Goal: Task Accomplishment & Management: Manage account settings

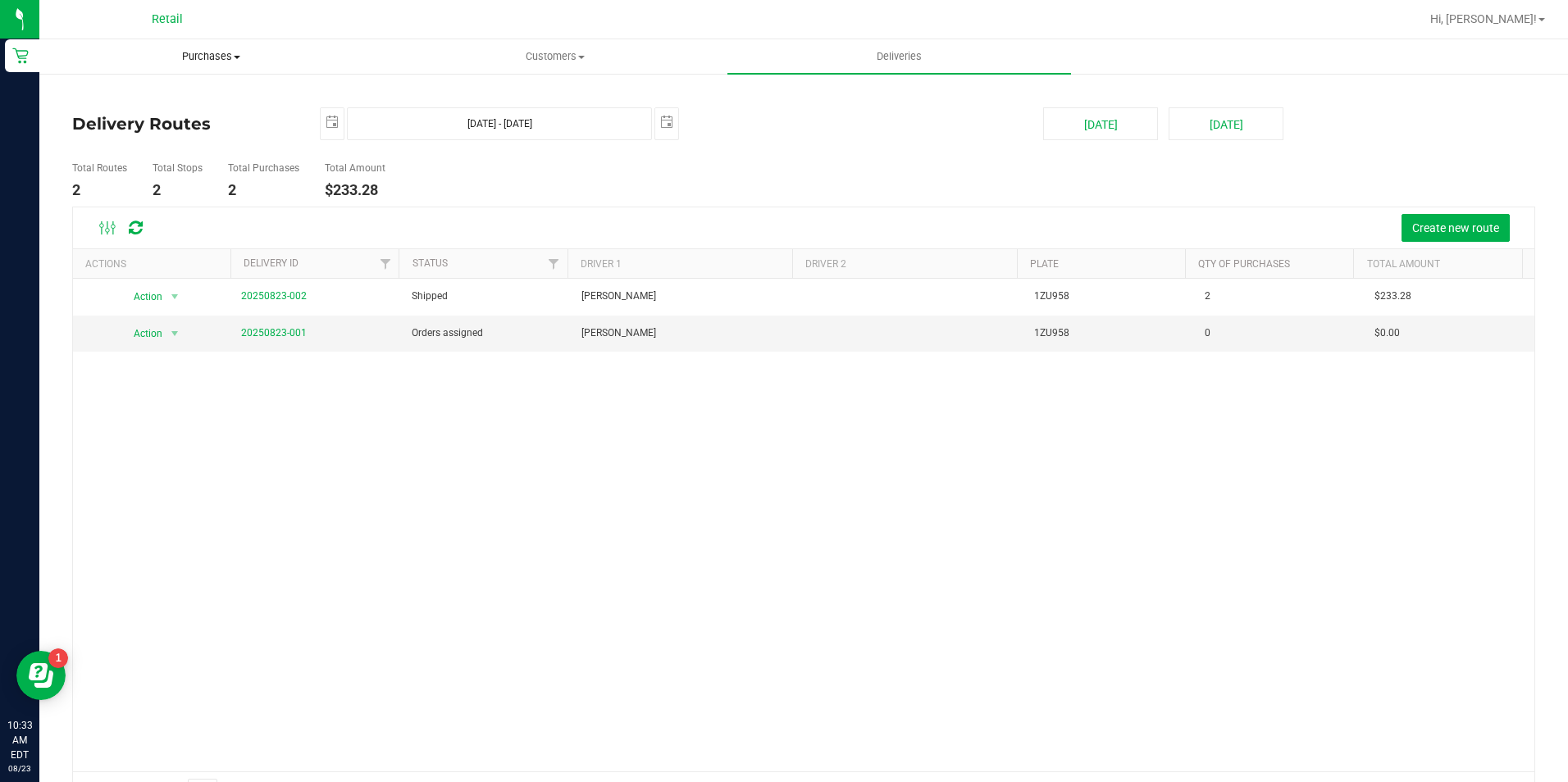
click at [213, 62] on span "Purchases" at bounding box center [211, 56] width 342 height 15
click at [136, 98] on span "Summary of purchases" at bounding box center [123, 99] width 168 height 14
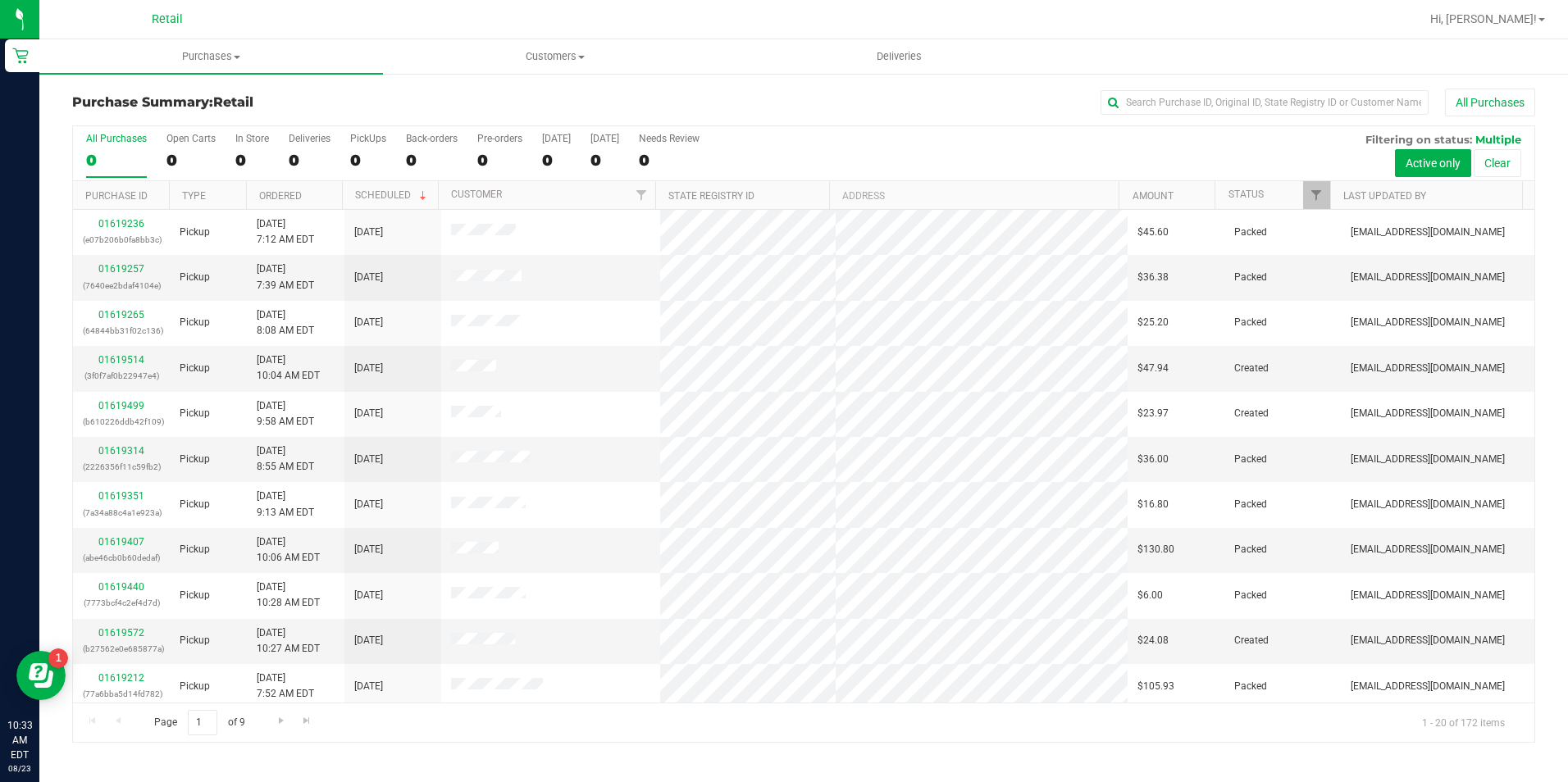
click at [1165, 89] on div "All Purchases" at bounding box center [1047, 102] width 975 height 28
click at [1166, 94] on input "text" at bounding box center [1265, 102] width 328 height 25
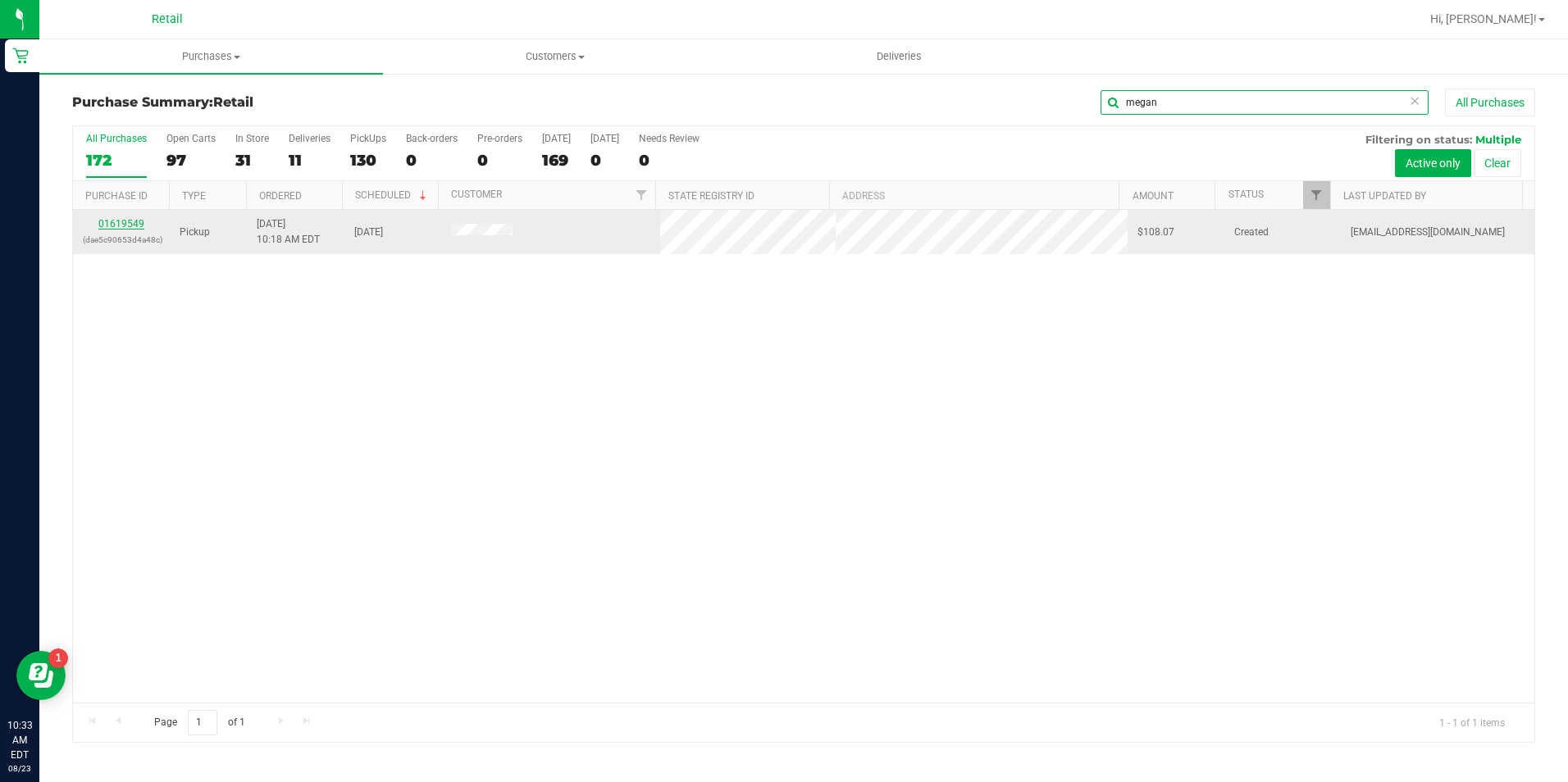
type input "megan"
click at [137, 226] on link "01619549" at bounding box center [122, 223] width 46 height 11
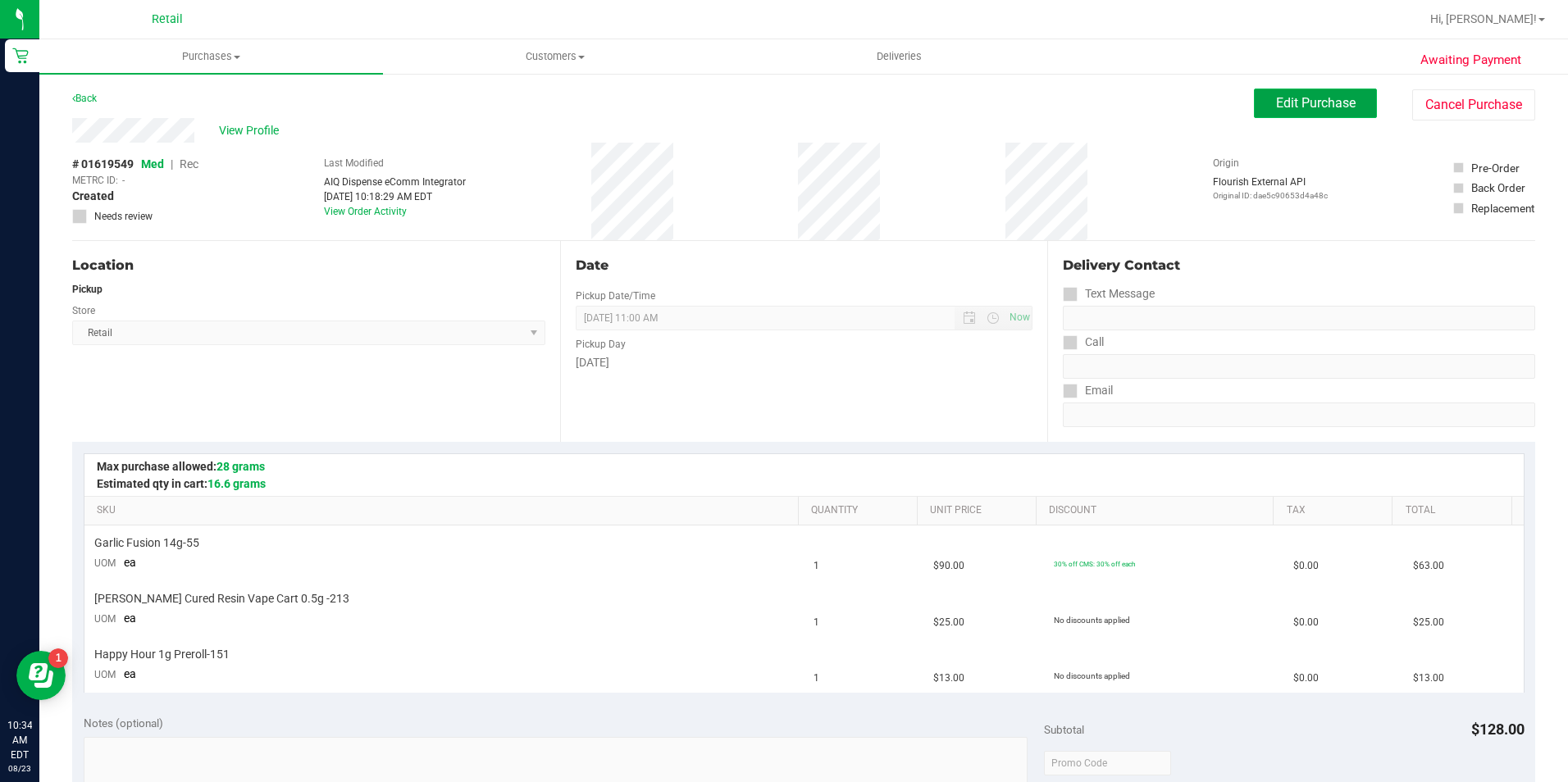
click at [1319, 101] on span "Edit Purchase" at bounding box center [1315, 103] width 80 height 15
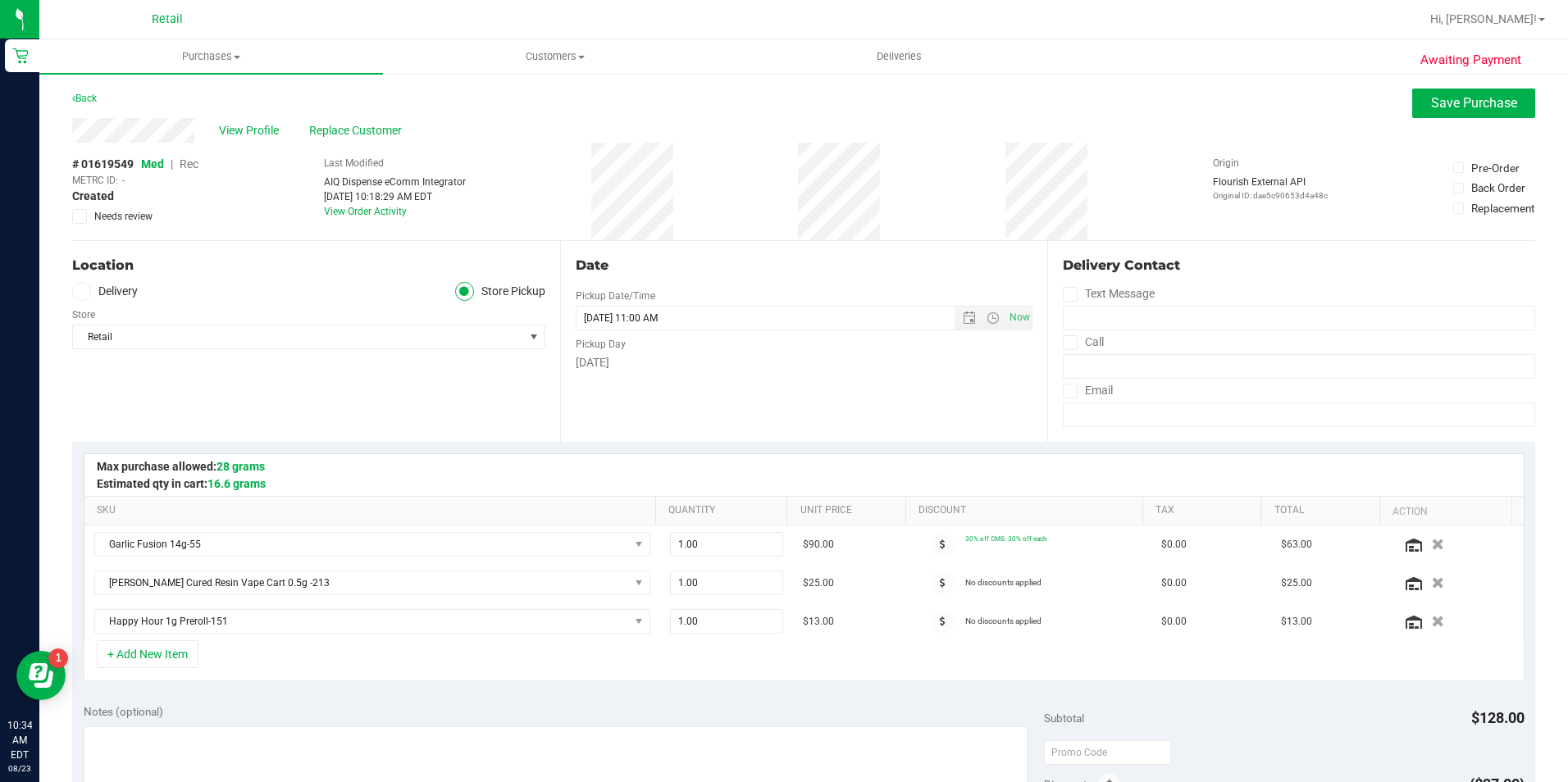
click at [195, 163] on div "# 01619549 Med | Rec METRC ID: - Created Needs review" at bounding box center [135, 189] width 126 height 68
drag, startPoint x: 195, startPoint y: 163, endPoint x: 187, endPoint y: 165, distance: 8.2
click at [187, 165] on span "Rec" at bounding box center [189, 164] width 19 height 13
click at [1419, 117] on button "Save Purchase" at bounding box center [1473, 103] width 123 height 29
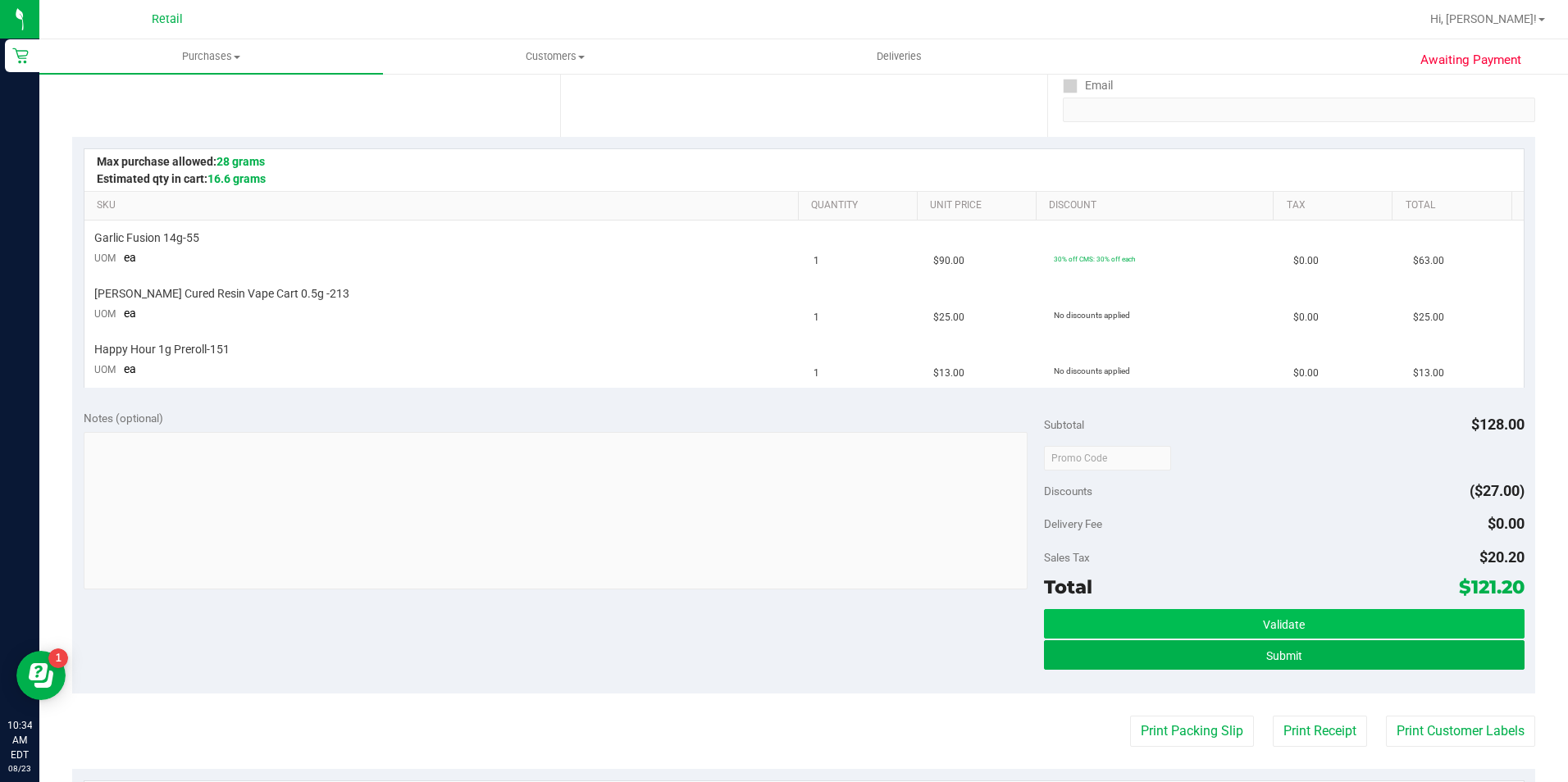
scroll to position [328, 0]
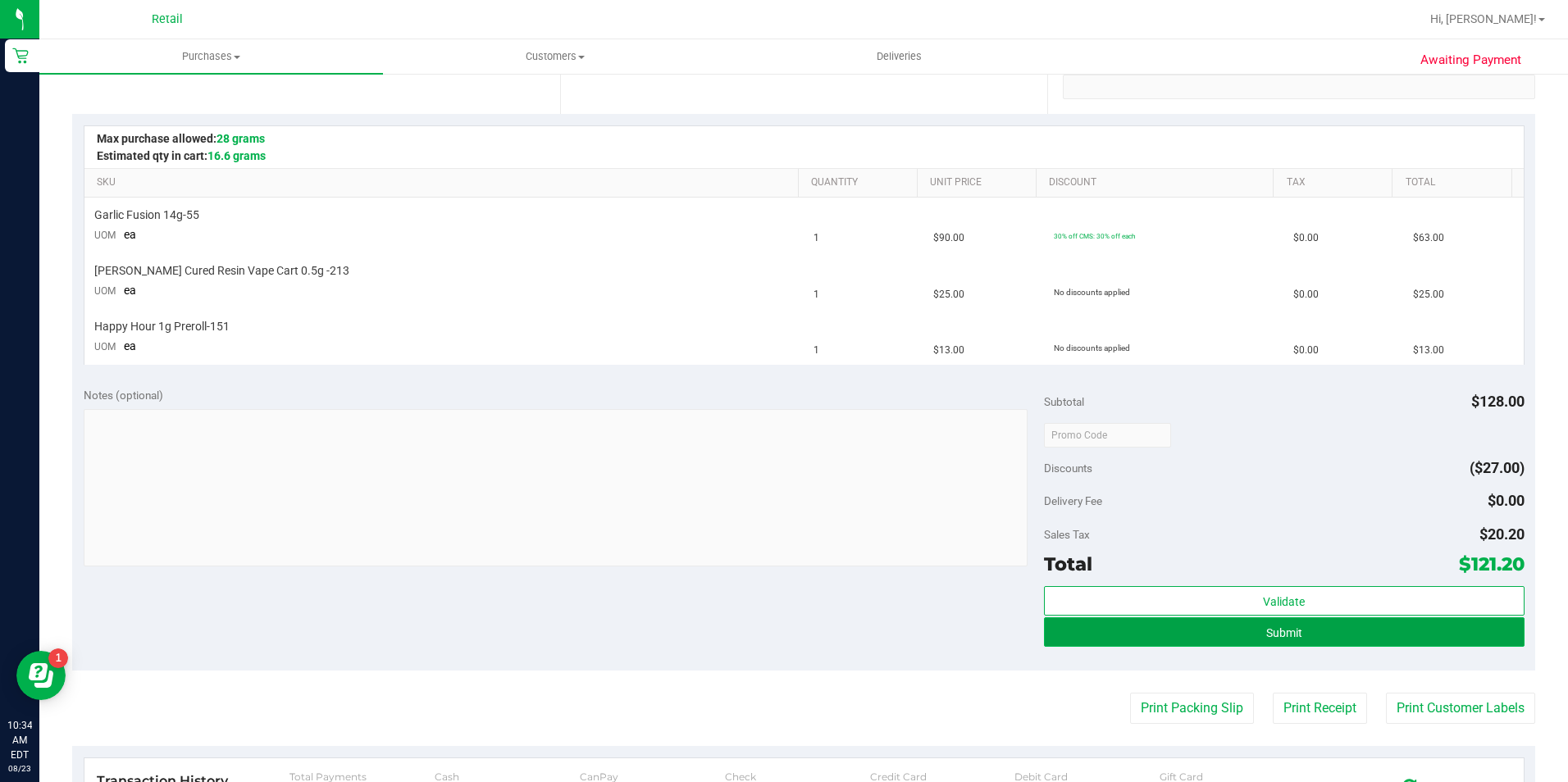
click at [1284, 636] on span "Submit" at bounding box center [1284, 633] width 36 height 13
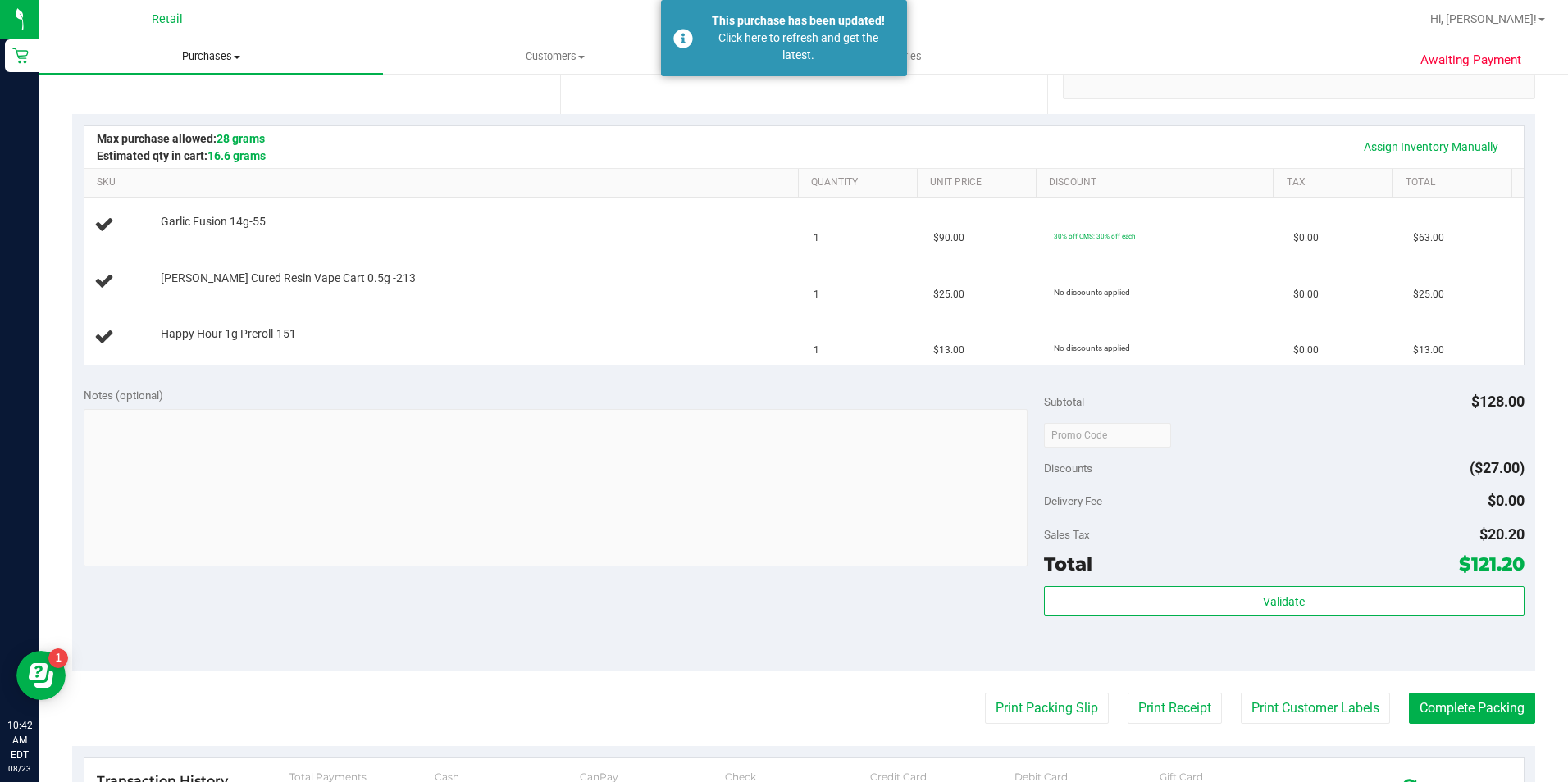
click at [194, 55] on span "Purchases" at bounding box center [211, 56] width 344 height 15
click at [195, 147] on li "All purchases" at bounding box center [211, 138] width 344 height 20
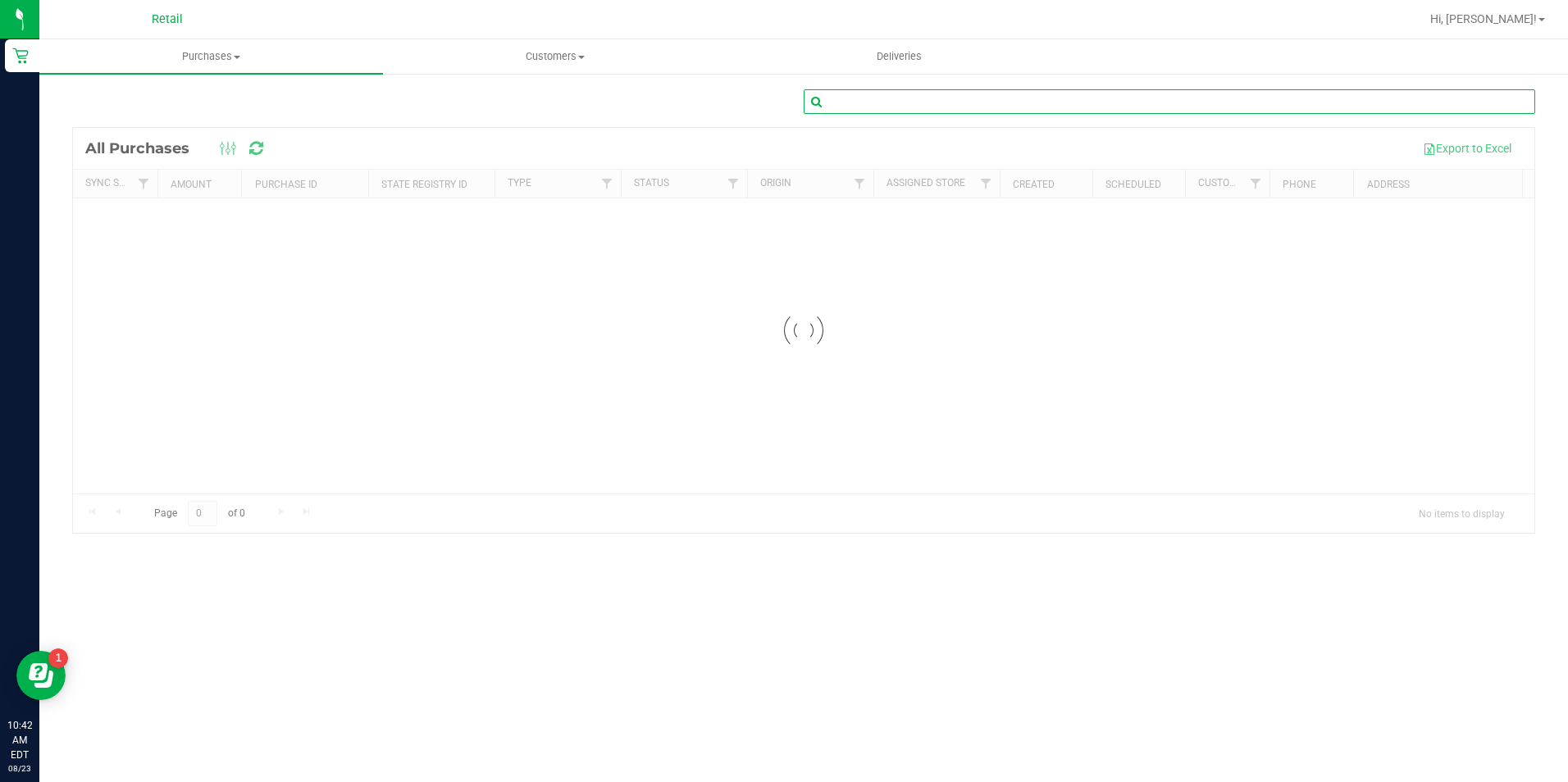
click at [1054, 111] on input "text" at bounding box center [1168, 101] width 731 height 25
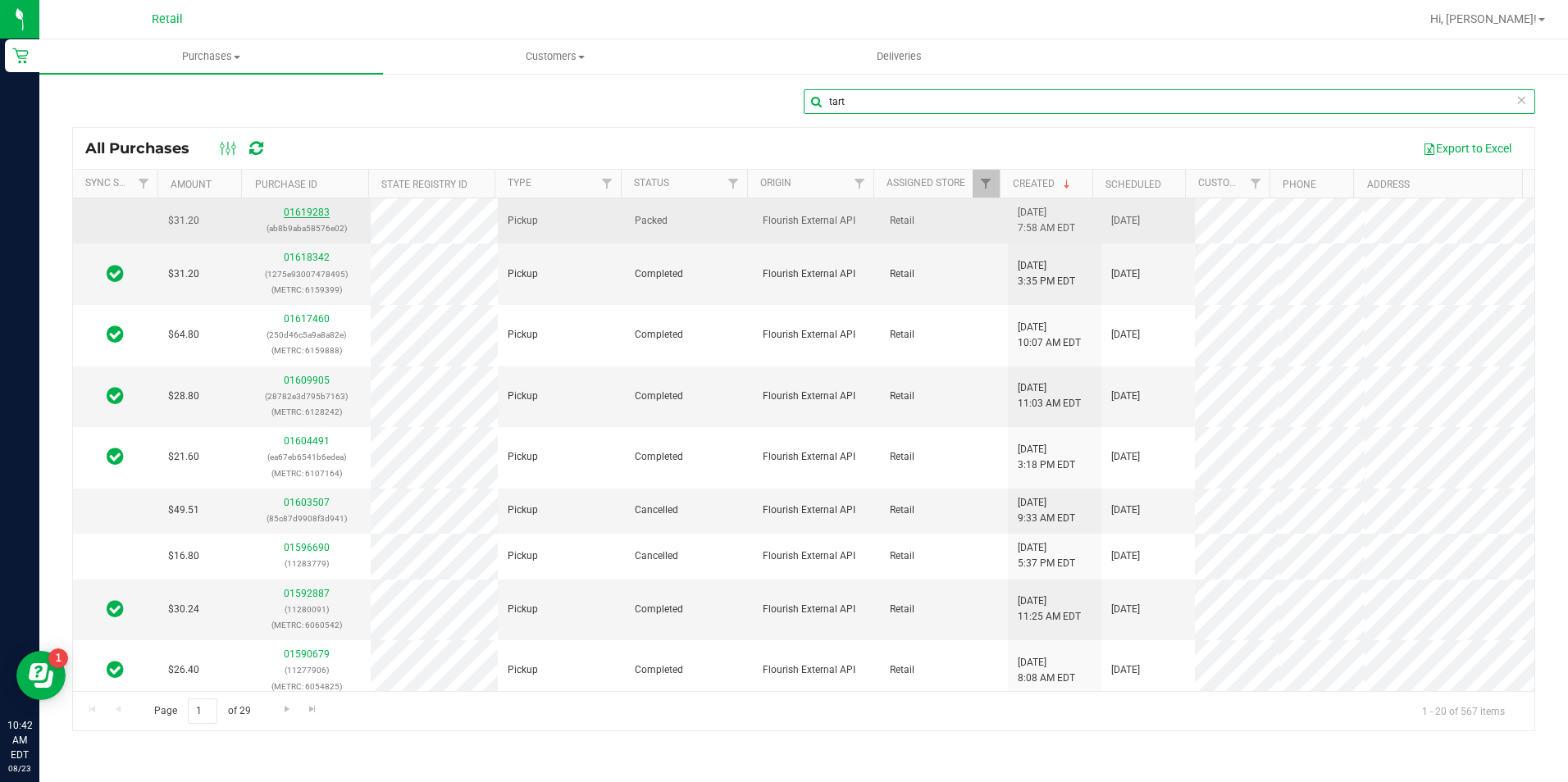
type input "tart"
click at [306, 215] on link "01619283" at bounding box center [307, 212] width 46 height 11
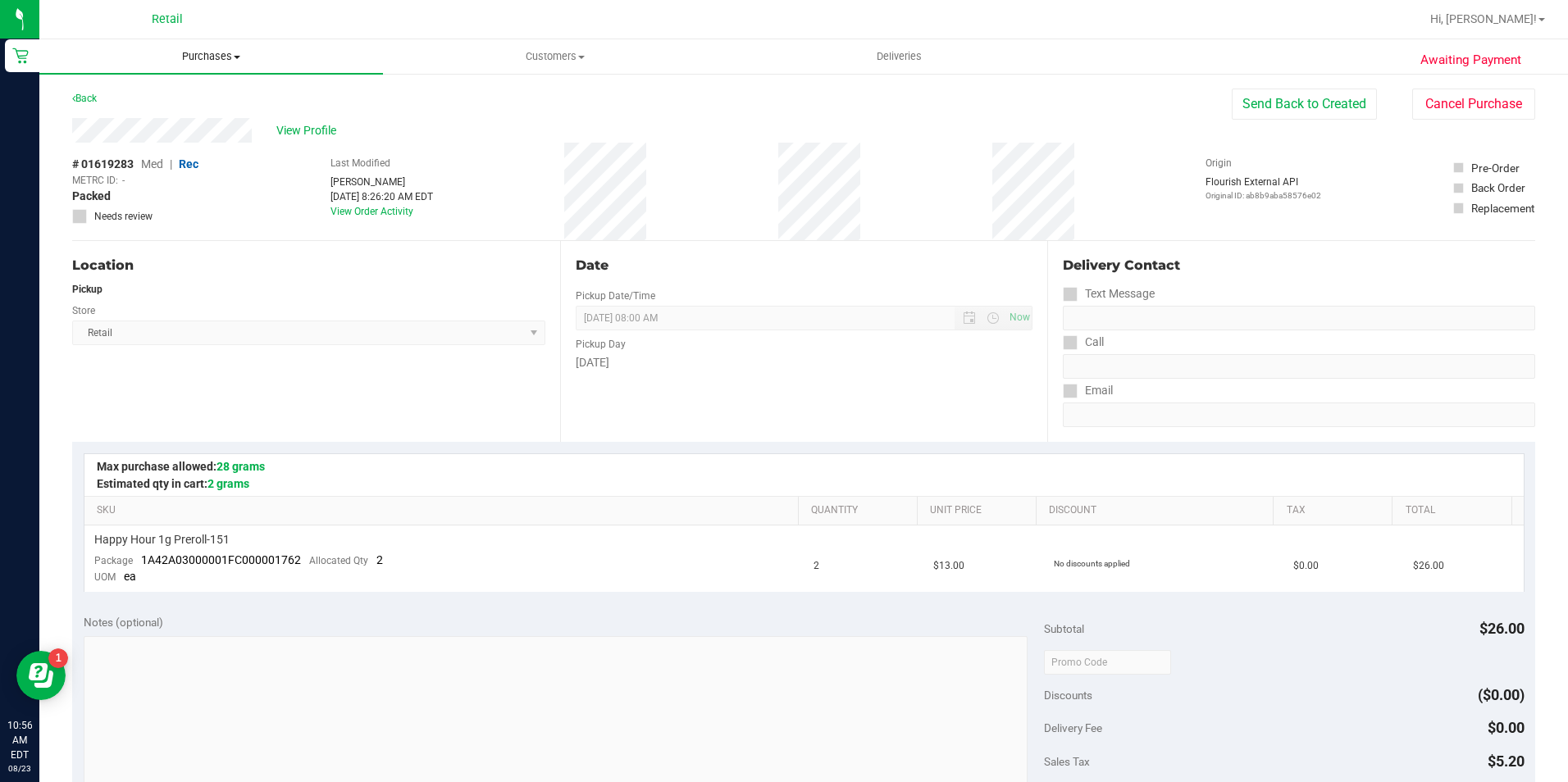
click at [219, 49] on span "Purchases" at bounding box center [211, 56] width 344 height 15
click at [224, 134] on li "All purchases" at bounding box center [211, 138] width 344 height 20
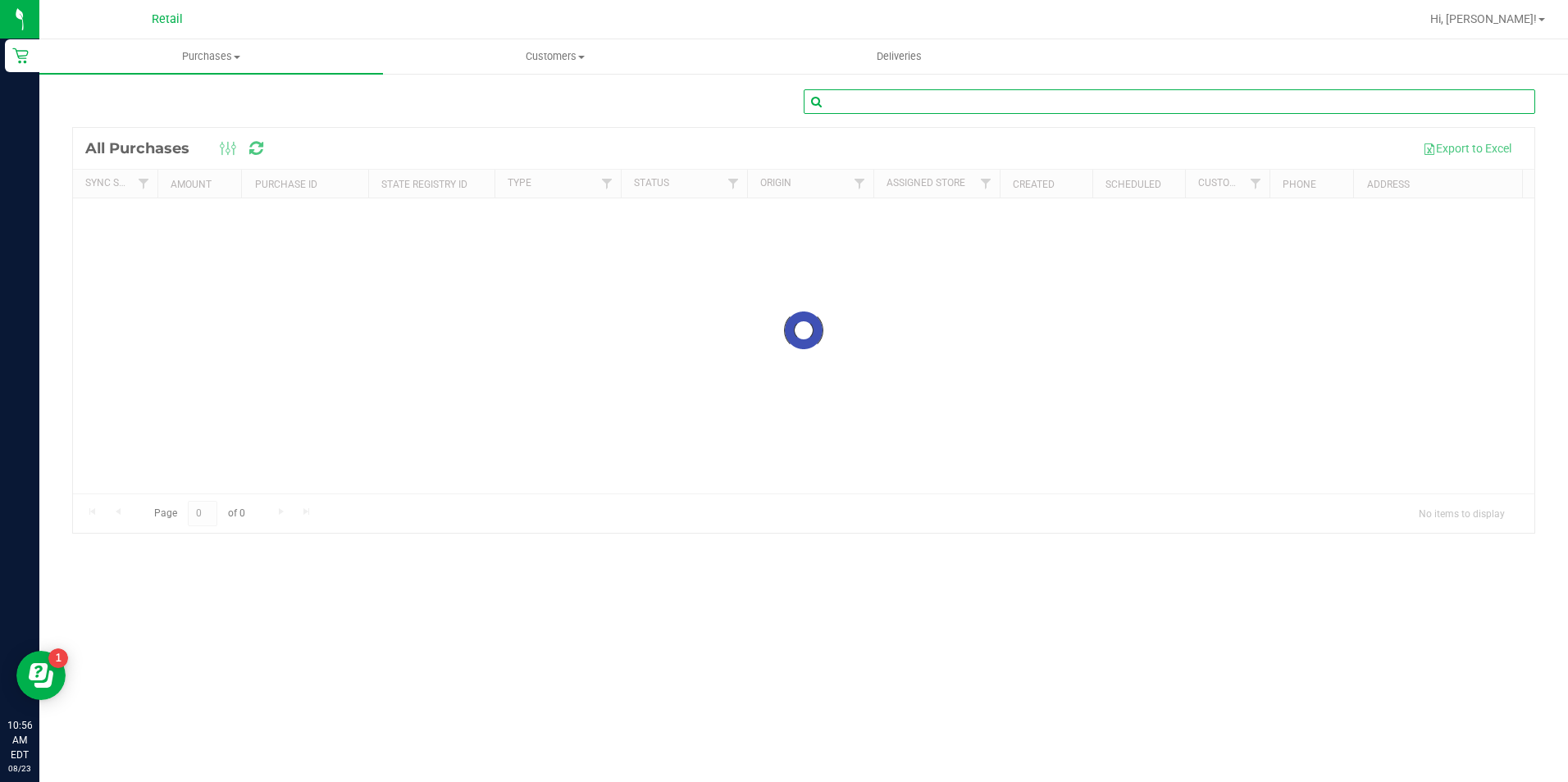
click at [1076, 104] on input "text" at bounding box center [1168, 101] width 731 height 25
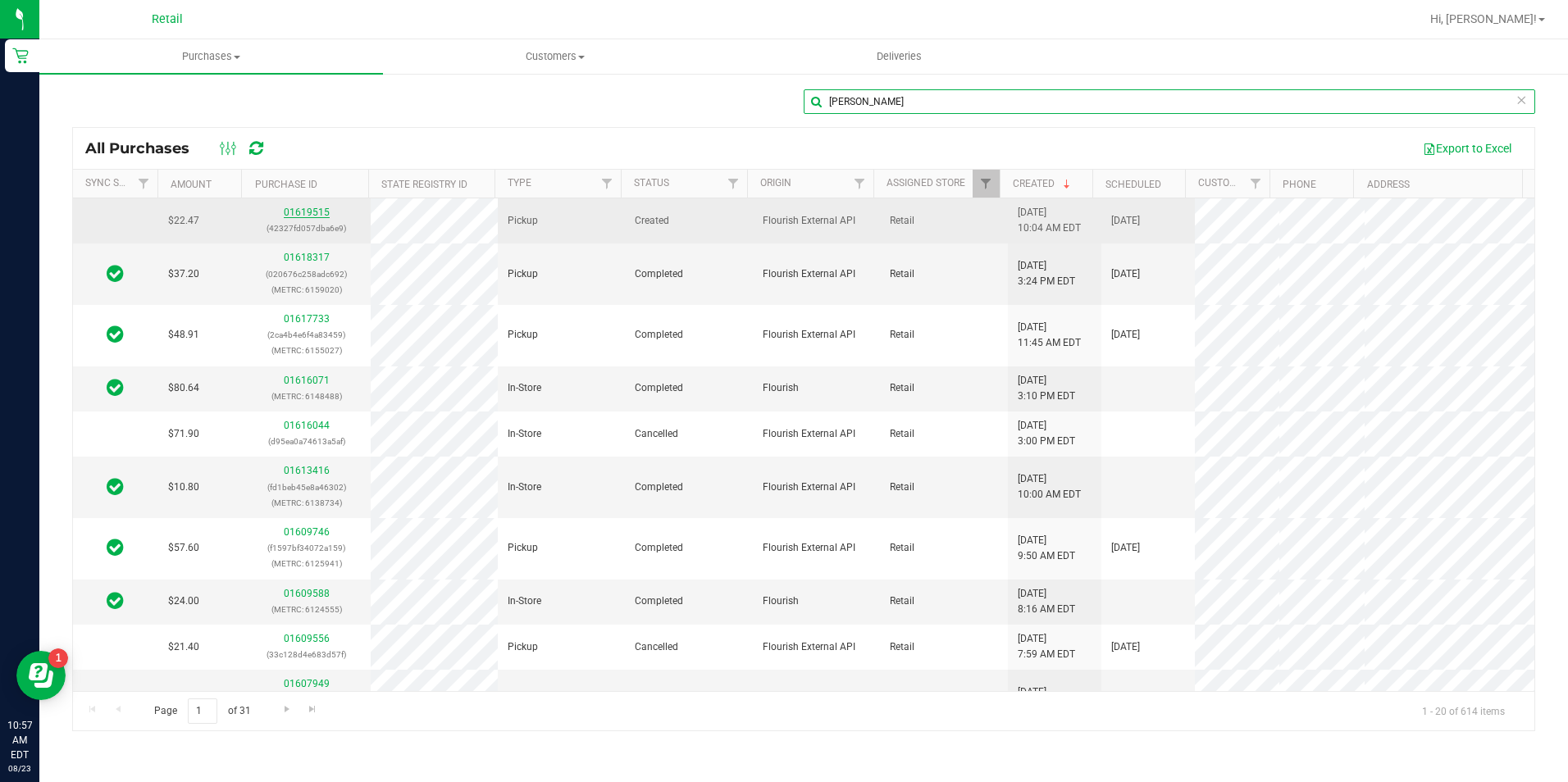
type input "[PERSON_NAME]"
click at [315, 209] on link "01619515" at bounding box center [307, 212] width 46 height 11
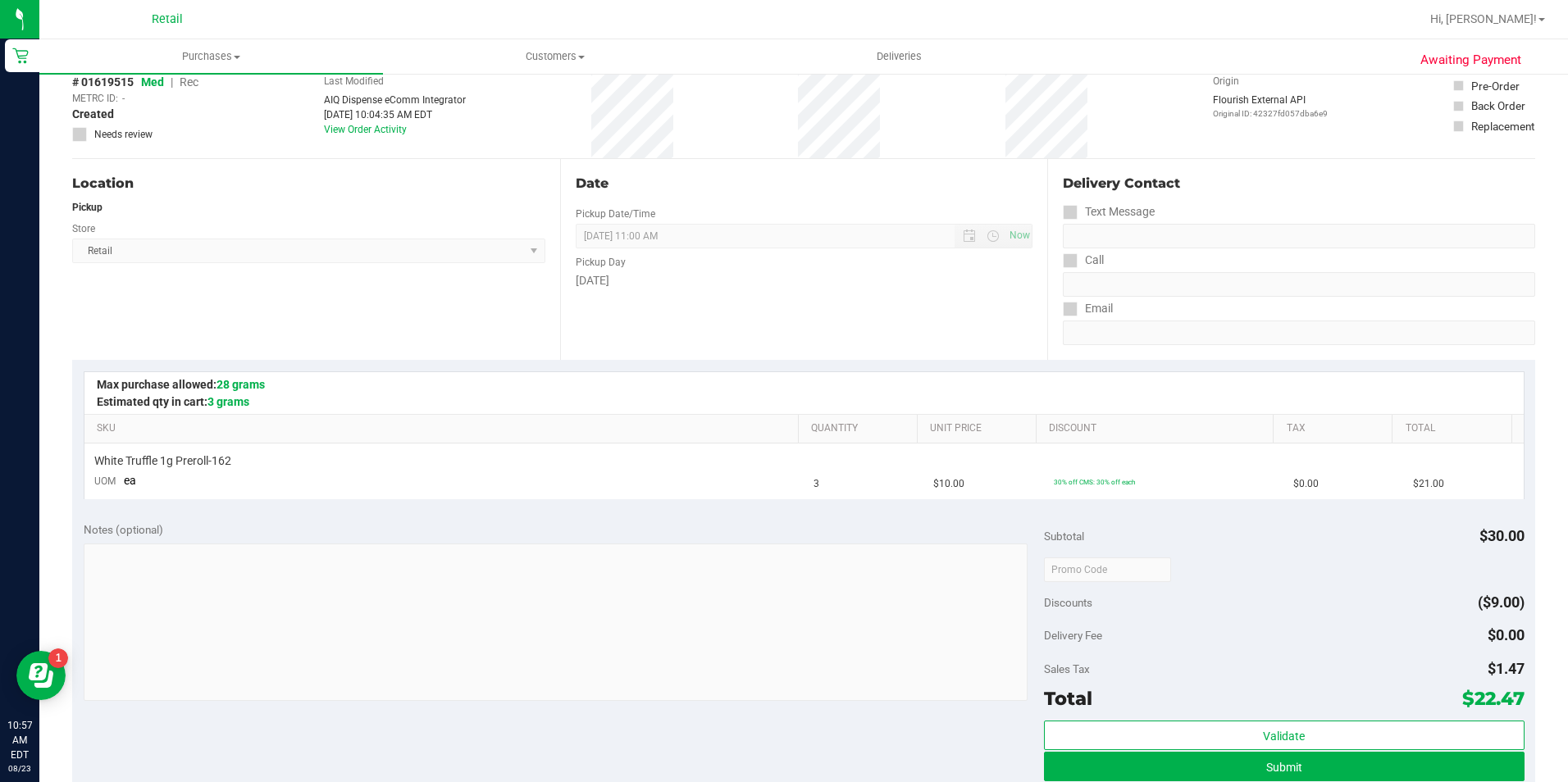
scroll to position [492, 0]
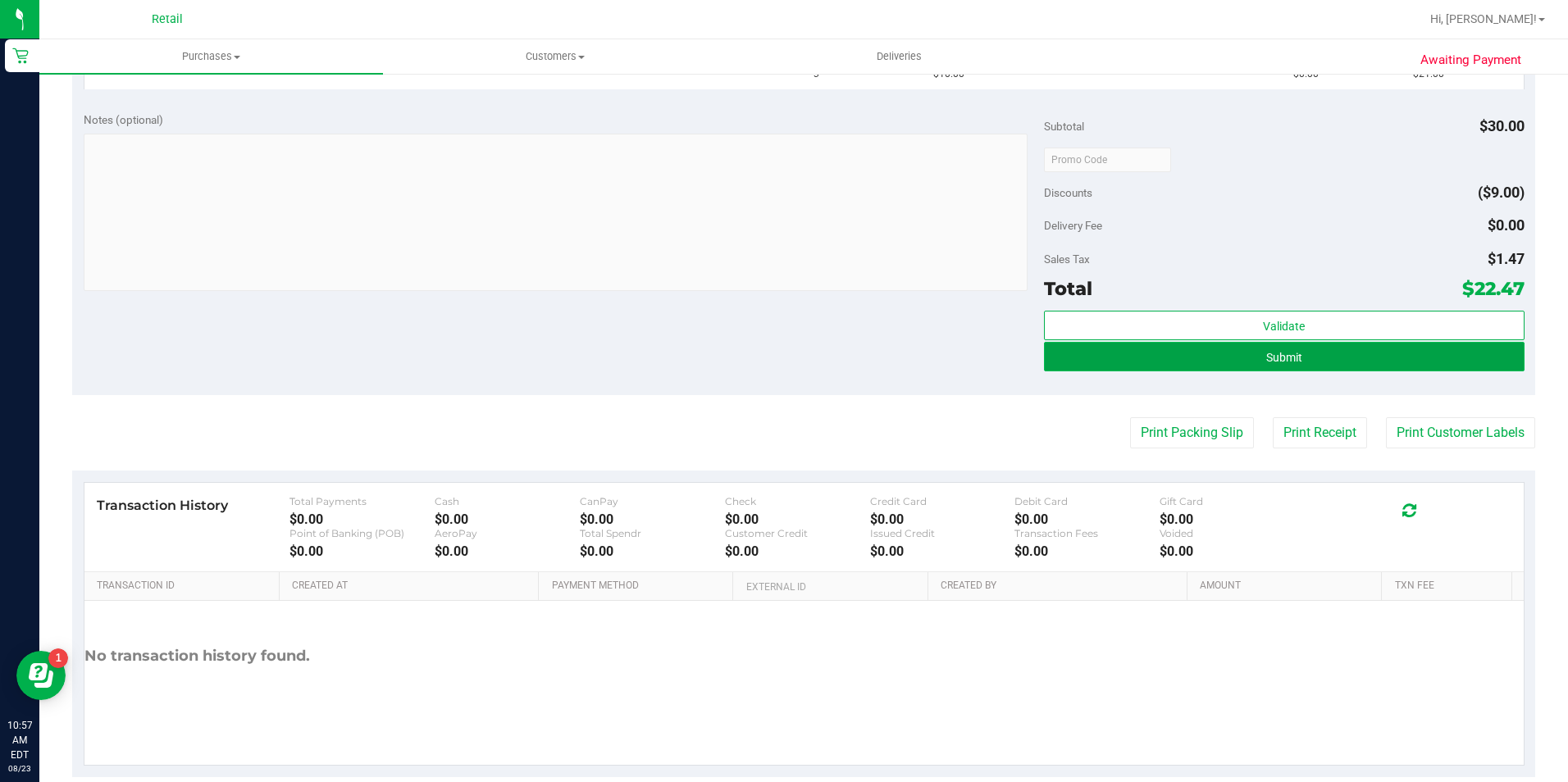
click at [1337, 355] on button "Submit" at bounding box center [1284, 357] width 480 height 29
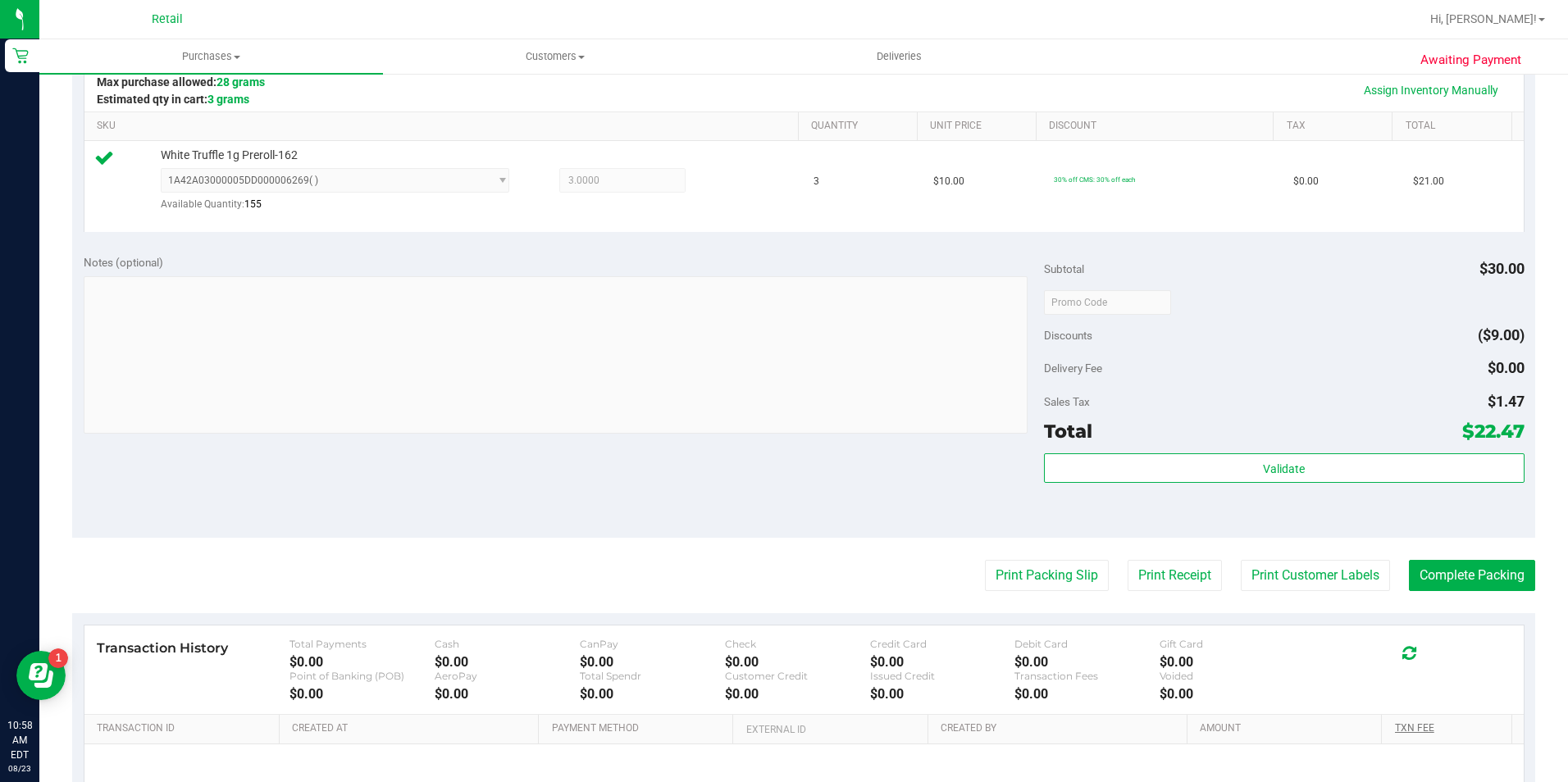
scroll to position [555, 0]
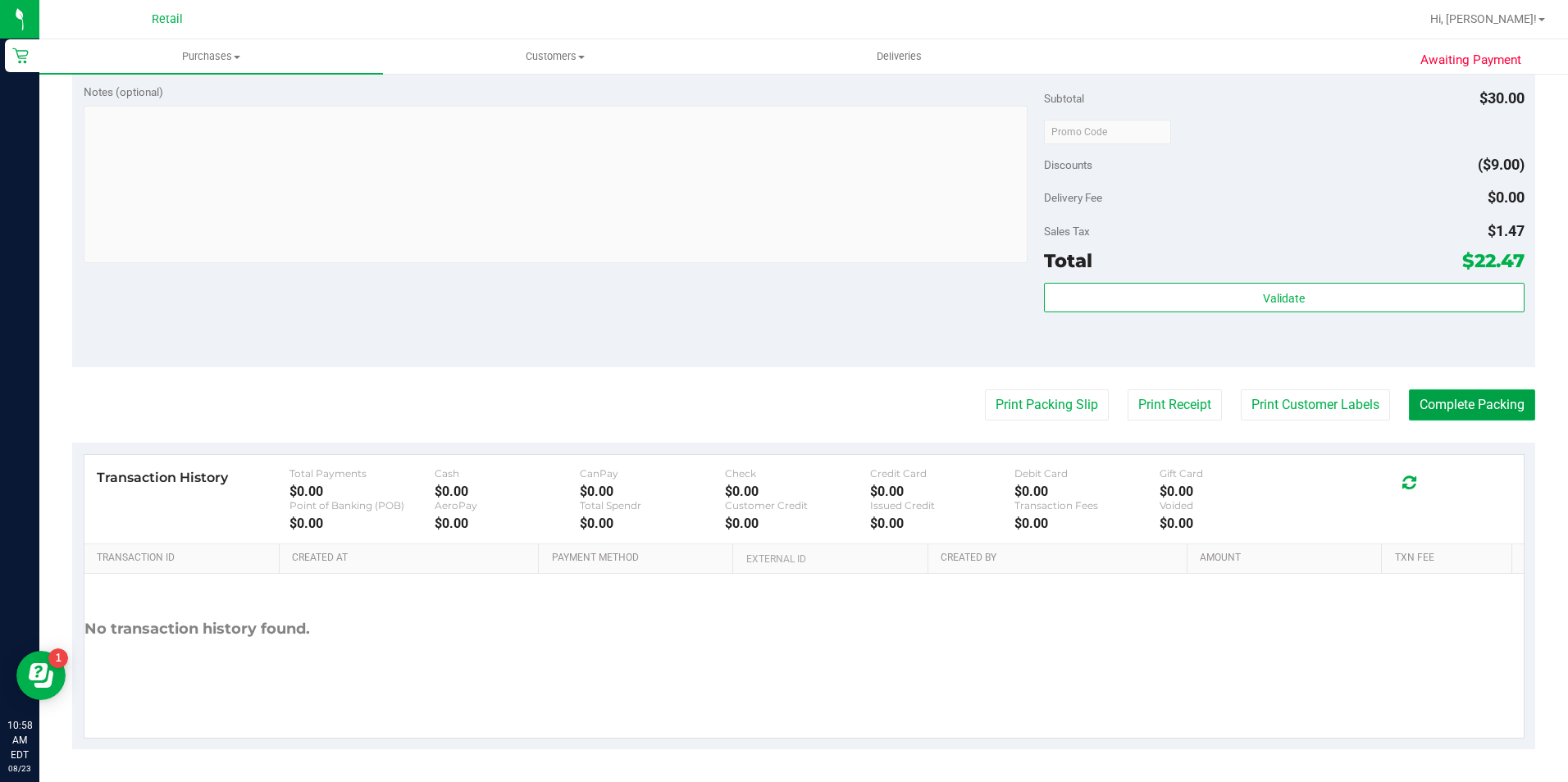
click at [1493, 406] on button "Complete Packing" at bounding box center [1471, 405] width 126 height 31
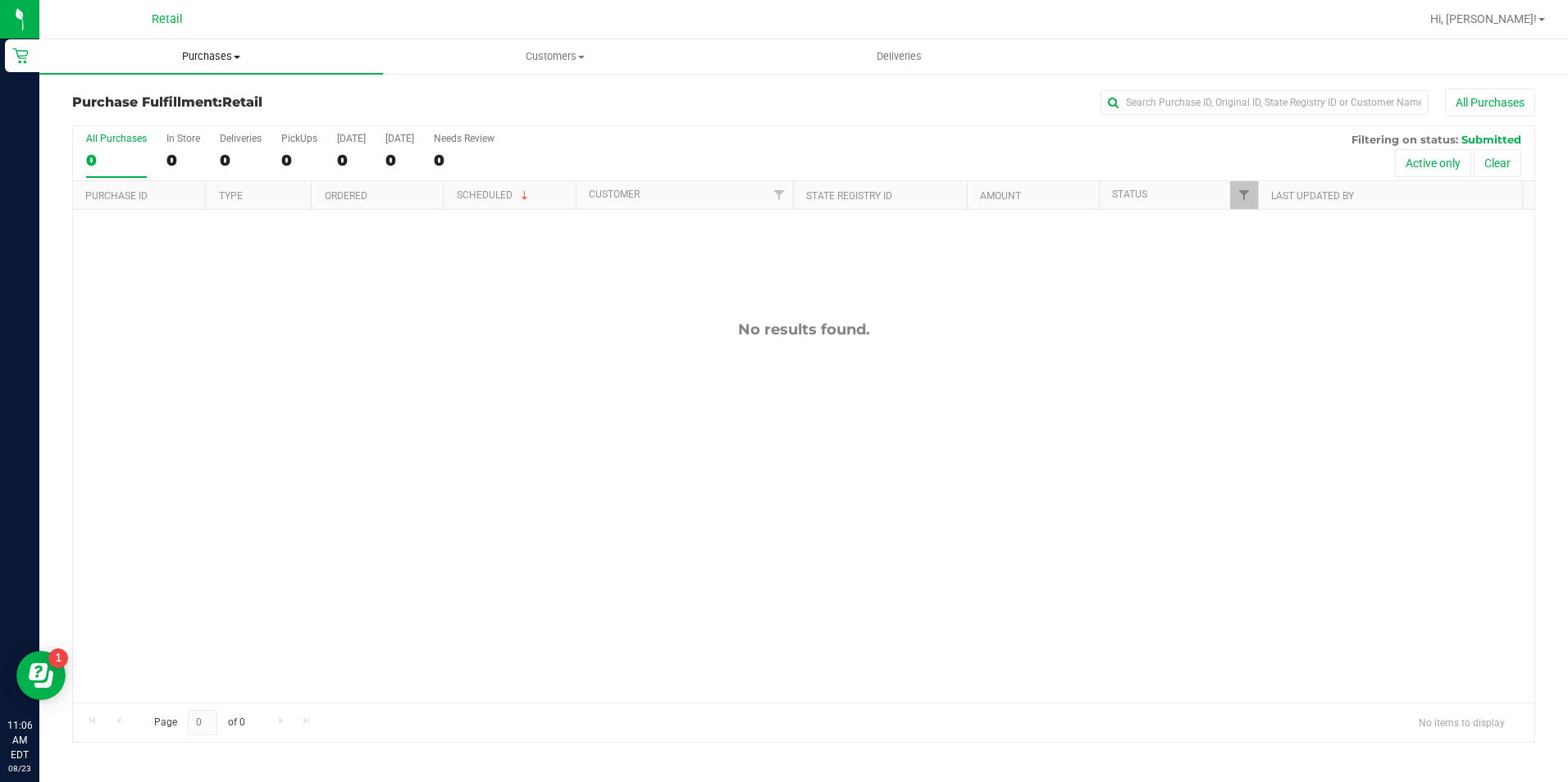
click at [228, 63] on span "Purchases" at bounding box center [211, 56] width 344 height 15
click at [122, 136] on span "All purchases" at bounding box center [98, 138] width 117 height 14
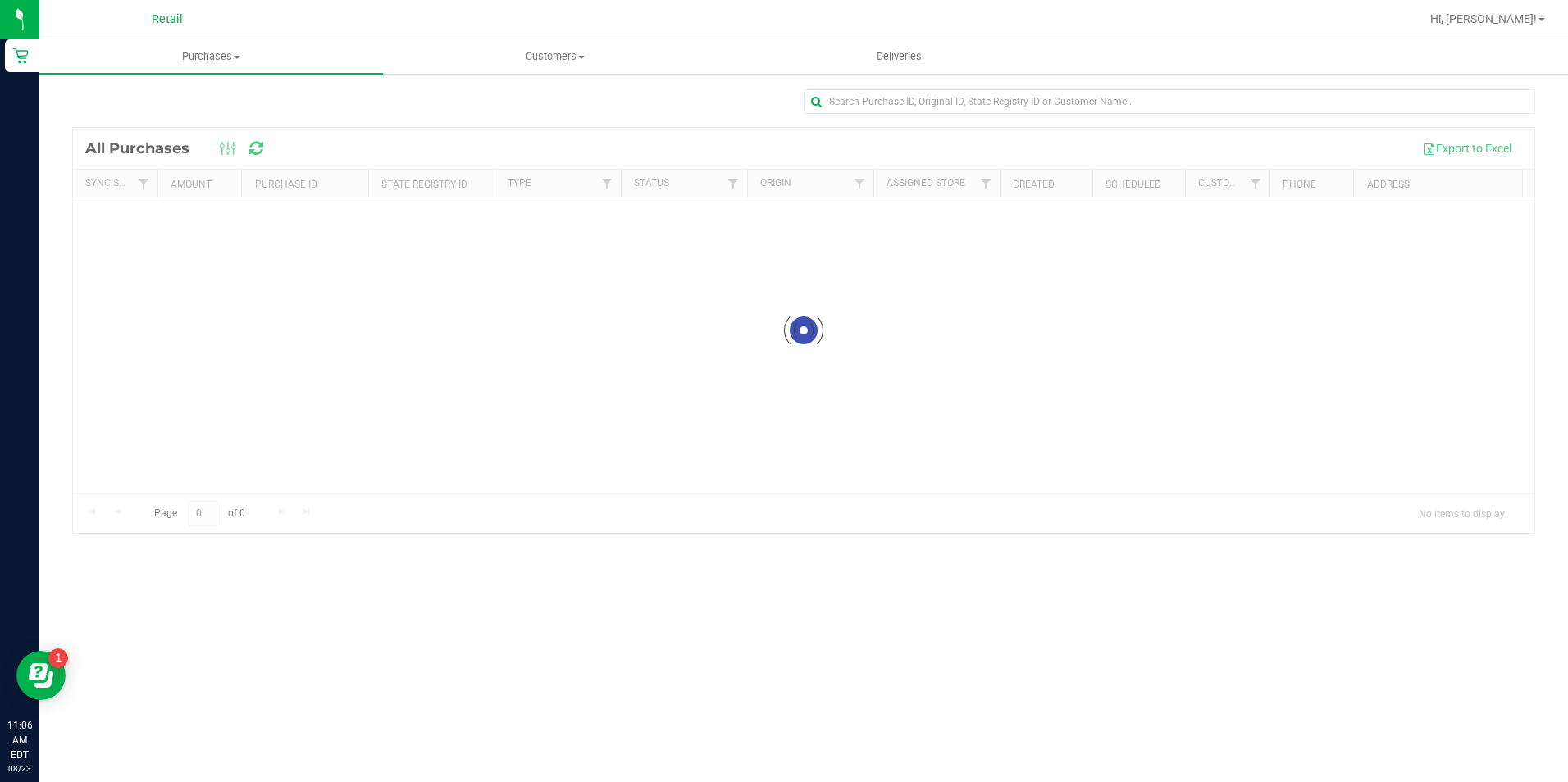
click at [1057, 87] on div "Loading... All Purchases Export to Excel Sync Status Amount Purchase ID State R…" at bounding box center [803, 311] width 1529 height 478
click at [1056, 102] on input "text" at bounding box center [1168, 101] width 731 height 25
type input "4283"
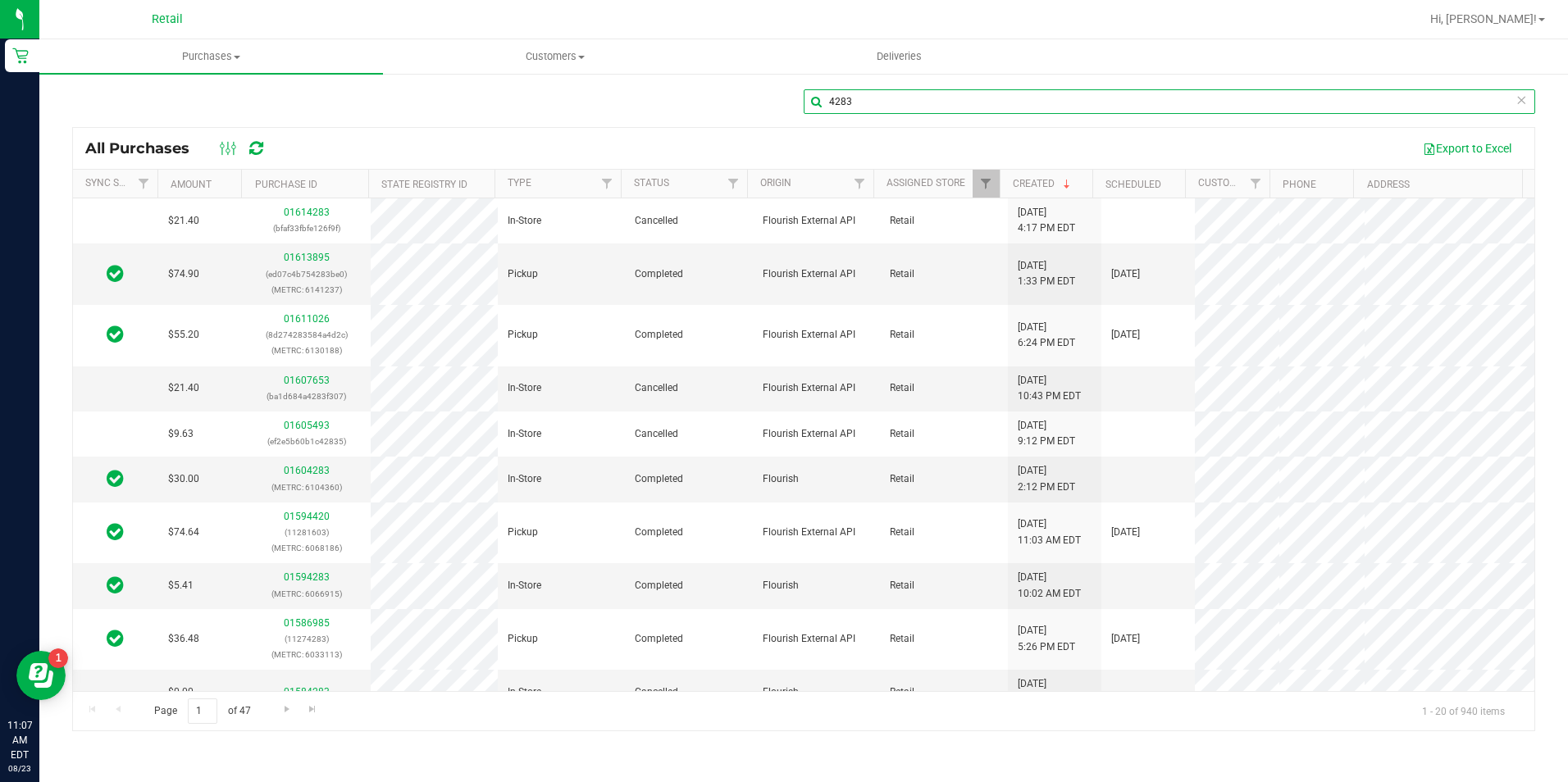
click at [887, 98] on input "4283" at bounding box center [1168, 101] width 731 height 25
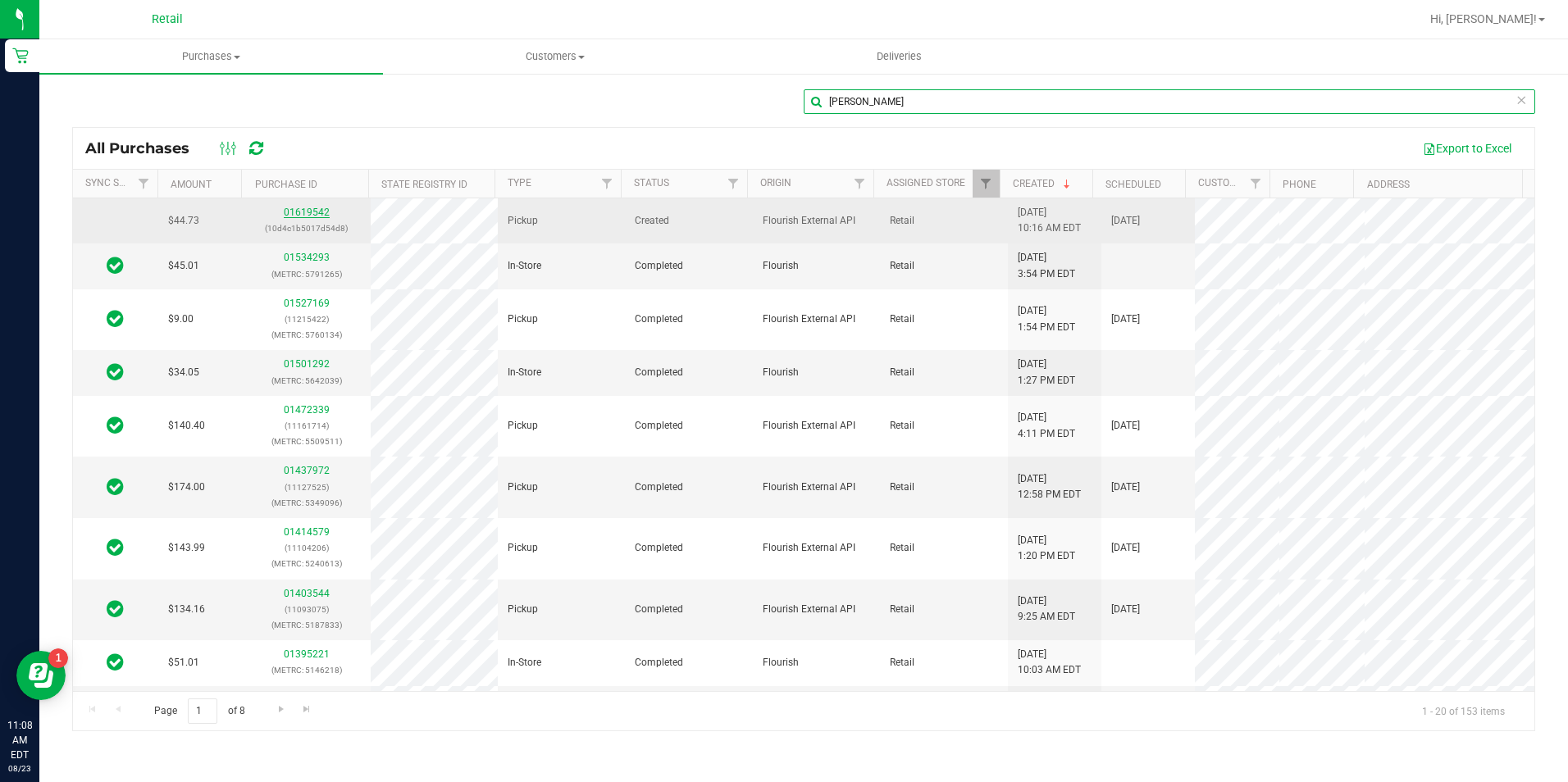
type input "[PERSON_NAME]"
click at [311, 209] on link "01619542" at bounding box center [307, 212] width 46 height 11
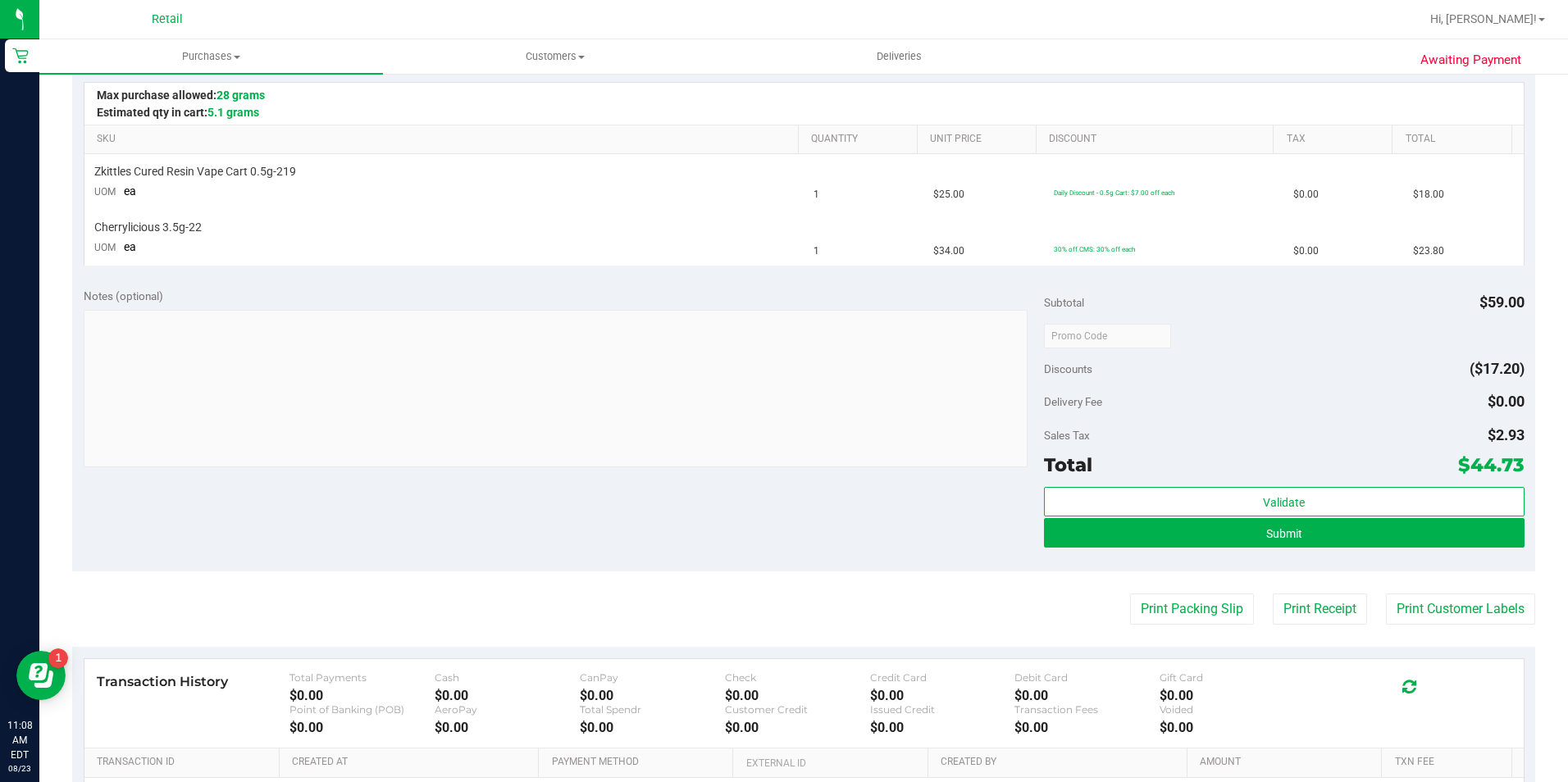
scroll to position [492, 0]
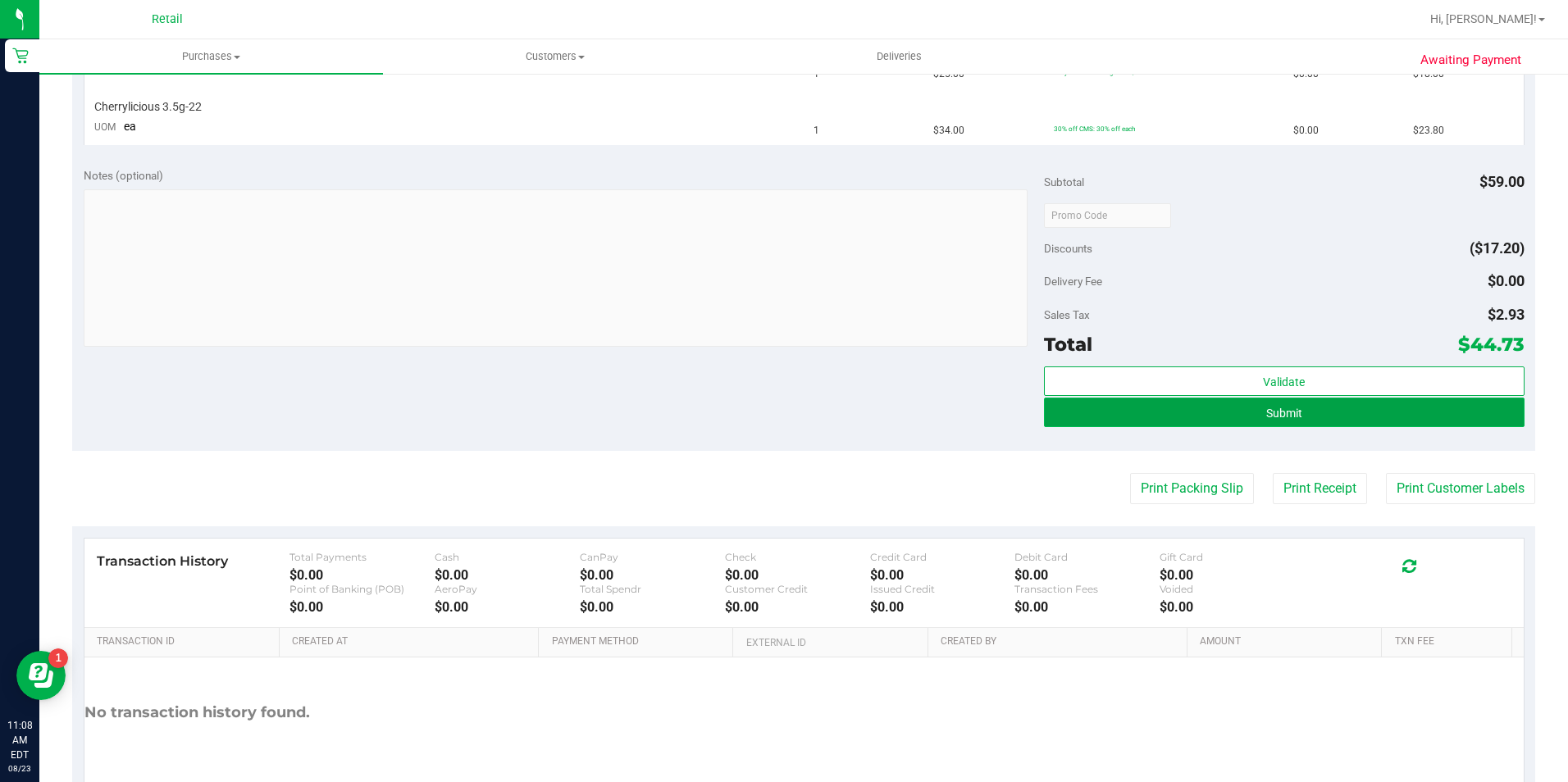
click at [1266, 406] on span "Submit" at bounding box center [1284, 412] width 36 height 13
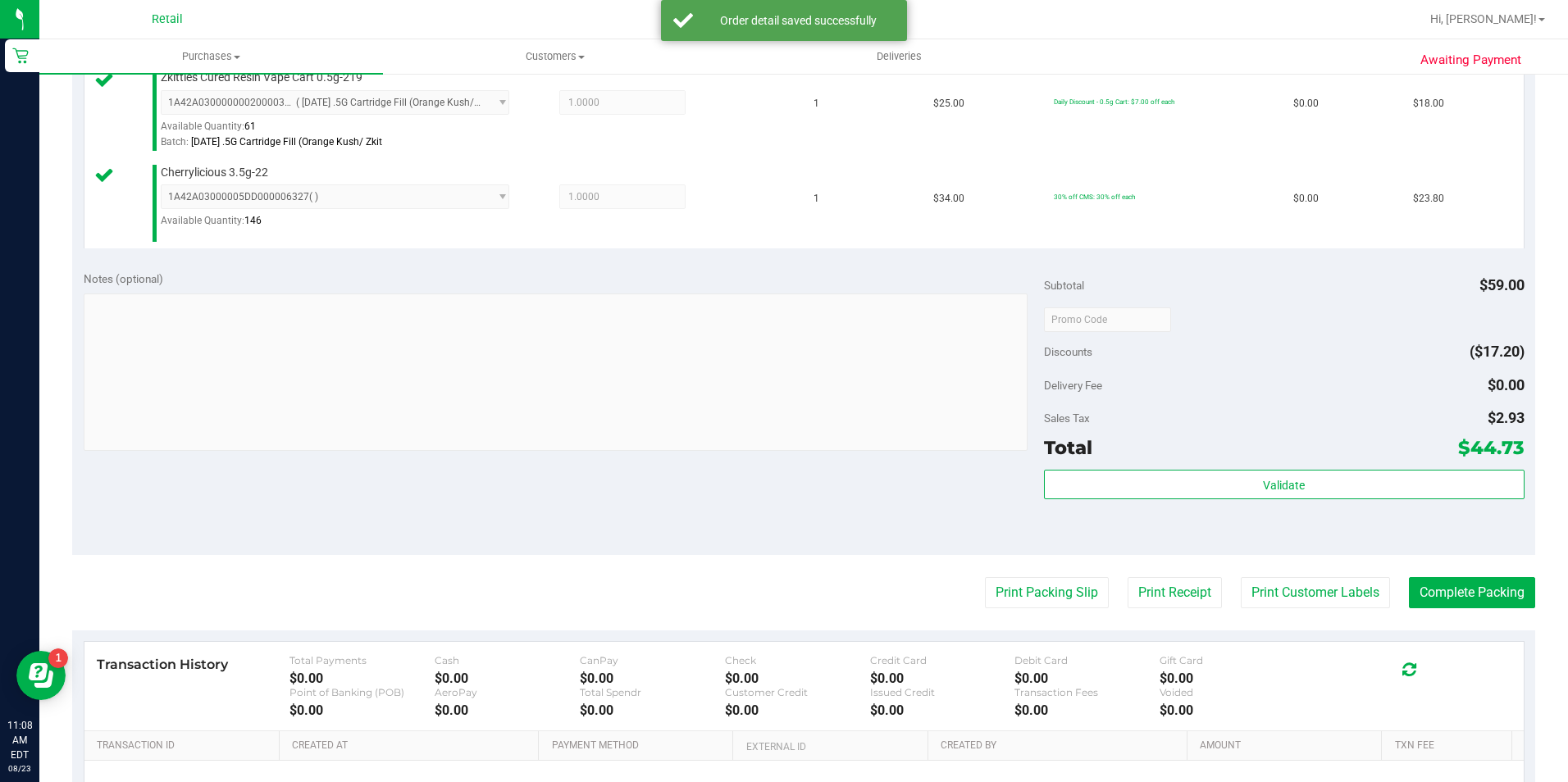
scroll to position [466, 0]
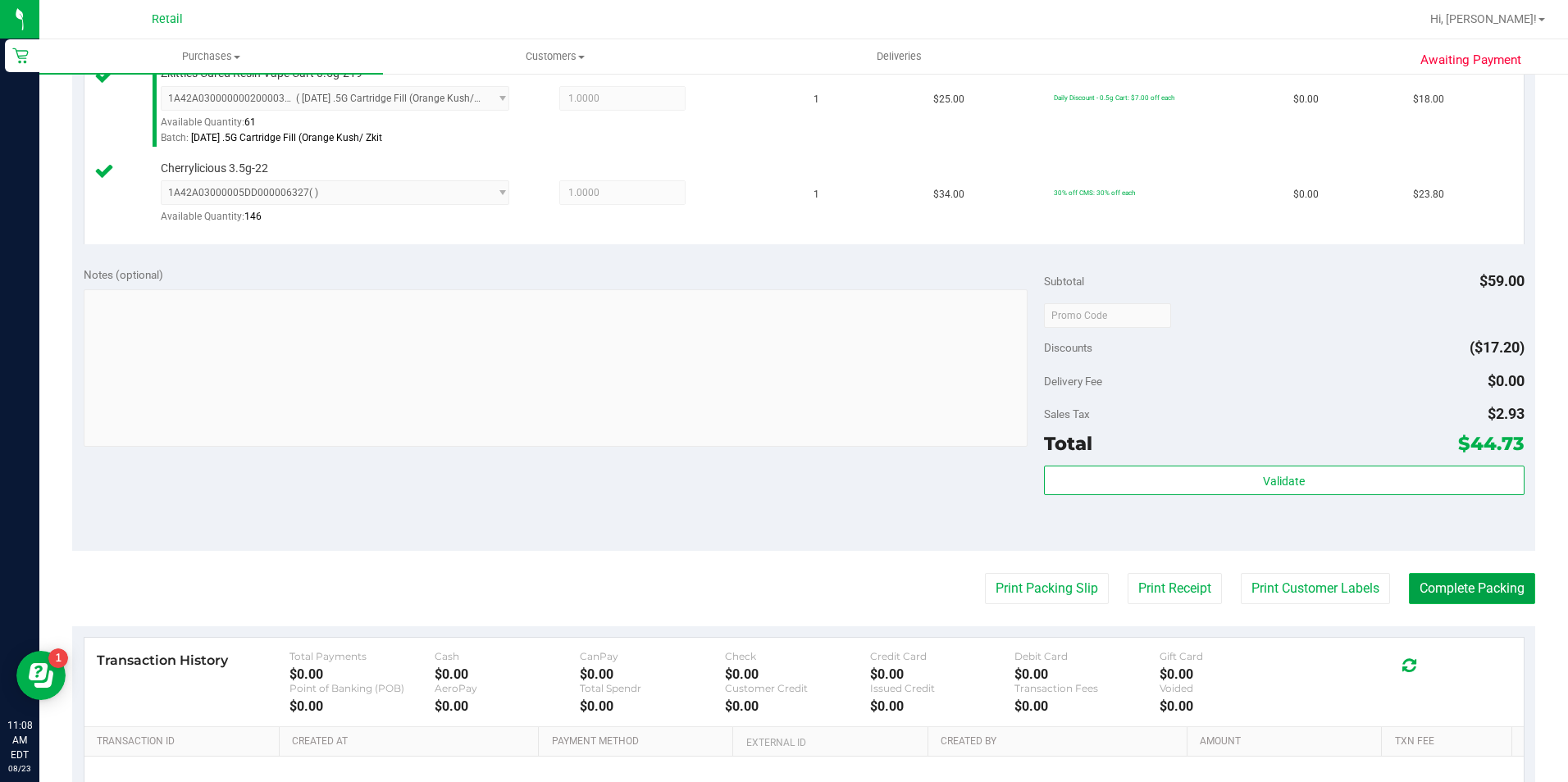
click at [1470, 582] on button "Complete Packing" at bounding box center [1471, 589] width 126 height 31
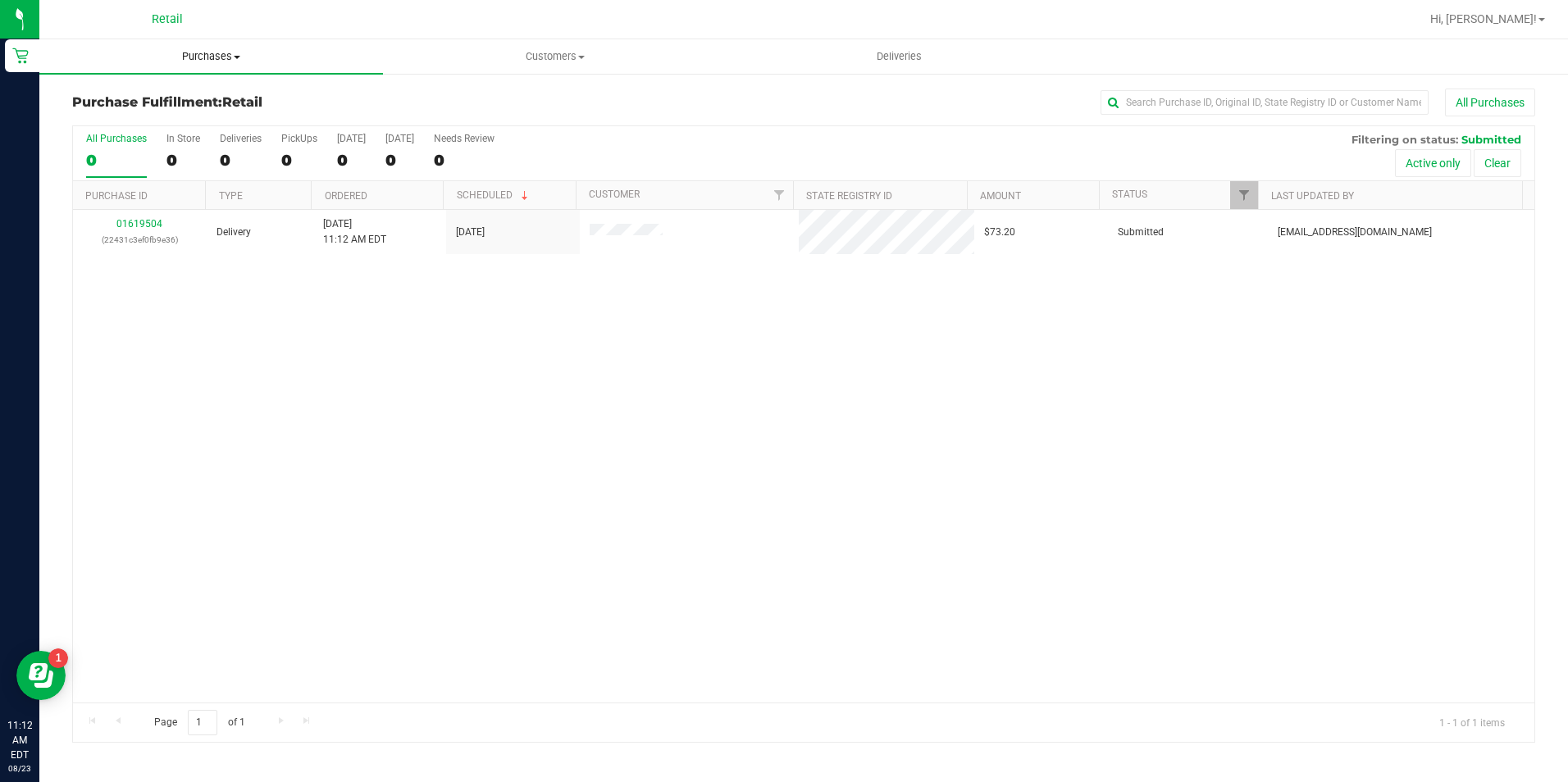
click at [210, 65] on uib-tab-heading "Purchases Summary of purchases Fulfillment All purchases" at bounding box center [211, 57] width 344 height 34
click at [115, 120] on span "Fulfillment" at bounding box center [90, 118] width 102 height 14
click at [1153, 97] on input "text" at bounding box center [1265, 102] width 328 height 25
type input "2"
type input "262695"
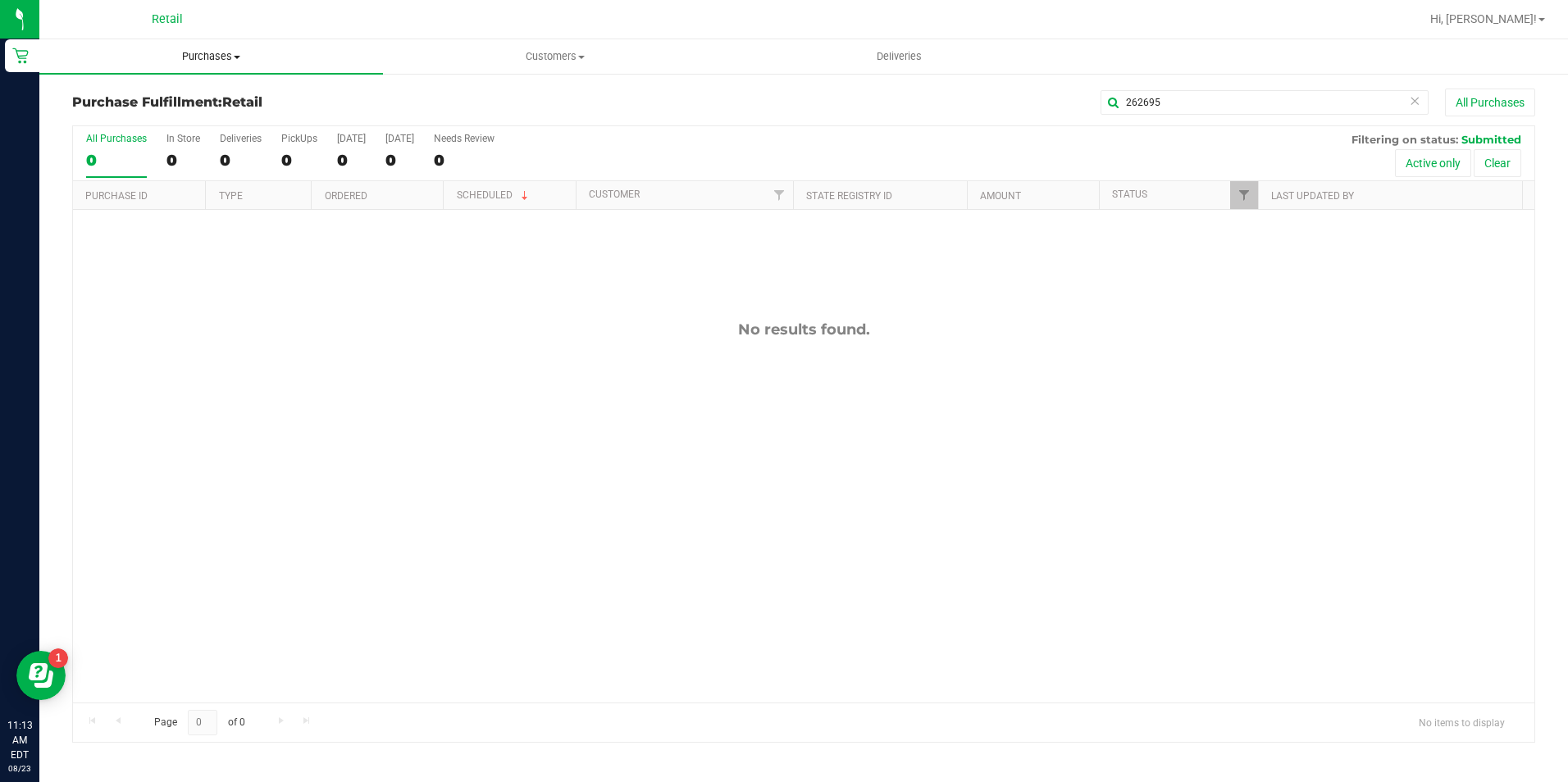
click at [225, 69] on uib-tab-heading "Purchases Summary of purchases Fulfillment All purchases" at bounding box center [211, 57] width 344 height 34
click at [136, 141] on span "All purchases" at bounding box center [98, 138] width 117 height 14
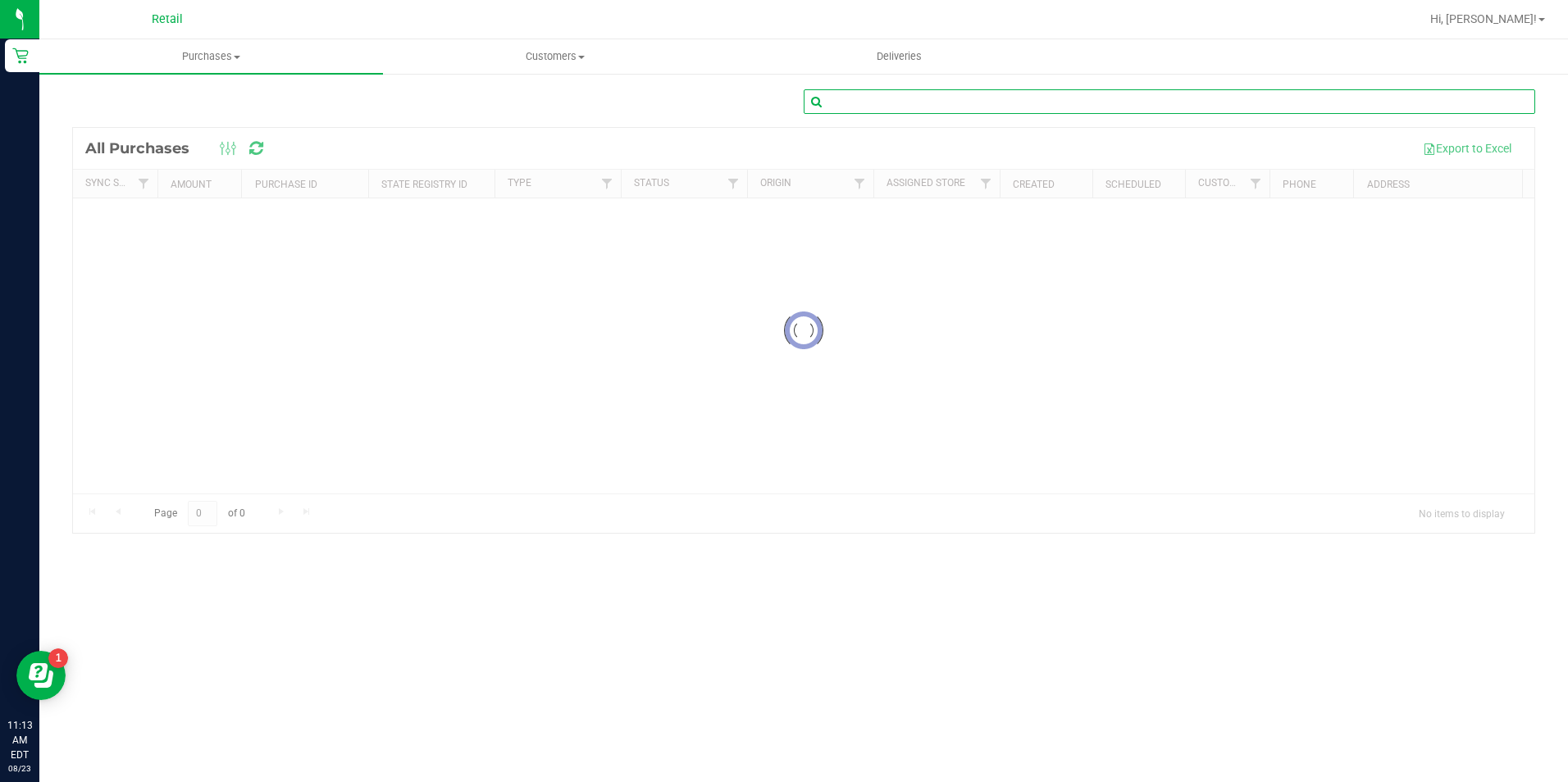
click at [1064, 106] on input "text" at bounding box center [1168, 101] width 731 height 25
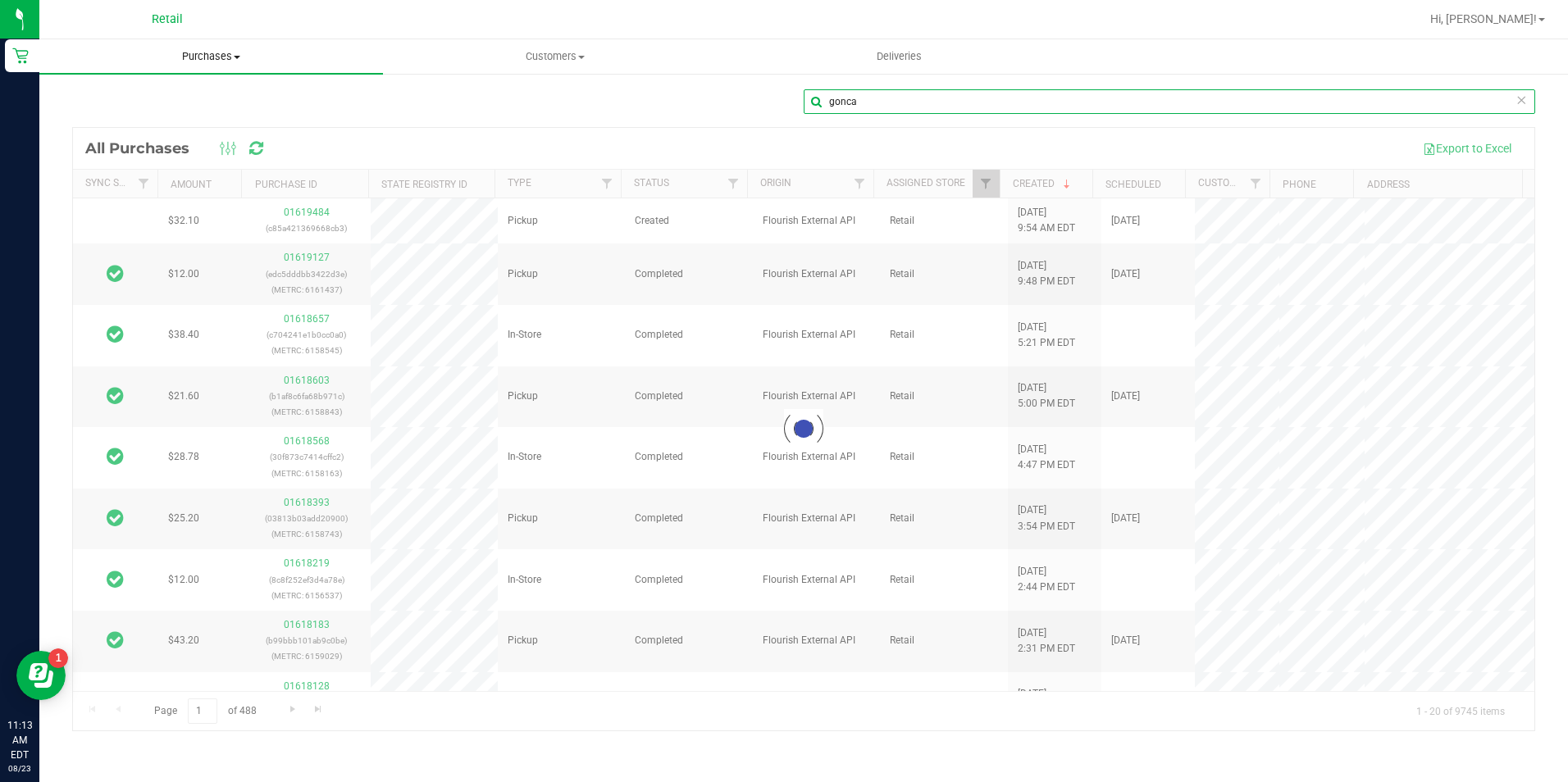
type input "gonca"
click at [207, 51] on span "Purchases" at bounding box center [211, 56] width 344 height 15
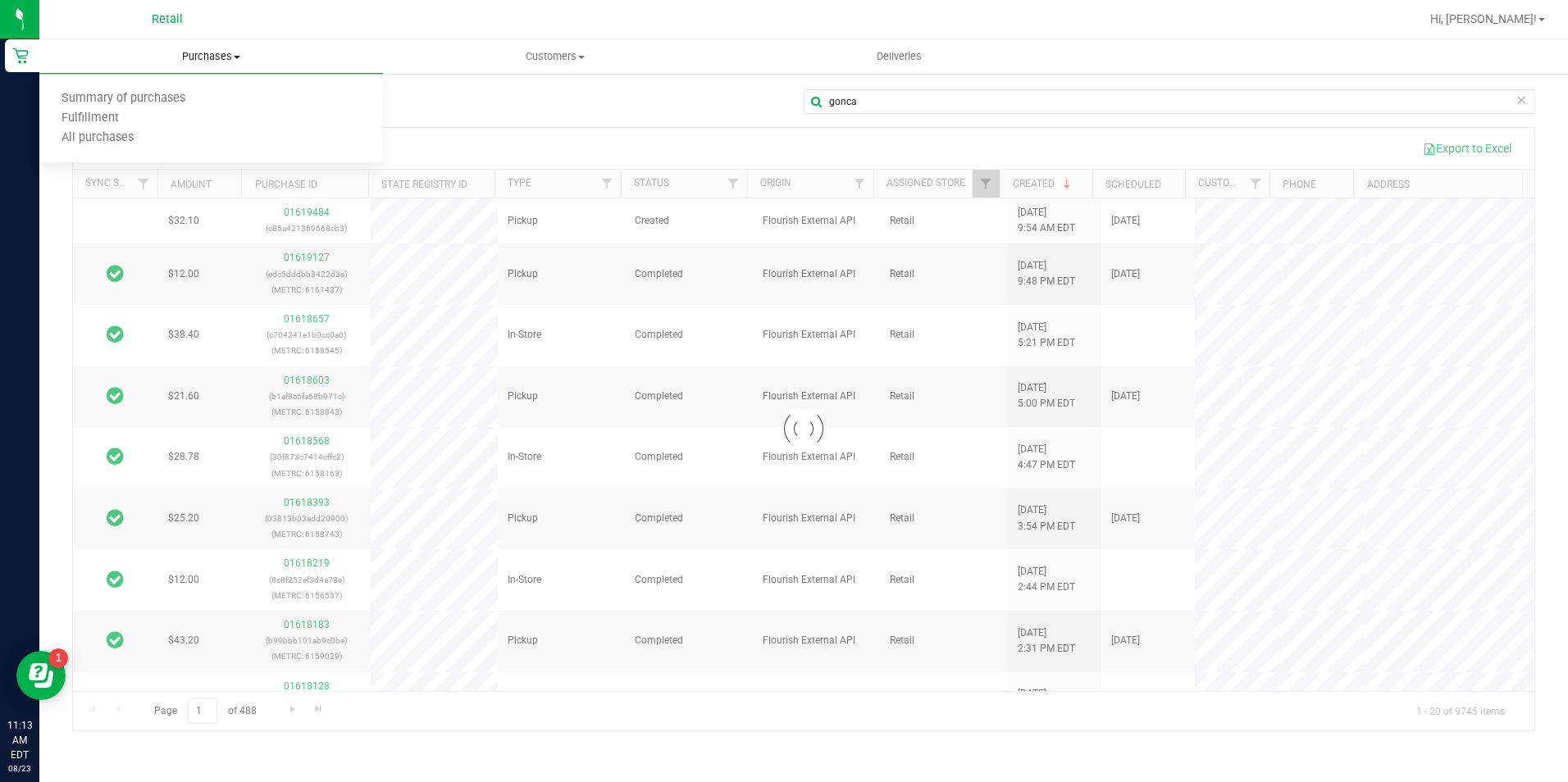
click at [207, 51] on span "Purchases" at bounding box center [211, 56] width 344 height 15
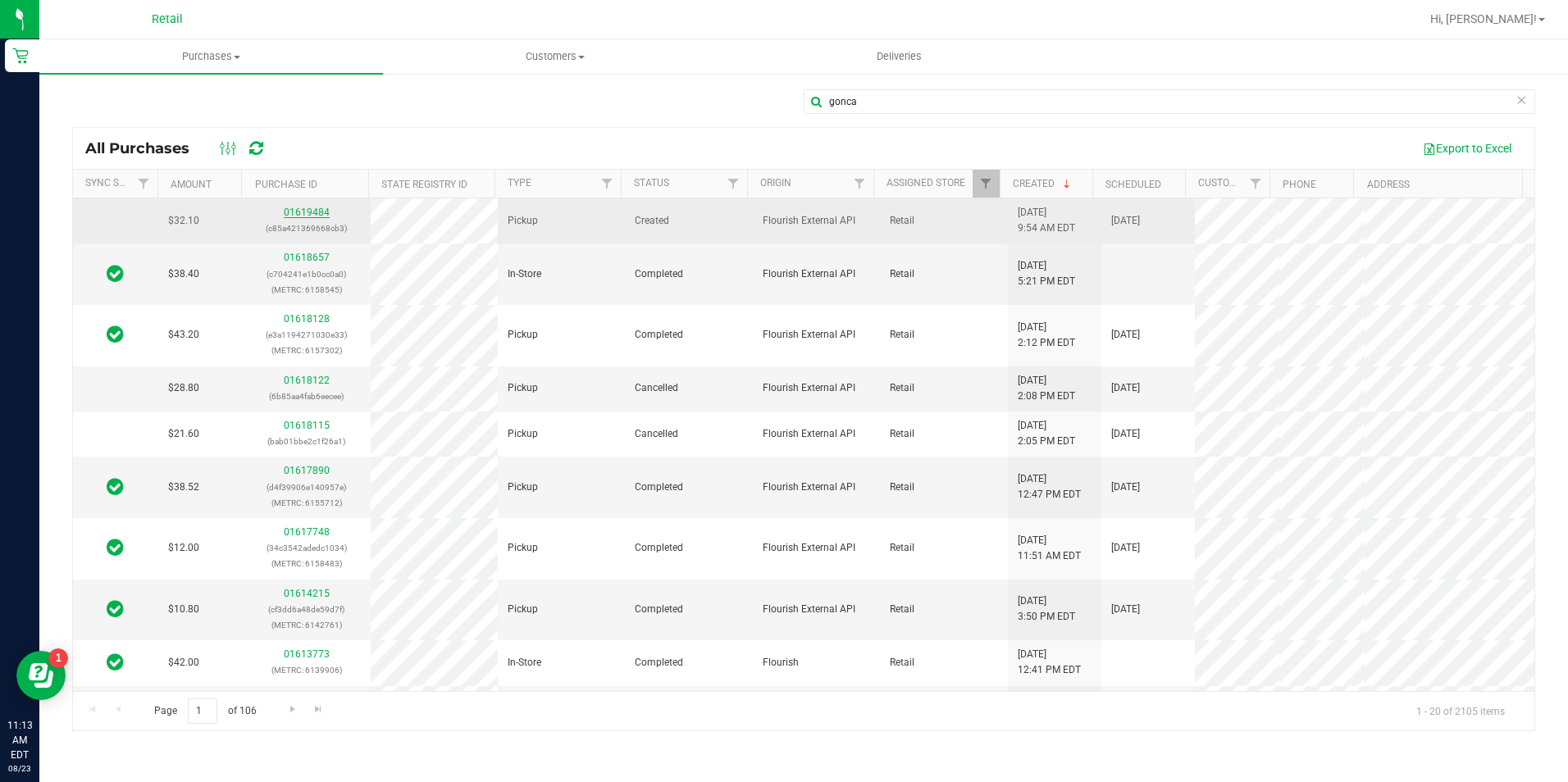
click at [305, 214] on link "01619484" at bounding box center [307, 212] width 46 height 11
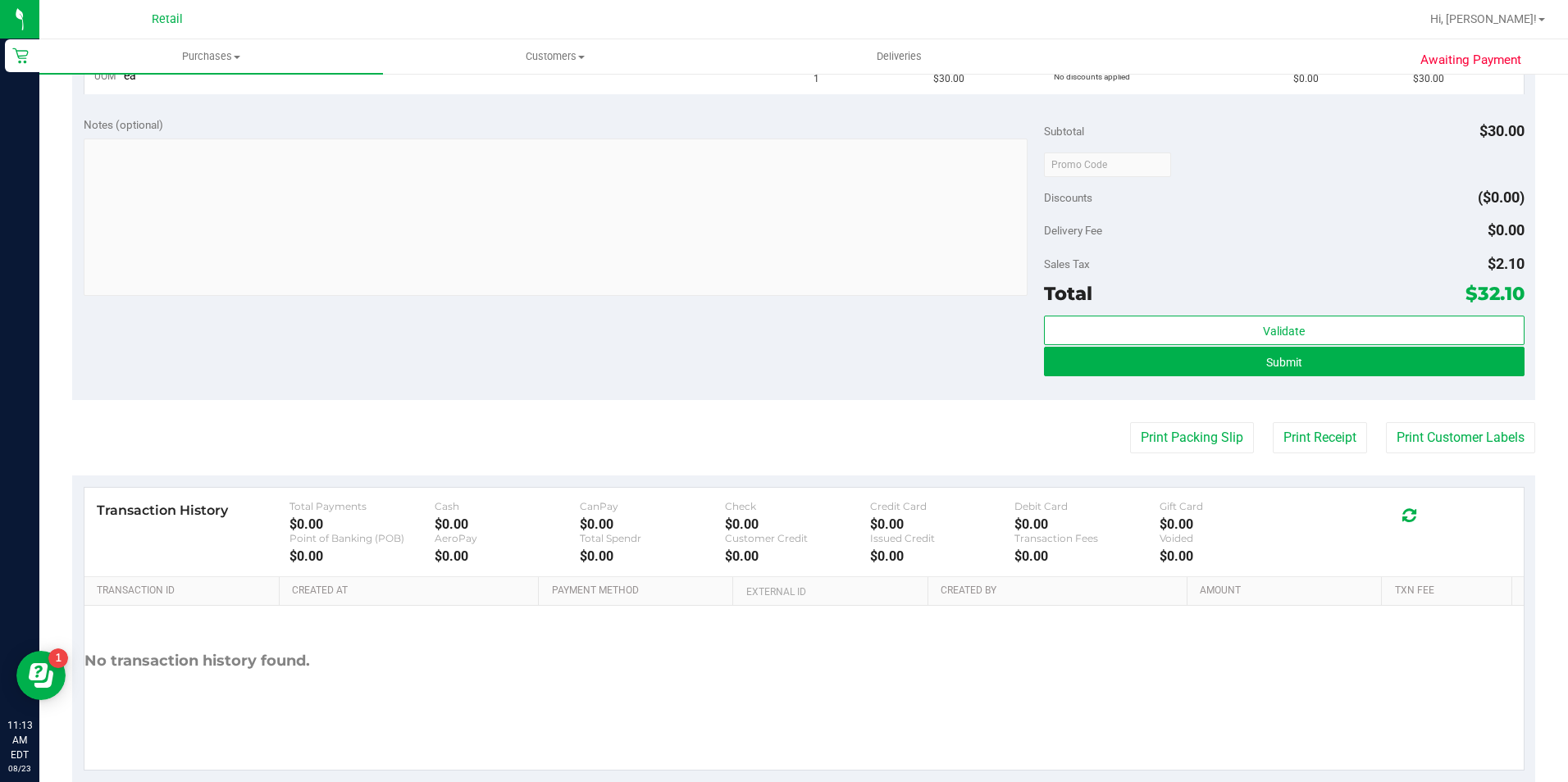
scroll to position [492, 0]
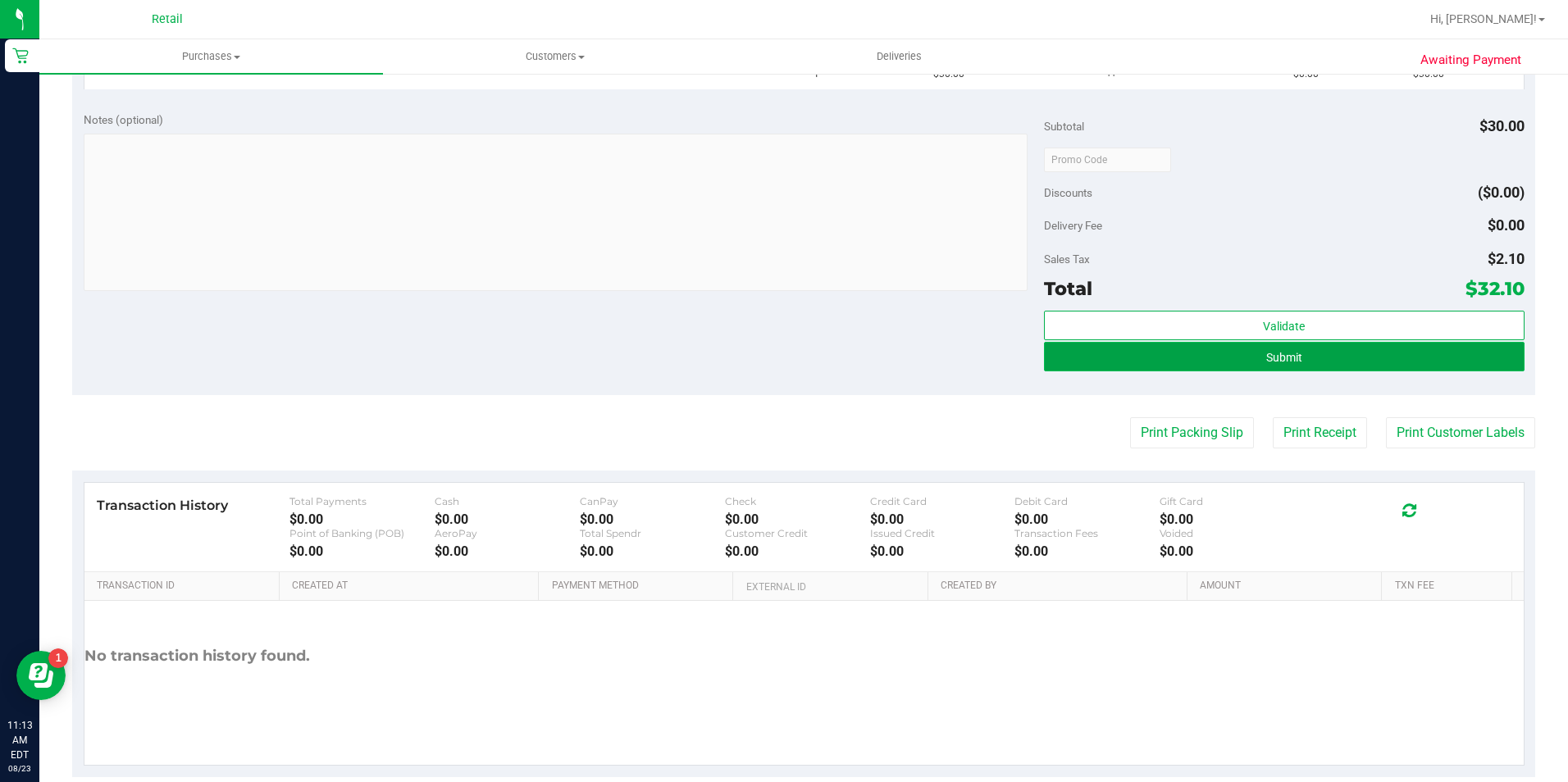
click at [1405, 368] on button "Submit" at bounding box center [1284, 357] width 480 height 29
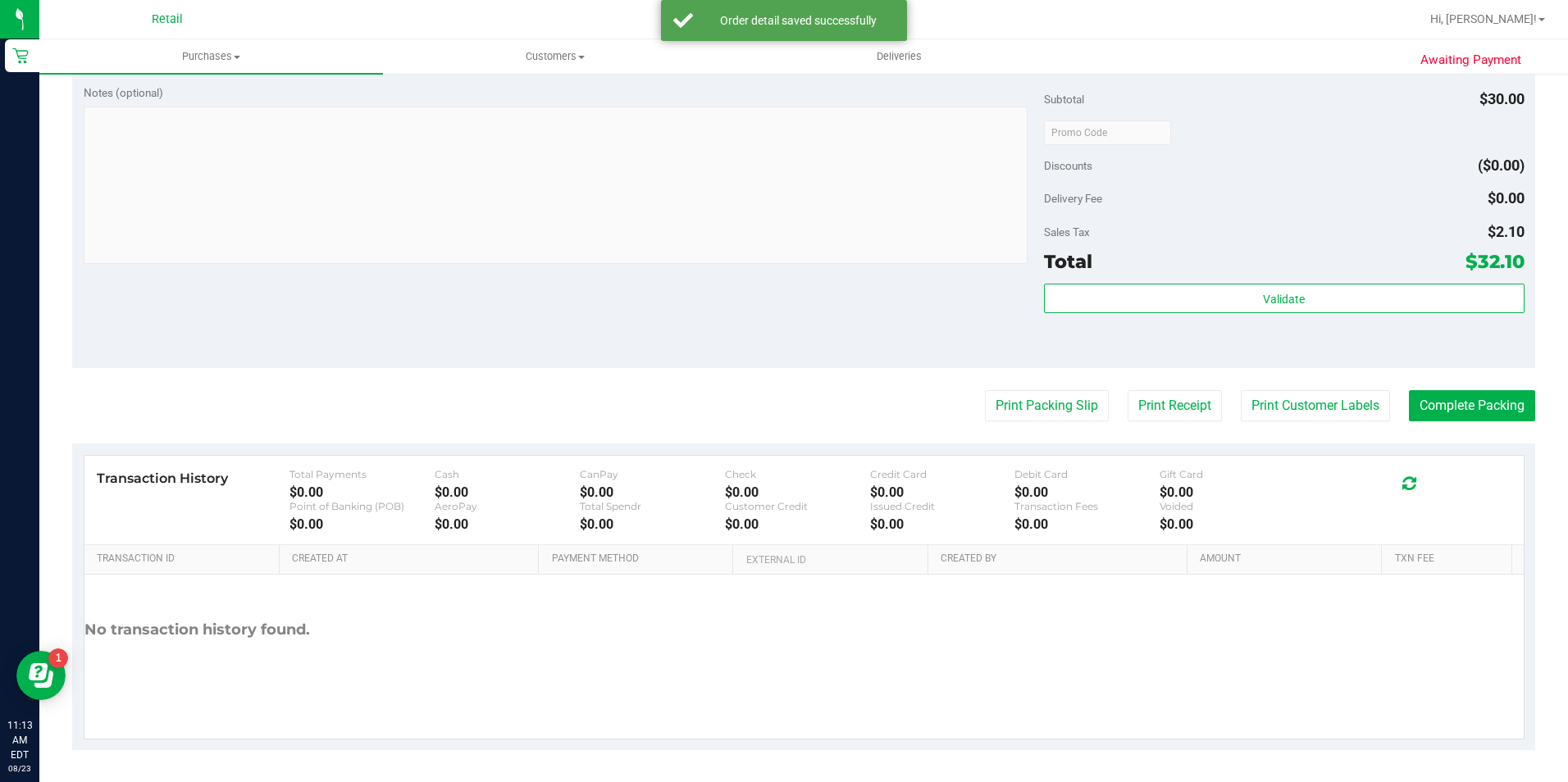
scroll to position [555, 0]
click at [1477, 382] on purchase-details "Back Edit Purchase Cancel Purchase View Profile # 01619484 Med | Rec METRC ID: …" at bounding box center [803, 141] width 1463 height 1216
click at [1412, 400] on button "Complete Packing" at bounding box center [1471, 405] width 126 height 31
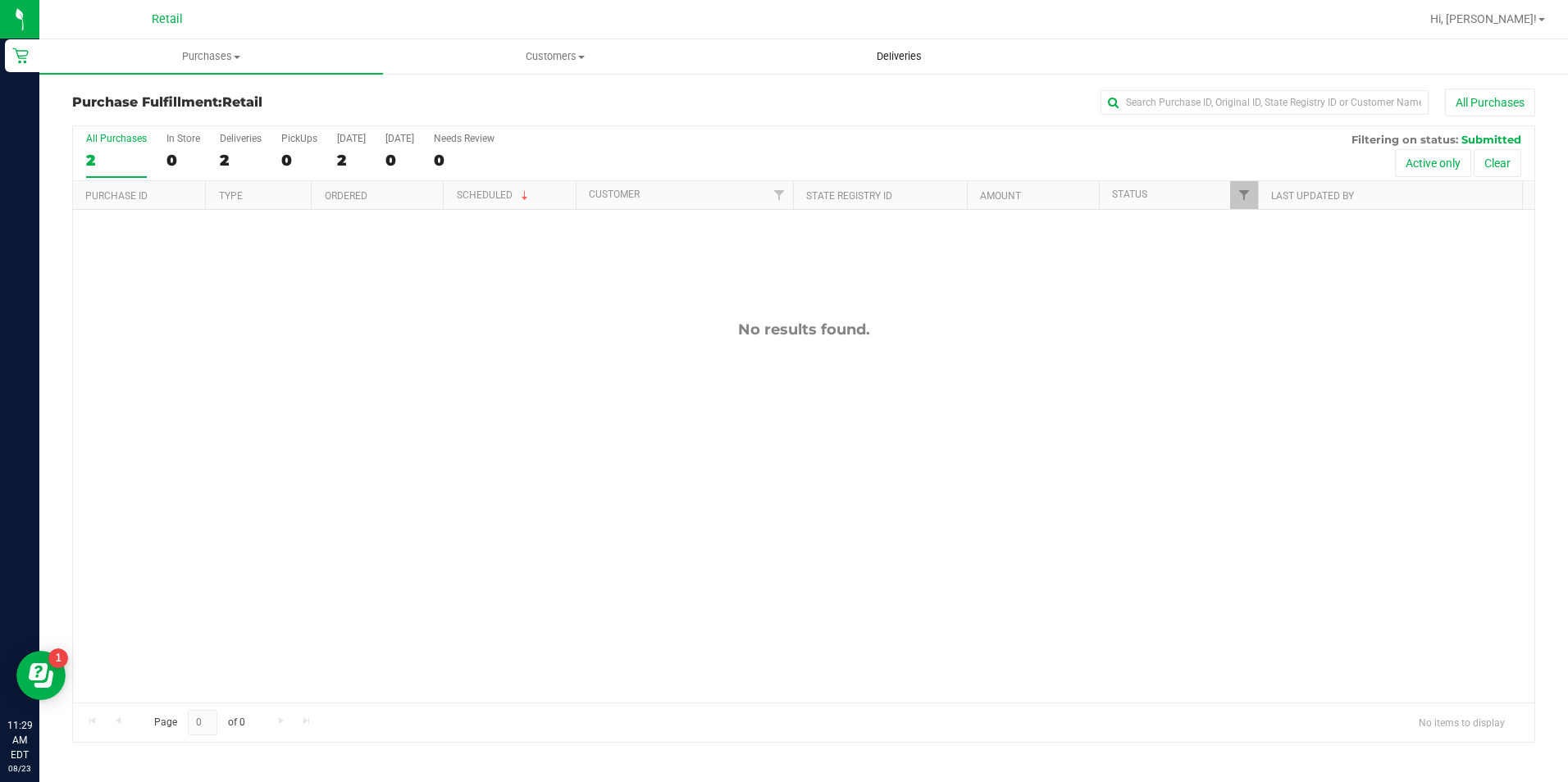
click at [906, 53] on span "Deliveries" at bounding box center [899, 56] width 89 height 15
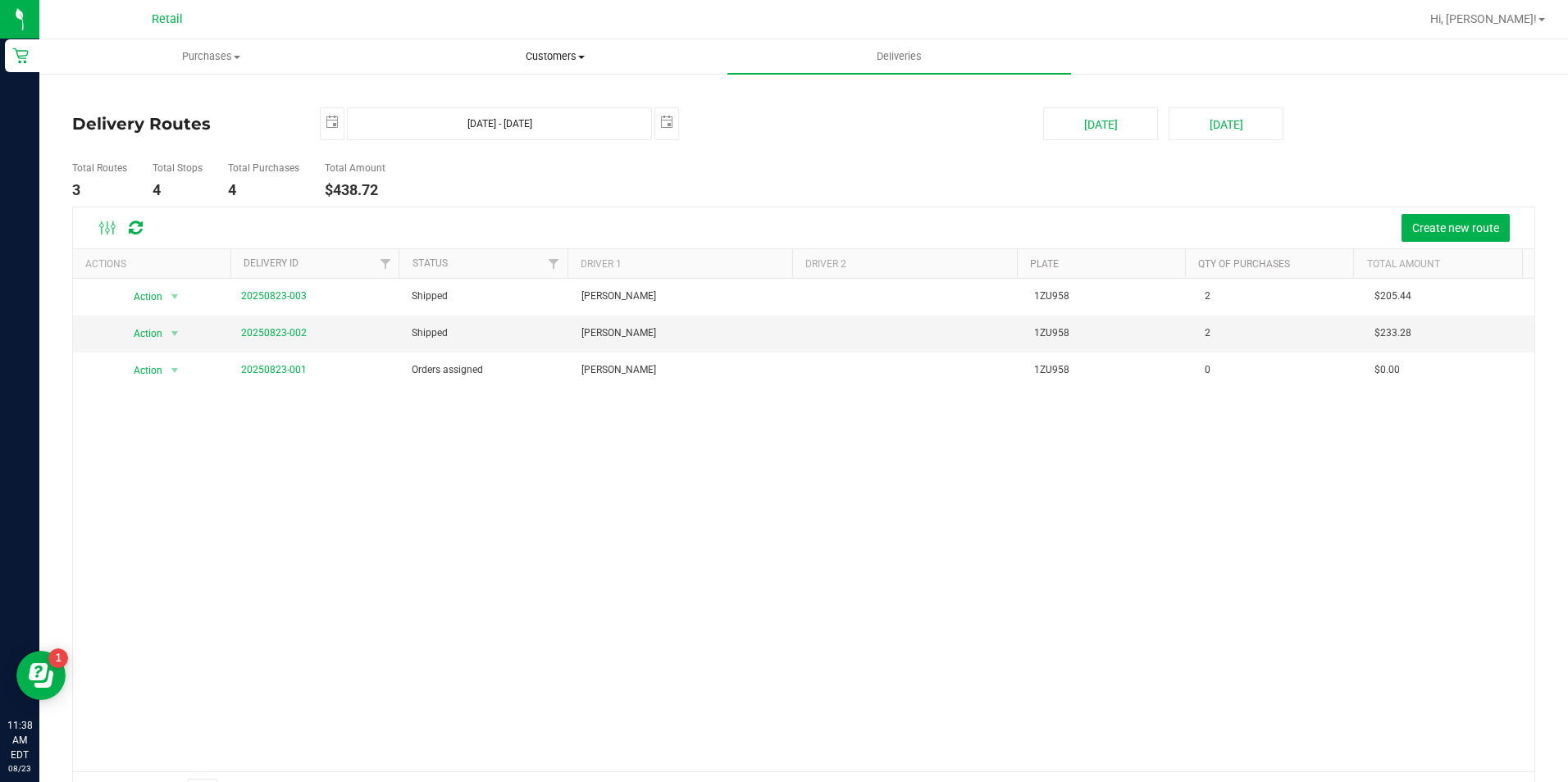
click at [562, 63] on span "Customers" at bounding box center [555, 56] width 342 height 15
click at [519, 105] on li "All customers" at bounding box center [555, 99] width 344 height 20
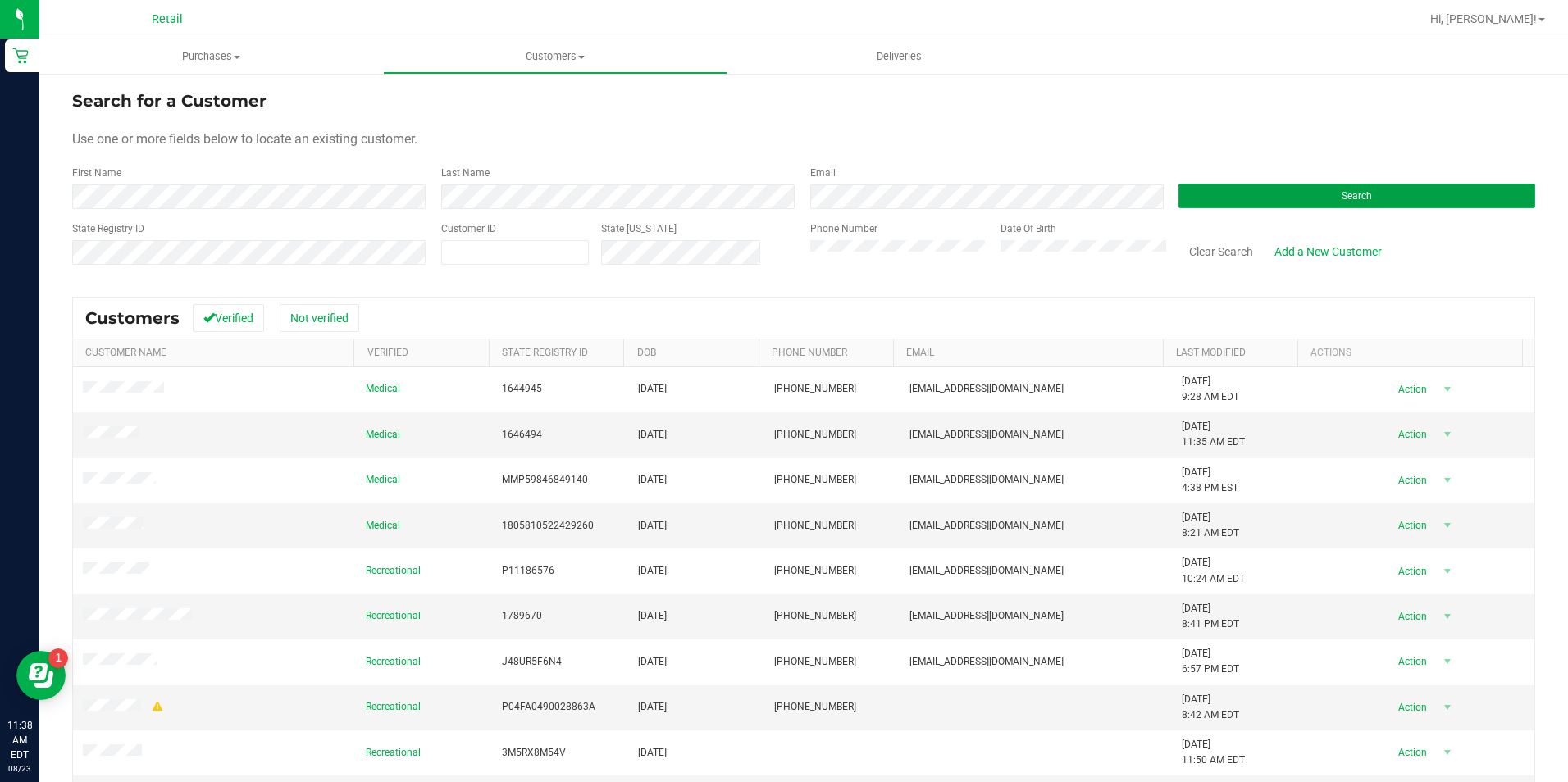
click at [1290, 202] on button "Search" at bounding box center [1356, 196] width 357 height 25
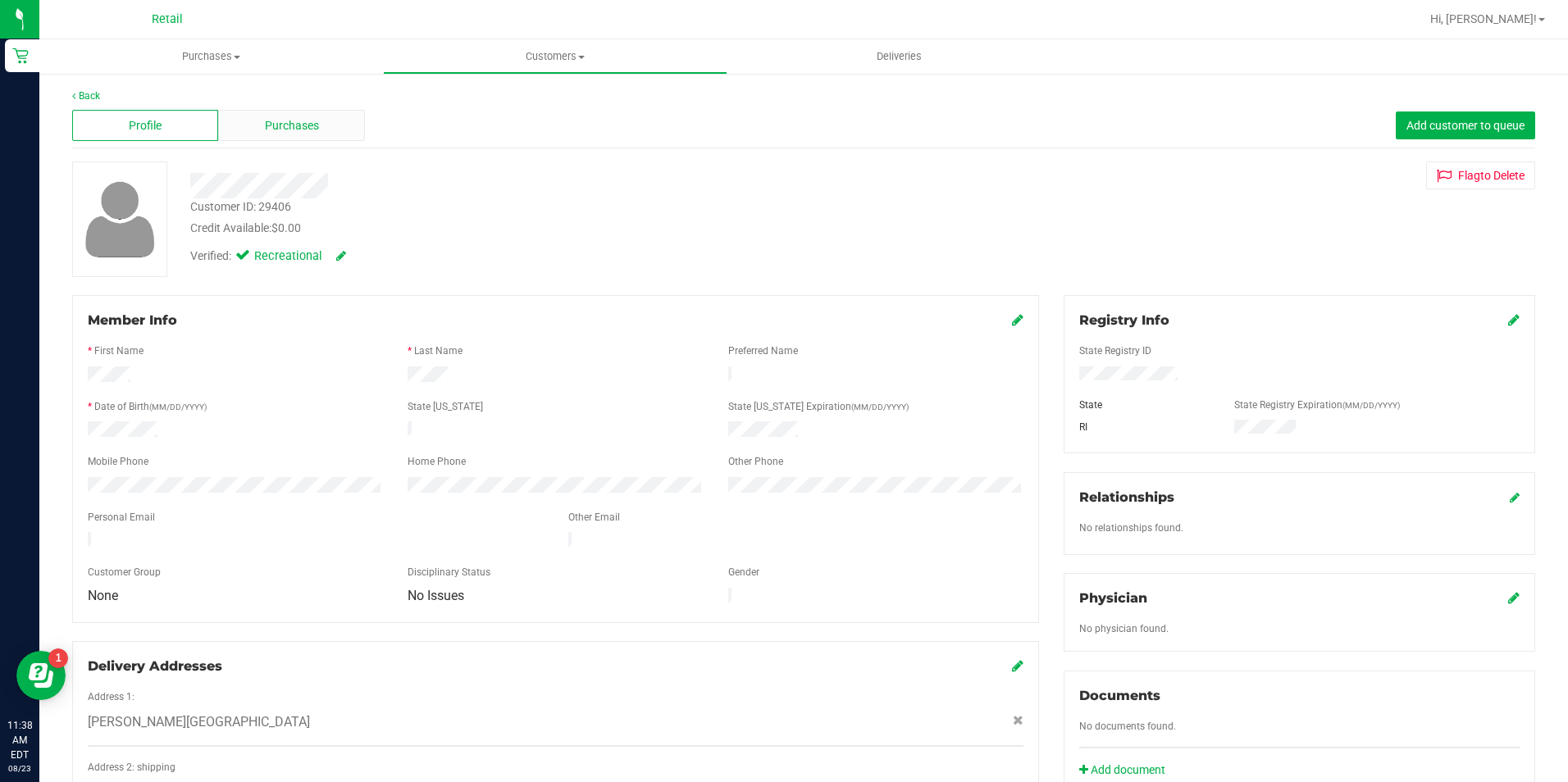
click at [309, 120] on span "Purchases" at bounding box center [291, 126] width 54 height 17
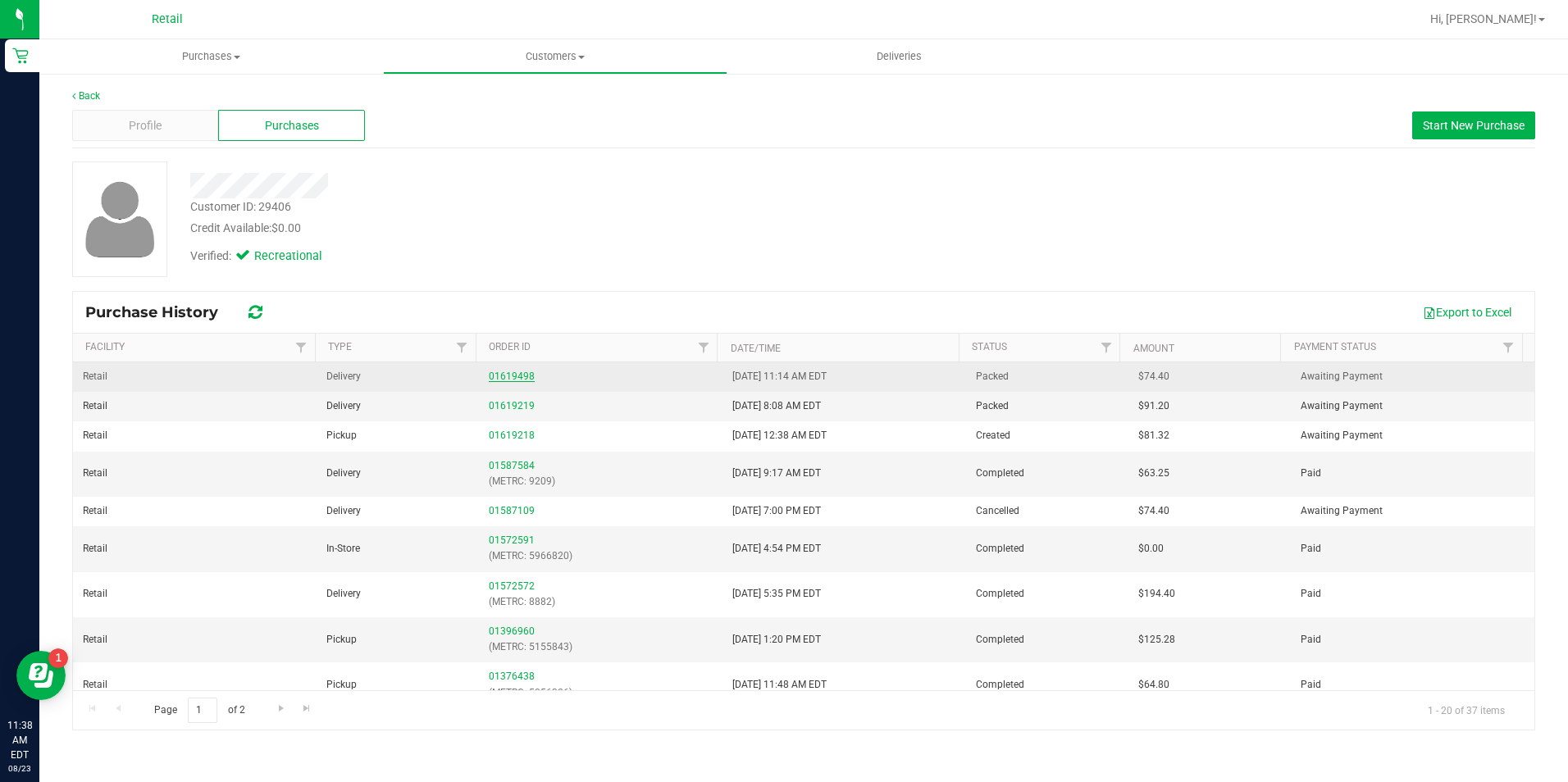
click at [521, 377] on link "01619498" at bounding box center [512, 376] width 46 height 11
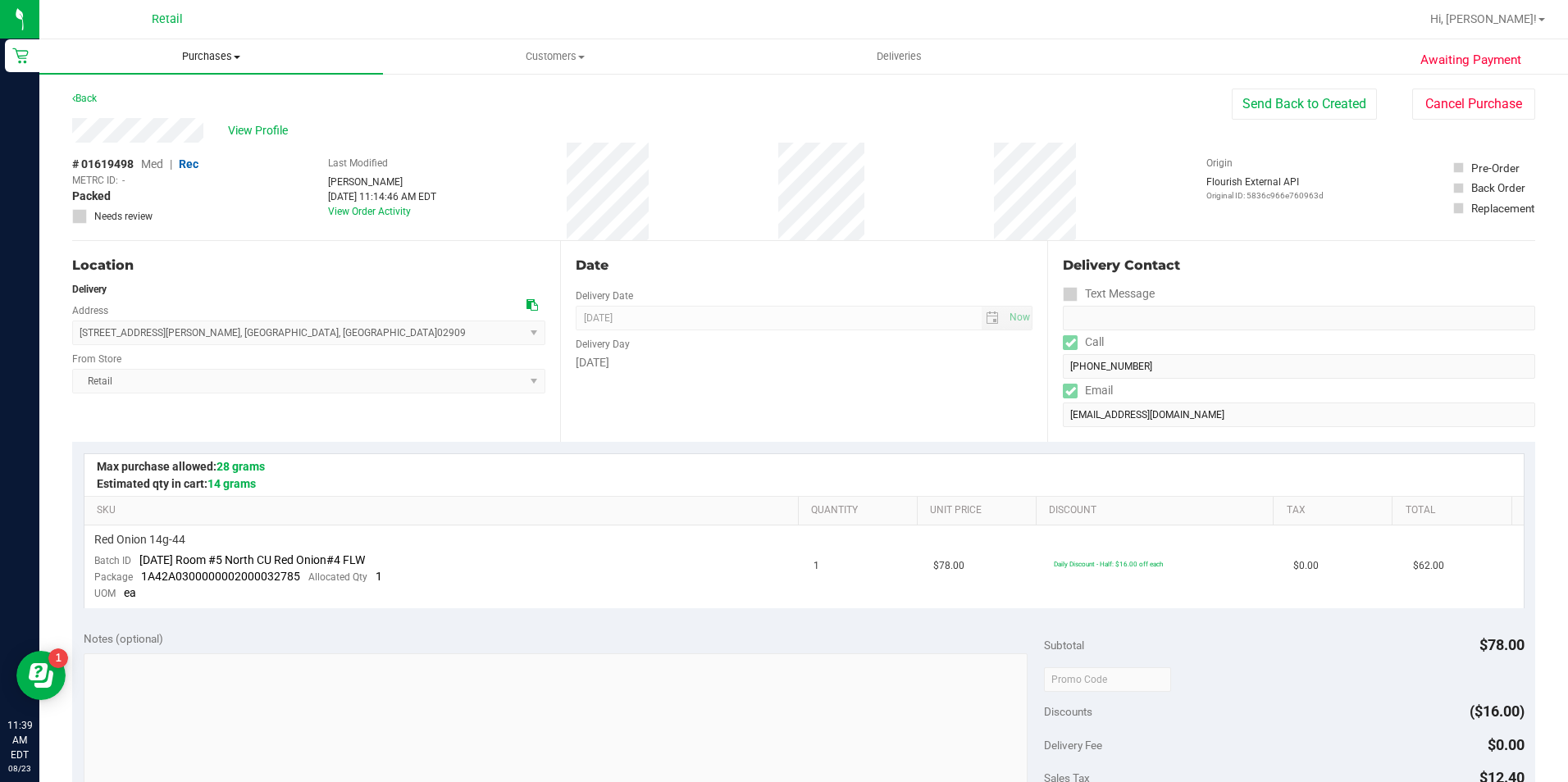
click at [191, 64] on uib-tab-heading "Purchases Summary of purchases Fulfillment All purchases" at bounding box center [211, 57] width 344 height 34
click at [144, 136] on span "All purchases" at bounding box center [98, 138] width 117 height 14
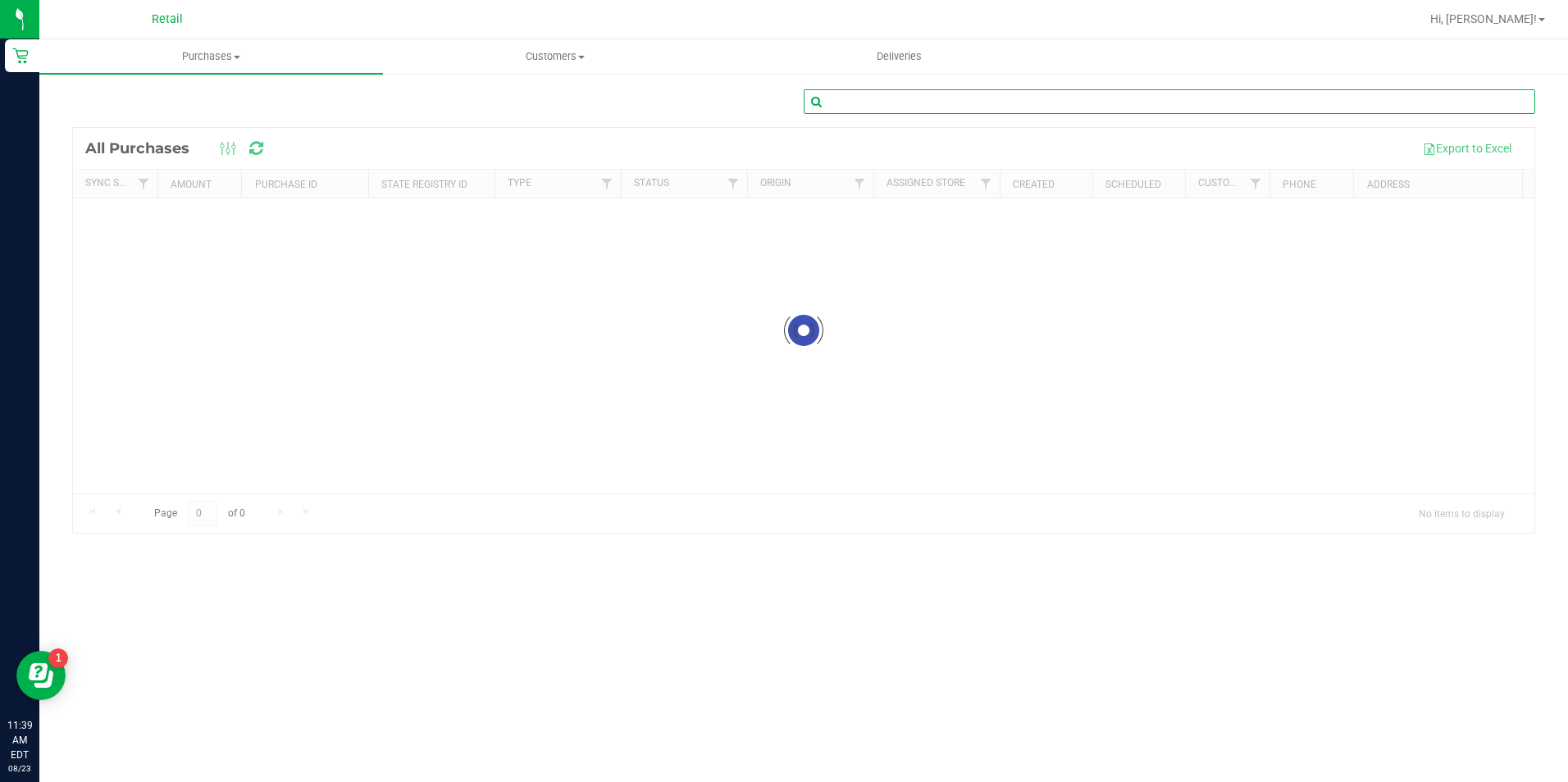
click at [988, 103] on input "text" at bounding box center [1168, 101] width 731 height 25
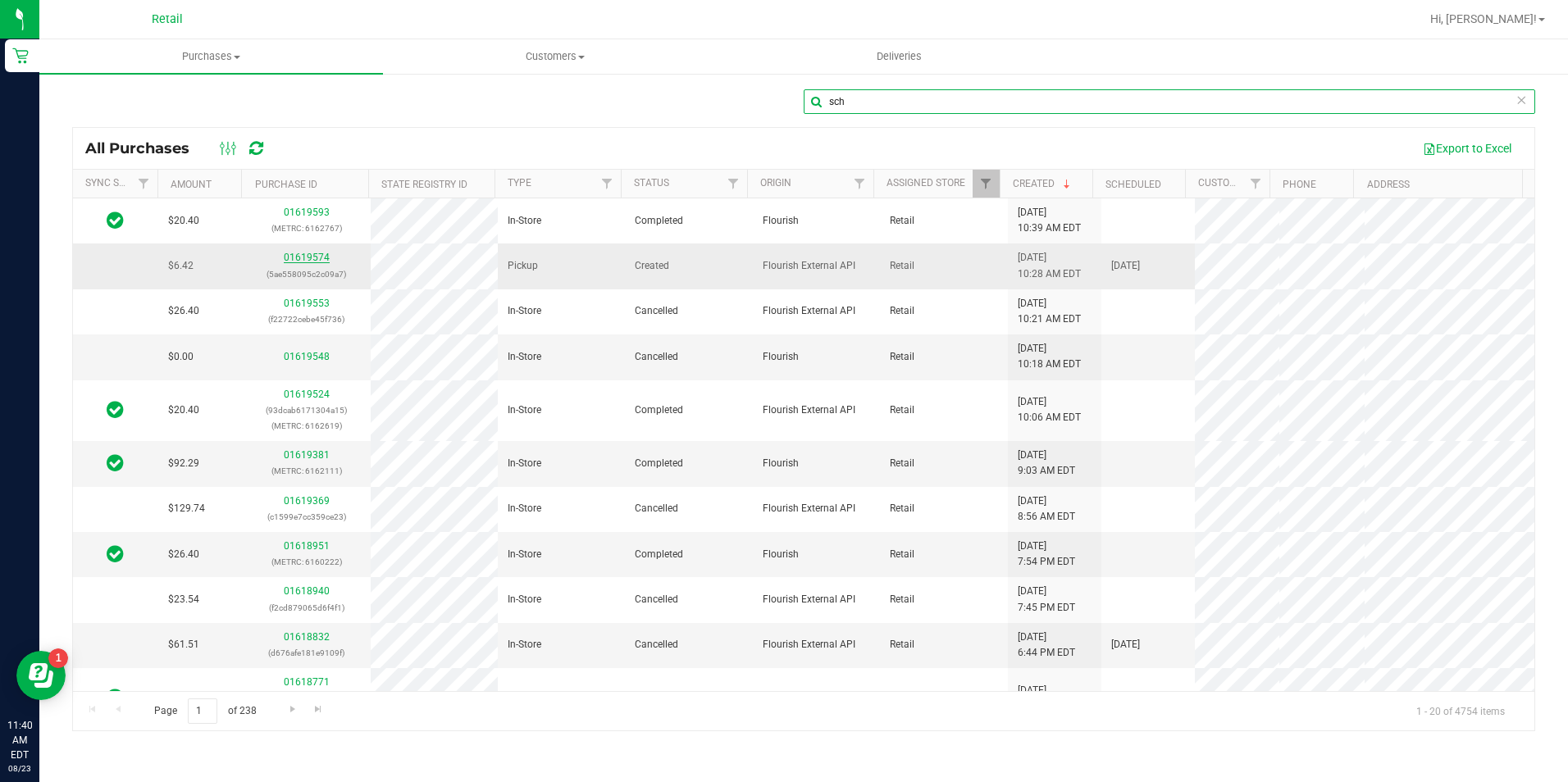
type input "sch"
click at [318, 260] on link "01619574" at bounding box center [307, 257] width 46 height 11
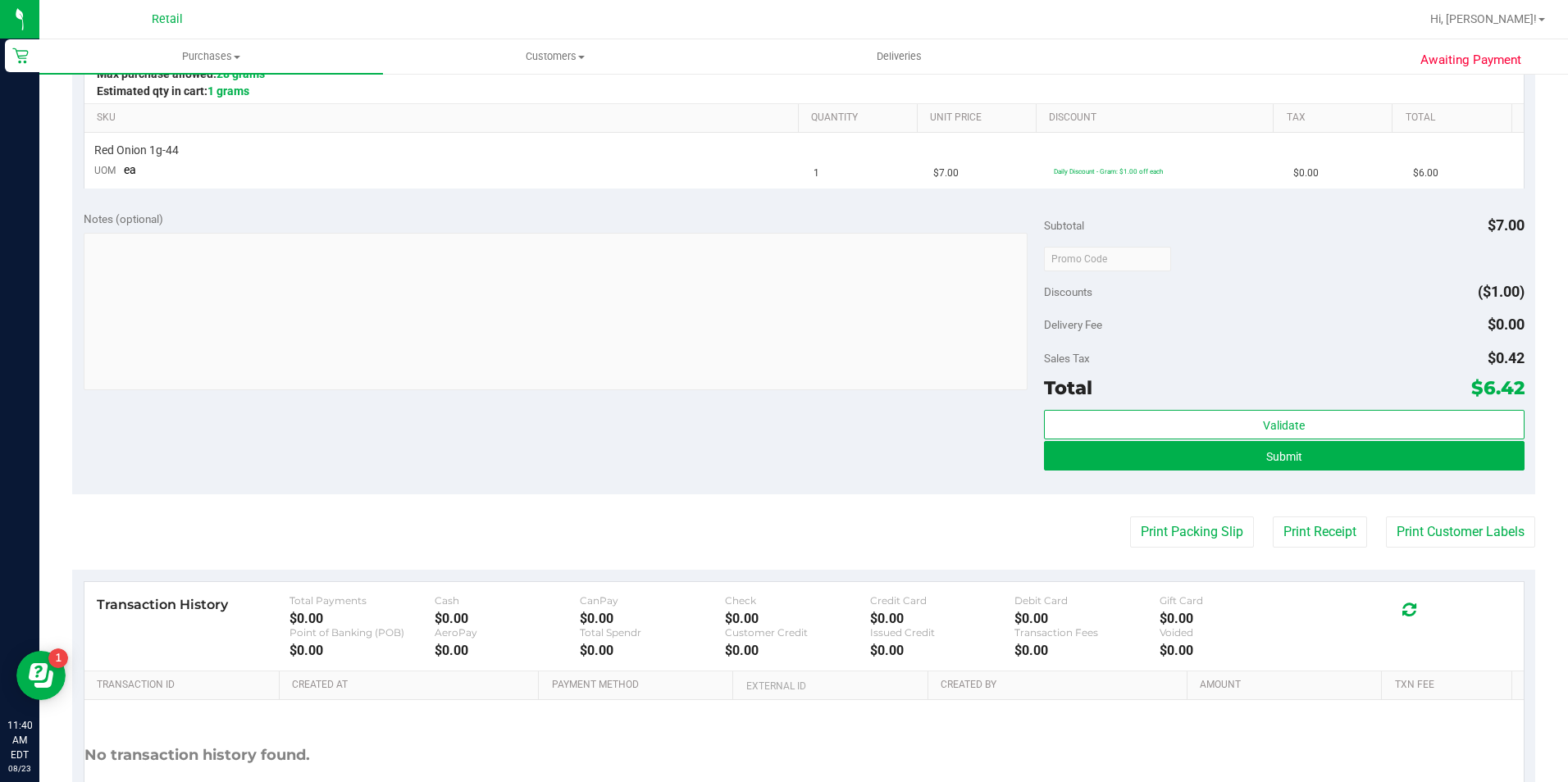
scroll to position [410, 0]
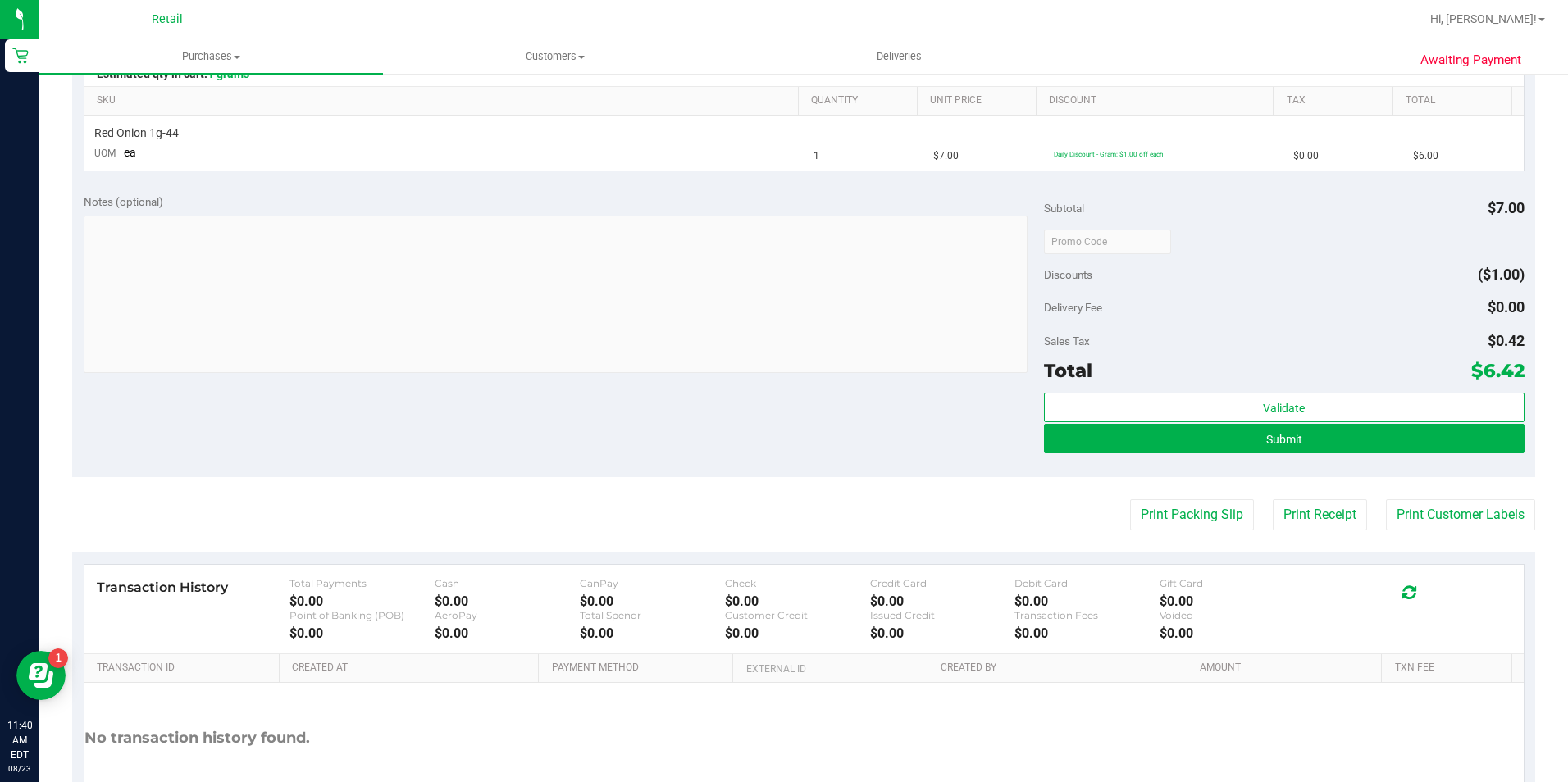
click at [1177, 461] on div "Validate Submit" at bounding box center [1284, 430] width 480 height 74
click at [1181, 445] on button "Submit" at bounding box center [1284, 438] width 480 height 29
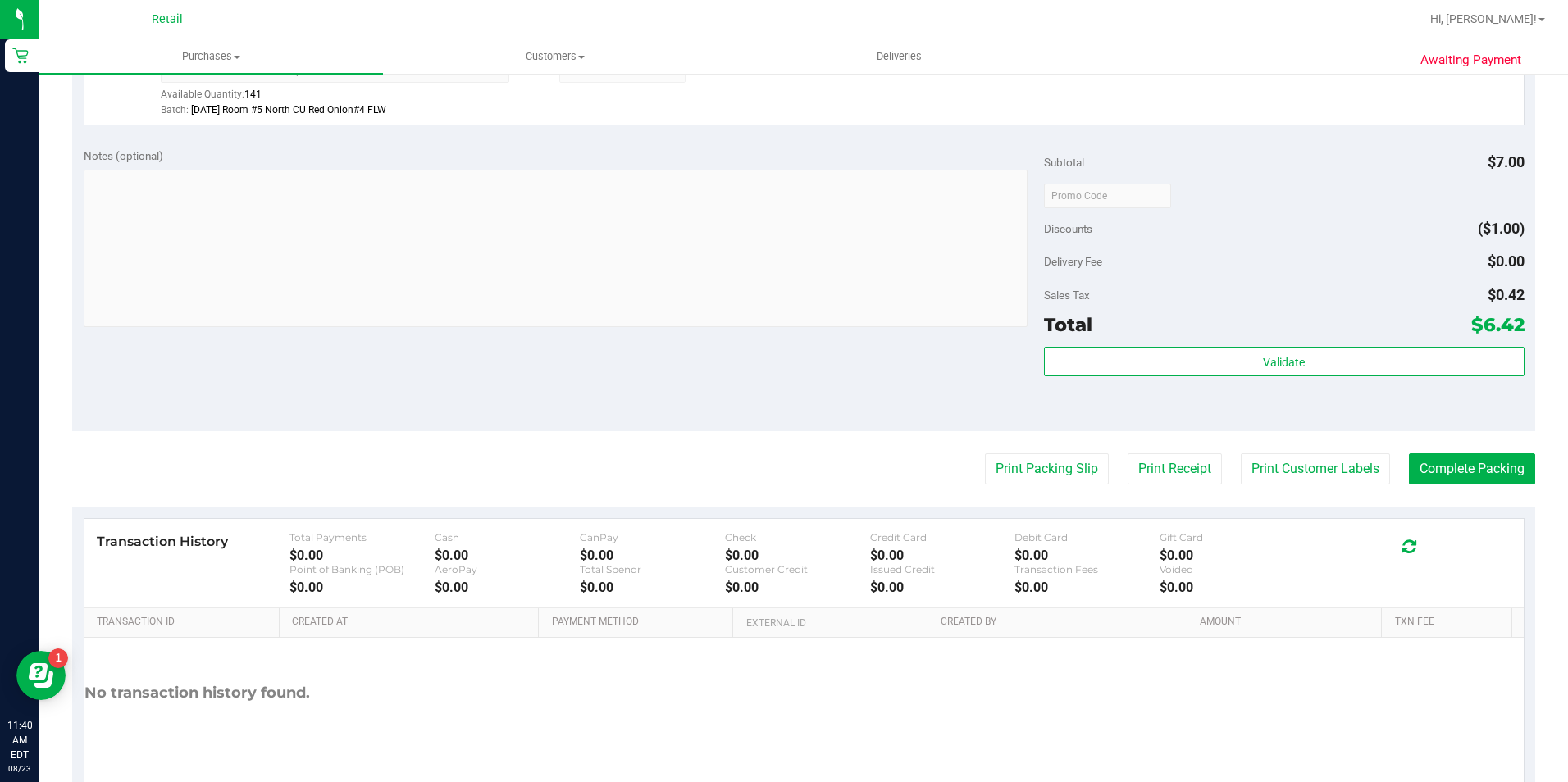
scroll to position [558, 0]
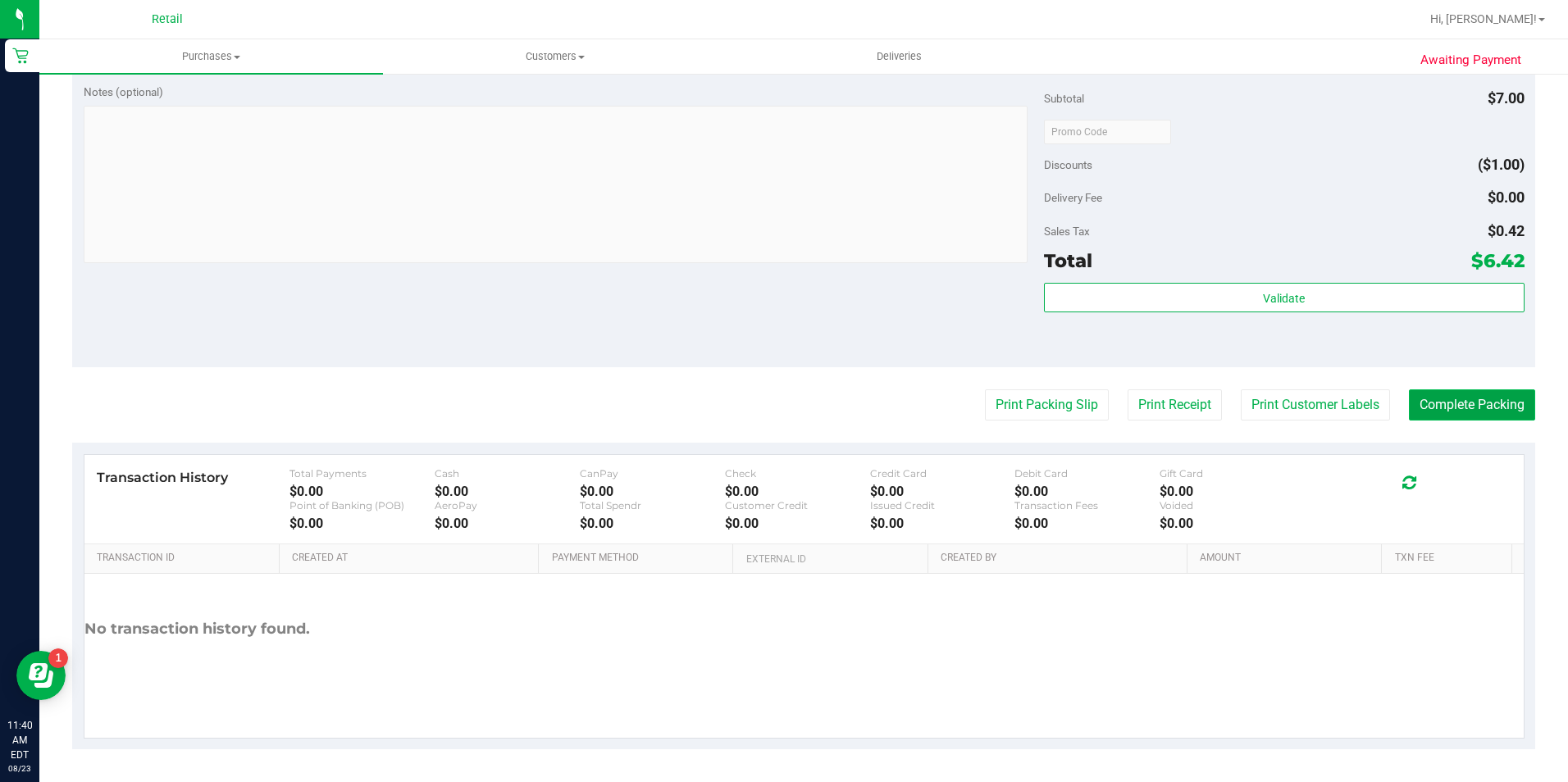
click at [1444, 402] on button "Complete Packing" at bounding box center [1471, 405] width 126 height 31
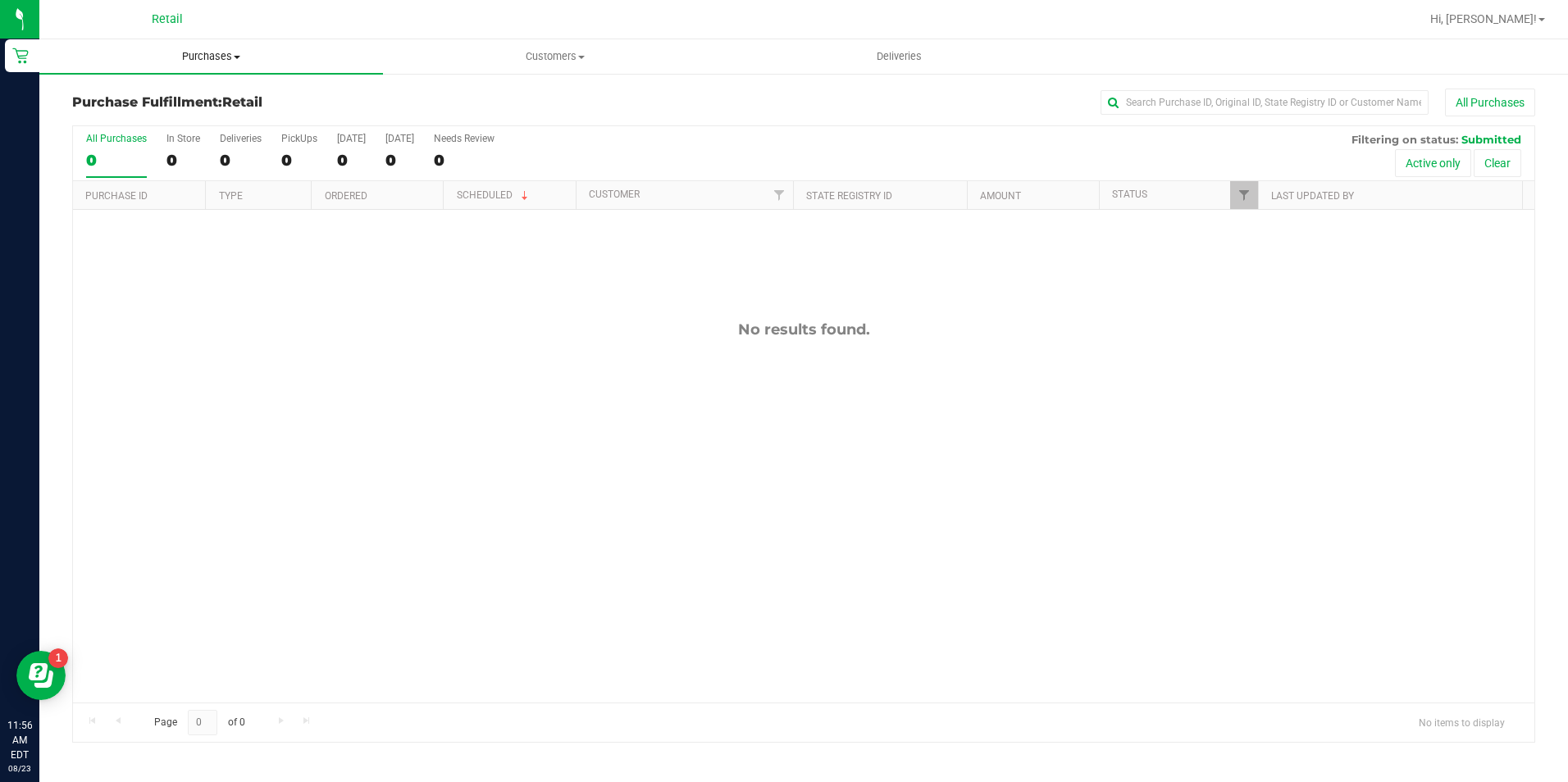
click at [202, 50] on span "Purchases" at bounding box center [211, 56] width 344 height 15
click at [159, 136] on li "All purchases" at bounding box center [211, 138] width 344 height 20
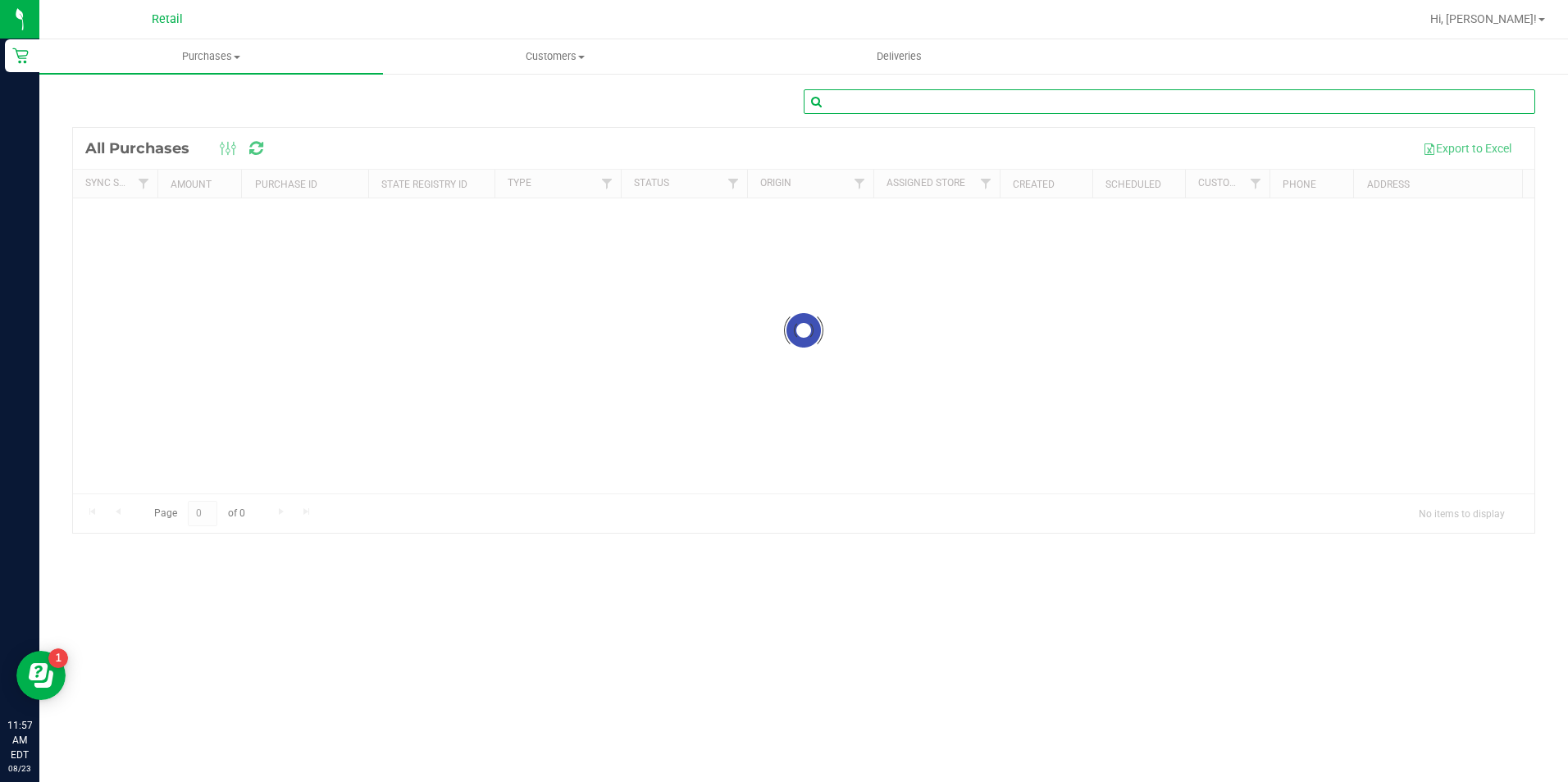
click at [1144, 103] on input "text" at bounding box center [1168, 101] width 731 height 25
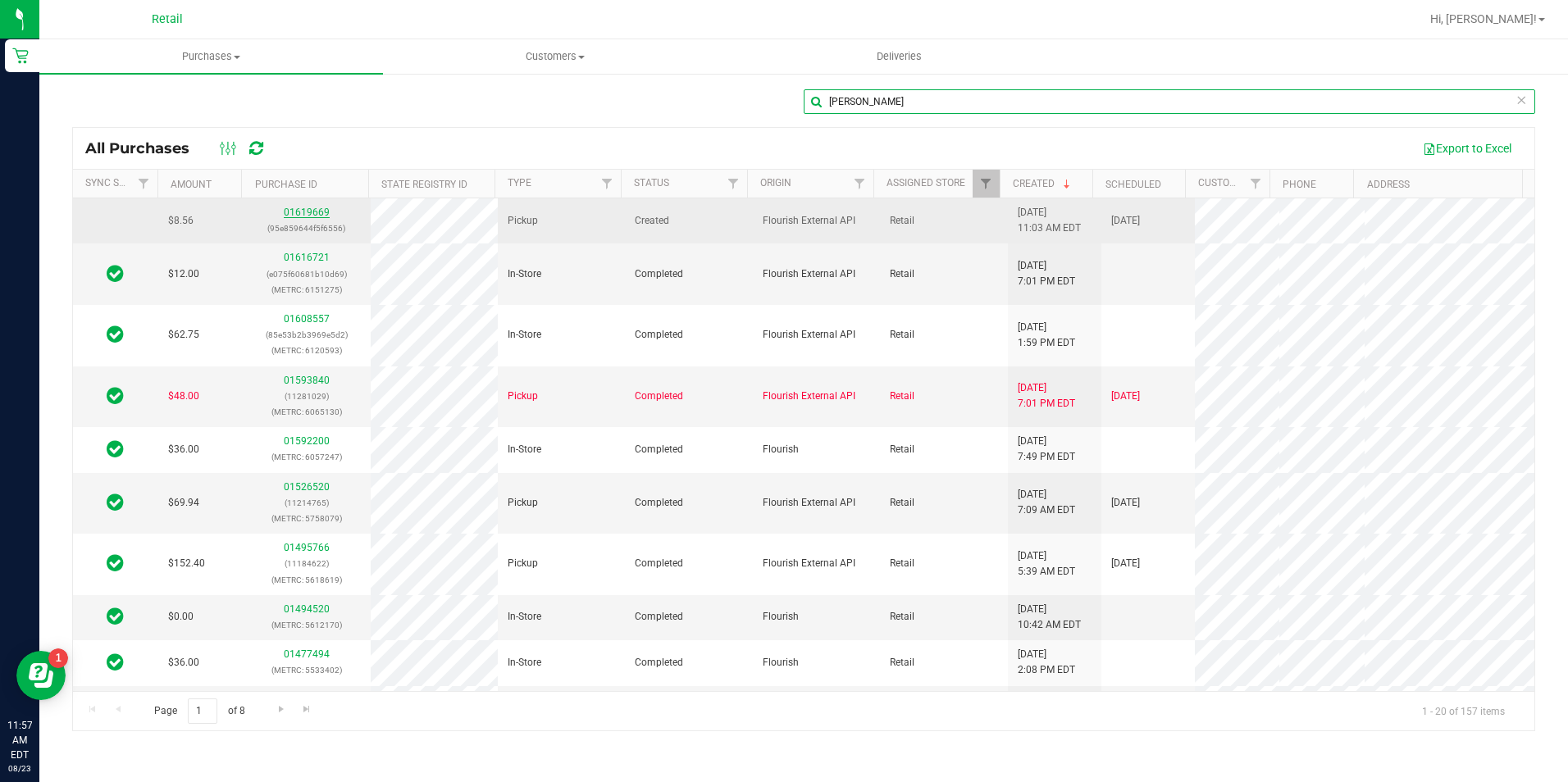
type input "[PERSON_NAME]"
click at [313, 216] on link "01619669" at bounding box center [307, 212] width 46 height 11
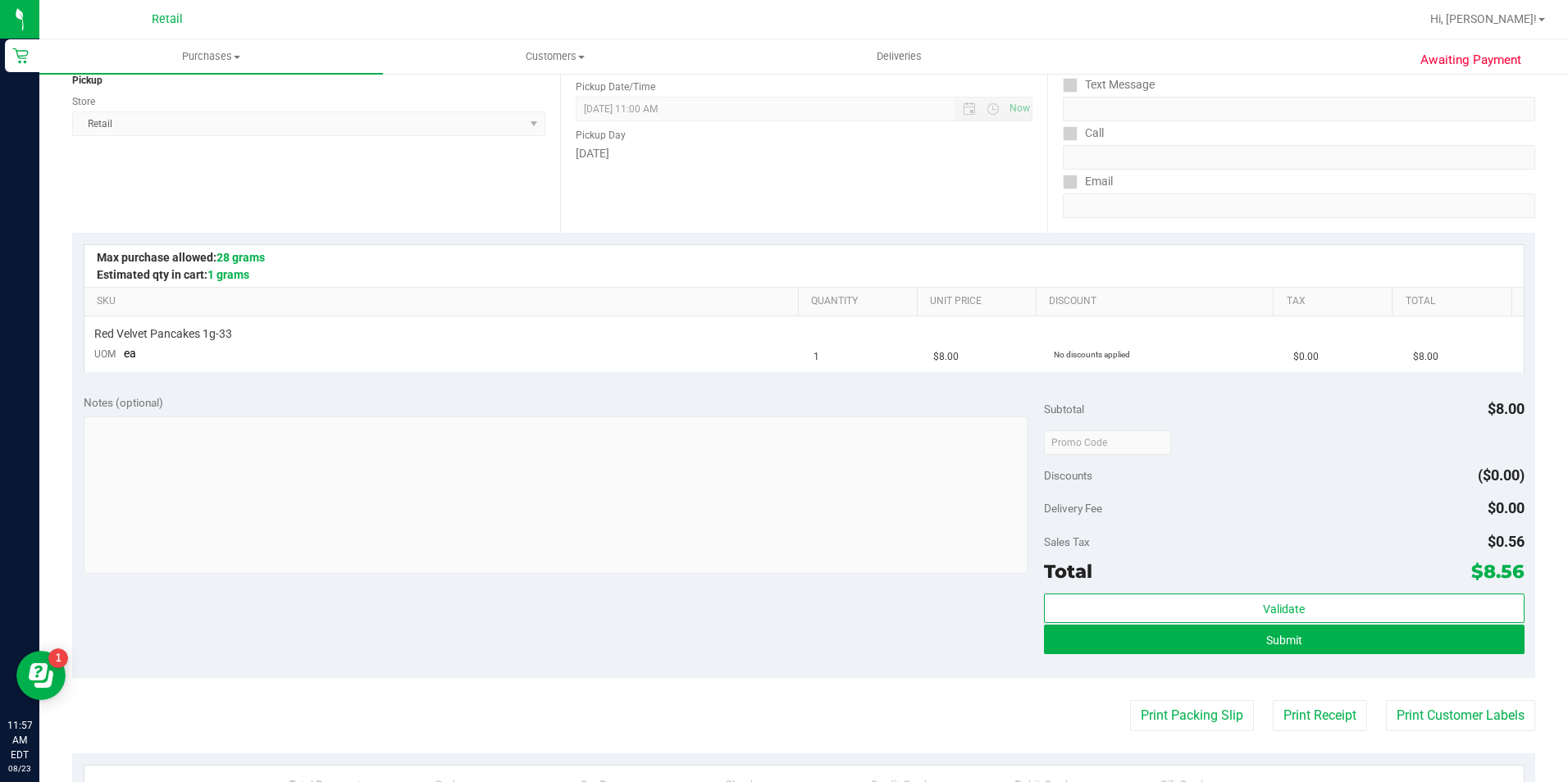
scroll to position [328, 0]
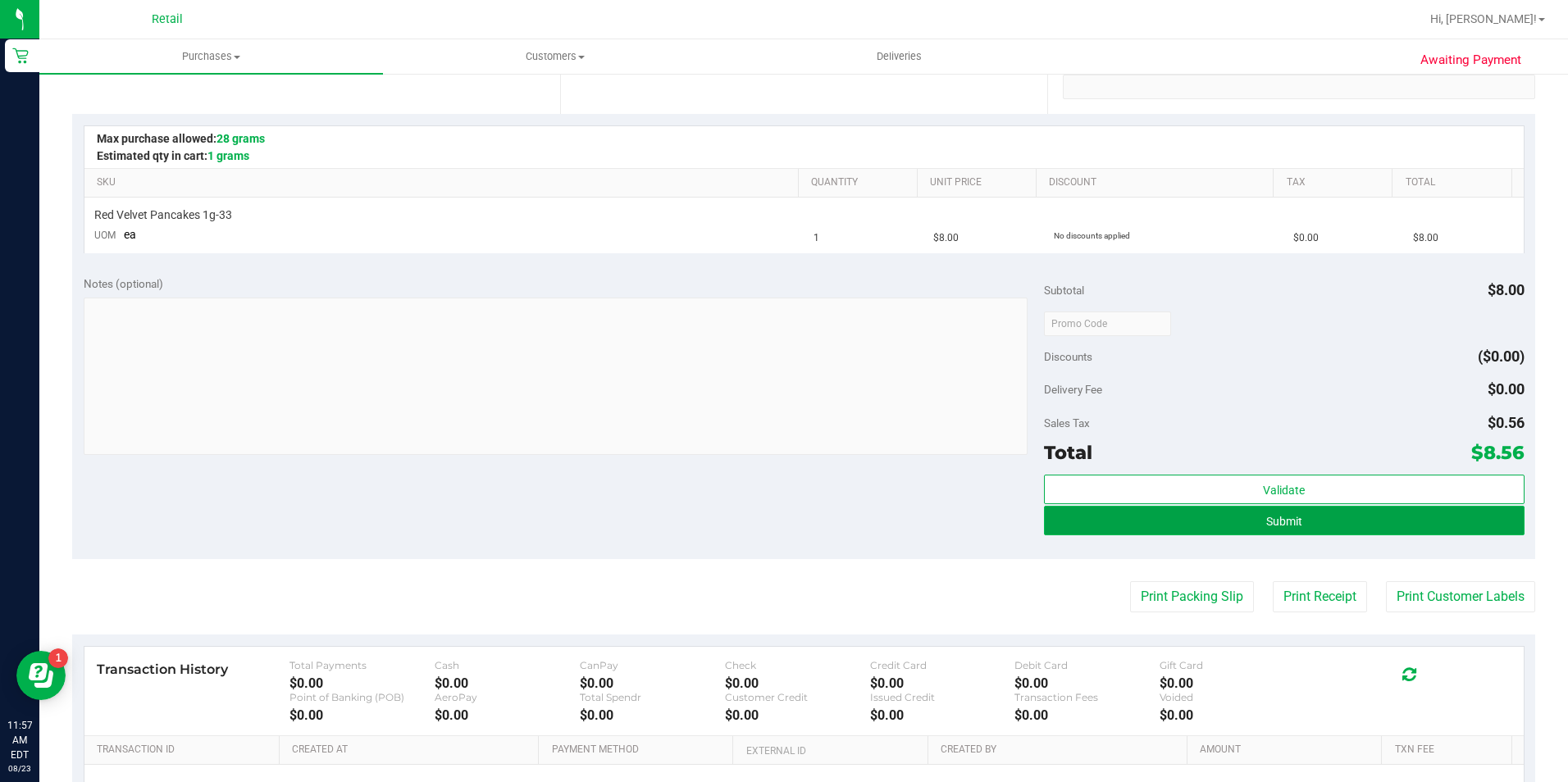
click at [1270, 527] on button "Submit" at bounding box center [1284, 520] width 480 height 29
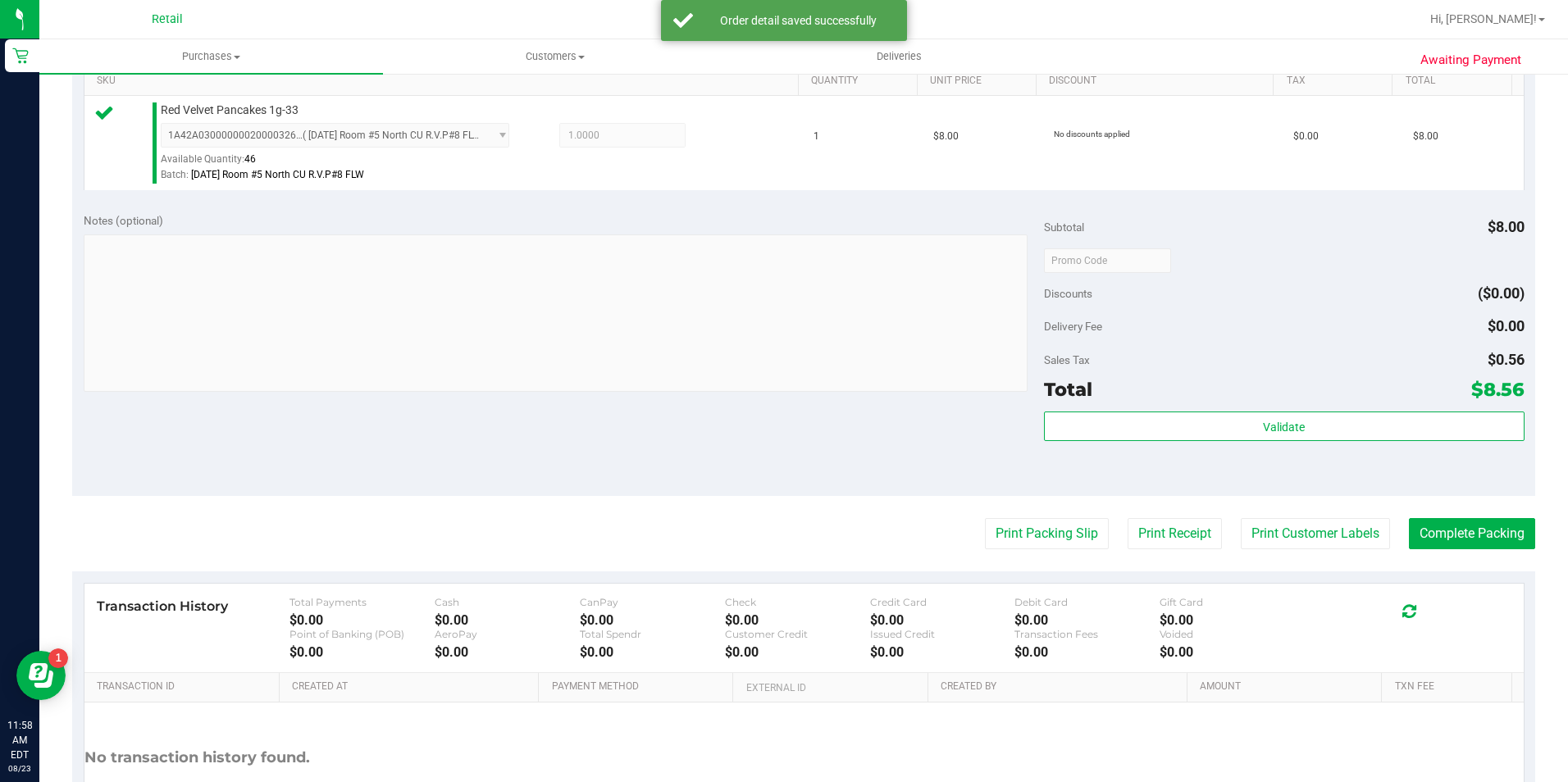
scroll to position [558, 0]
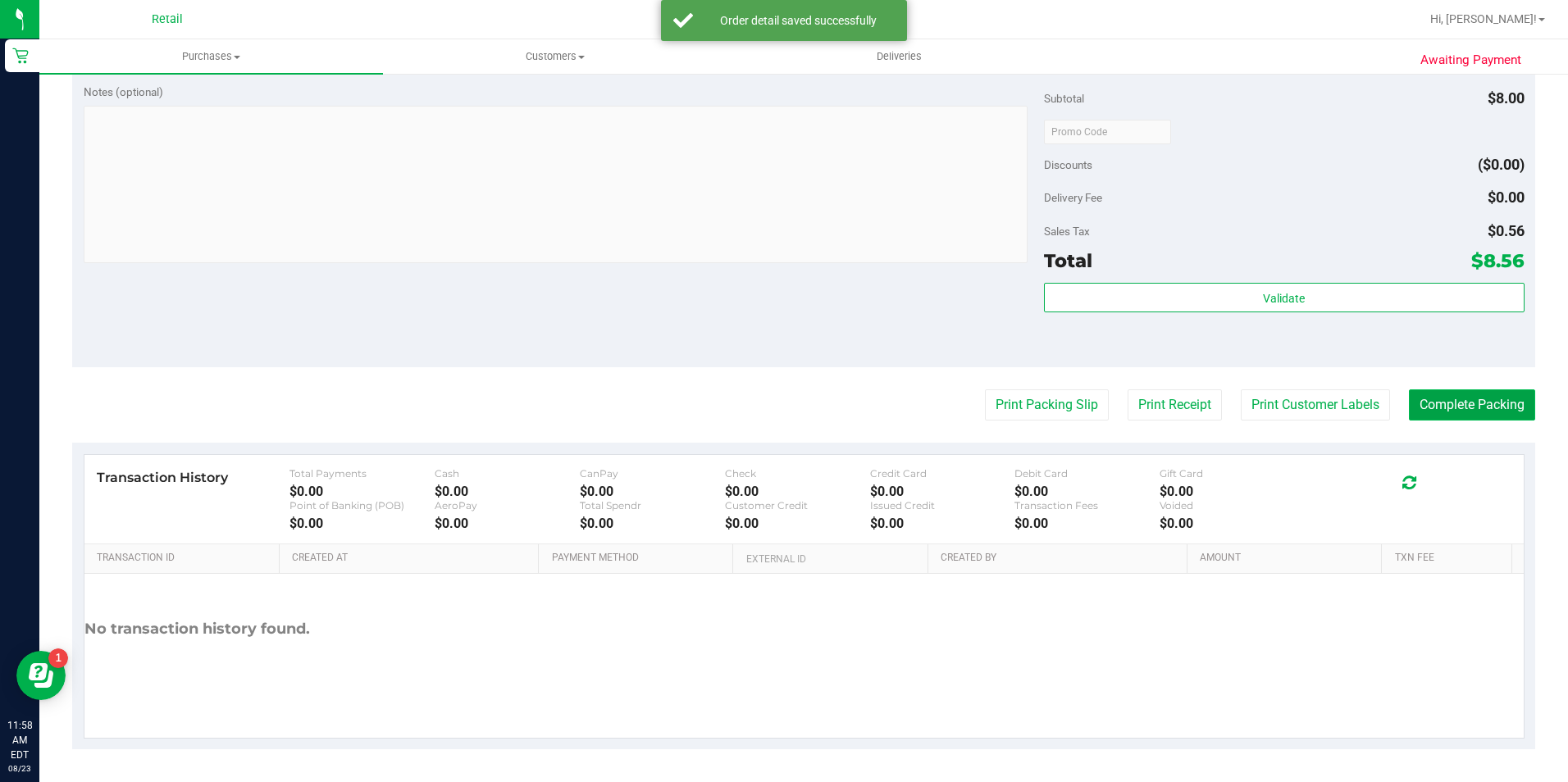
click at [1439, 406] on button "Complete Packing" at bounding box center [1471, 405] width 126 height 31
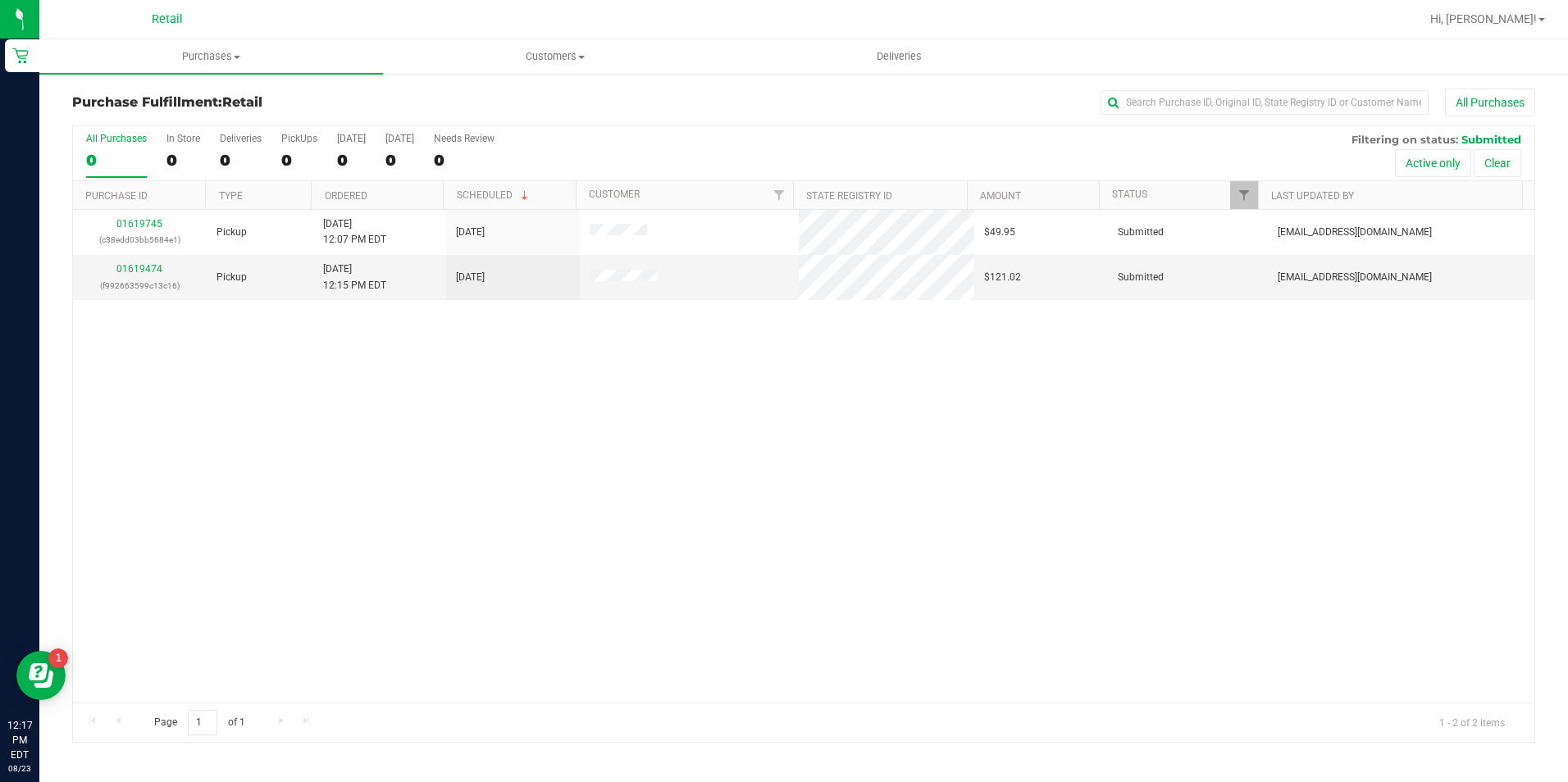
click at [1157, 86] on div "Purchase Fulfillment: Retail All Purchases All Purchases 0 In Store 0 Deliverie…" at bounding box center [803, 415] width 1529 height 687
click at [218, 57] on span "Purchases" at bounding box center [211, 56] width 344 height 15
click at [149, 148] on ul "Summary of purchases Fulfillment All purchases" at bounding box center [211, 118] width 344 height 88
click at [148, 146] on retail "Purchases Summary of purchases Fulfillment All purchases Customers All customer…" at bounding box center [803, 400] width 1529 height 720
click at [231, 50] on span "Purchases" at bounding box center [211, 56] width 344 height 15
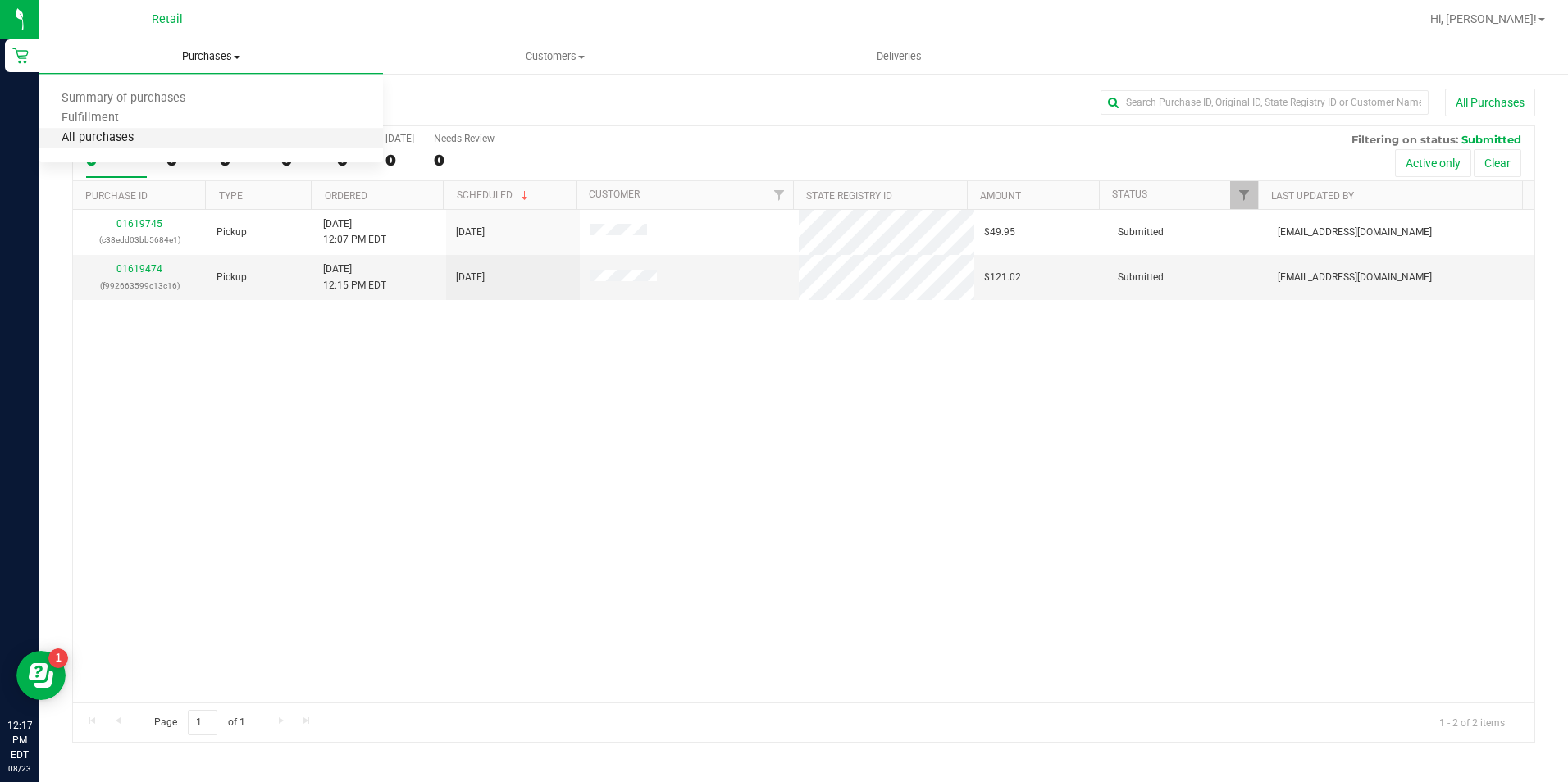
click at [108, 145] on span "All purchases" at bounding box center [98, 138] width 117 height 14
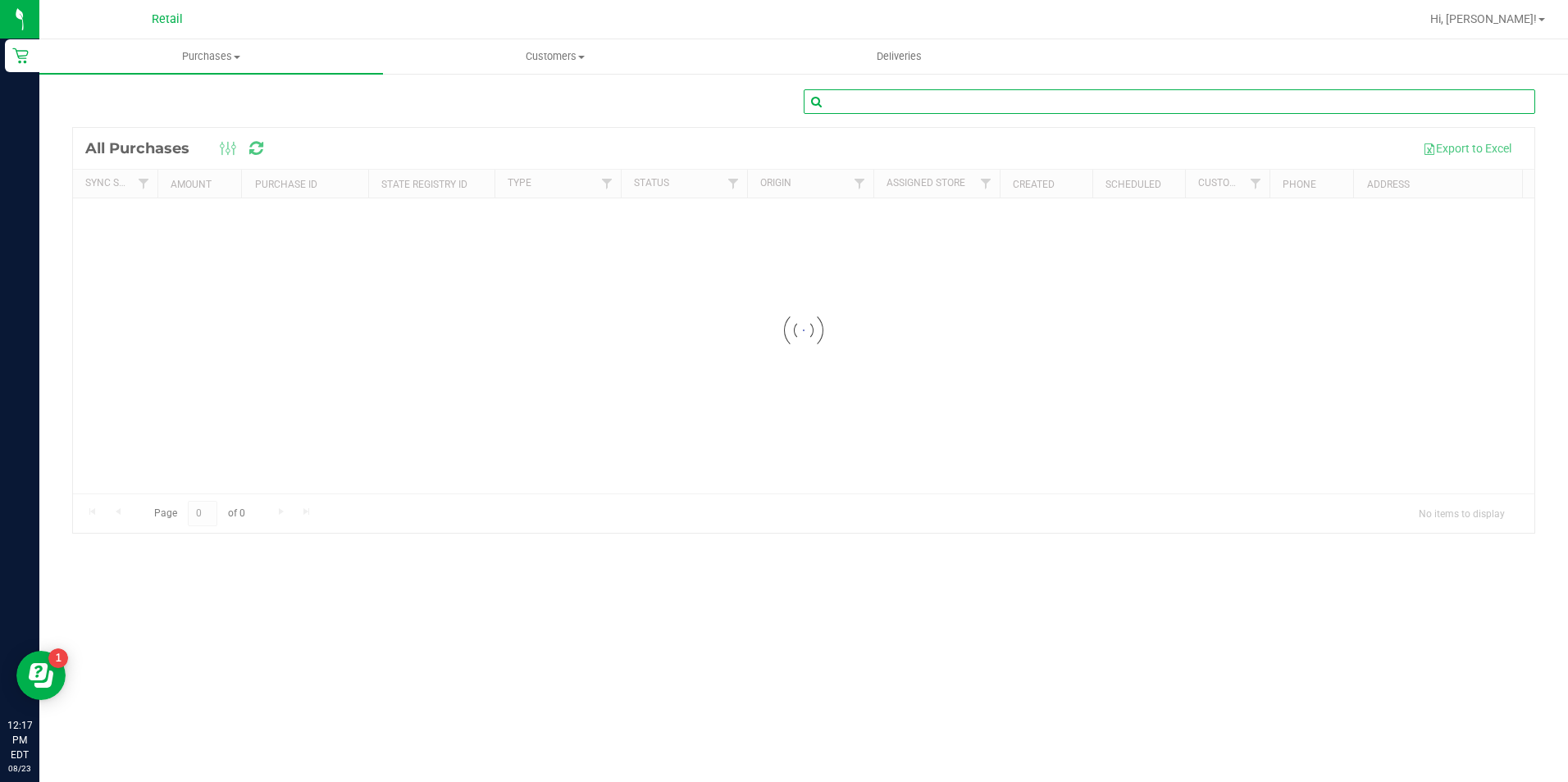
click at [1110, 89] on input "text" at bounding box center [1168, 101] width 731 height 25
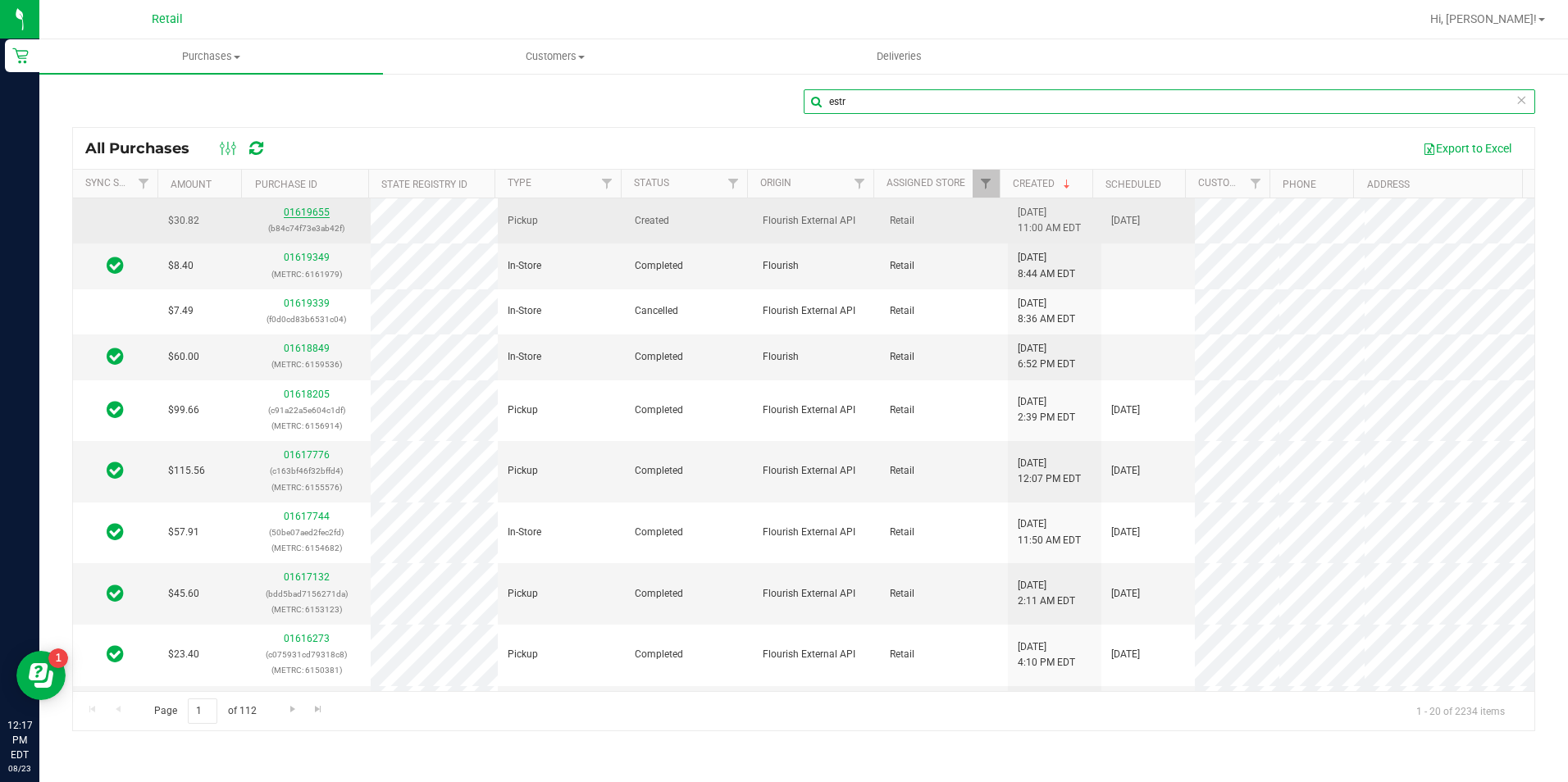
type input "estr"
click at [314, 214] on link "01619655" at bounding box center [307, 212] width 46 height 11
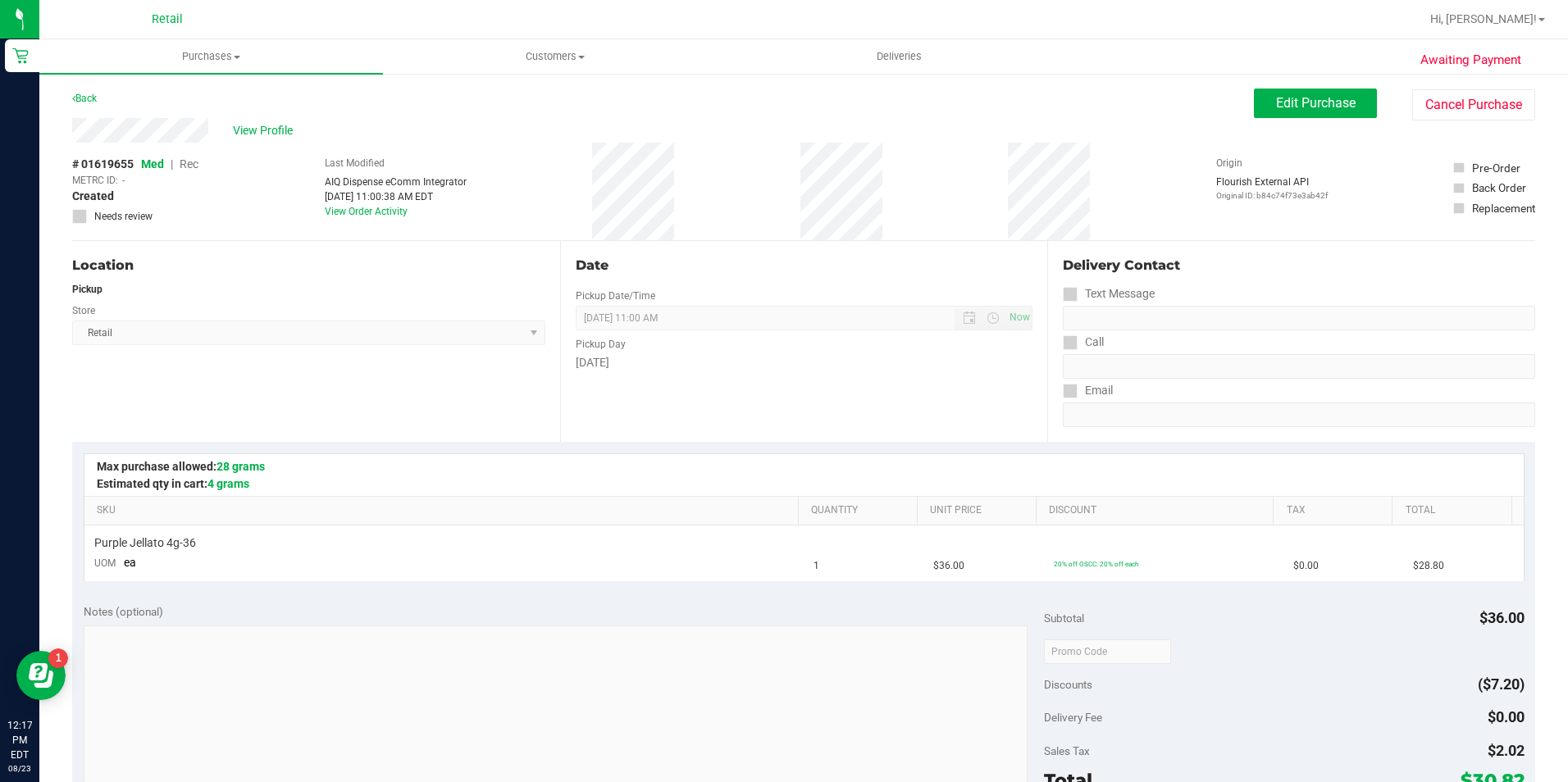
scroll to position [410, 0]
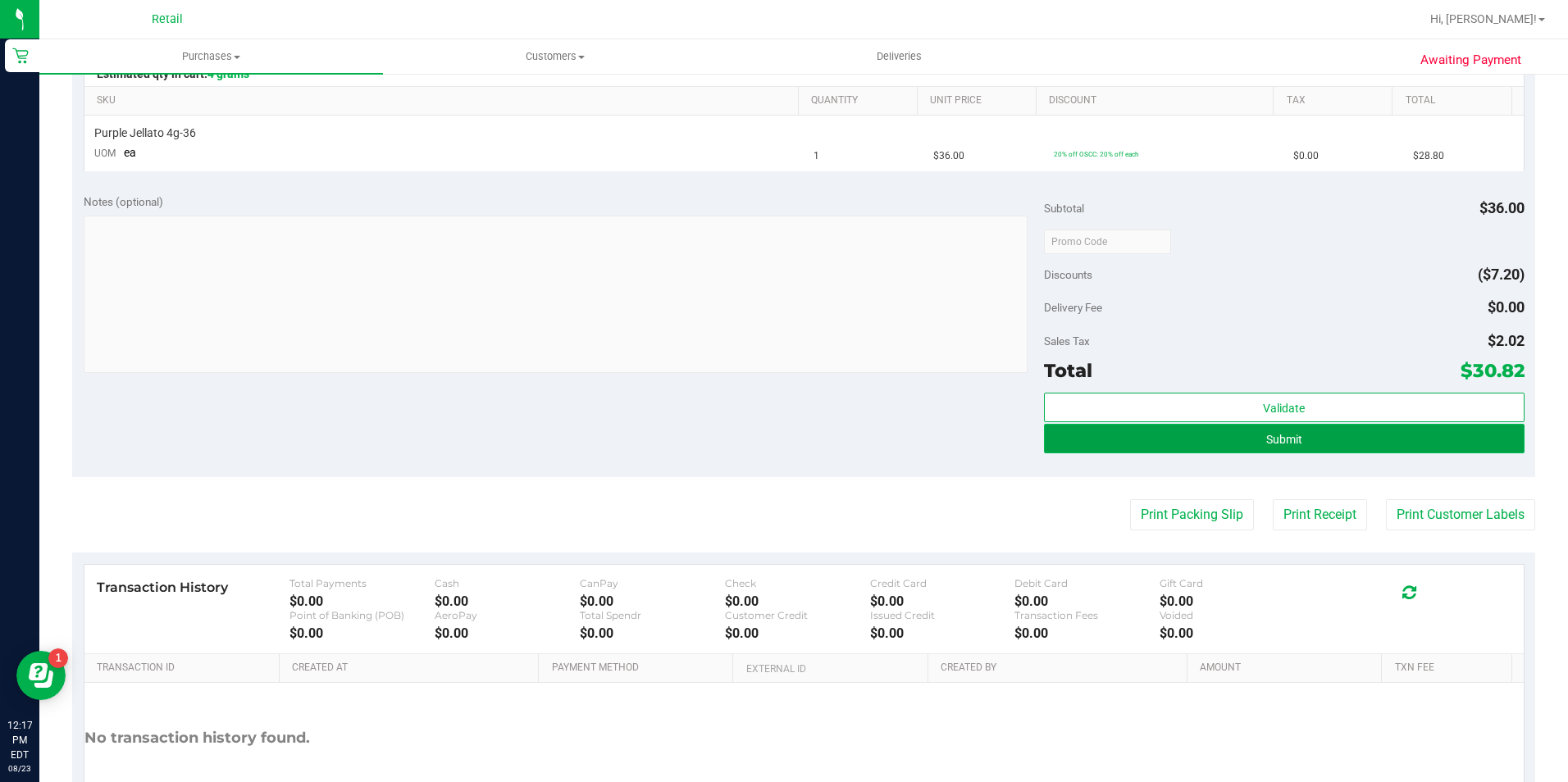
click at [1391, 452] on button "Submit" at bounding box center [1284, 438] width 480 height 29
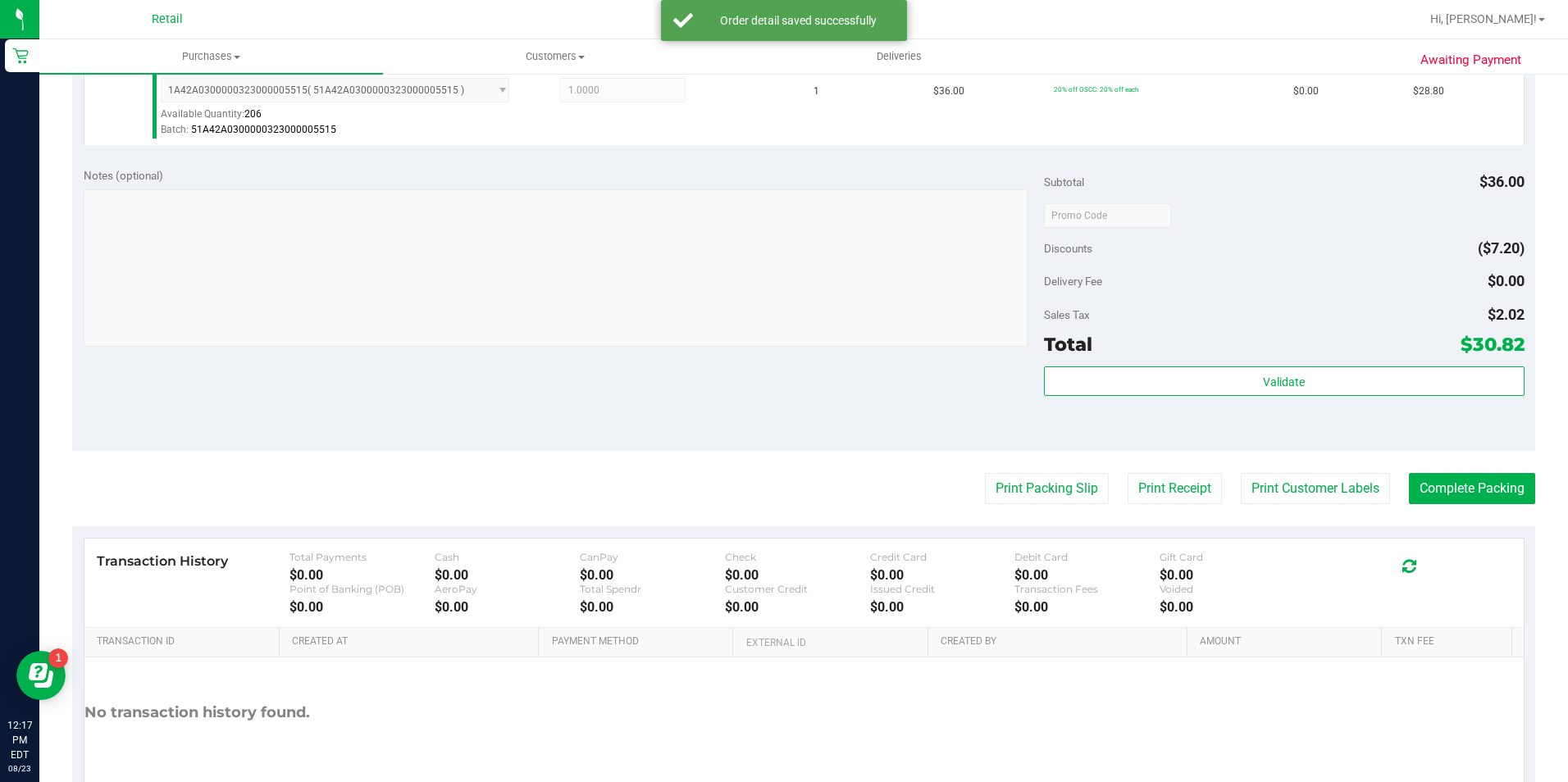
scroll to position [558, 0]
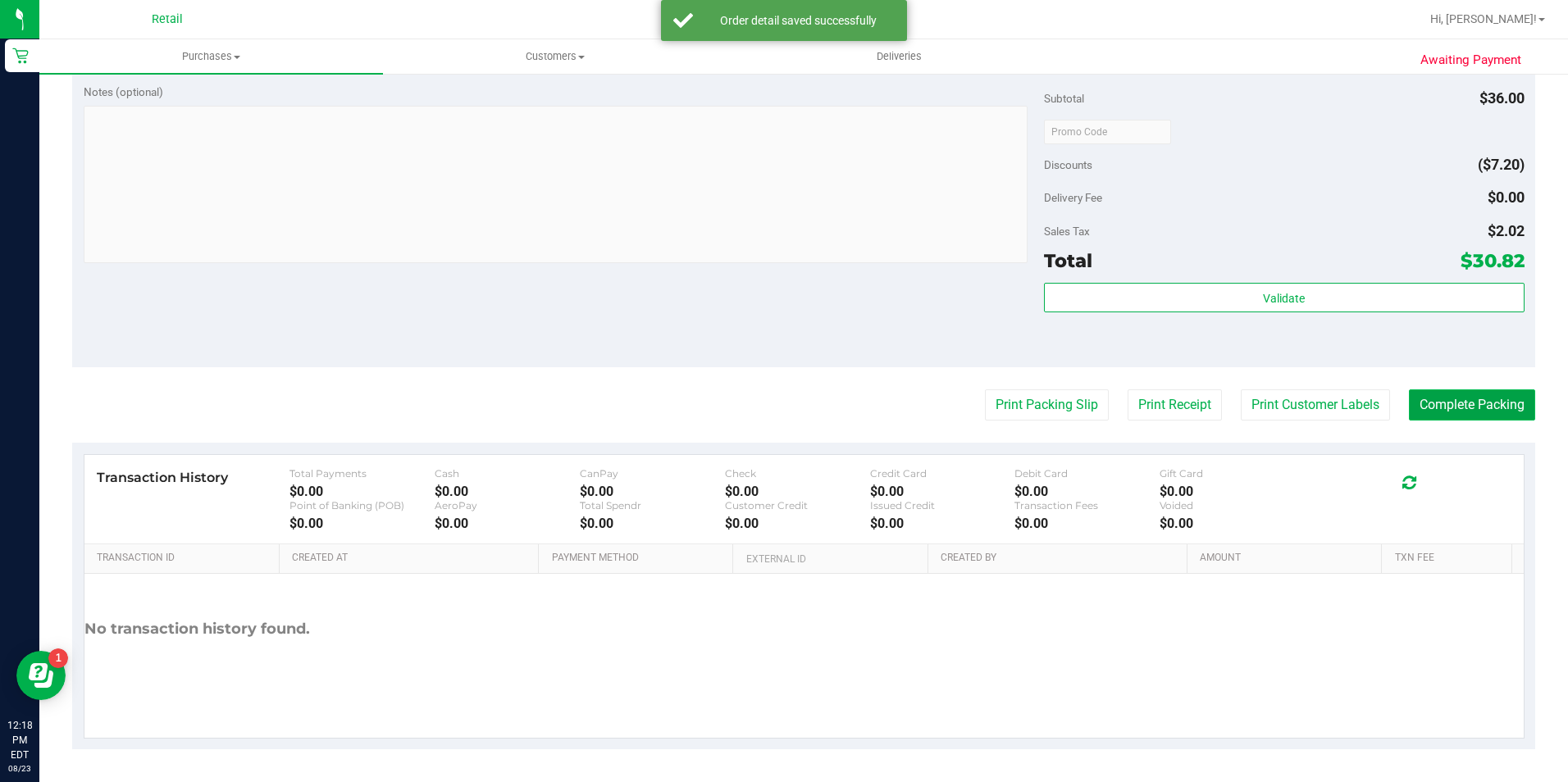
click at [1451, 407] on button "Complete Packing" at bounding box center [1471, 405] width 126 height 31
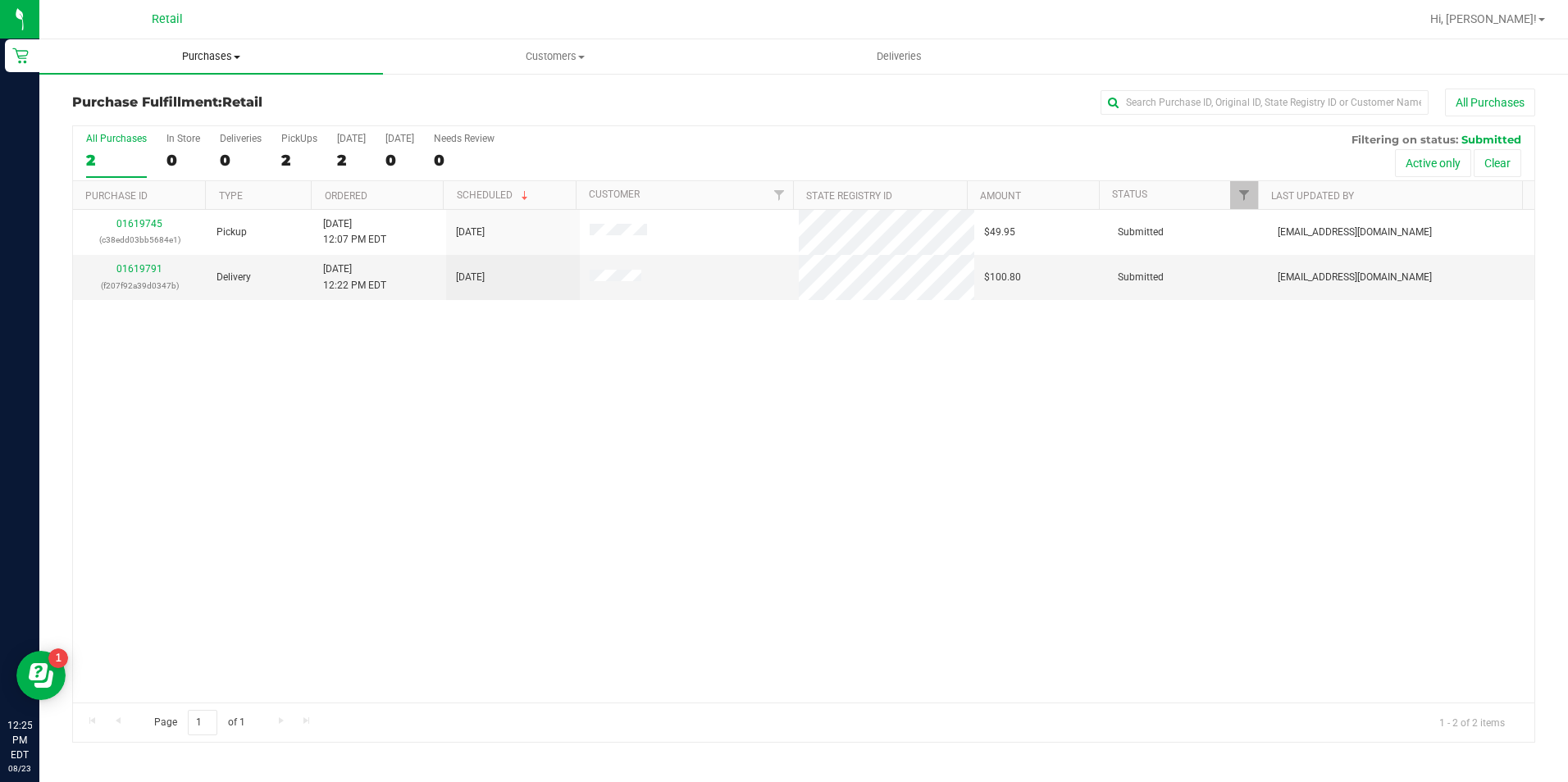
click at [223, 48] on uib-tab-heading "Purchases Summary of purchases Fulfillment All purchases" at bounding box center [211, 57] width 344 height 34
click at [123, 133] on span "All purchases" at bounding box center [98, 138] width 117 height 14
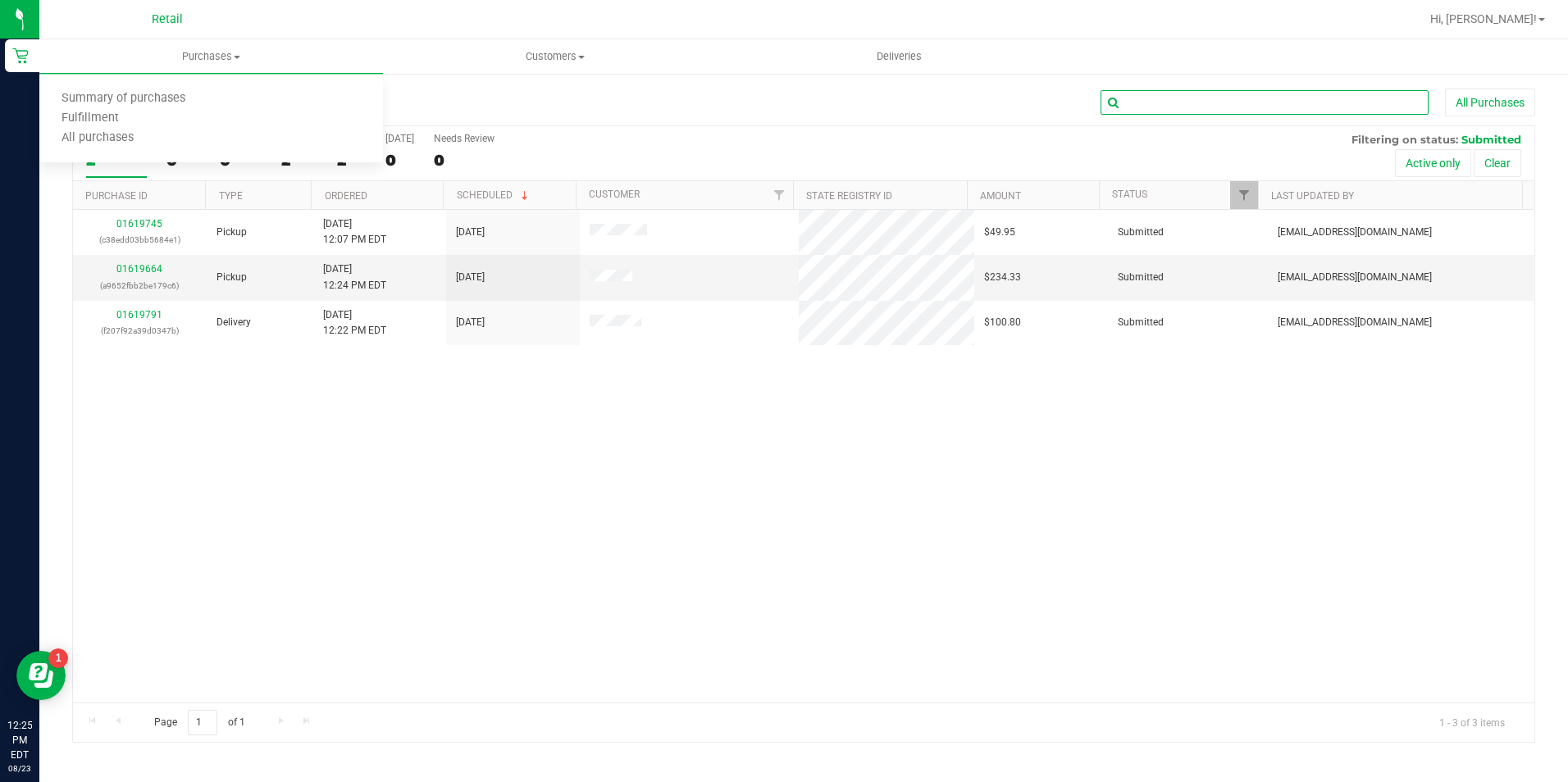
click at [1193, 107] on input "text" at bounding box center [1265, 102] width 328 height 25
click at [199, 51] on span "Purchases" at bounding box center [211, 56] width 344 height 15
click at [130, 142] on span "All purchases" at bounding box center [98, 138] width 117 height 14
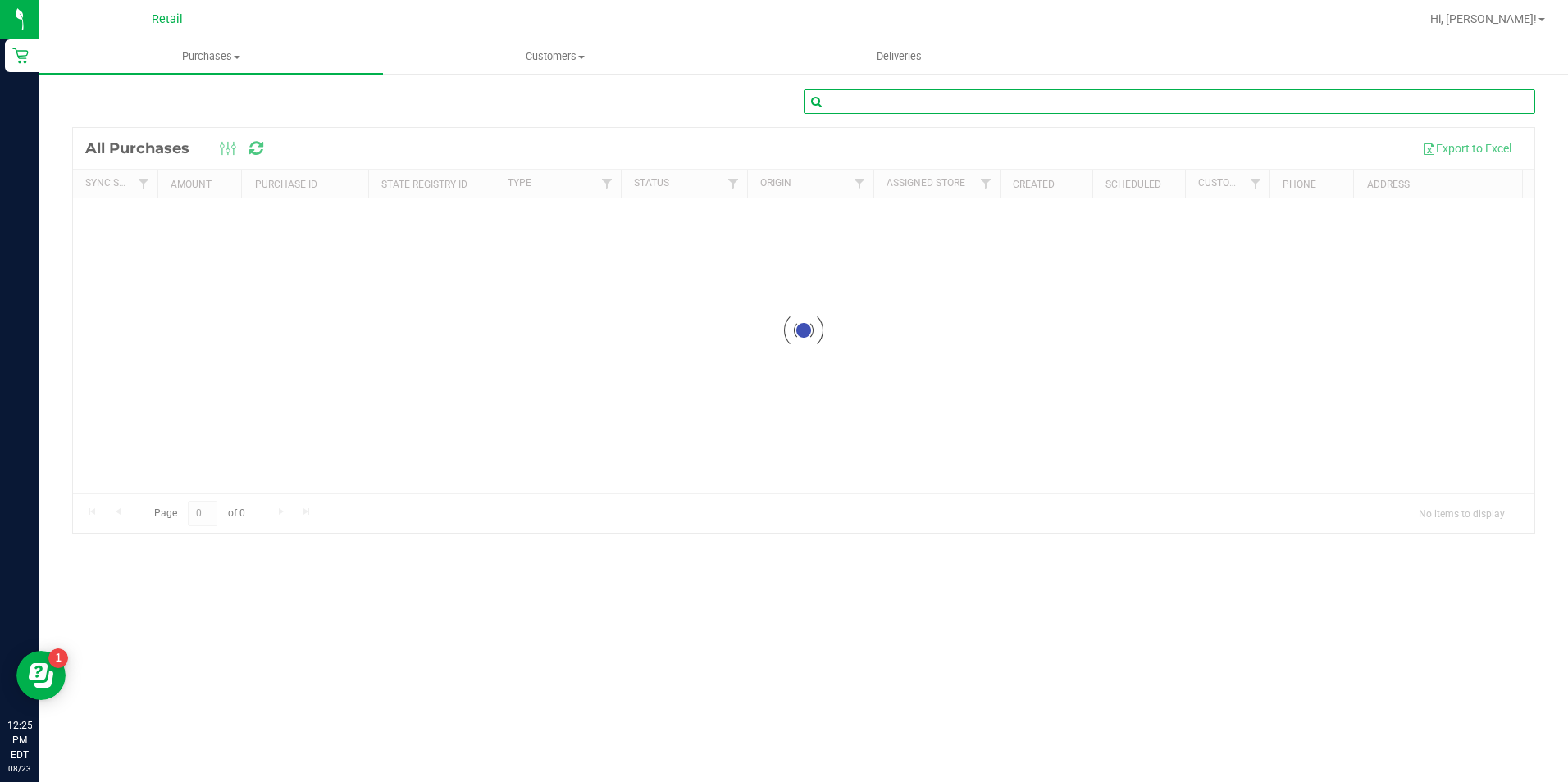
click at [1119, 105] on input "text" at bounding box center [1168, 101] width 731 height 25
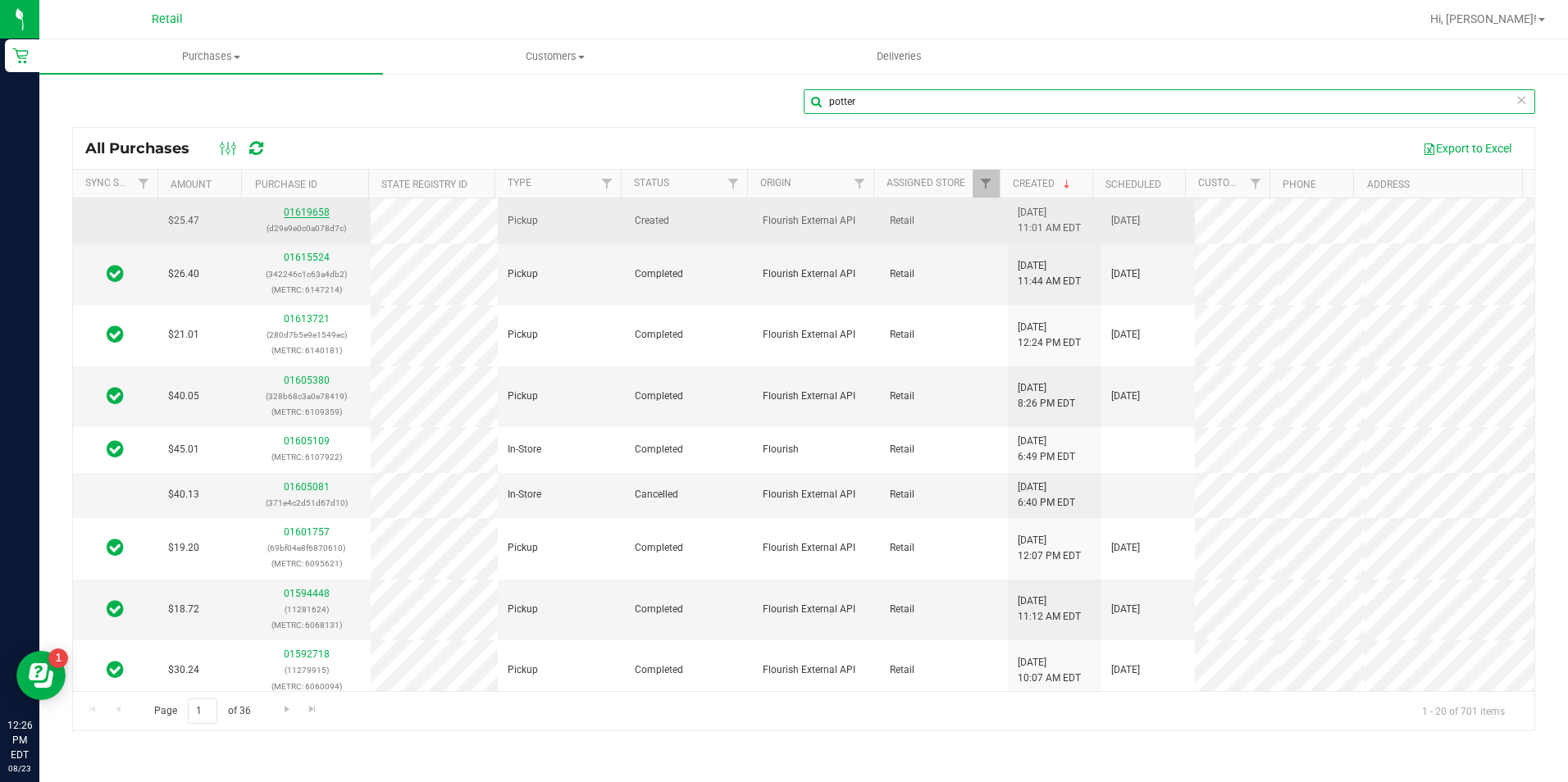
type input "potter"
click at [313, 209] on link "01619658" at bounding box center [307, 212] width 46 height 11
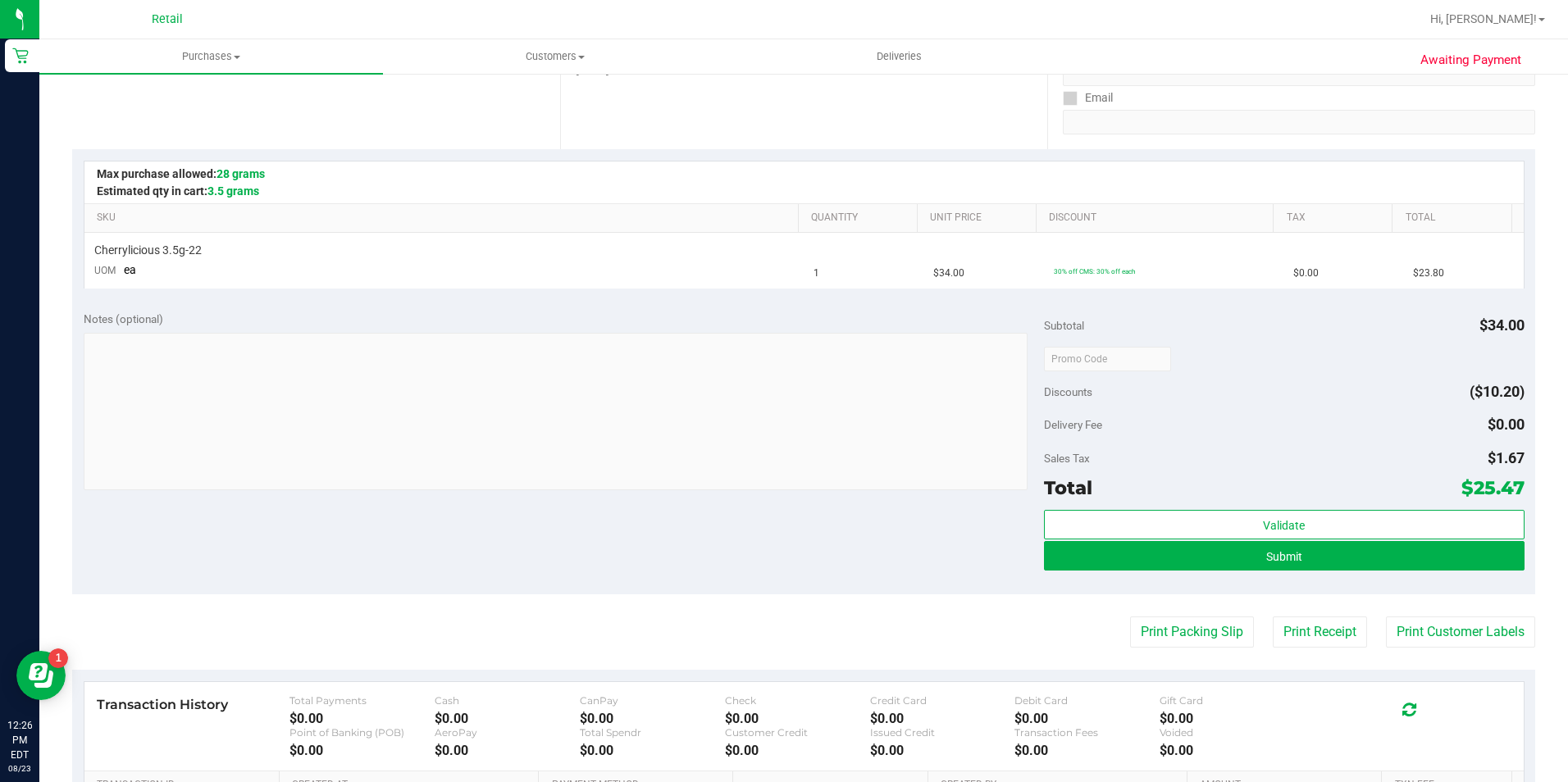
scroll to position [328, 0]
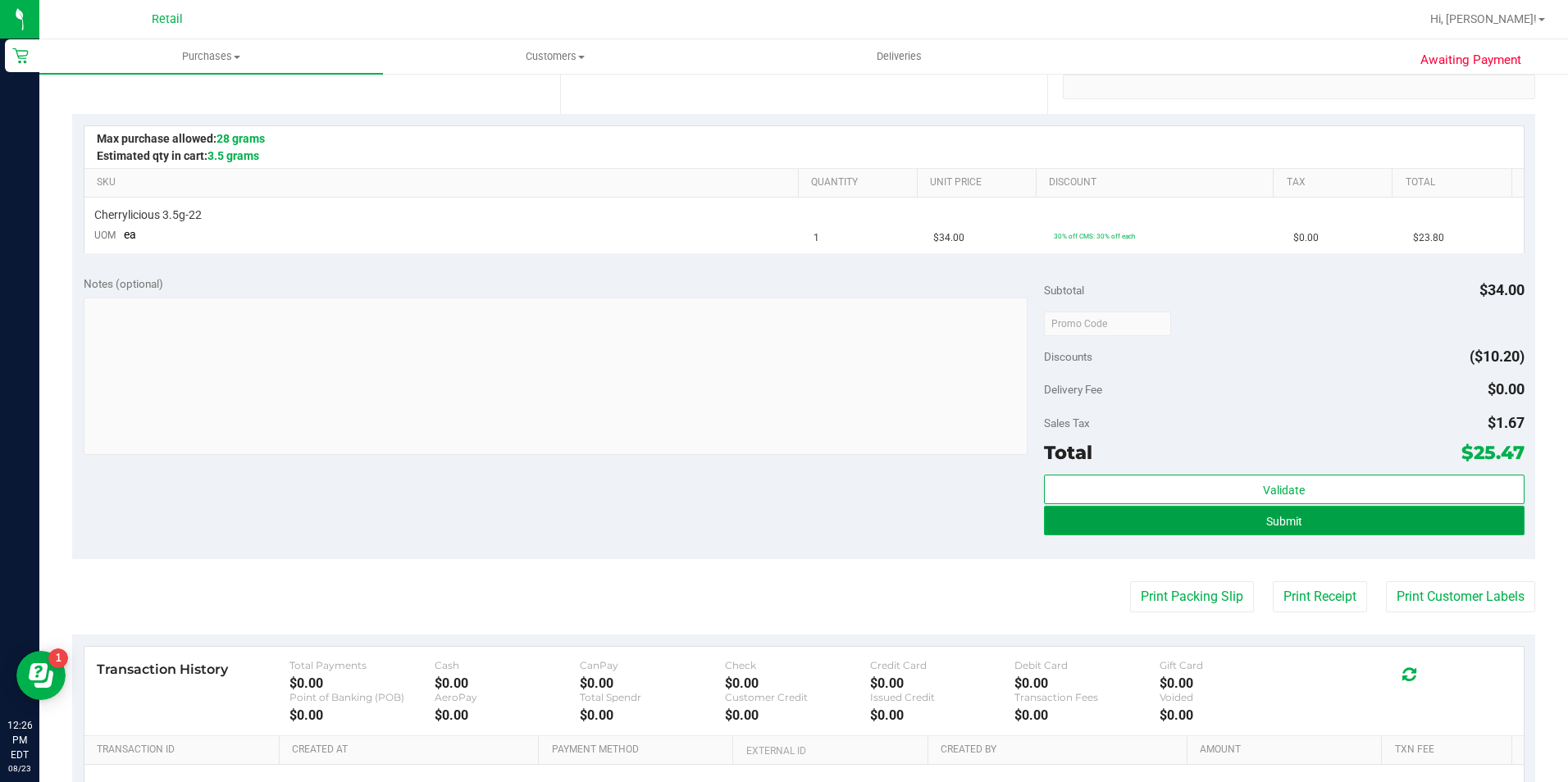
click at [1276, 517] on span "Submit" at bounding box center [1284, 521] width 36 height 13
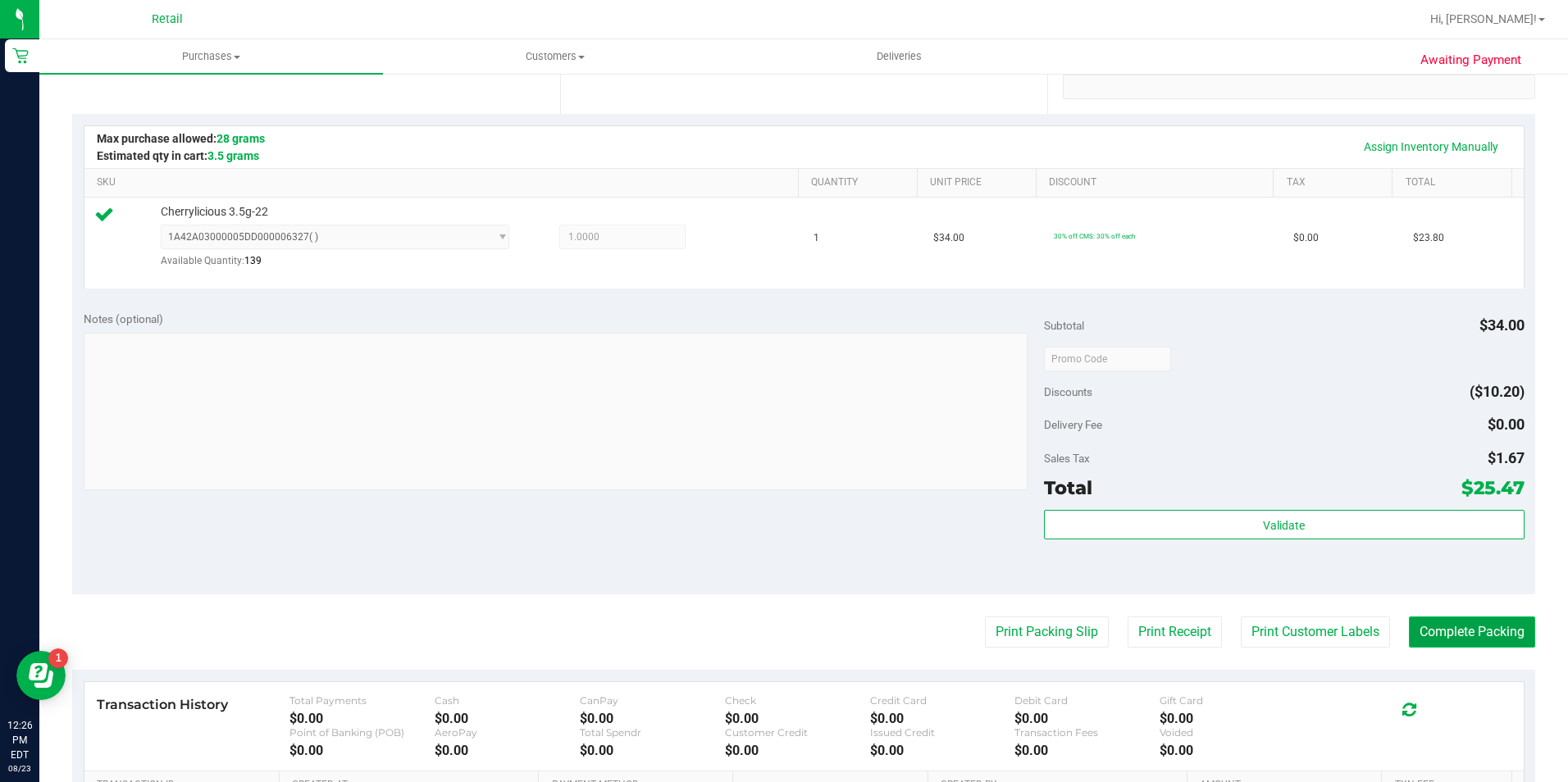
click at [1443, 636] on button "Complete Packing" at bounding box center [1471, 632] width 126 height 31
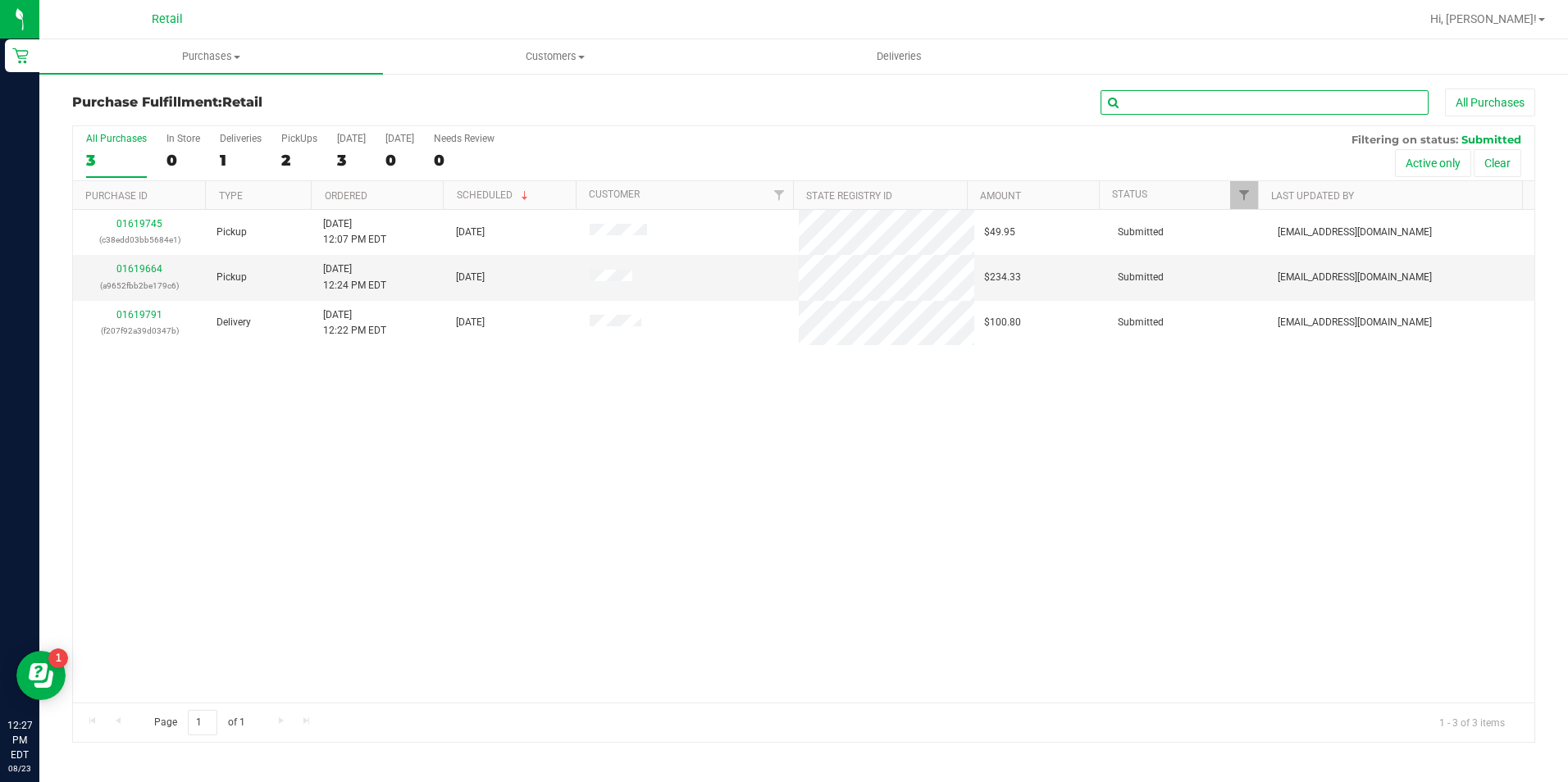
click at [1162, 102] on input "text" at bounding box center [1265, 102] width 328 height 25
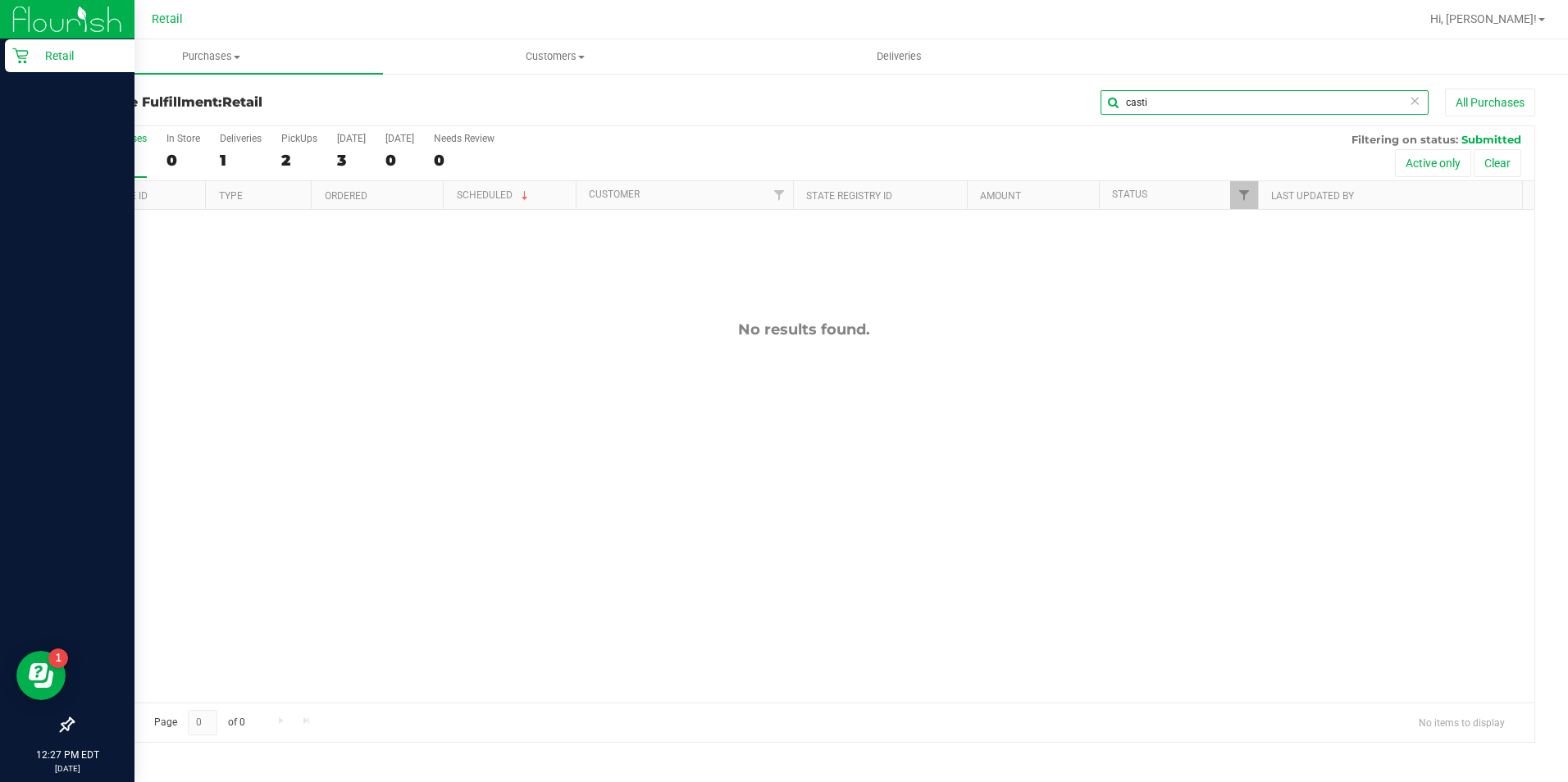
type input "casti"
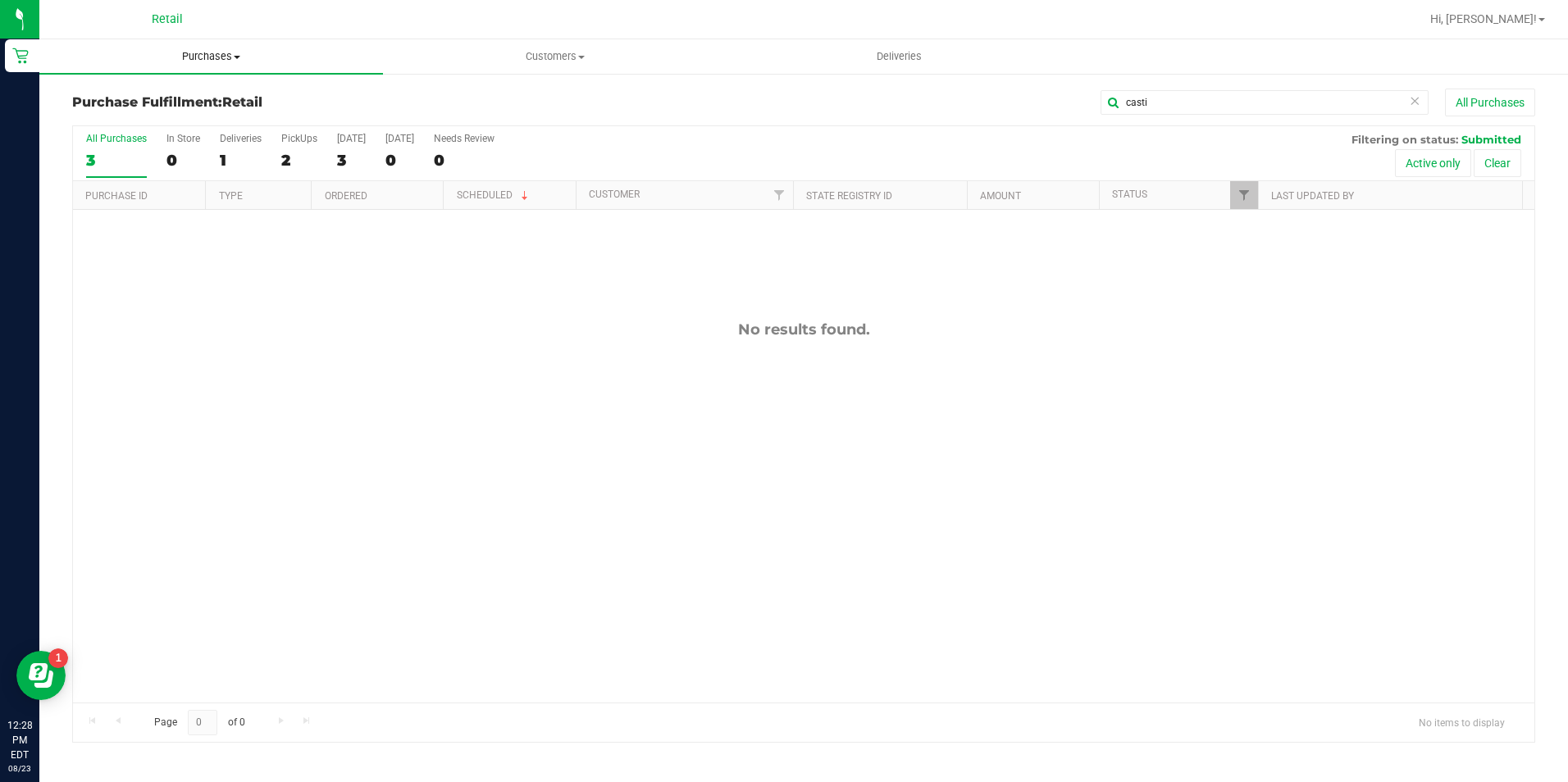
click at [196, 64] on uib-tab-heading "Purchases Summary of purchases Fulfillment All purchases" at bounding box center [211, 57] width 344 height 34
click at [205, 140] on li "All purchases" at bounding box center [211, 138] width 344 height 20
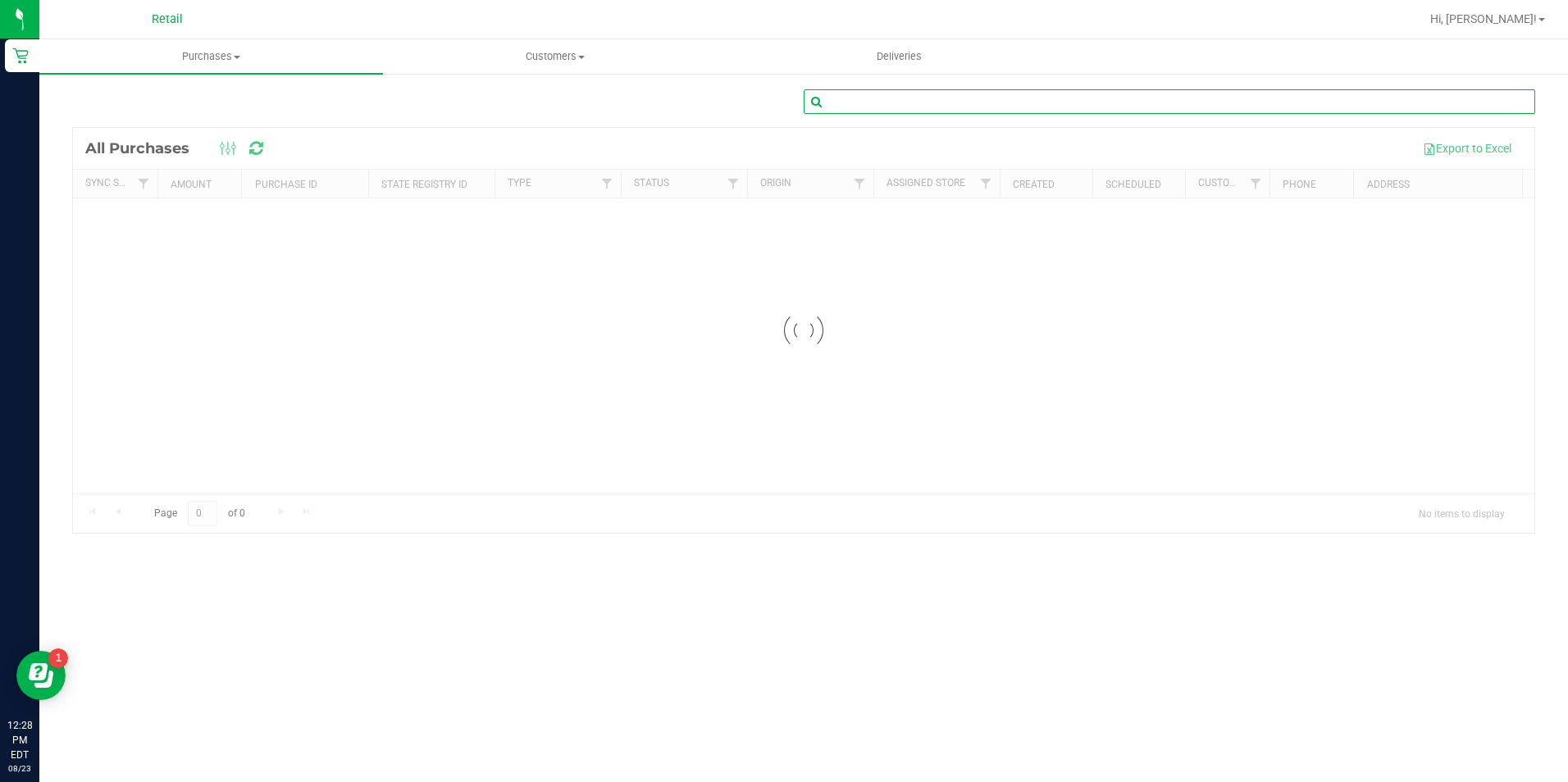
click at [1246, 104] on input "text" at bounding box center [1168, 101] width 731 height 25
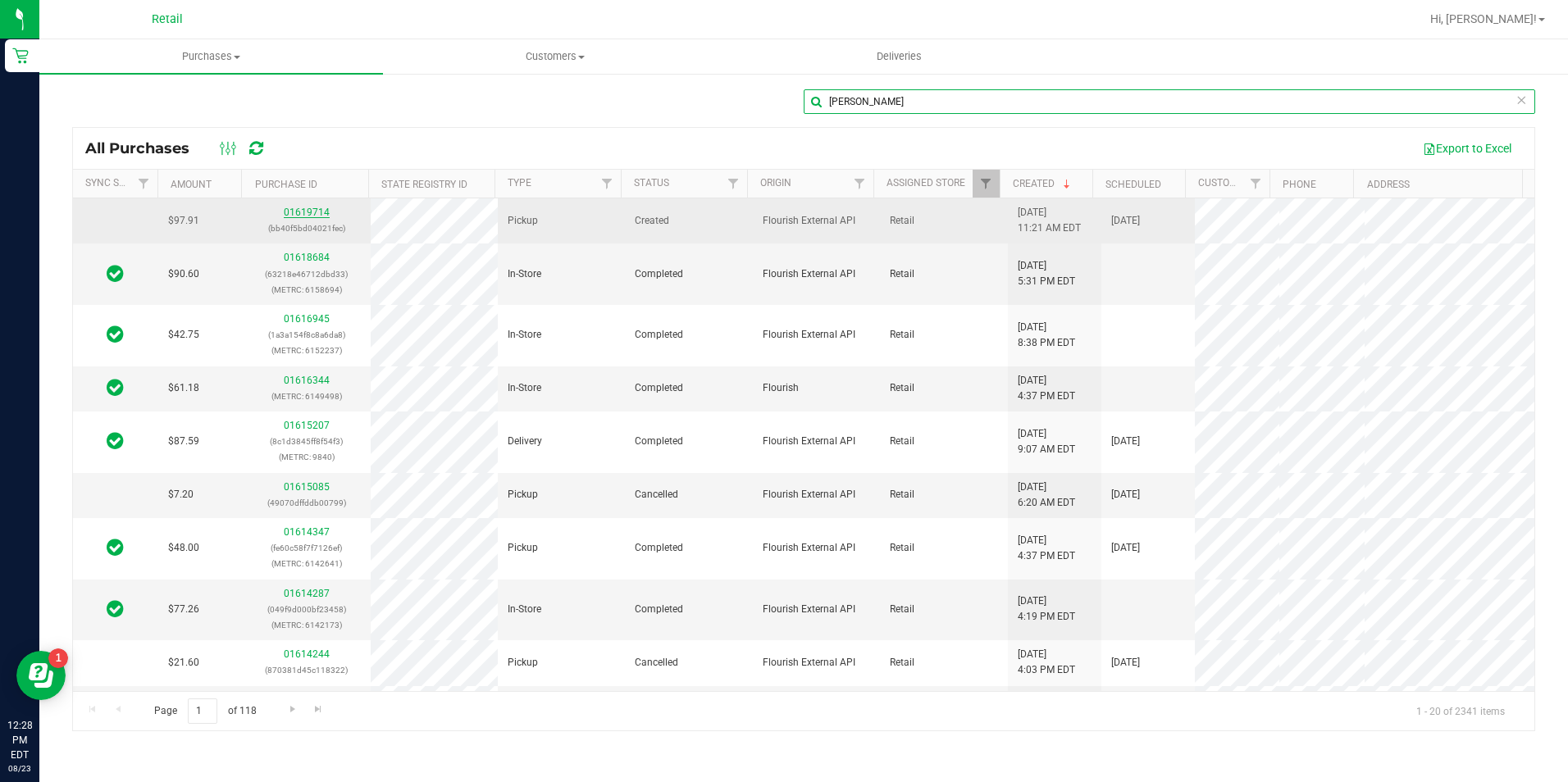
type input "[PERSON_NAME]"
click at [317, 211] on link "01619714" at bounding box center [307, 212] width 46 height 11
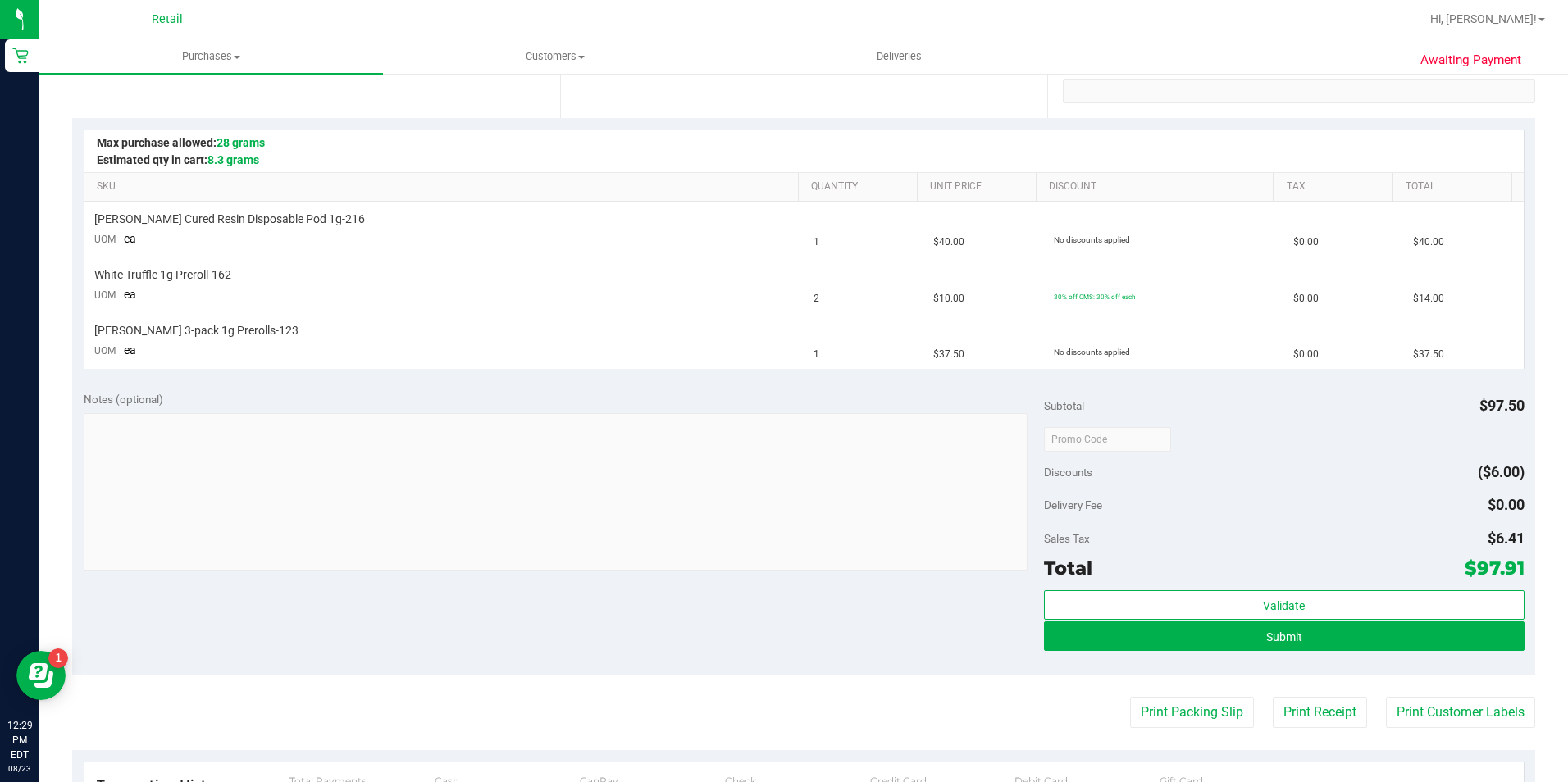
scroll to position [410, 0]
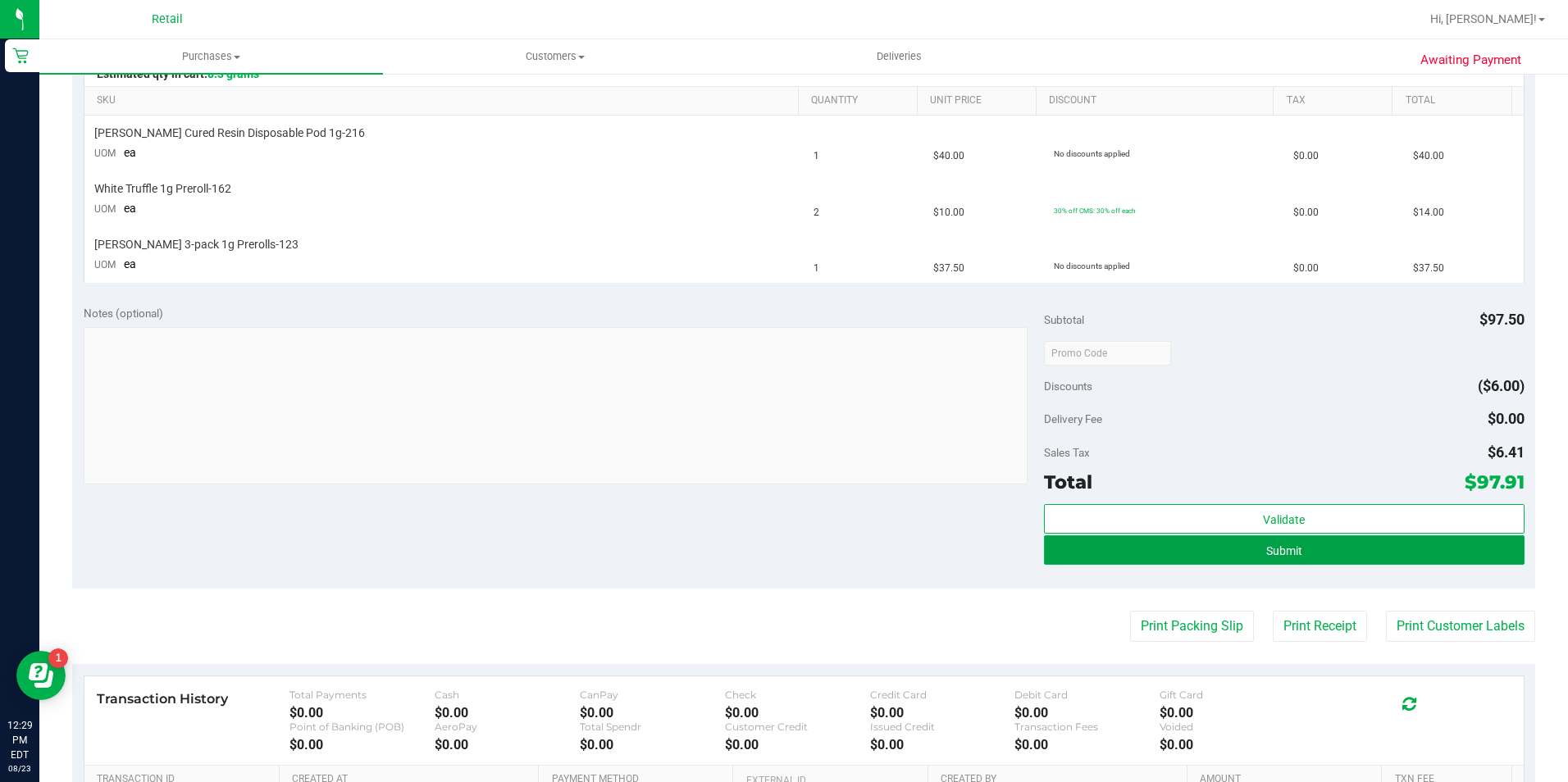
click at [1355, 550] on button "Submit" at bounding box center [1284, 550] width 480 height 29
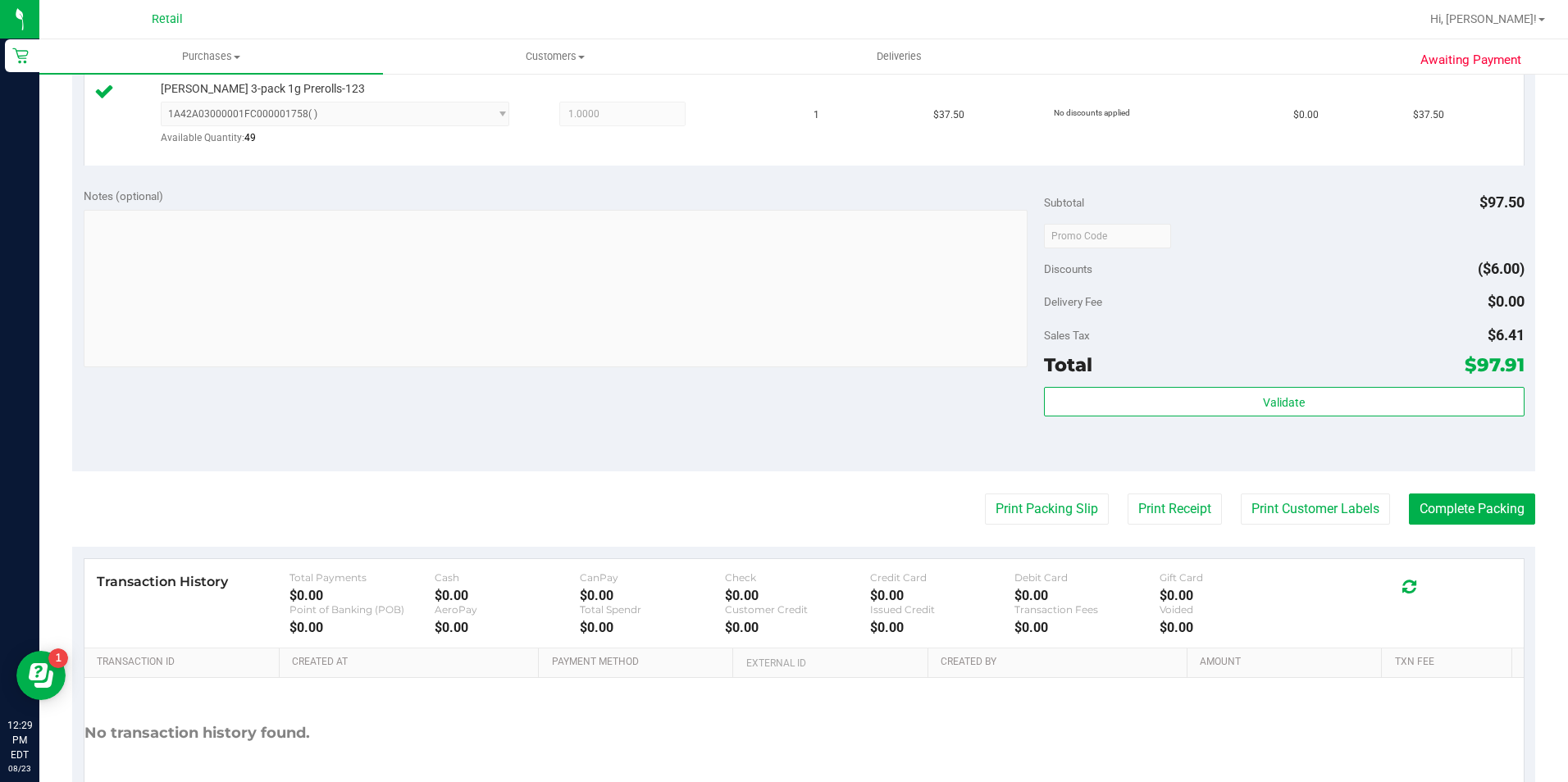
scroll to position [742, 0]
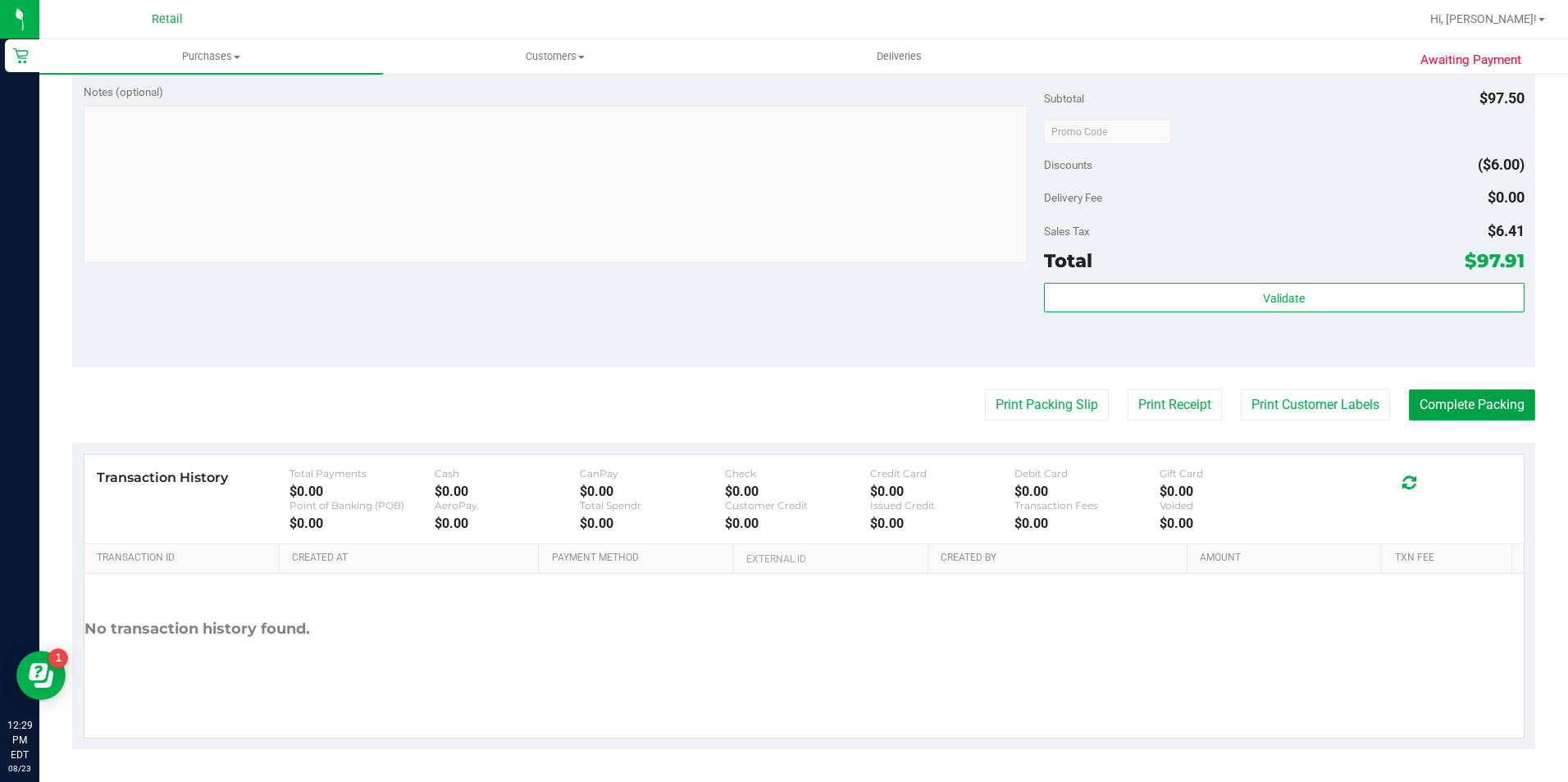
click at [1453, 409] on button "Complete Packing" at bounding box center [1471, 405] width 126 height 31
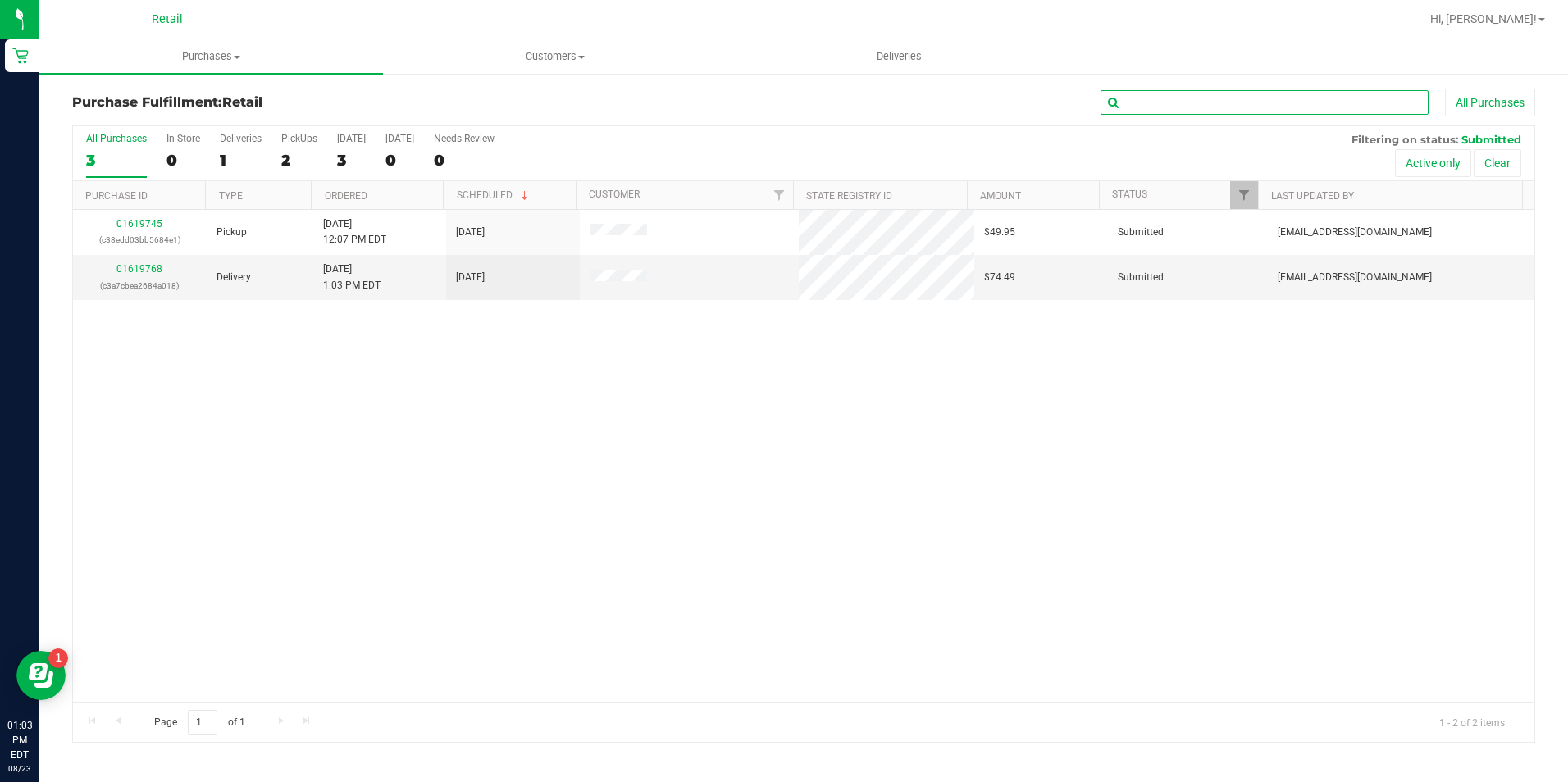
click at [1304, 111] on input "text" at bounding box center [1265, 102] width 328 height 25
click at [177, 60] on span "Purchases" at bounding box center [211, 56] width 344 height 15
click at [172, 93] on span "Summary of purchases" at bounding box center [123, 99] width 168 height 14
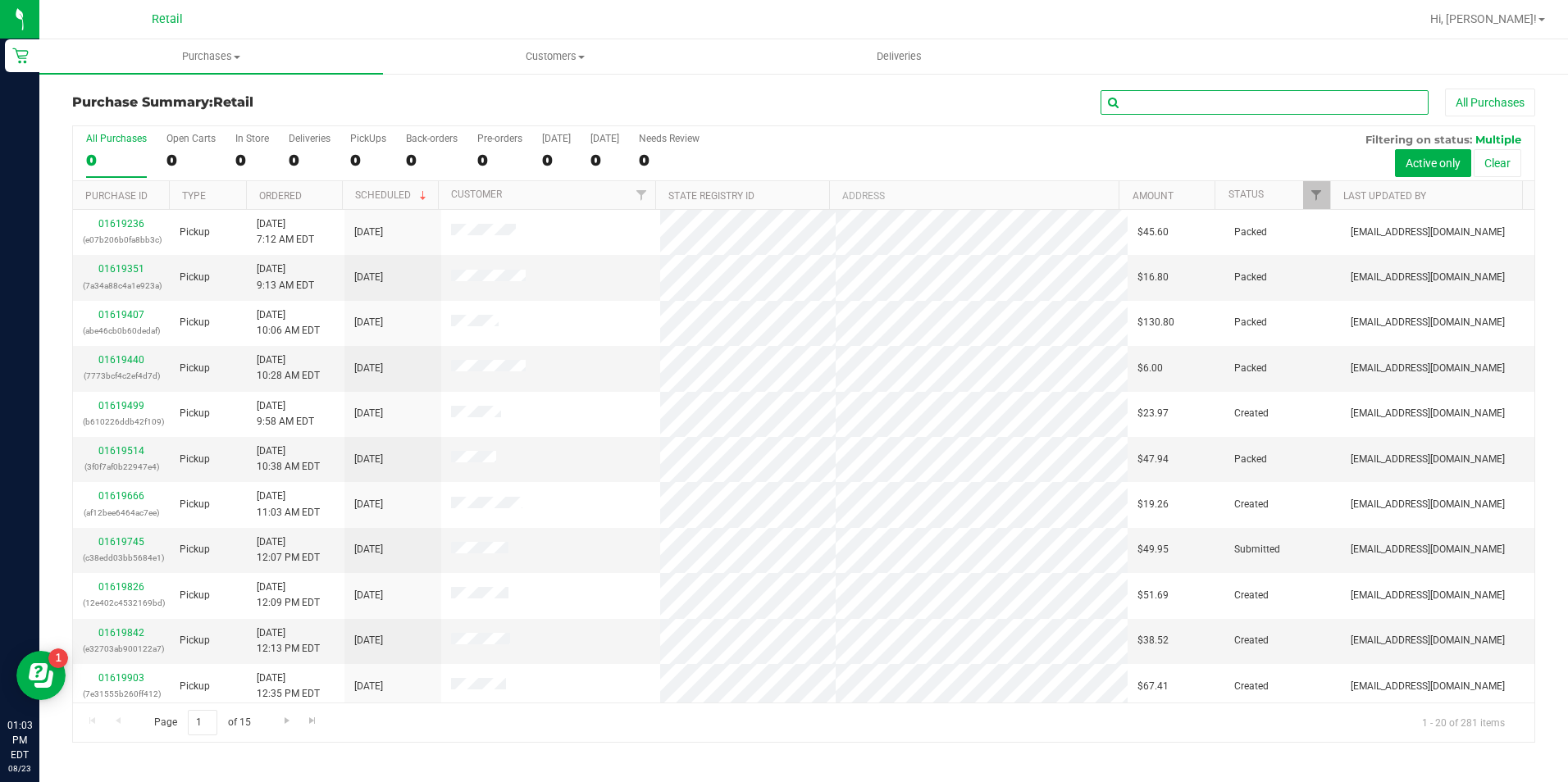
click at [1129, 97] on input "text" at bounding box center [1265, 102] width 328 height 25
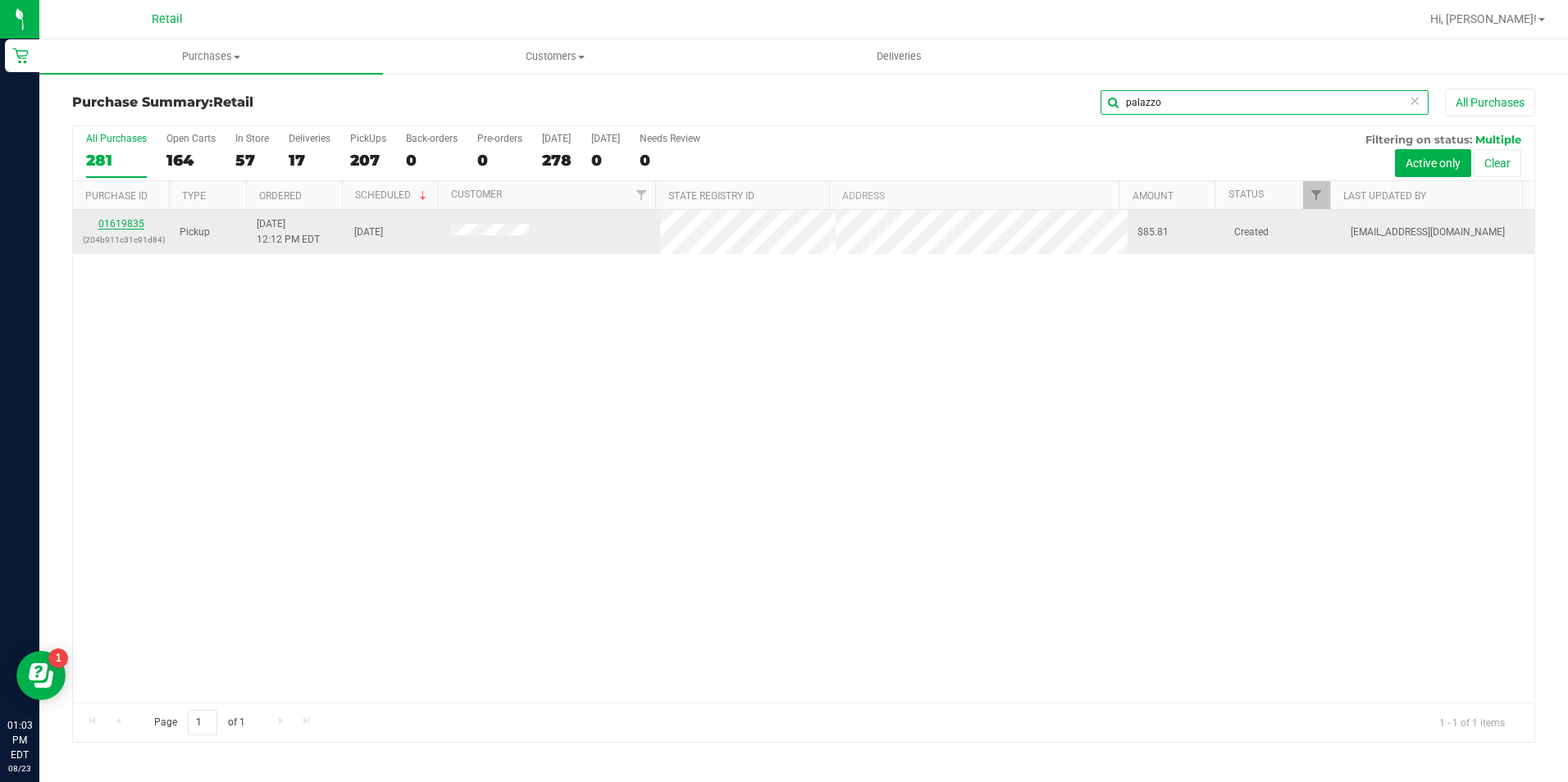
type input "palazzo"
click at [141, 223] on link "01619835" at bounding box center [122, 223] width 46 height 11
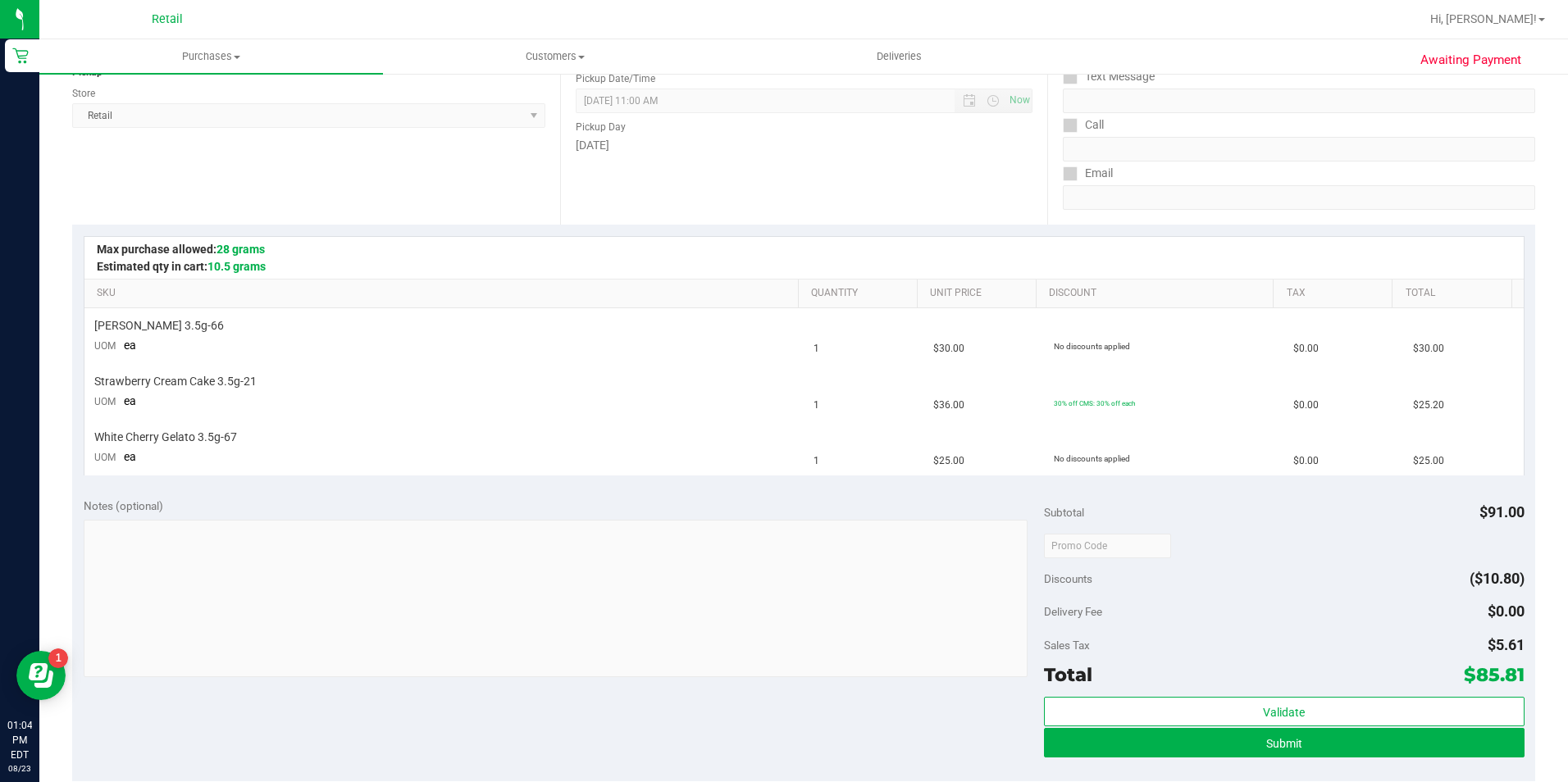
scroll to position [410, 0]
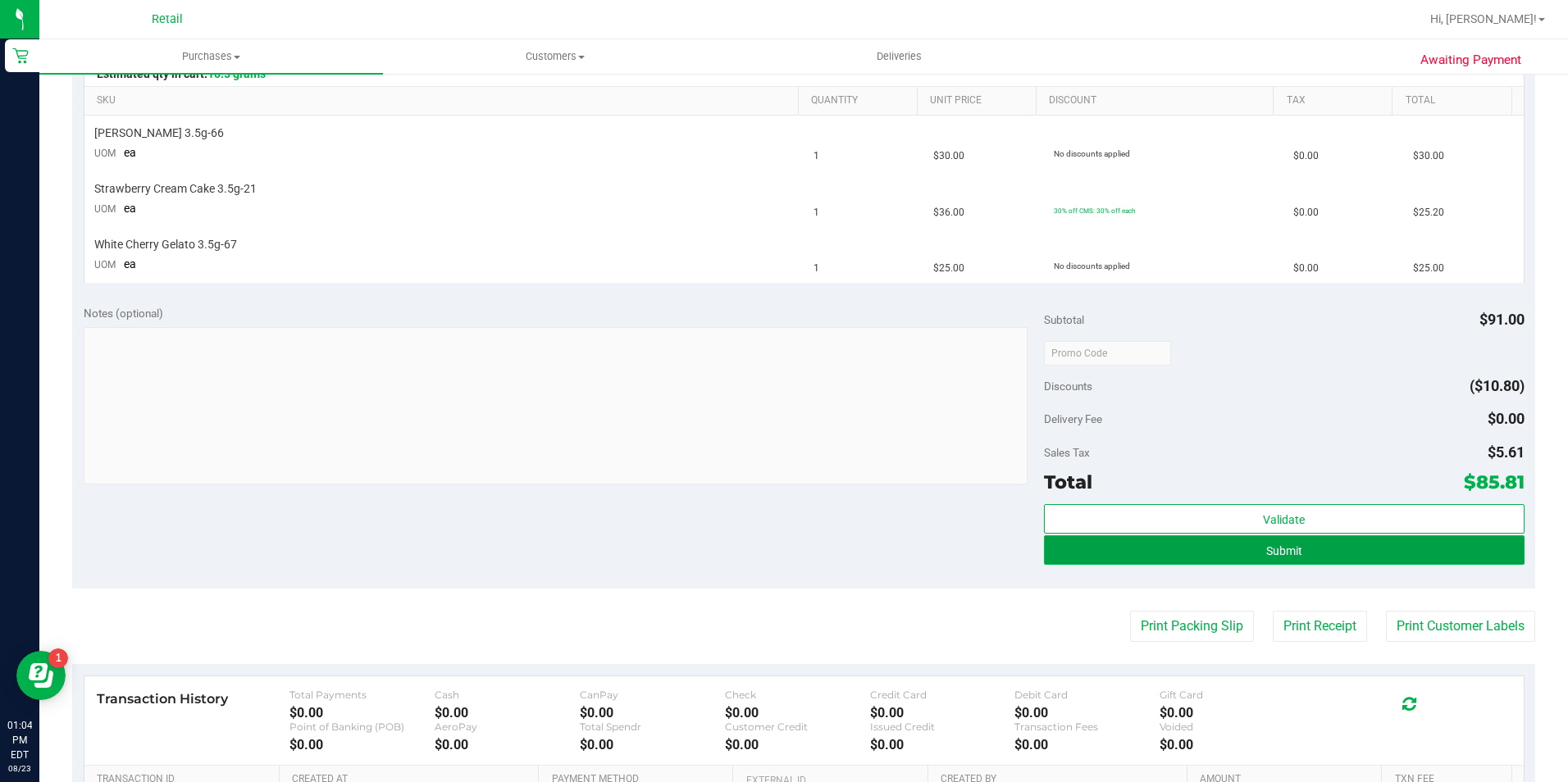
click at [1361, 555] on button "Submit" at bounding box center [1284, 550] width 480 height 29
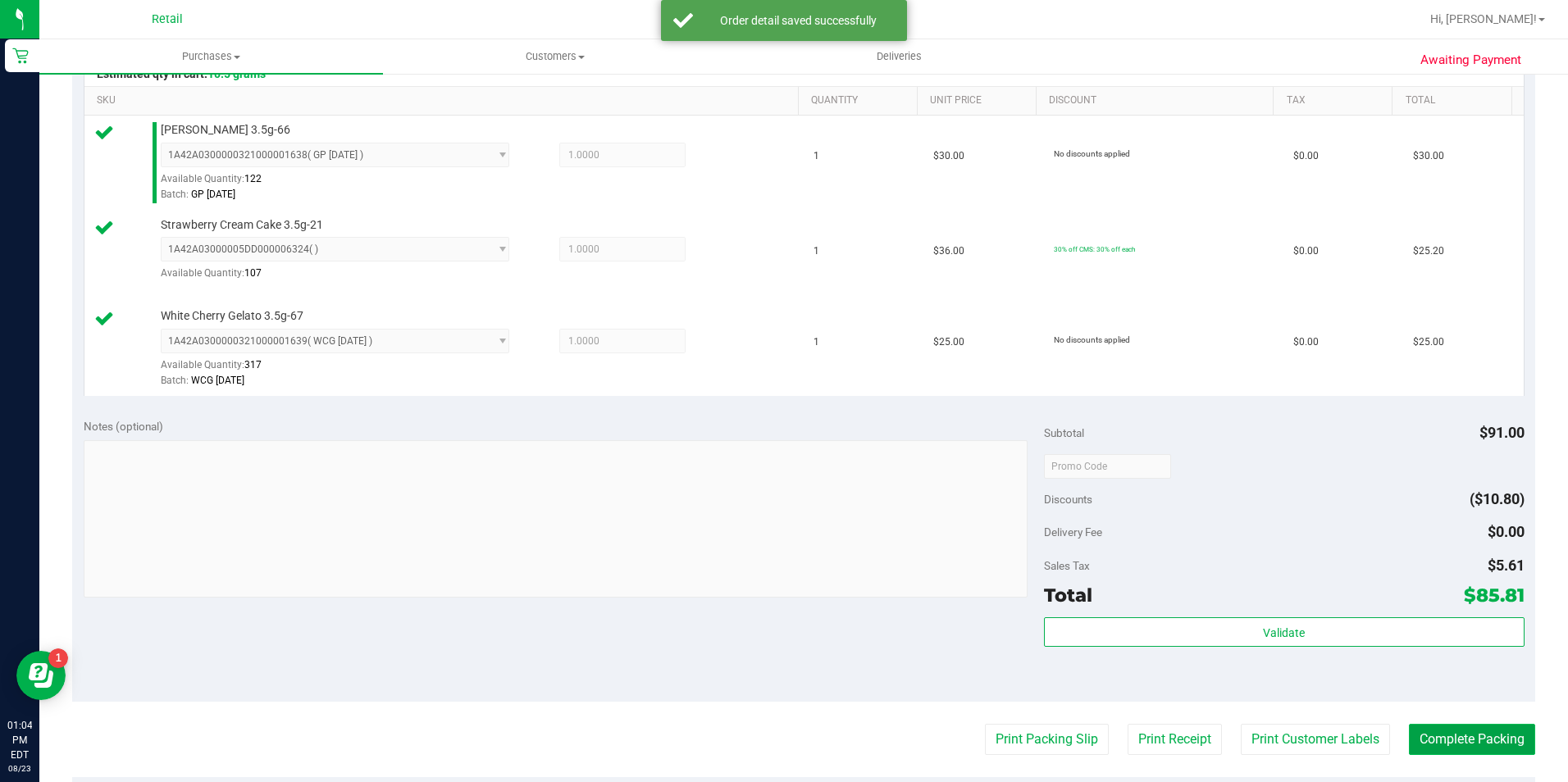
click at [1463, 734] on button "Complete Packing" at bounding box center [1471, 740] width 126 height 31
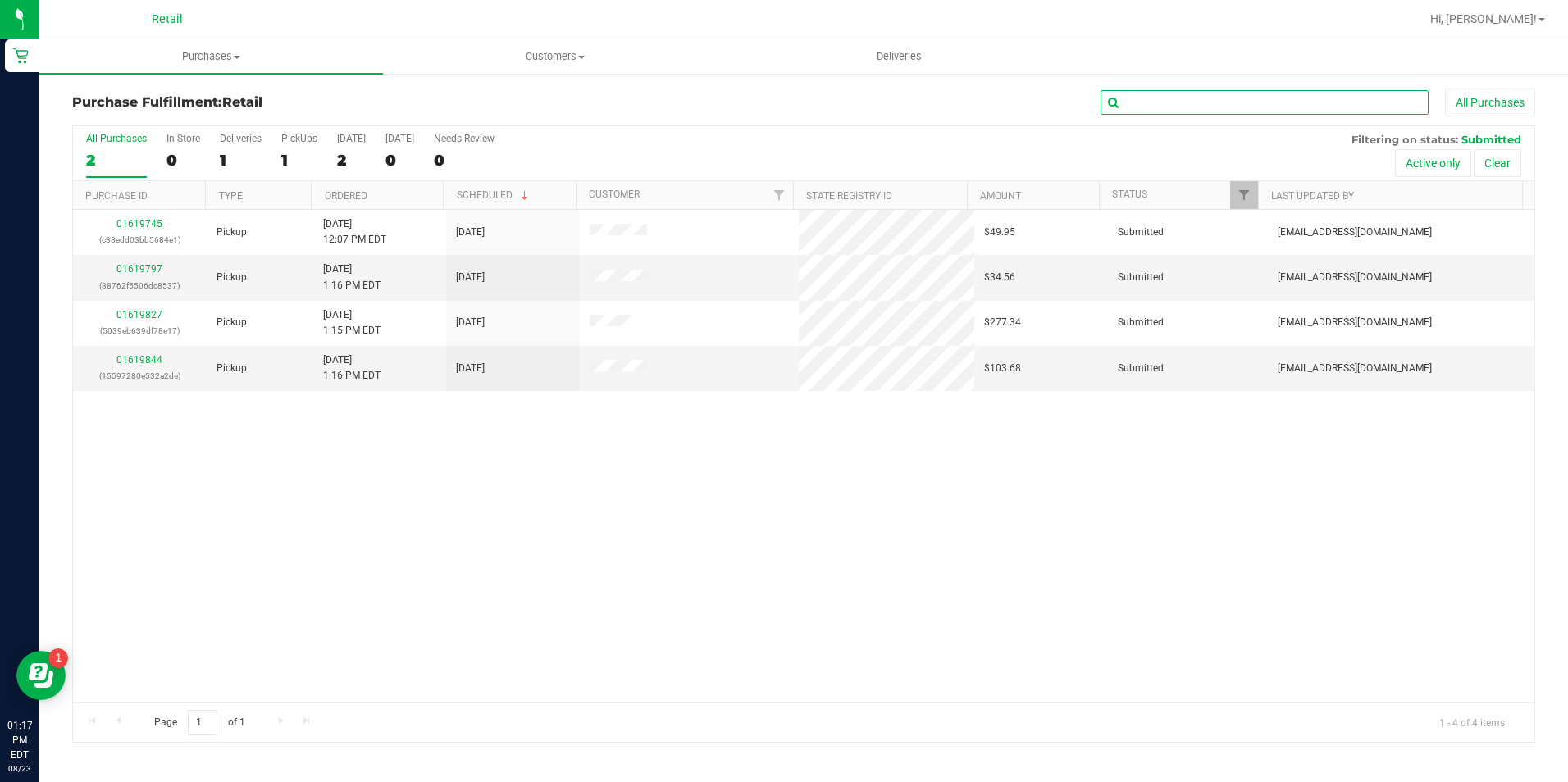
click at [1206, 108] on input "text" at bounding box center [1265, 102] width 328 height 25
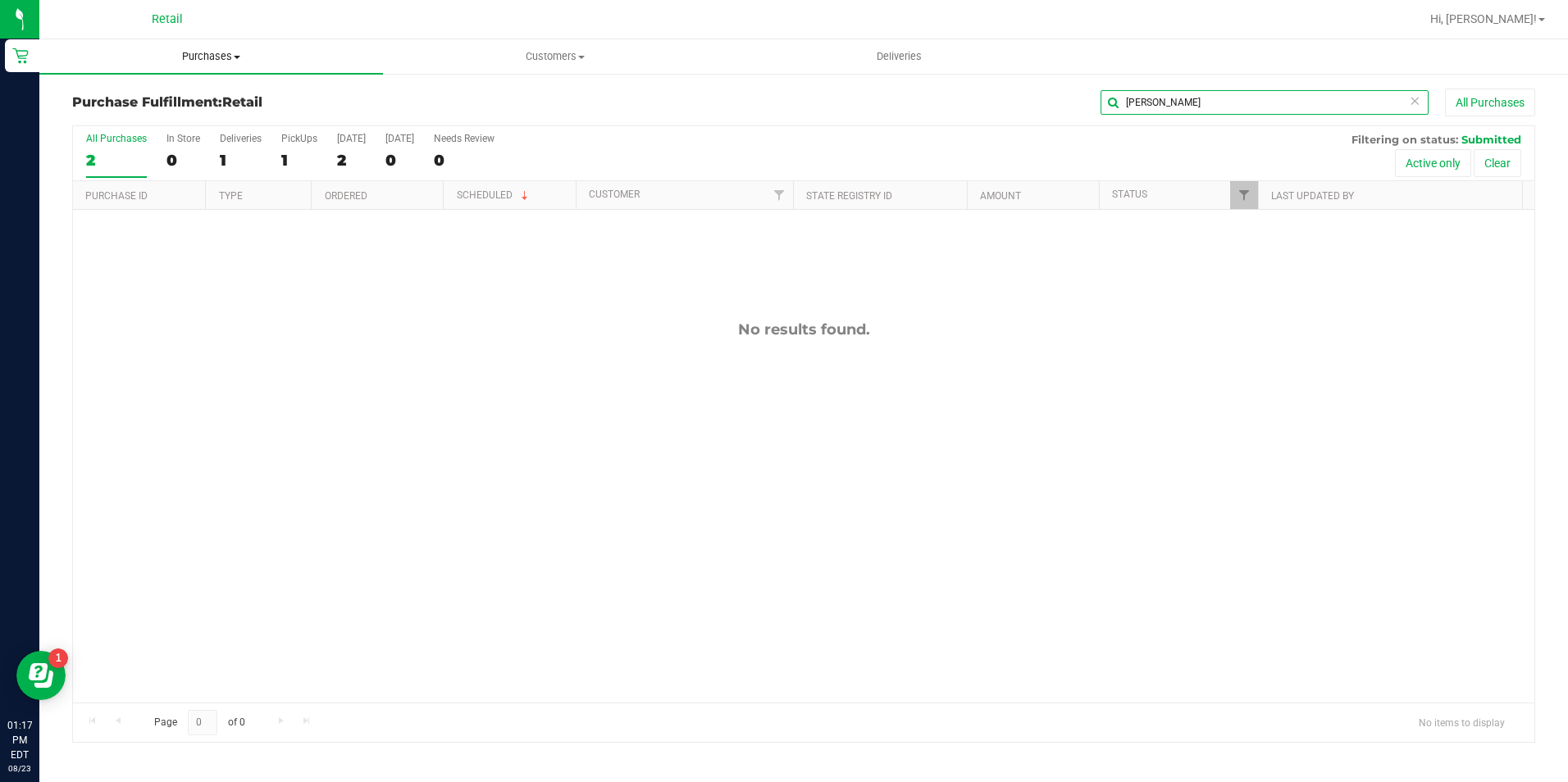
type input "[PERSON_NAME]"
click at [251, 65] on uib-tab-heading "Purchases Summary of purchases Fulfillment All purchases" at bounding box center [211, 57] width 344 height 34
click at [166, 89] on li "Summary of purchases" at bounding box center [211, 99] width 344 height 20
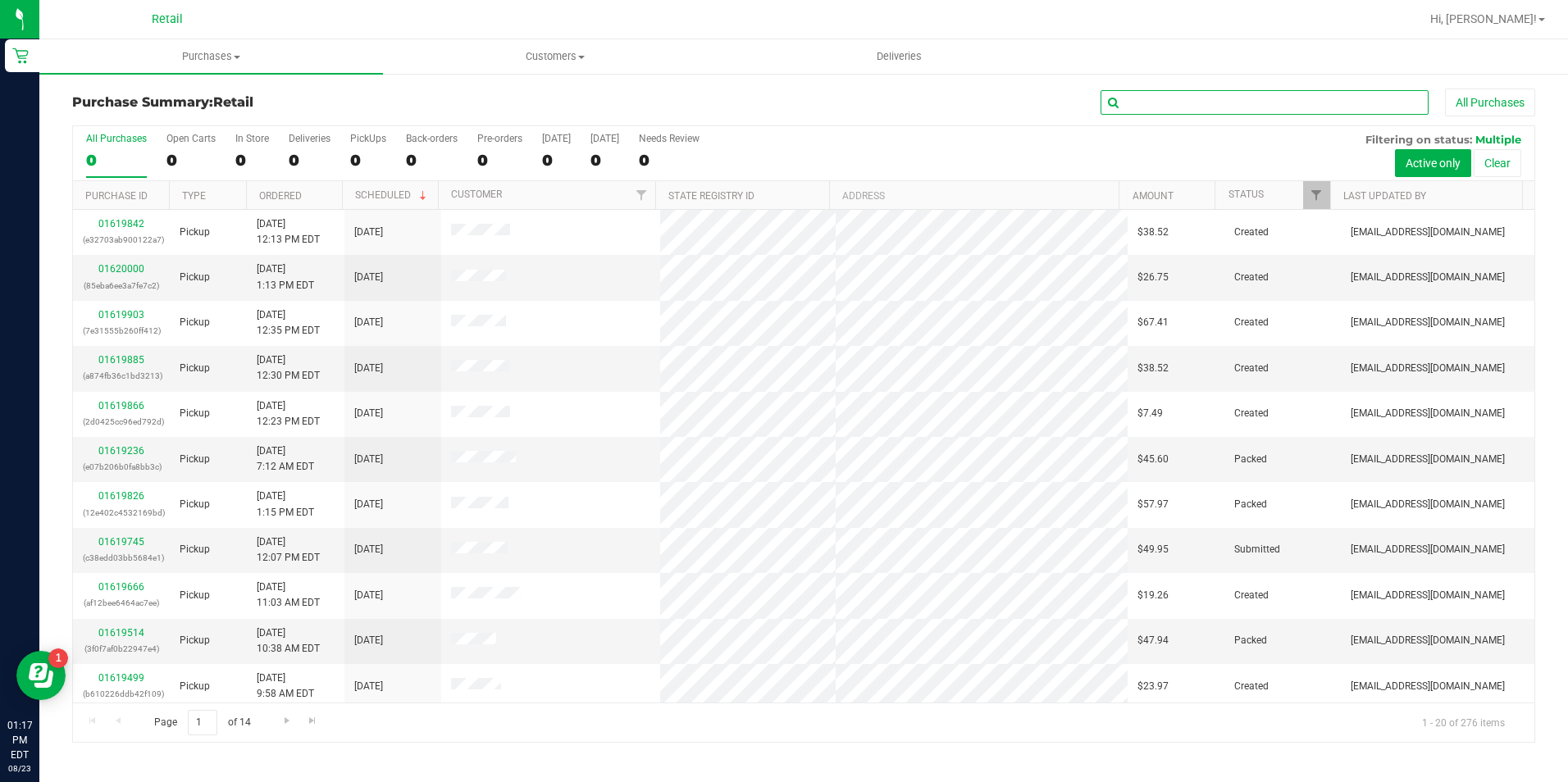
click at [1148, 109] on input "text" at bounding box center [1265, 102] width 328 height 25
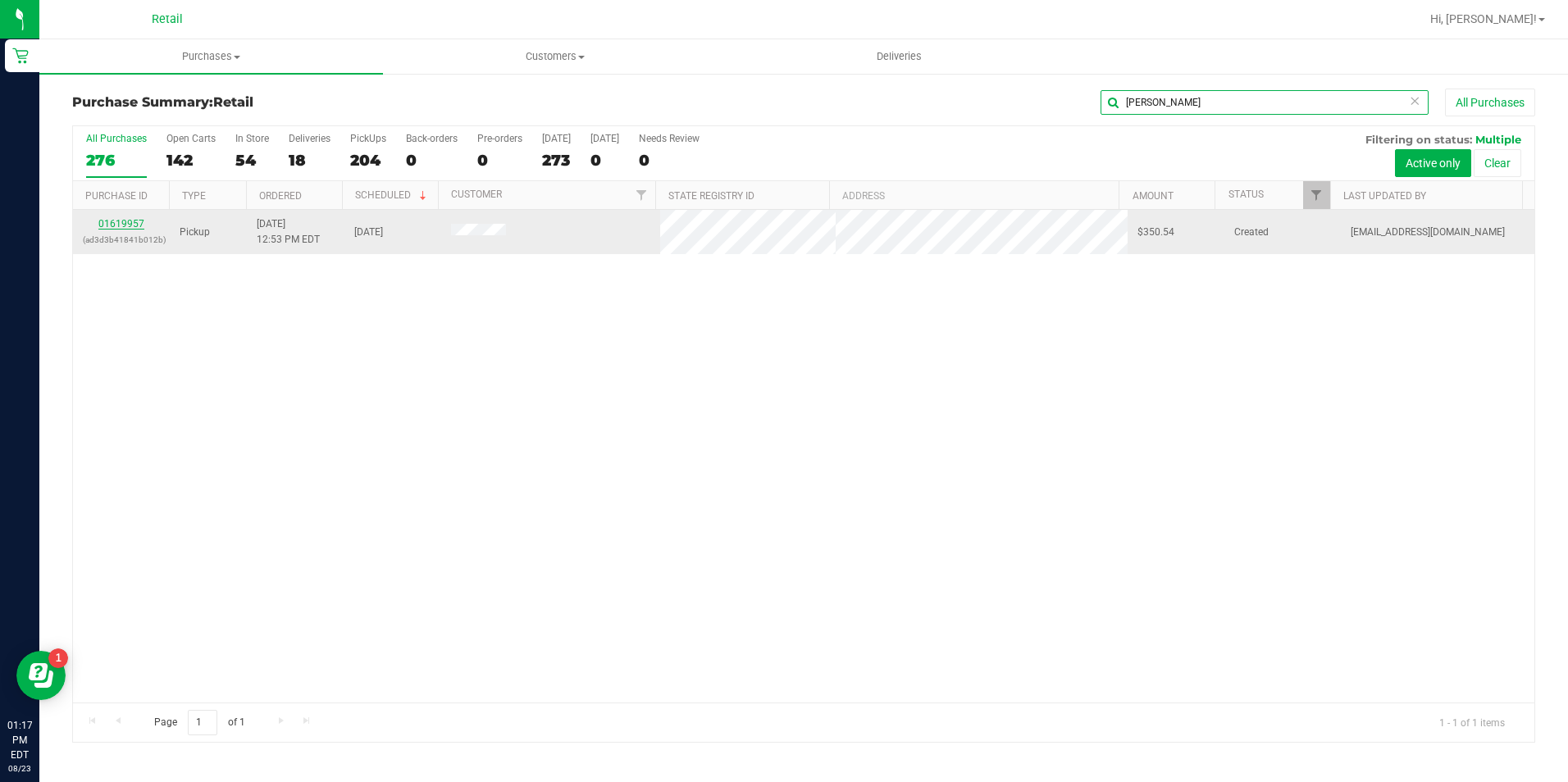
type input "[PERSON_NAME]"
click at [117, 220] on link "01619957" at bounding box center [122, 223] width 46 height 11
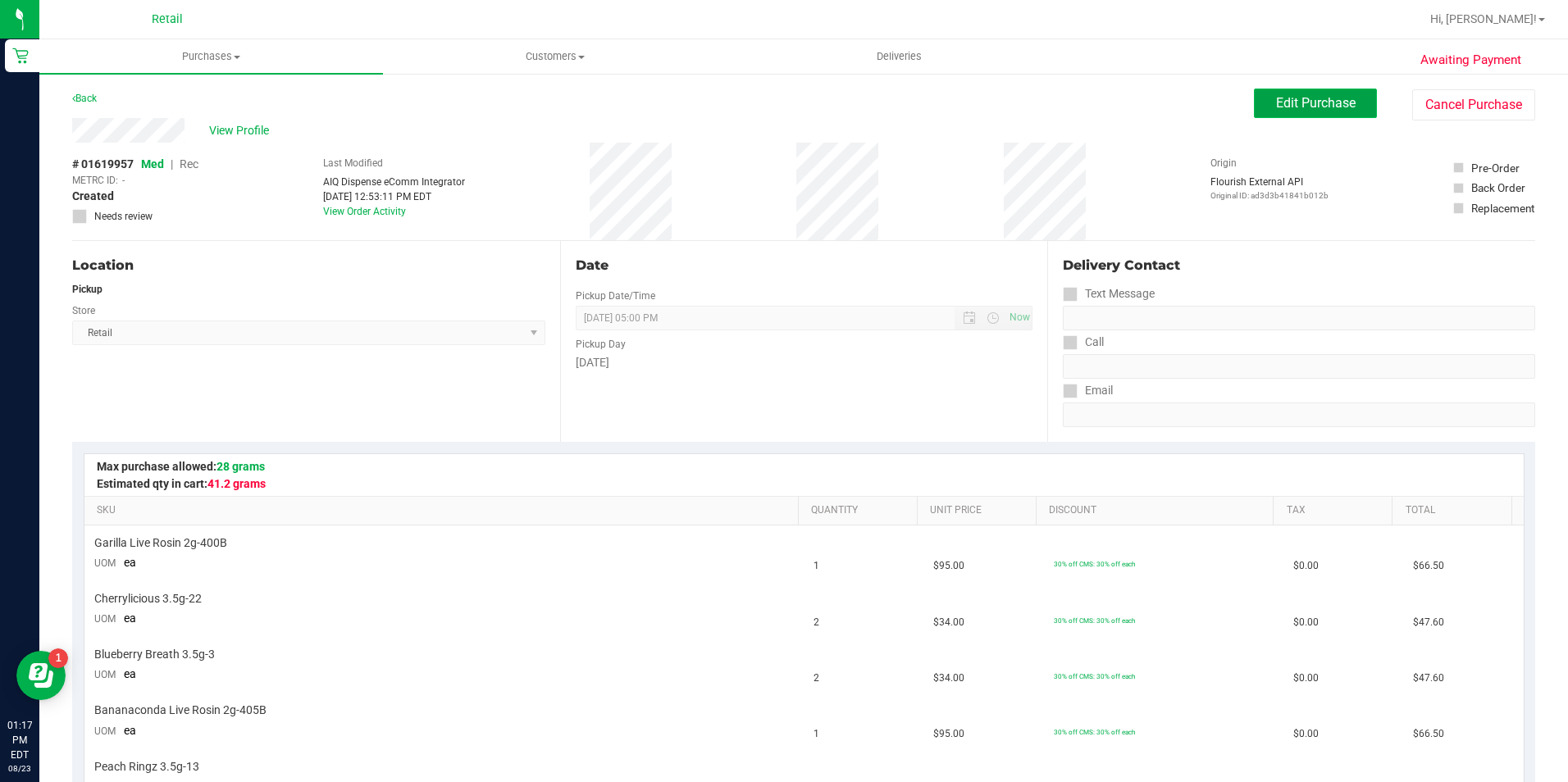
click at [1276, 98] on span "Edit Purchase" at bounding box center [1315, 103] width 80 height 15
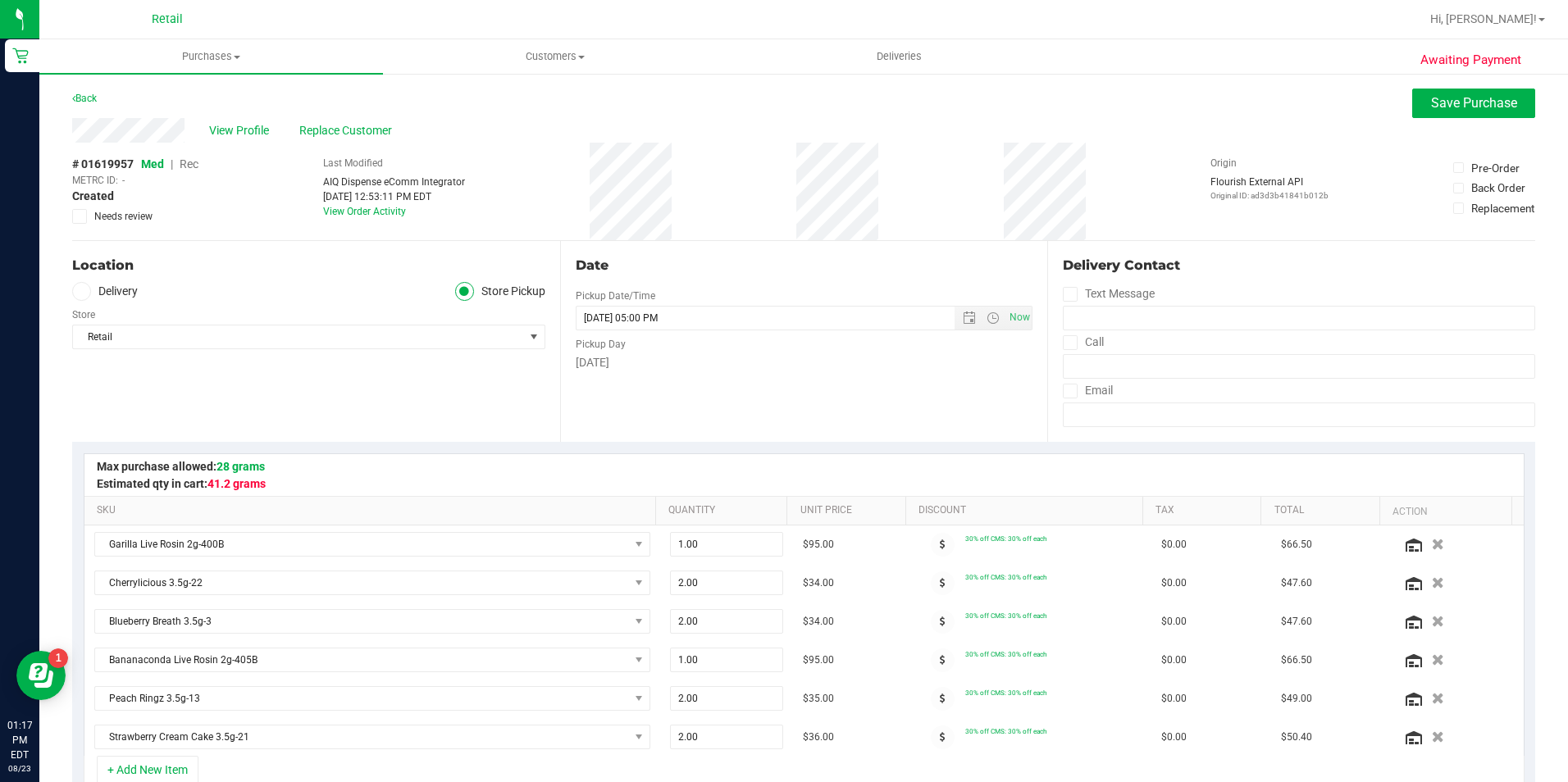
click at [314, 127] on span "Replace Customer" at bounding box center [348, 131] width 99 height 17
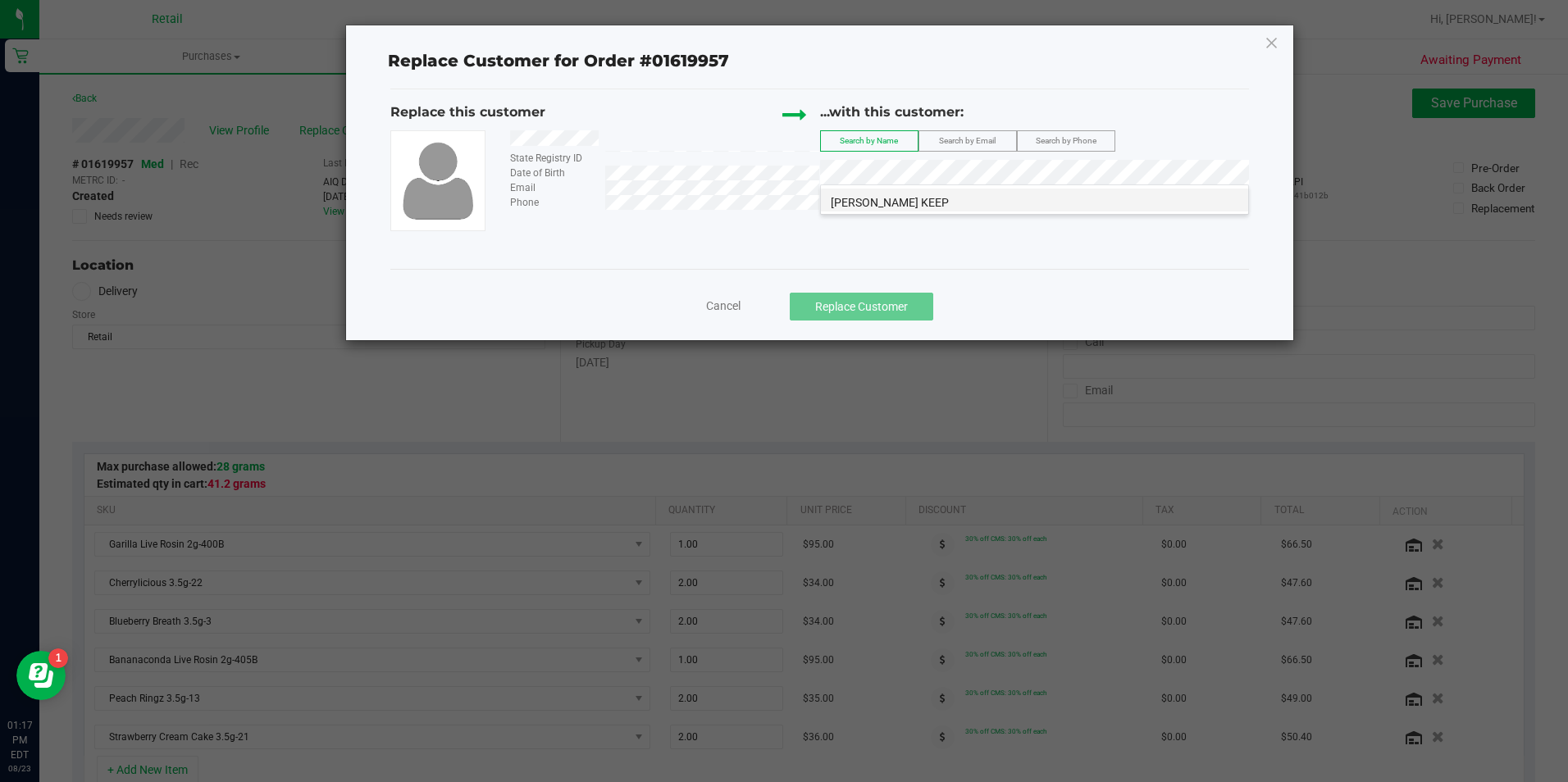
click at [952, 197] on li "[PERSON_NAME] KEEP" at bounding box center [1034, 200] width 427 height 23
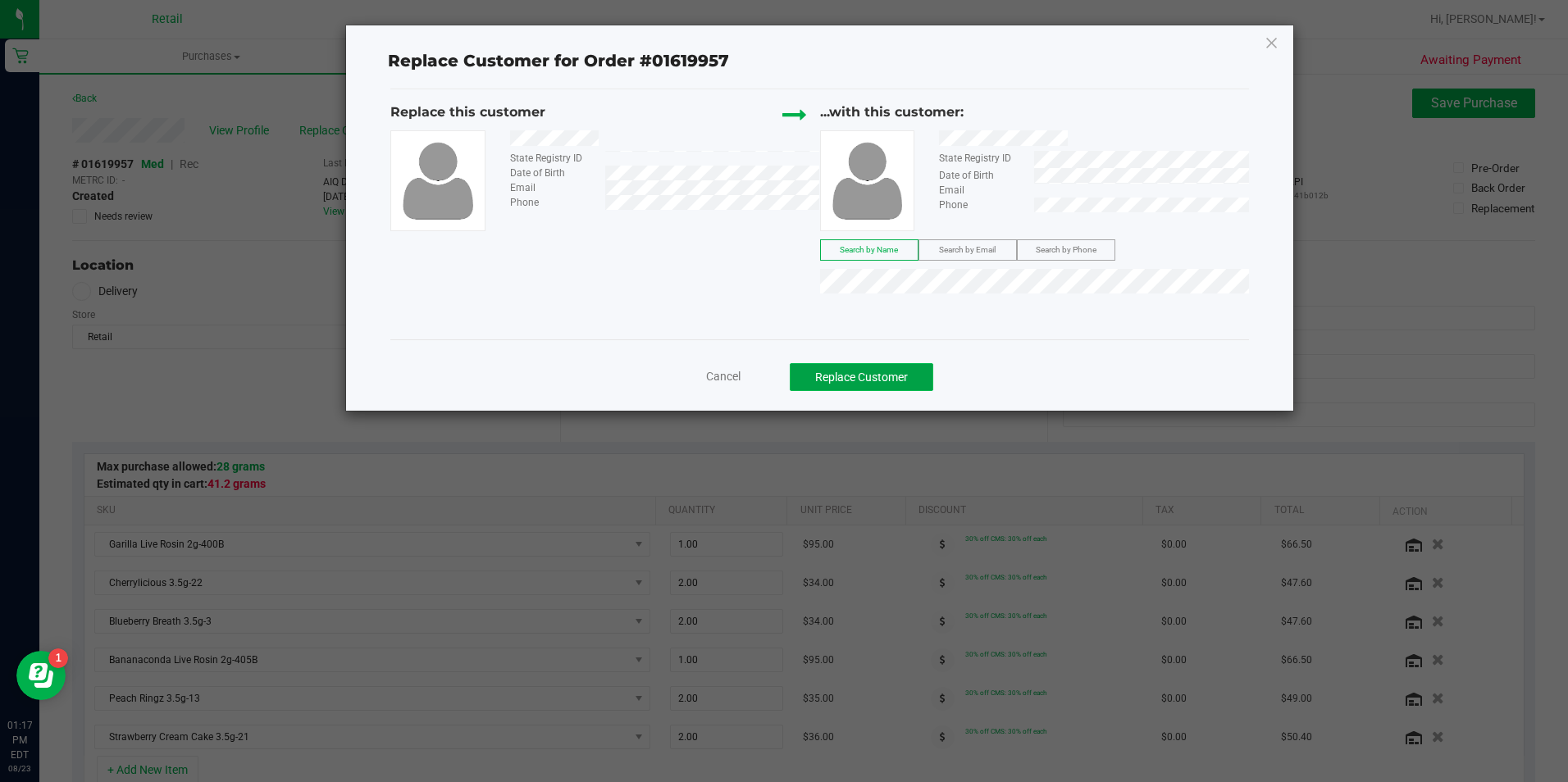
click at [910, 382] on button "Replace Customer" at bounding box center [861, 377] width 143 height 28
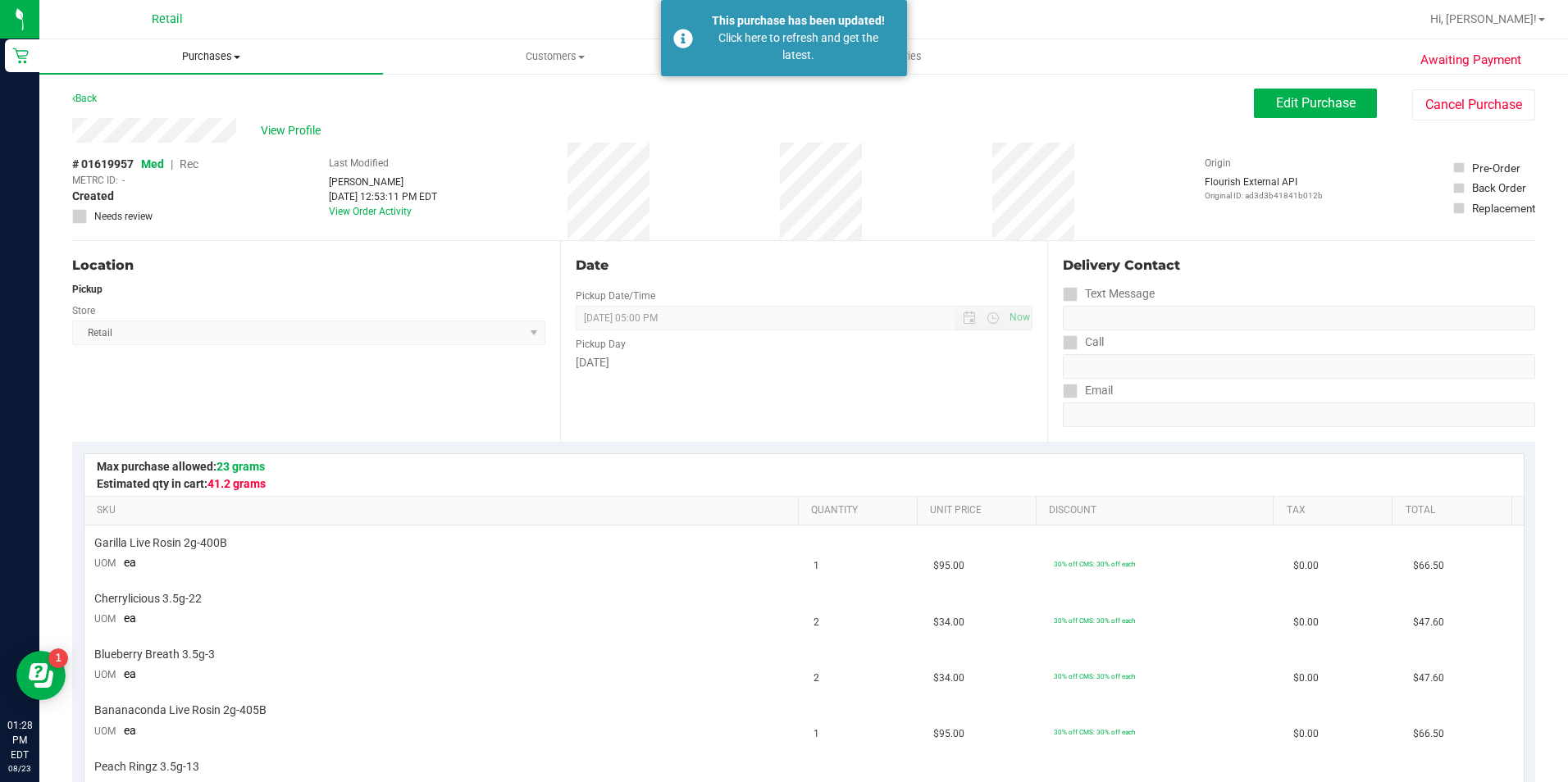
click at [185, 61] on span "Purchases" at bounding box center [211, 56] width 344 height 15
click at [123, 92] on span "Summary of purchases" at bounding box center [123, 99] width 168 height 14
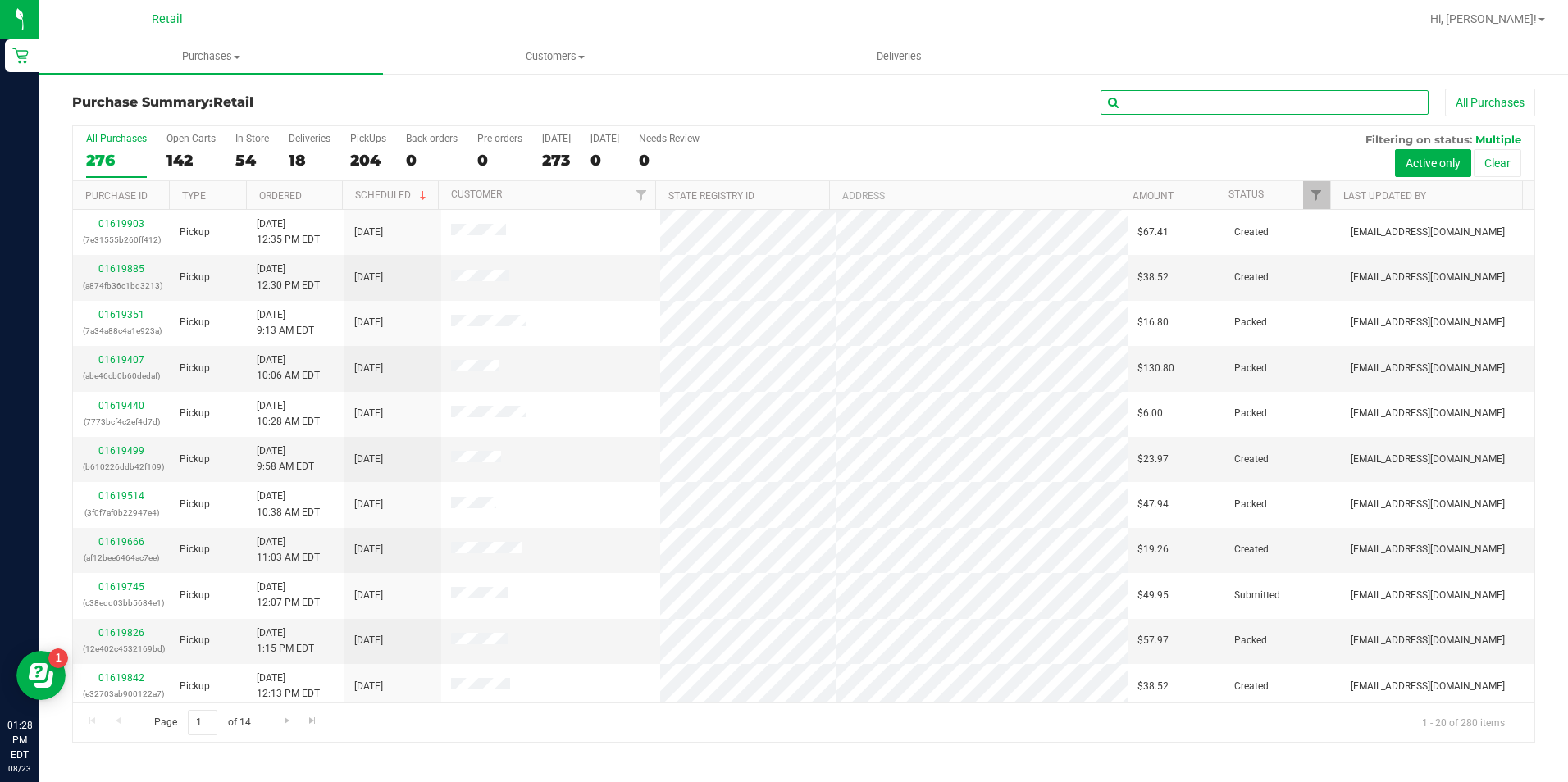
click at [1174, 97] on input "text" at bounding box center [1265, 102] width 328 height 25
type input "[PERSON_NAME]"
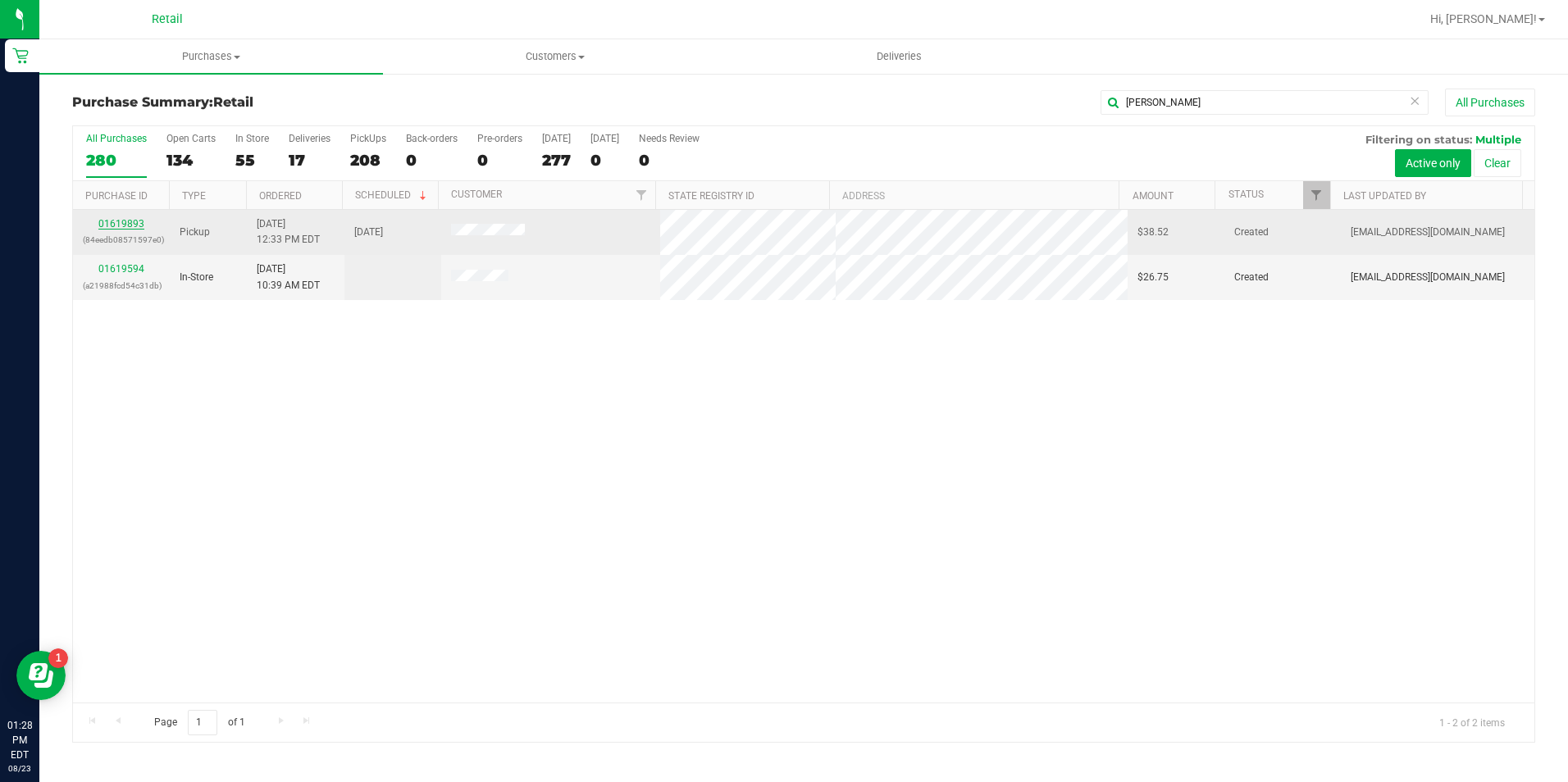
click at [141, 222] on link "01619893" at bounding box center [122, 223] width 46 height 11
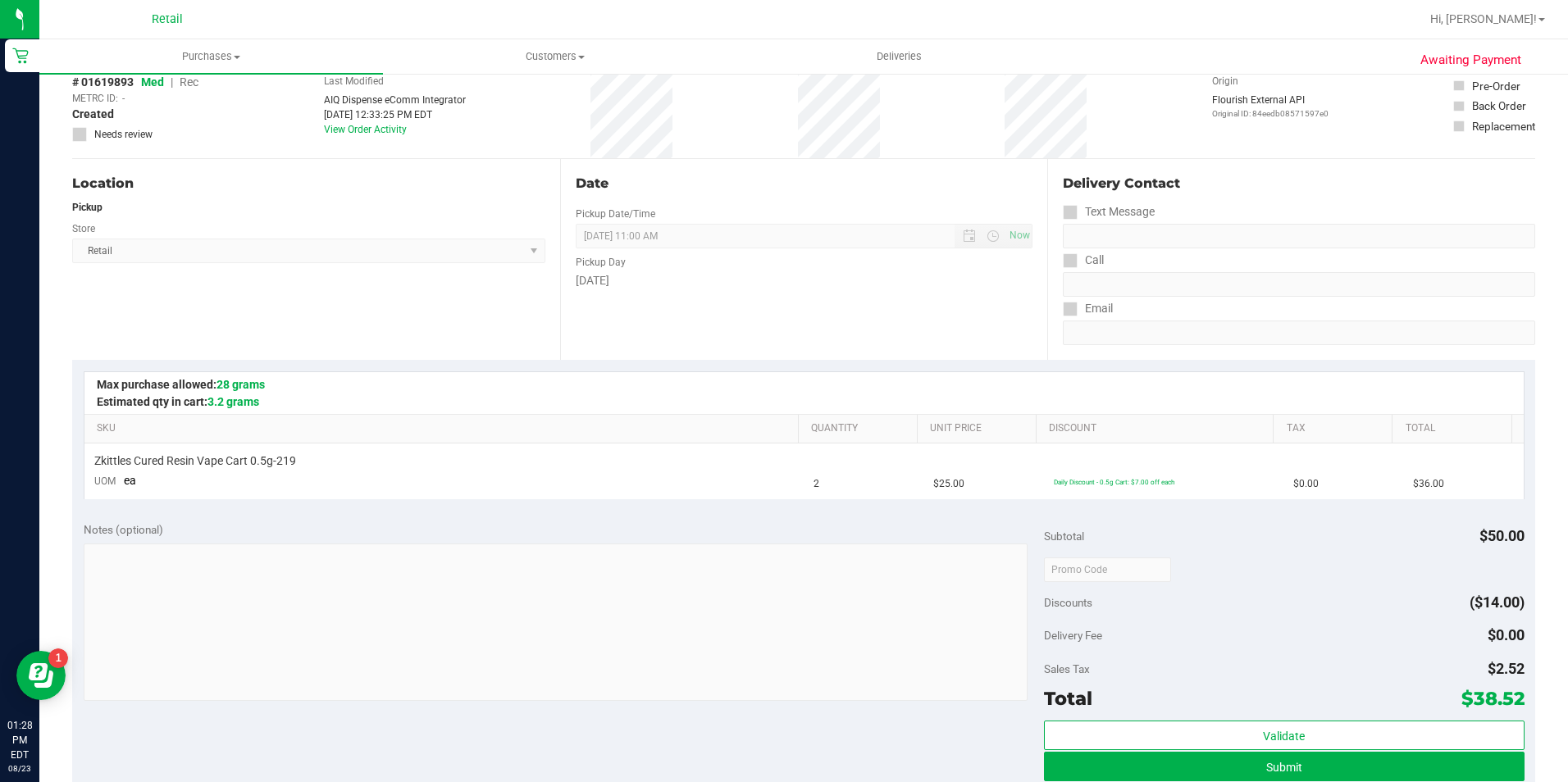
scroll to position [164, 0]
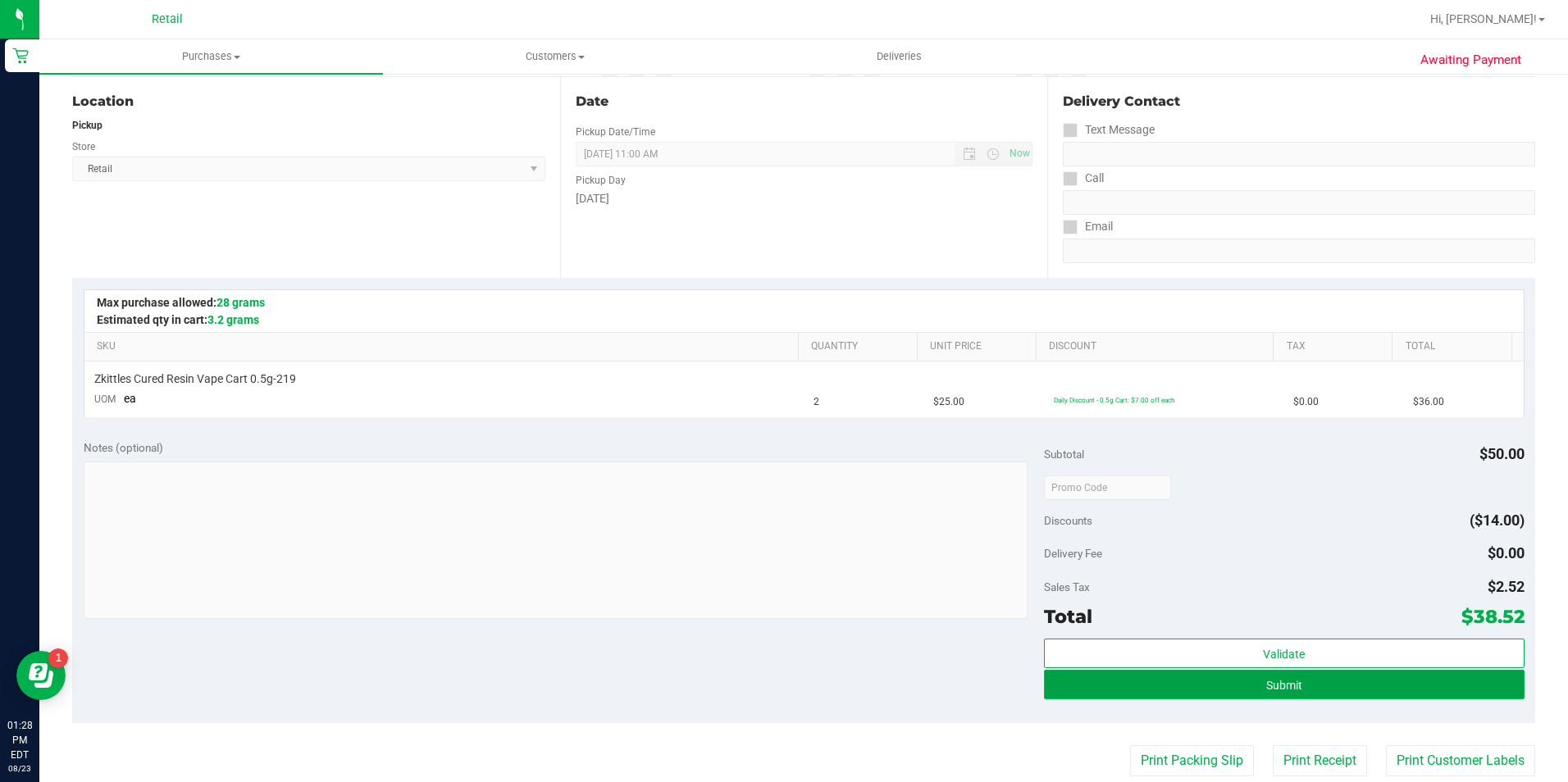
click at [1159, 694] on button "Submit" at bounding box center [1284, 684] width 480 height 29
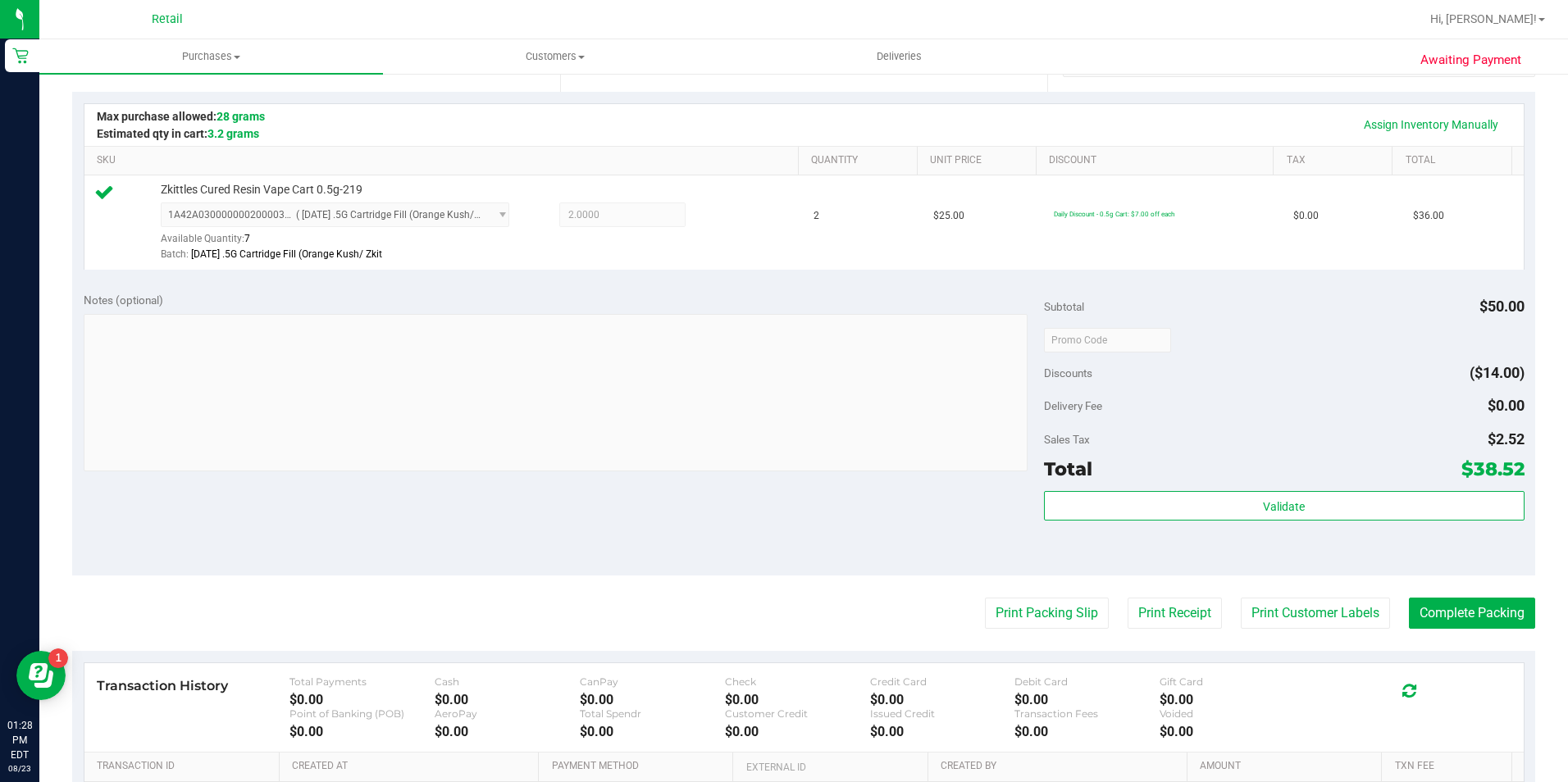
scroll to position [410, 0]
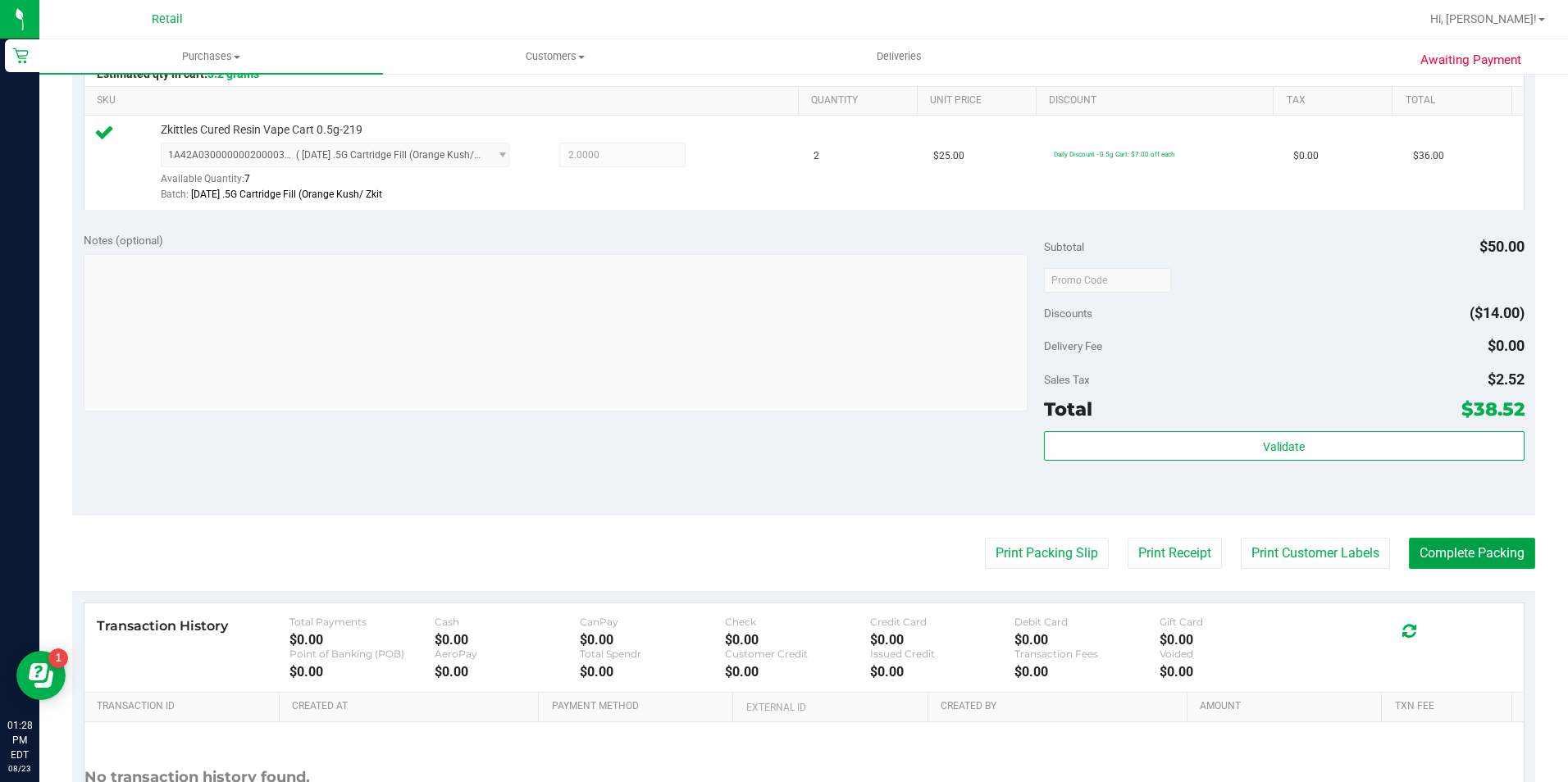
click at [1409, 565] on button "Complete Packing" at bounding box center [1471, 553] width 126 height 31
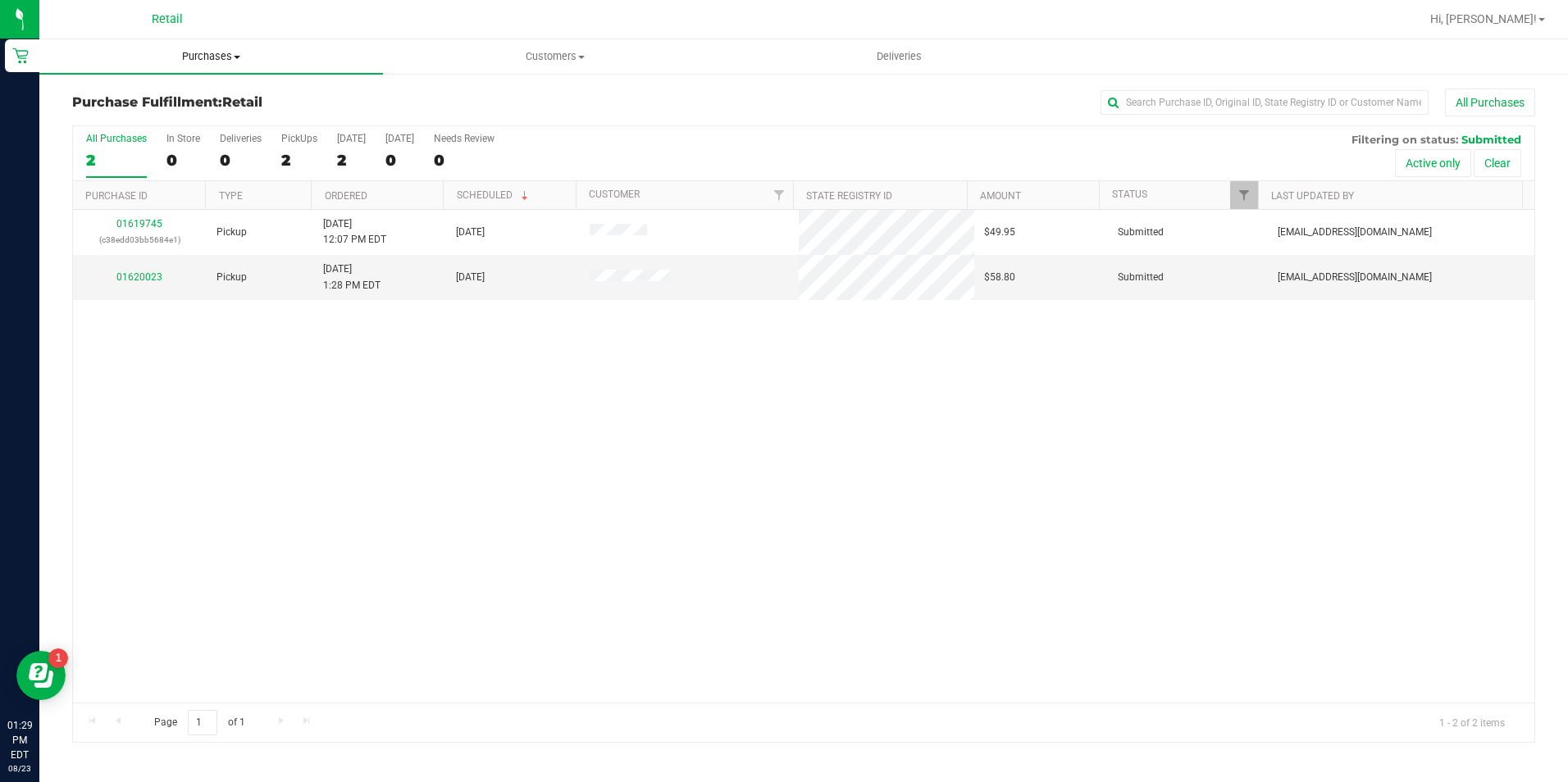
click at [193, 48] on uib-tab-heading "Purchases Summary of purchases Fulfillment All purchases" at bounding box center [211, 57] width 344 height 34
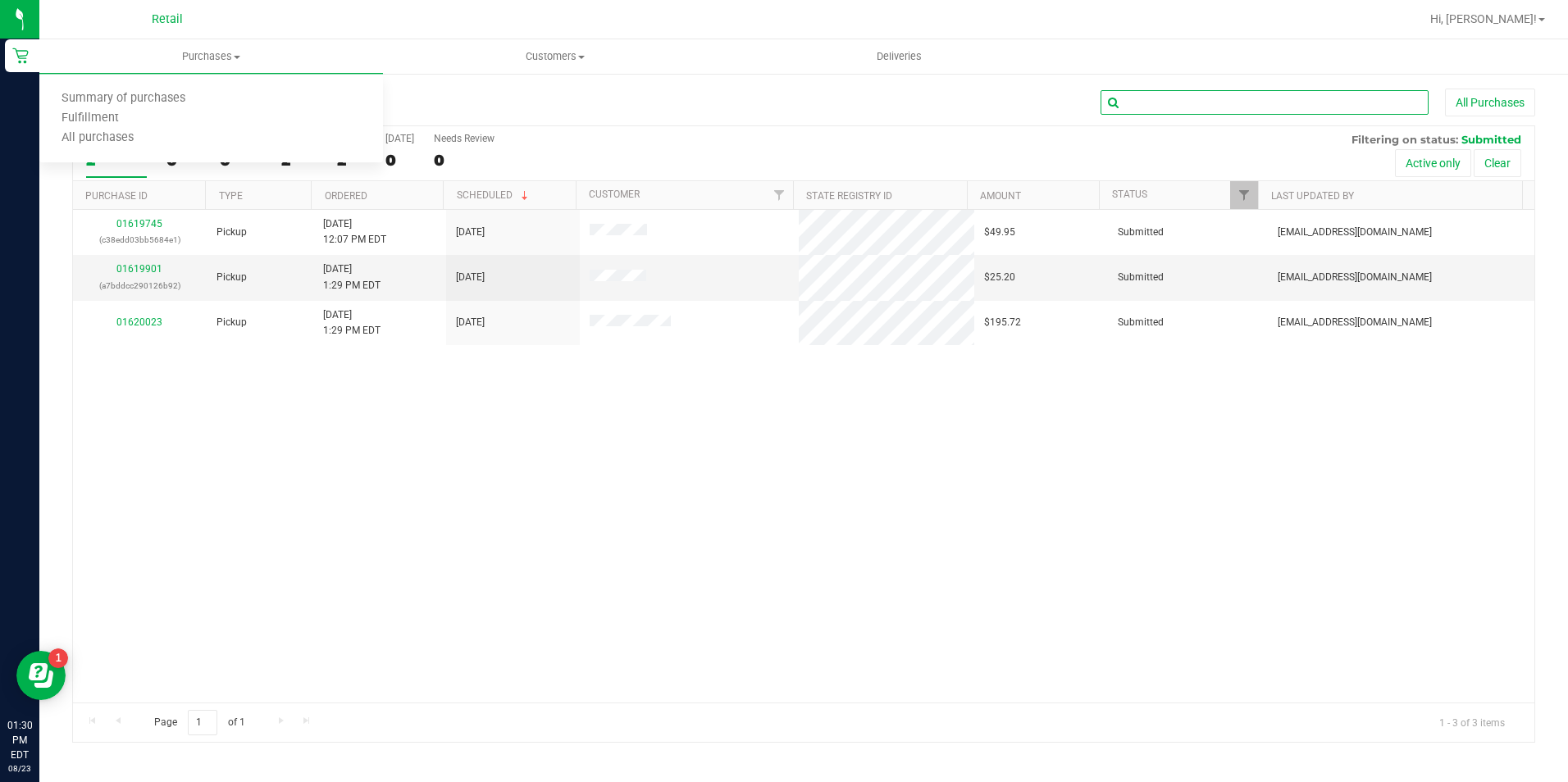
click at [1170, 107] on input "text" at bounding box center [1265, 102] width 328 height 25
click at [190, 53] on span "Purchases" at bounding box center [211, 56] width 344 height 15
click at [165, 138] on li "All purchases" at bounding box center [211, 138] width 344 height 20
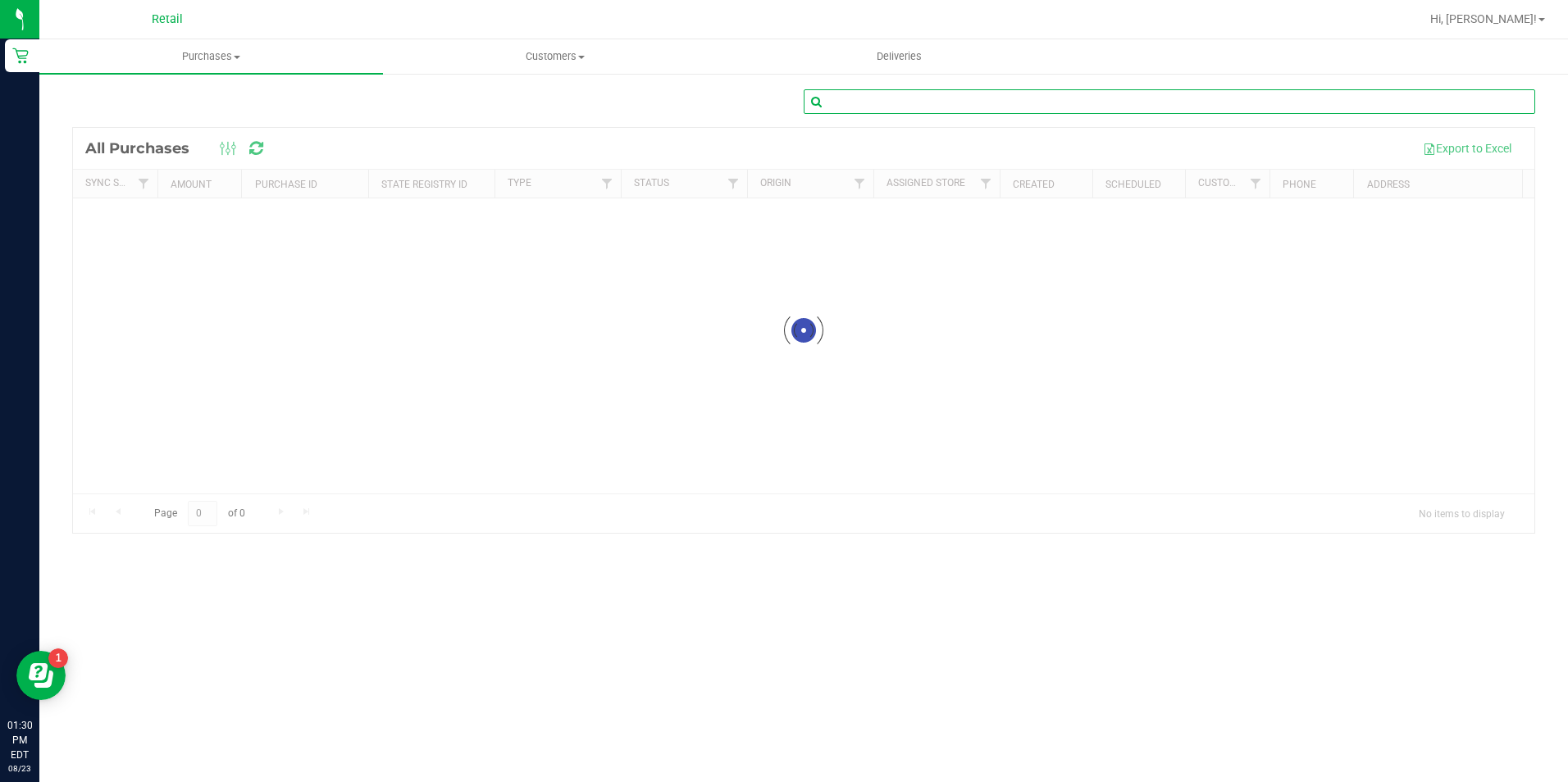
click at [1153, 109] on input "text" at bounding box center [1168, 101] width 731 height 25
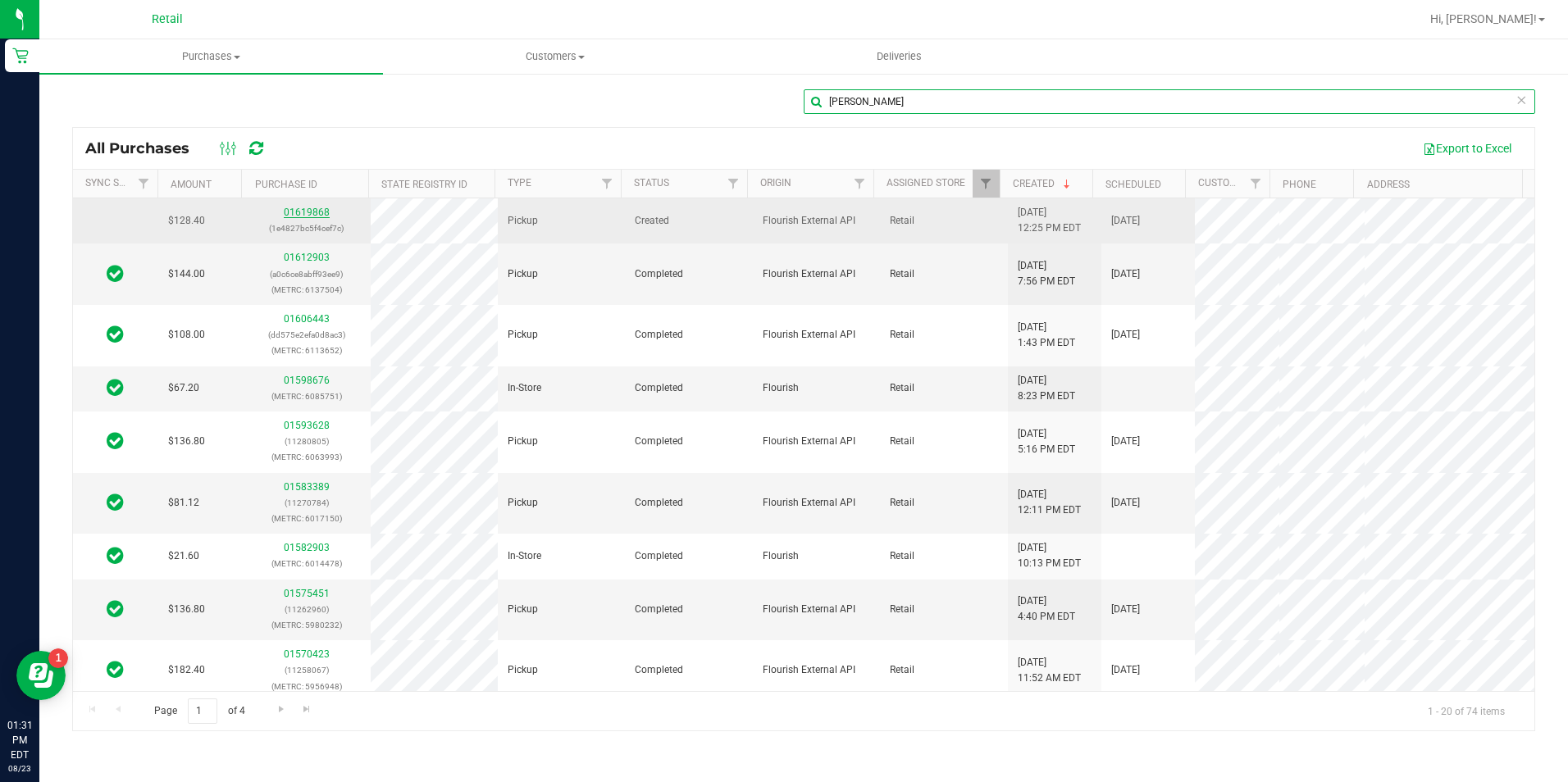
type input "[PERSON_NAME]"
click at [310, 213] on link "01619868" at bounding box center [307, 212] width 46 height 11
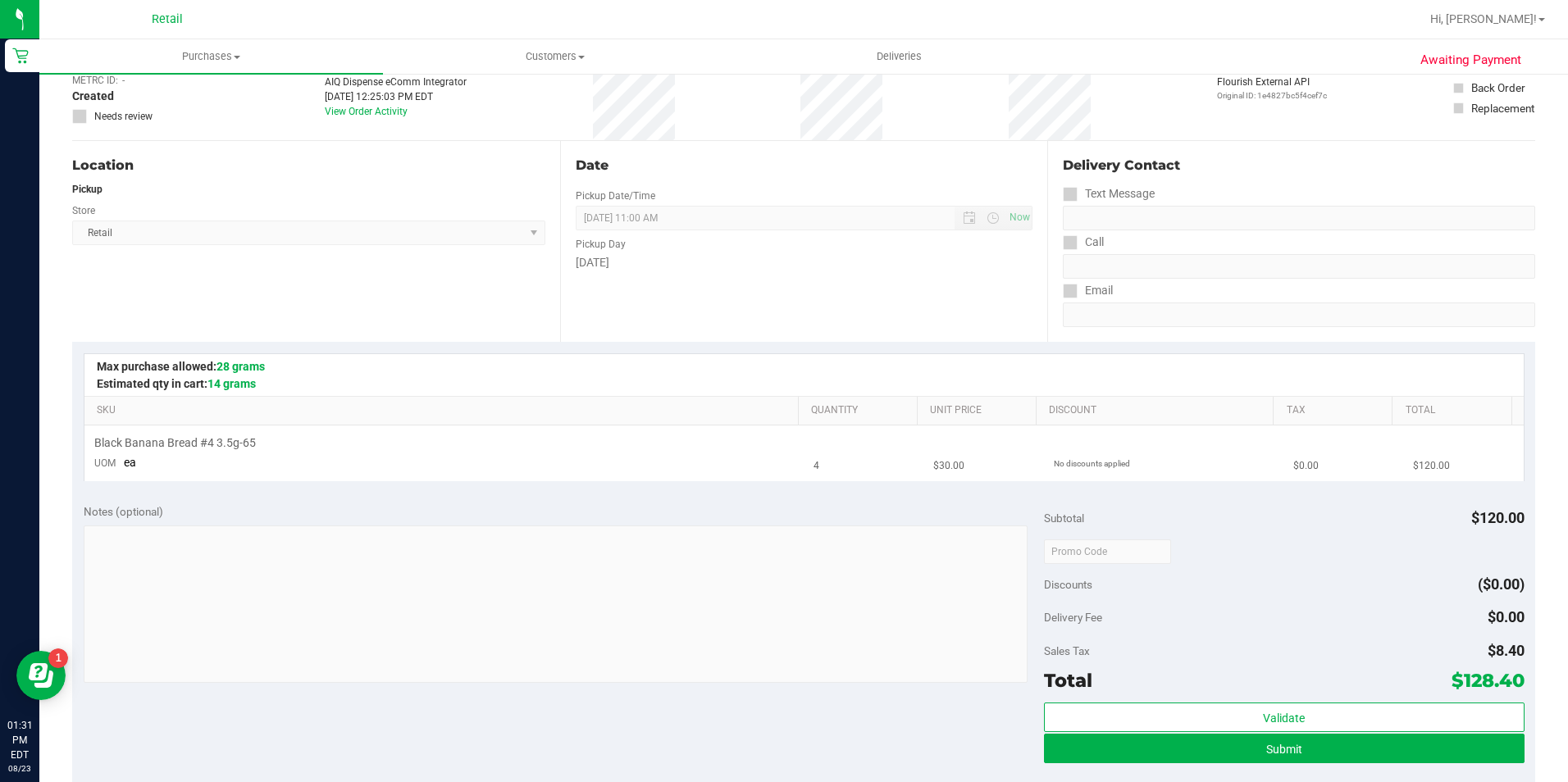
scroll to position [246, 0]
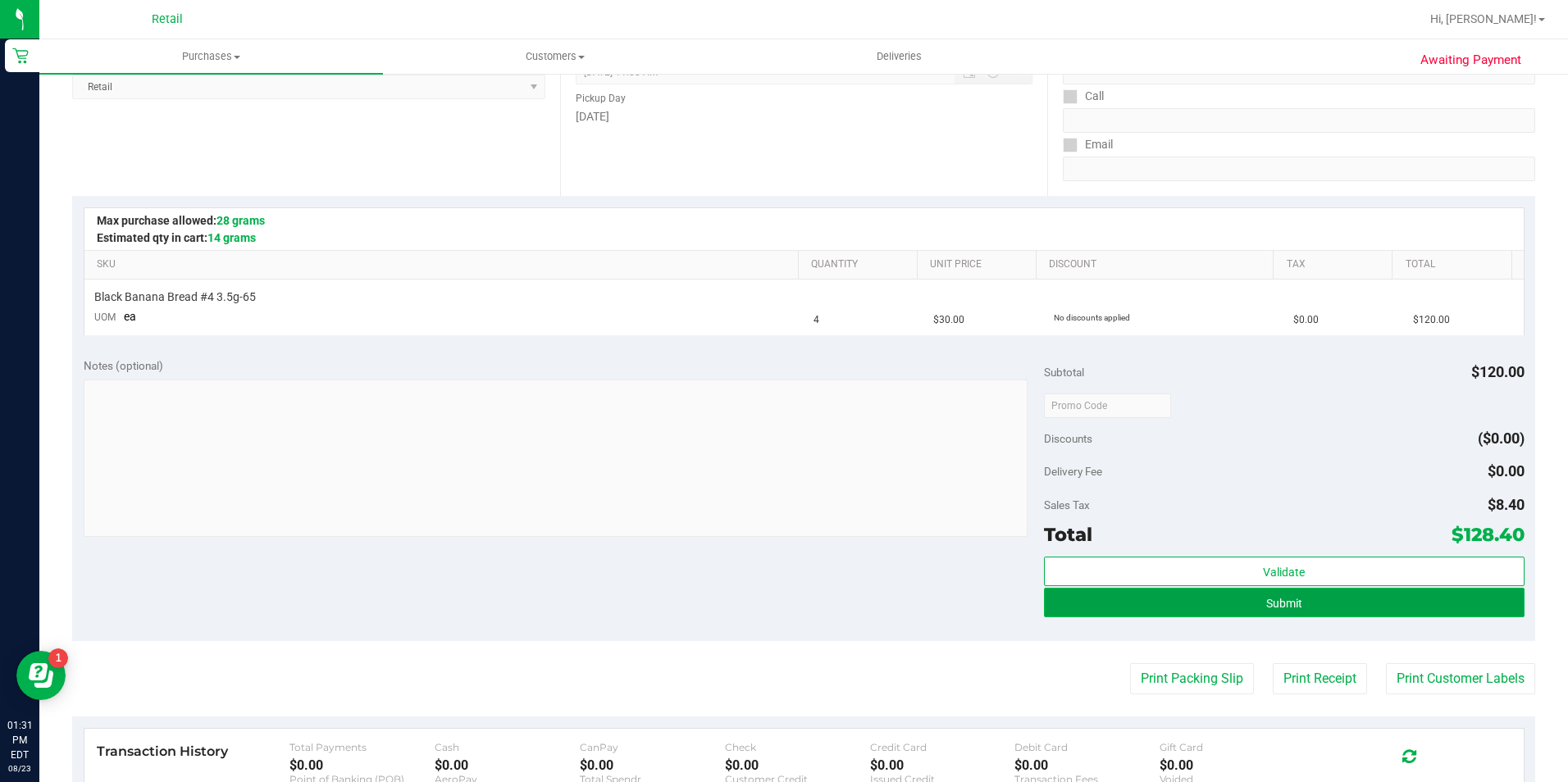
click at [1151, 607] on button "Submit" at bounding box center [1284, 603] width 480 height 29
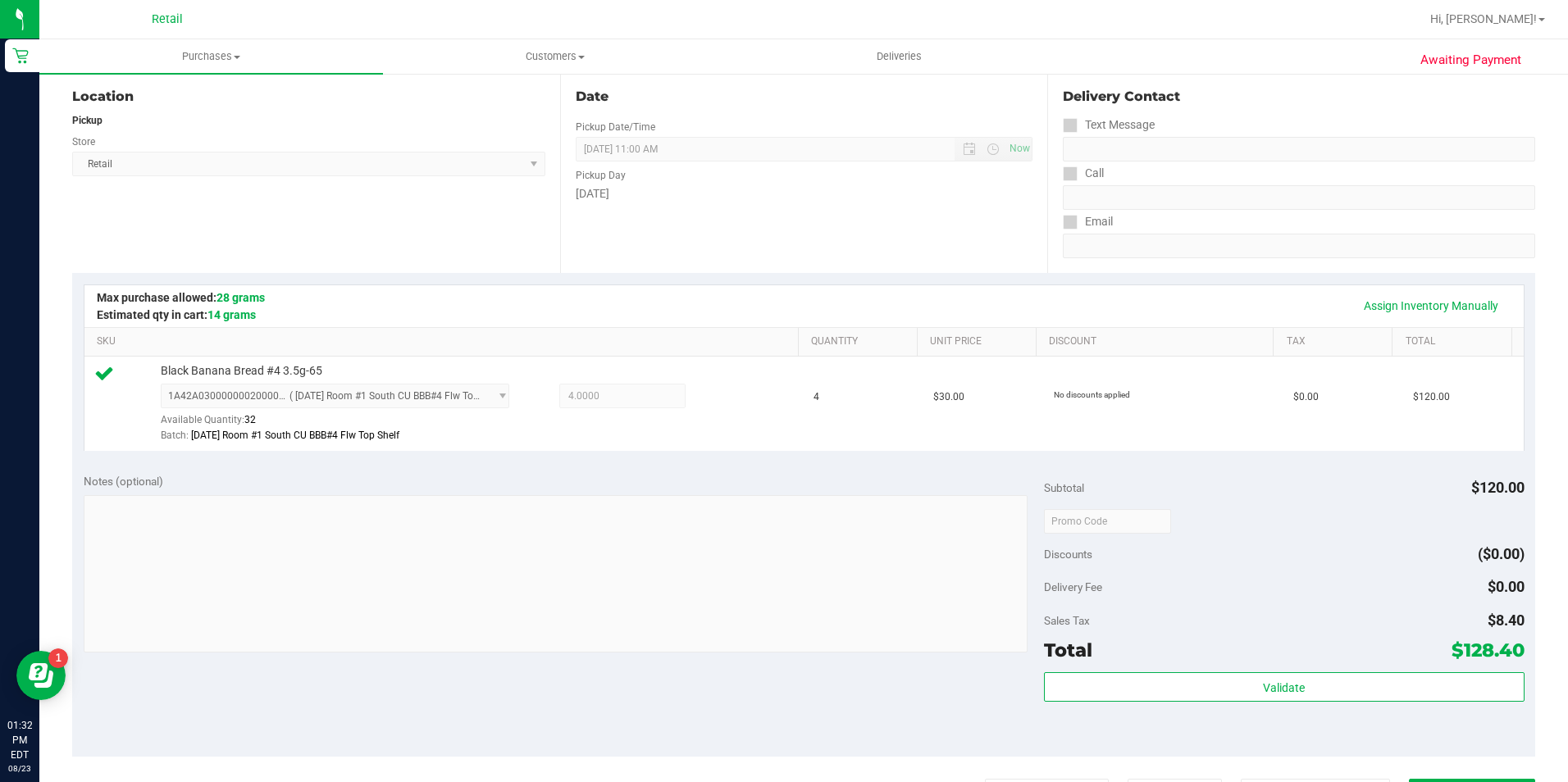
scroll to position [328, 0]
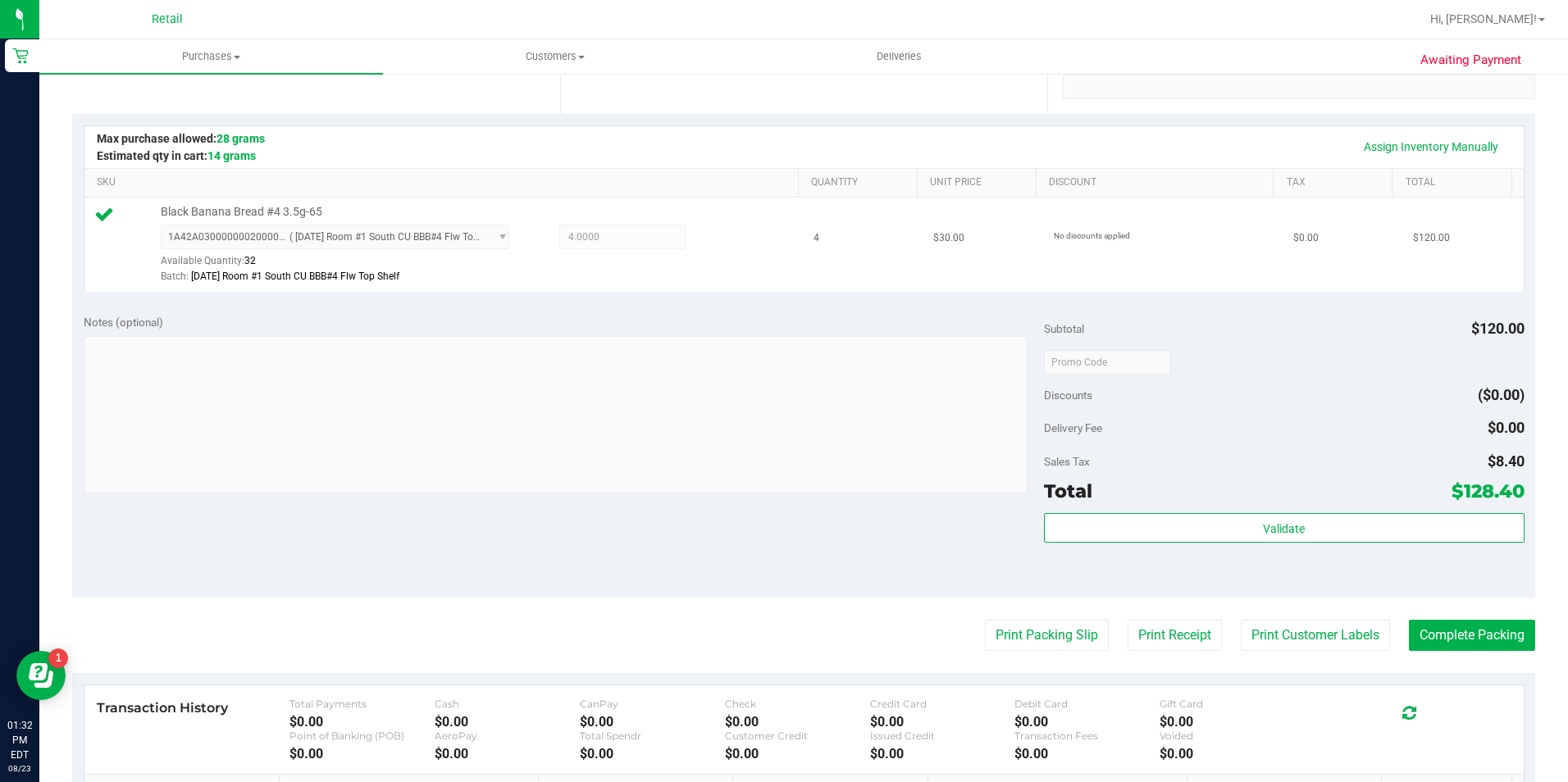
click at [723, 255] on purchase-details "Back Edit Purchase Cancel Purchase View Profile # 01619868 Med | Rec METRC ID: …" at bounding box center [803, 370] width 1463 height 1219
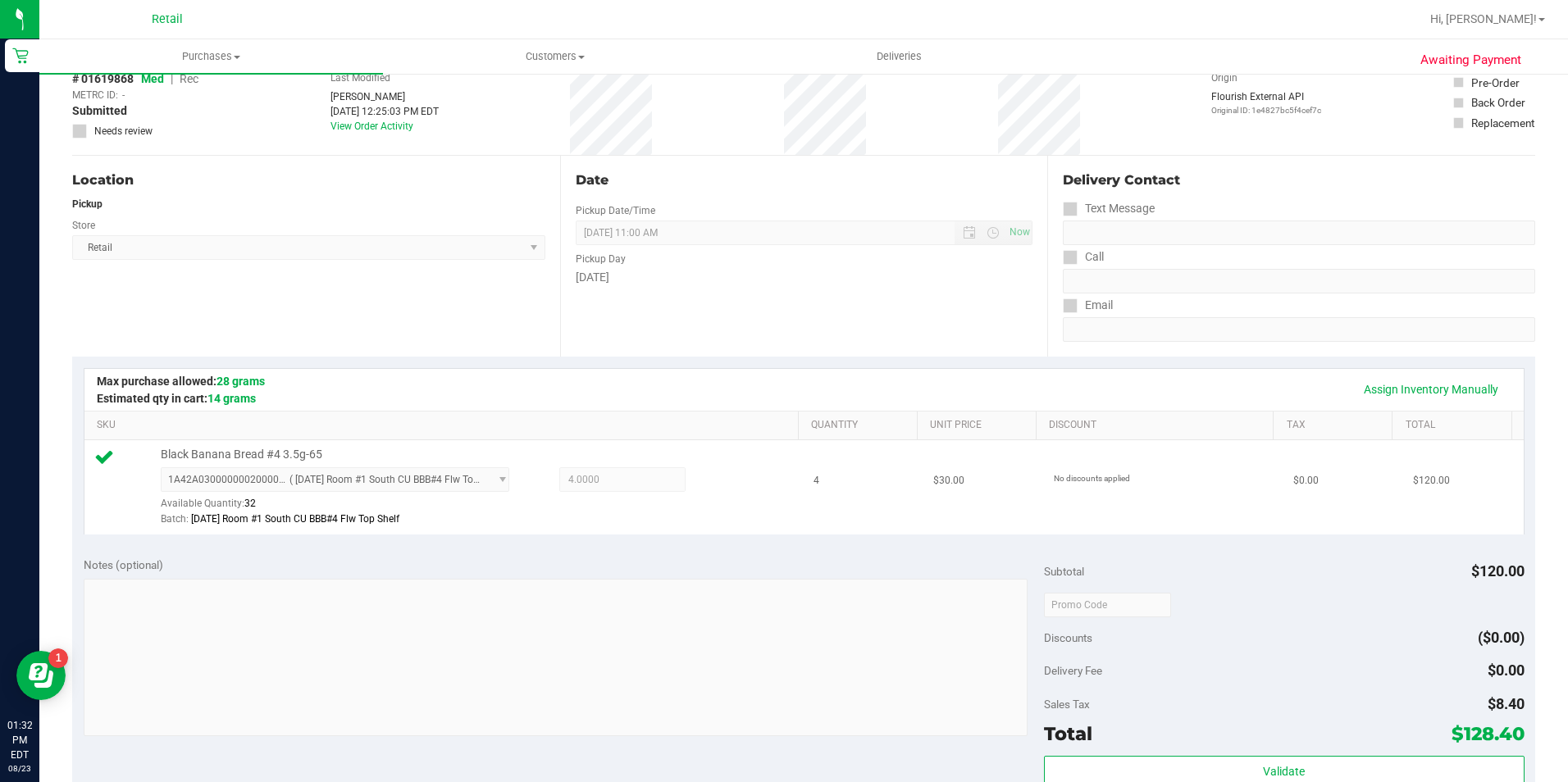
scroll to position [0, 0]
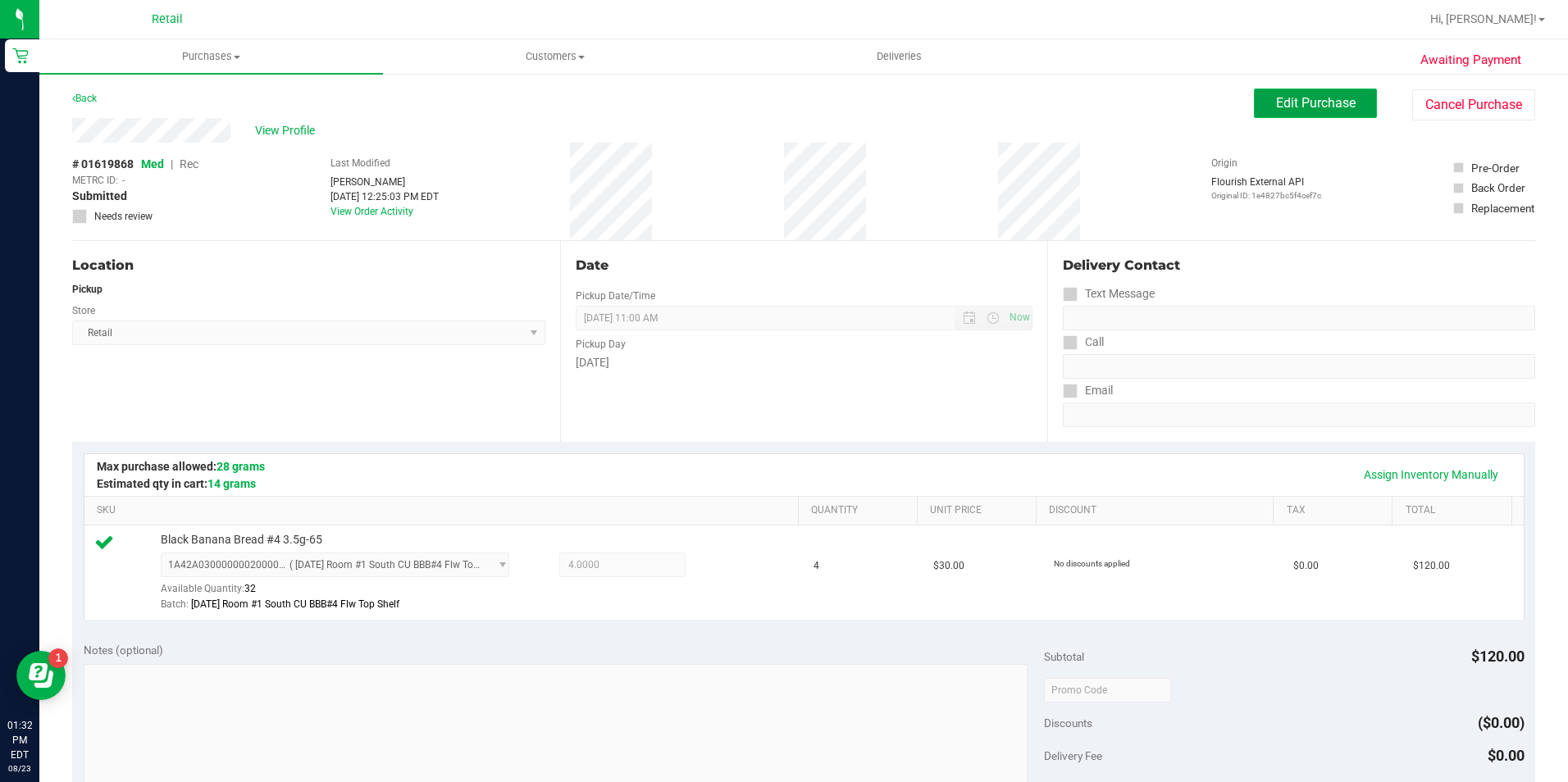
click at [1319, 98] on span "Edit Purchase" at bounding box center [1315, 103] width 80 height 15
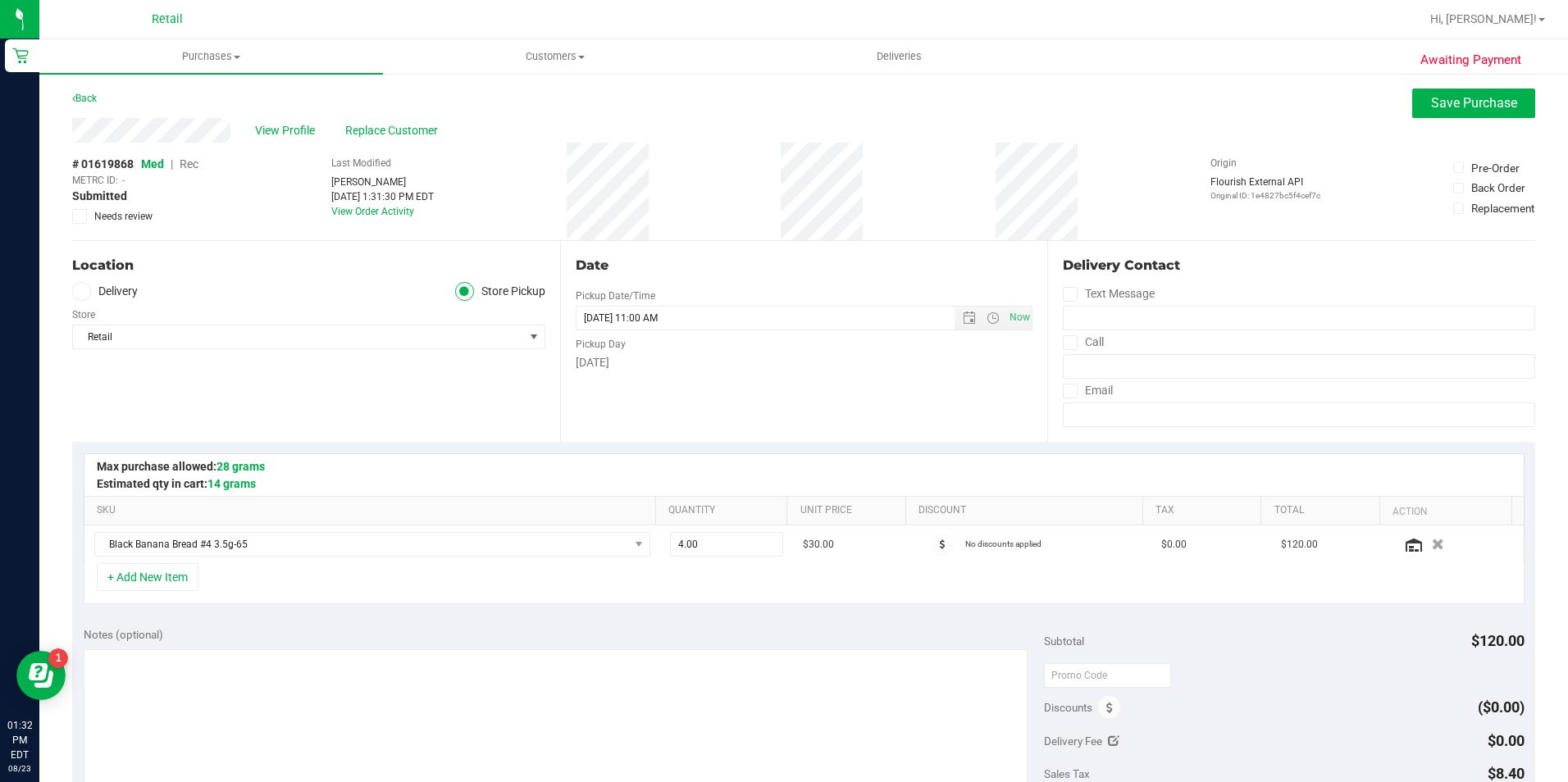
click at [196, 161] on span "Rec" at bounding box center [189, 164] width 19 height 13
click at [1456, 90] on button "Save Purchase" at bounding box center [1473, 103] width 123 height 29
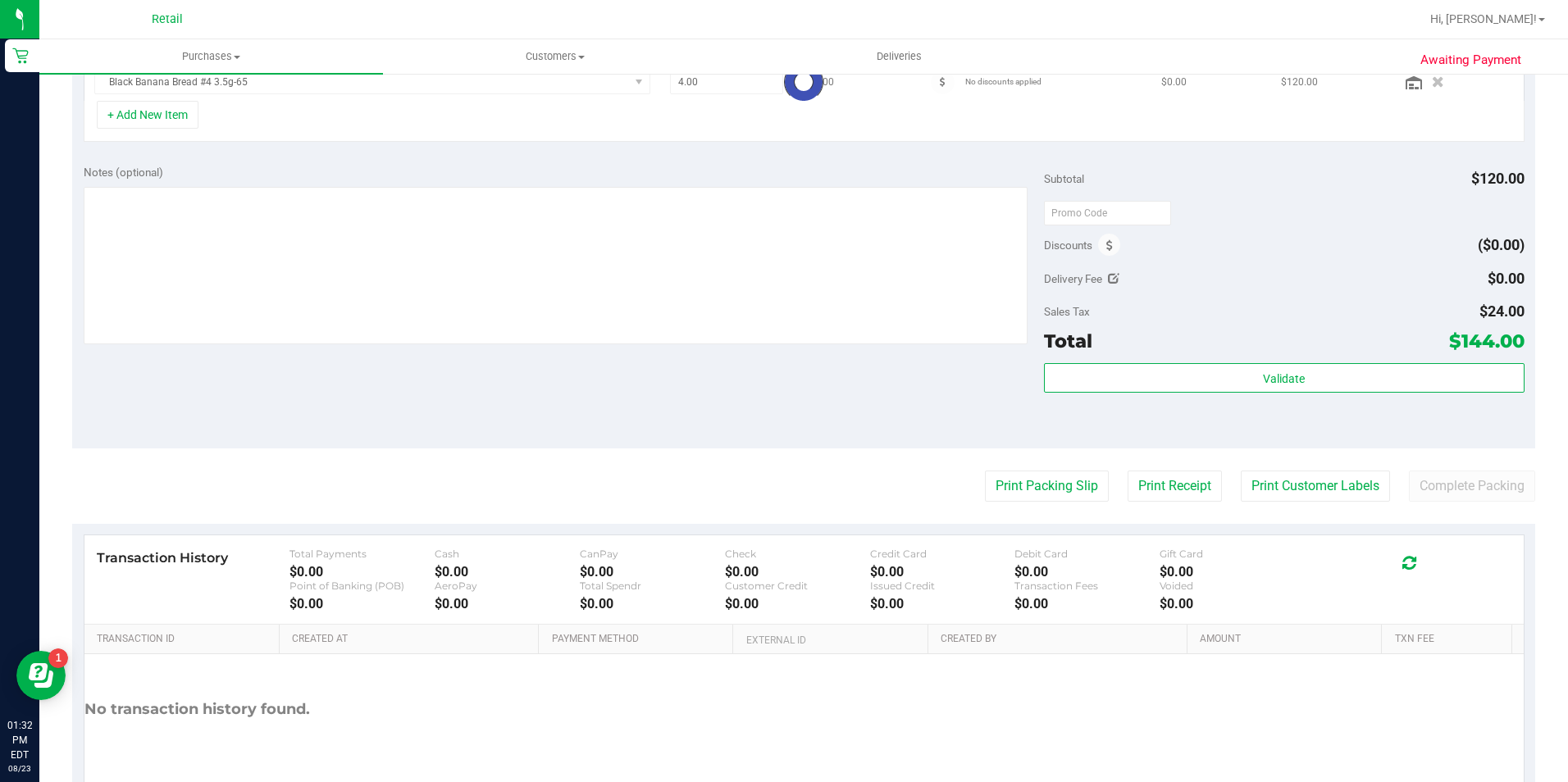
scroll to position [492, 0]
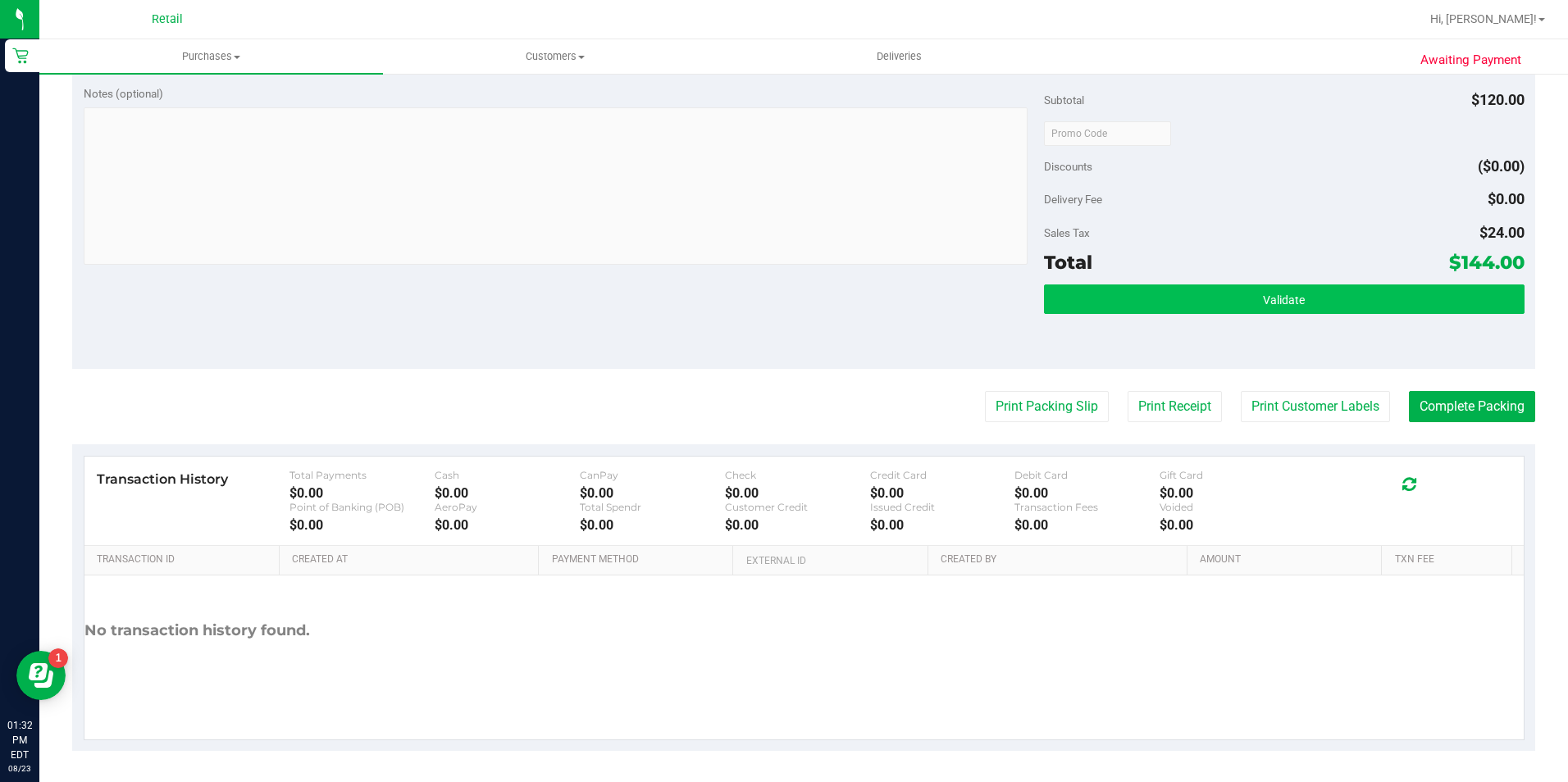
scroll to position [558, 0]
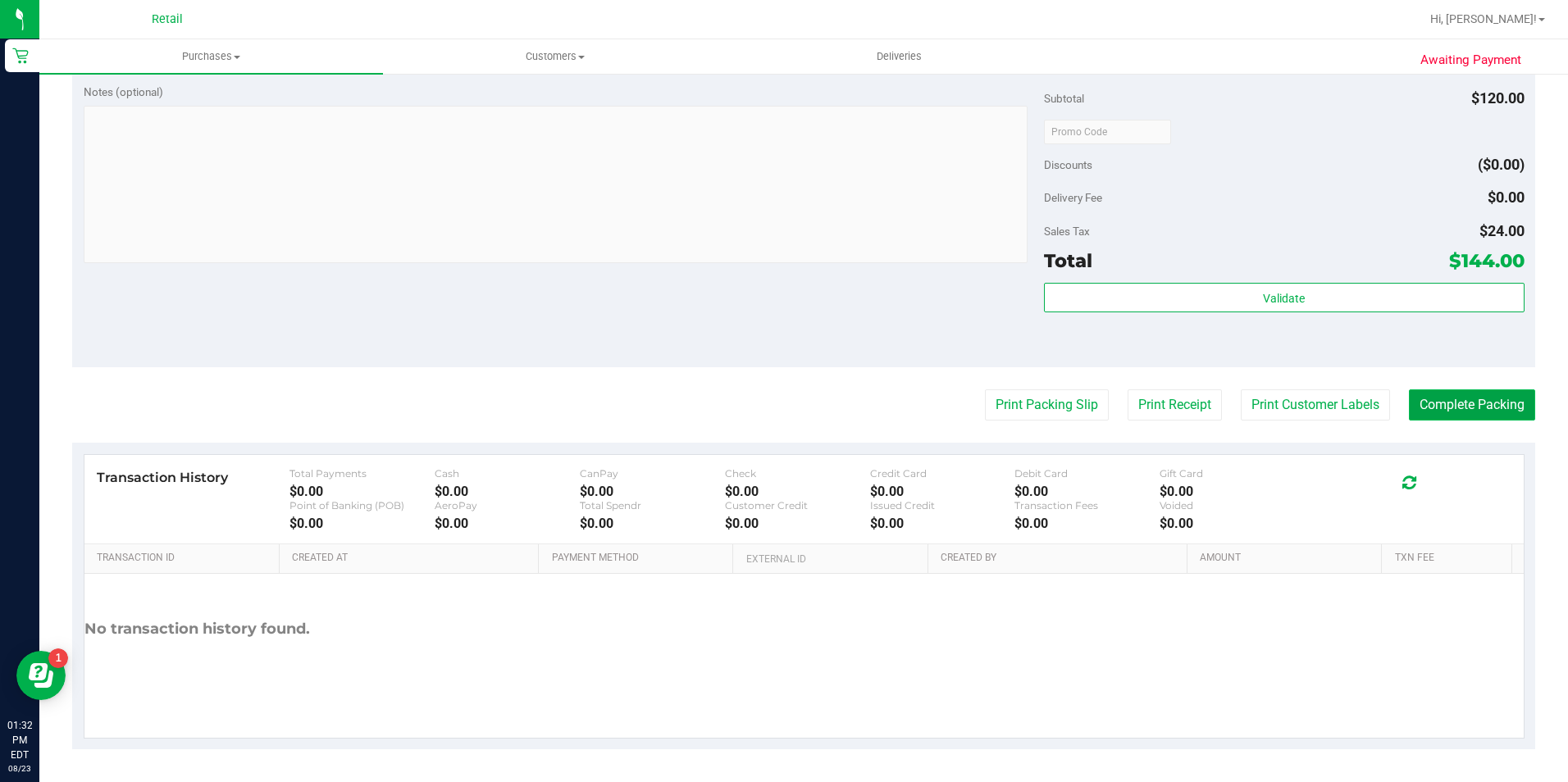
click at [1480, 394] on button "Complete Packing" at bounding box center [1471, 405] width 126 height 31
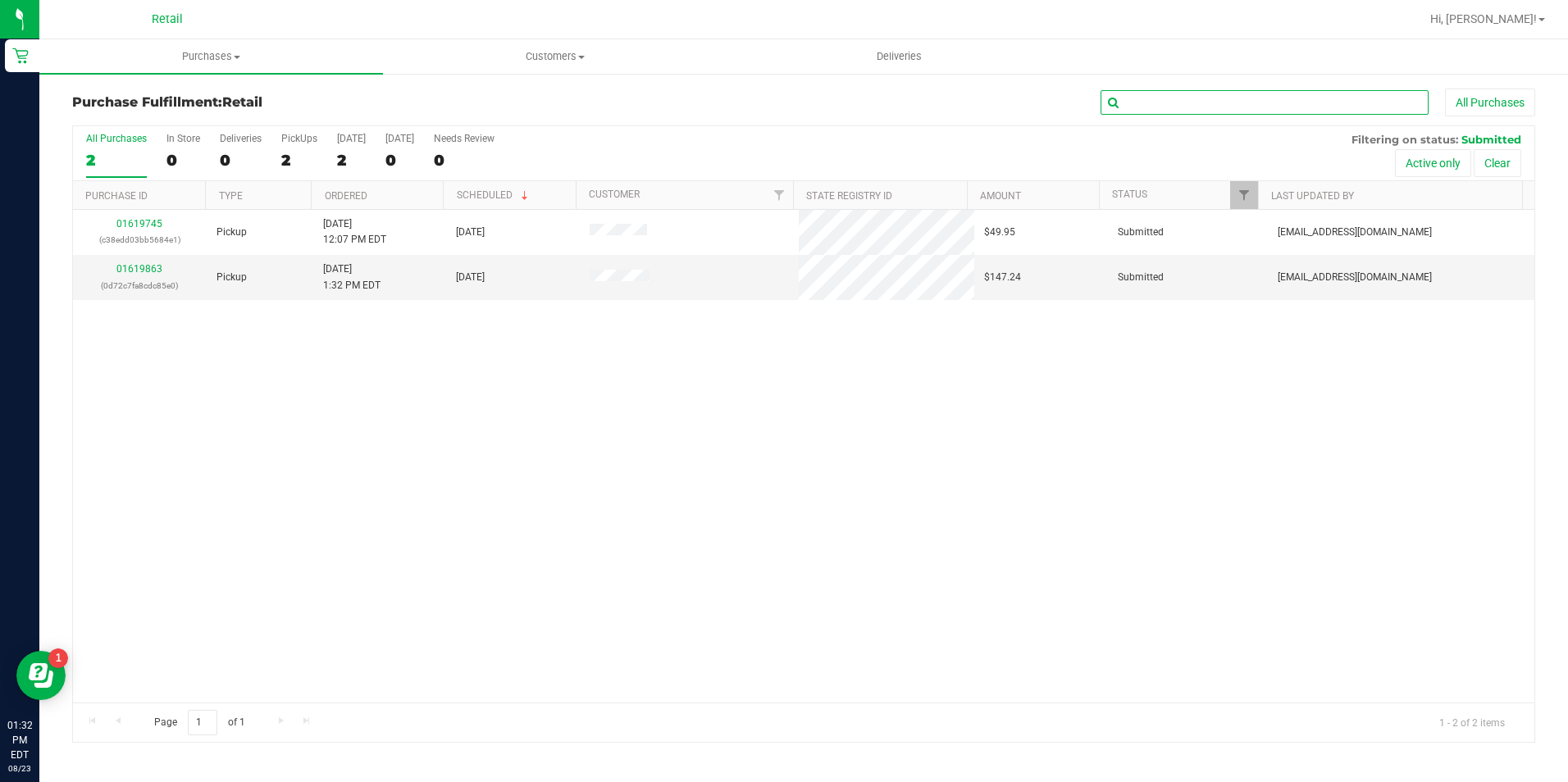
click at [1230, 111] on input "text" at bounding box center [1265, 102] width 328 height 25
click at [203, 52] on span "Purchases" at bounding box center [211, 56] width 344 height 15
click at [163, 135] on li "All purchases" at bounding box center [211, 138] width 344 height 20
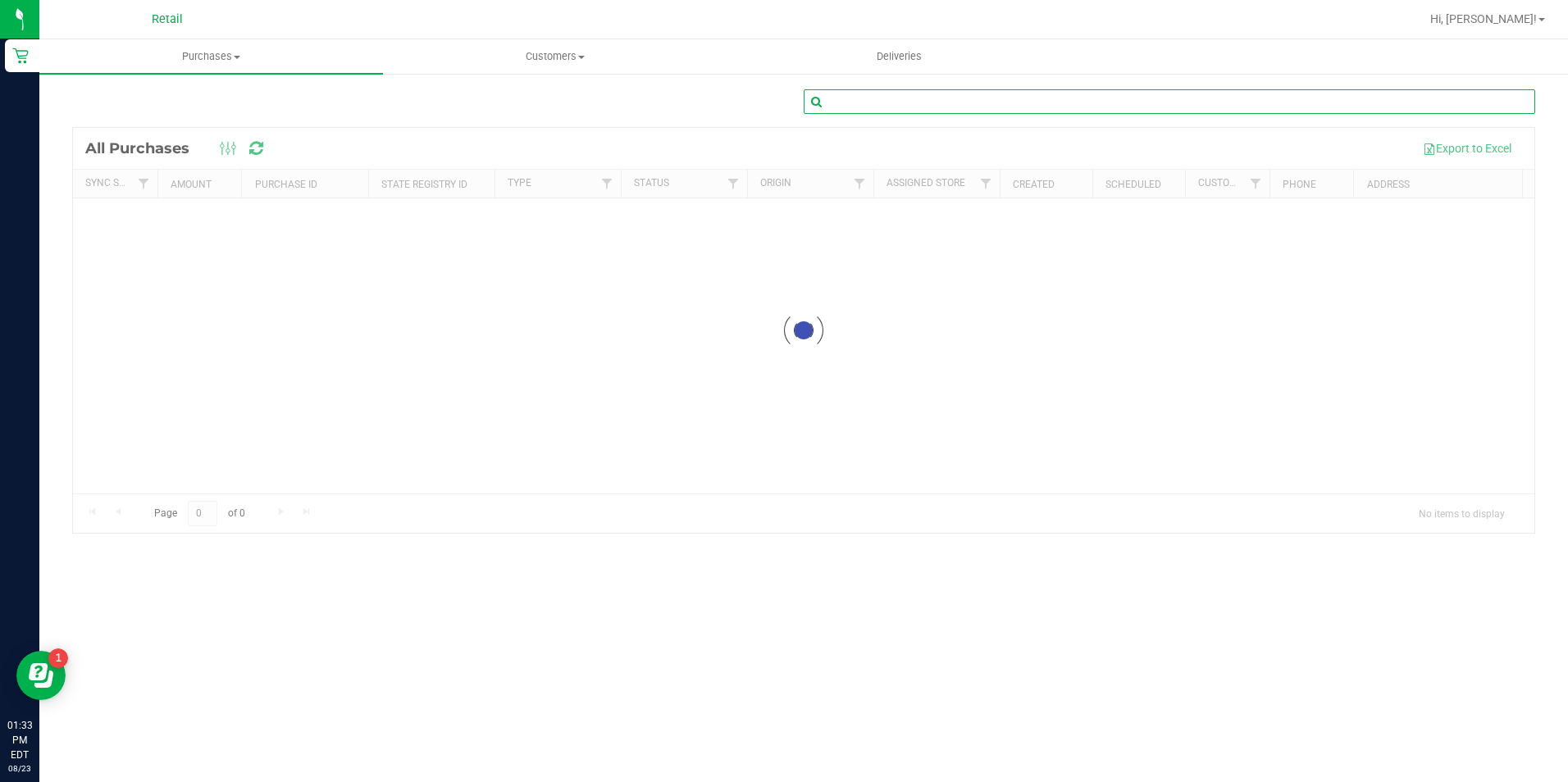
click at [993, 93] on input "text" at bounding box center [1168, 101] width 731 height 25
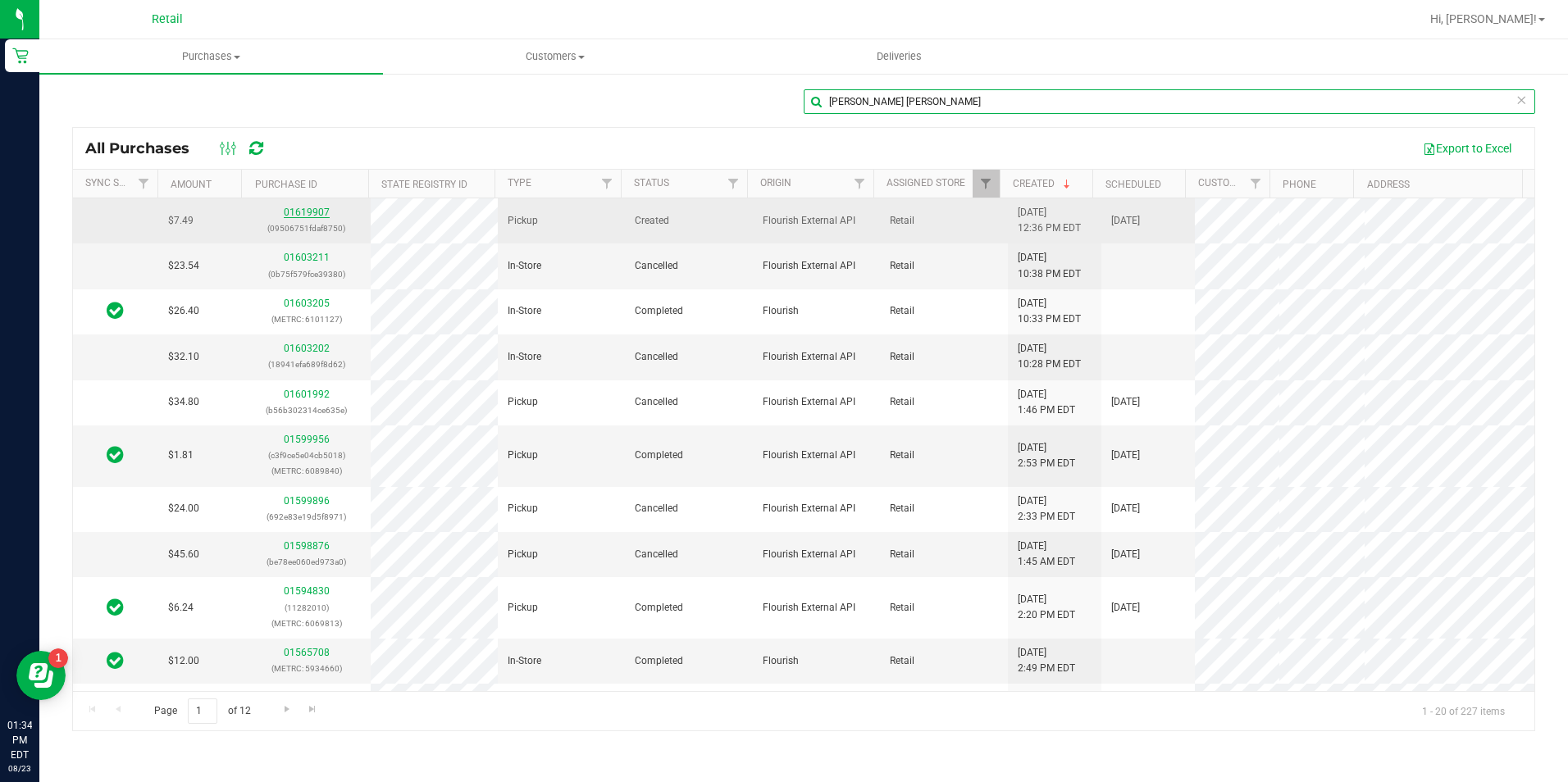
type input "[PERSON_NAME] [PERSON_NAME]"
click at [310, 208] on link "01619907" at bounding box center [307, 212] width 46 height 11
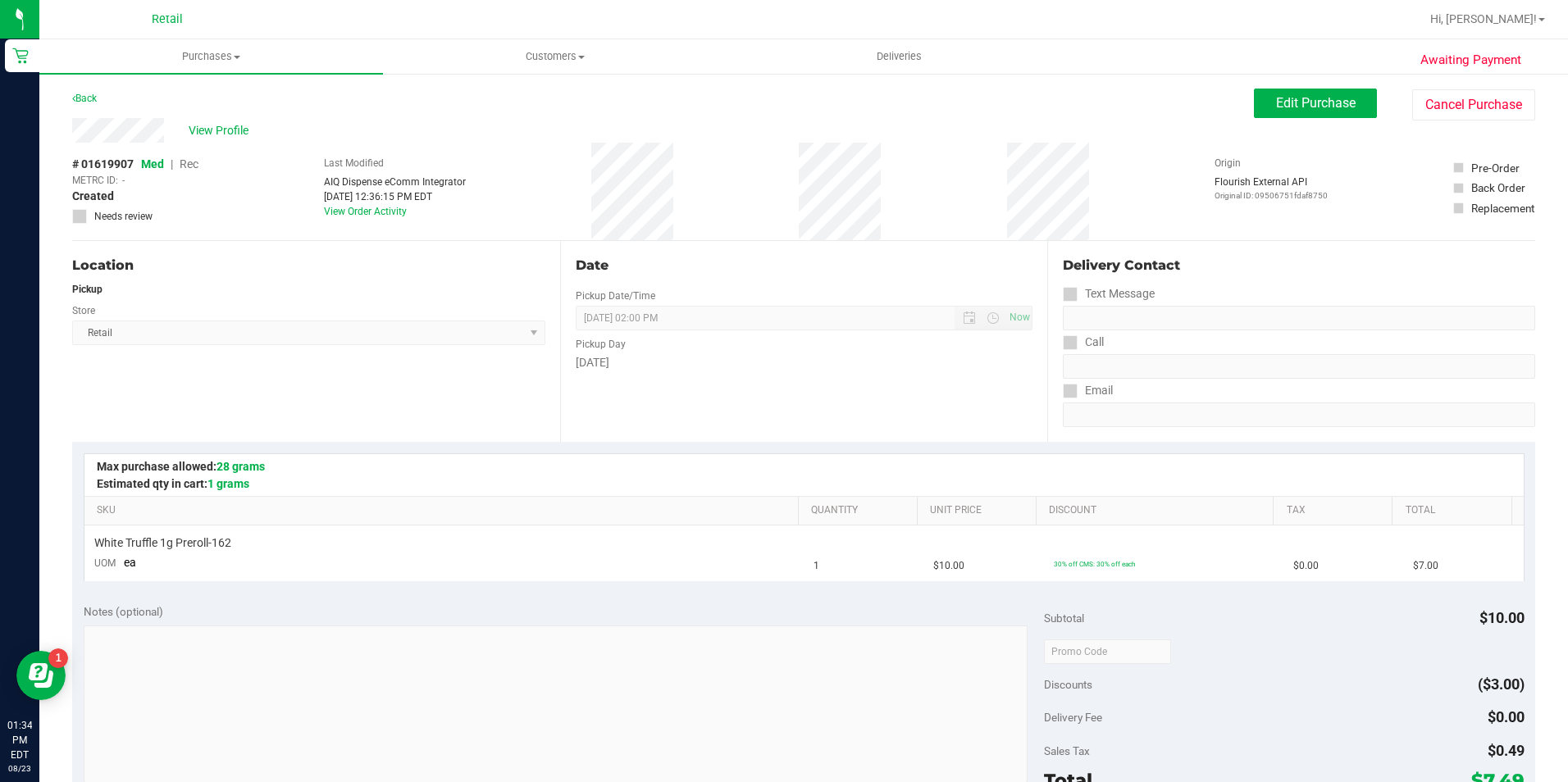
click at [1319, 87] on div "Awaiting Payment Back Edit Purchase Cancel Purchase View Profile # 01619907 Med…" at bounding box center [803, 687] width 1529 height 1230
click at [1317, 111] on button "Edit Purchase" at bounding box center [1314, 103] width 123 height 29
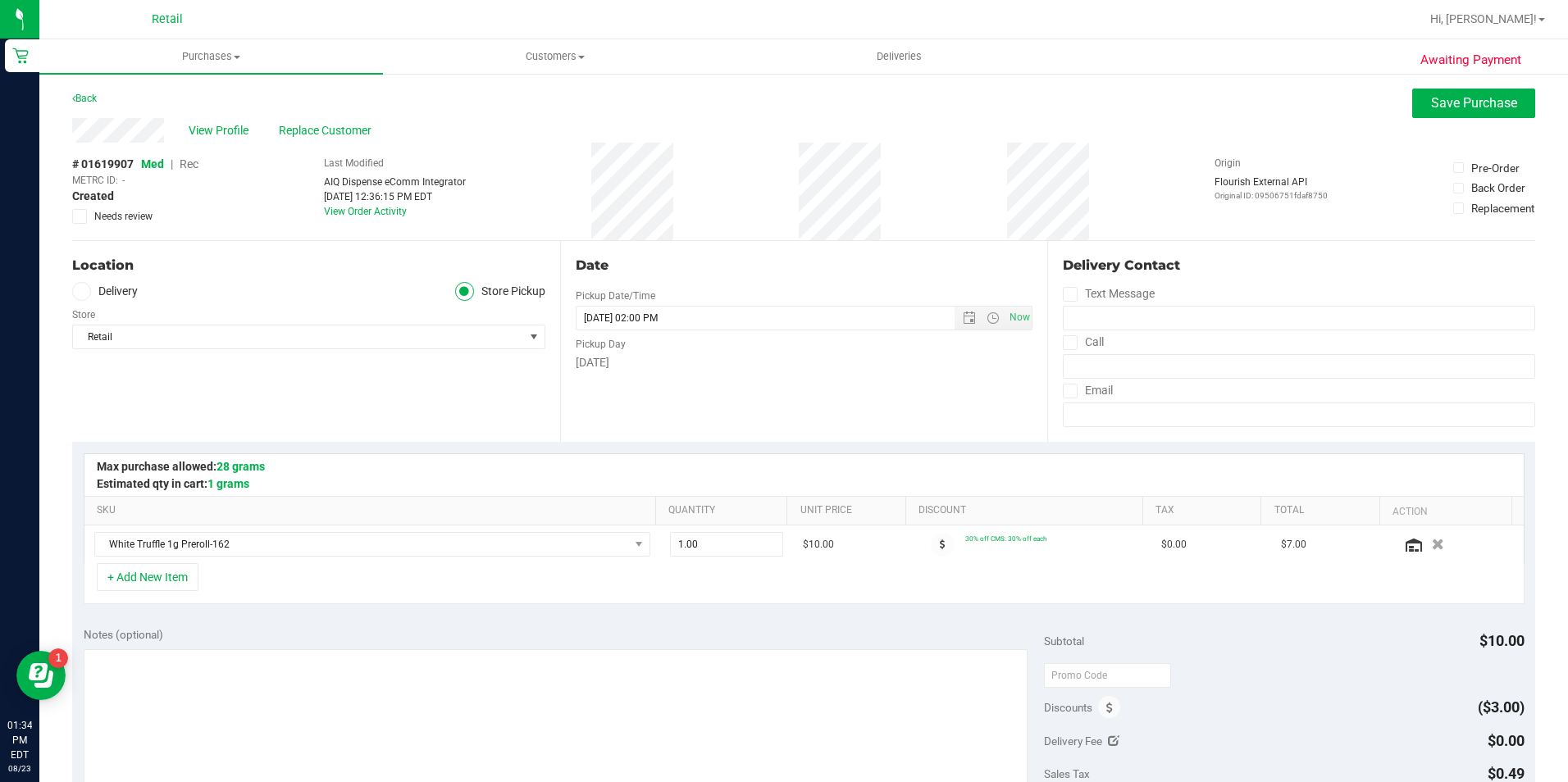
click at [187, 168] on span "Rec" at bounding box center [189, 164] width 19 height 13
click at [1431, 96] on span "Save Purchase" at bounding box center [1474, 103] width 86 height 15
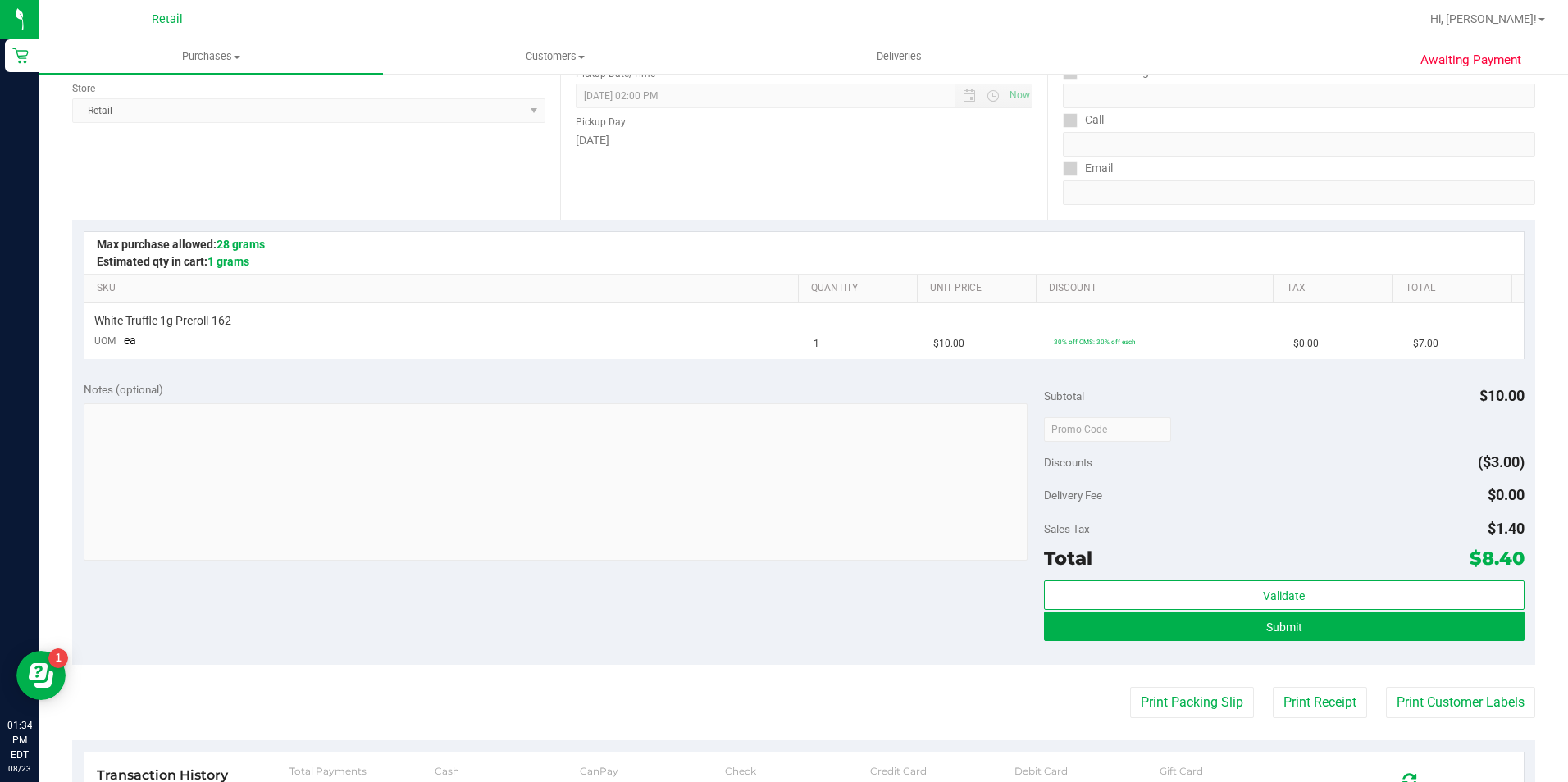
scroll to position [246, 0]
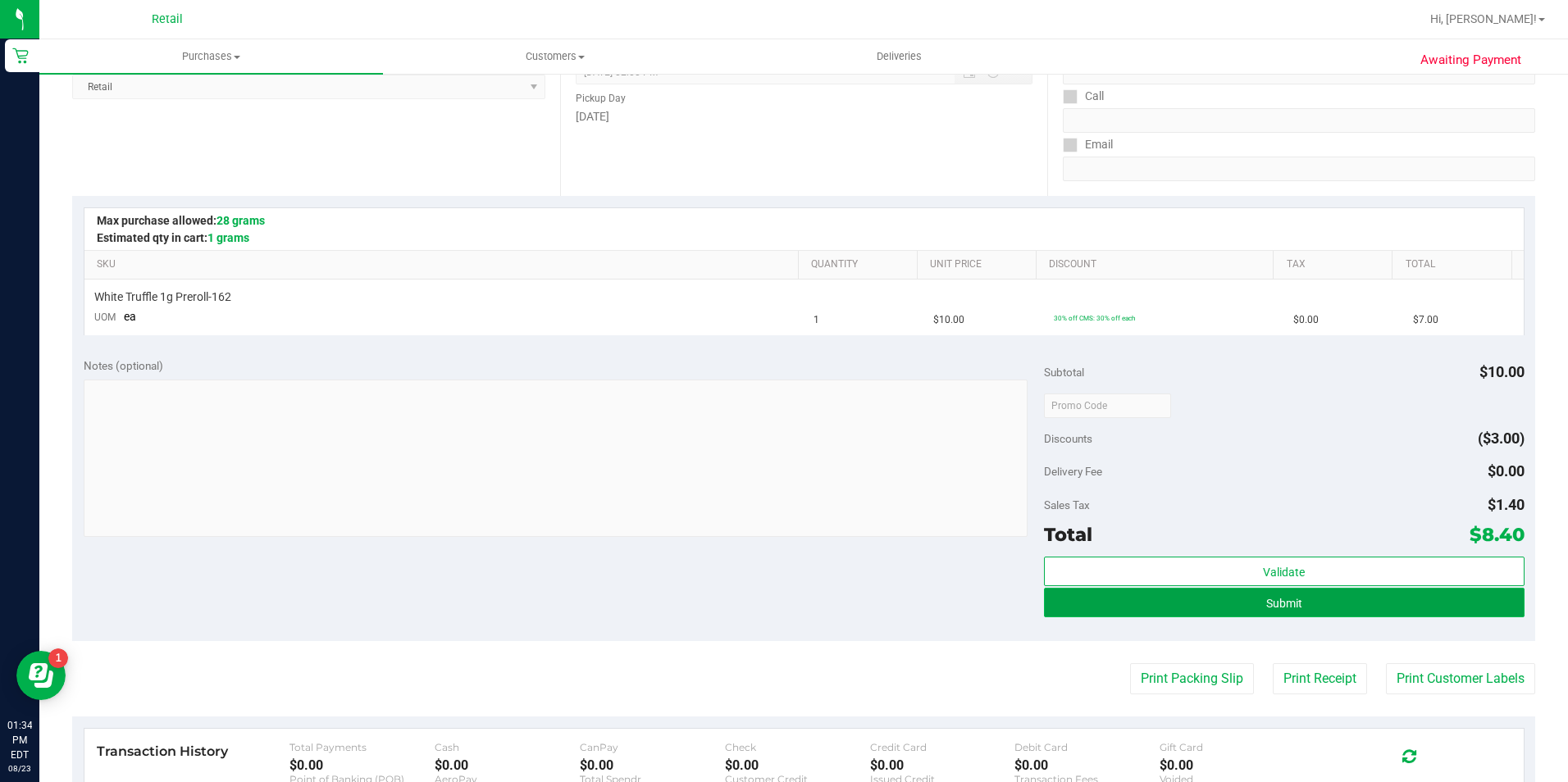
click at [1270, 602] on span "Submit" at bounding box center [1284, 603] width 36 height 13
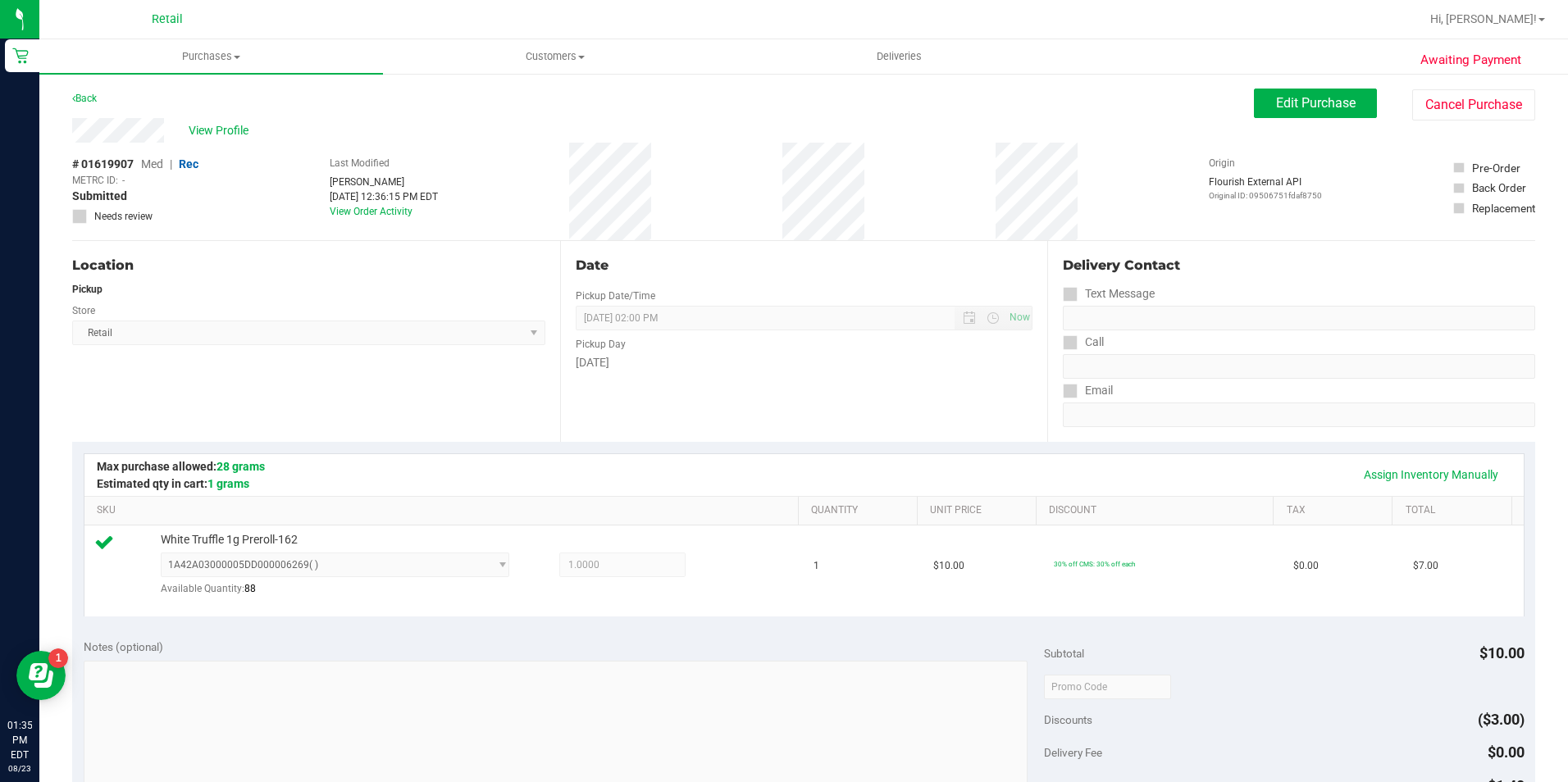
scroll to position [492, 0]
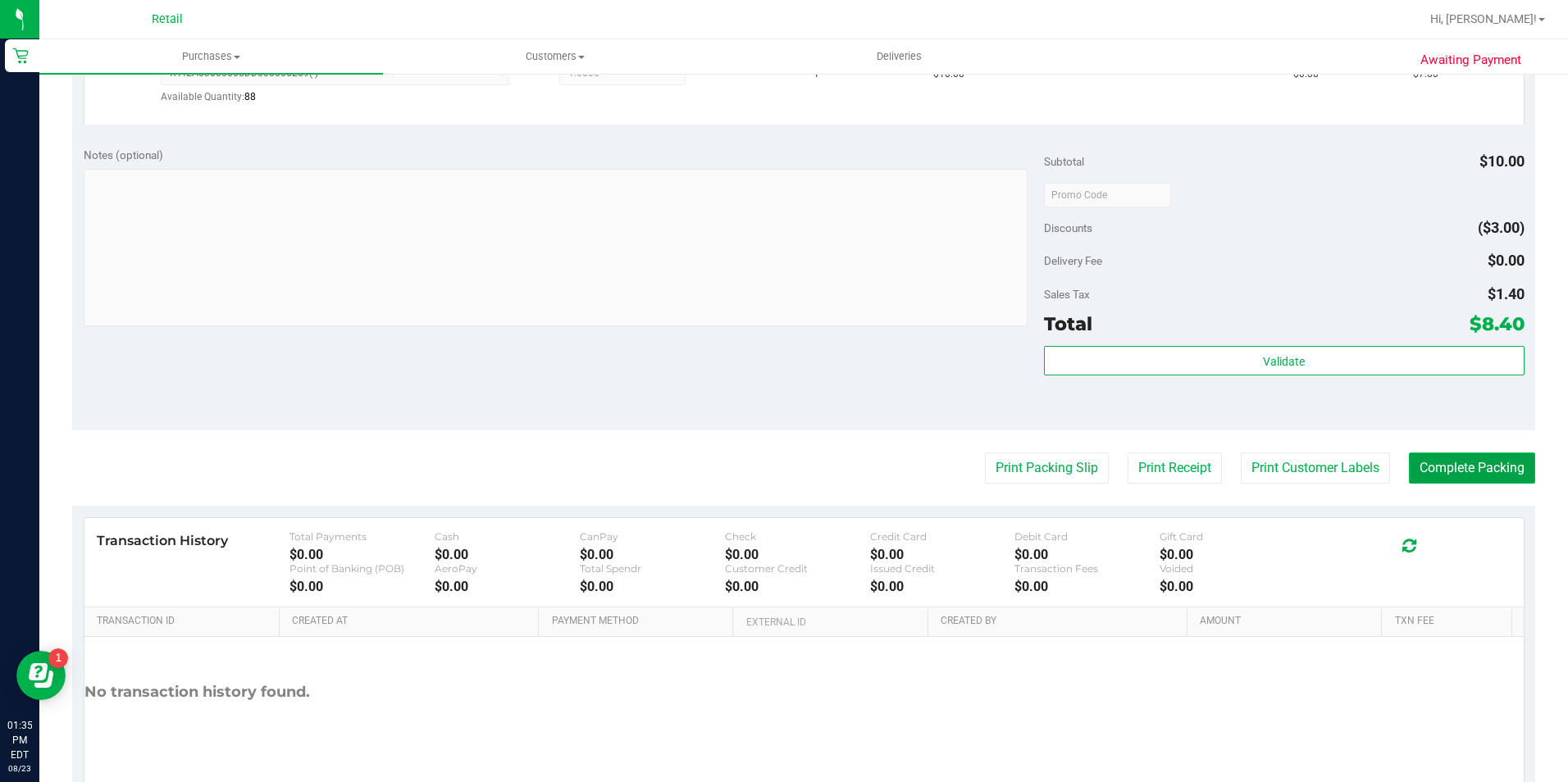
click at [1426, 471] on button "Complete Packing" at bounding box center [1471, 468] width 126 height 31
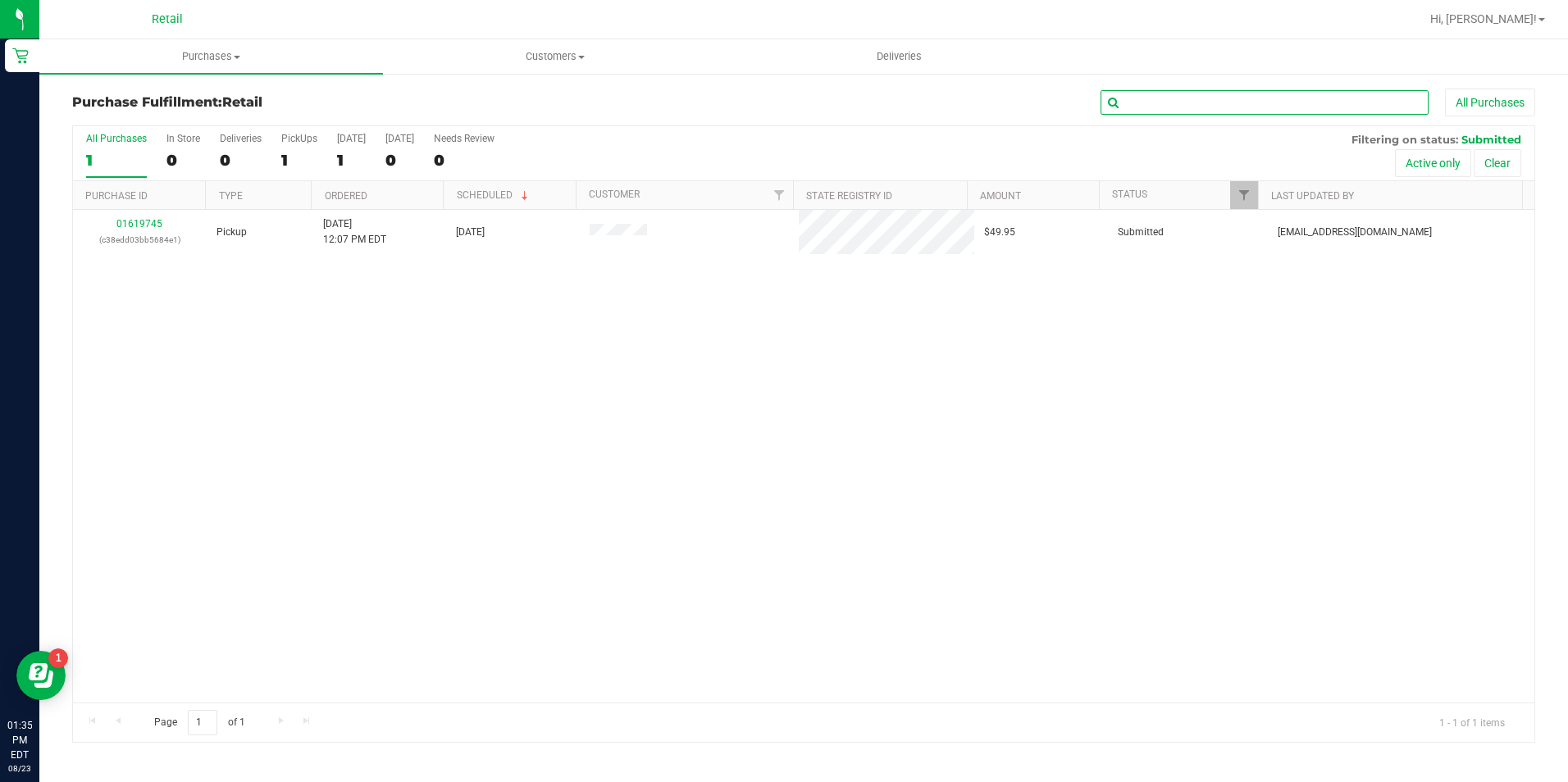
click at [1190, 93] on input "text" at bounding box center [1265, 102] width 328 height 25
click at [210, 64] on uib-tab-heading "Purchases Summary of purchases Fulfillment All purchases" at bounding box center [211, 57] width 344 height 34
click at [198, 129] on li "All purchases" at bounding box center [211, 138] width 344 height 20
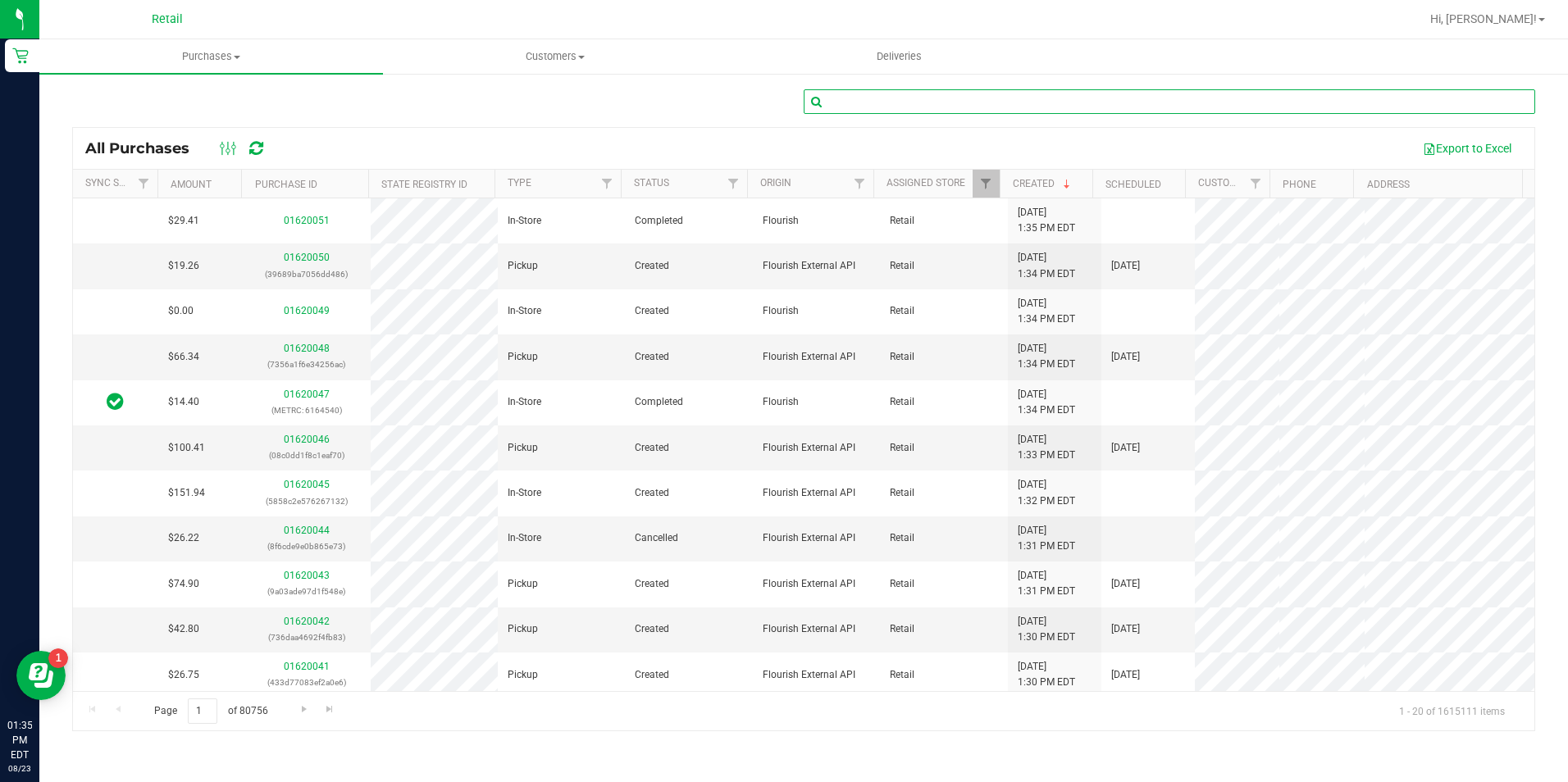
click at [878, 91] on input "text" at bounding box center [1168, 101] width 731 height 25
type input "[PERSON_NAME]"
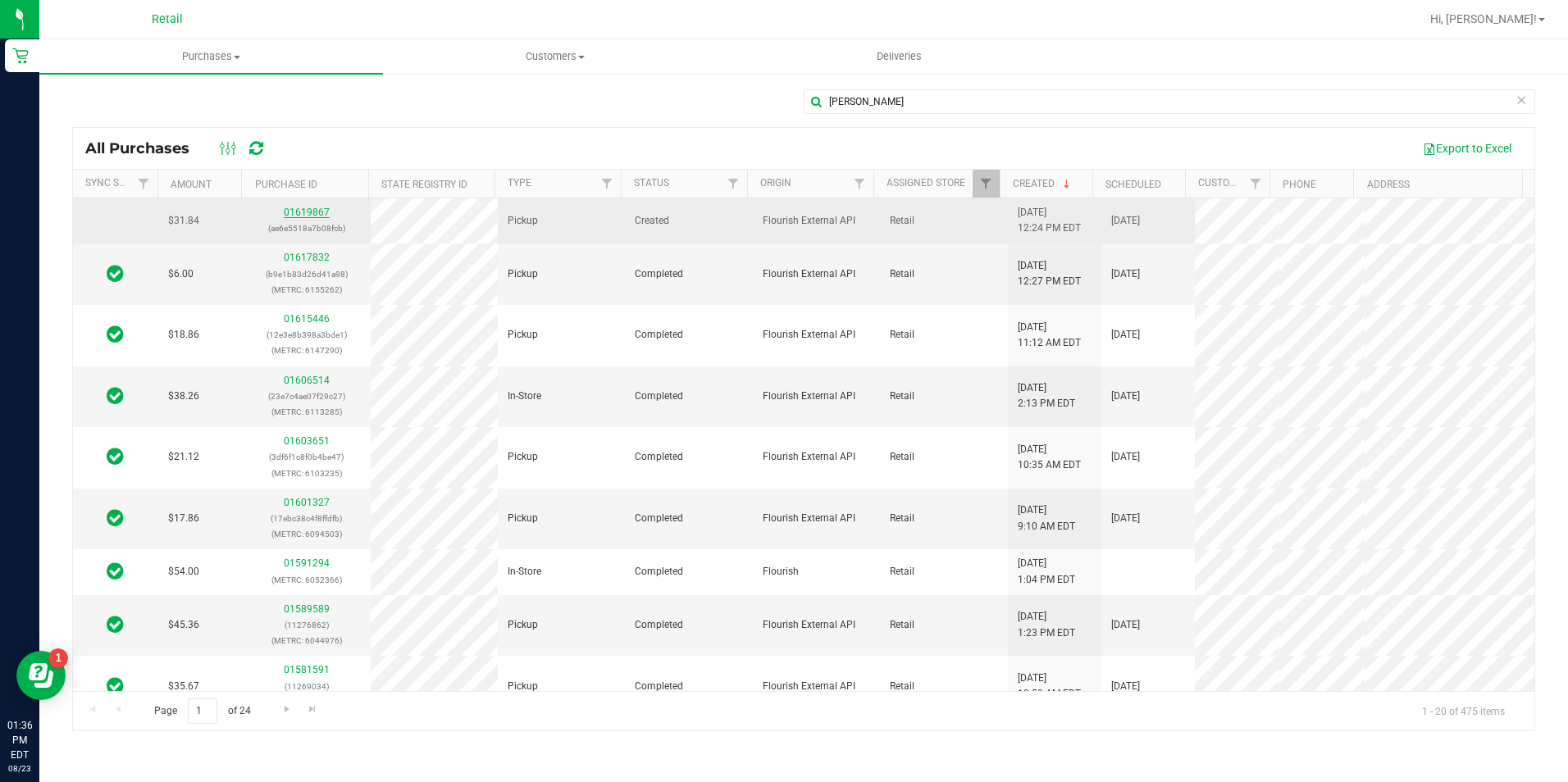
click at [315, 214] on link "01619867" at bounding box center [307, 212] width 46 height 11
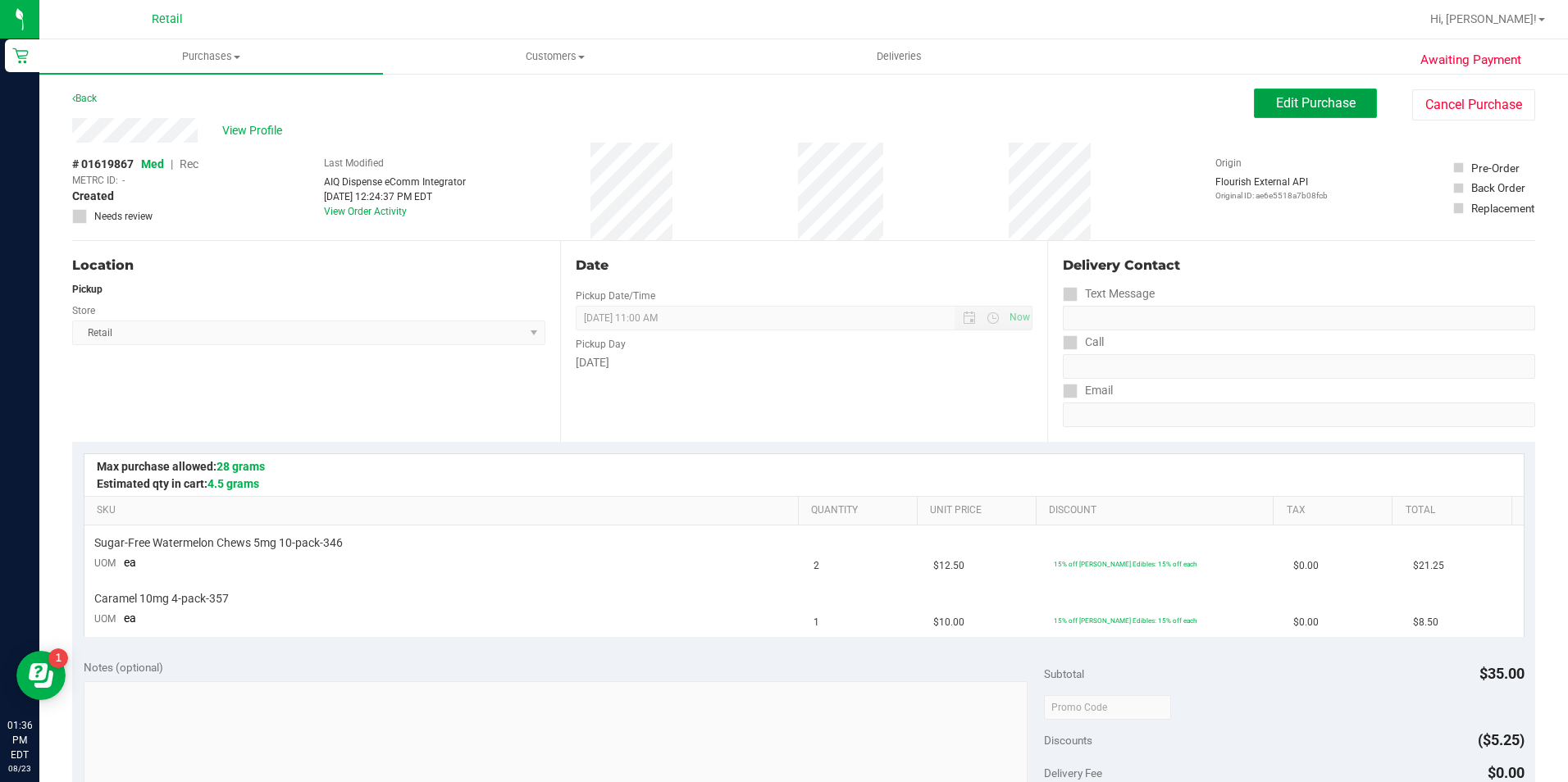
click at [1285, 111] on button "Edit Purchase" at bounding box center [1314, 103] width 123 height 29
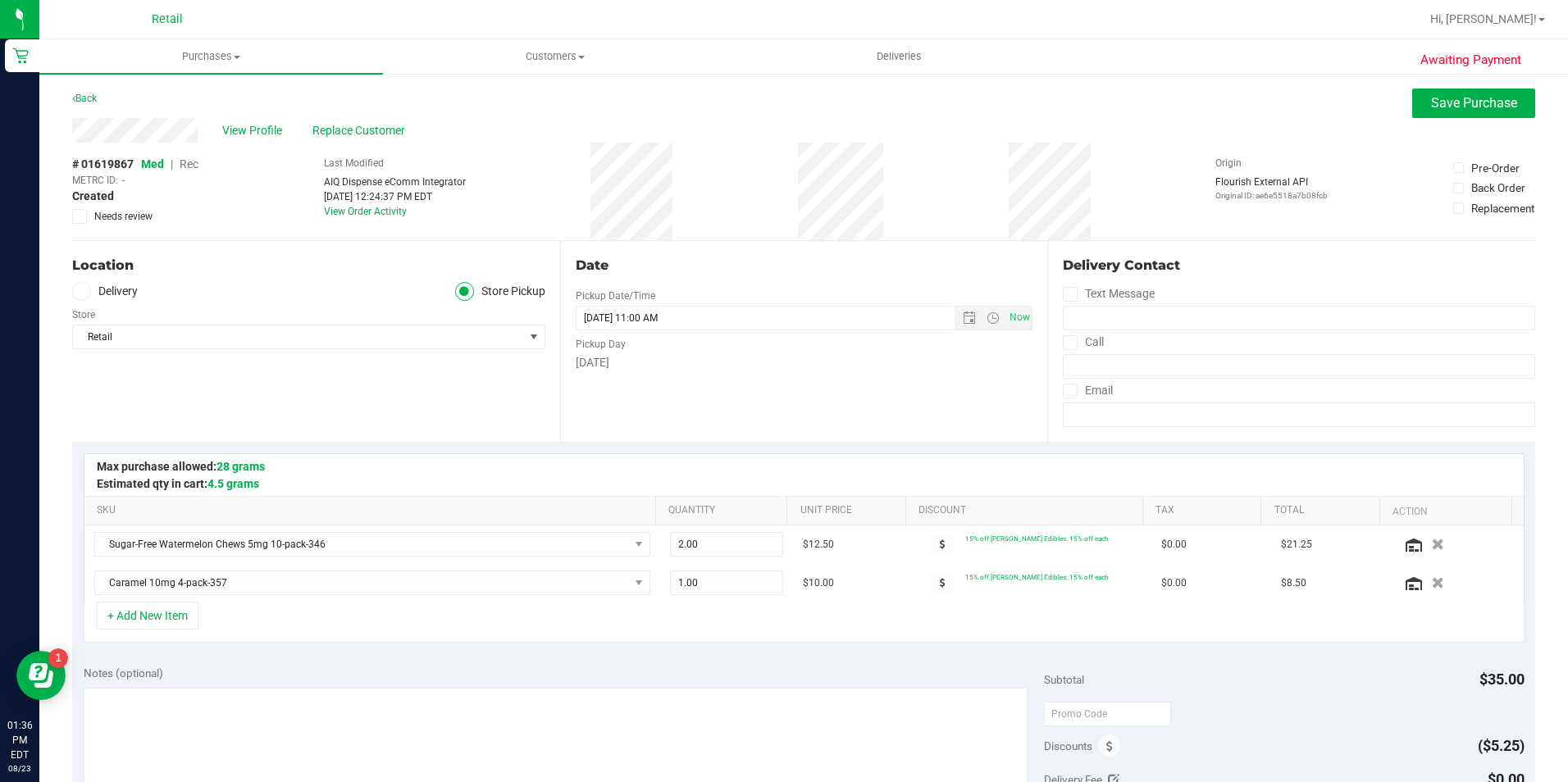
click at [187, 163] on span "Rec" at bounding box center [189, 164] width 19 height 13
click at [1431, 102] on span "Save Purchase" at bounding box center [1474, 103] width 86 height 15
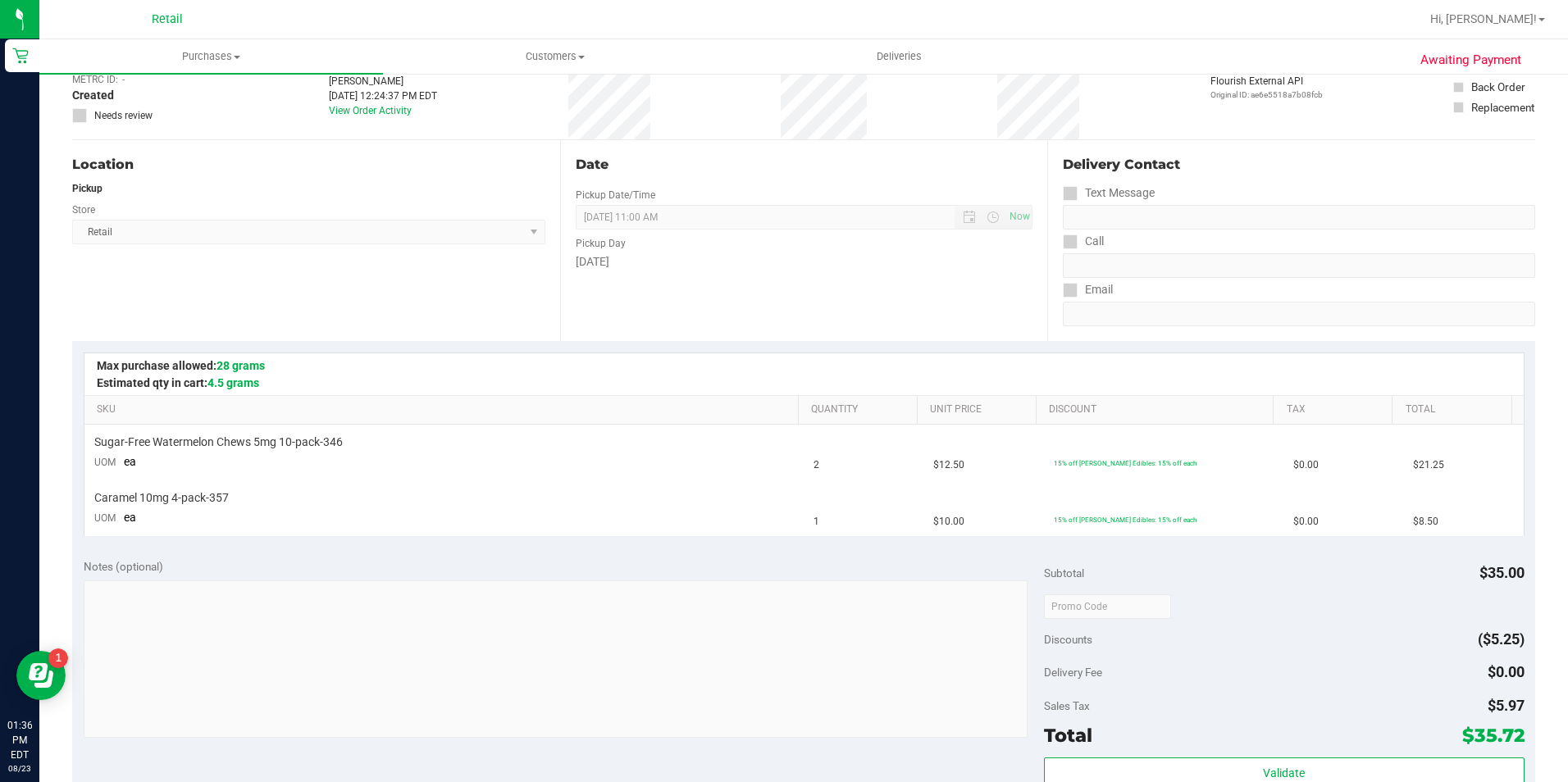
scroll to position [164, 0]
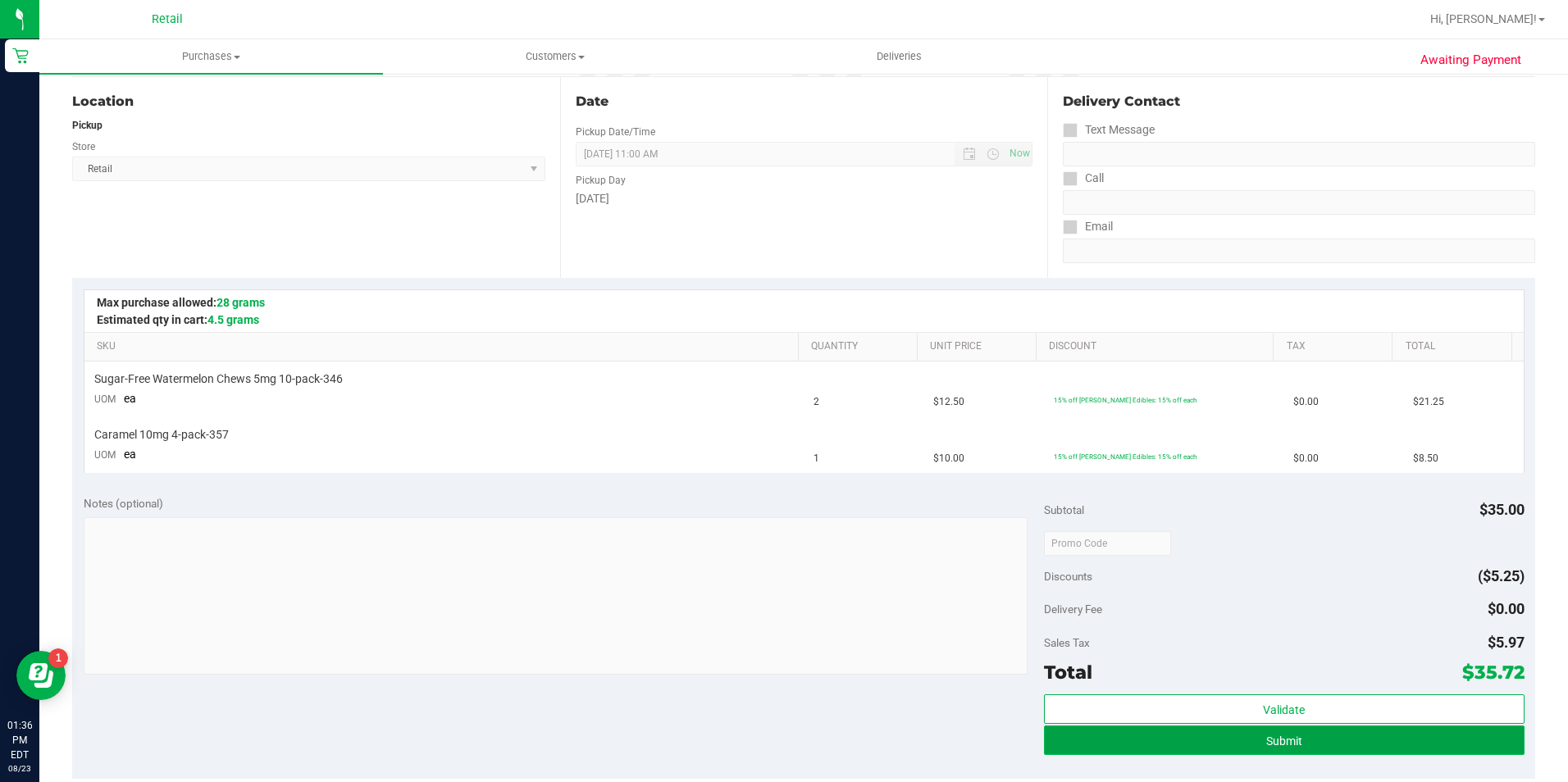
click at [1357, 737] on button "Submit" at bounding box center [1284, 740] width 480 height 29
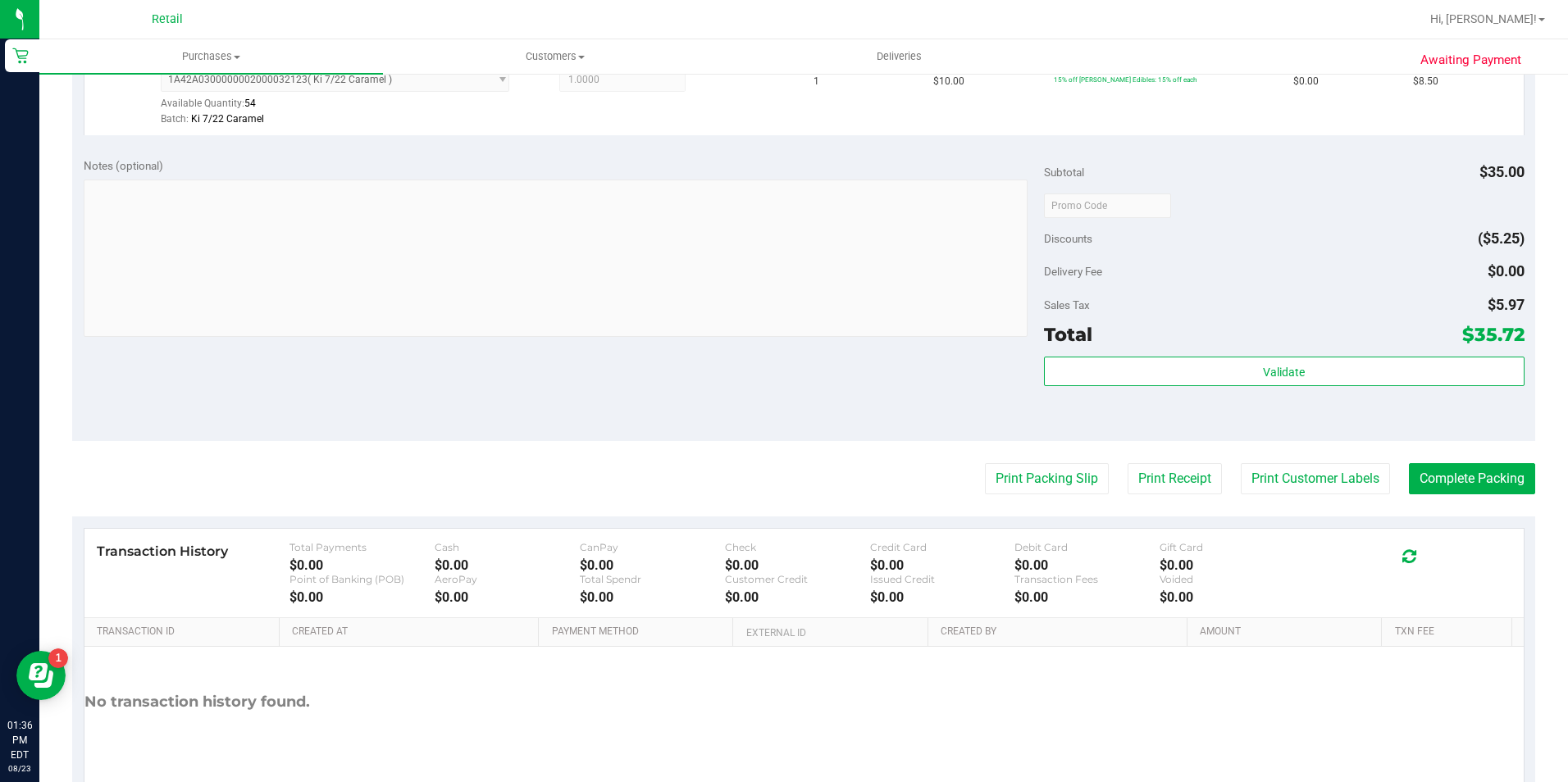
scroll to position [653, 0]
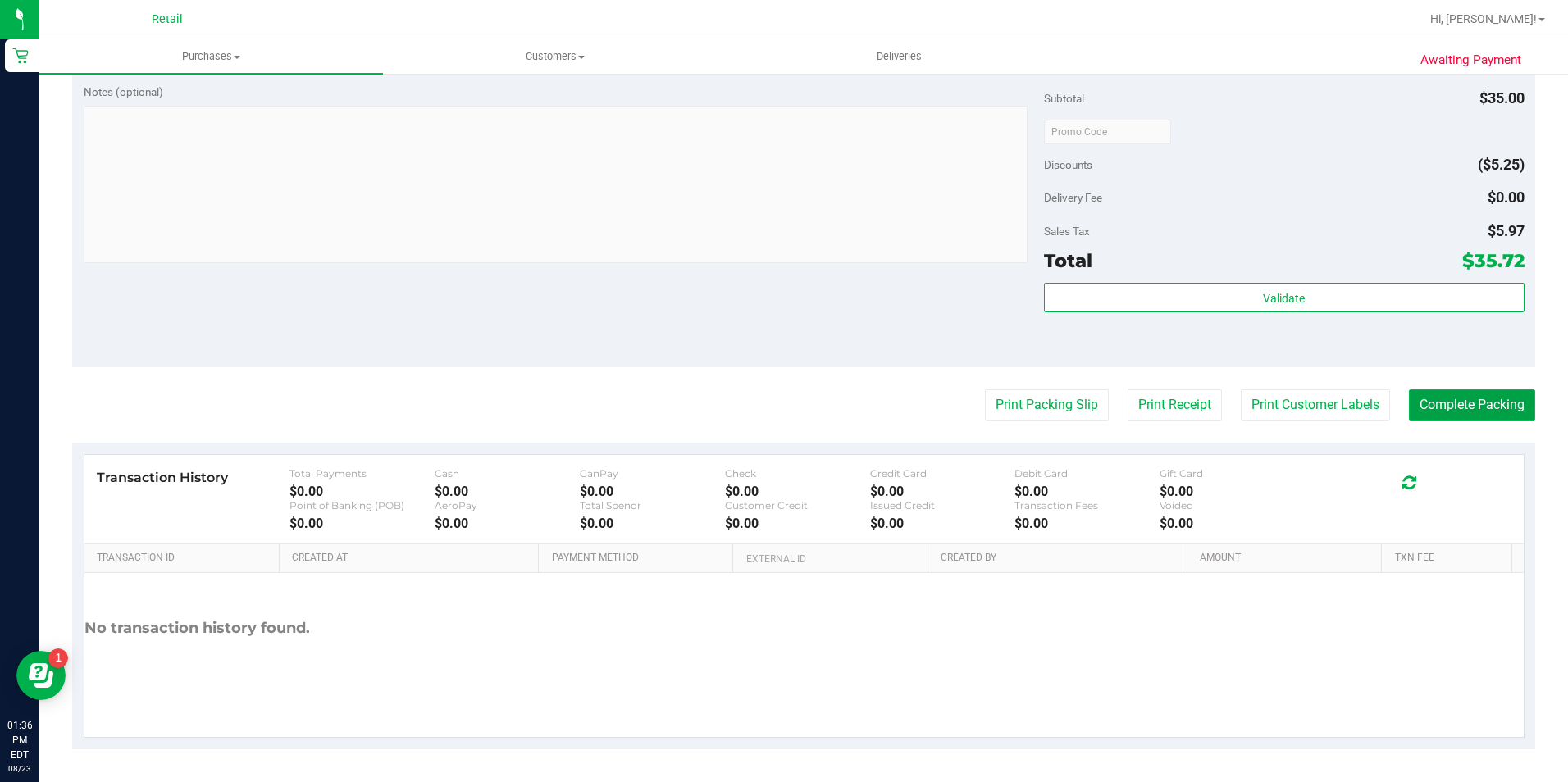
click at [1465, 411] on button "Complete Packing" at bounding box center [1471, 405] width 126 height 31
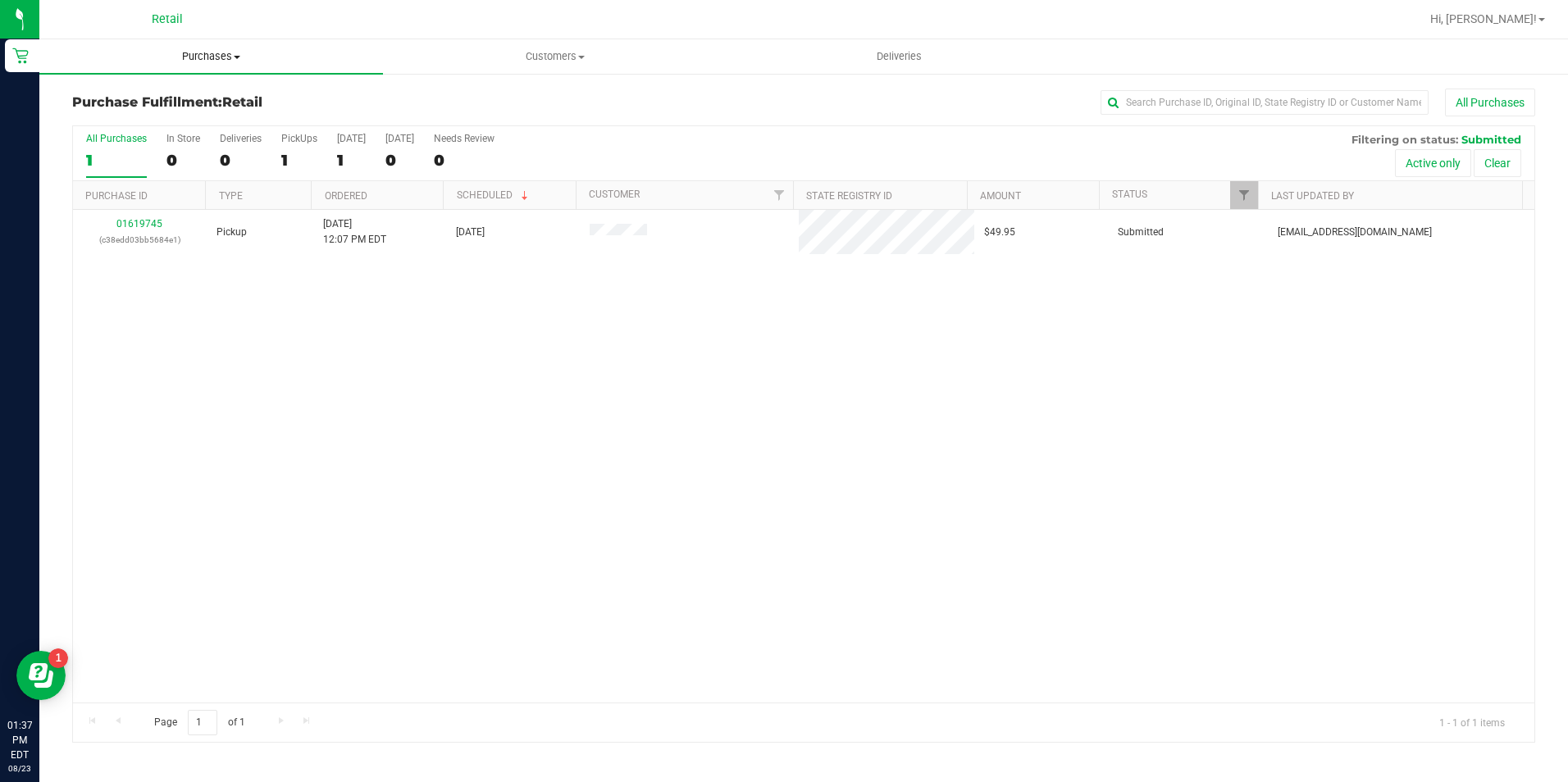
click at [208, 59] on span "Purchases" at bounding box center [211, 56] width 344 height 15
click at [180, 129] on li "All purchases" at bounding box center [211, 138] width 344 height 20
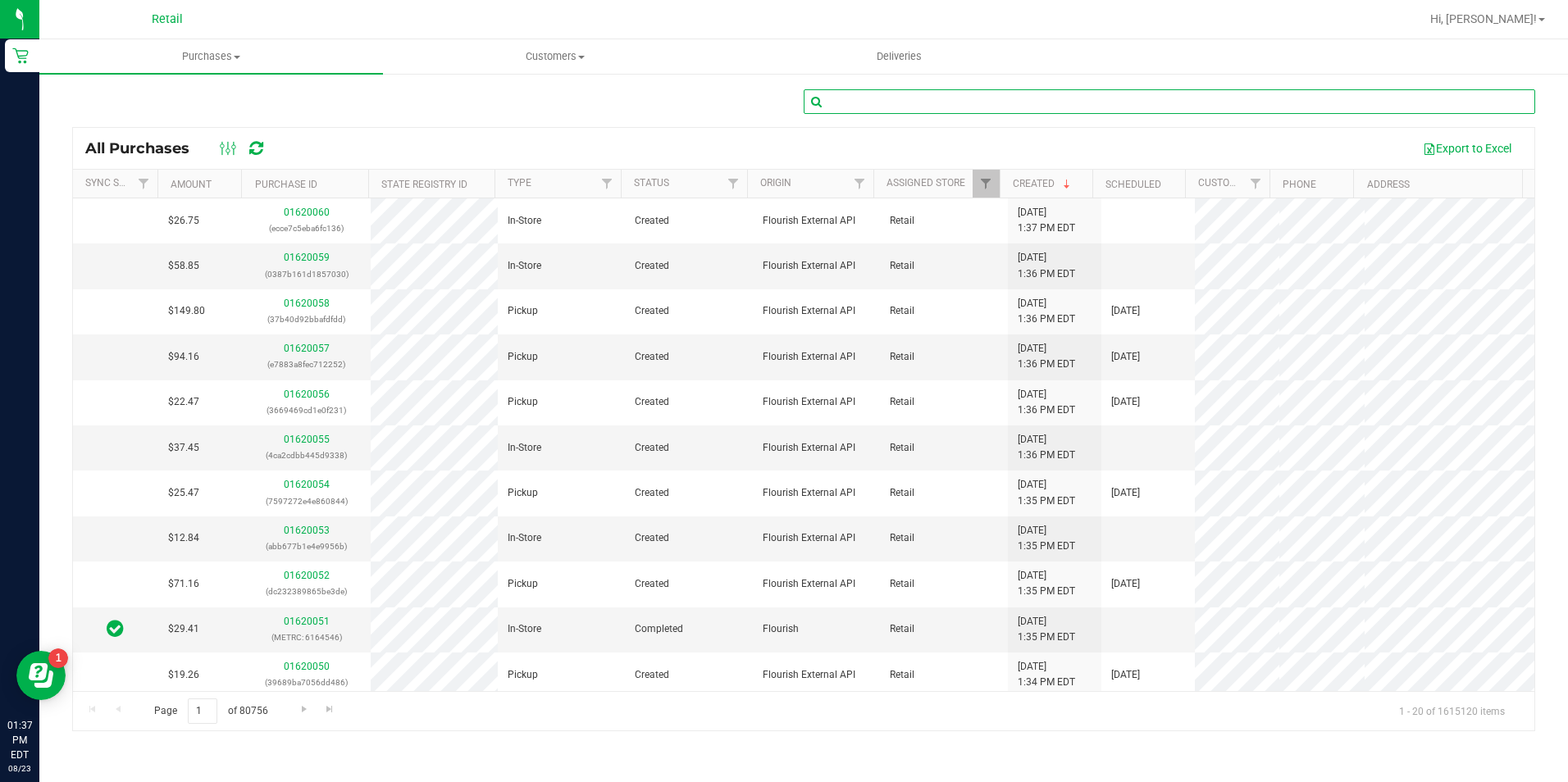
click at [955, 93] on input "text" at bounding box center [1168, 101] width 731 height 25
type input "s"
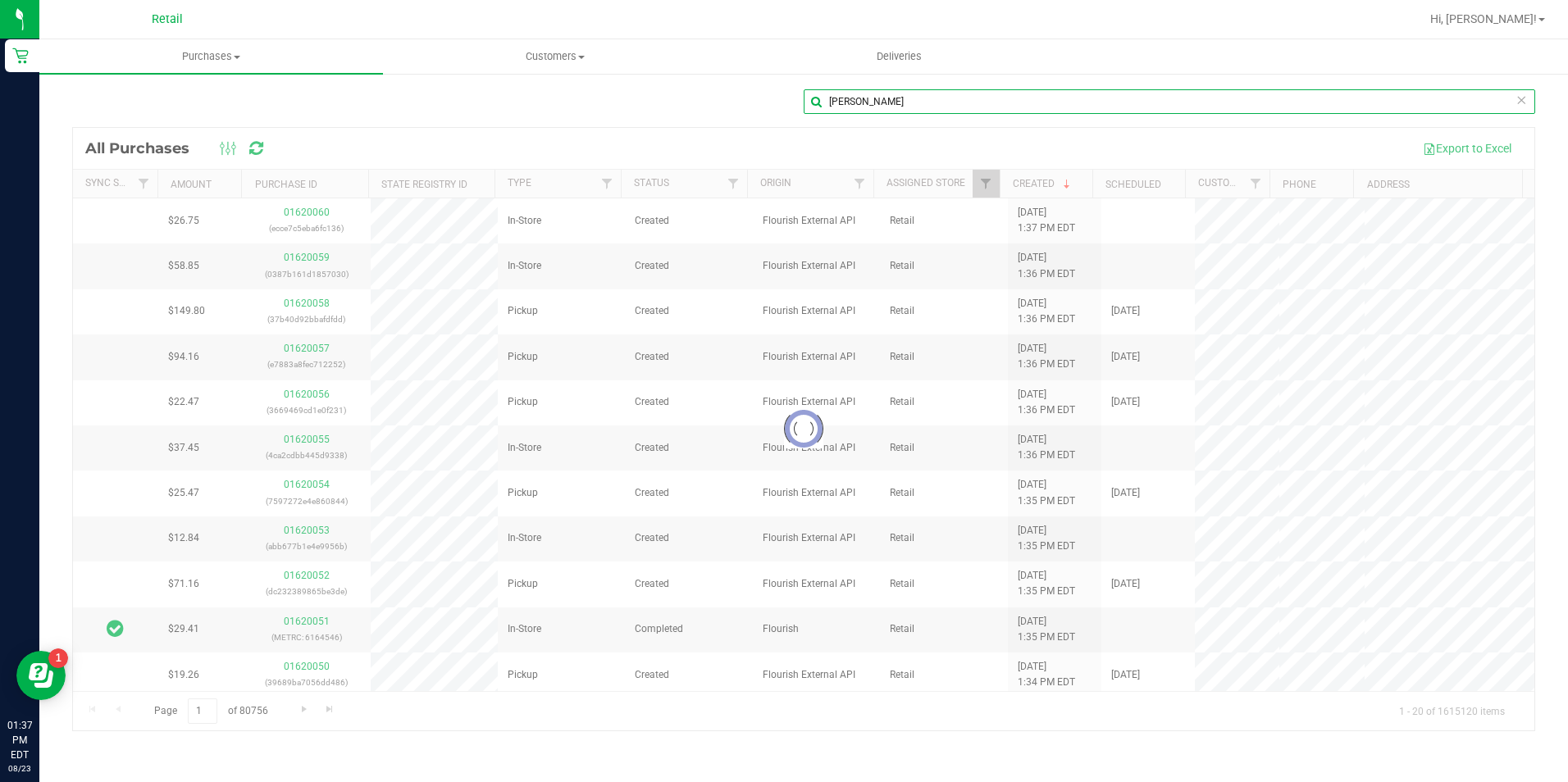
click at [869, 102] on input "[PERSON_NAME]" at bounding box center [1168, 101] width 731 height 25
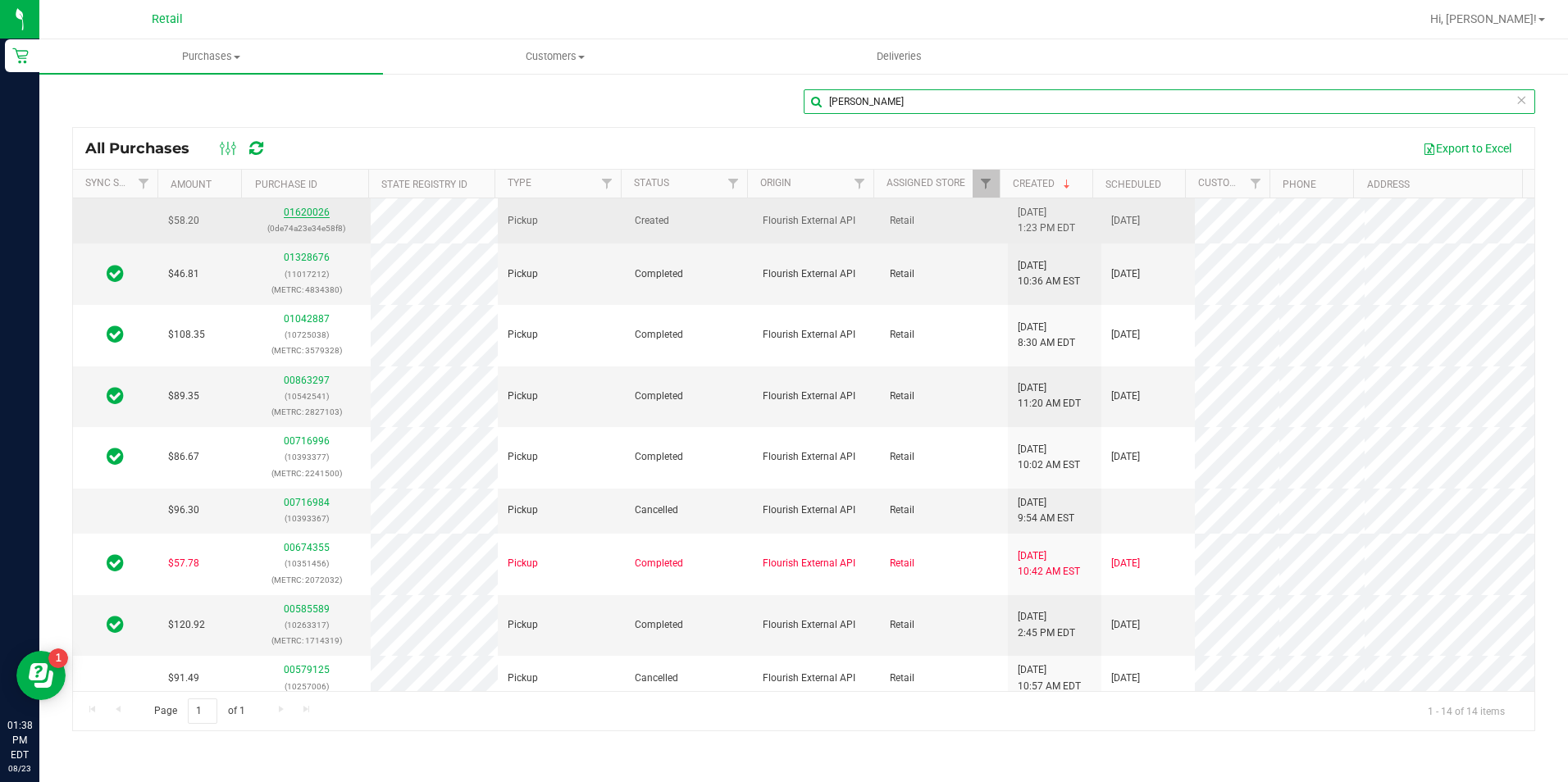
type input "[PERSON_NAME]"
click at [315, 214] on link "01620026" at bounding box center [307, 212] width 46 height 11
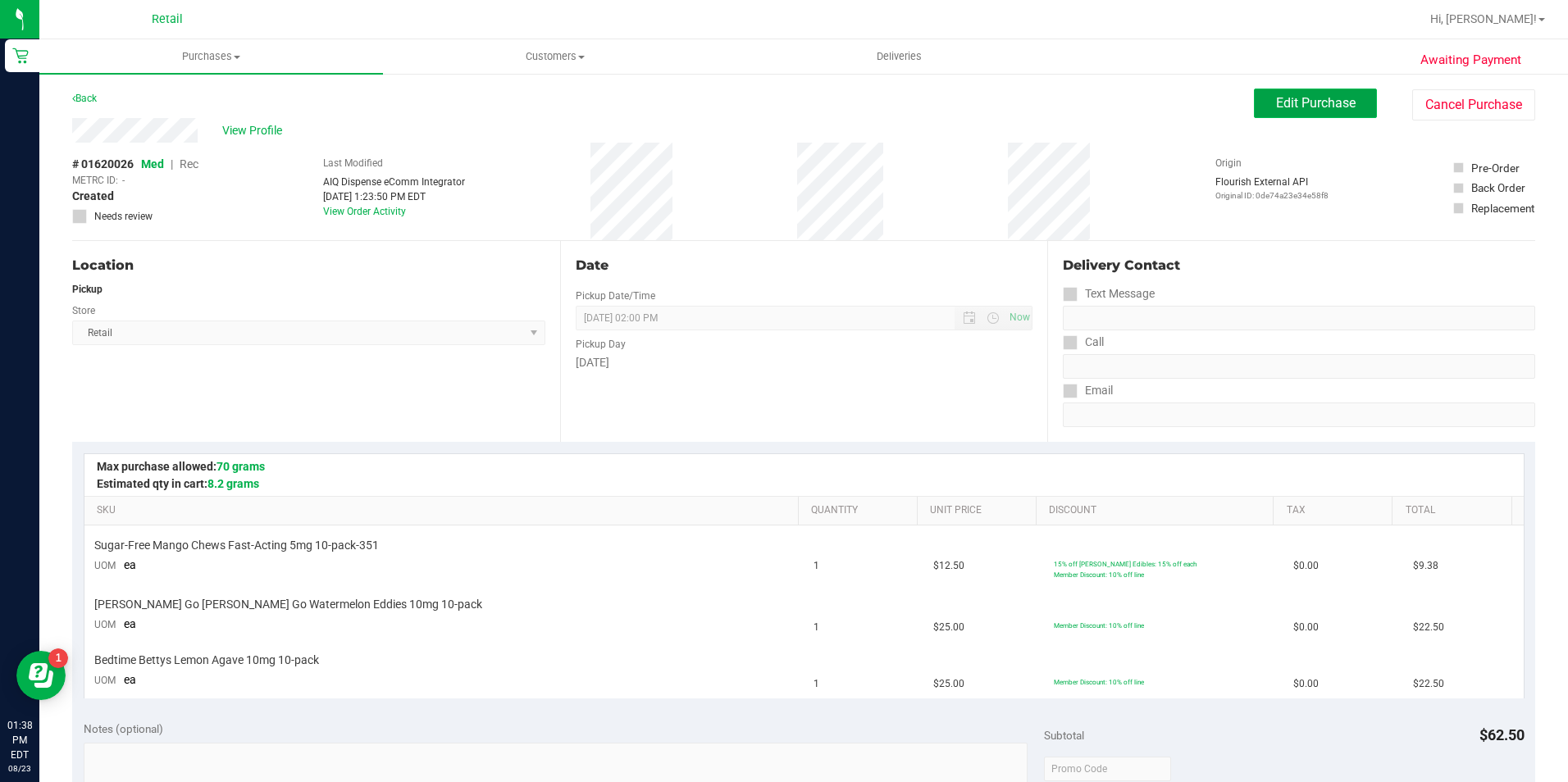
click at [1312, 105] on span "Edit Purchase" at bounding box center [1315, 103] width 80 height 15
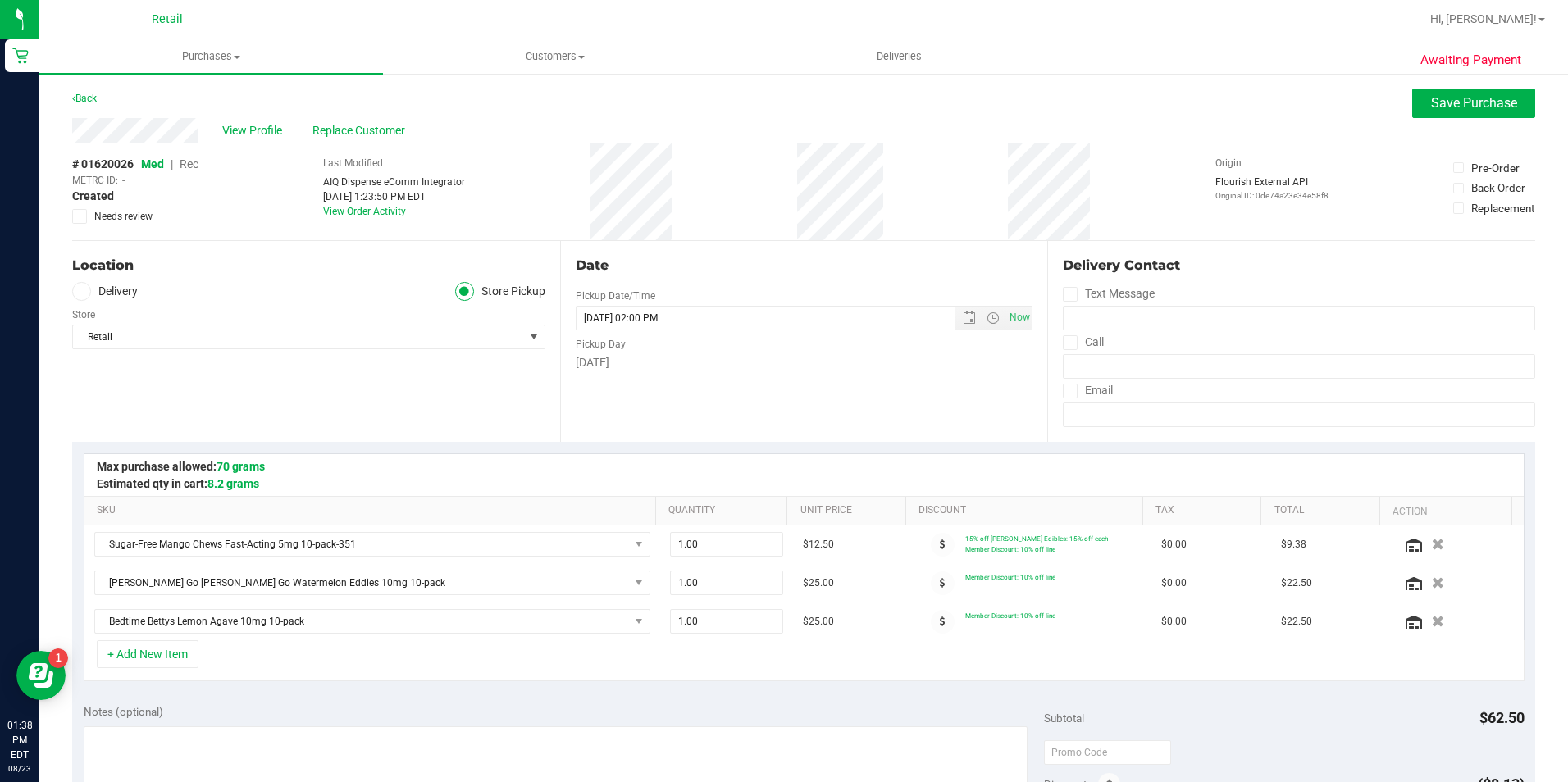
click at [195, 163] on span "Rec" at bounding box center [189, 164] width 19 height 13
click at [1461, 110] on span "Save Purchase" at bounding box center [1474, 103] width 86 height 15
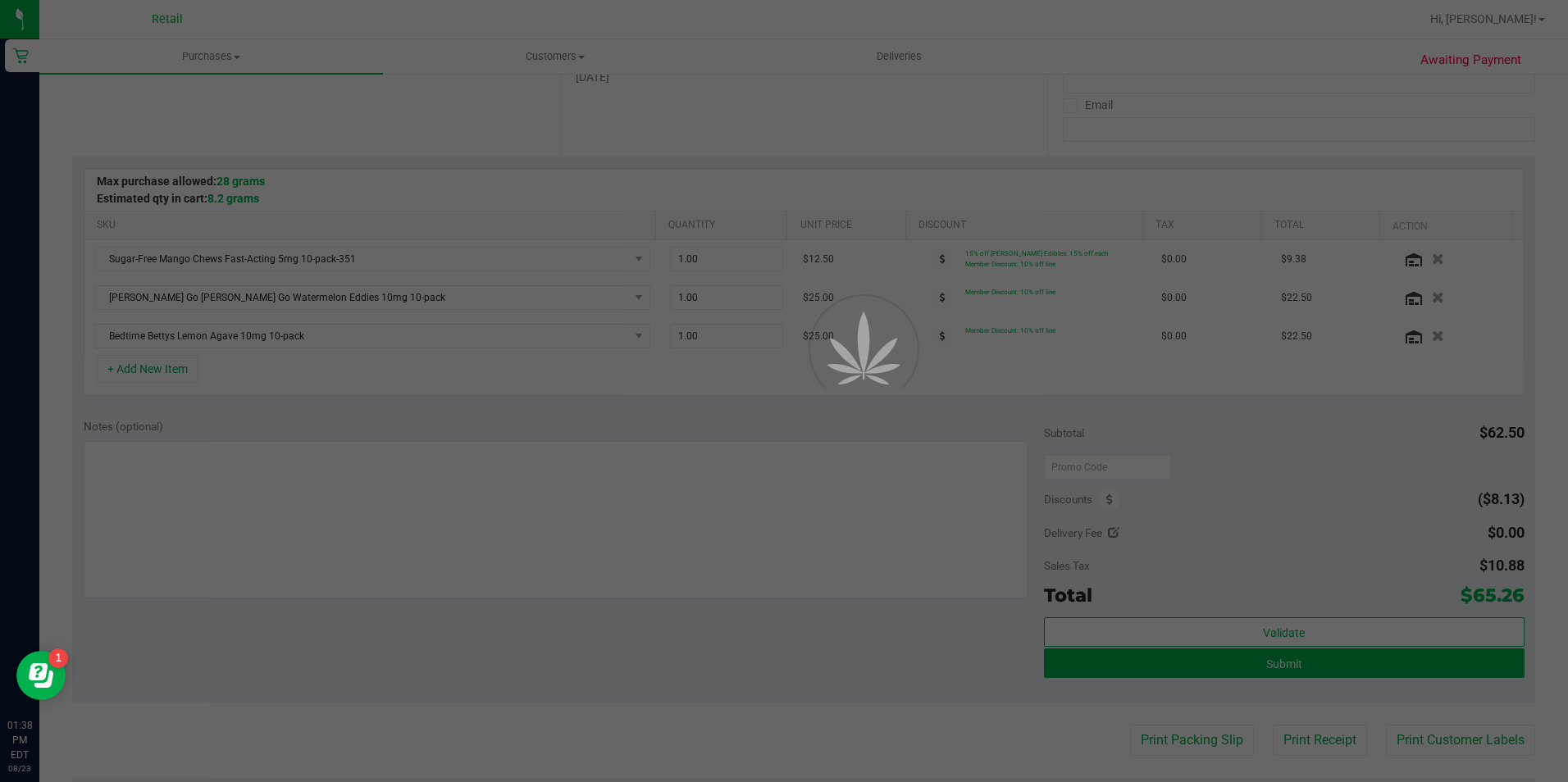
scroll to position [328, 0]
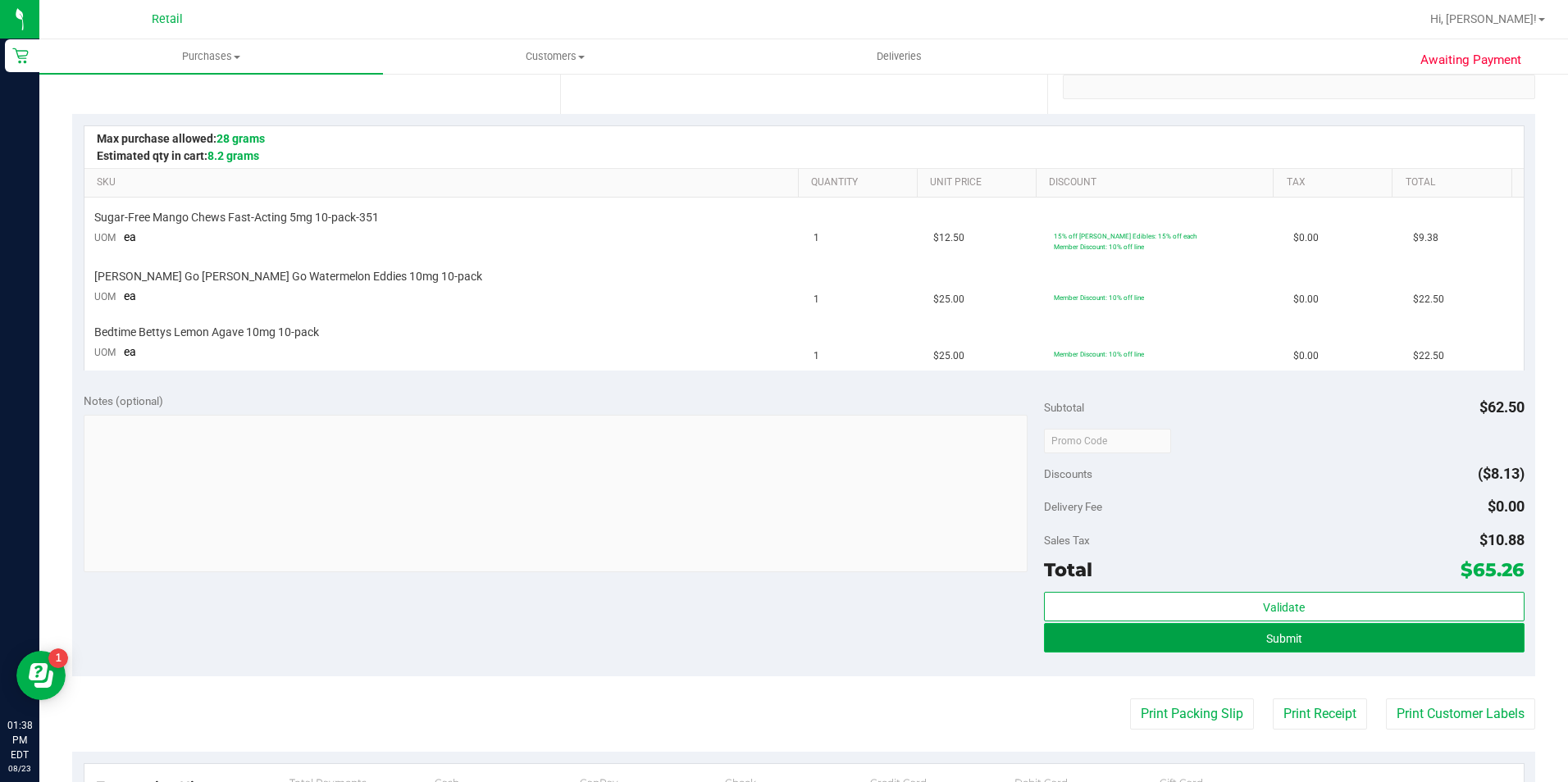
click at [1289, 634] on span "Submit" at bounding box center [1284, 638] width 36 height 13
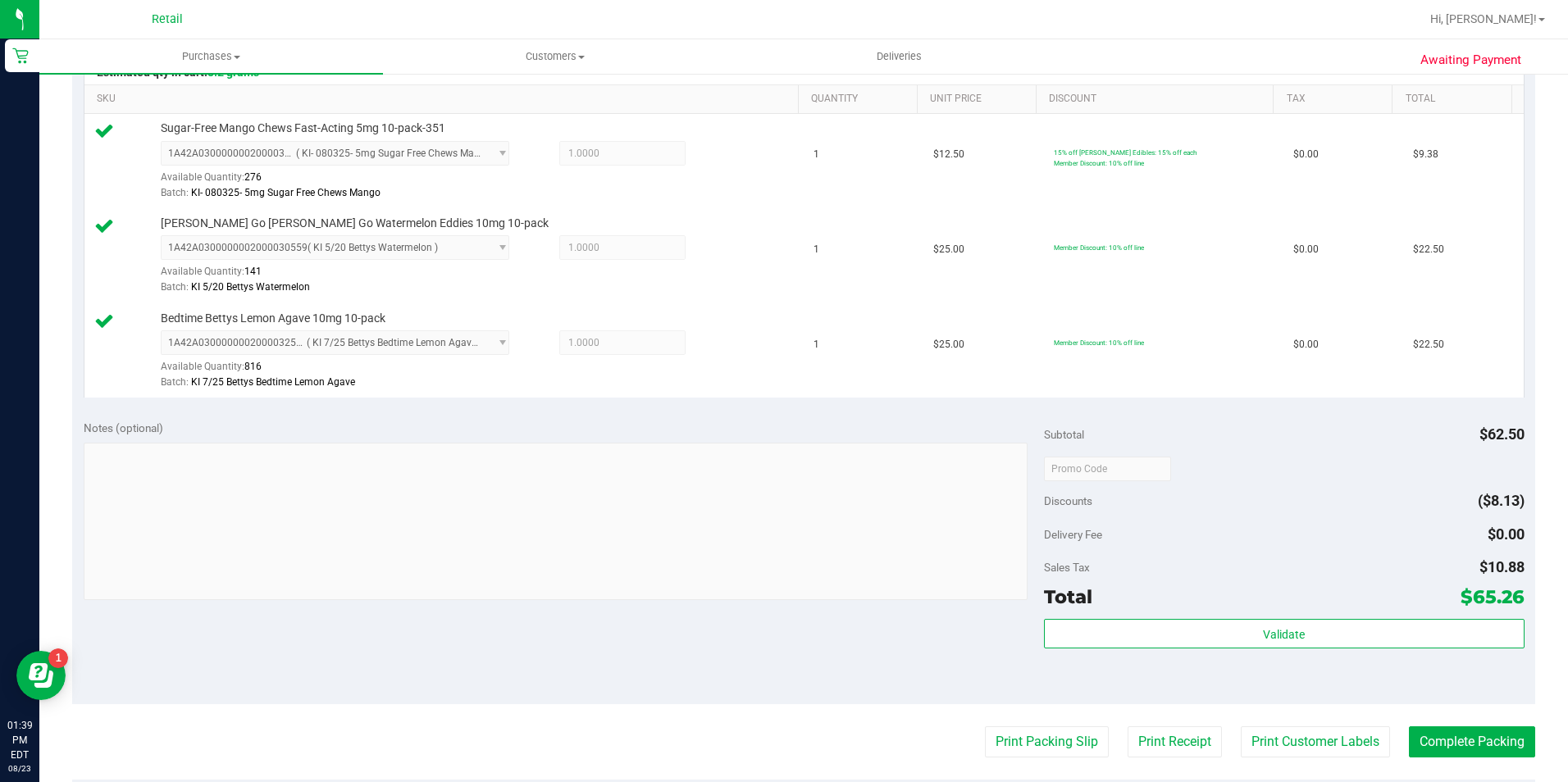
scroll to position [492, 0]
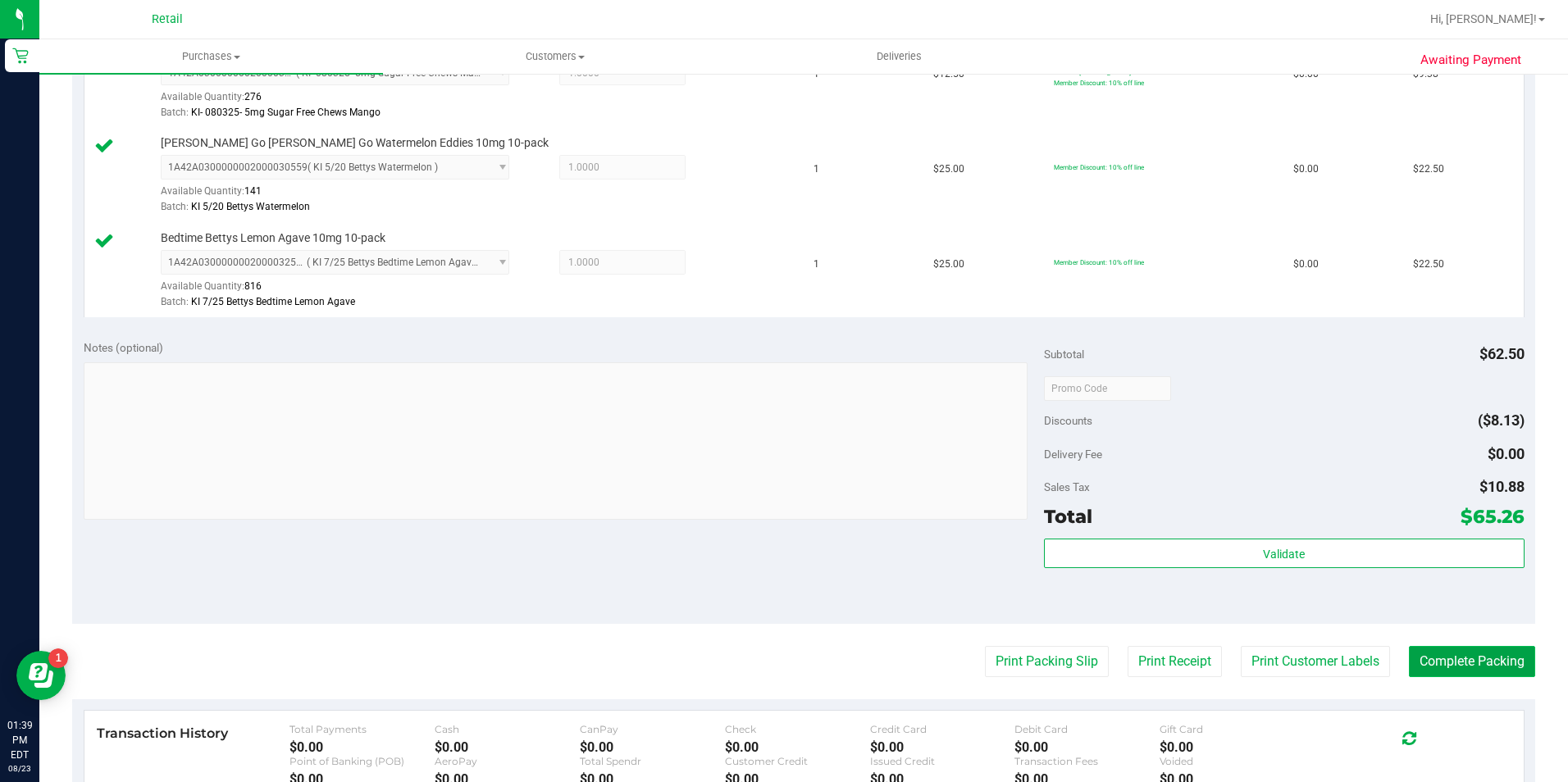
click at [1473, 668] on button "Complete Packing" at bounding box center [1471, 662] width 126 height 31
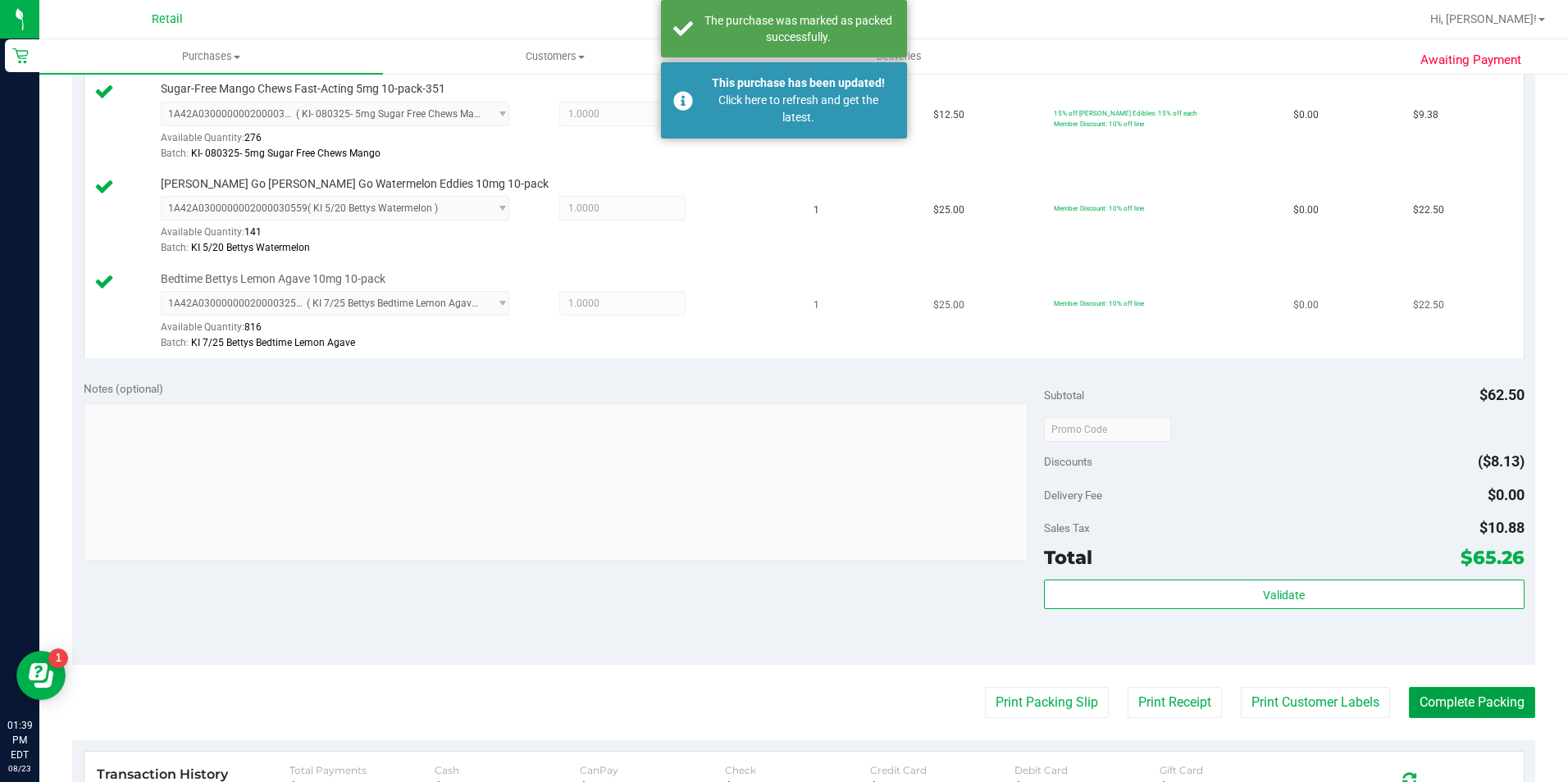
scroll to position [574, 0]
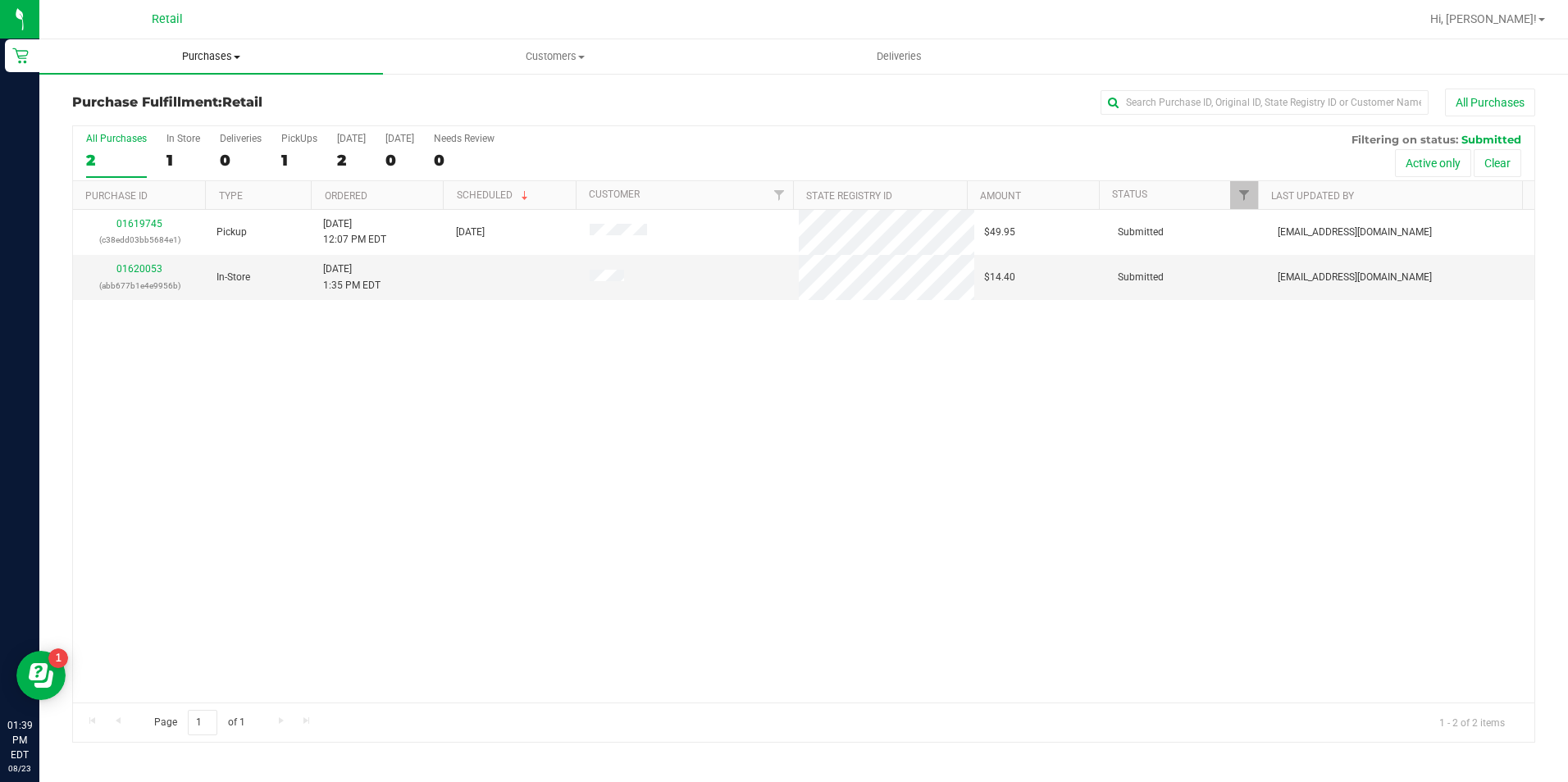
click at [207, 61] on span "Purchases" at bounding box center [211, 56] width 344 height 15
click at [216, 133] on li "All purchases" at bounding box center [211, 138] width 344 height 20
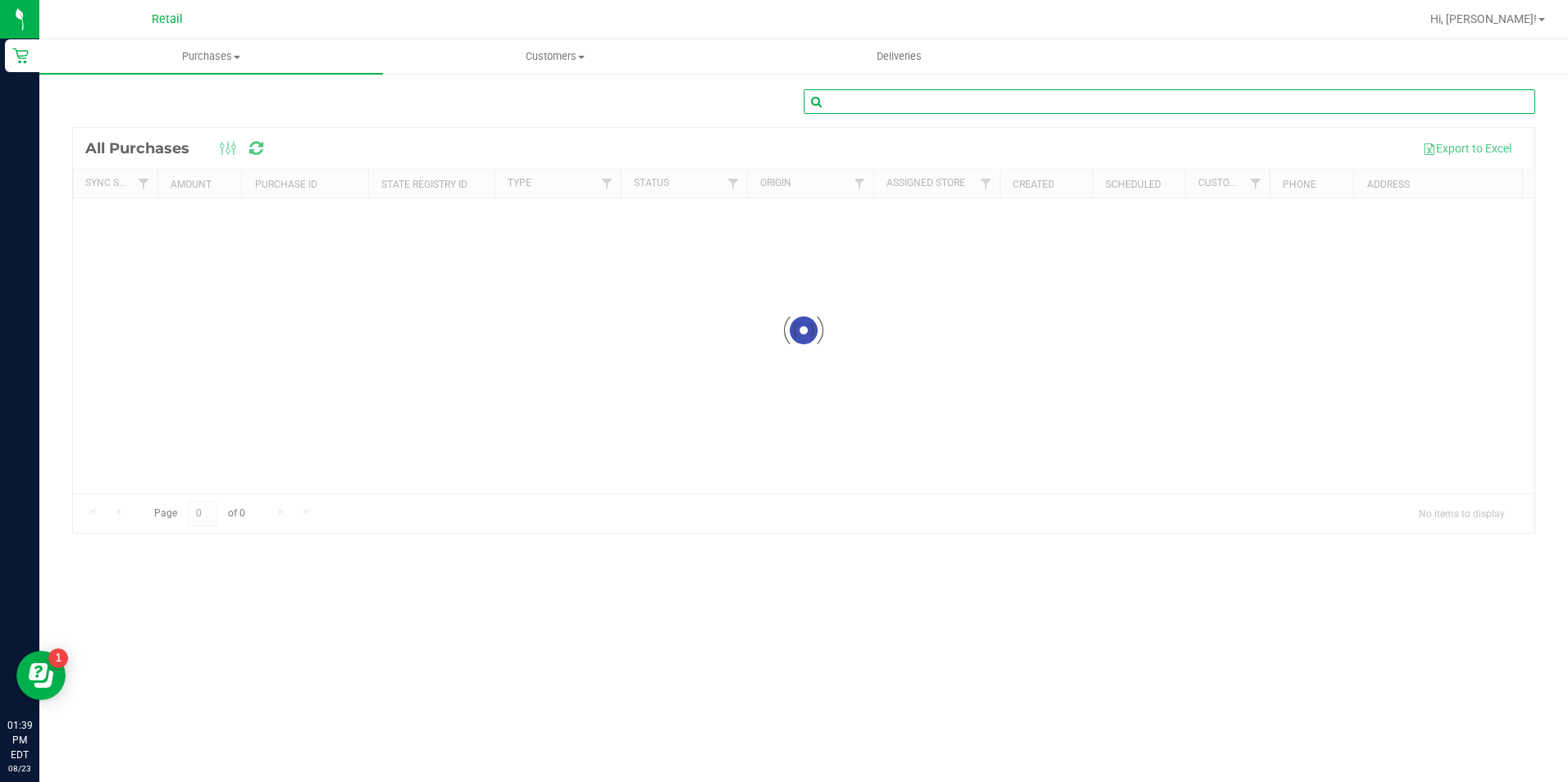
click at [1110, 92] on input "text" at bounding box center [1168, 101] width 731 height 25
type input "[PERSON_NAME]"
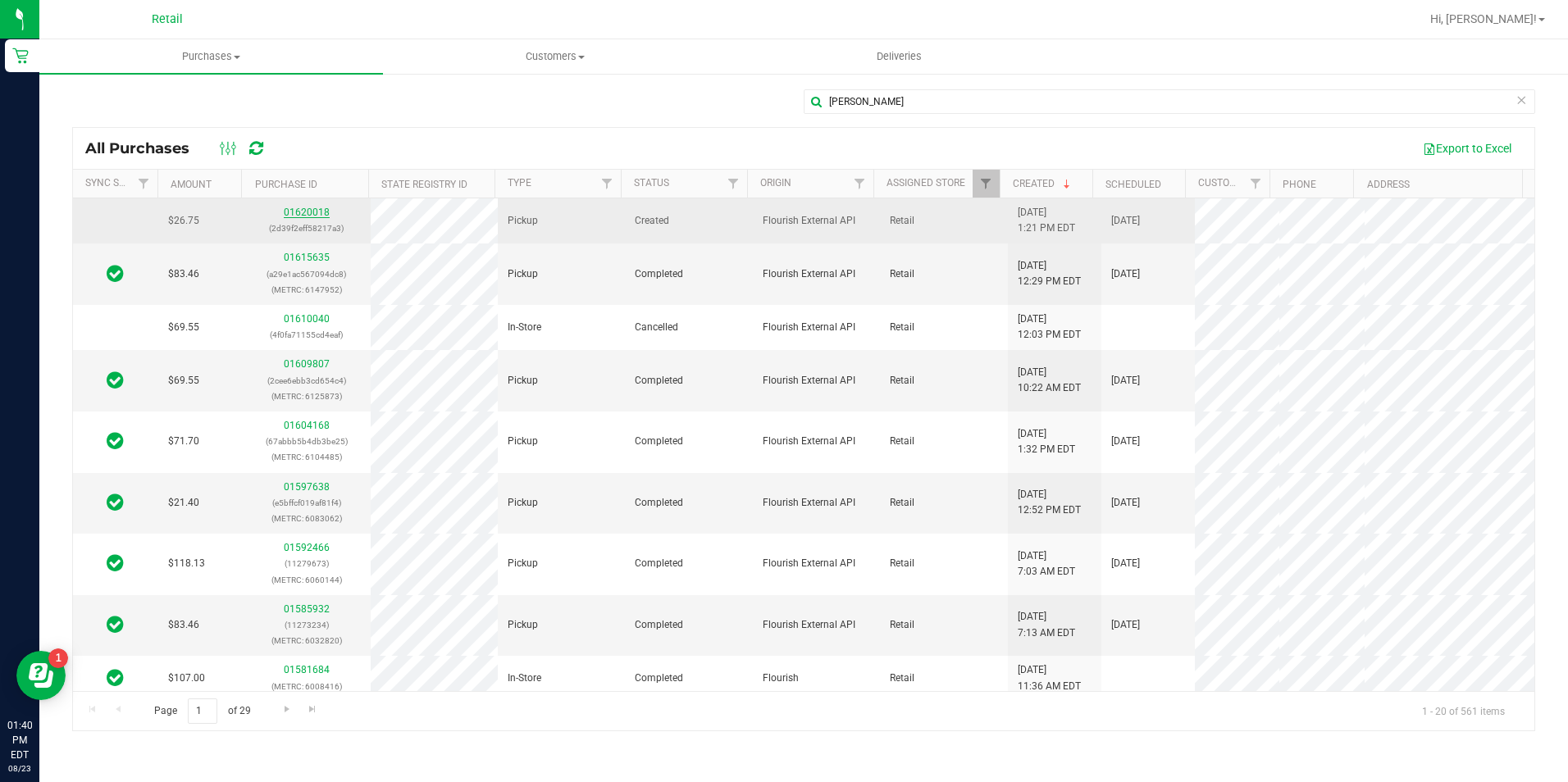
click at [293, 215] on link "01620018" at bounding box center [307, 212] width 46 height 11
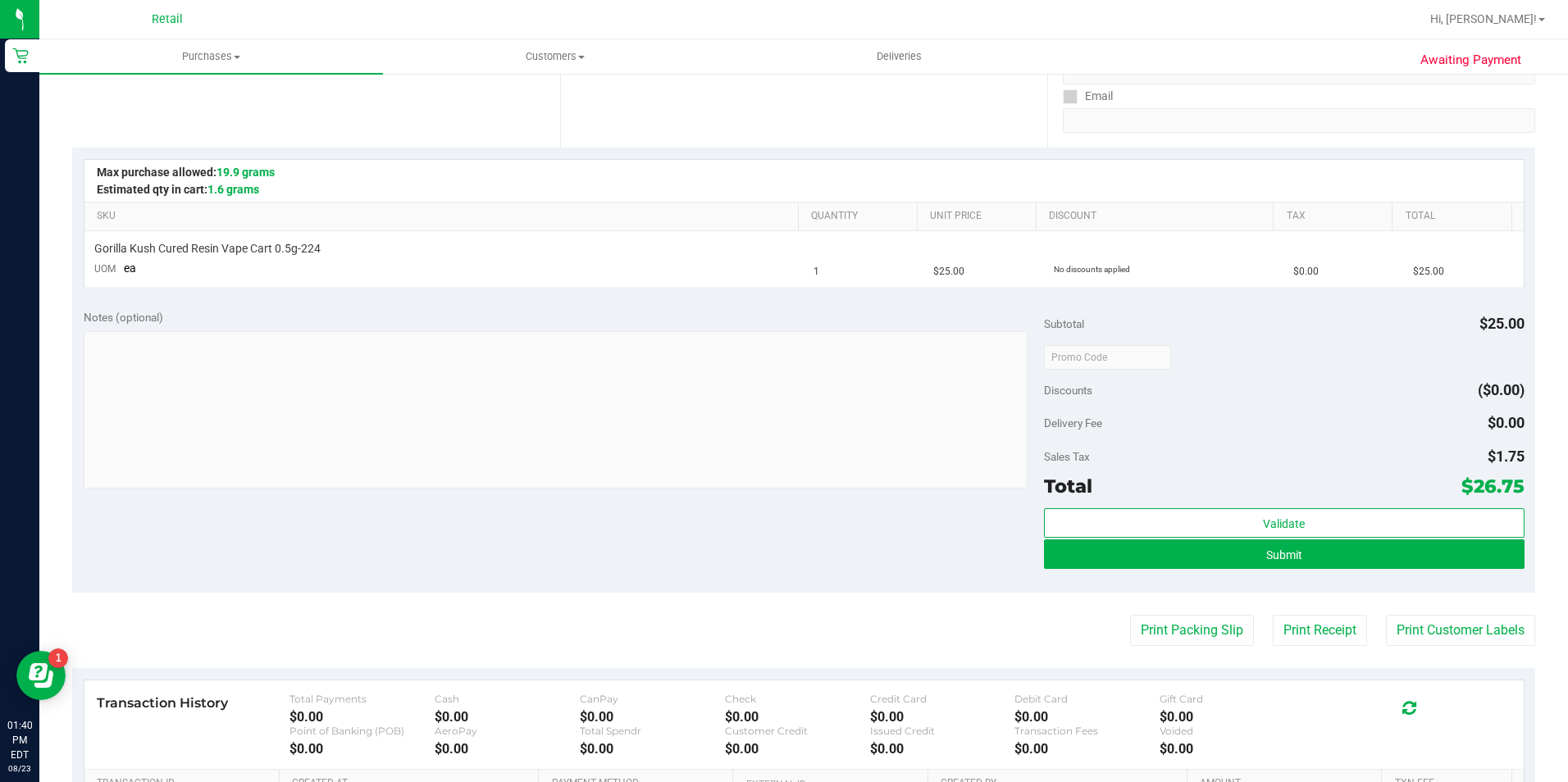
scroll to position [328, 0]
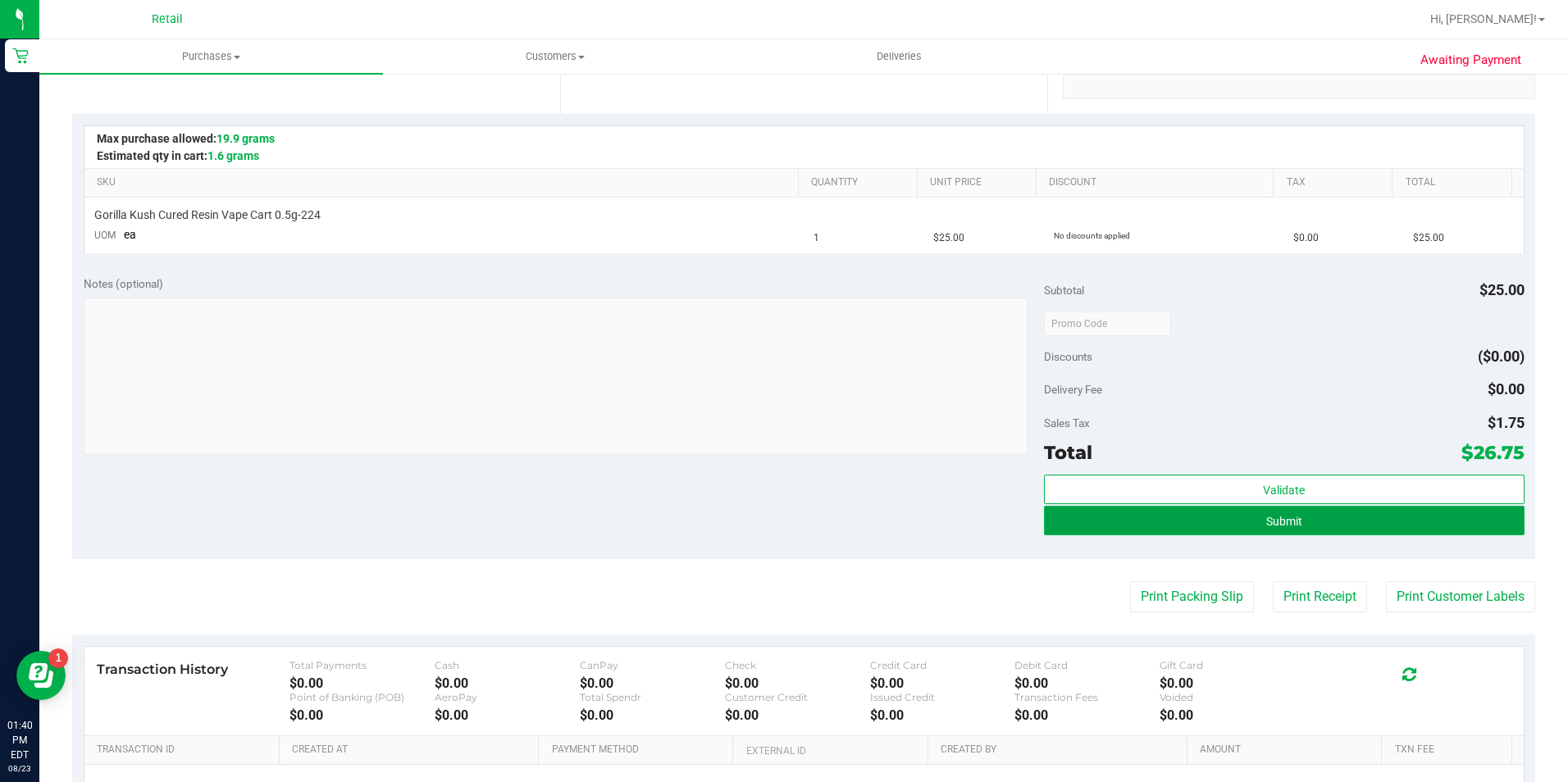
click at [1213, 516] on button "Submit" at bounding box center [1284, 520] width 480 height 29
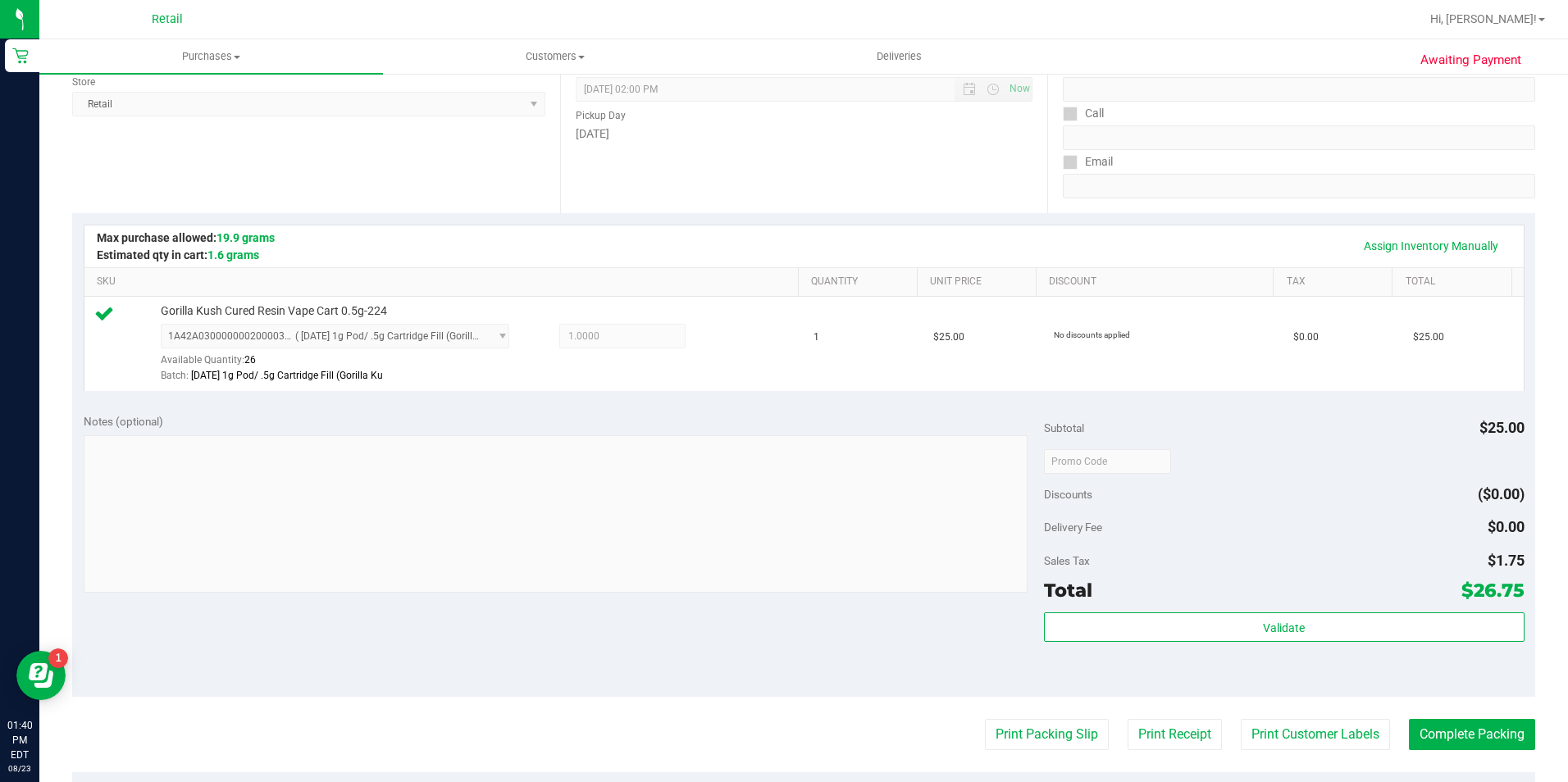
scroll to position [246, 0]
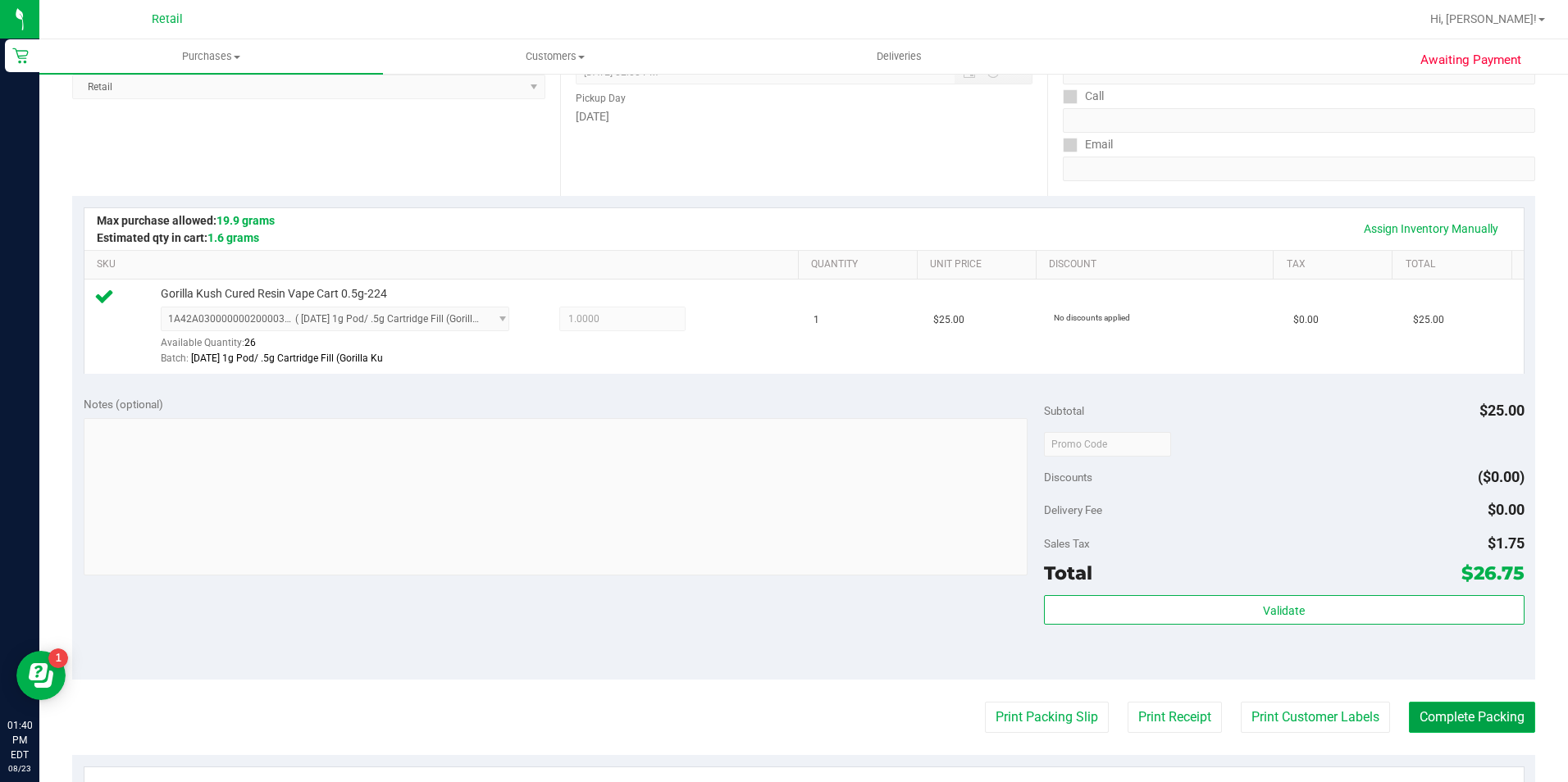
click at [1476, 715] on button "Complete Packing" at bounding box center [1471, 718] width 126 height 31
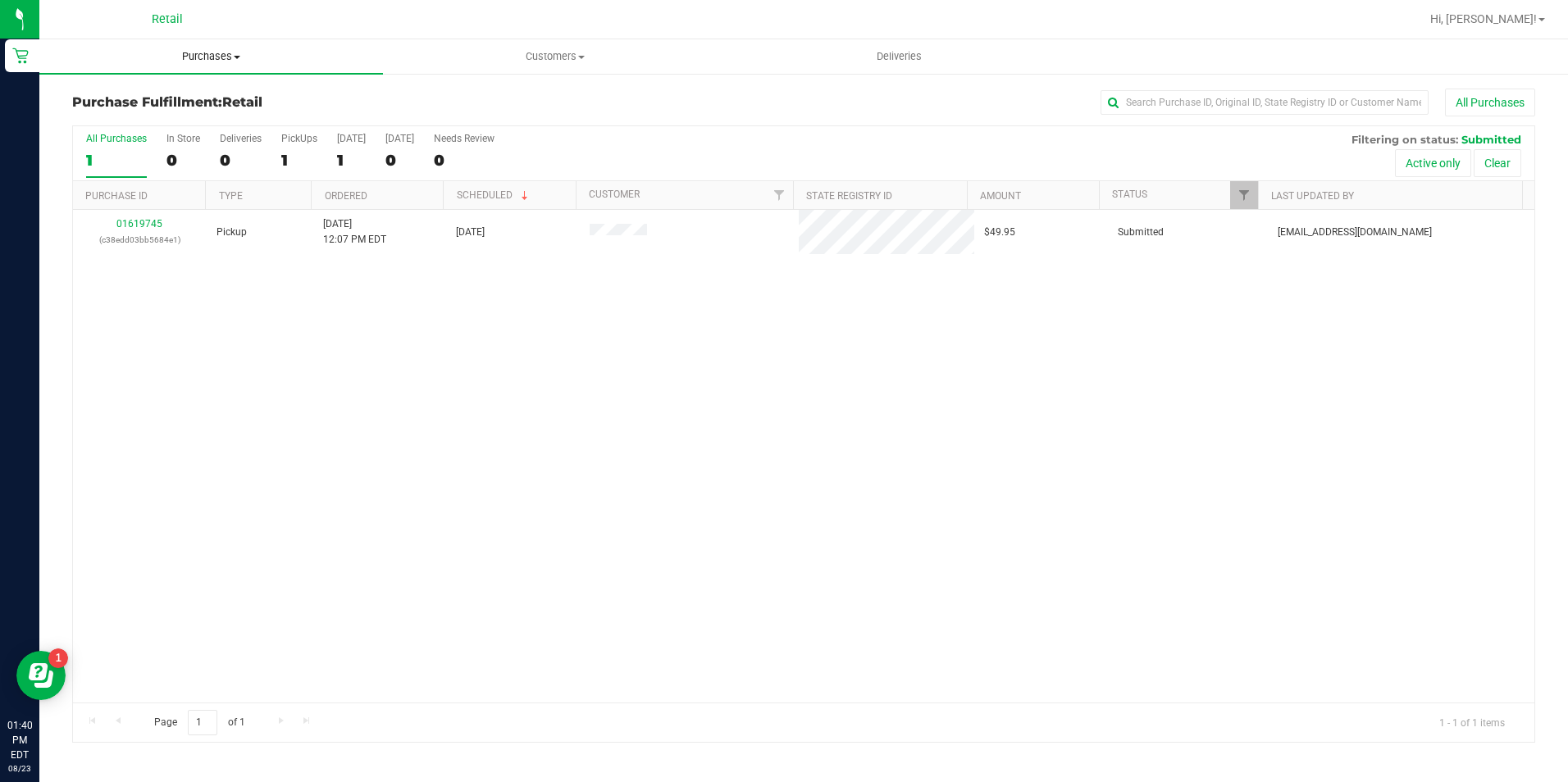
click at [195, 49] on span "Purchases" at bounding box center [211, 56] width 344 height 15
click at [203, 135] on li "All purchases" at bounding box center [211, 138] width 344 height 20
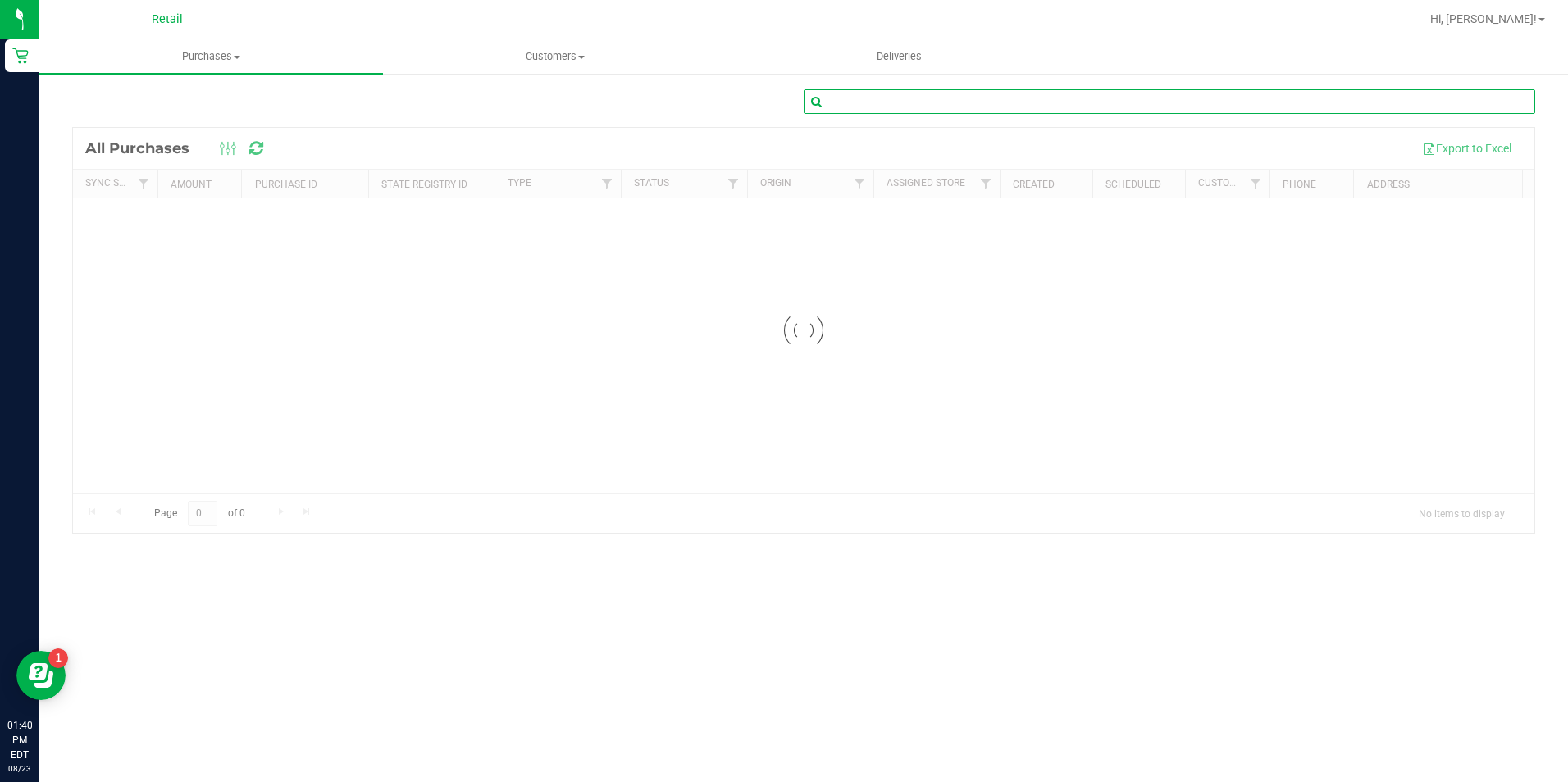
click at [1132, 102] on input "text" at bounding box center [1168, 101] width 731 height 25
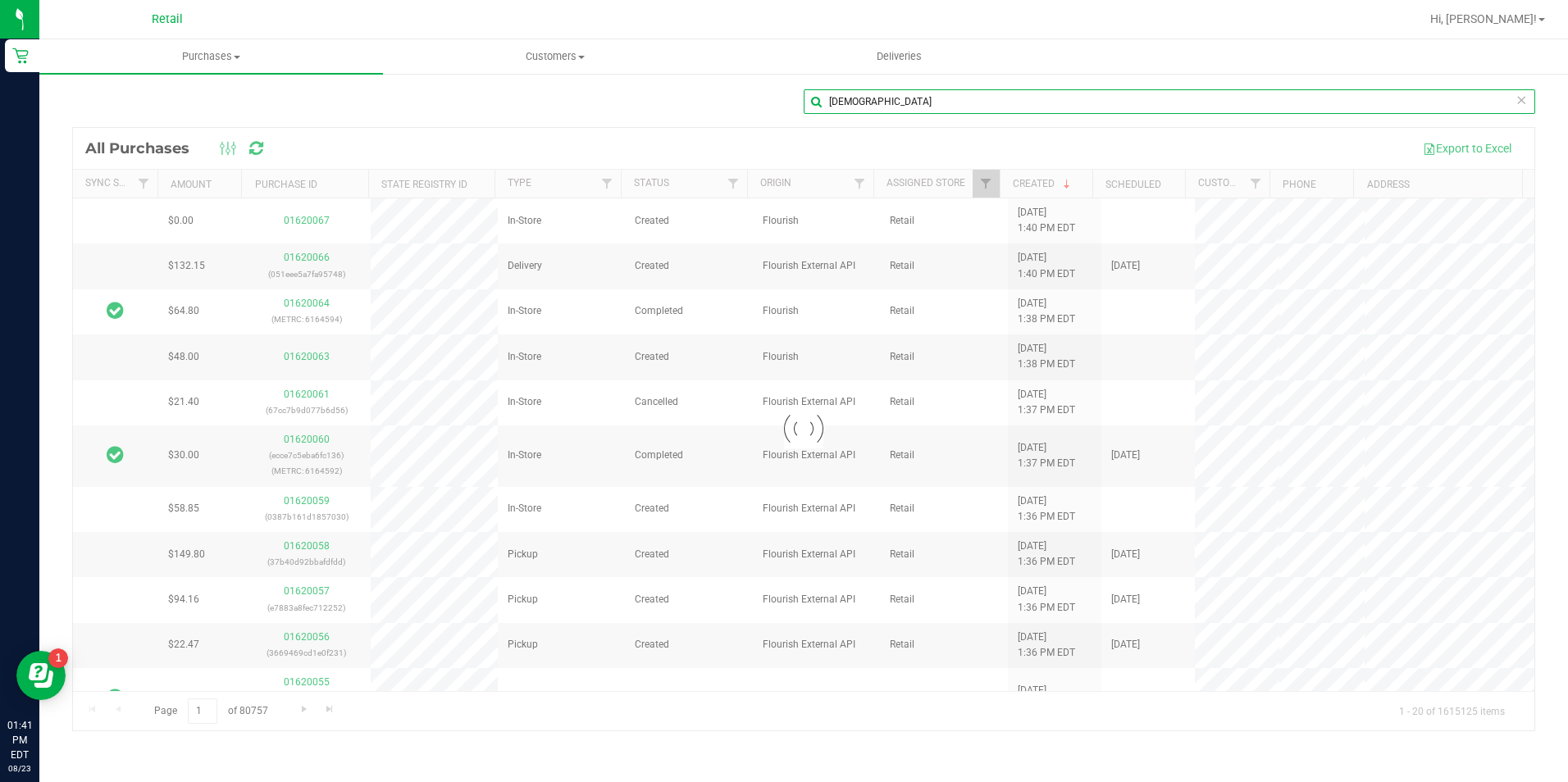
click at [1132, 102] on input "[DEMOGRAPHIC_DATA]" at bounding box center [1168, 101] width 731 height 25
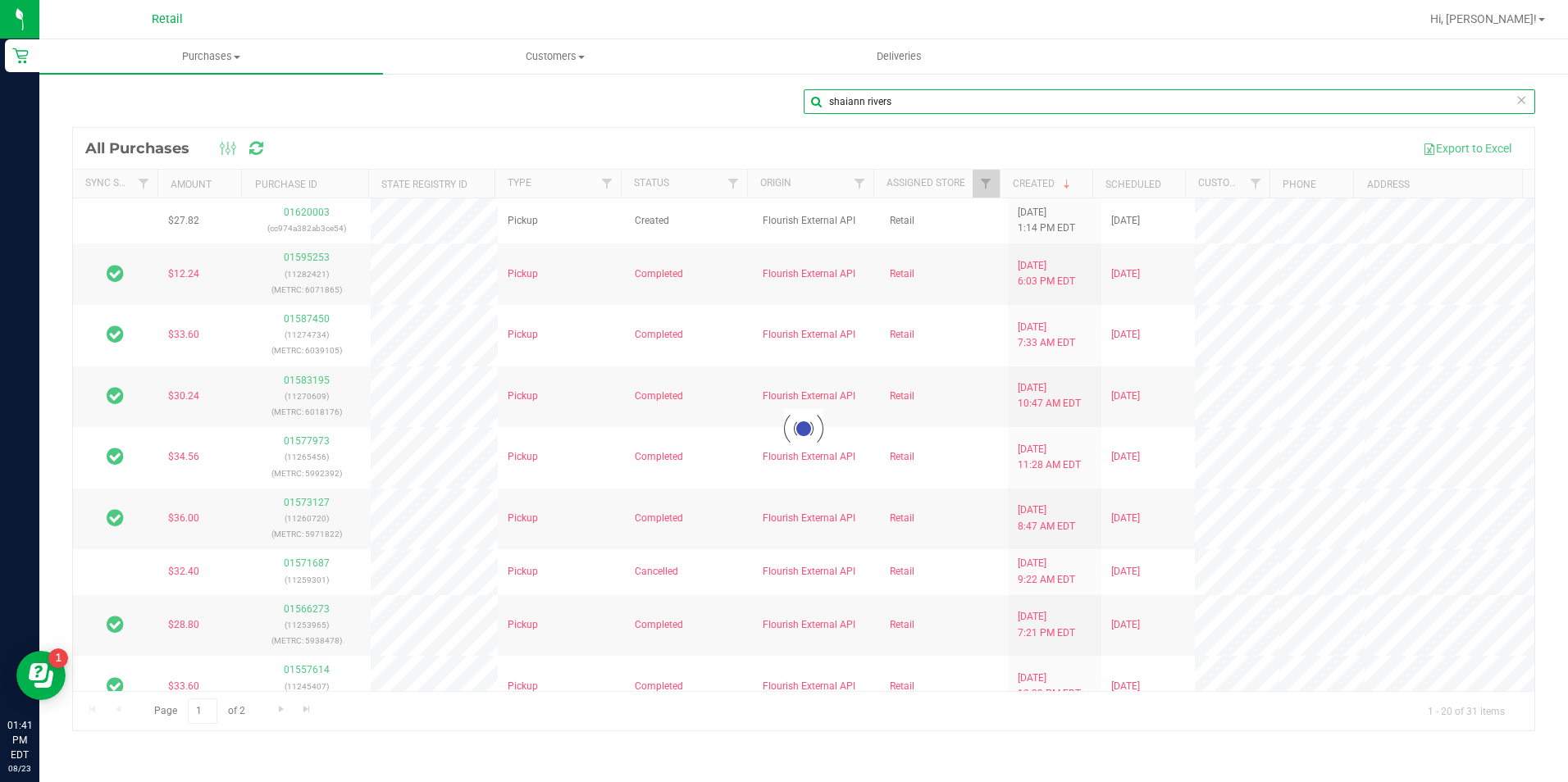
type input "shaiann rivers"
click at [321, 212] on div at bounding box center [803, 429] width 1461 height 603
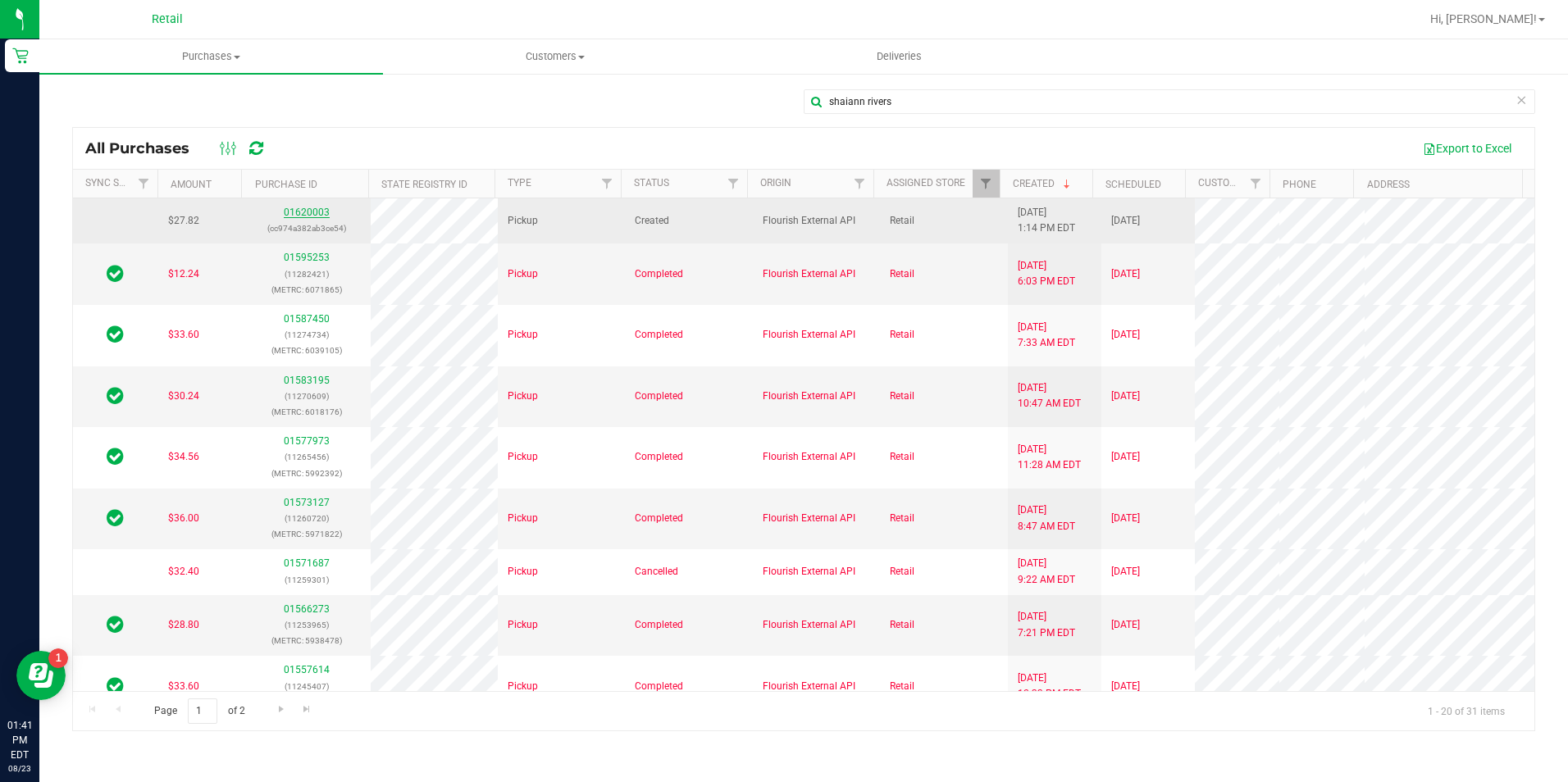
click at [312, 209] on link "01620003" at bounding box center [307, 212] width 46 height 11
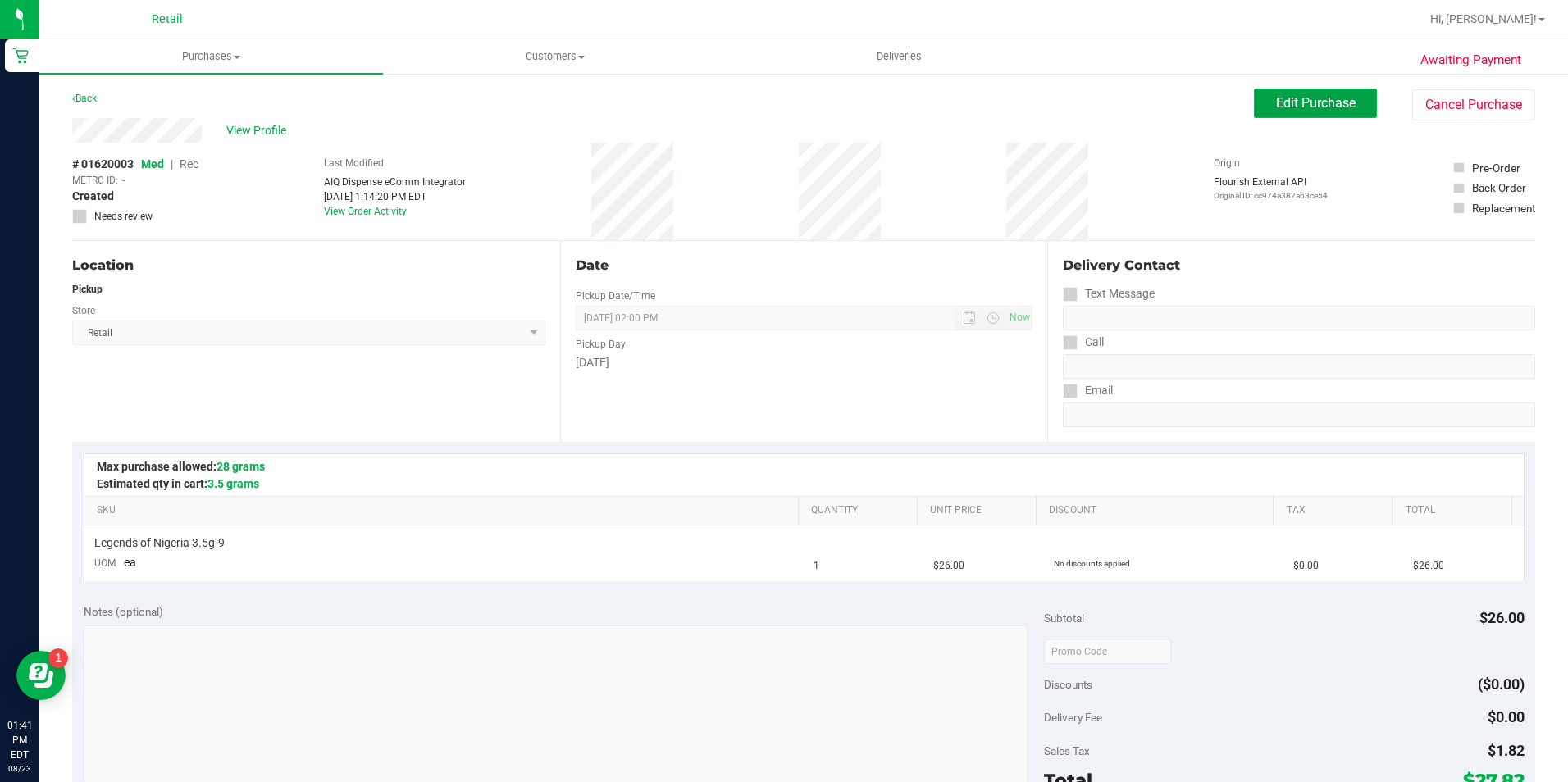
click at [1253, 103] on button "Edit Purchase" at bounding box center [1314, 103] width 123 height 29
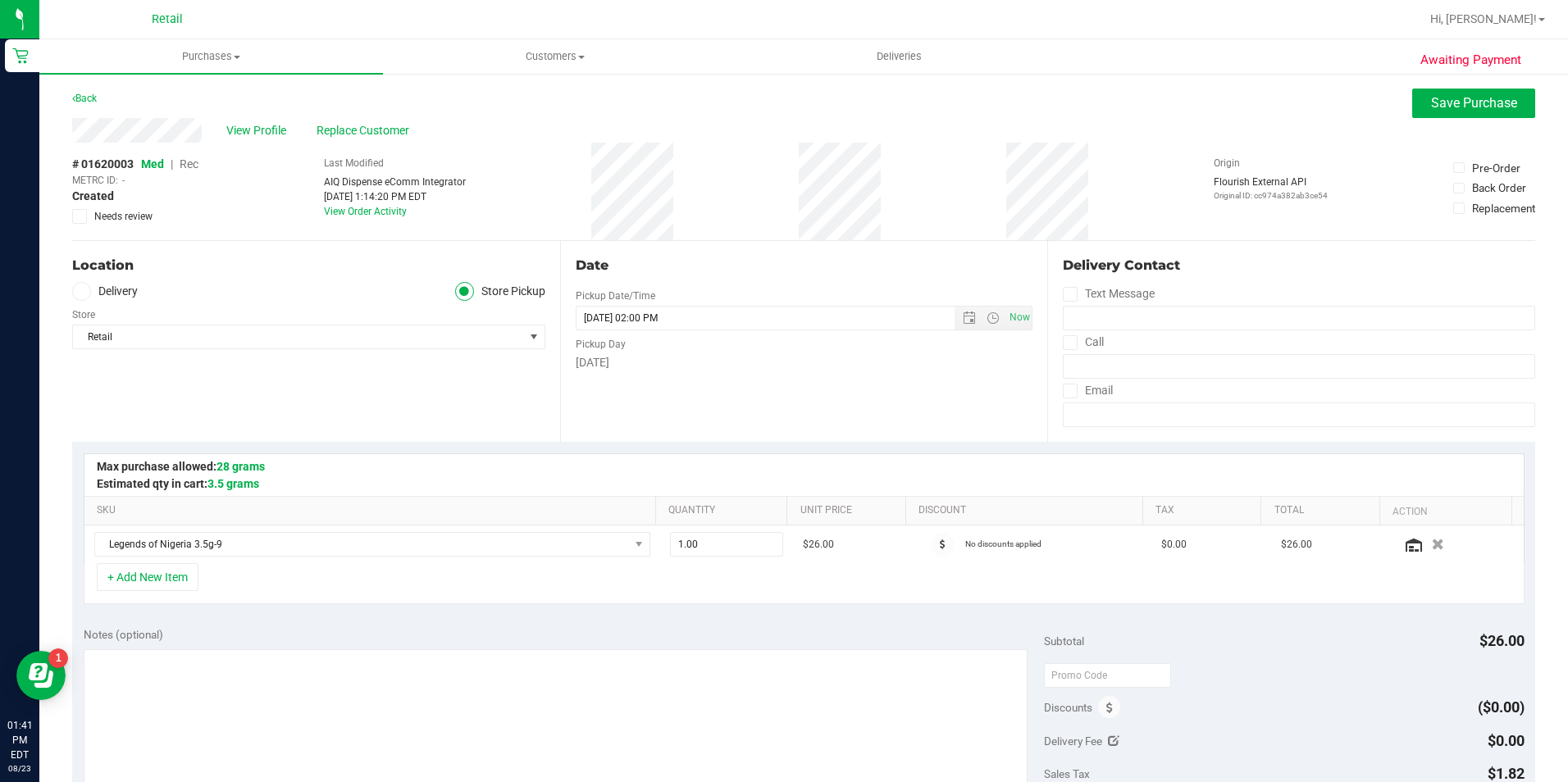
click at [195, 163] on span "Rec" at bounding box center [189, 164] width 19 height 13
click at [1465, 108] on span "Save Purchase" at bounding box center [1474, 103] width 86 height 15
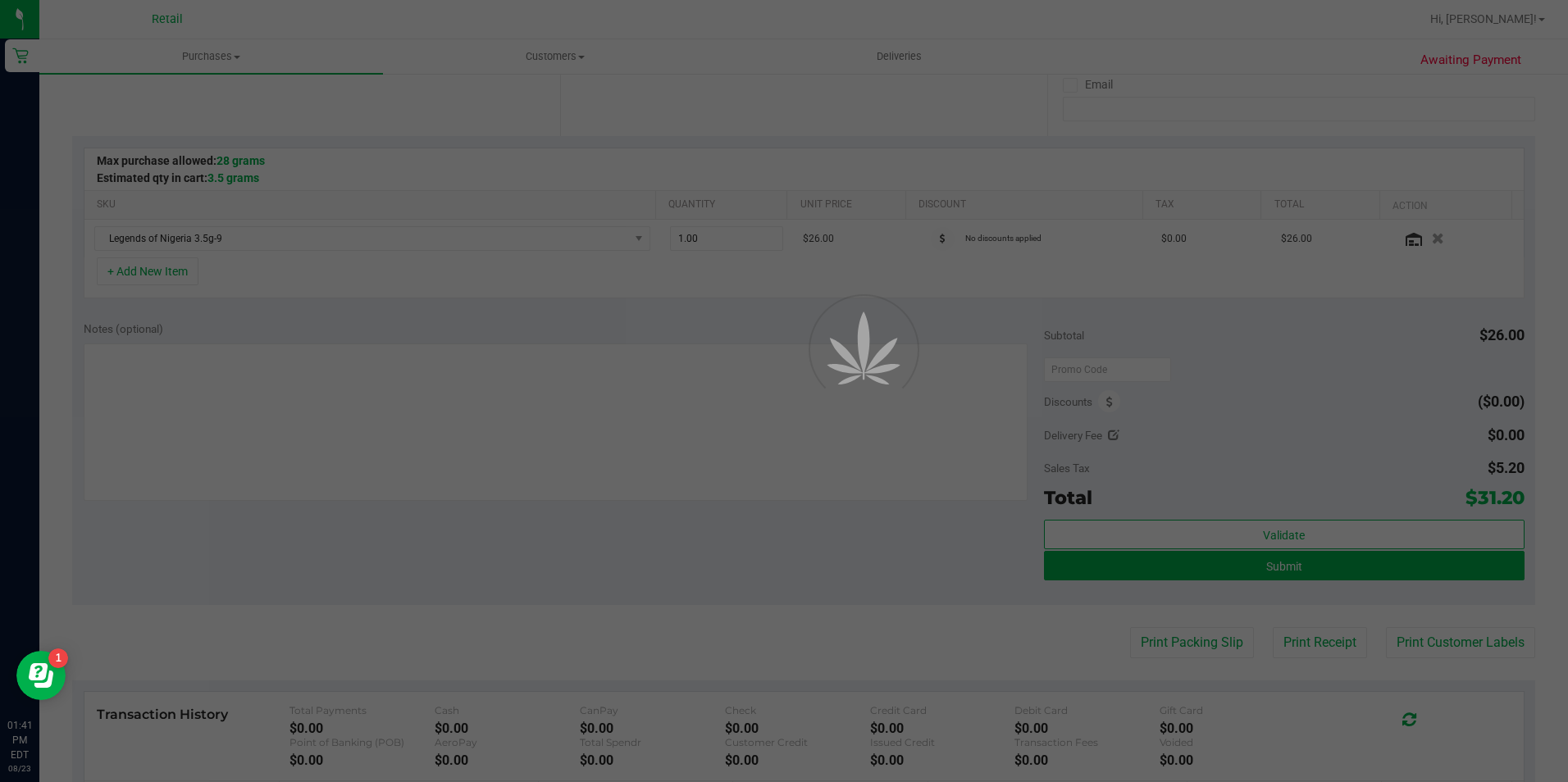
scroll to position [328, 0]
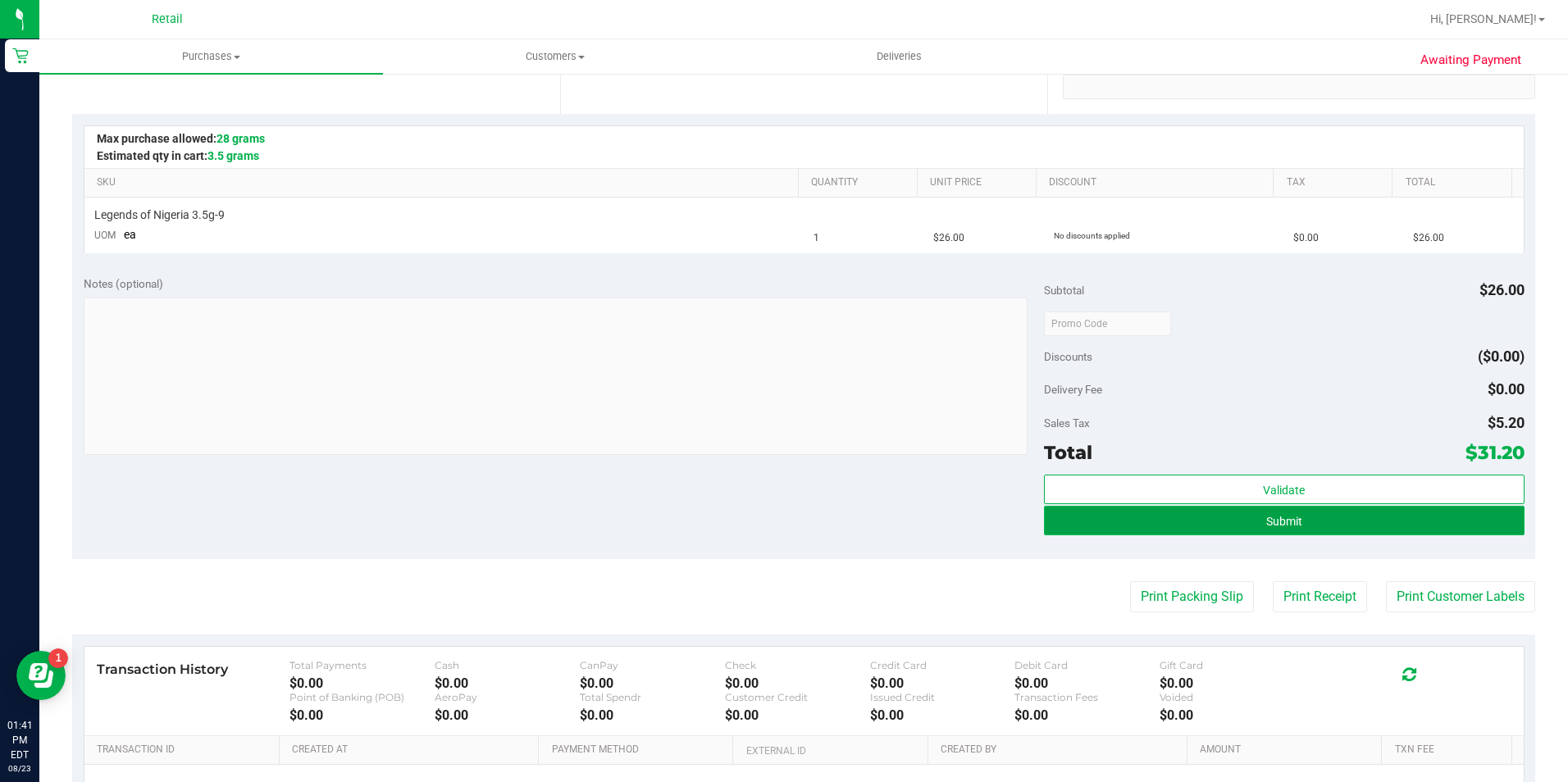
click at [1181, 516] on button "Submit" at bounding box center [1284, 520] width 480 height 29
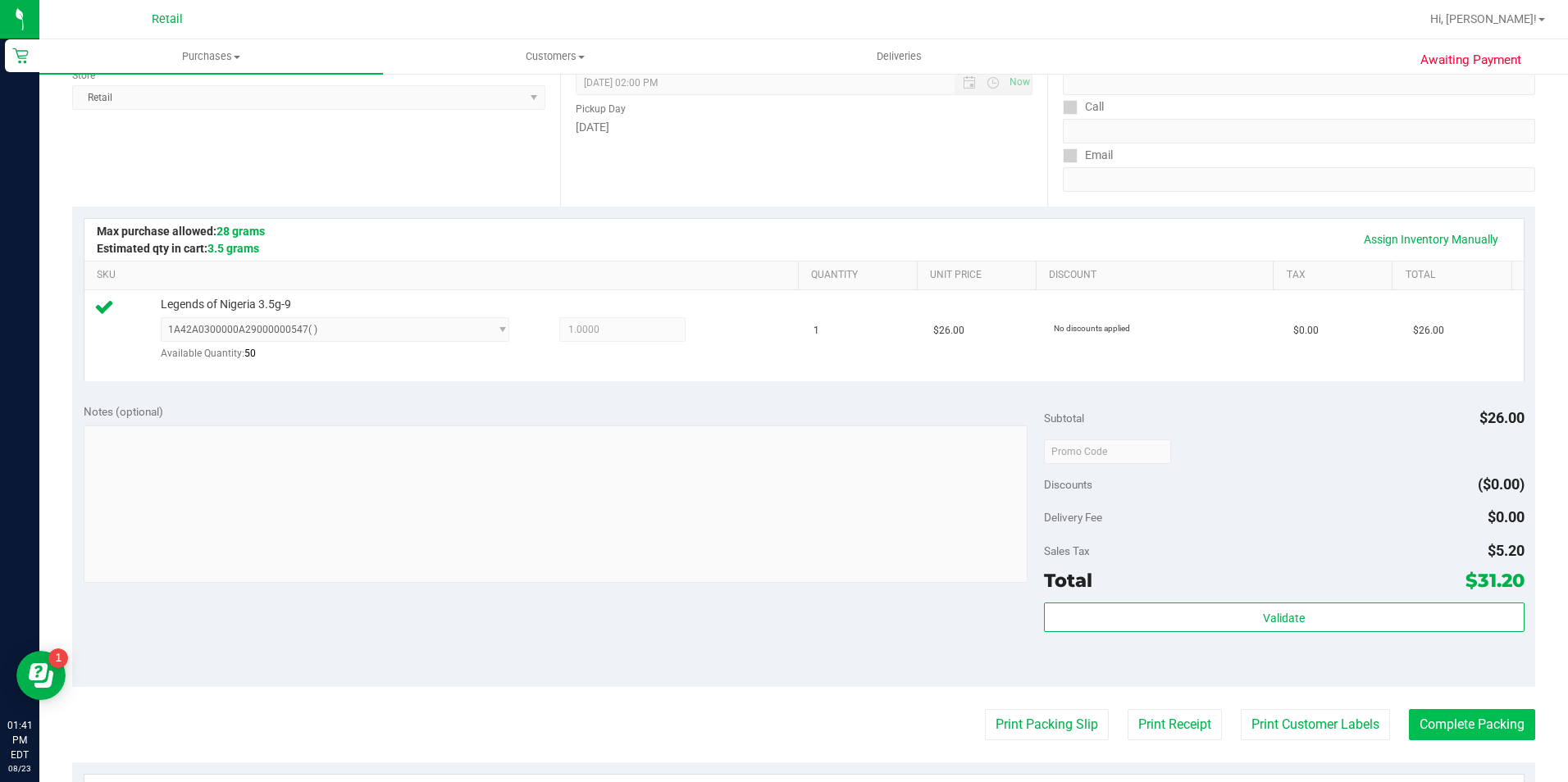
scroll to position [492, 0]
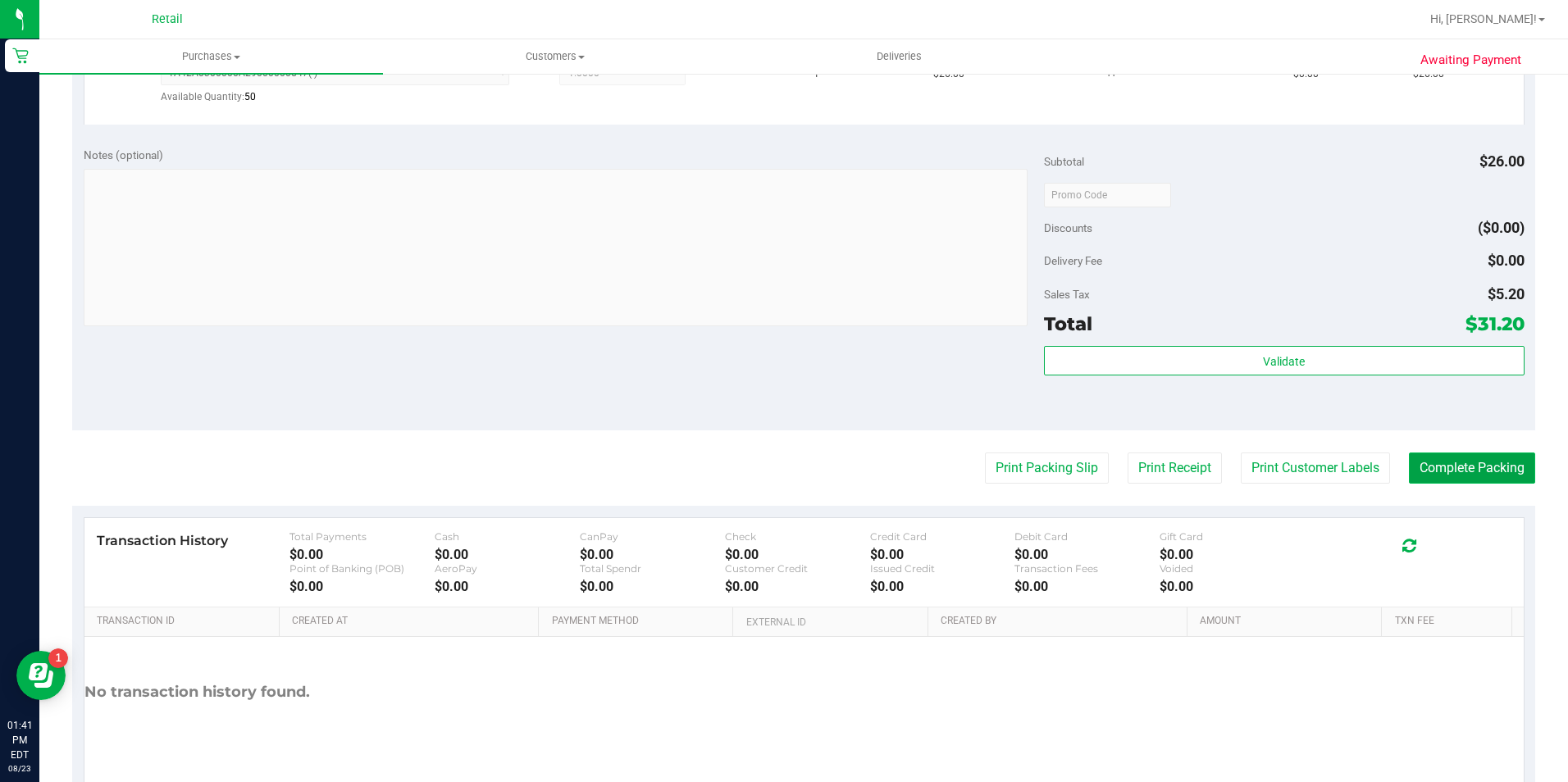
click at [1510, 467] on button "Complete Packing" at bounding box center [1471, 468] width 126 height 31
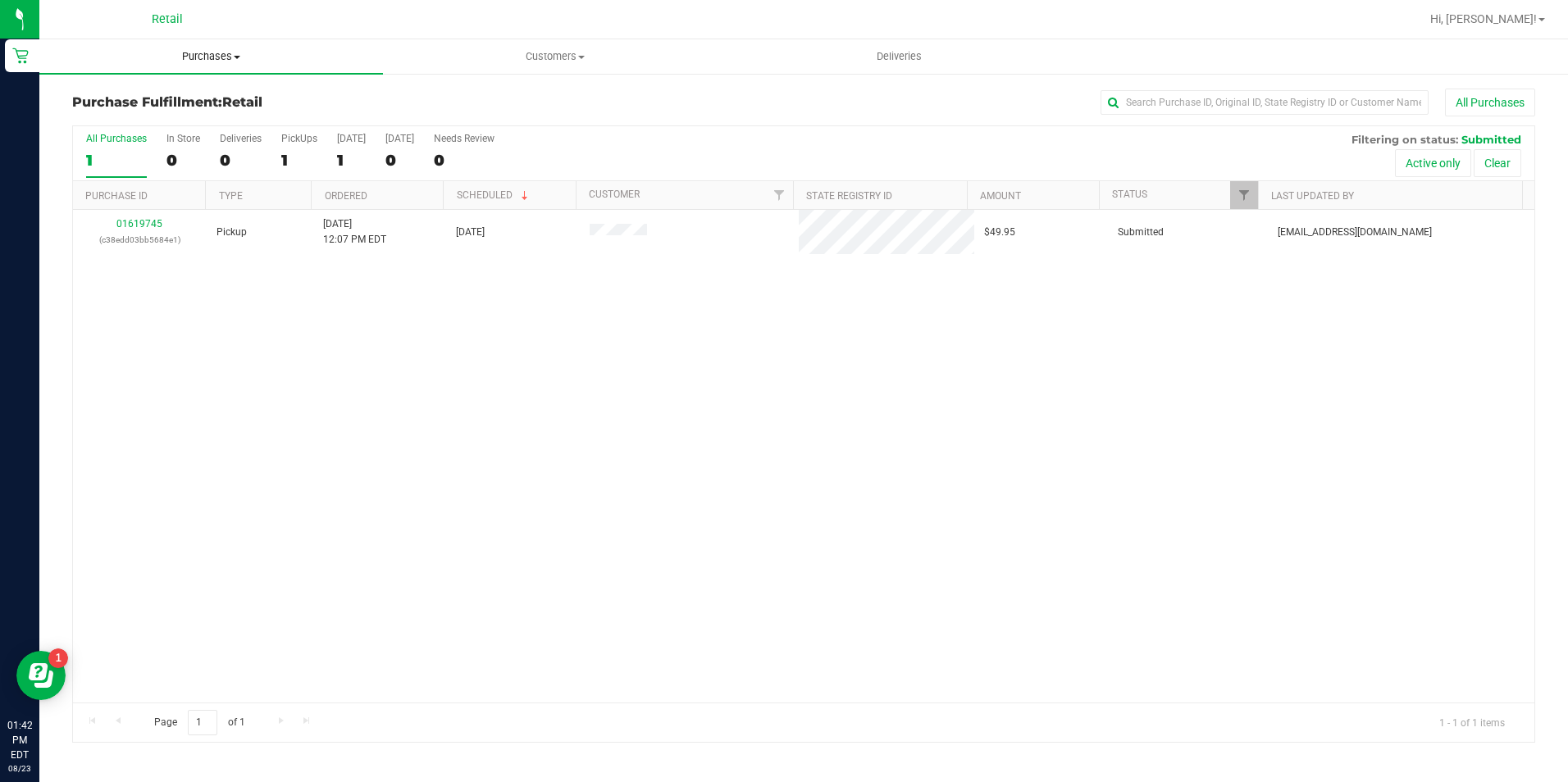
click at [179, 64] on uib-tab-heading "Purchases Summary of purchases Fulfillment All purchases" at bounding box center [211, 57] width 344 height 34
click at [190, 63] on span "Purchases" at bounding box center [211, 56] width 344 height 15
click at [201, 140] on li "All purchases" at bounding box center [211, 138] width 344 height 20
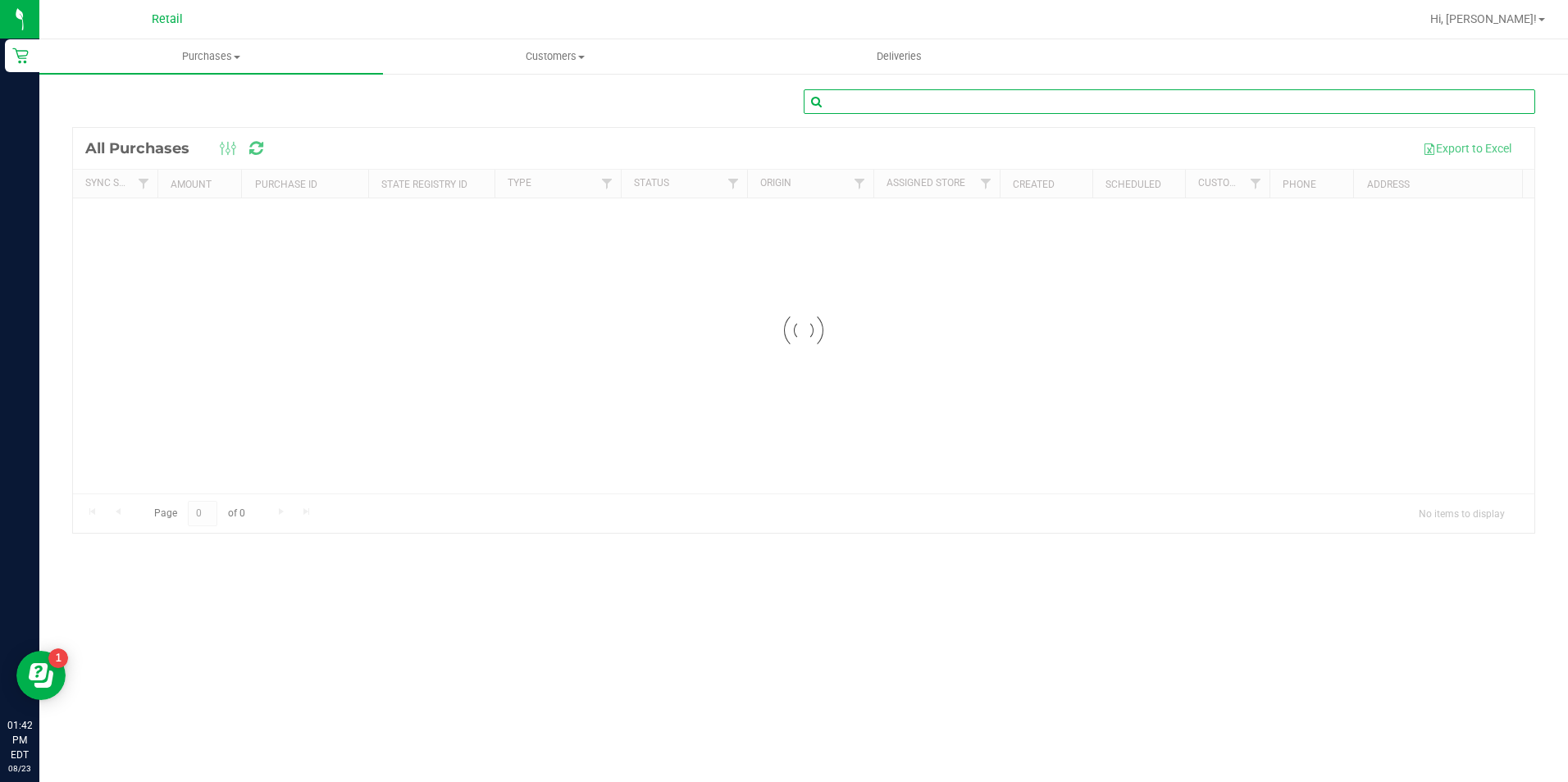
click at [836, 104] on input "text" at bounding box center [1168, 101] width 731 height 25
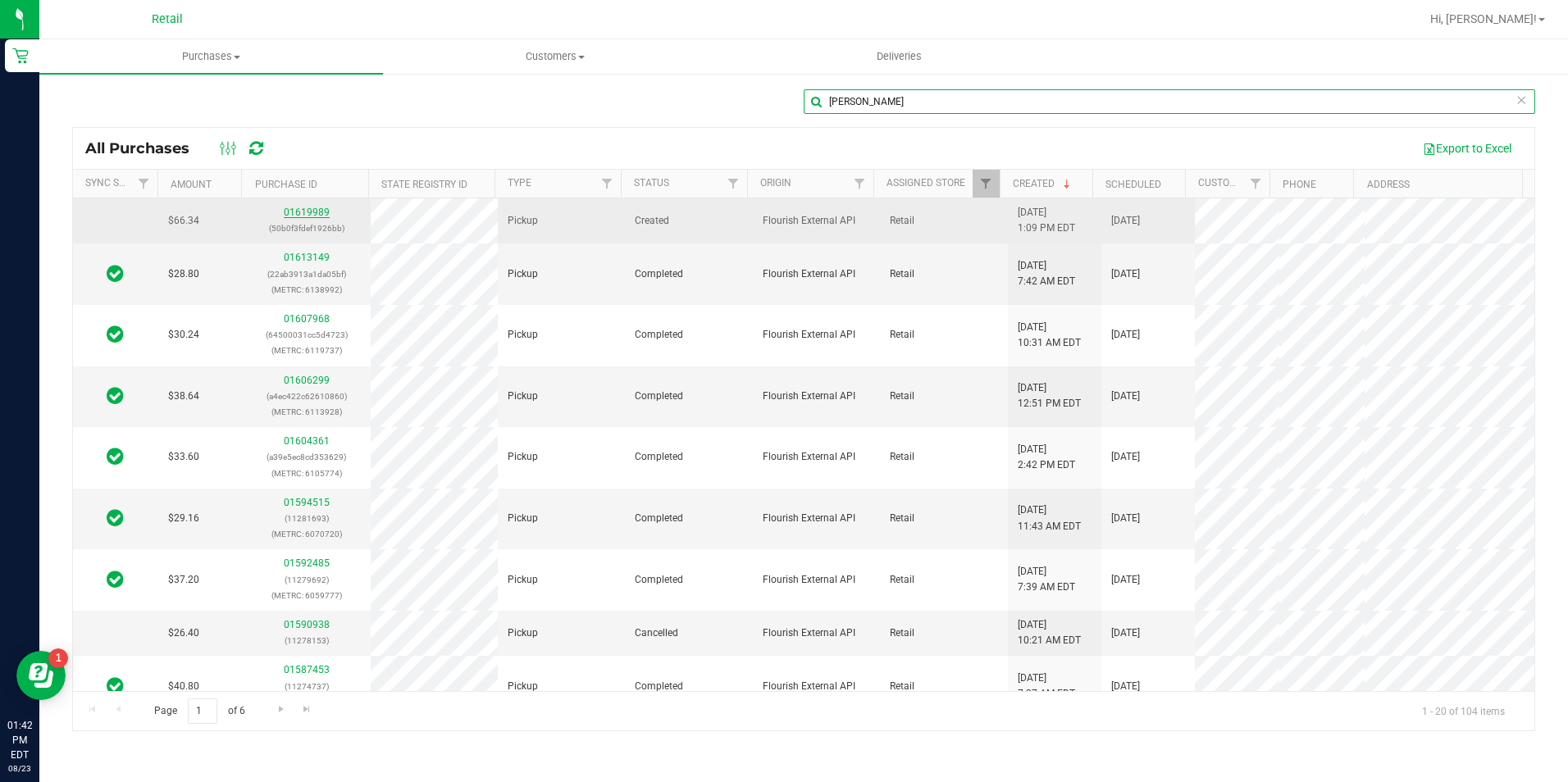
type input "[PERSON_NAME]"
click at [306, 214] on link "01619989" at bounding box center [307, 212] width 46 height 11
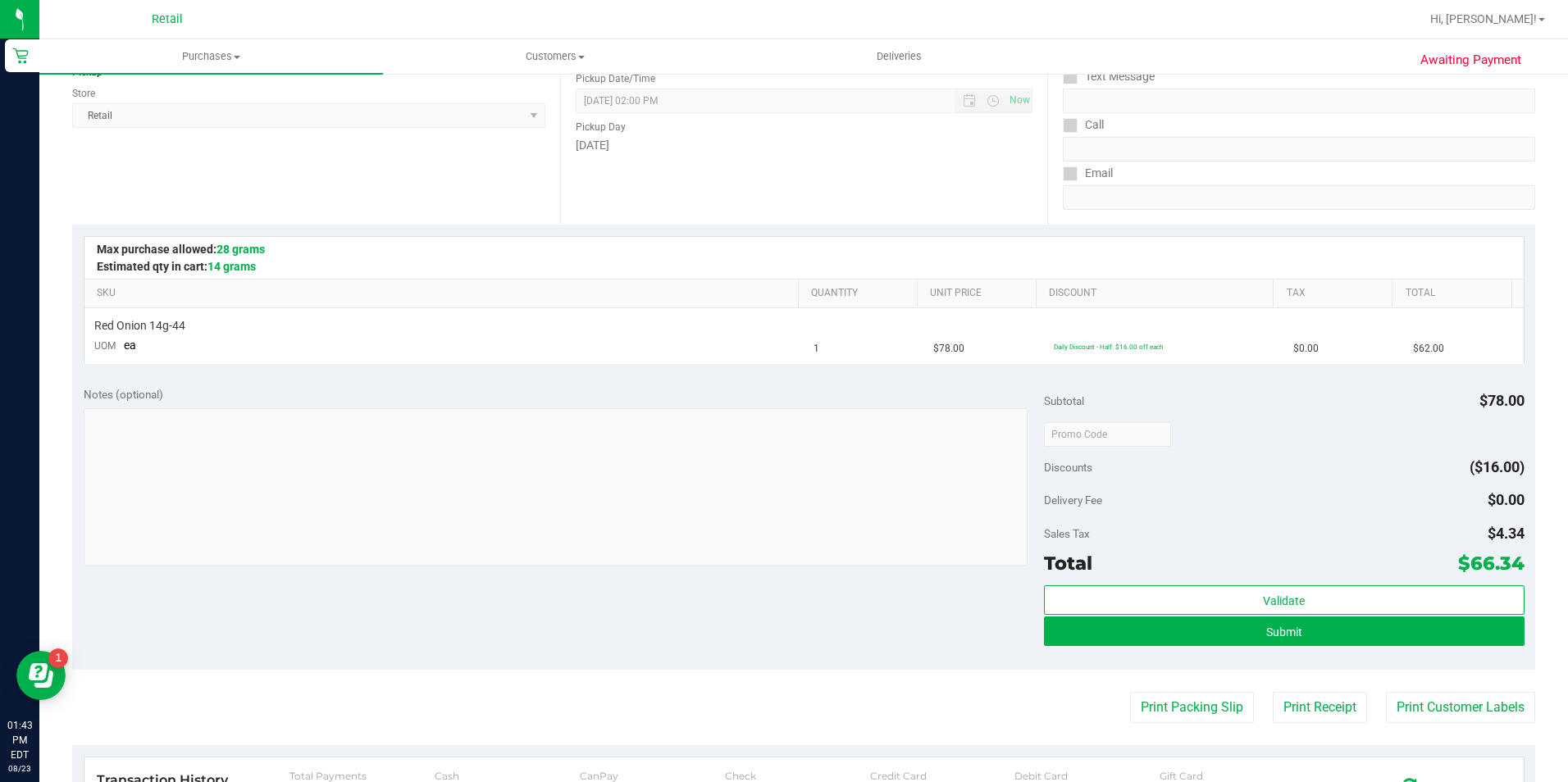
scroll to position [246, 0]
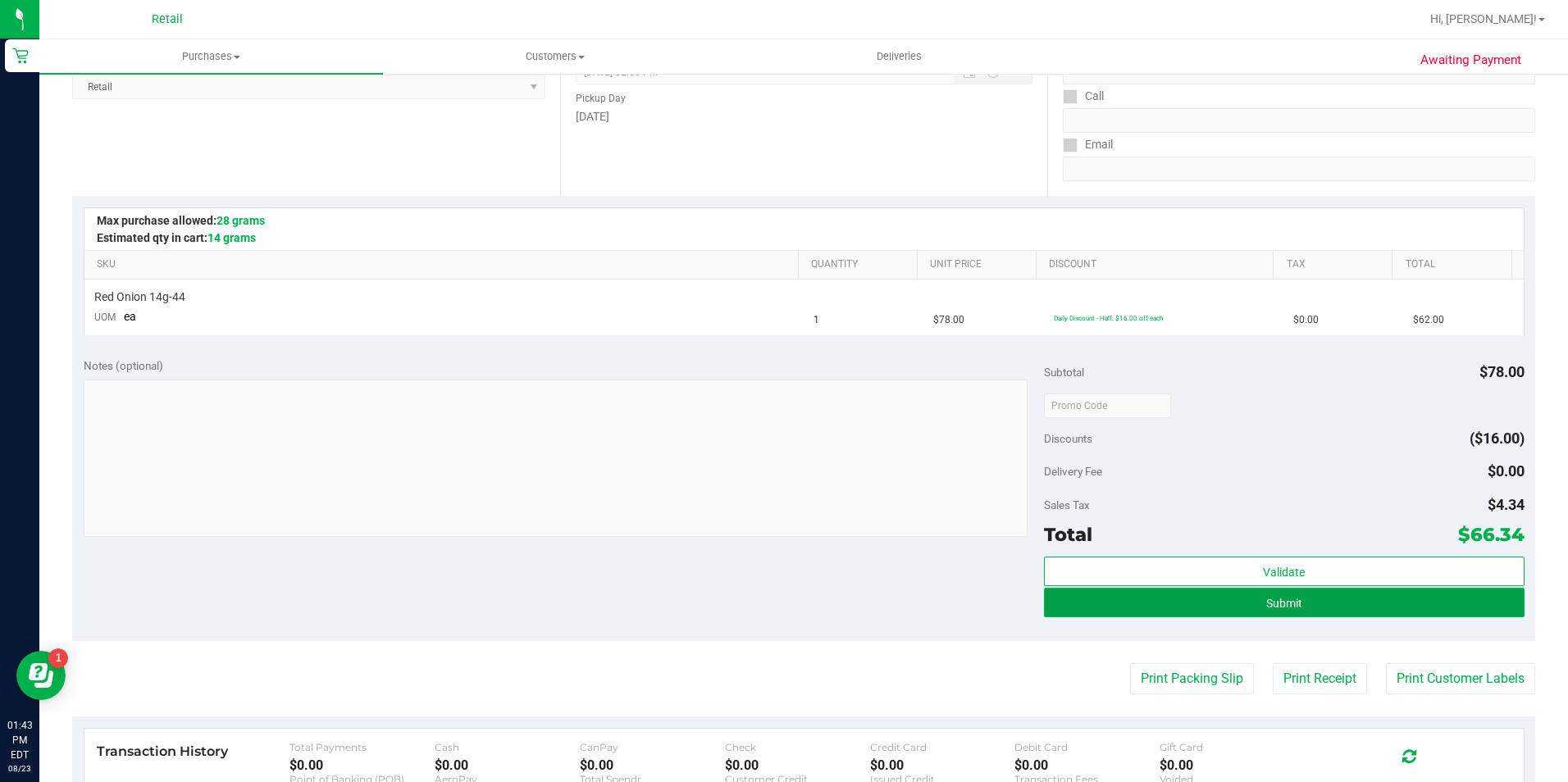
click at [1244, 601] on button "Submit" at bounding box center [1284, 603] width 480 height 29
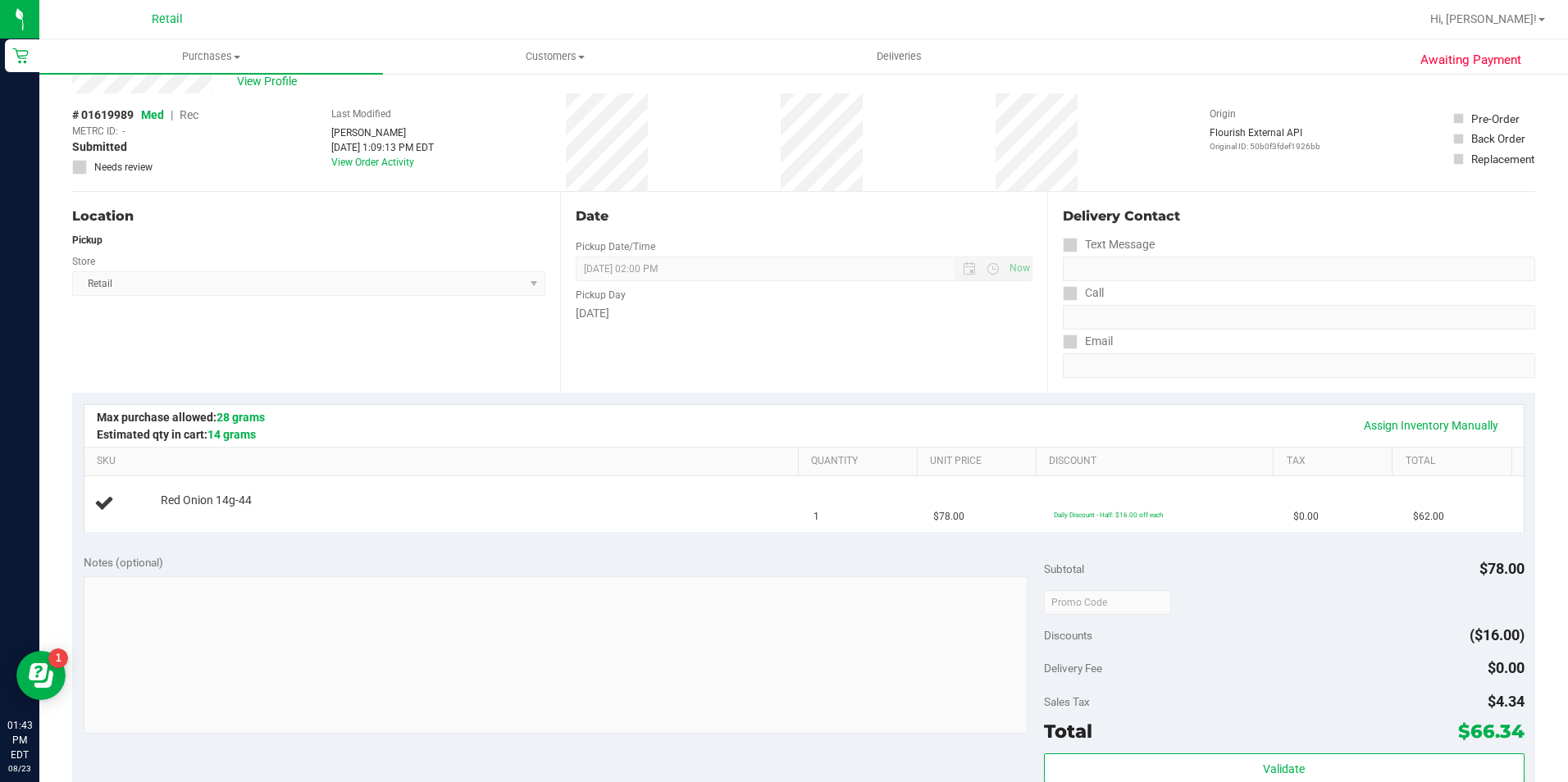
scroll to position [0, 0]
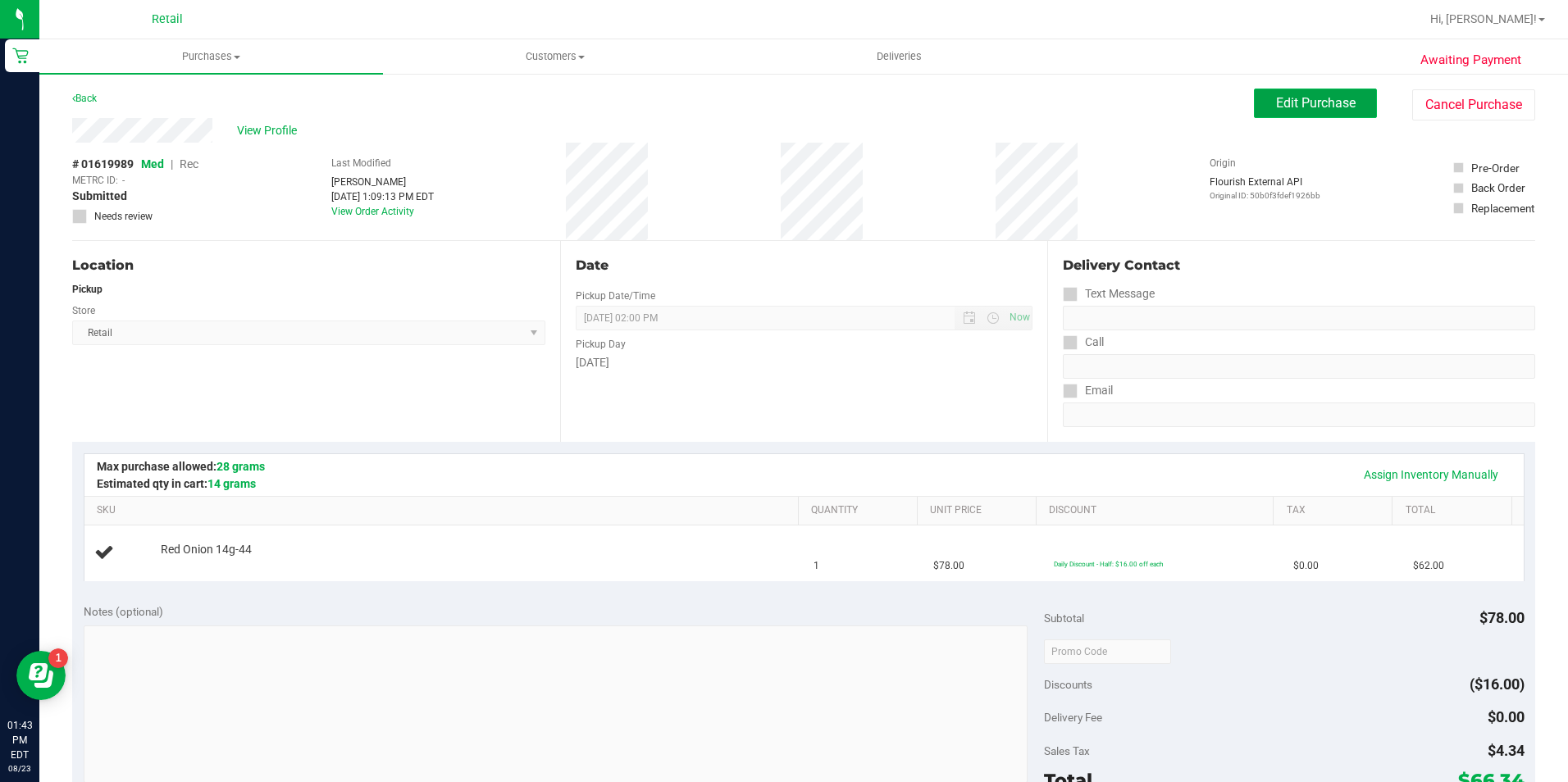
click at [1276, 98] on span "Edit Purchase" at bounding box center [1315, 103] width 80 height 15
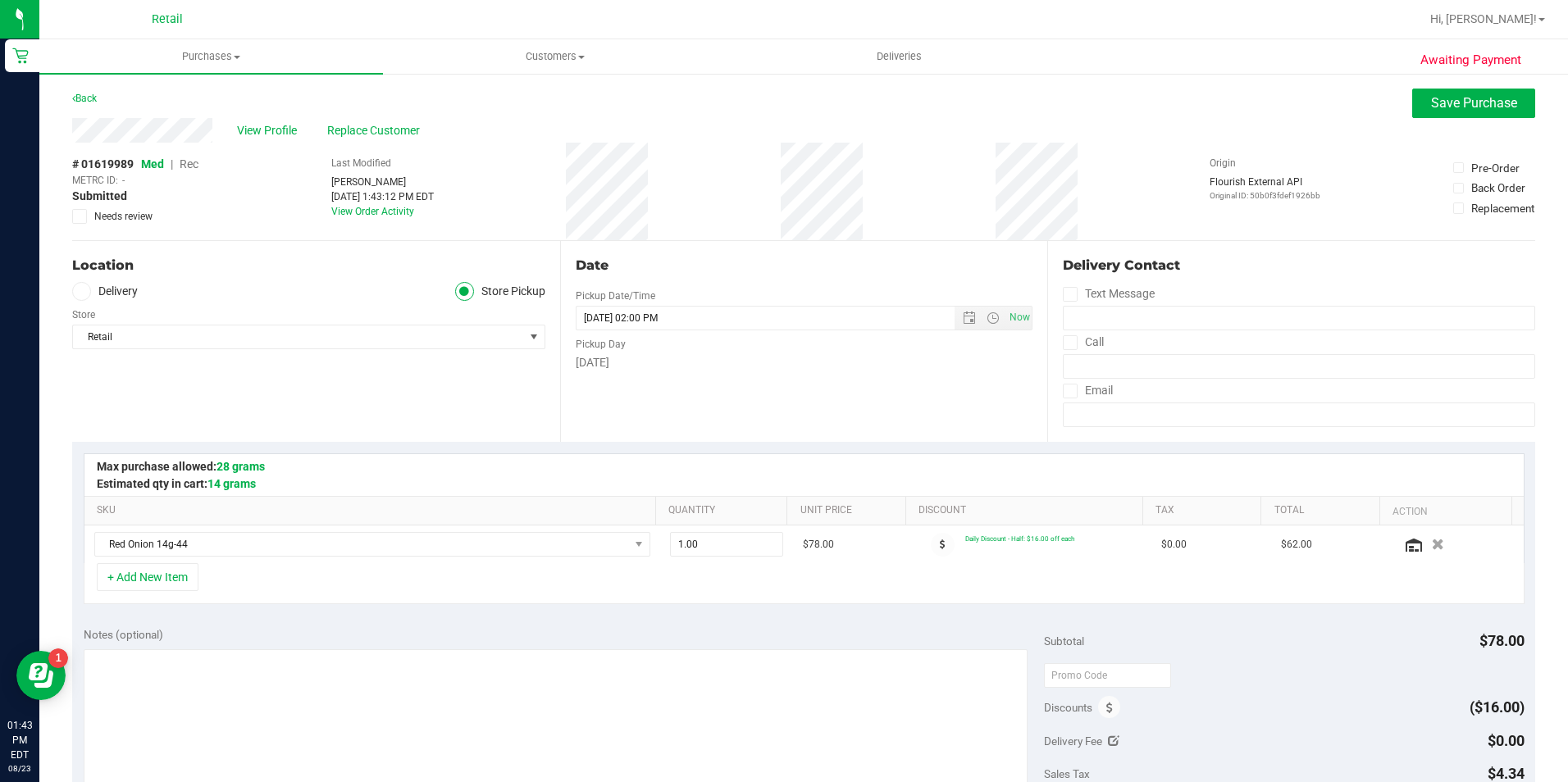
click at [184, 168] on span "Rec" at bounding box center [189, 164] width 19 height 13
click at [1439, 107] on span "Save Purchase" at bounding box center [1474, 103] width 86 height 15
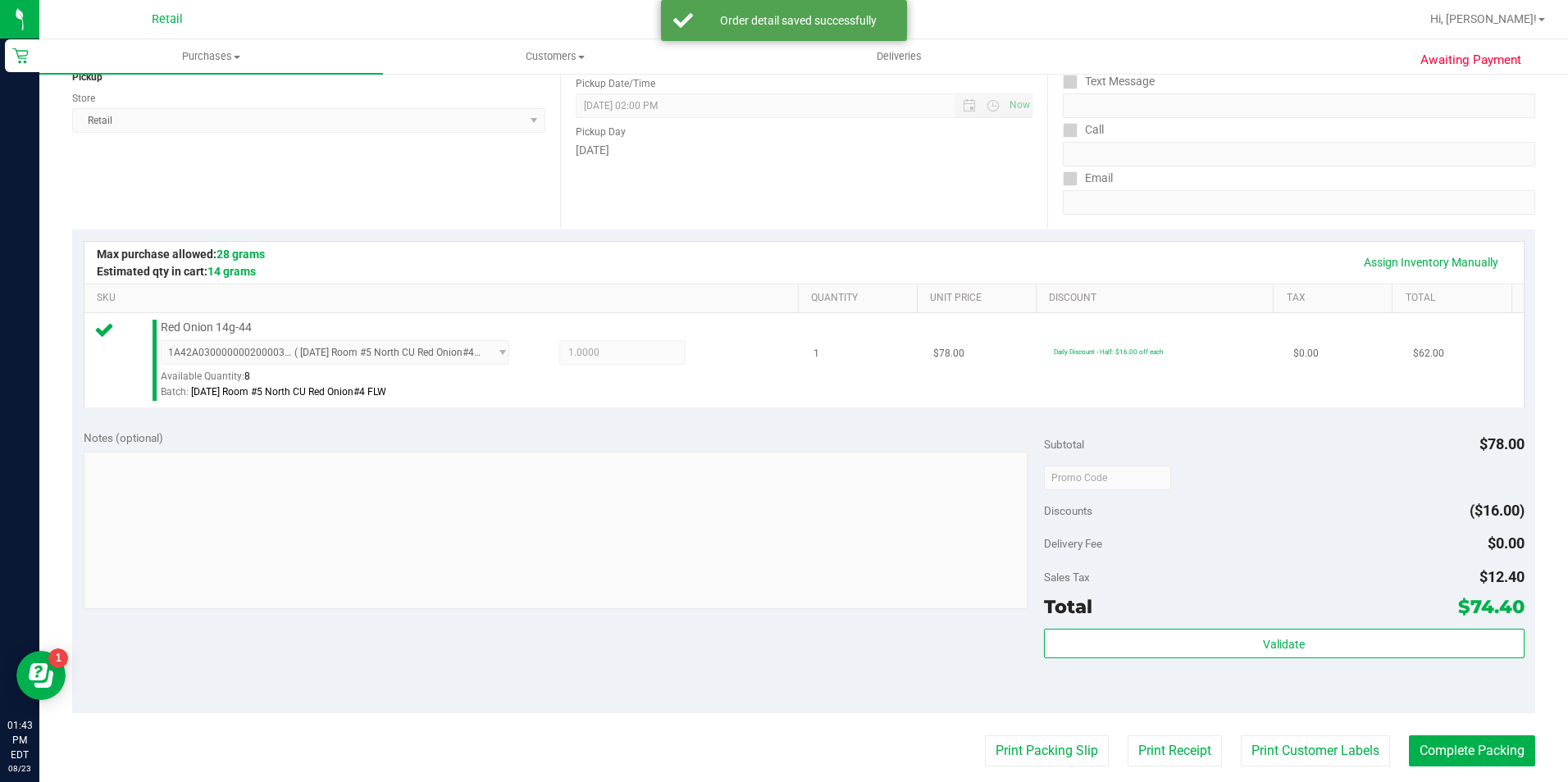
scroll to position [492, 0]
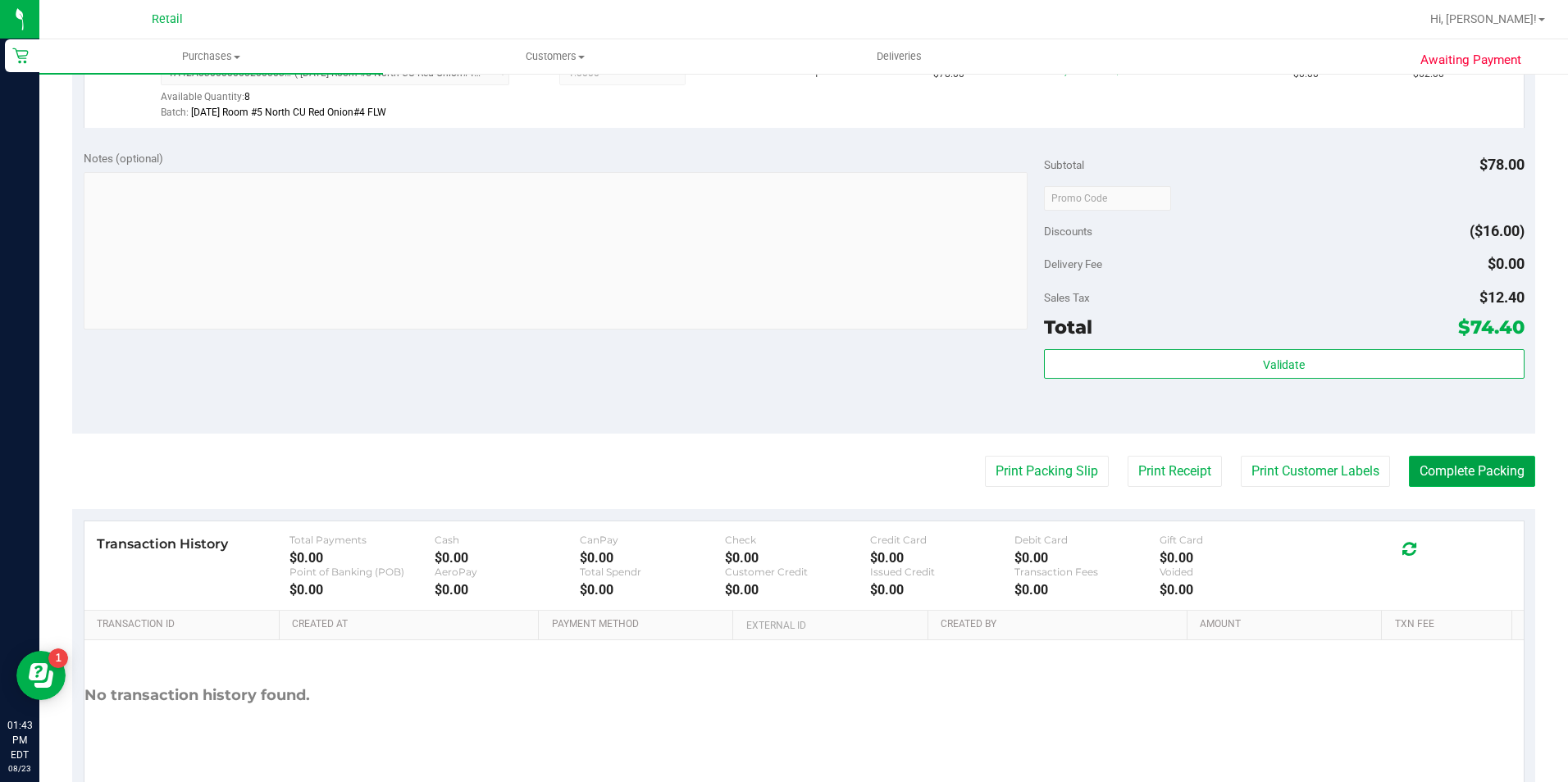
click at [1463, 475] on button "Complete Packing" at bounding box center [1471, 472] width 126 height 31
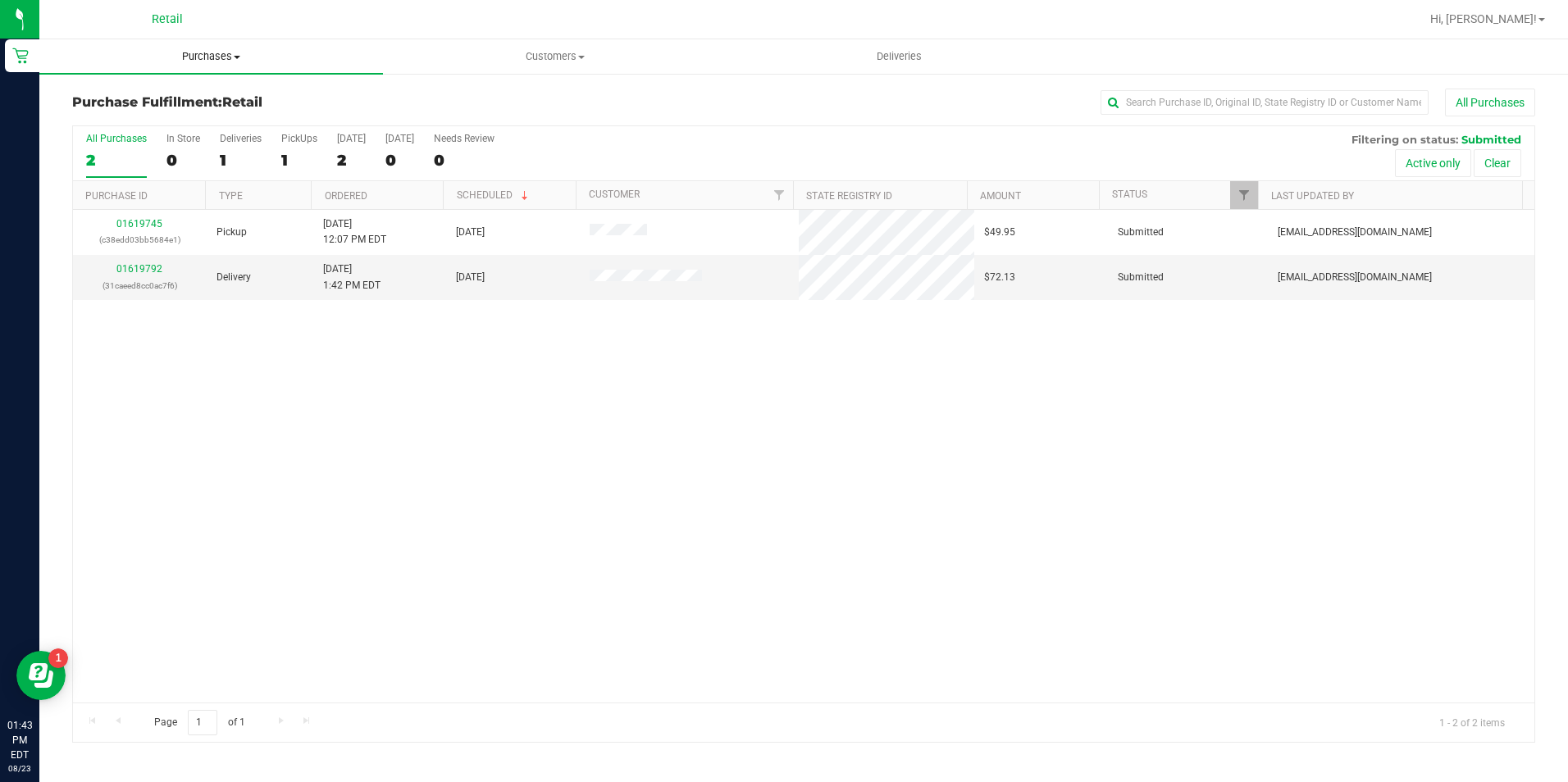
click at [195, 58] on span "Purchases" at bounding box center [211, 56] width 344 height 15
click at [165, 131] on li "All purchases" at bounding box center [211, 138] width 344 height 20
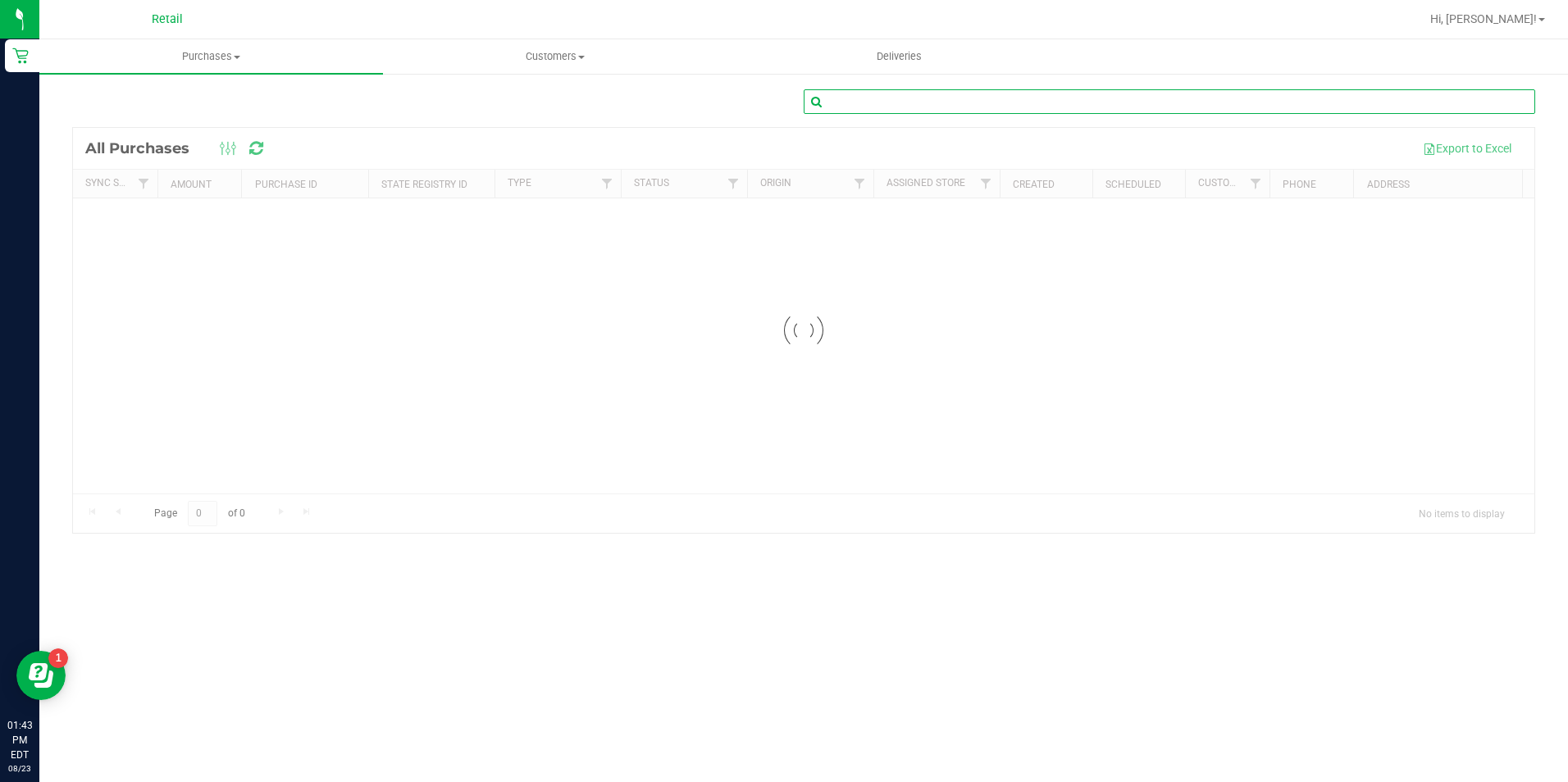
click at [898, 104] on input "text" at bounding box center [1168, 101] width 731 height 25
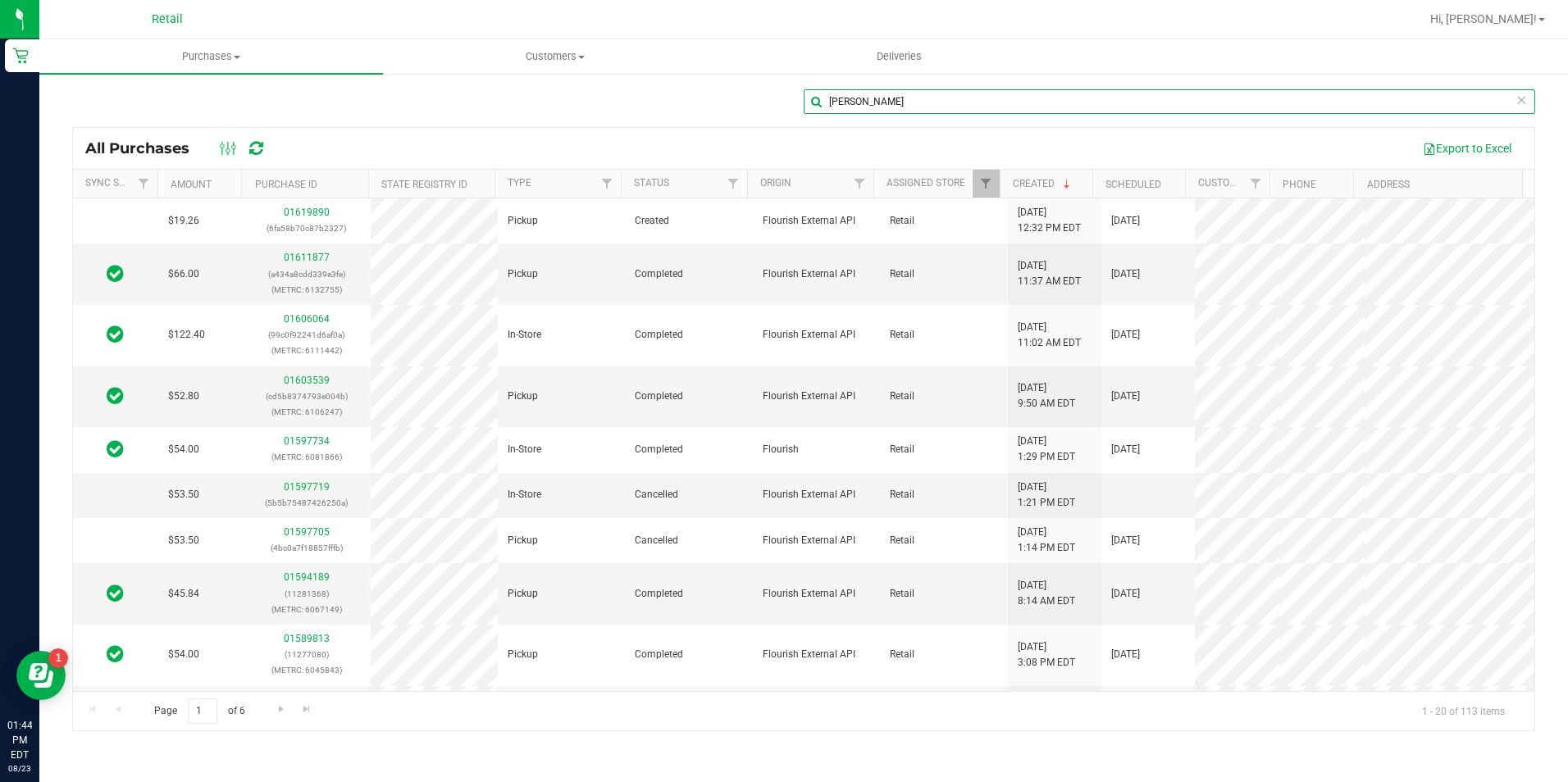
type input "[PERSON_NAME]"
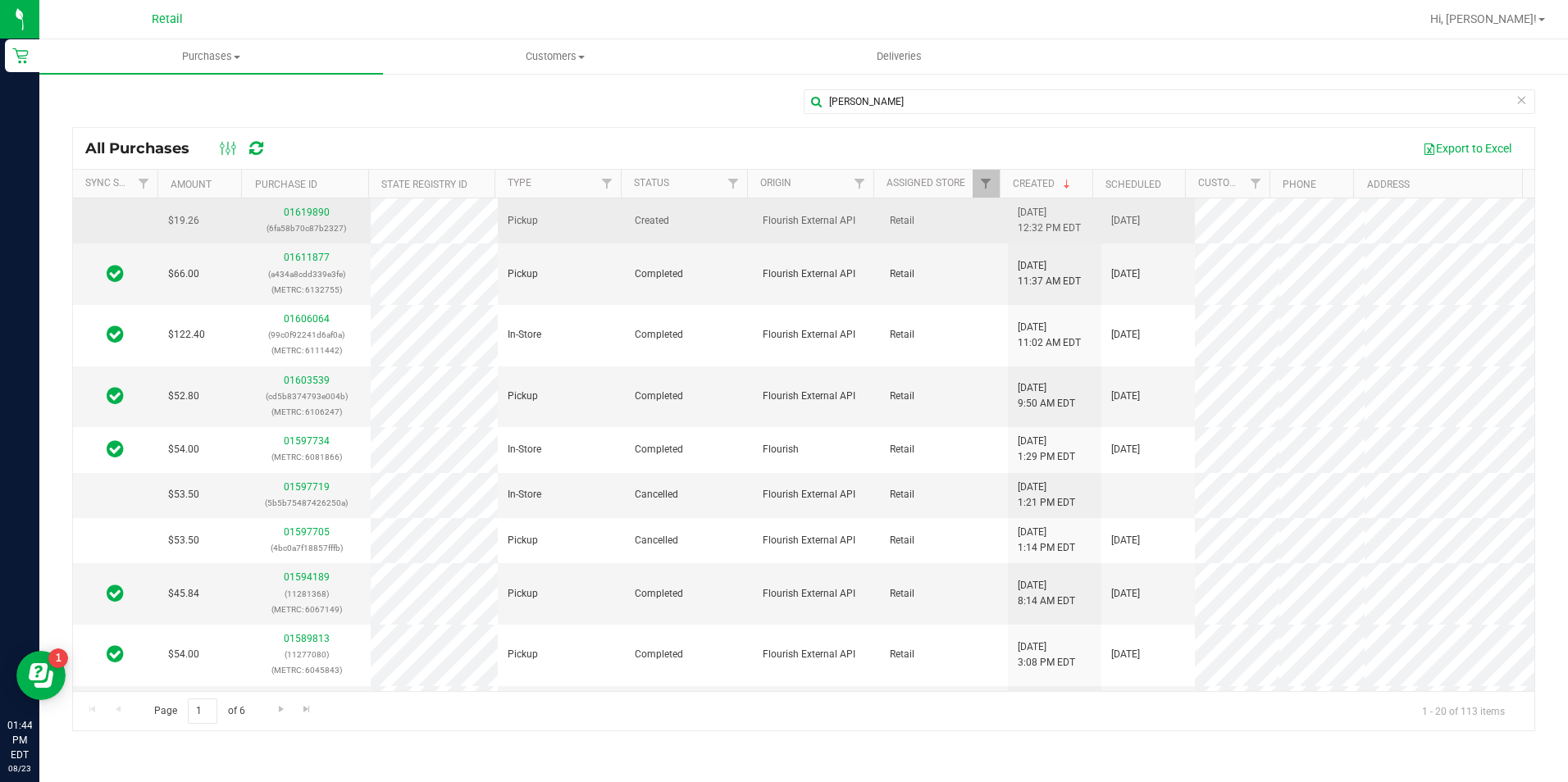
click at [309, 224] on p "(6fa58b70c87b2327)" at bounding box center [306, 228] width 107 height 15
click at [308, 211] on link "01619890" at bounding box center [307, 212] width 46 height 11
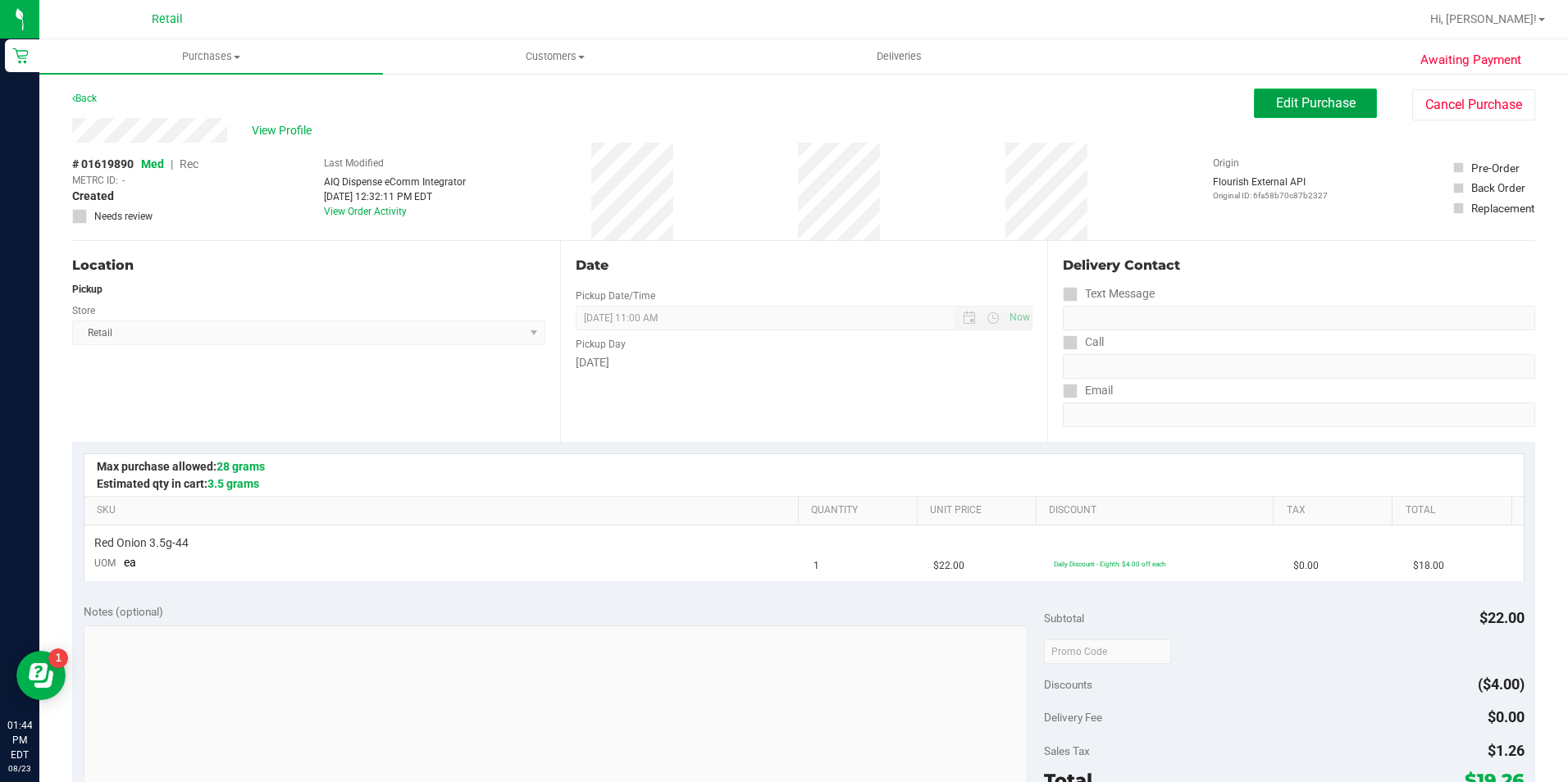
click at [1276, 102] on span "Edit Purchase" at bounding box center [1315, 103] width 80 height 15
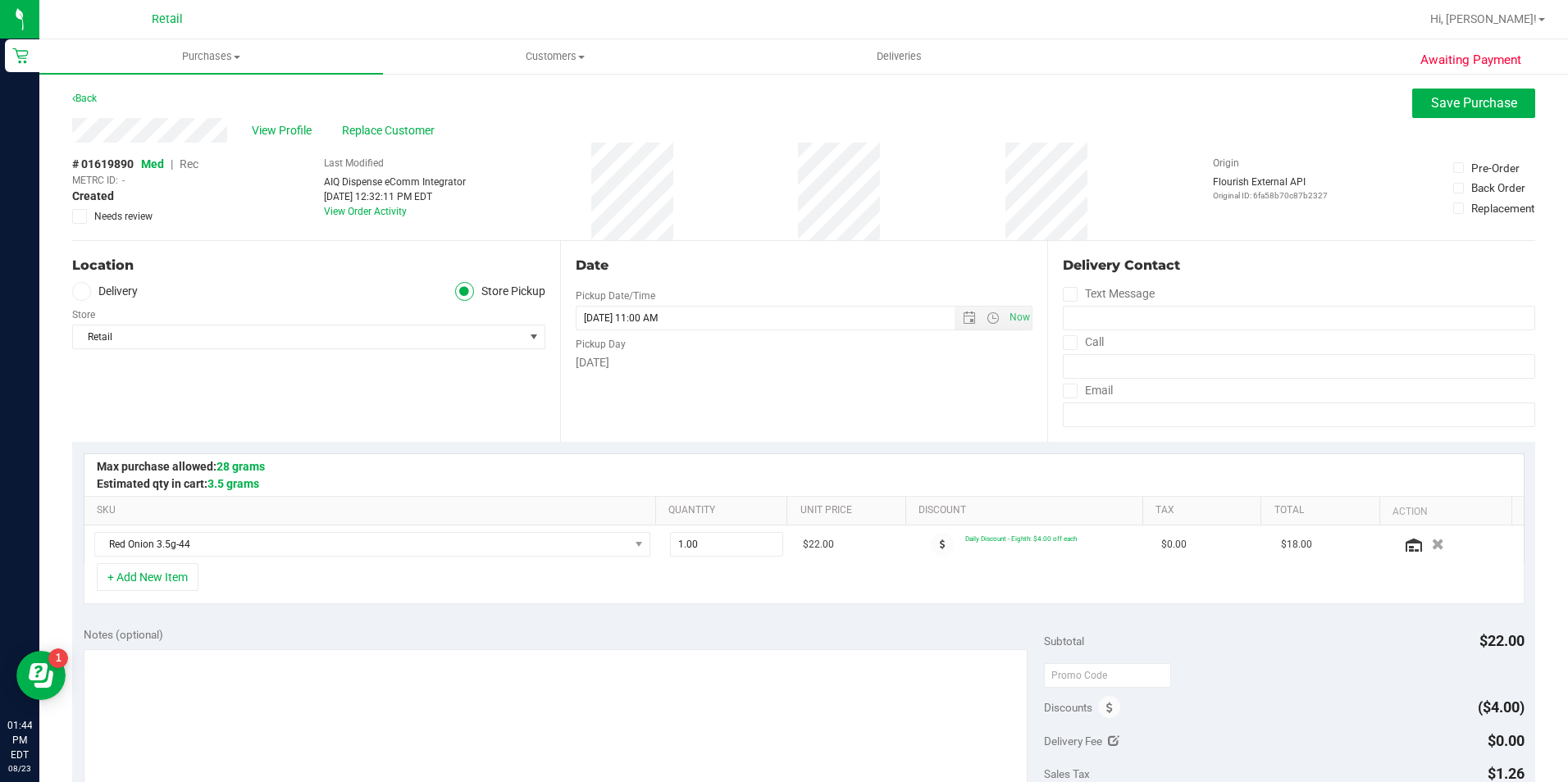
click at [183, 161] on span "Rec" at bounding box center [189, 164] width 19 height 13
click at [1476, 112] on button "Save Purchase" at bounding box center [1473, 103] width 123 height 29
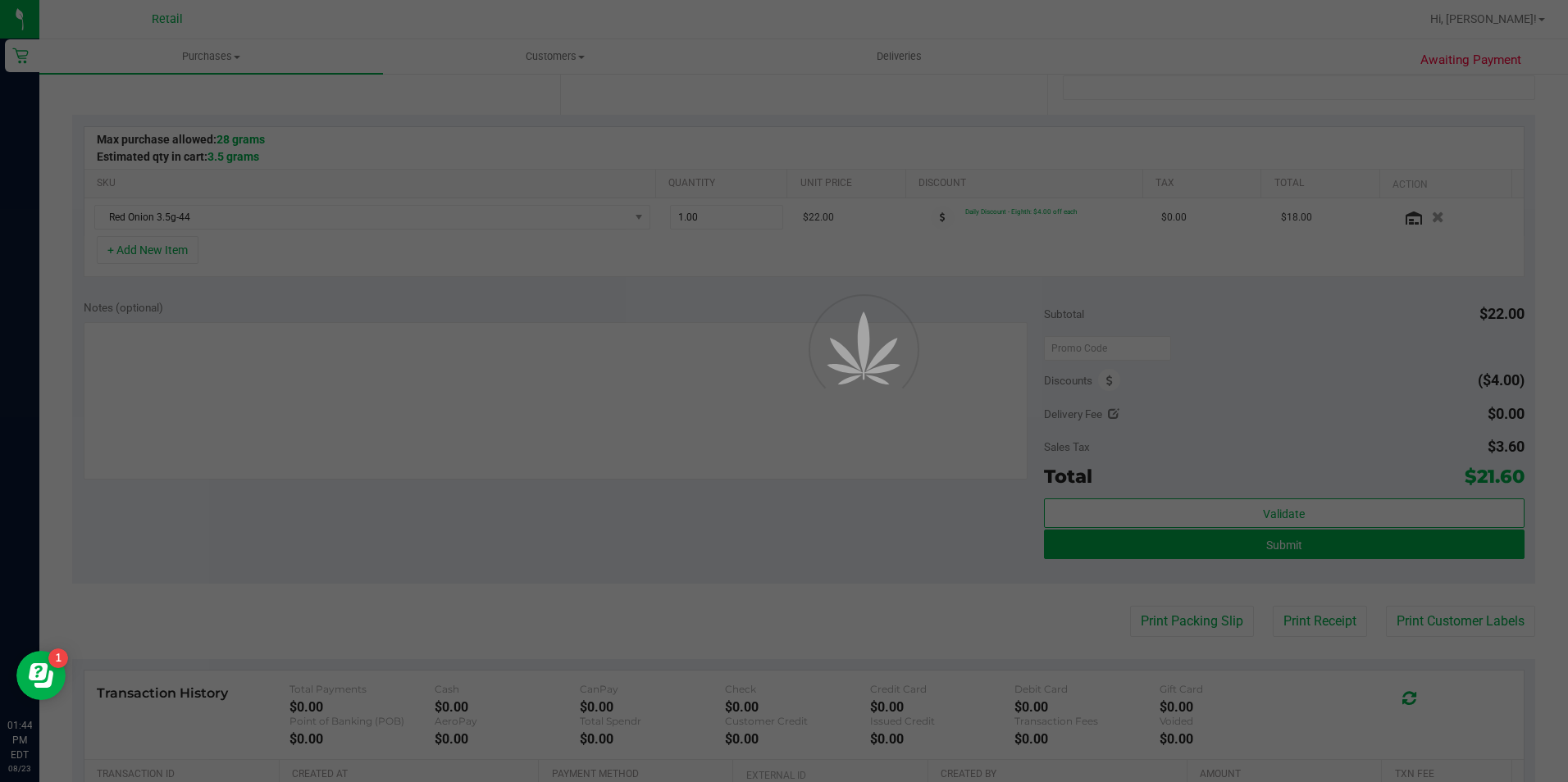
scroll to position [328, 0]
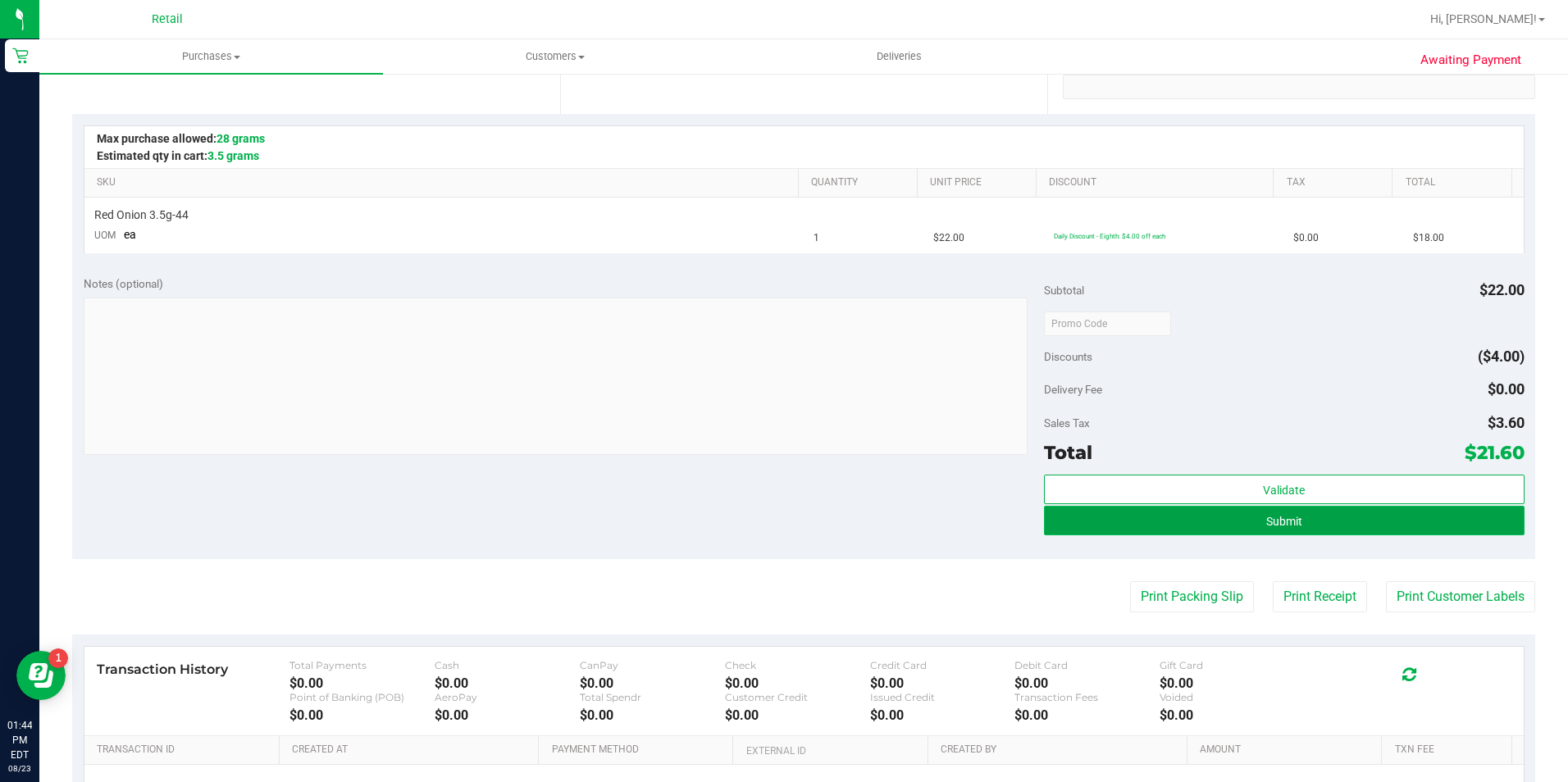
click at [1287, 526] on span "Submit" at bounding box center [1284, 521] width 36 height 13
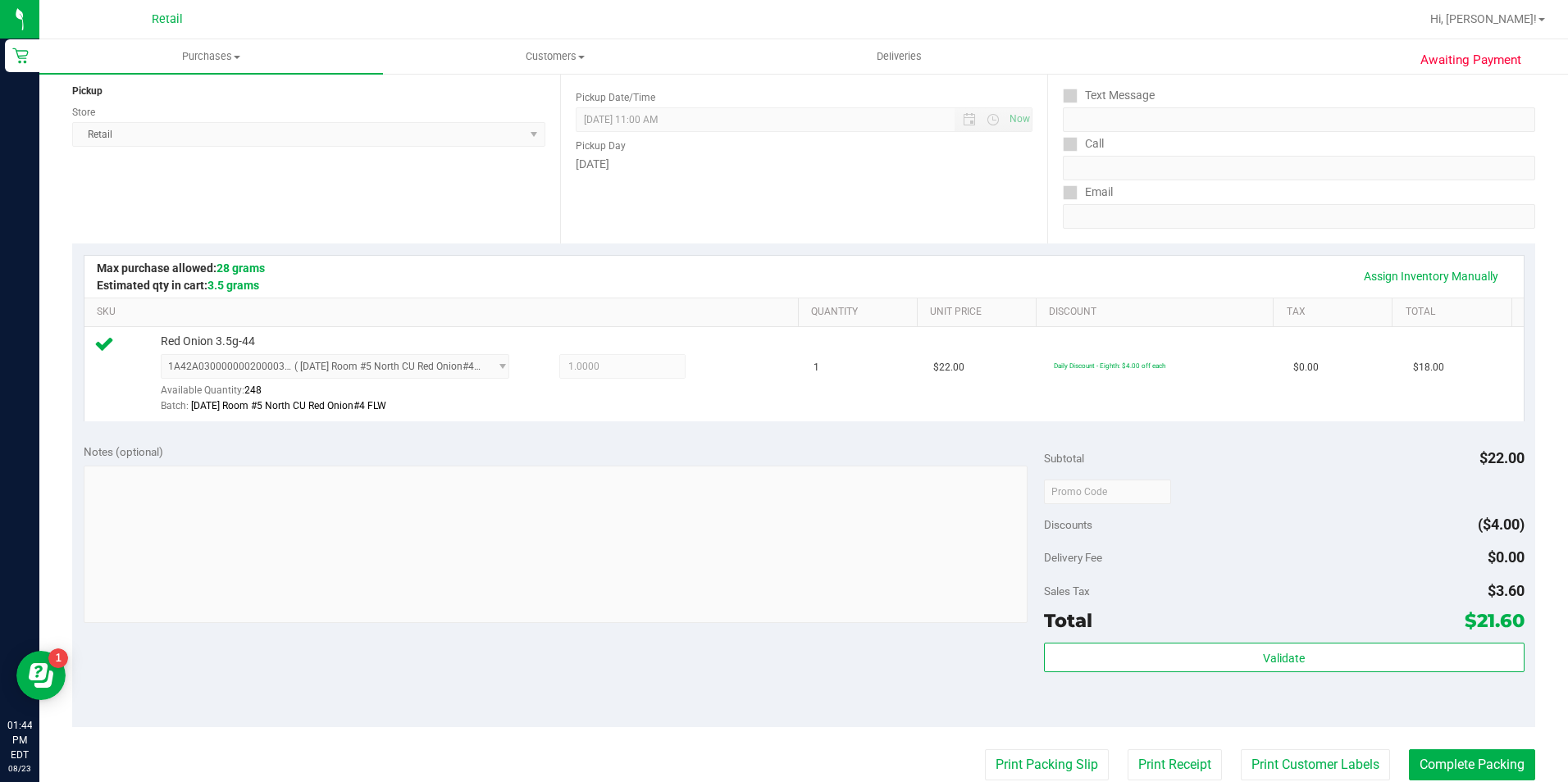
scroll to position [246, 0]
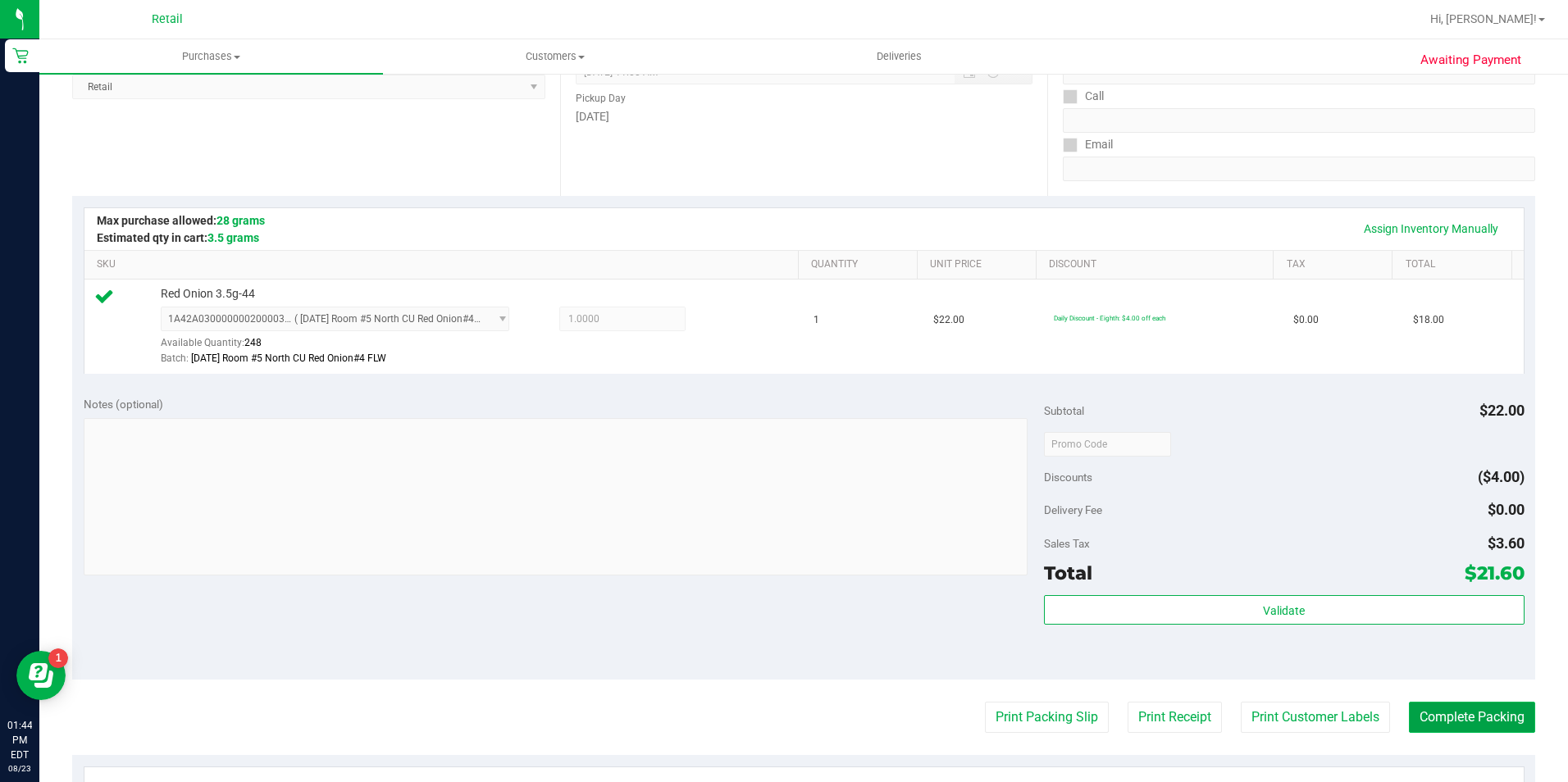
click at [1484, 719] on button "Complete Packing" at bounding box center [1471, 718] width 126 height 31
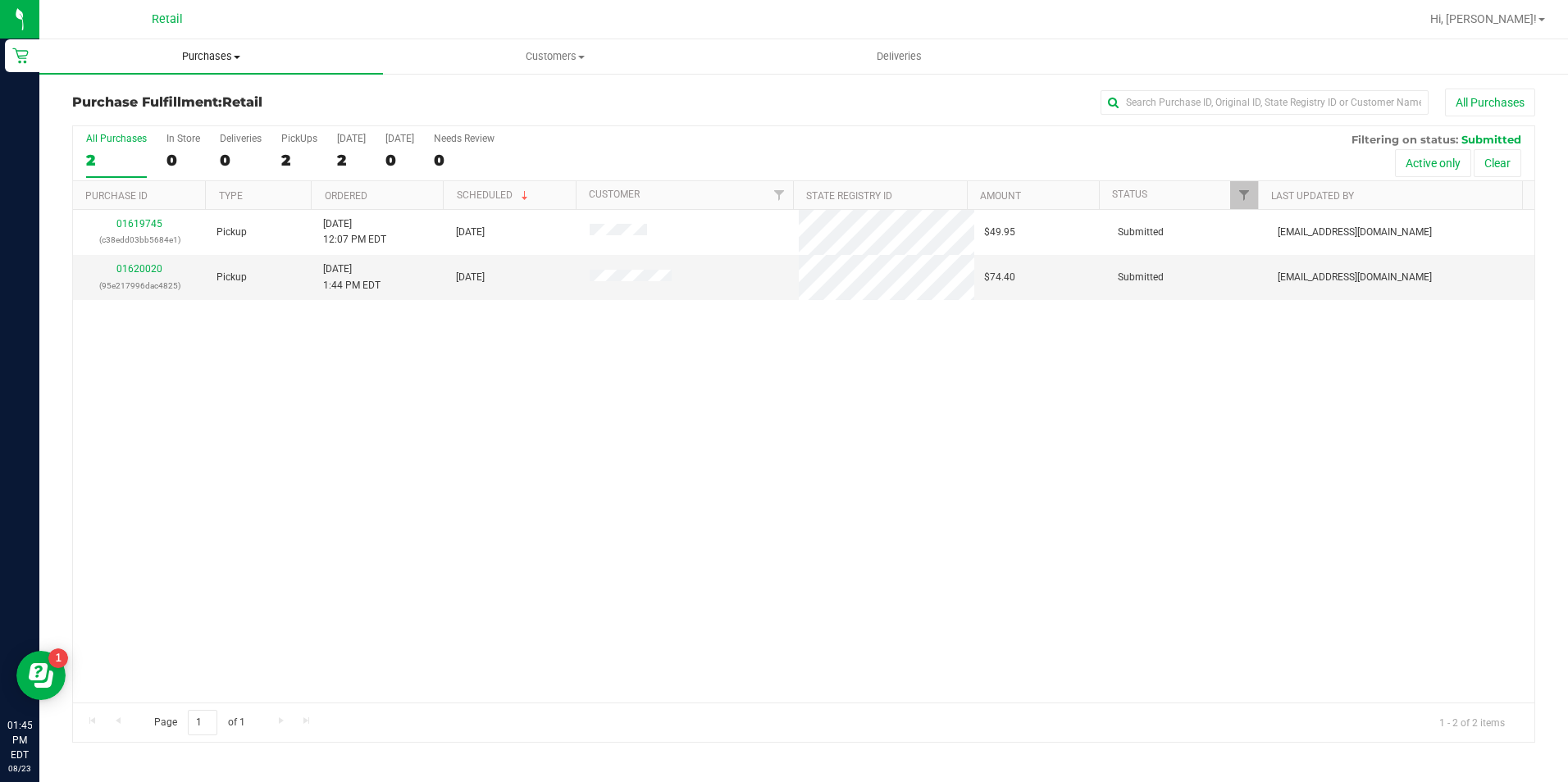
click at [213, 57] on span "Purchases" at bounding box center [211, 56] width 344 height 15
click at [189, 137] on li "All purchases" at bounding box center [211, 138] width 344 height 20
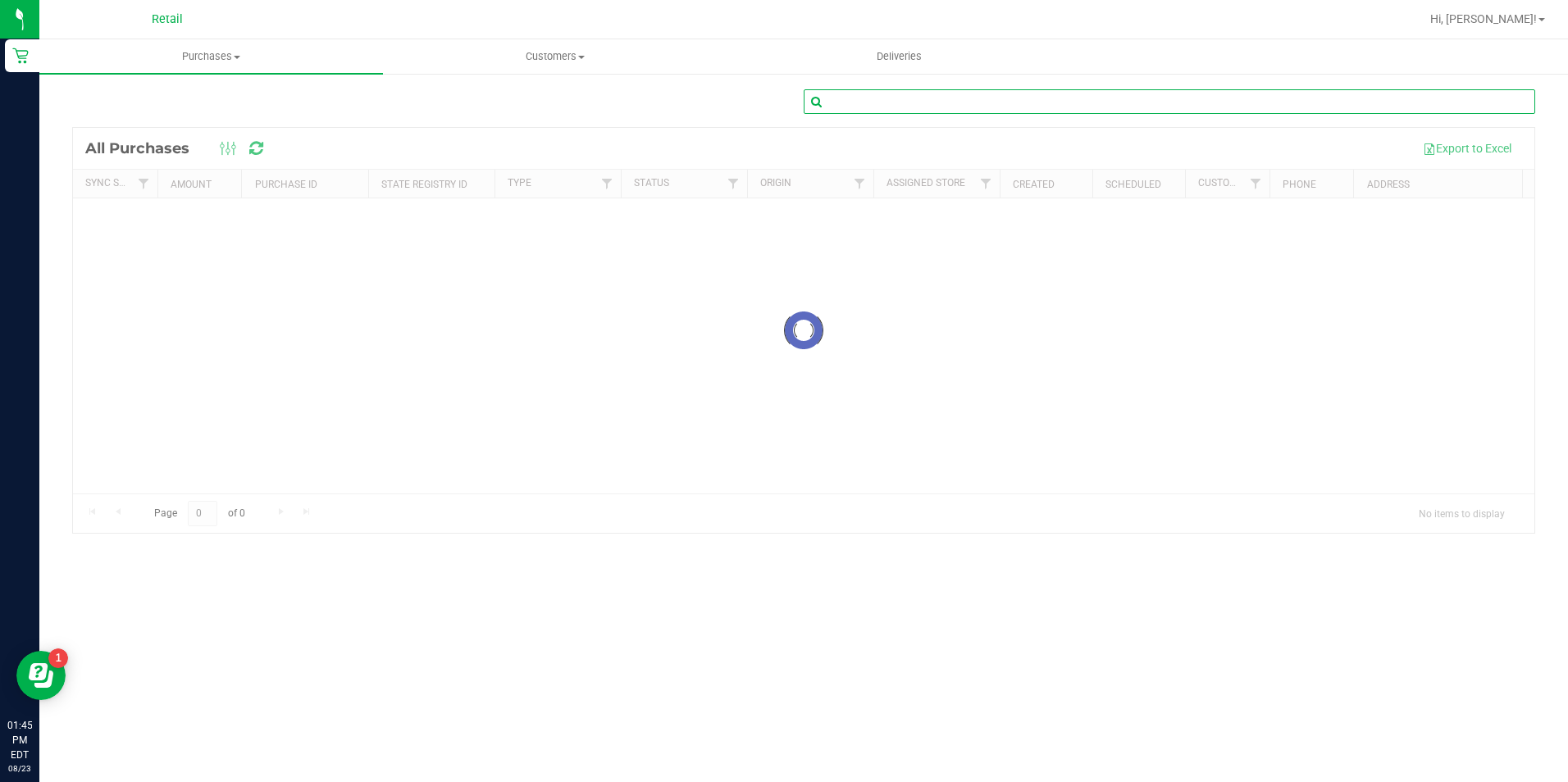
click at [863, 93] on input "text" at bounding box center [1168, 101] width 731 height 25
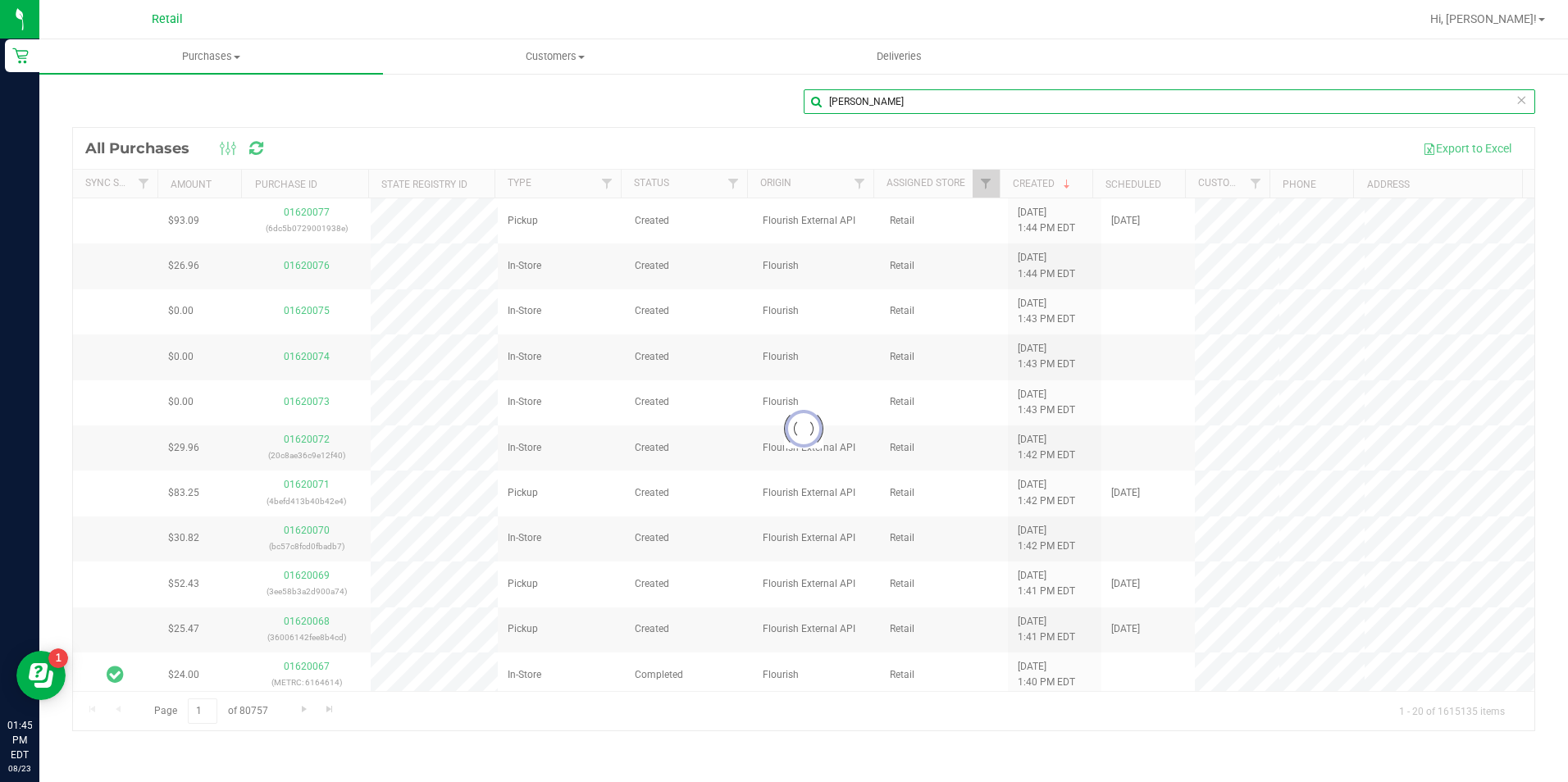
type input "[PERSON_NAME]"
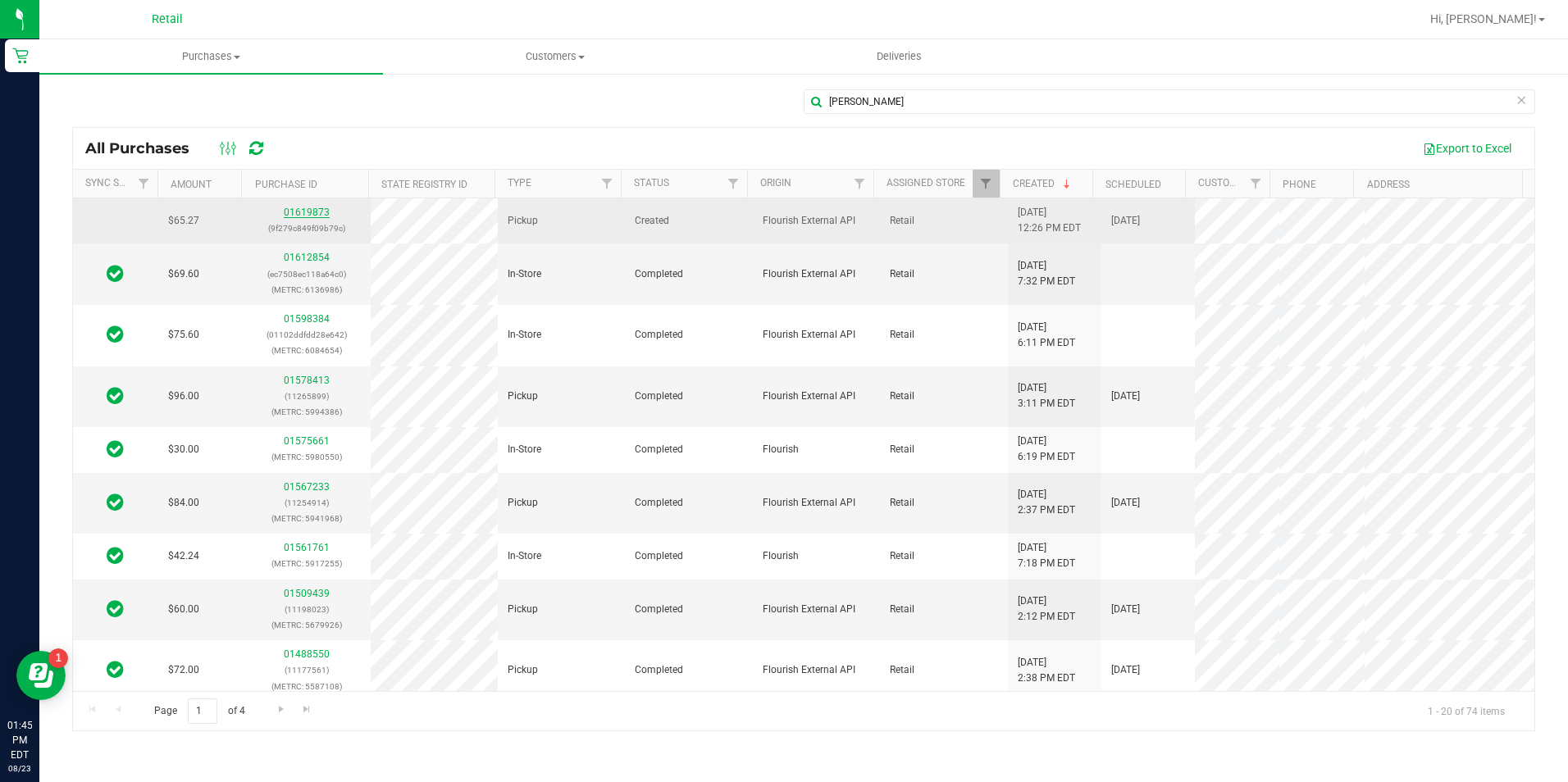
click at [291, 214] on link "01619873" at bounding box center [307, 212] width 46 height 11
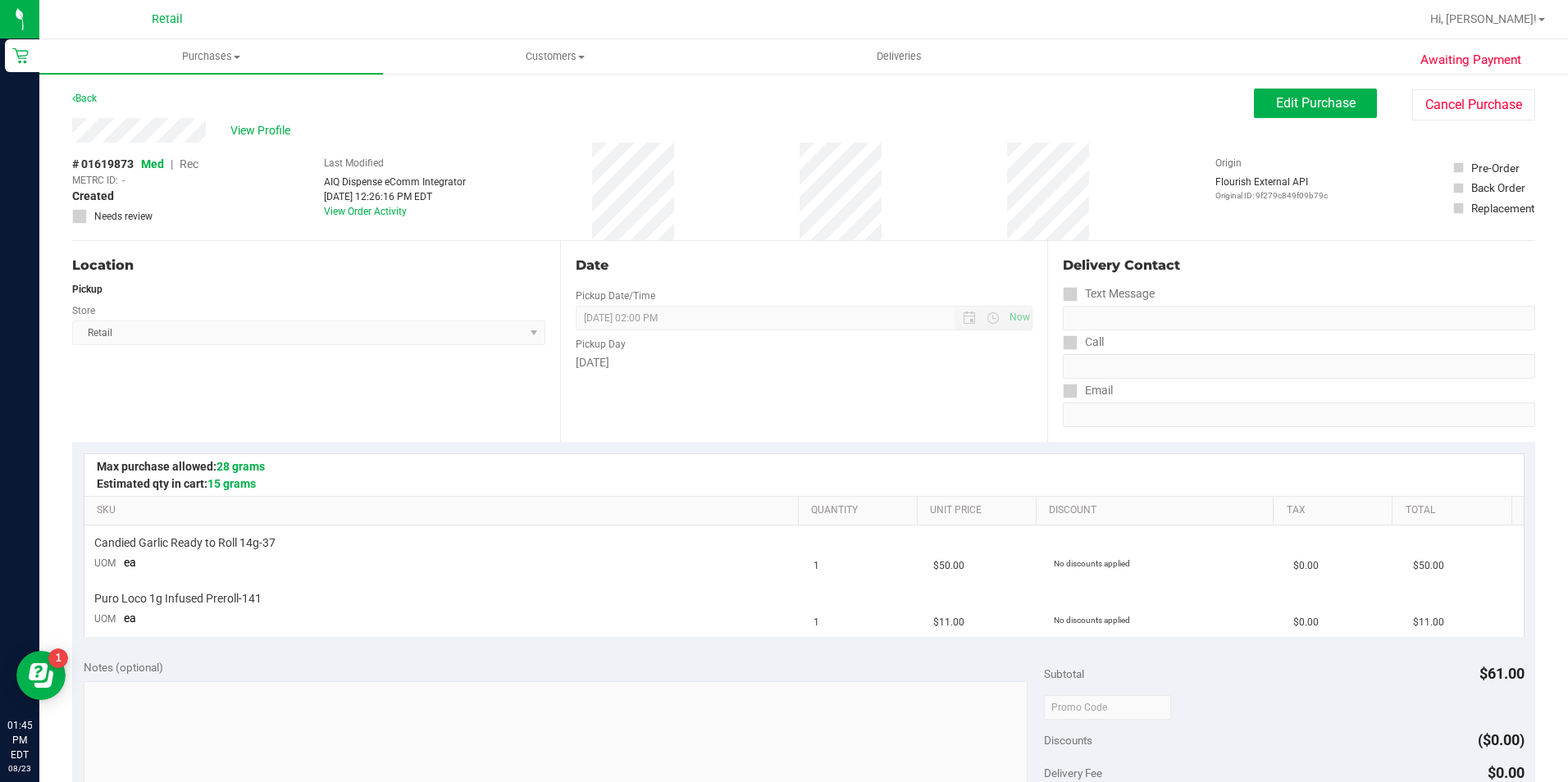
click at [1270, 87] on div "Awaiting Payment Back Edit Purchase Cancel Purchase View Profile # 01619873 Med…" at bounding box center [803, 715] width 1529 height 1286
click at [1270, 92] on button "Edit Purchase" at bounding box center [1314, 103] width 123 height 29
click at [192, 167] on span "Rec" at bounding box center [189, 164] width 19 height 13
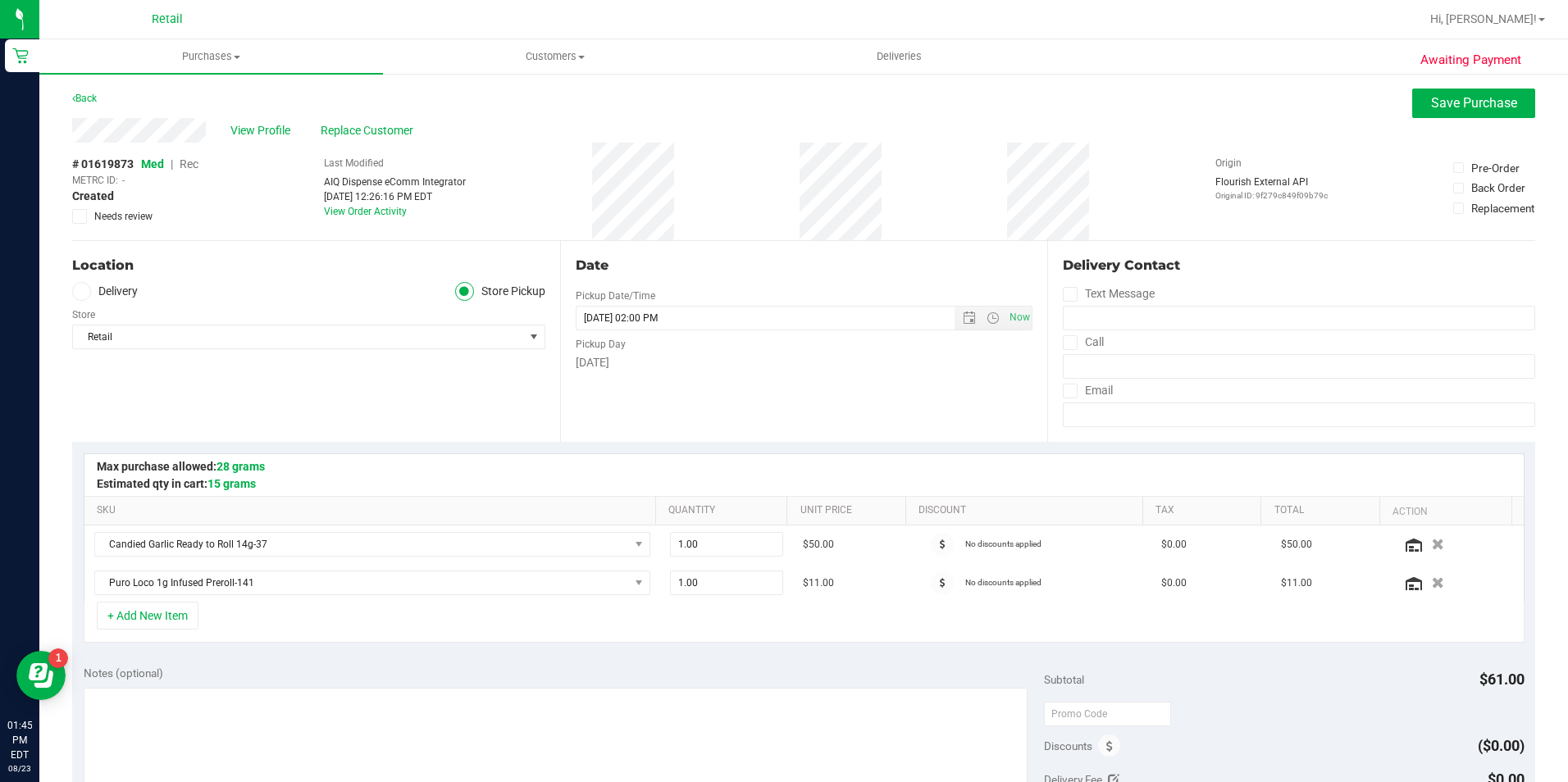
click at [194, 165] on span "Rec" at bounding box center [189, 164] width 19 height 13
click at [1496, 97] on span "Save Purchase" at bounding box center [1474, 103] width 86 height 15
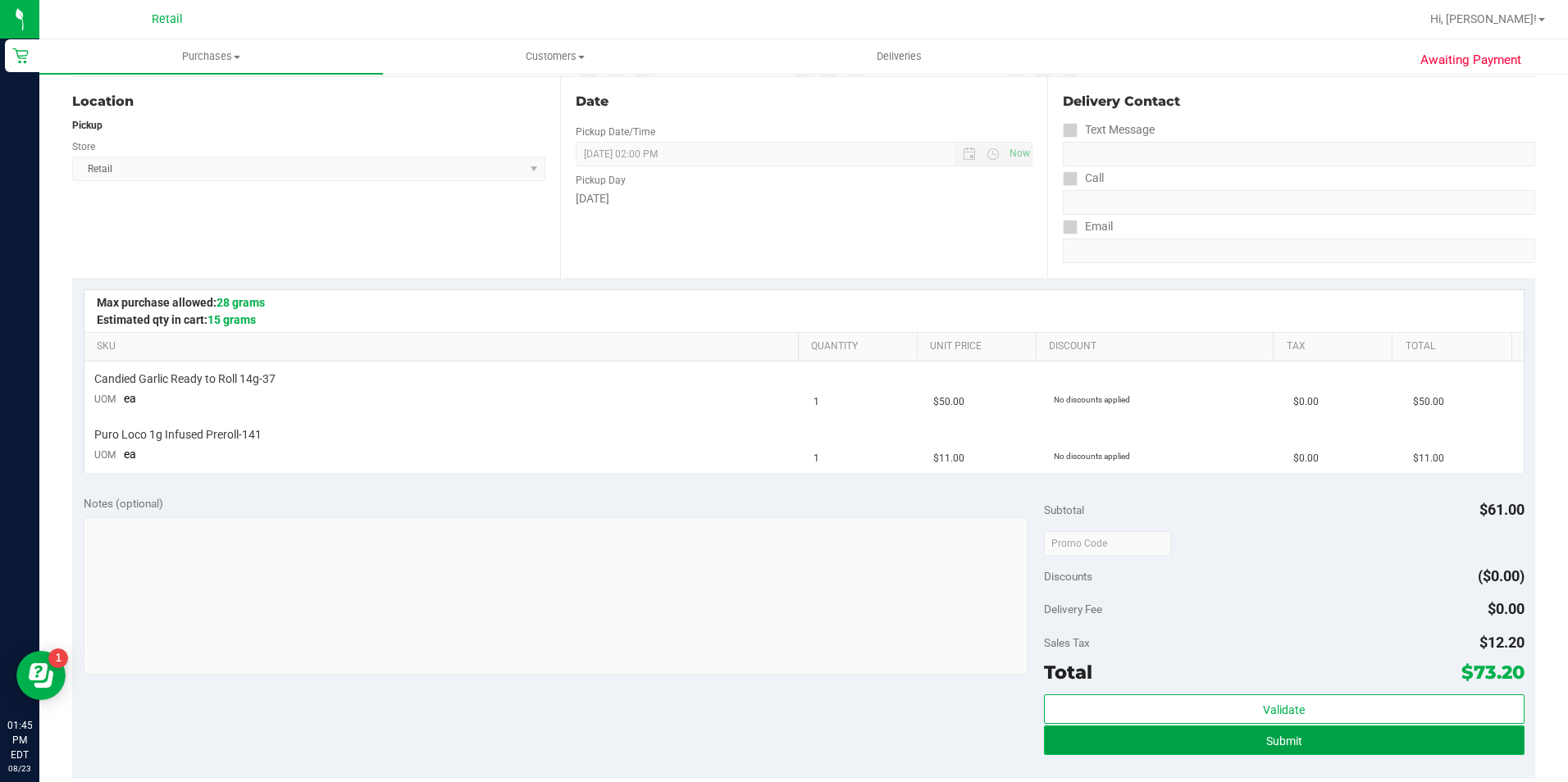
click at [1133, 735] on button "Submit" at bounding box center [1284, 740] width 480 height 29
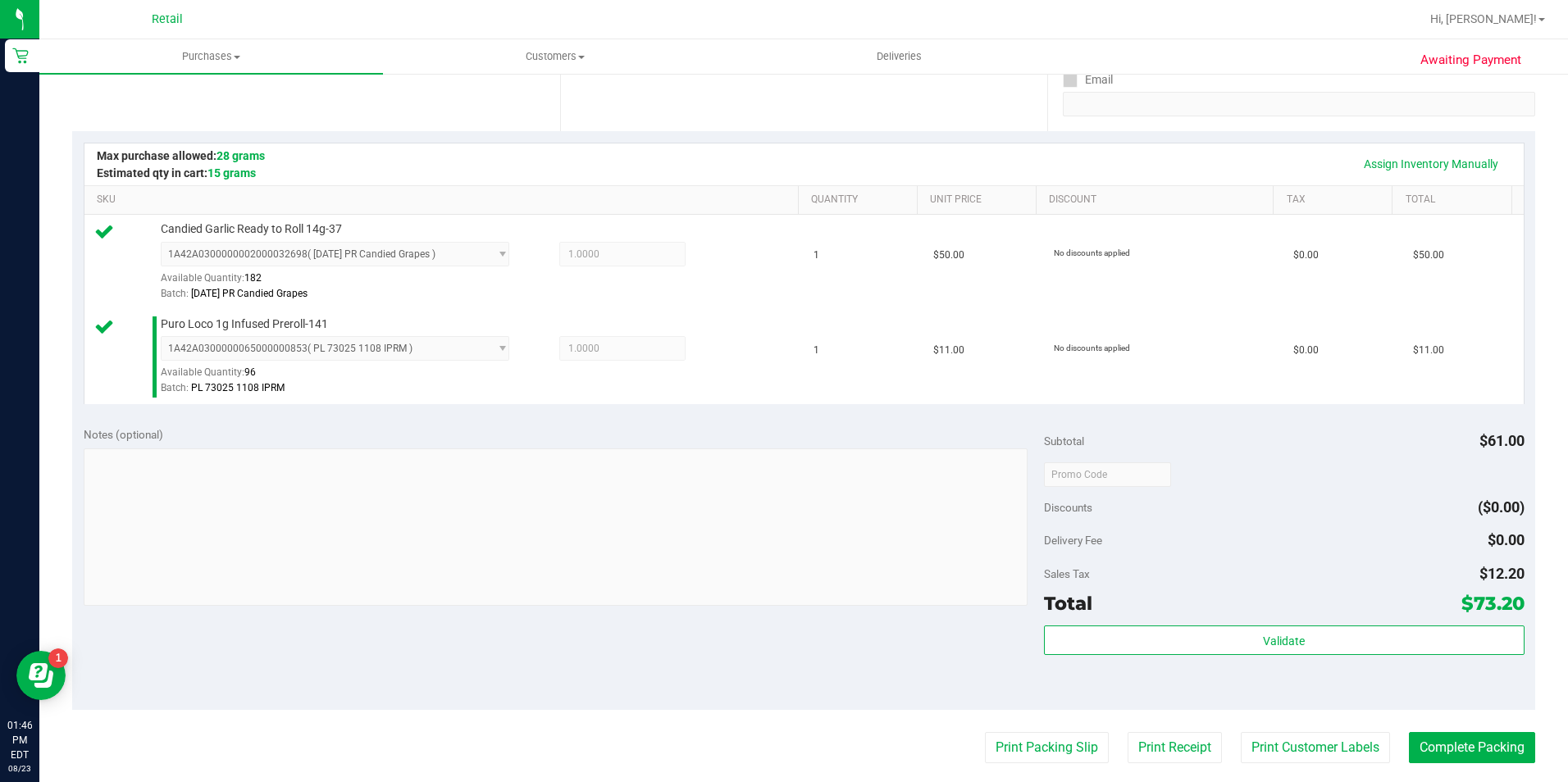
scroll to position [492, 0]
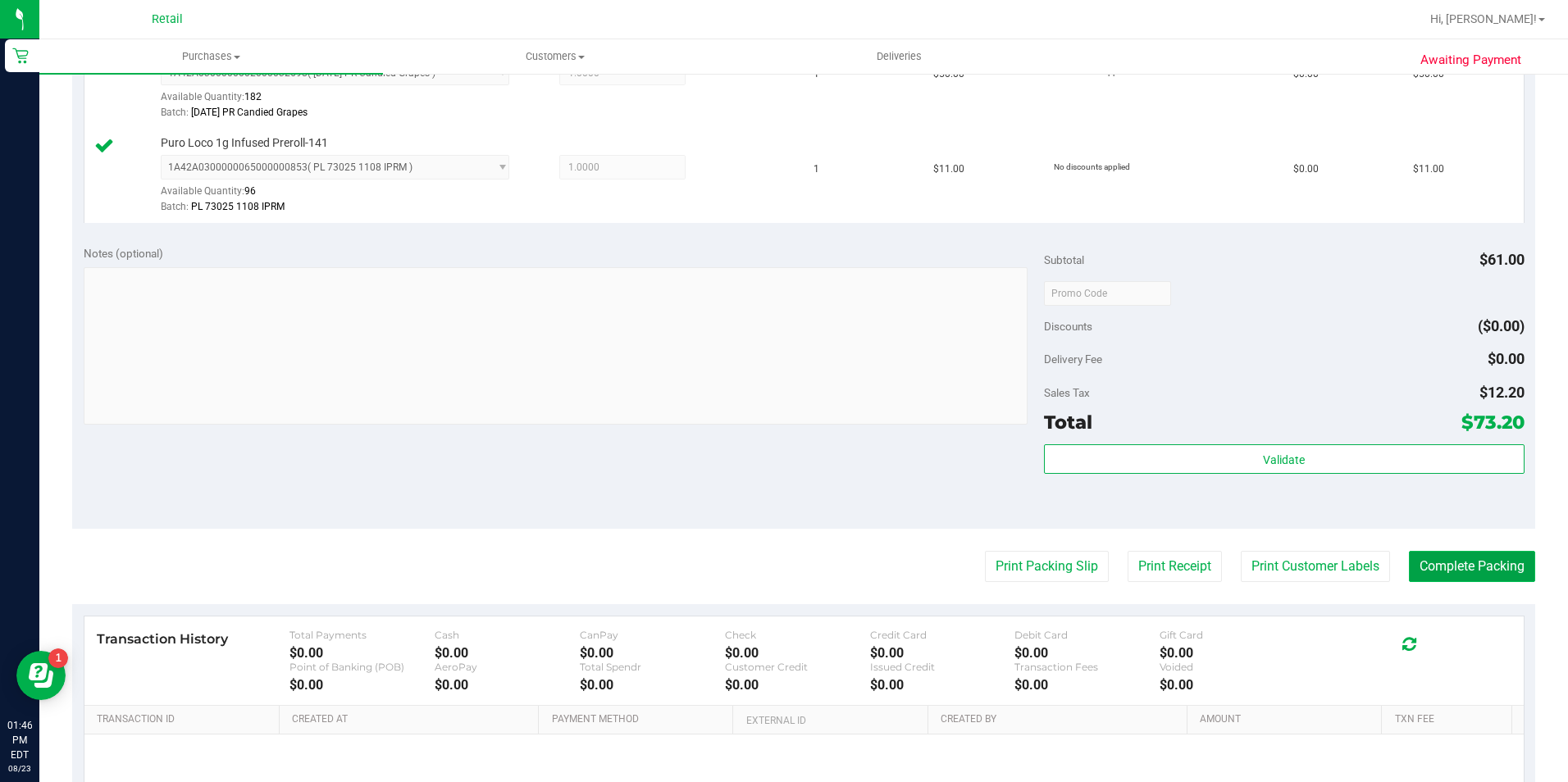
click at [1499, 574] on button "Complete Packing" at bounding box center [1471, 567] width 126 height 31
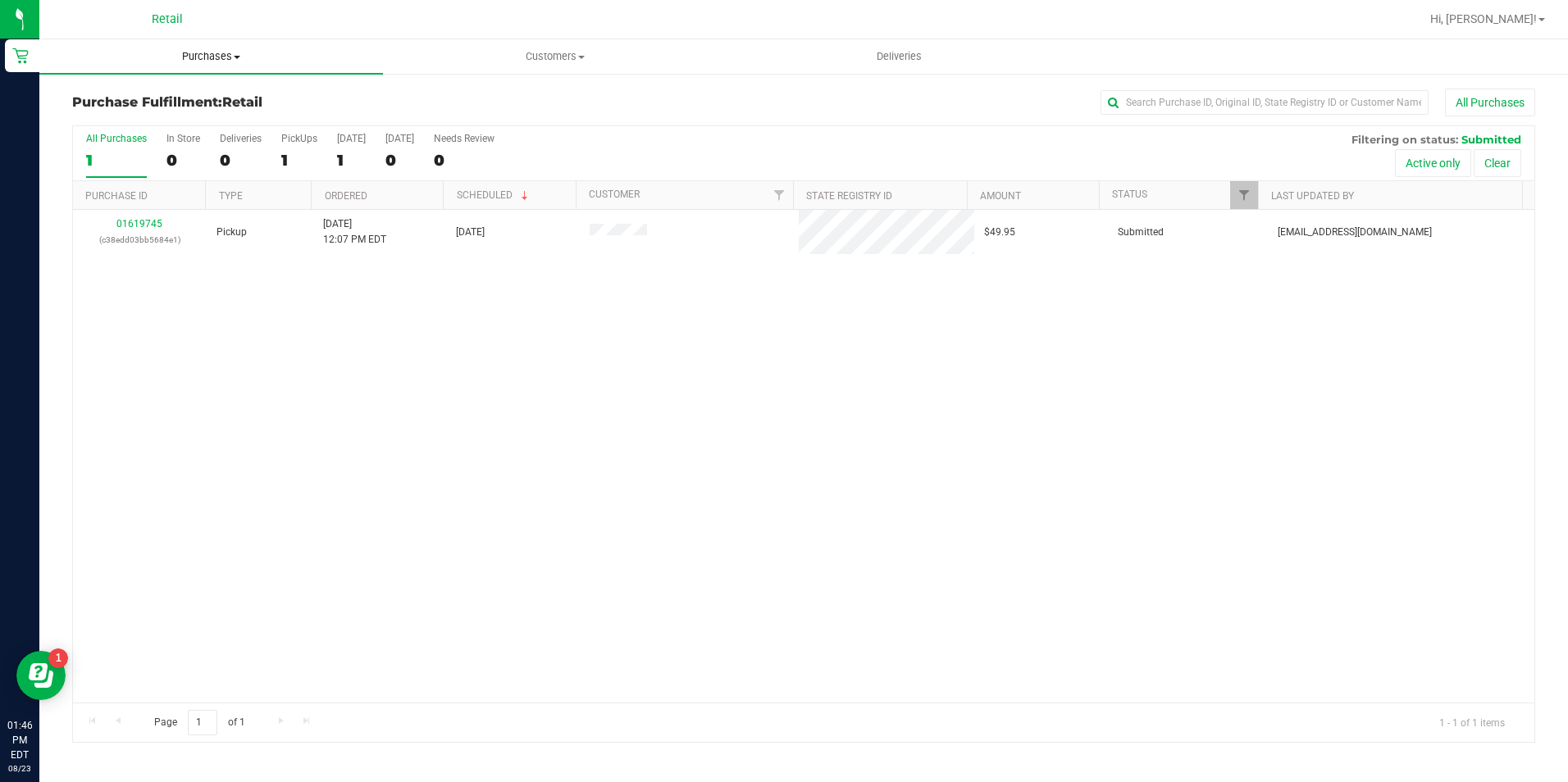
click at [194, 63] on span "Purchases" at bounding box center [211, 56] width 344 height 15
click at [197, 137] on li "All purchases" at bounding box center [211, 138] width 344 height 20
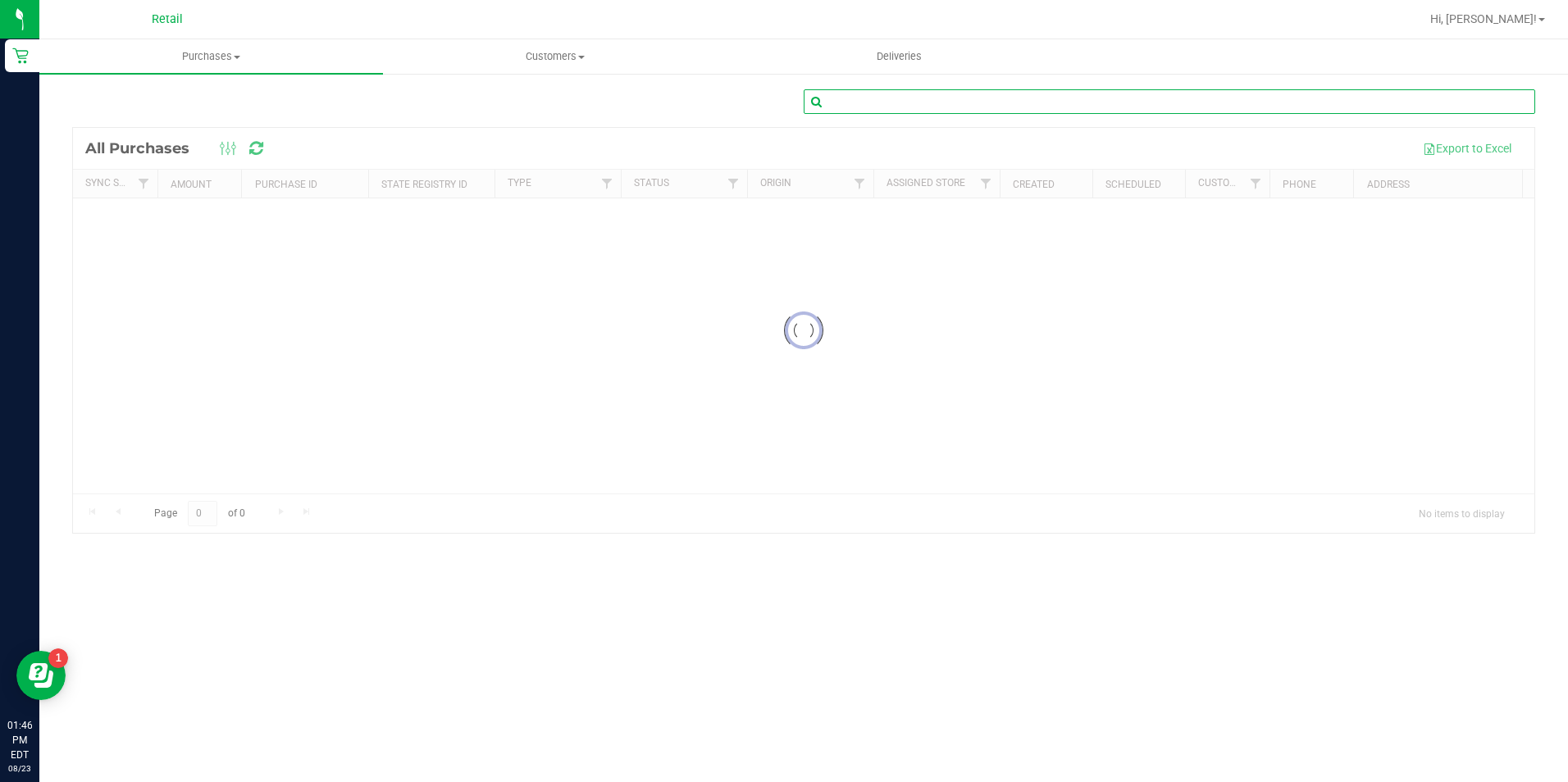
click at [863, 99] on input "text" at bounding box center [1168, 101] width 731 height 25
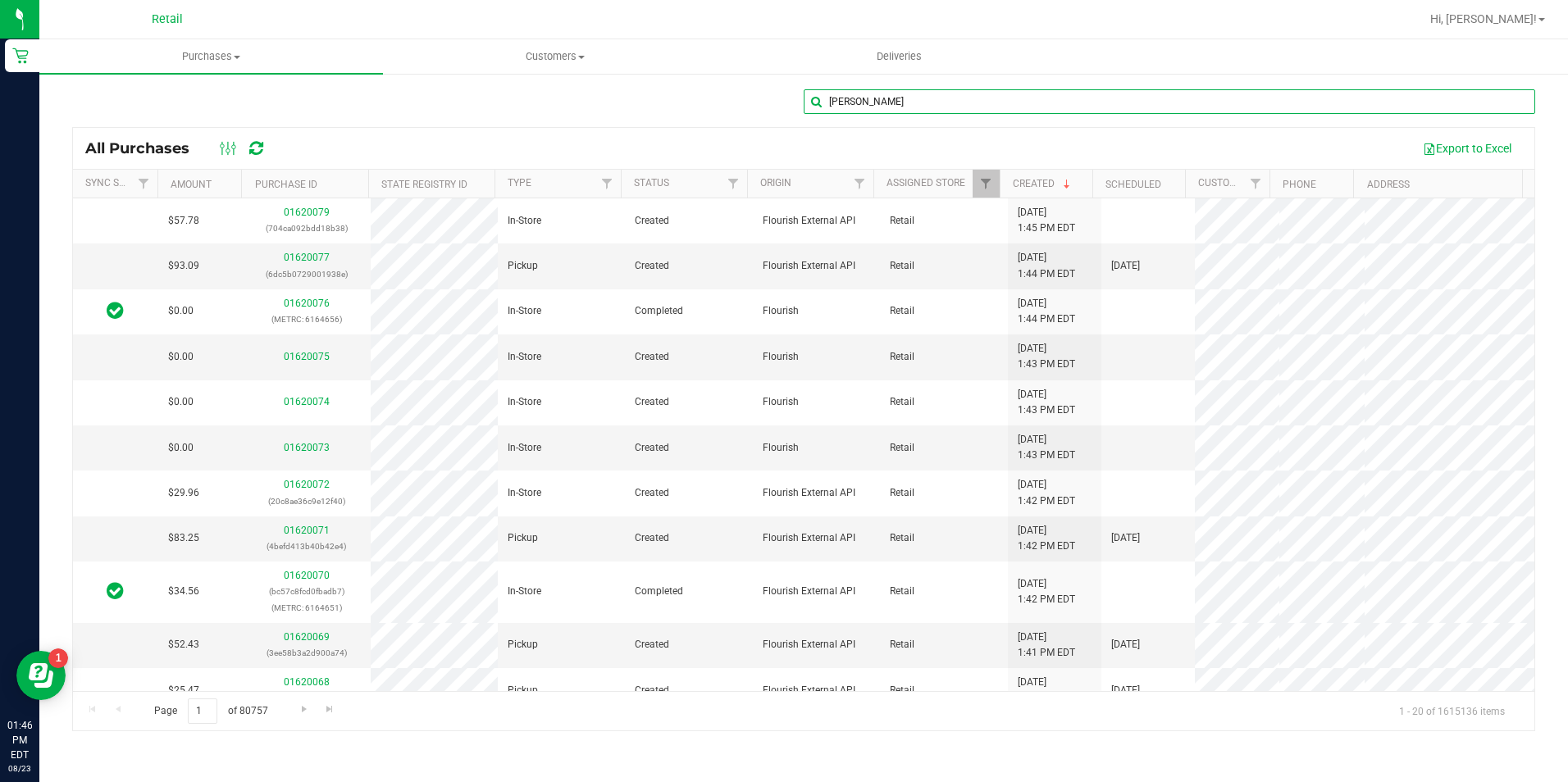
type input "[PERSON_NAME]"
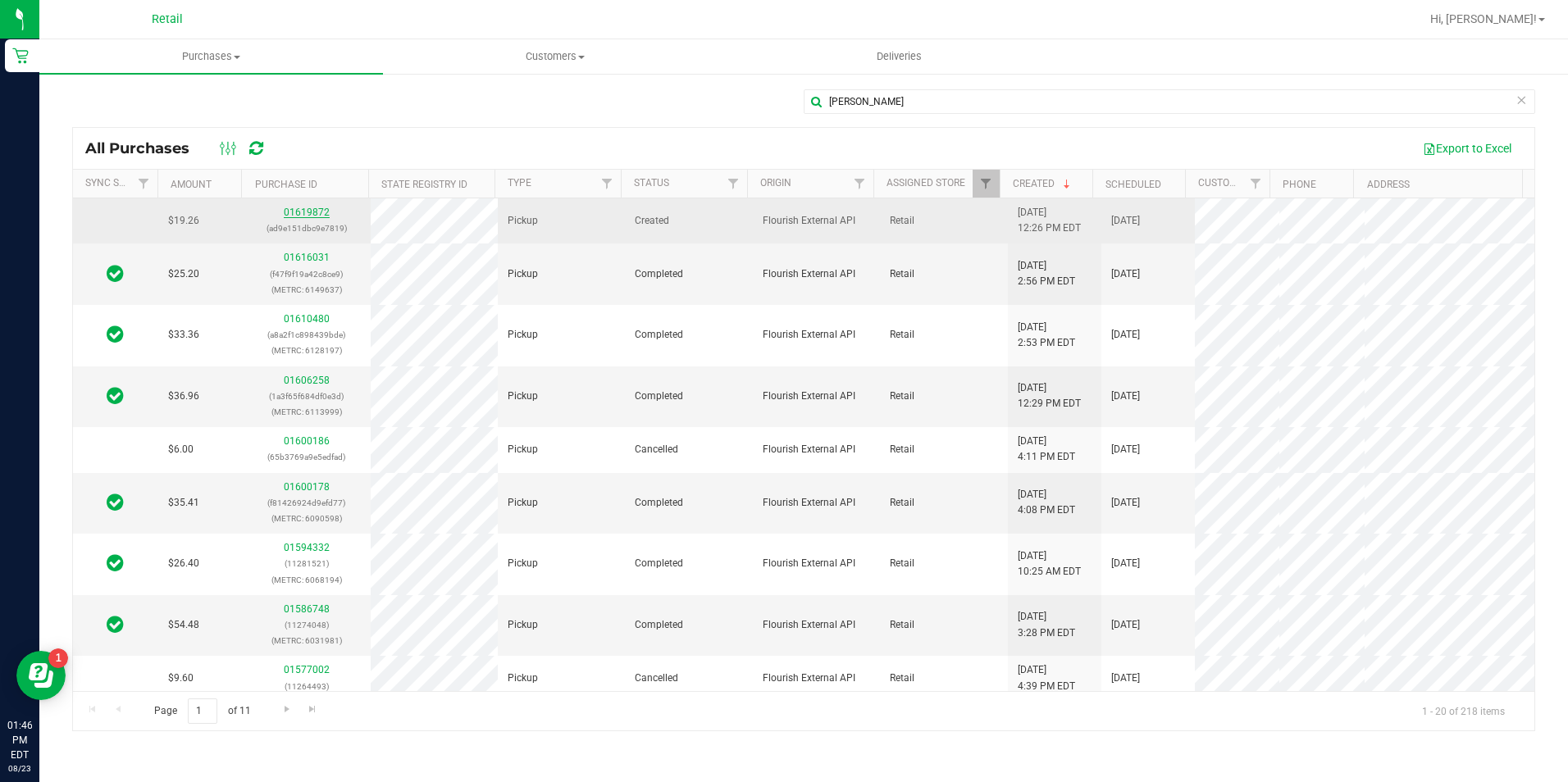
click at [315, 208] on link "01619872" at bounding box center [307, 212] width 46 height 11
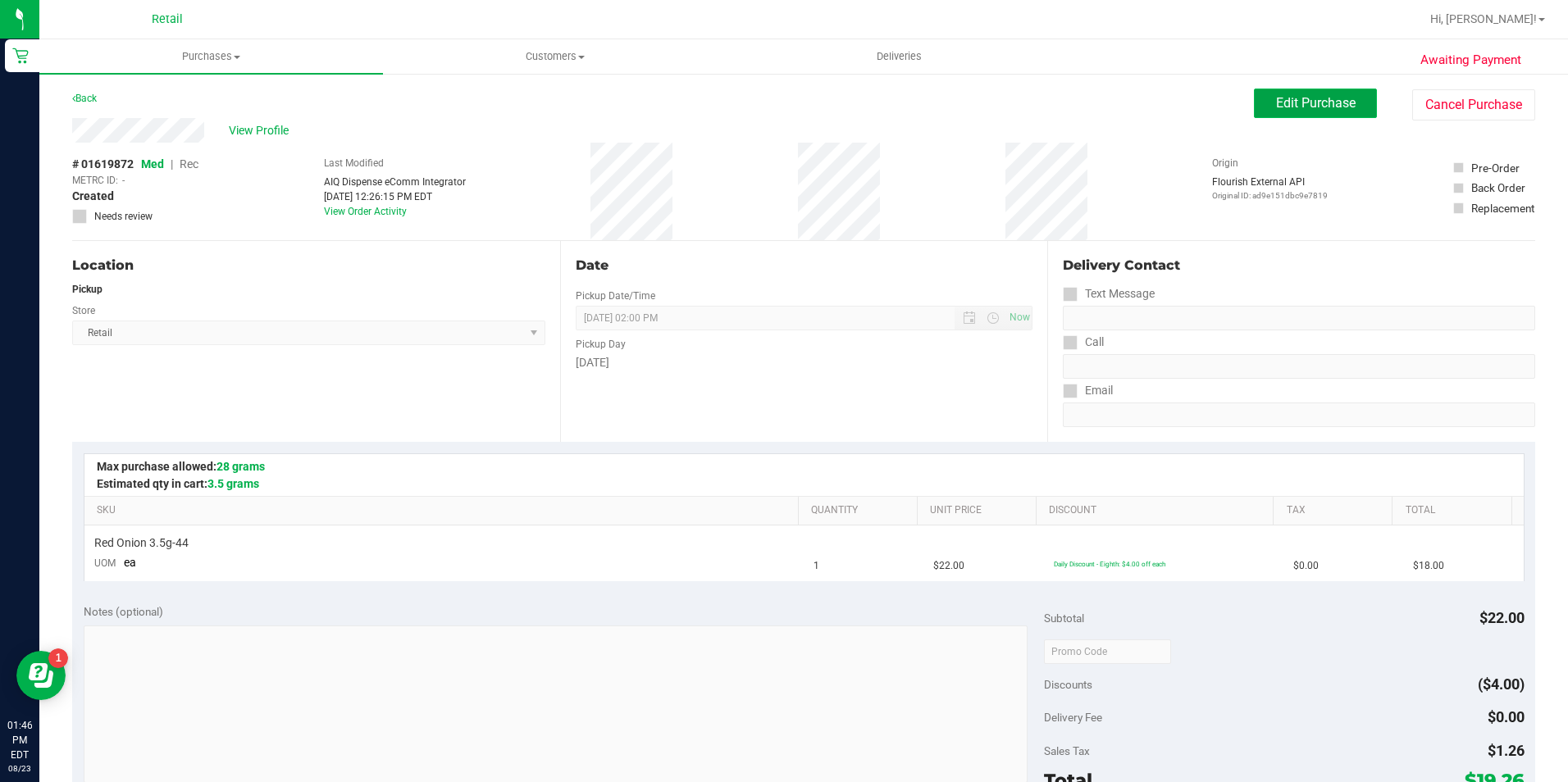
click at [1297, 108] on span "Edit Purchase" at bounding box center [1315, 103] width 80 height 15
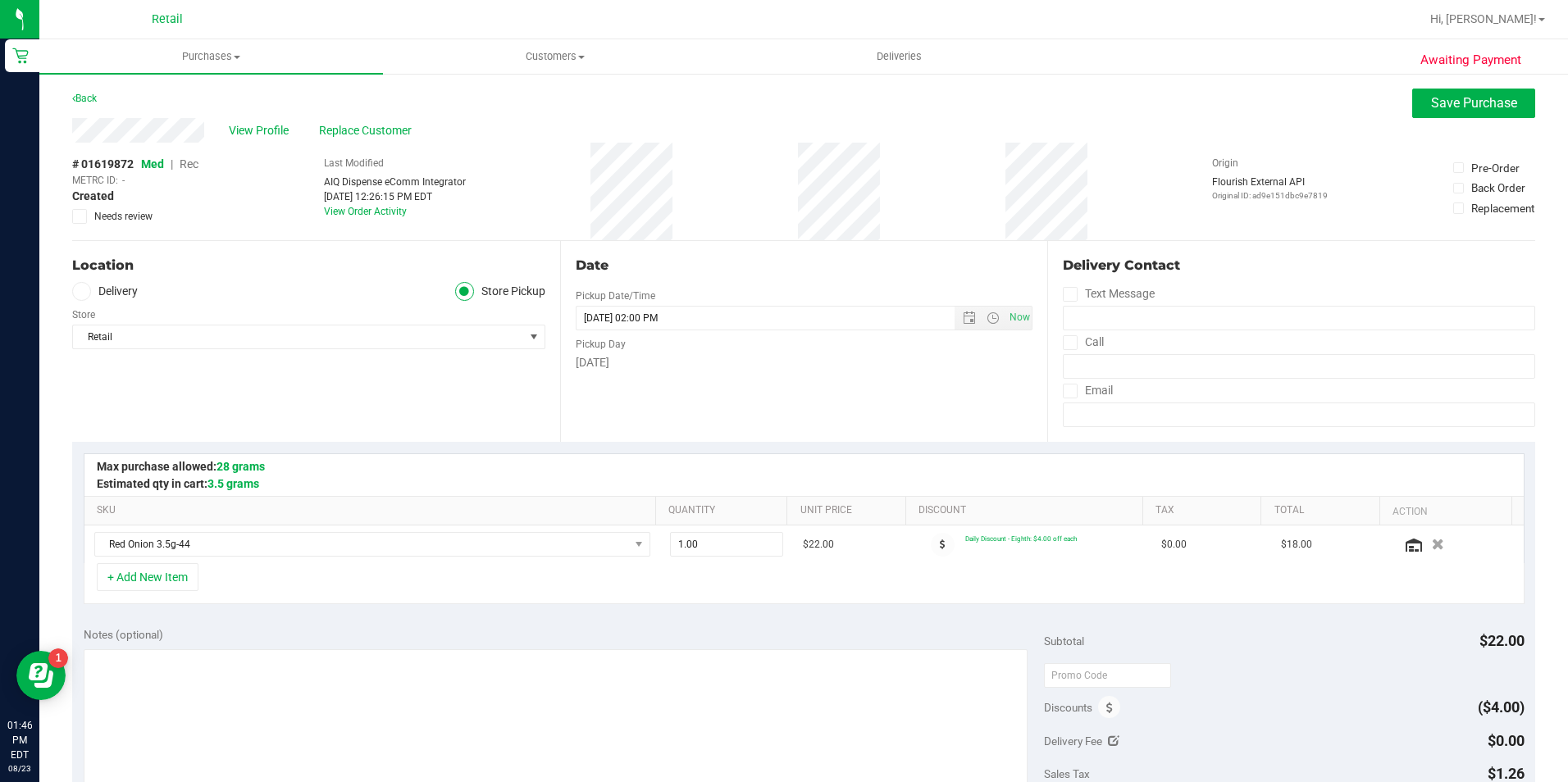
click at [189, 162] on span "Rec" at bounding box center [189, 164] width 19 height 13
click at [1464, 99] on span "Save Purchase" at bounding box center [1474, 103] width 86 height 15
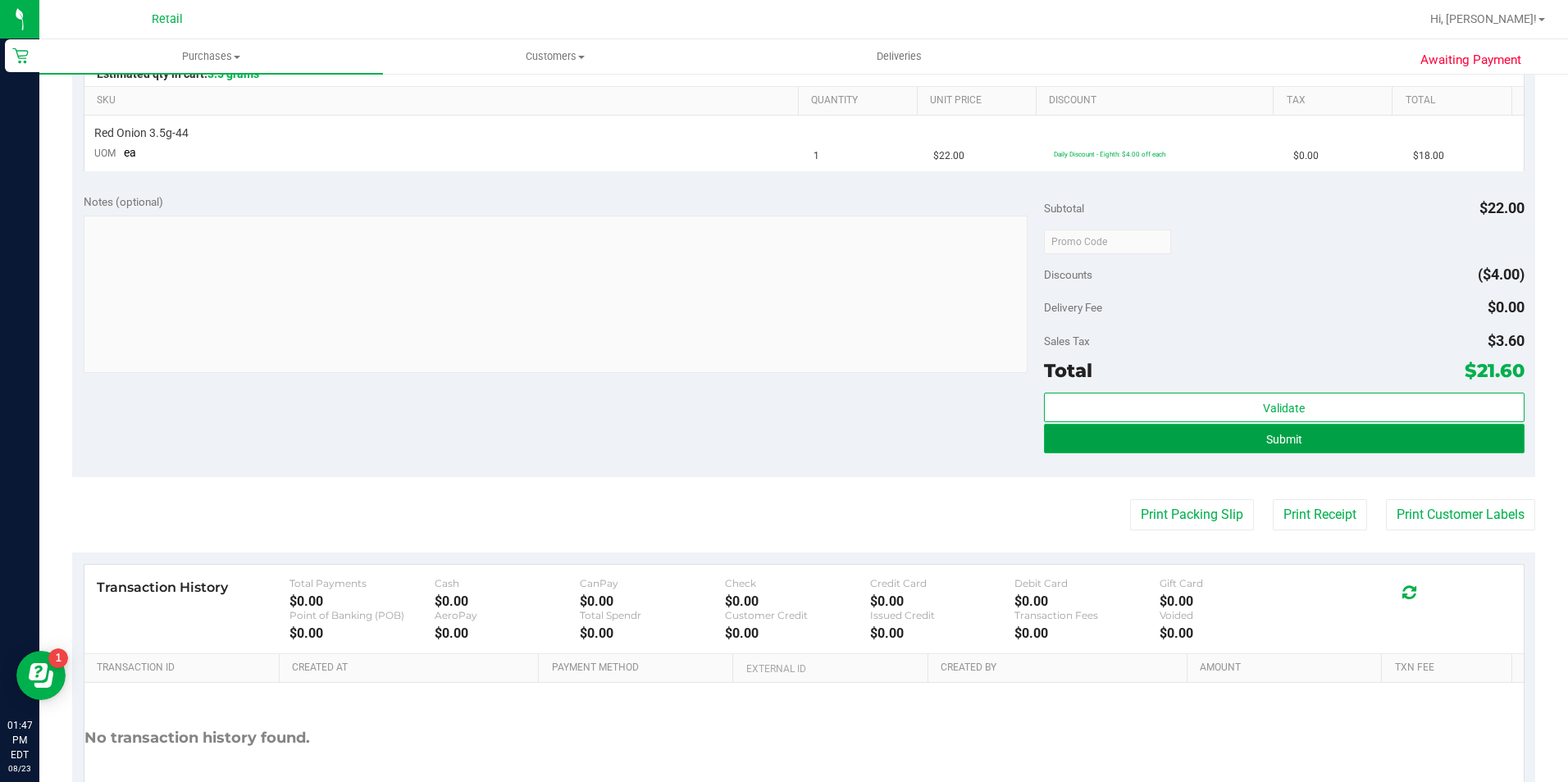
click at [1256, 445] on button "Submit" at bounding box center [1284, 438] width 480 height 29
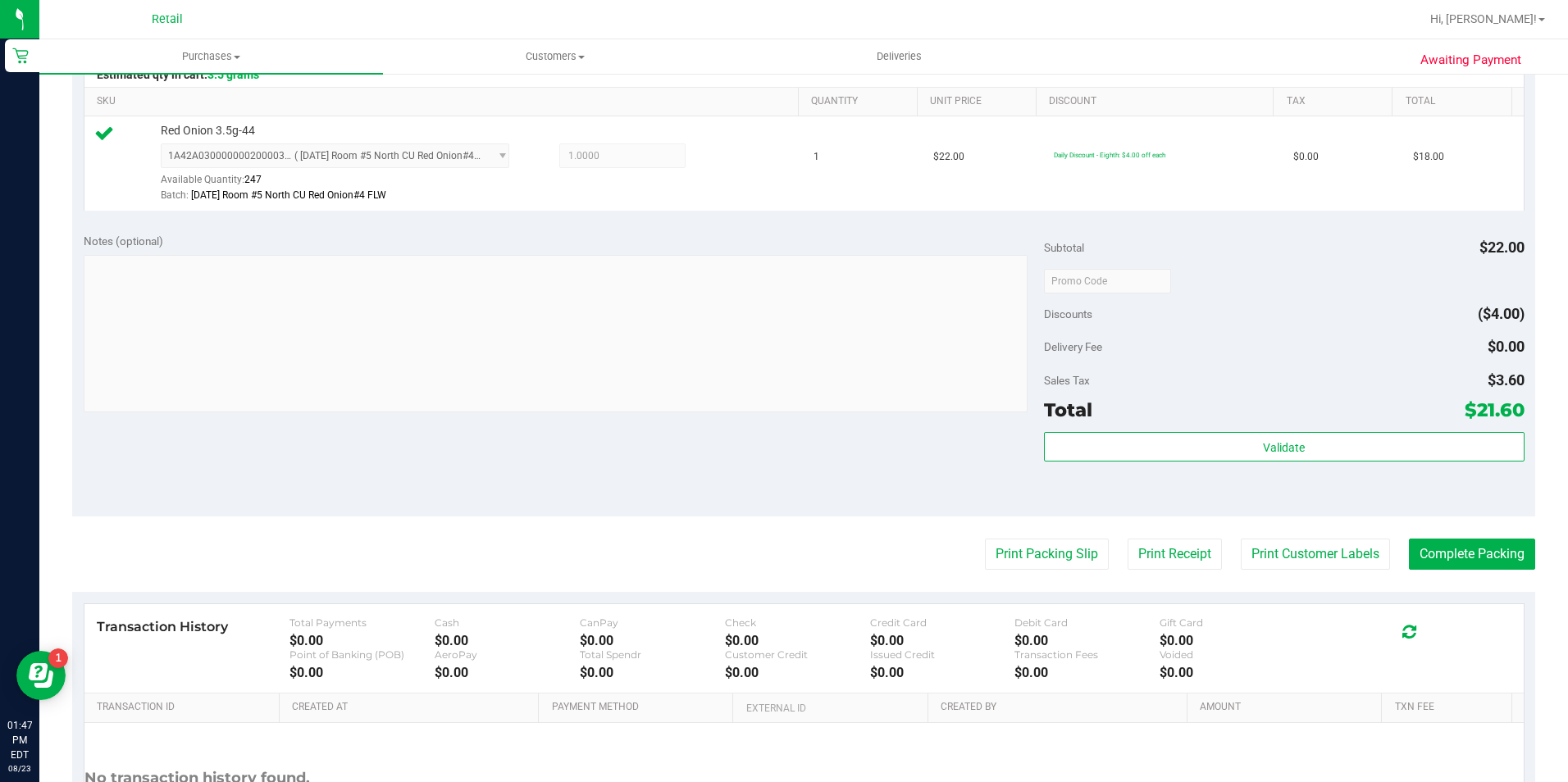
scroll to position [410, 0]
click at [1424, 552] on button "Complete Packing" at bounding box center [1471, 553] width 126 height 31
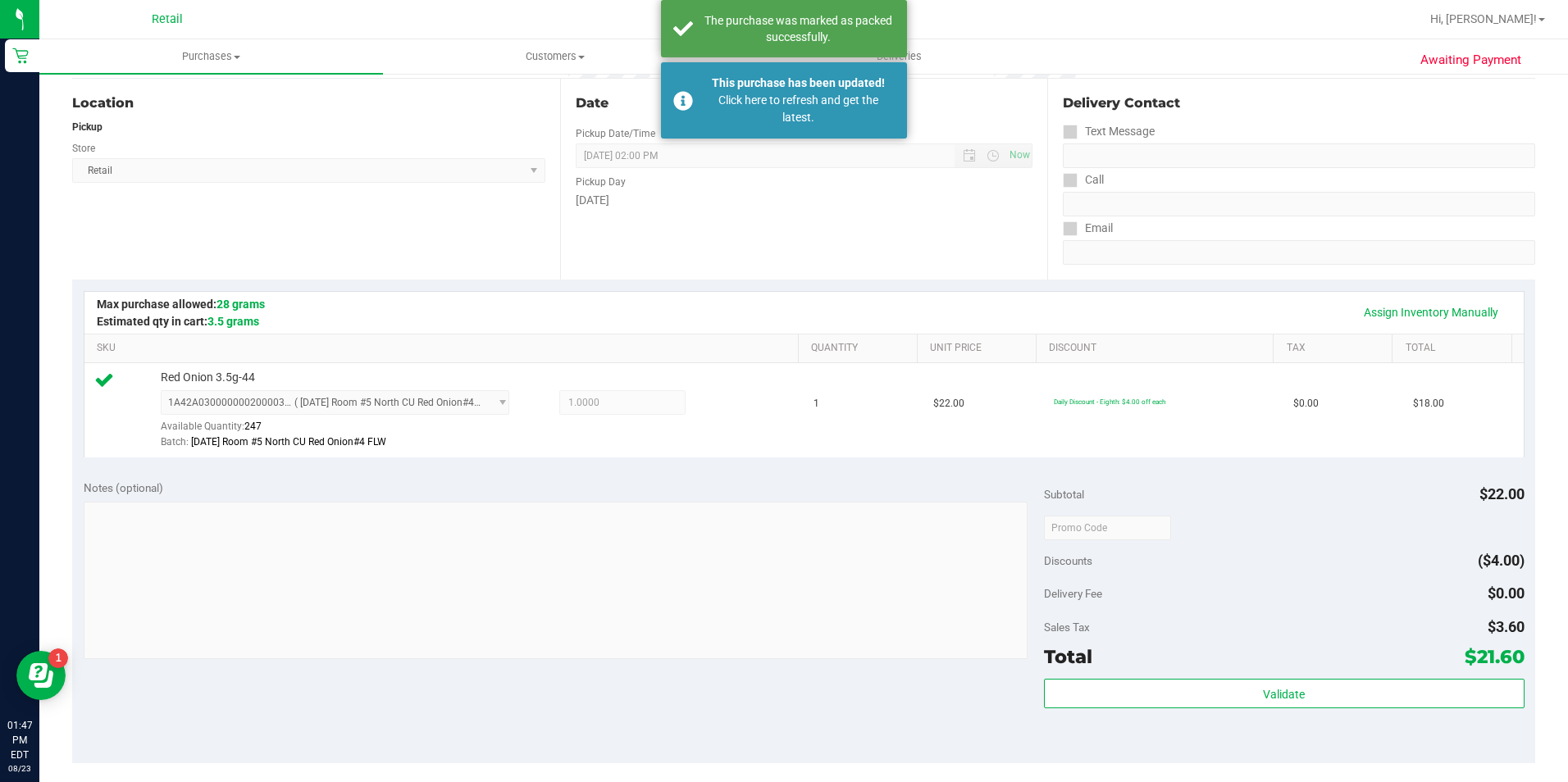
scroll to position [0, 0]
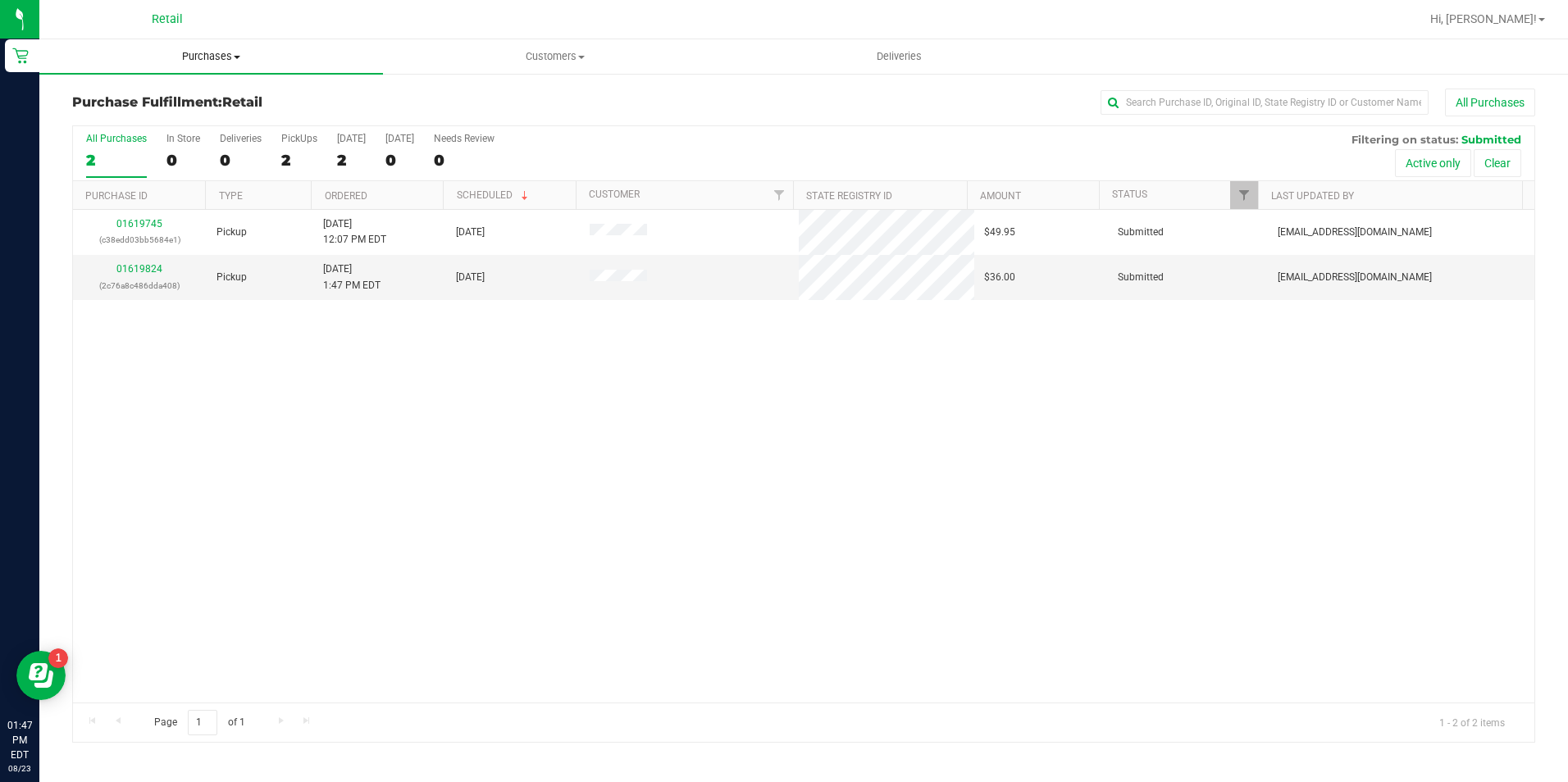
click at [213, 64] on uib-tab-heading "Purchases Summary of purchases Fulfillment All purchases" at bounding box center [211, 57] width 344 height 34
click at [217, 129] on li "All purchases" at bounding box center [211, 138] width 344 height 20
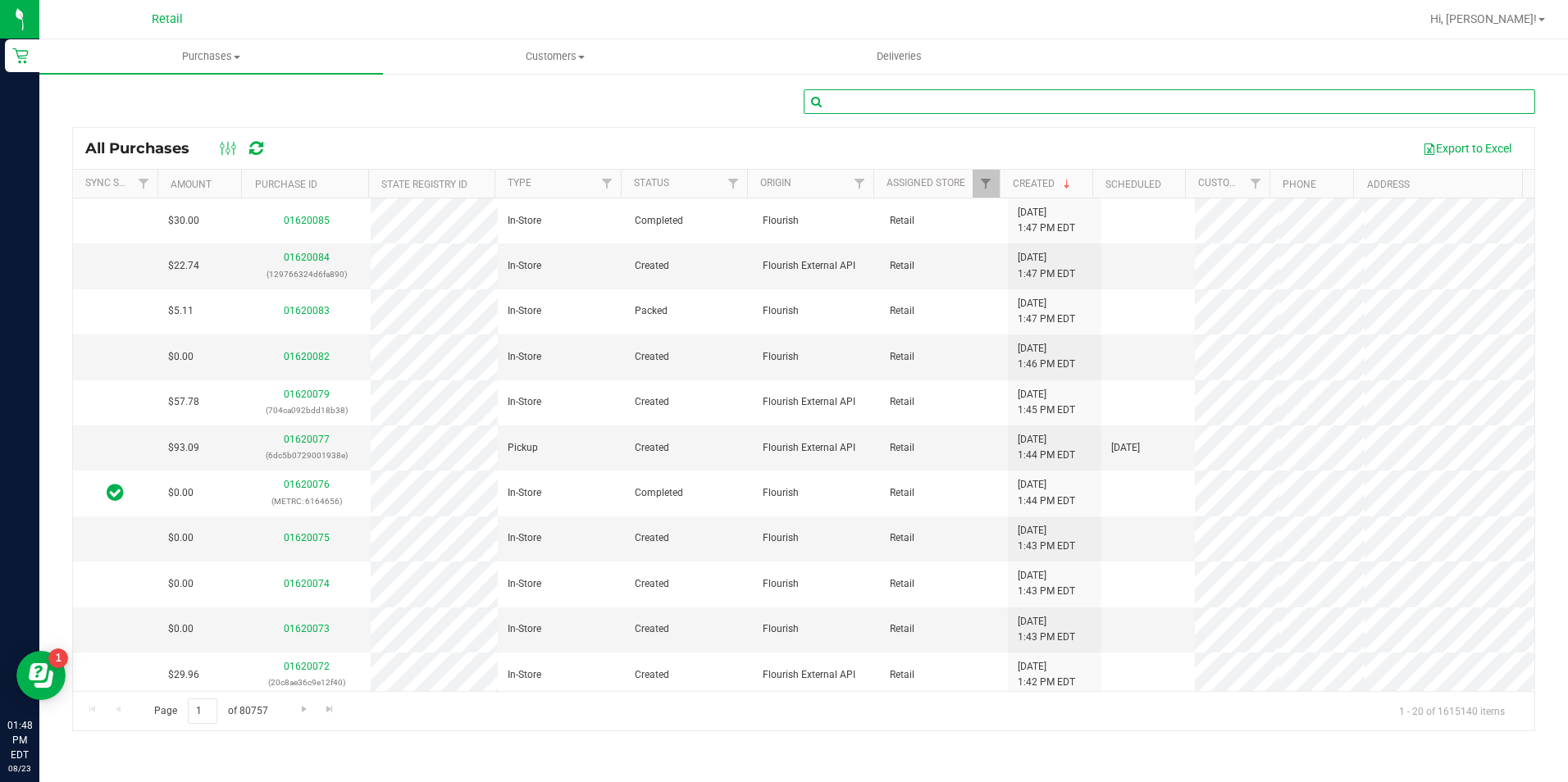
click at [971, 94] on input "text" at bounding box center [1168, 101] width 731 height 25
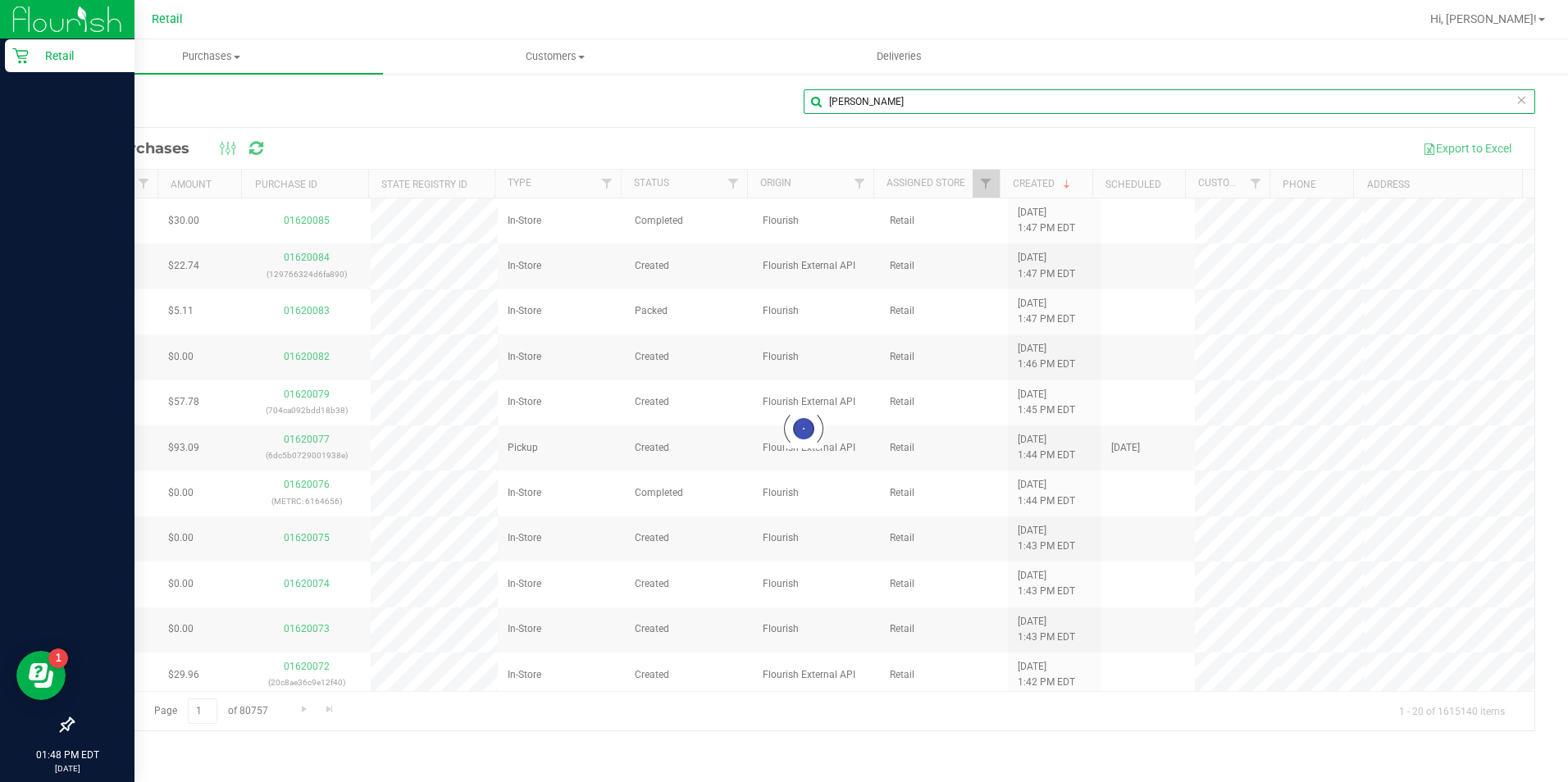
type input "[PERSON_NAME]"
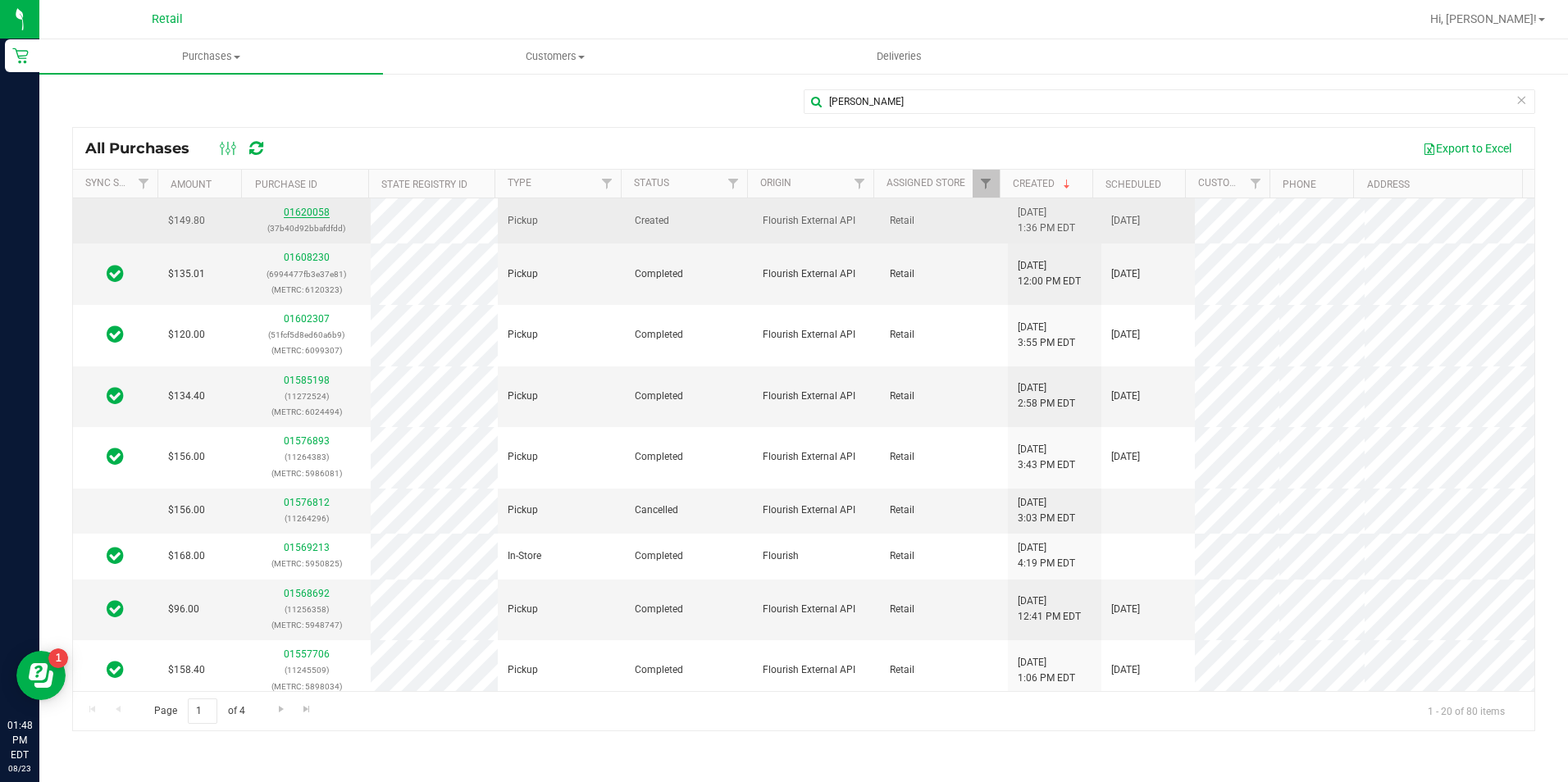
click at [289, 214] on link "01620058" at bounding box center [307, 212] width 46 height 11
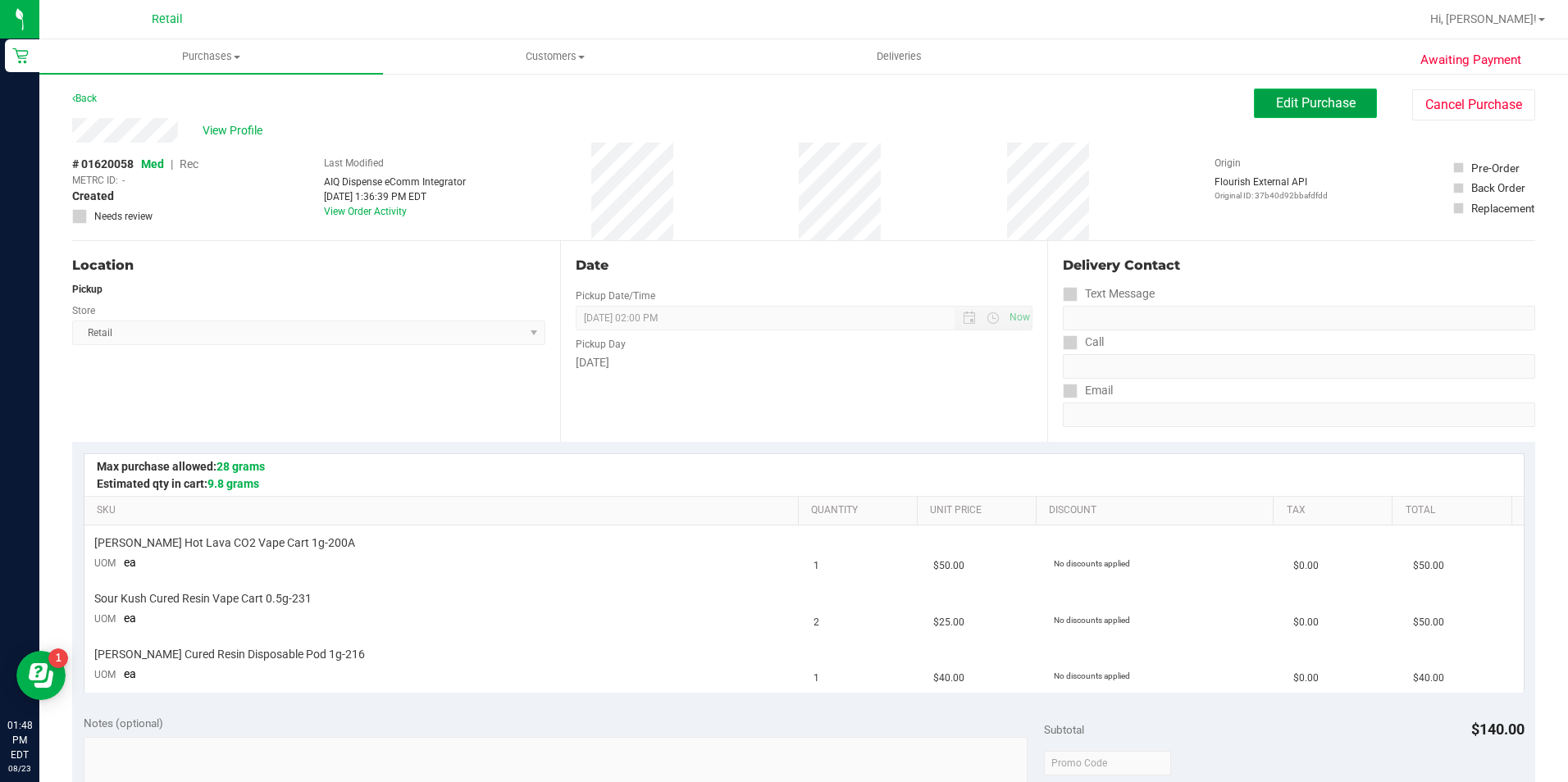
drag, startPoint x: 1316, startPoint y: 104, endPoint x: 1047, endPoint y: 123, distance: 269.7
click at [1316, 104] on span "Edit Purchase" at bounding box center [1315, 103] width 80 height 15
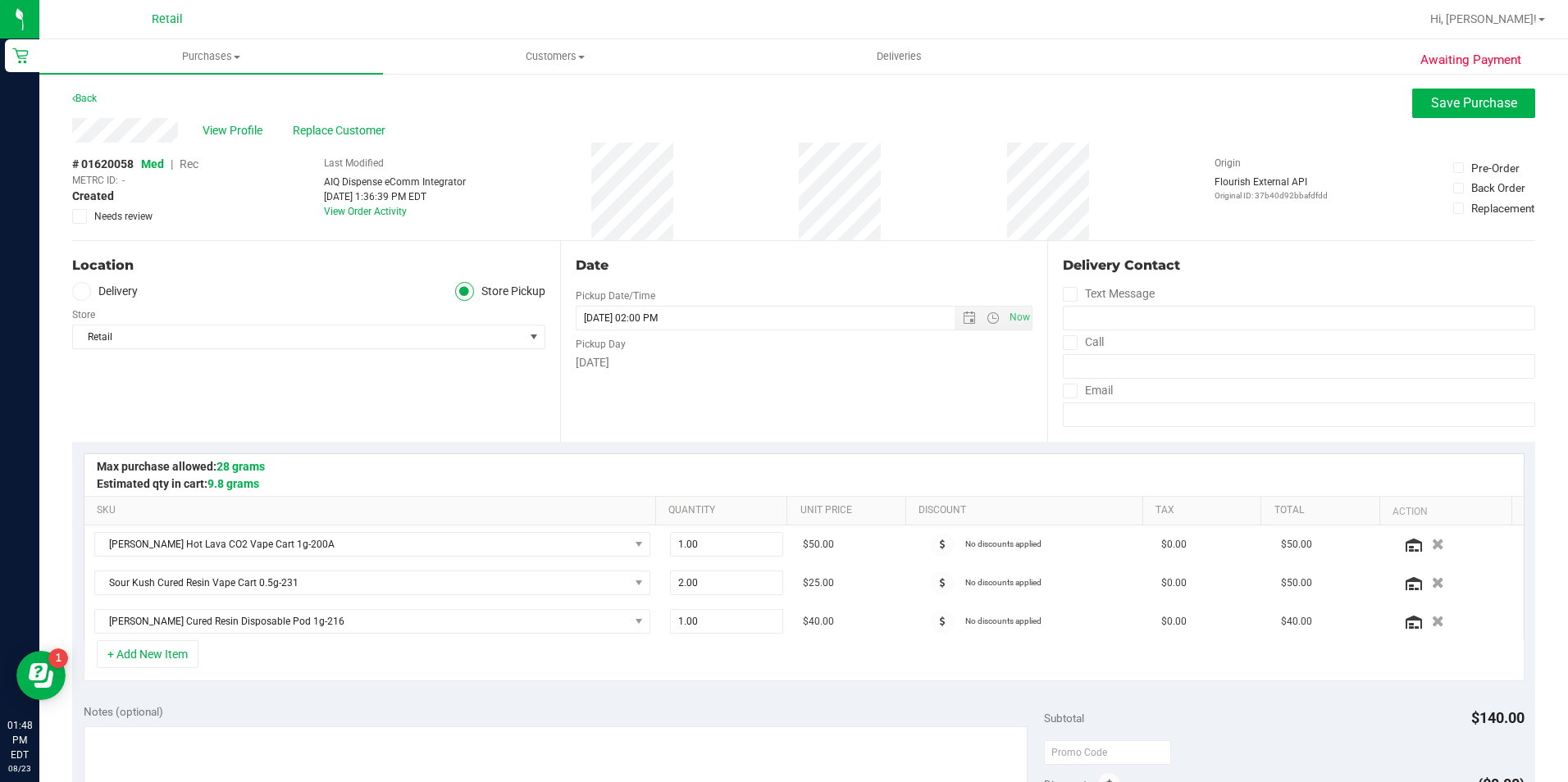
click at [185, 167] on span "Rec" at bounding box center [189, 164] width 19 height 13
click at [196, 159] on span "Rec" at bounding box center [188, 164] width 20 height 13
click at [1497, 102] on span "Save Purchase" at bounding box center [1474, 103] width 86 height 15
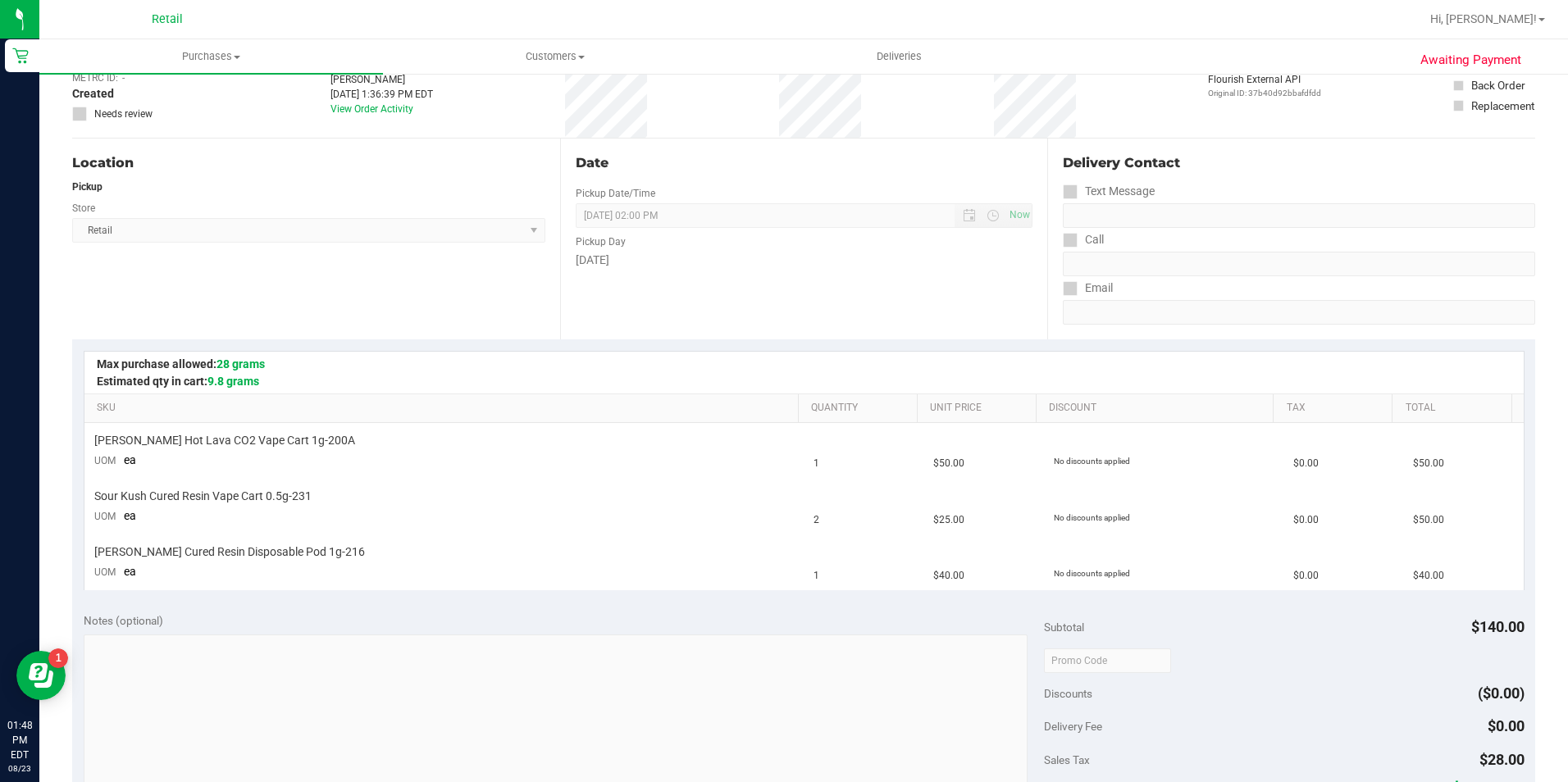
scroll to position [246, 0]
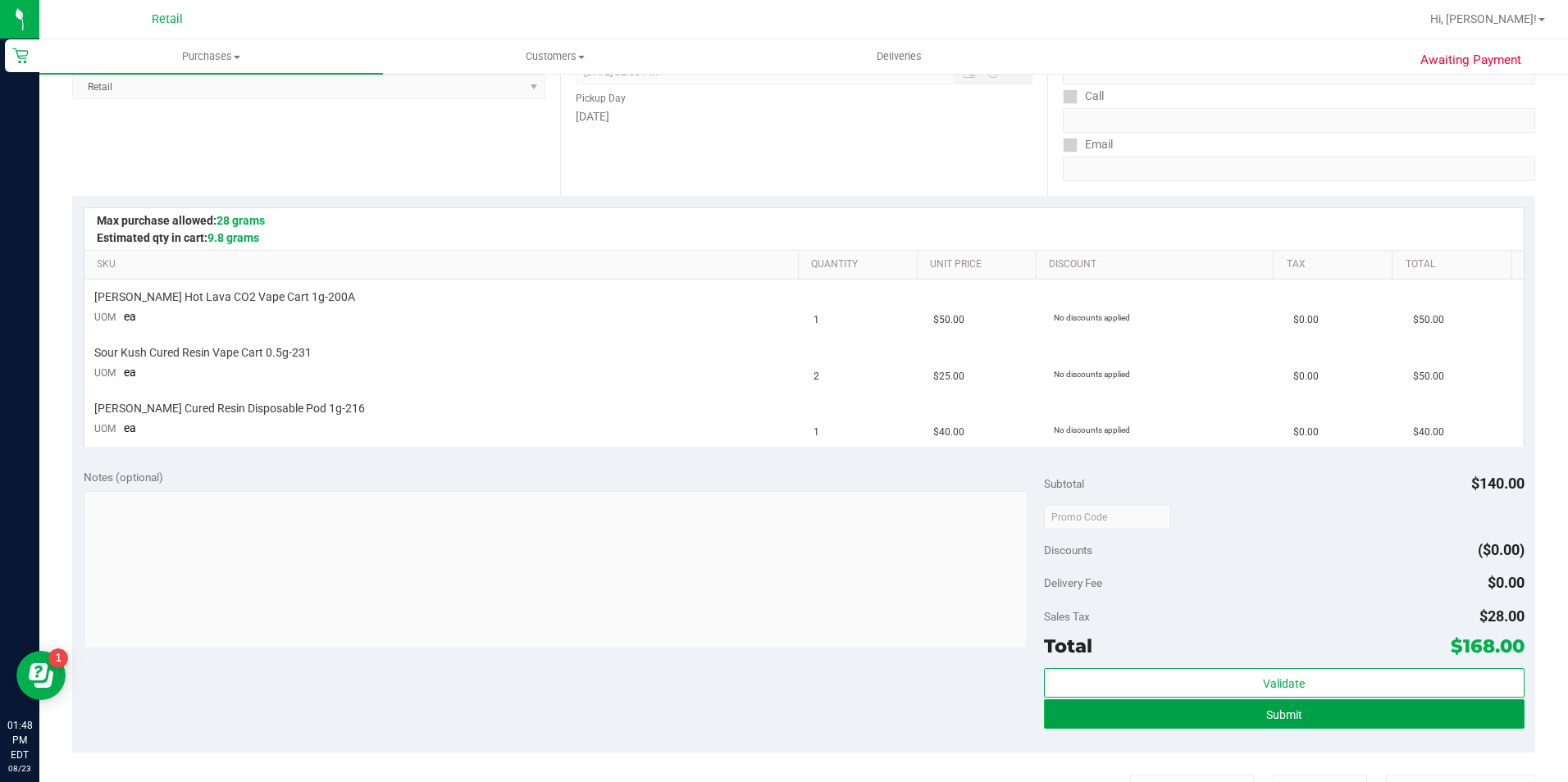
click at [1367, 713] on button "Submit" at bounding box center [1284, 714] width 480 height 29
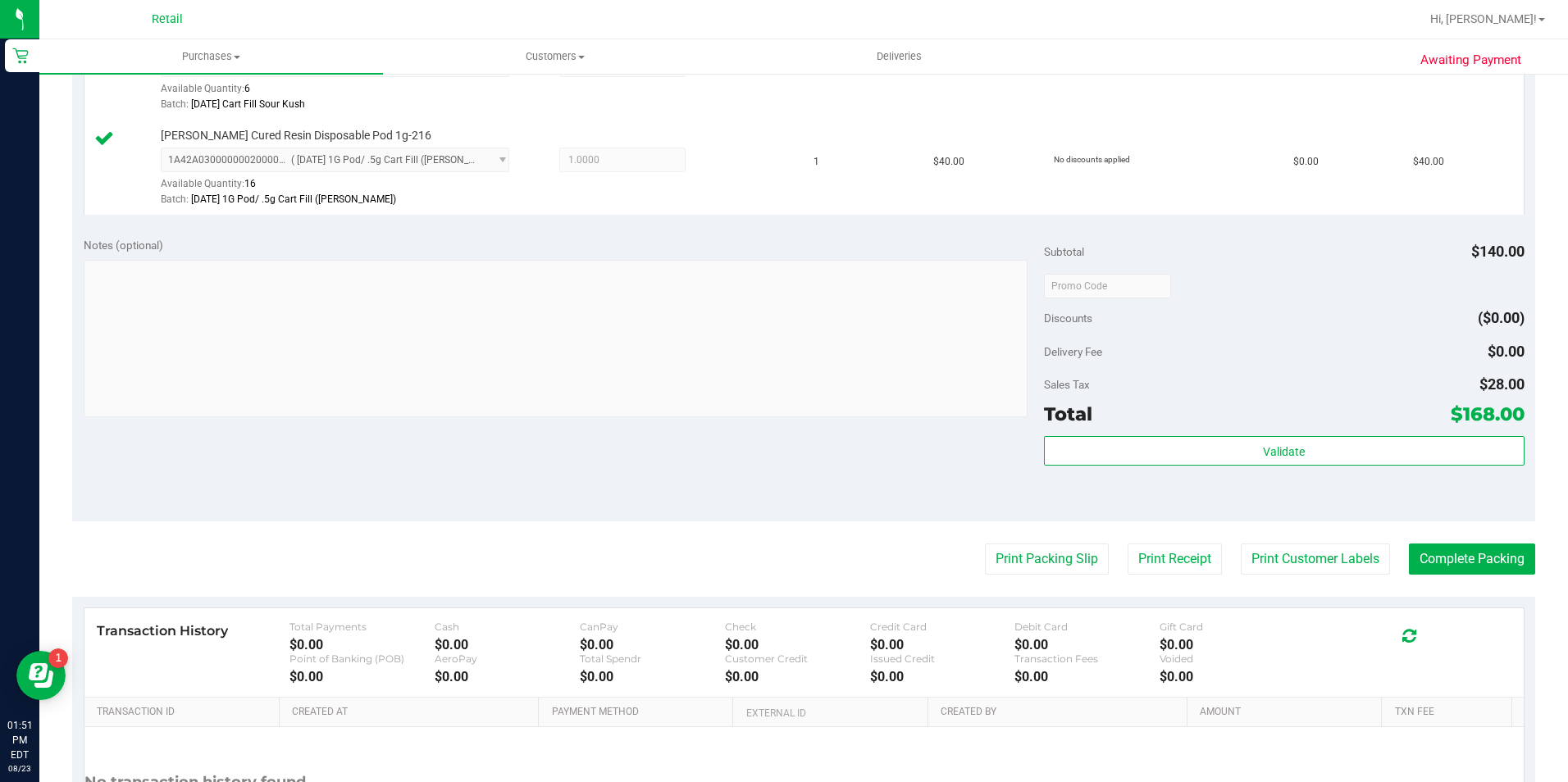
scroll to position [749, 0]
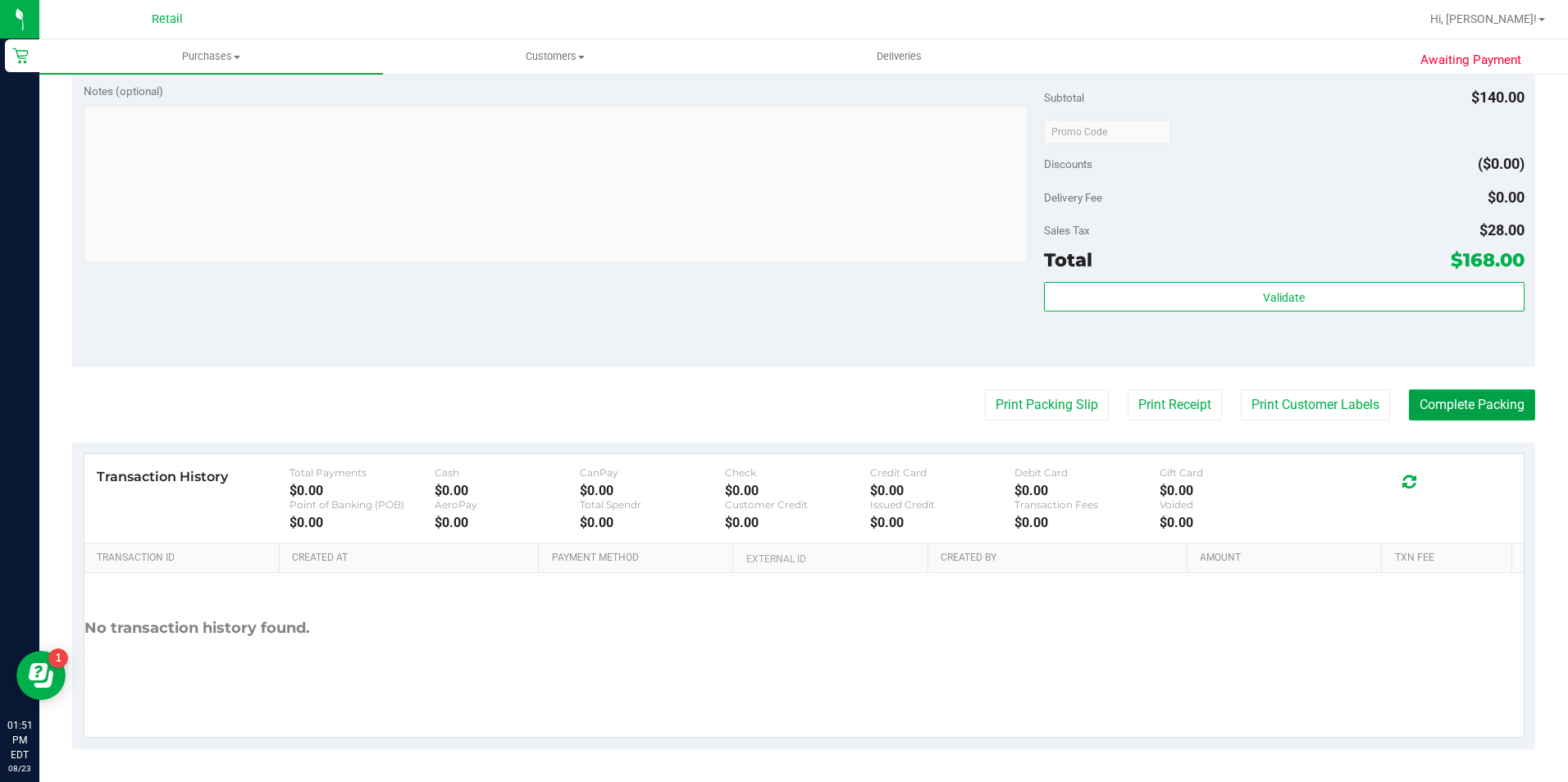
click at [1457, 395] on button "Complete Packing" at bounding box center [1471, 405] width 126 height 31
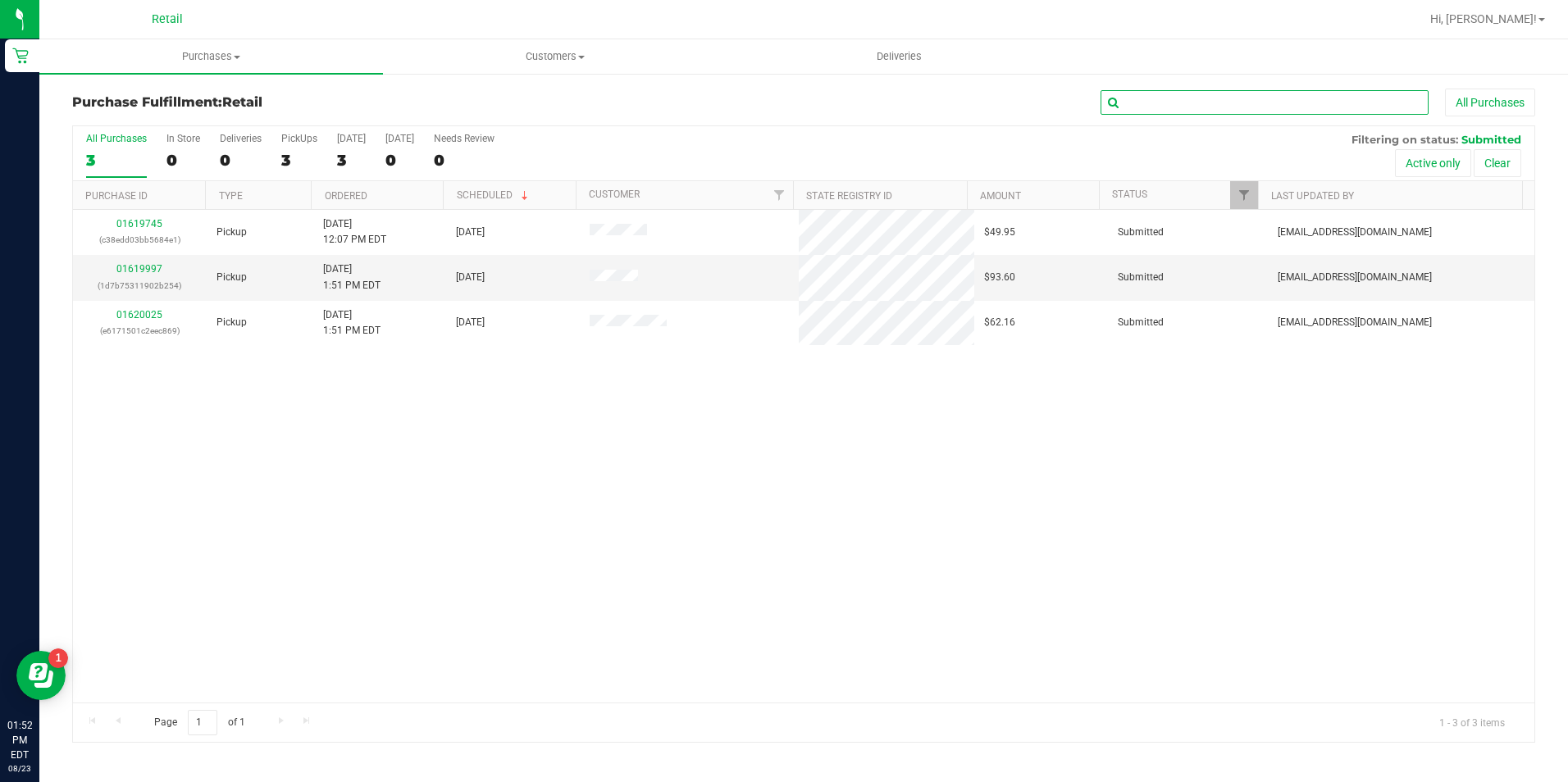
click at [1176, 96] on input "text" at bounding box center [1265, 102] width 328 height 25
click at [231, 59] on span "Purchases" at bounding box center [211, 56] width 344 height 15
click at [215, 136] on li "All purchases" at bounding box center [211, 138] width 344 height 20
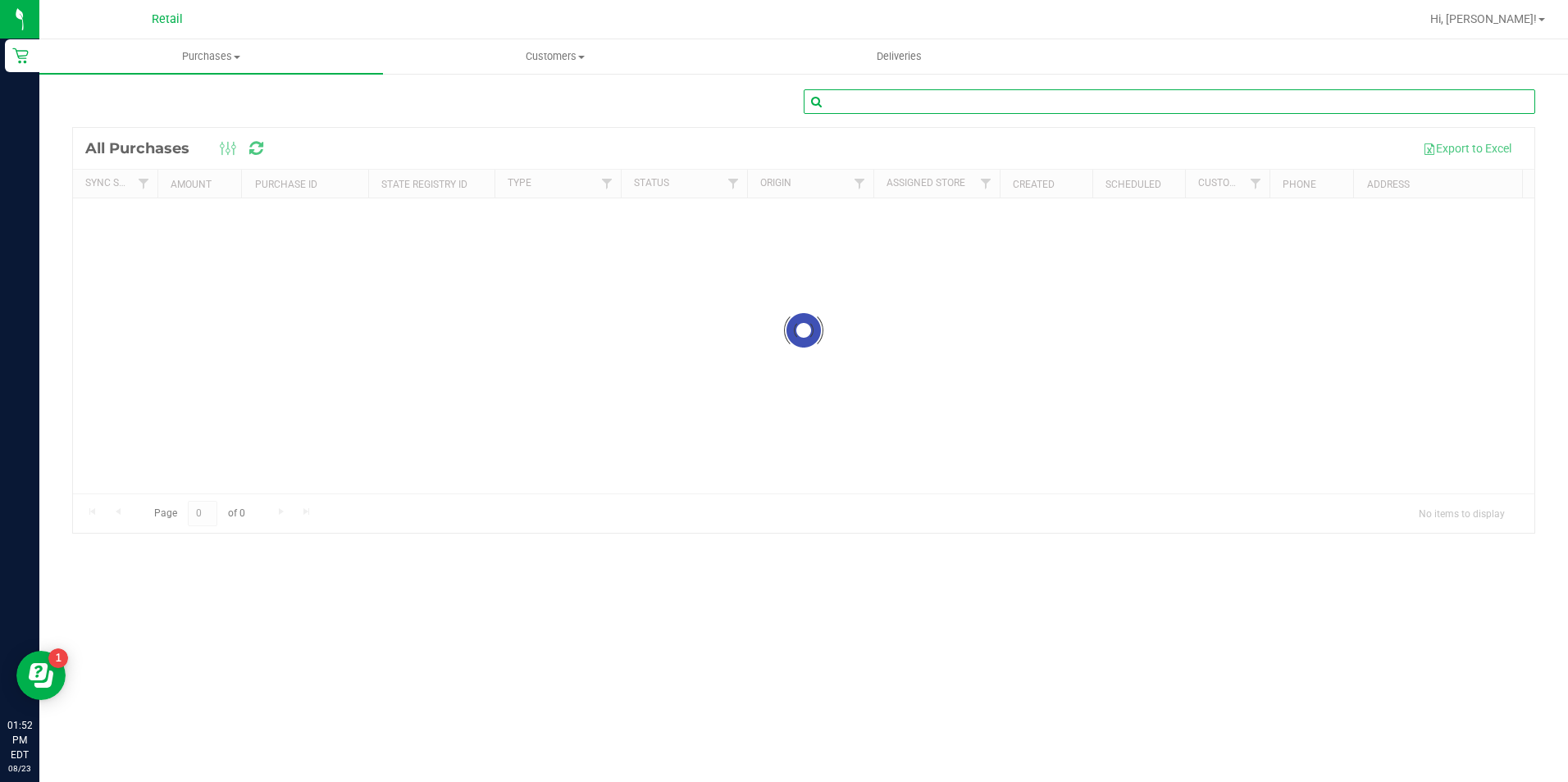
click at [1108, 104] on input "text" at bounding box center [1168, 101] width 731 height 25
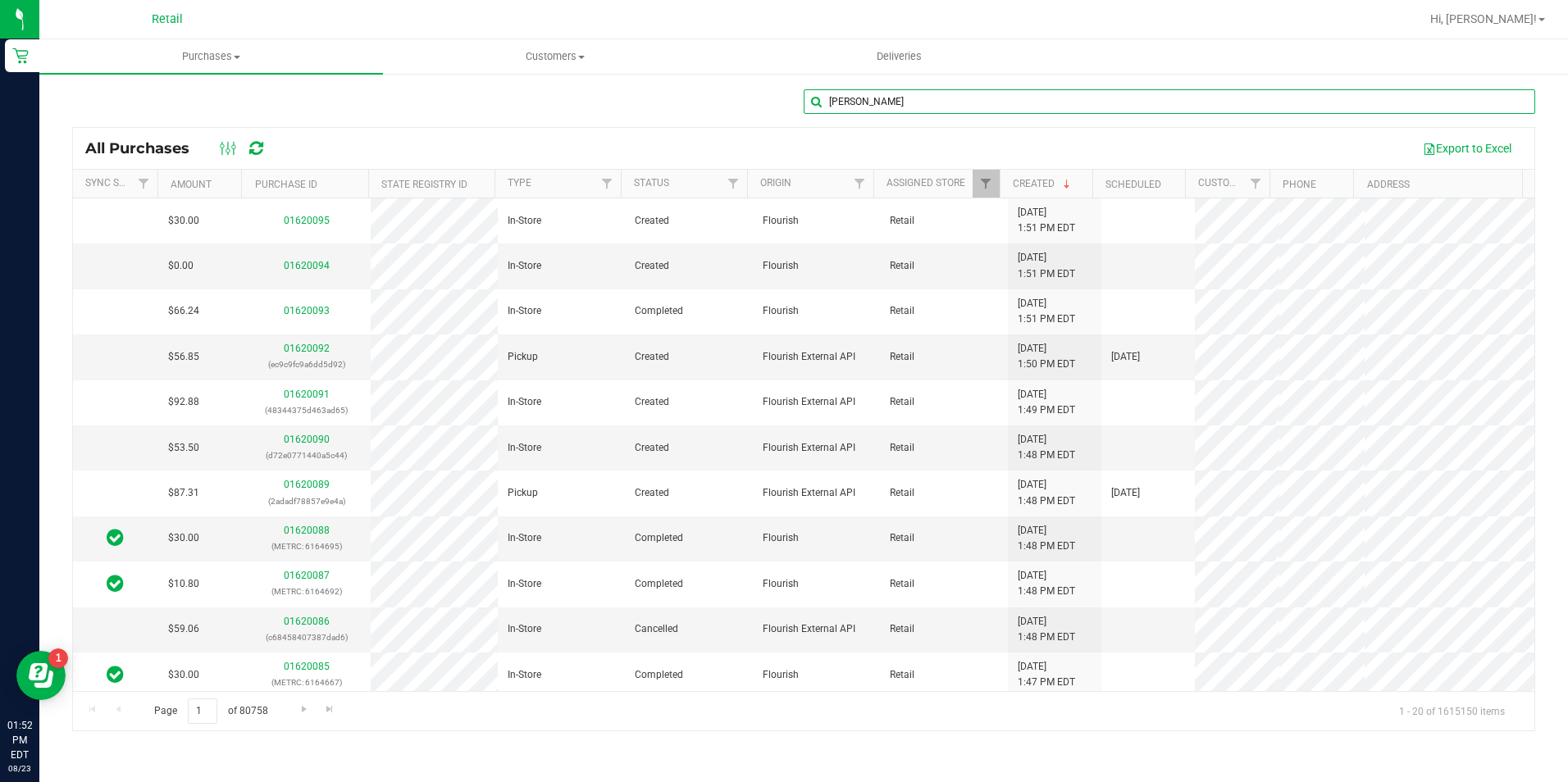
type input "[PERSON_NAME]"
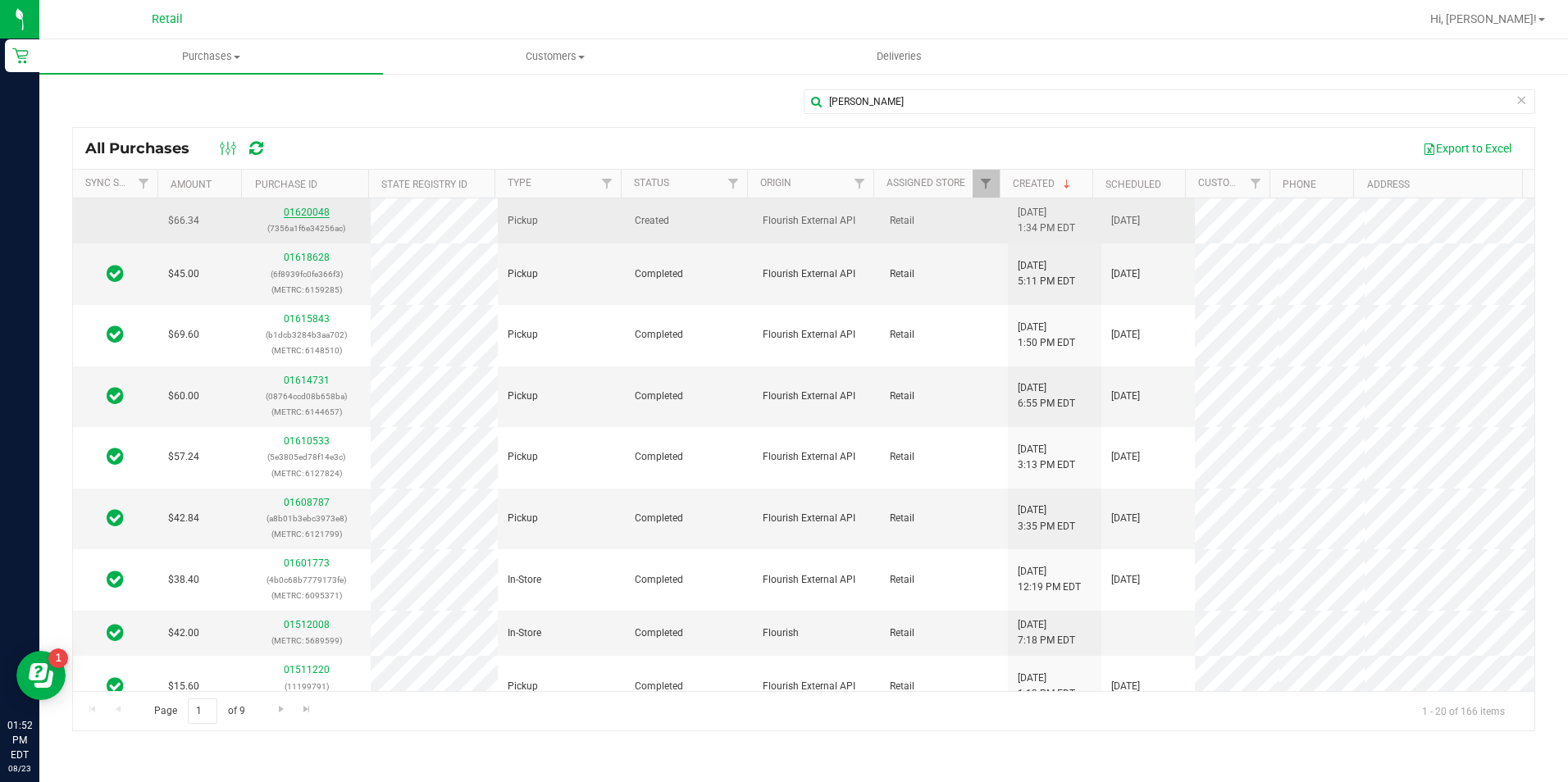
click at [293, 213] on link "01620048" at bounding box center [307, 212] width 46 height 11
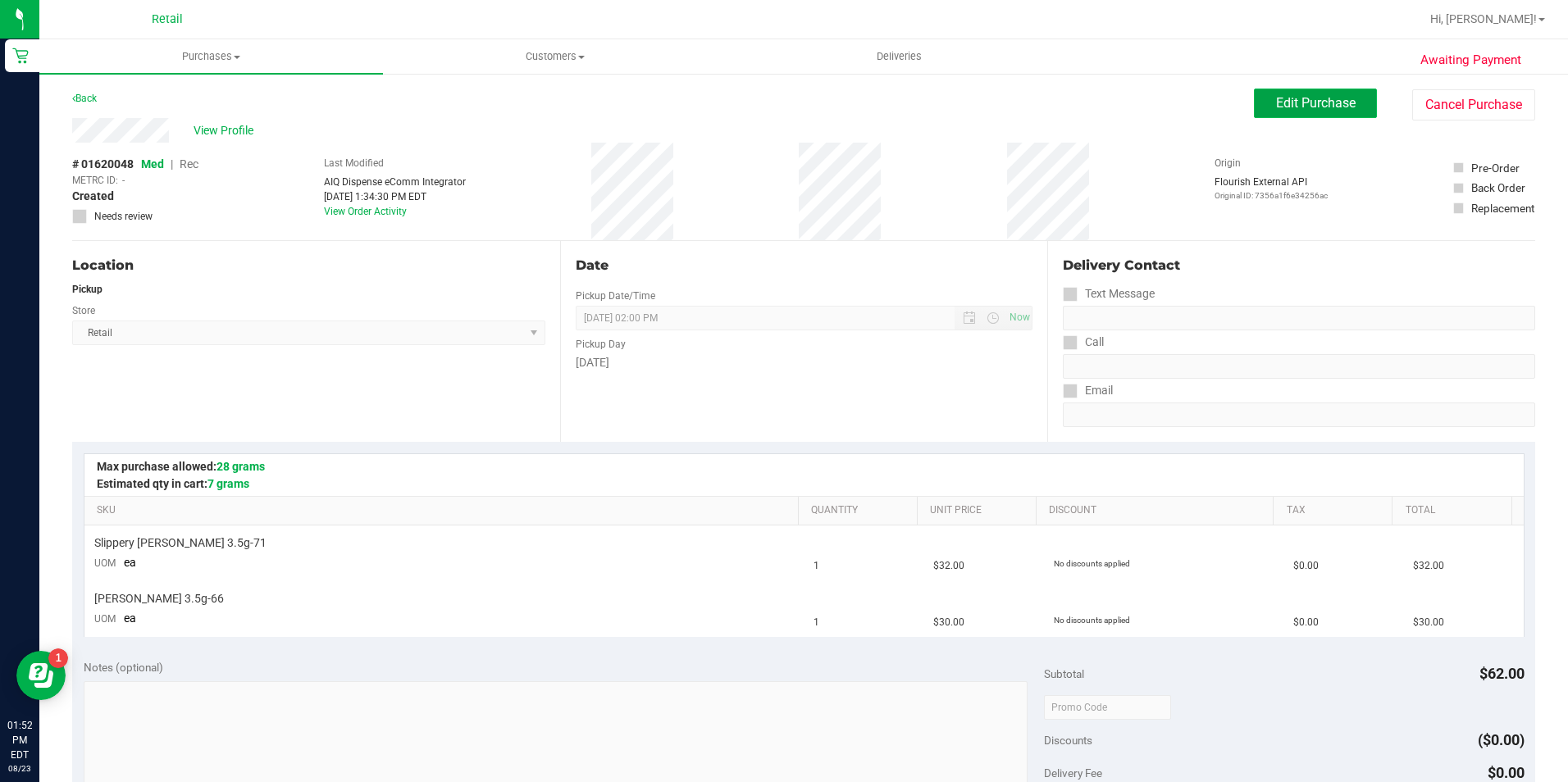
click at [1282, 100] on span "Edit Purchase" at bounding box center [1315, 103] width 80 height 15
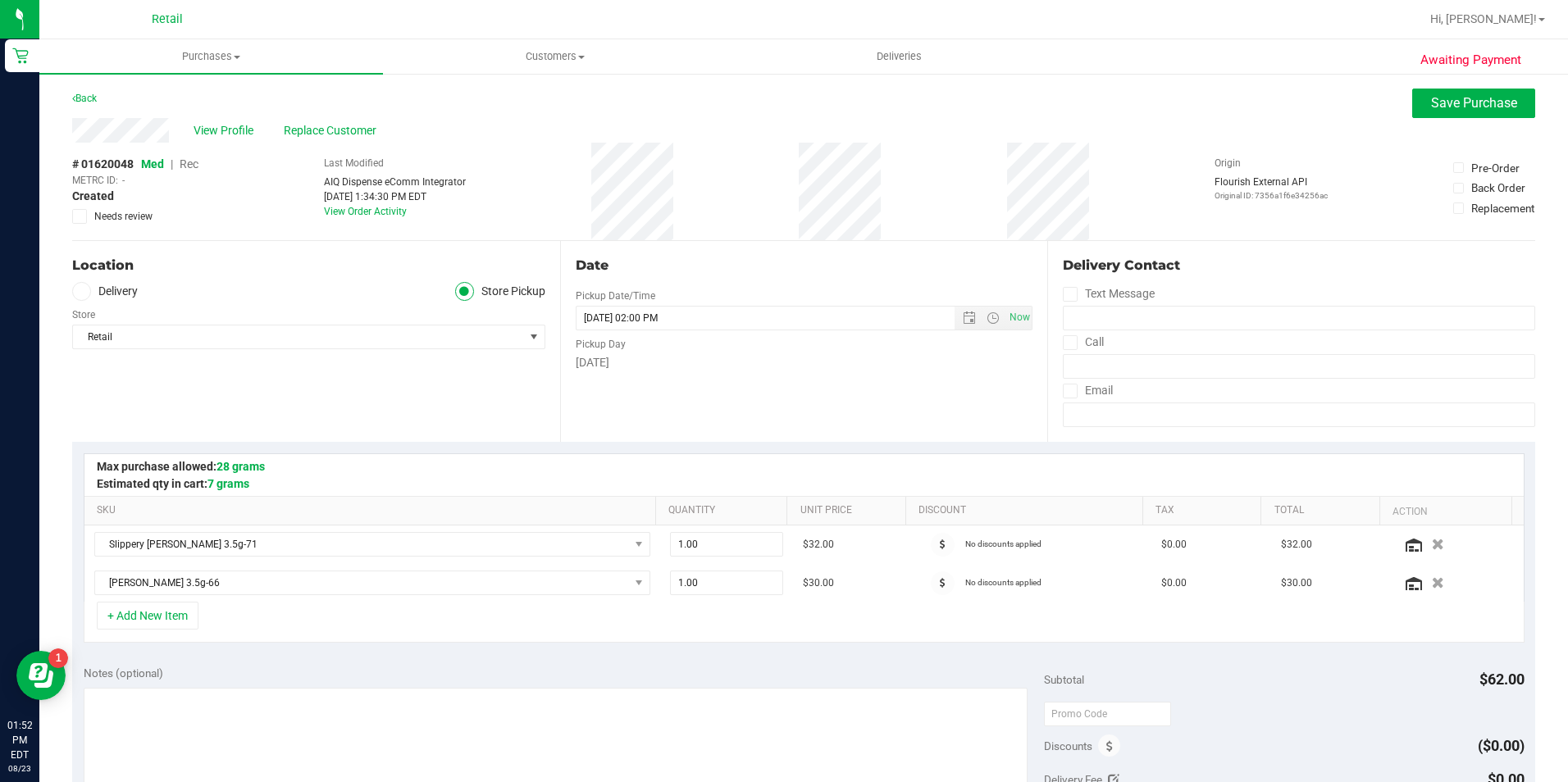
click at [182, 166] on span "Rec" at bounding box center [189, 164] width 19 height 13
click at [1481, 104] on span "Save Purchase" at bounding box center [1474, 103] width 86 height 15
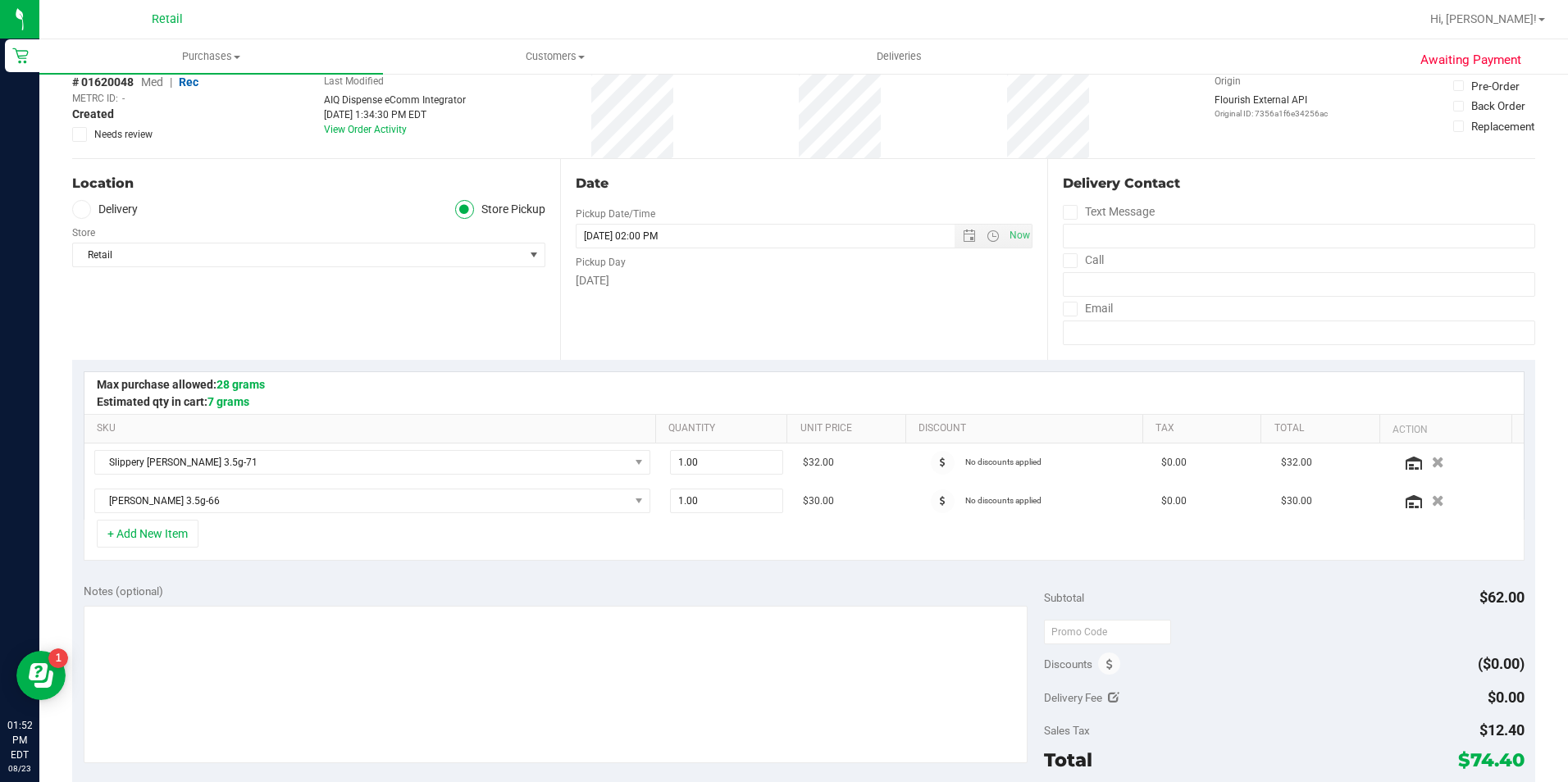
scroll to position [328, 0]
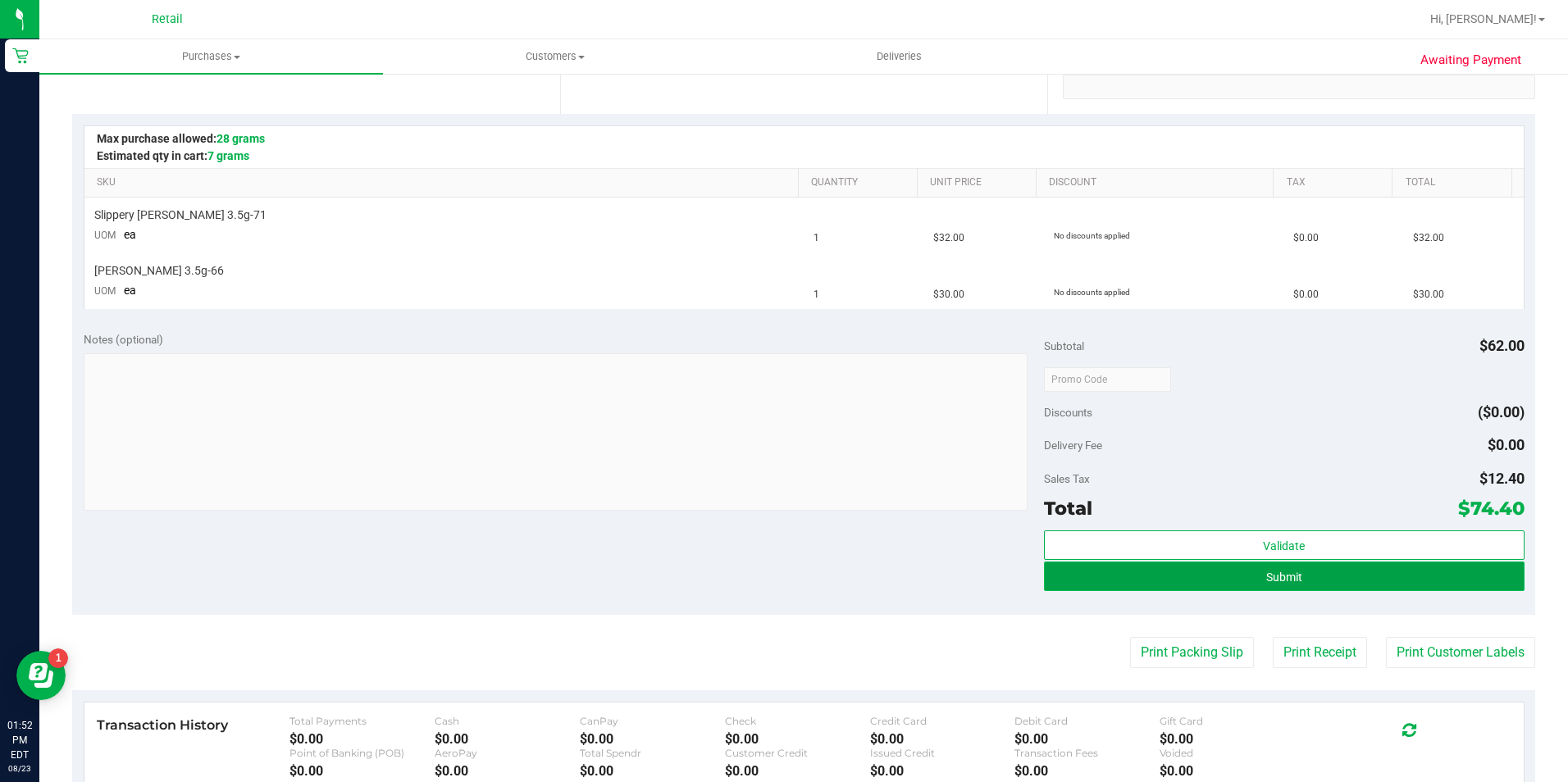
click at [1211, 583] on button "Submit" at bounding box center [1284, 576] width 480 height 29
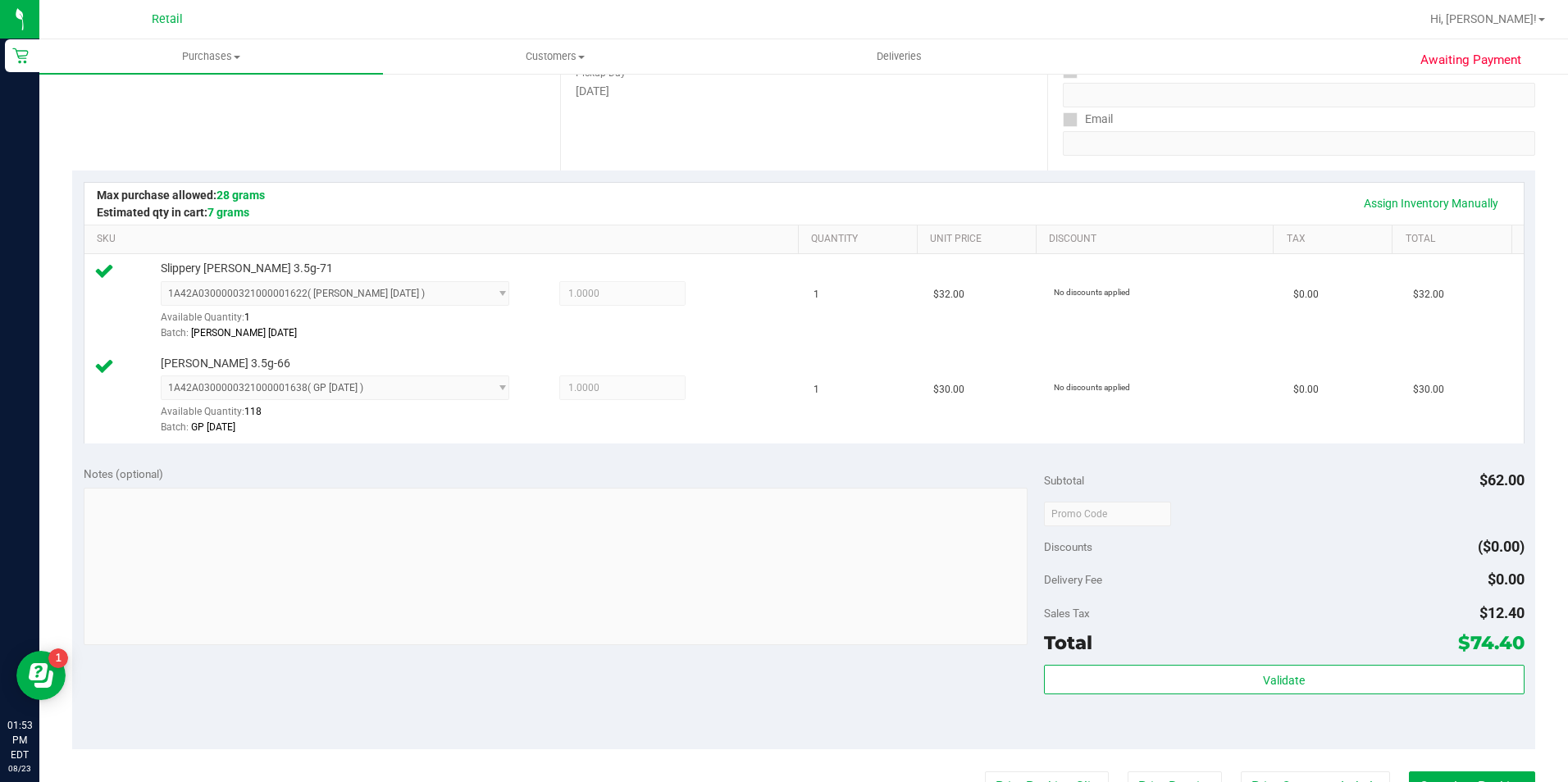
scroll to position [328, 0]
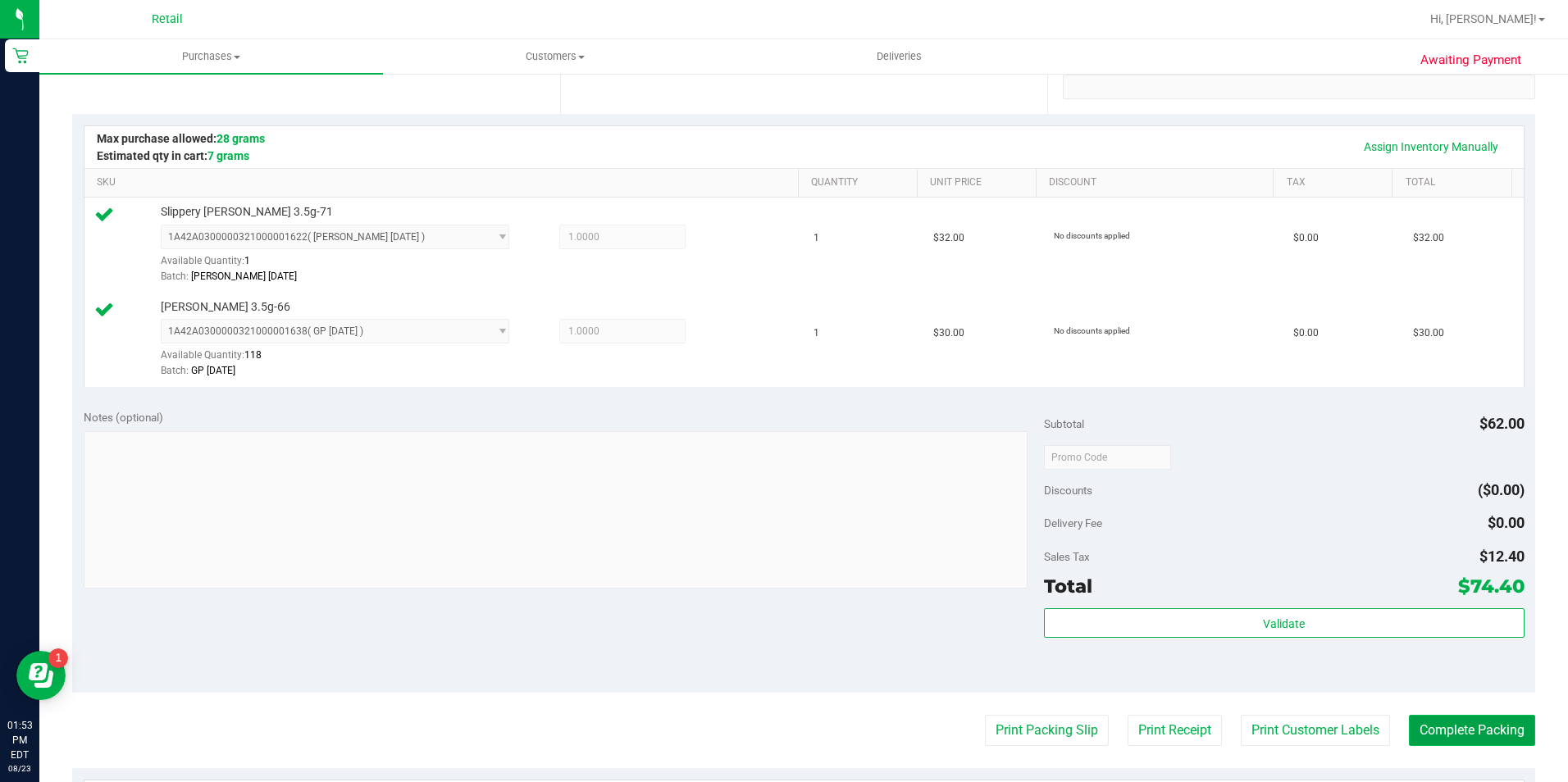
click at [1475, 737] on button "Complete Packing" at bounding box center [1471, 731] width 126 height 31
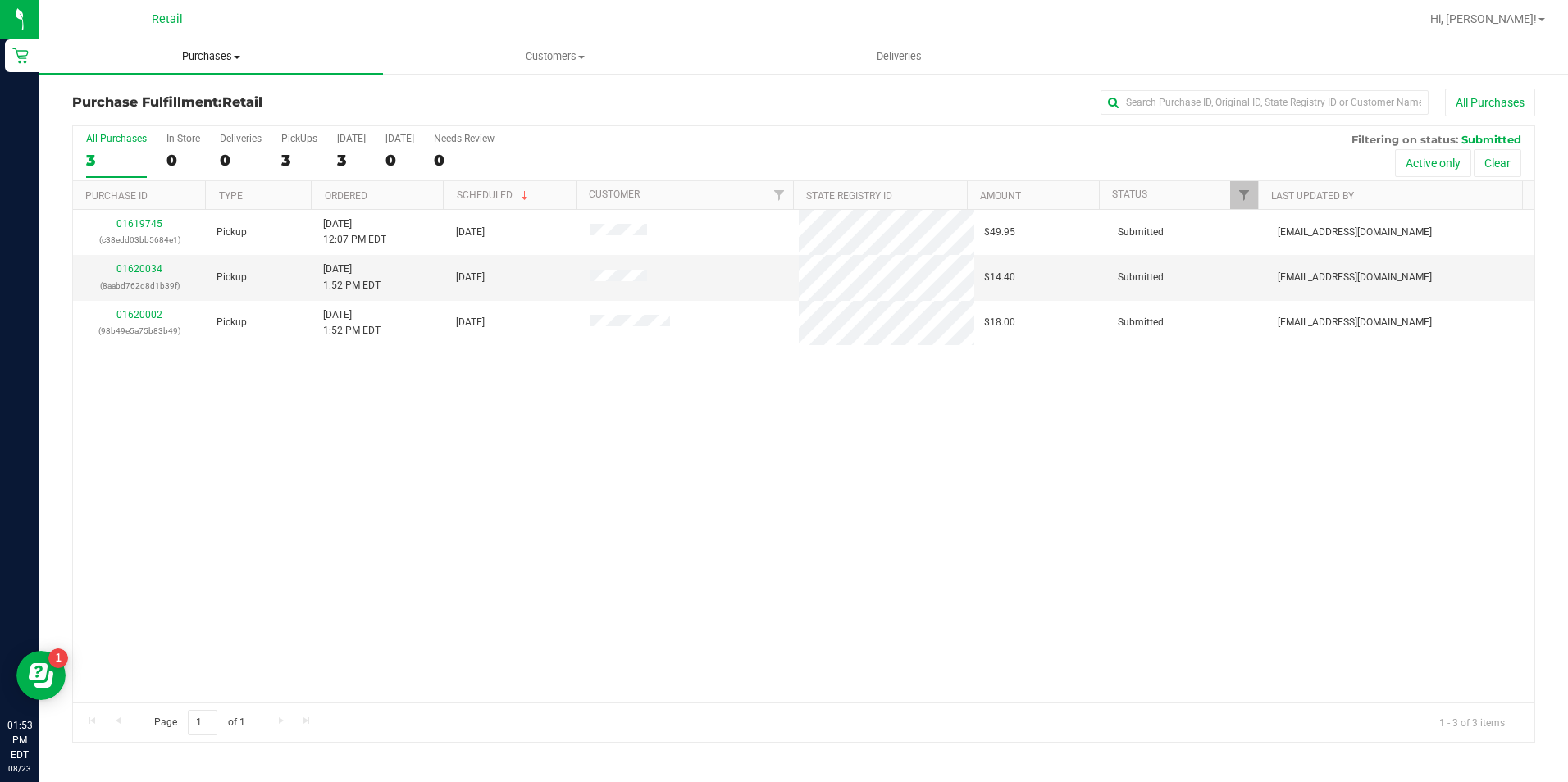
click at [206, 63] on span "Purchases" at bounding box center [211, 56] width 344 height 15
click at [187, 143] on li "All purchases" at bounding box center [211, 138] width 344 height 20
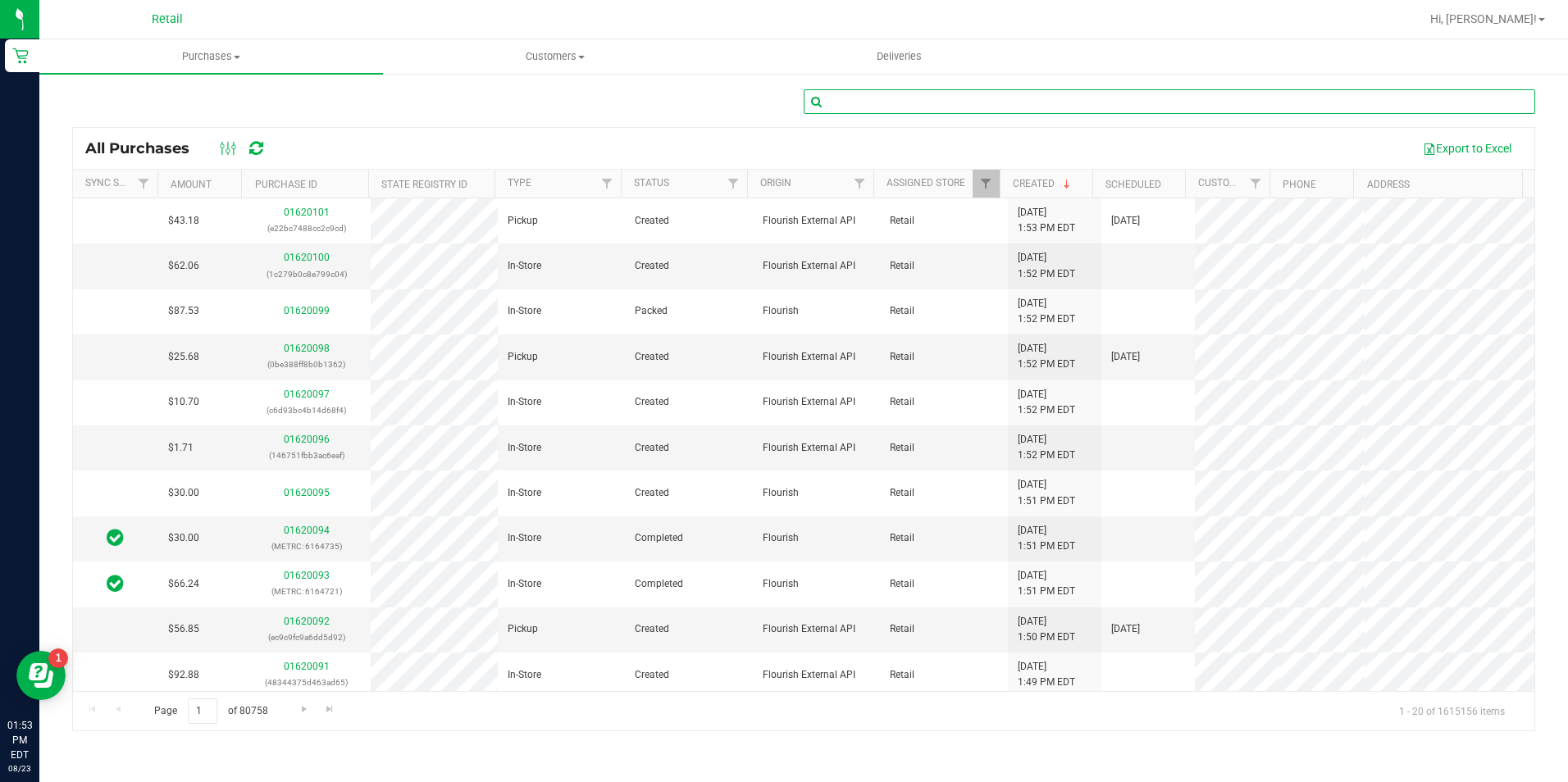
click at [980, 104] on input "text" at bounding box center [1168, 101] width 731 height 25
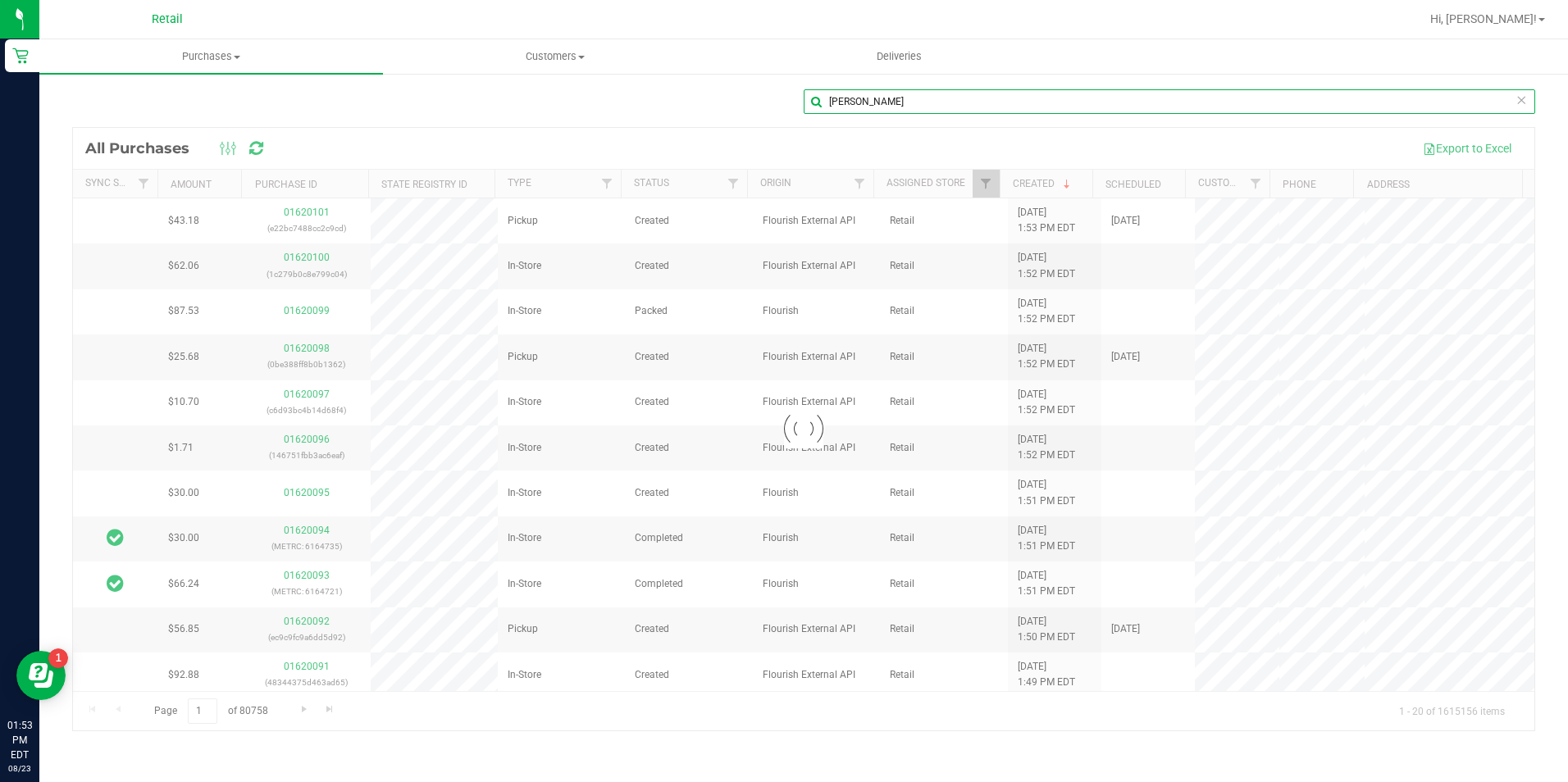
type input "[PERSON_NAME]"
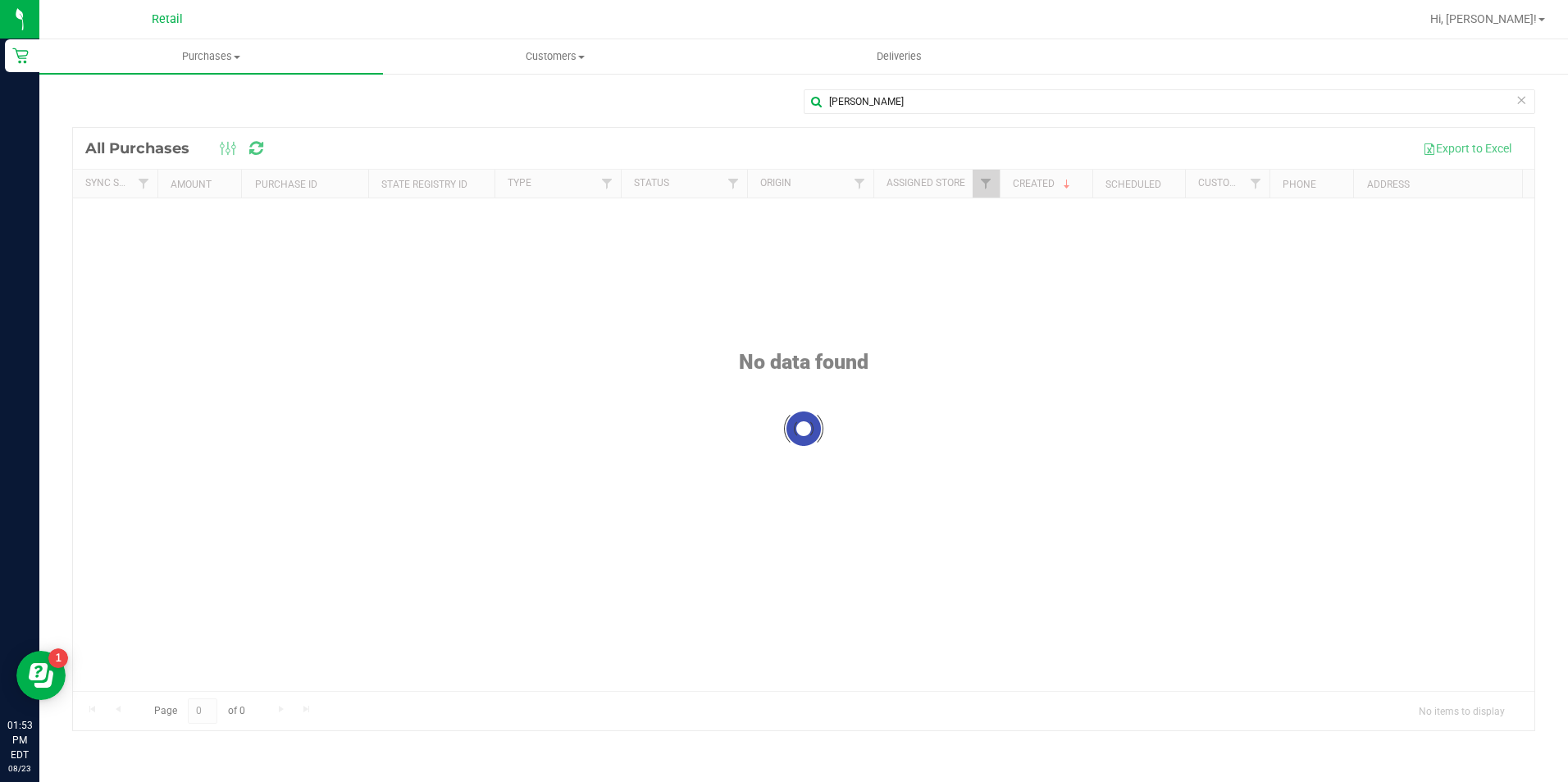
click at [682, 99] on div "[PERSON_NAME]" at bounding box center [803, 108] width 1463 height 38
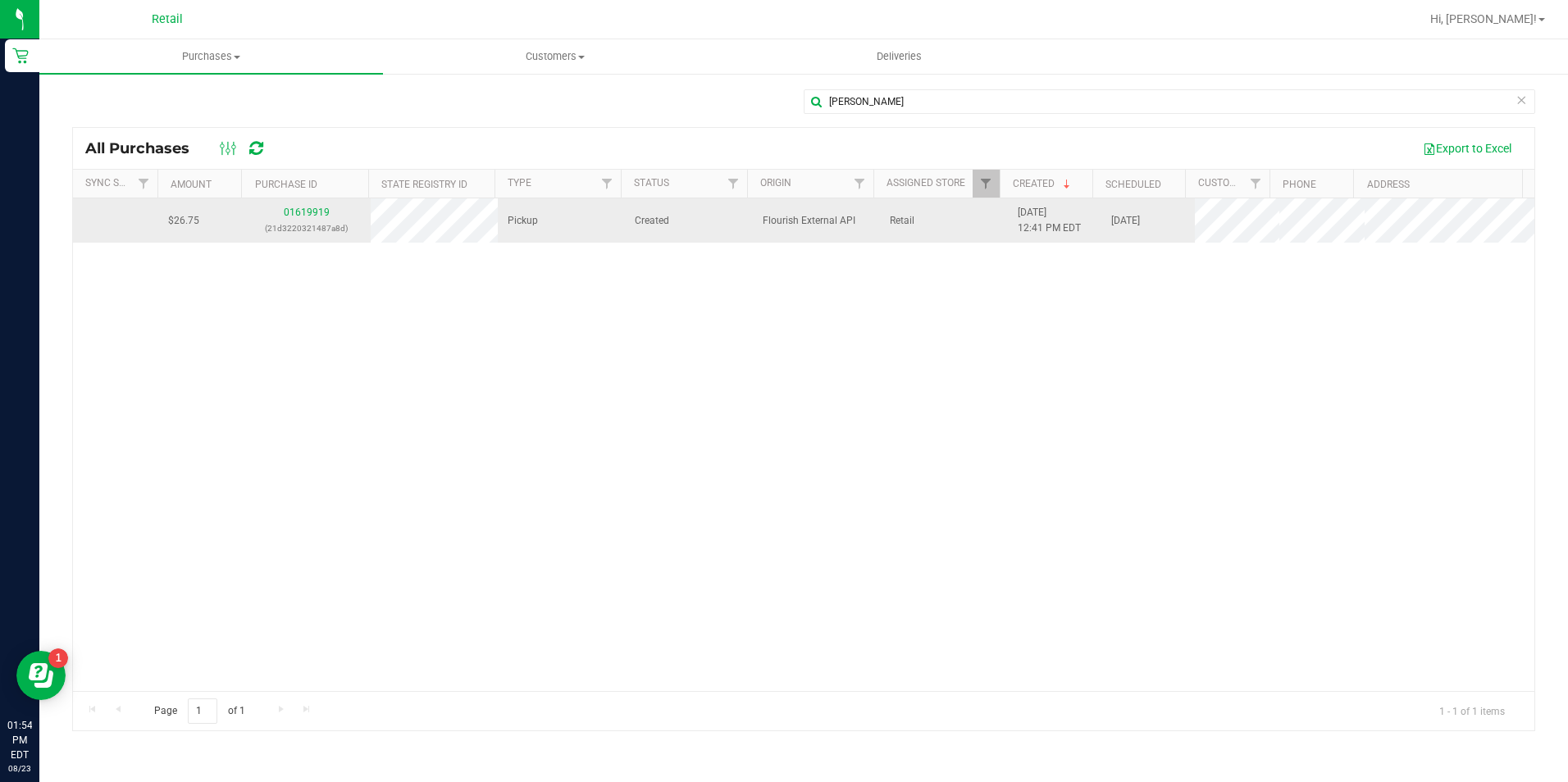
click at [308, 204] on td "01619919 (21d3220321487a8d)" at bounding box center [306, 220] width 127 height 45
click at [307, 206] on div "01619919 (21d3220321487a8d)" at bounding box center [306, 220] width 107 height 31
click at [307, 214] on link "01619919" at bounding box center [307, 212] width 46 height 11
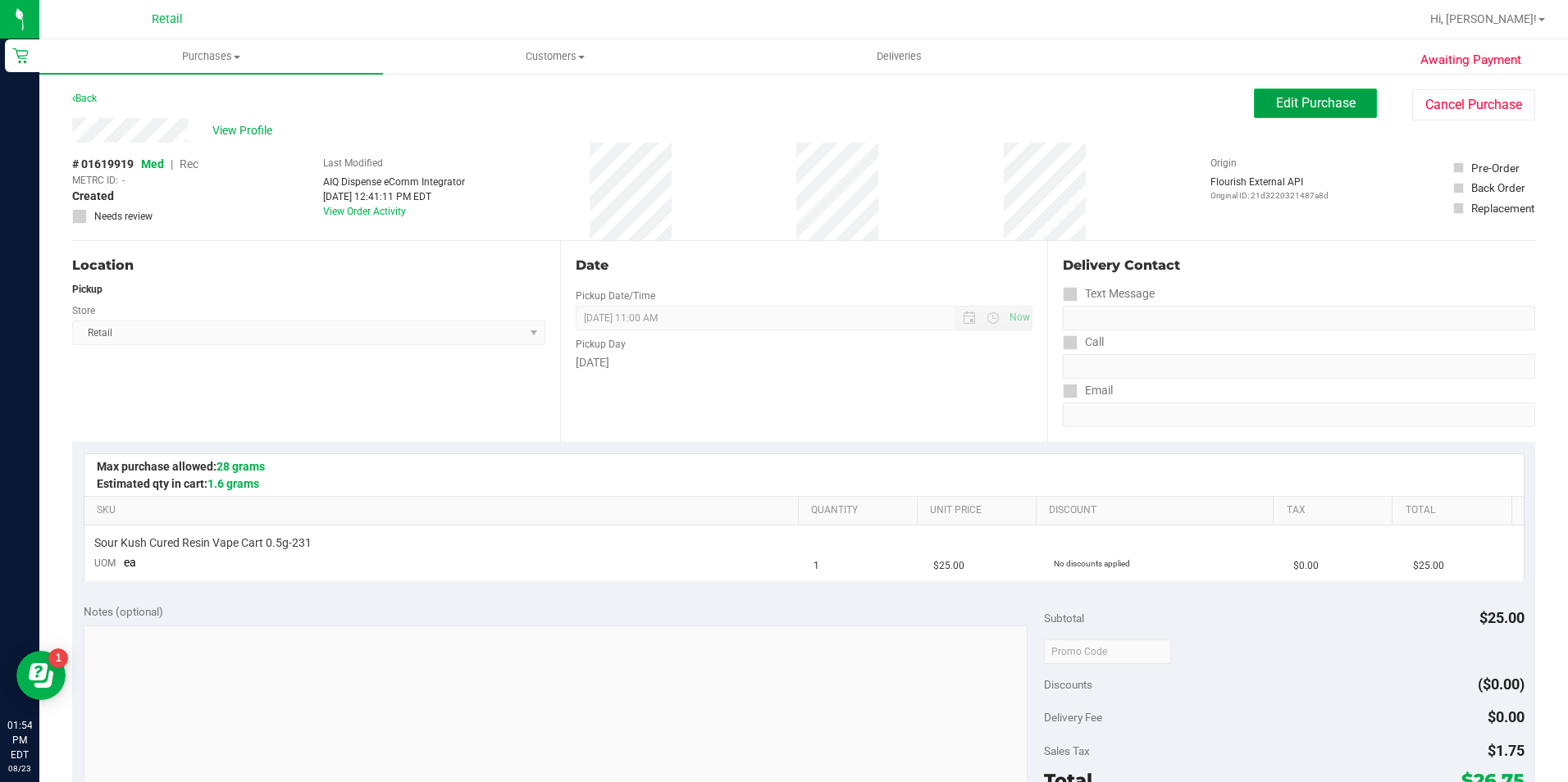
click at [1254, 98] on button "Edit Purchase" at bounding box center [1314, 103] width 123 height 29
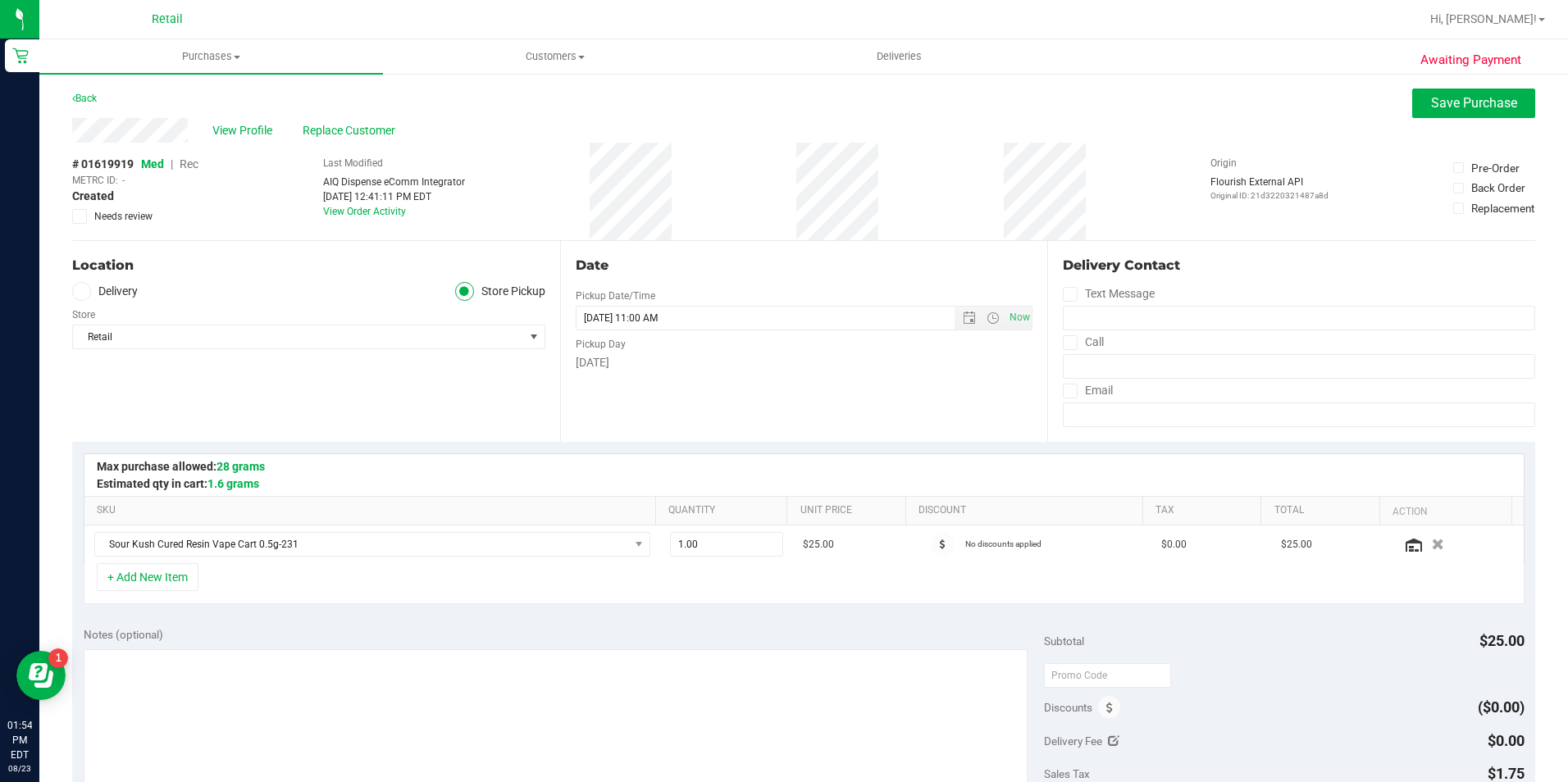
click at [195, 163] on span "Rec" at bounding box center [189, 164] width 19 height 13
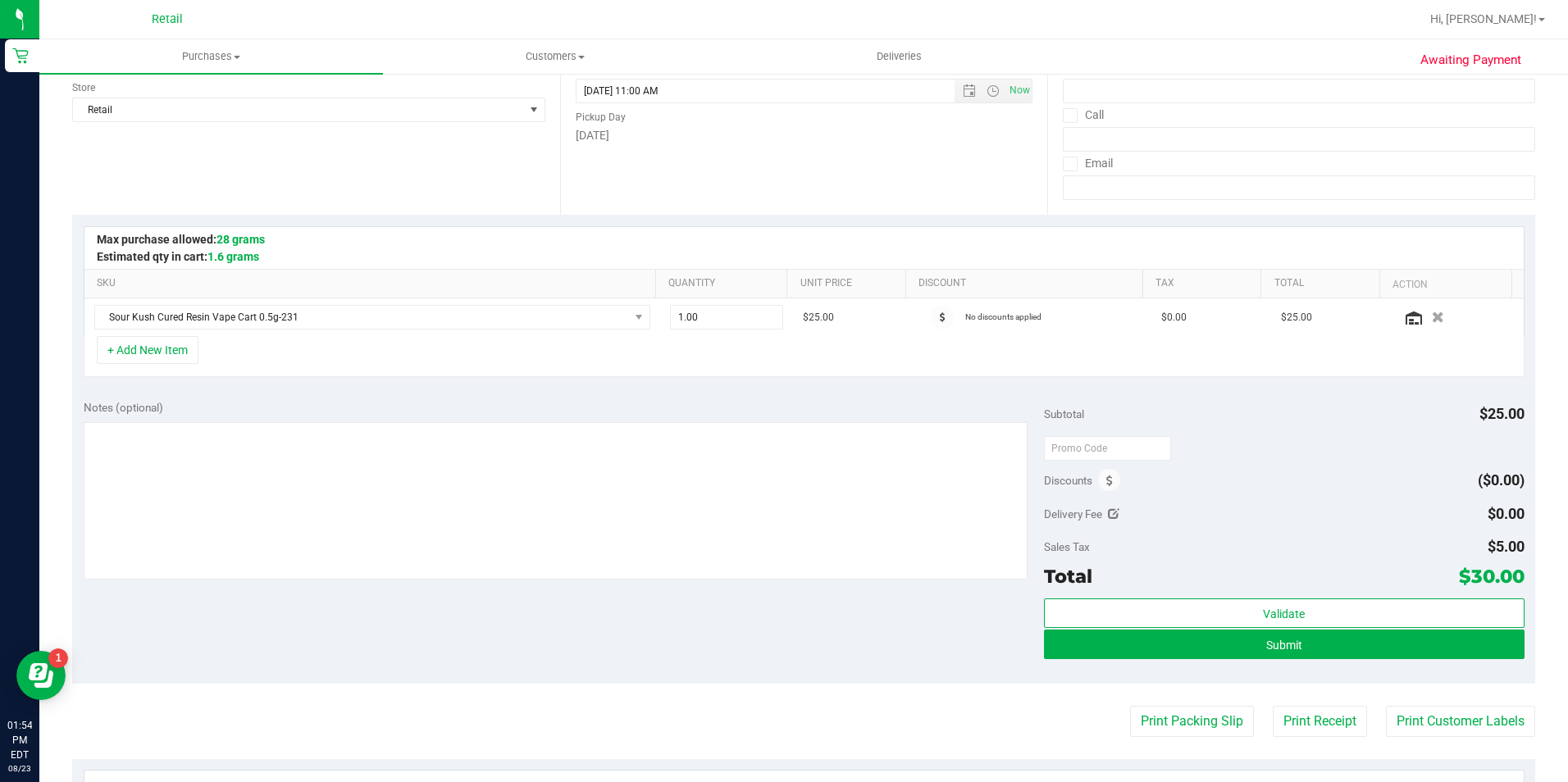
scroll to position [246, 0]
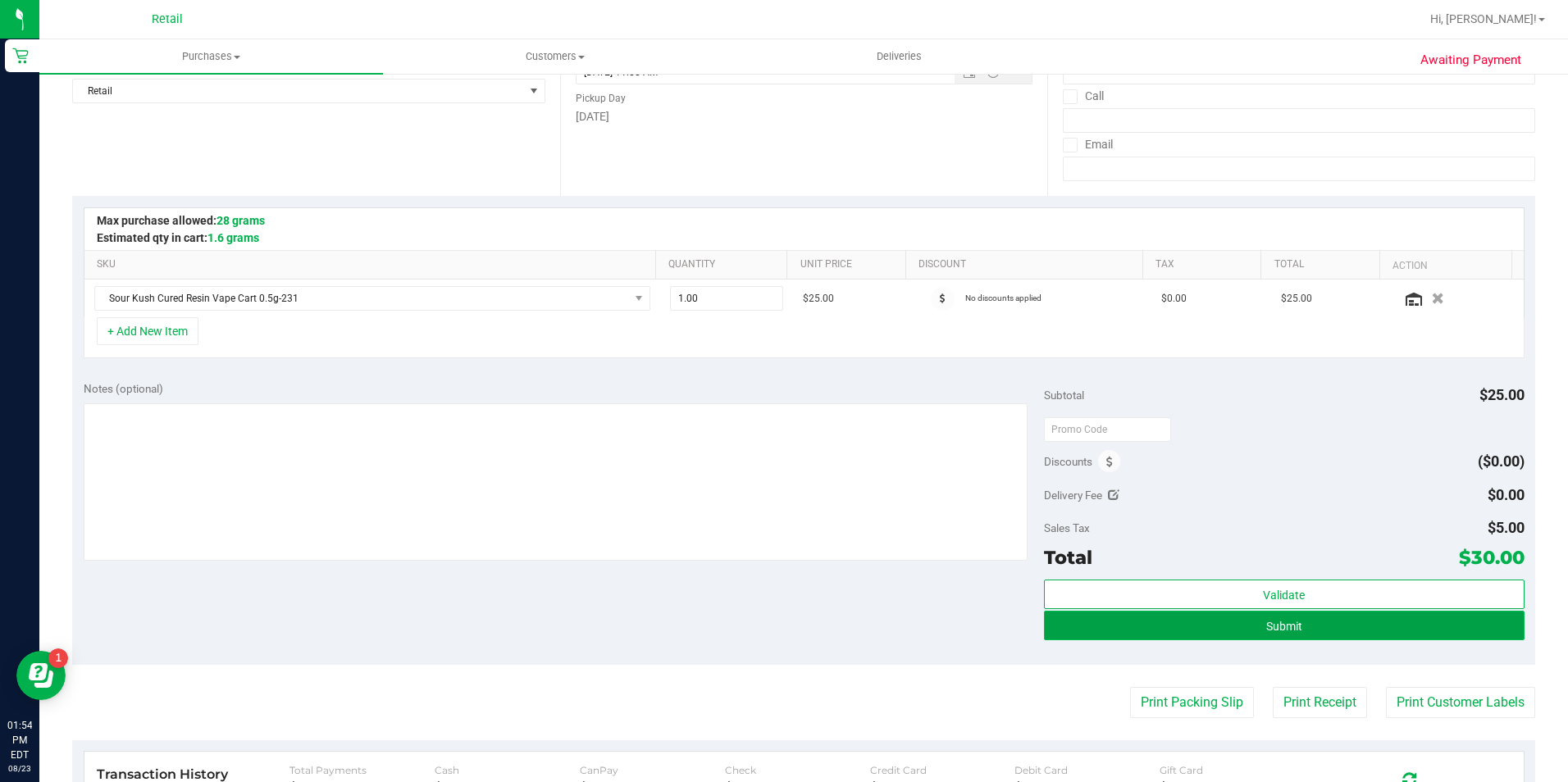
click at [1335, 629] on button "Submit" at bounding box center [1284, 626] width 480 height 29
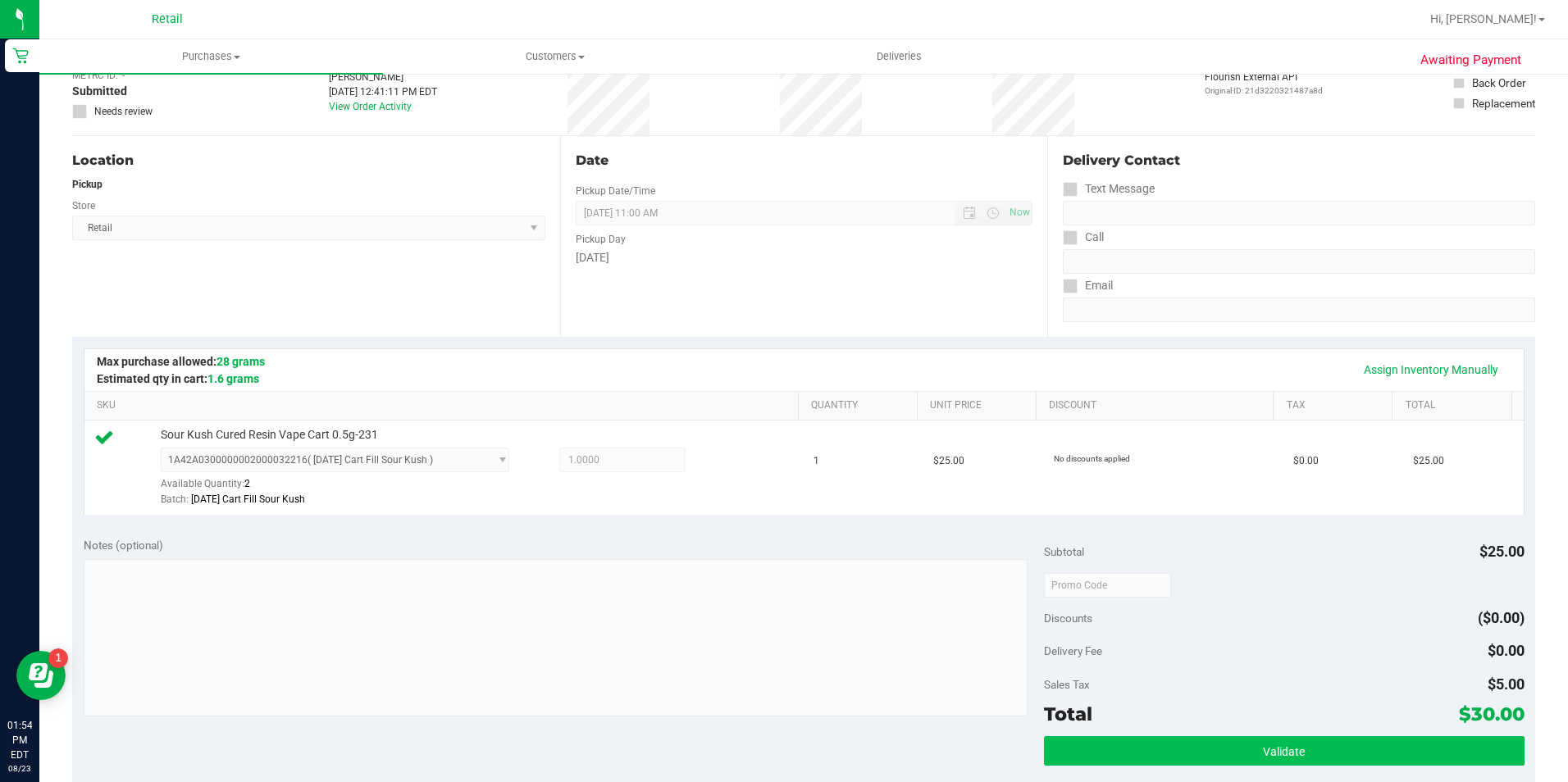
scroll to position [328, 0]
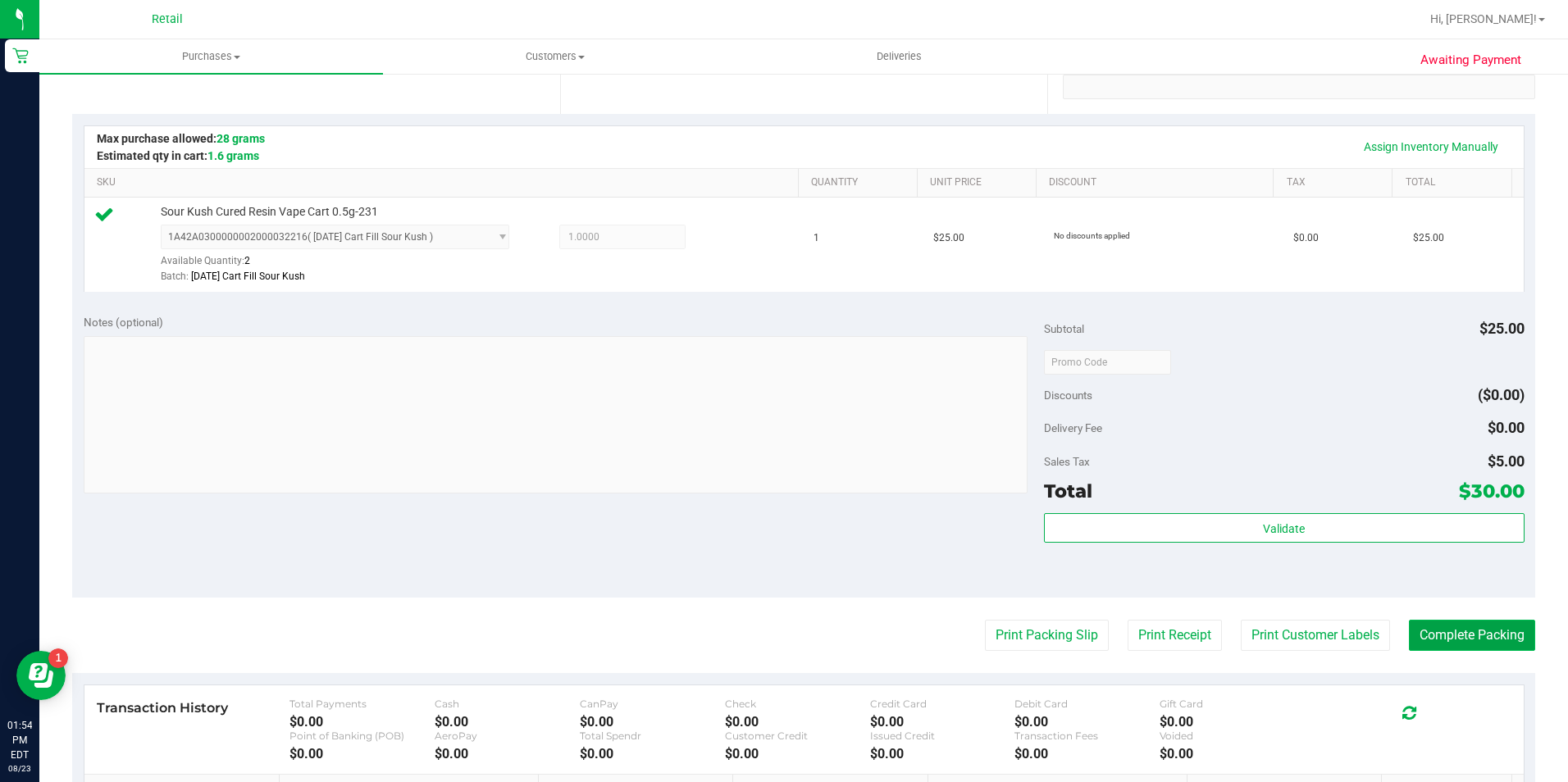
click at [1439, 644] on button "Complete Packing" at bounding box center [1471, 635] width 126 height 31
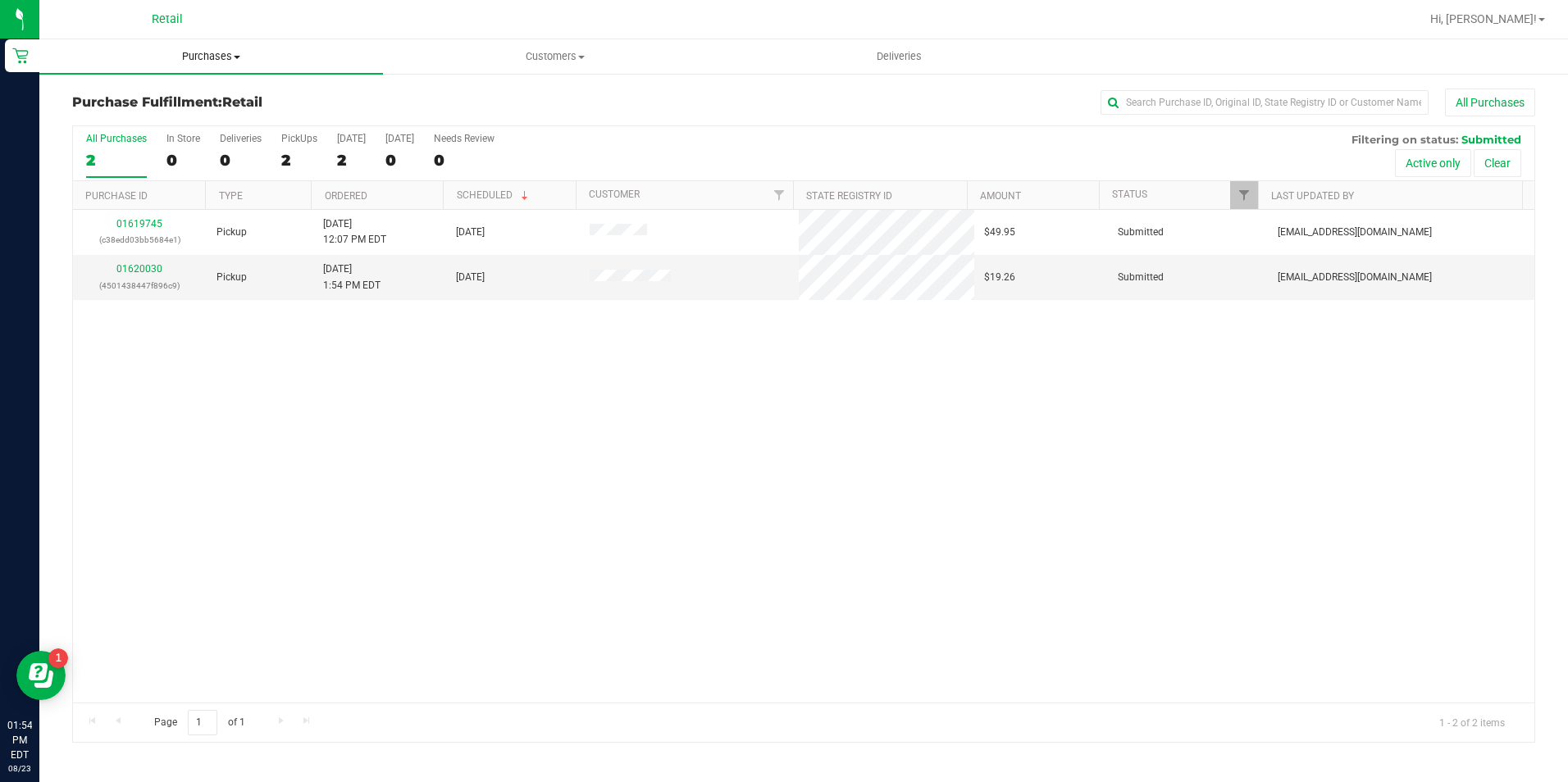
click at [205, 66] on uib-tab-heading "Purchases Summary of purchases Fulfillment All purchases" at bounding box center [211, 57] width 344 height 34
click at [205, 57] on span "Purchases" at bounding box center [211, 56] width 344 height 15
click at [201, 63] on span "Purchases" at bounding box center [211, 56] width 344 height 15
click at [188, 140] on li "All purchases" at bounding box center [211, 138] width 344 height 20
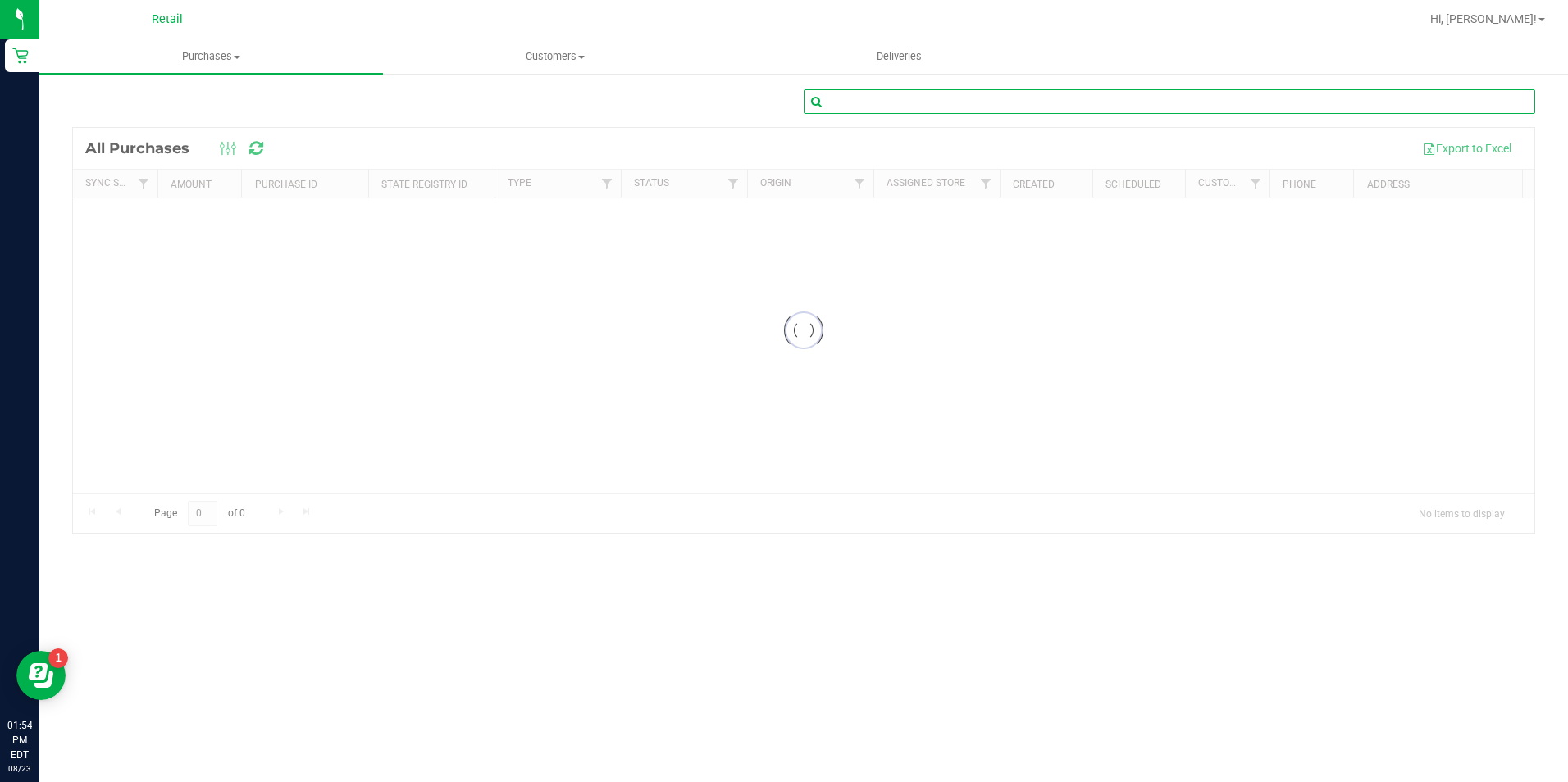
click at [1017, 104] on input "text" at bounding box center [1168, 101] width 731 height 25
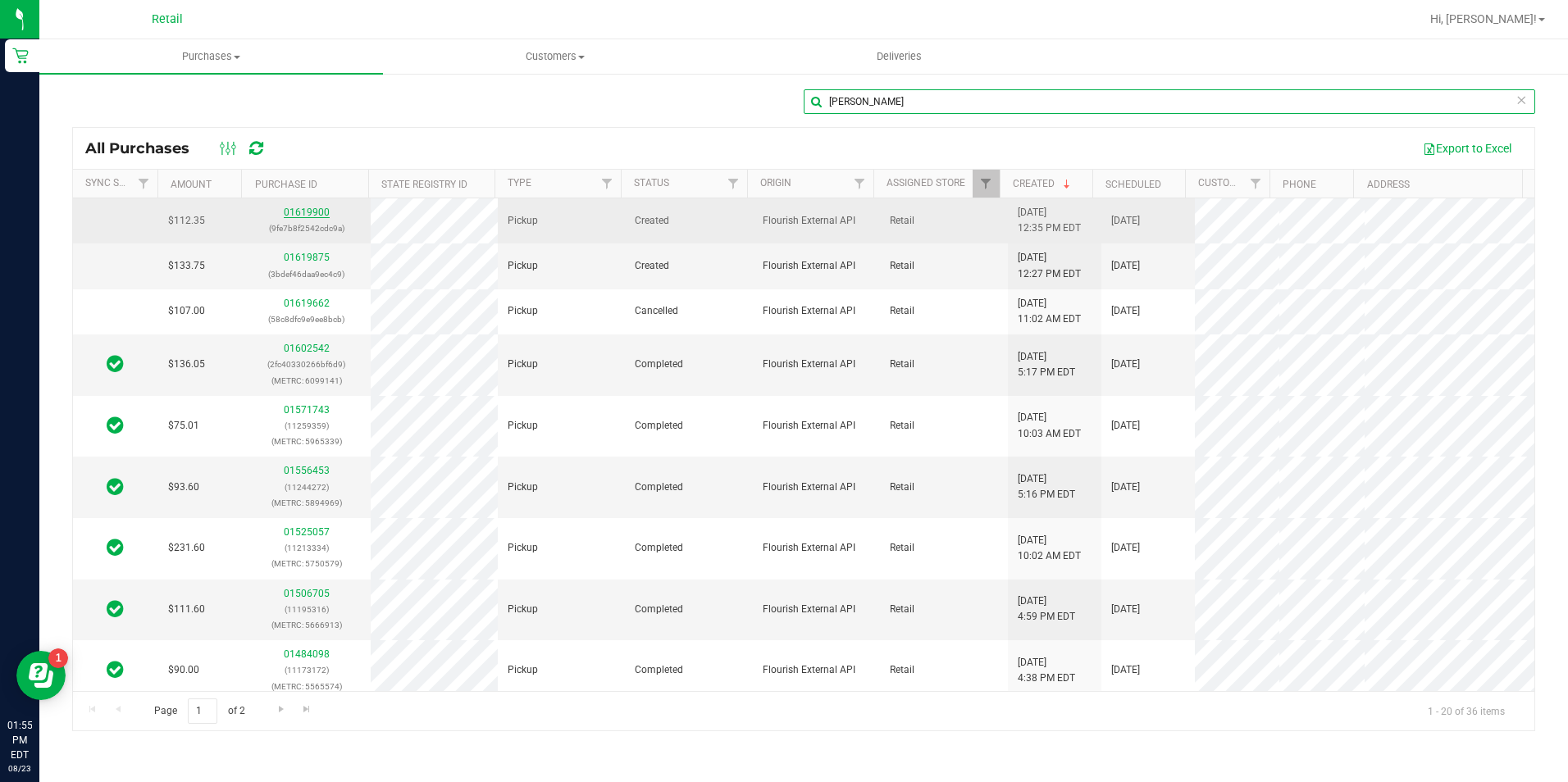
type input "[PERSON_NAME]"
click at [313, 208] on link "01619900" at bounding box center [307, 212] width 46 height 11
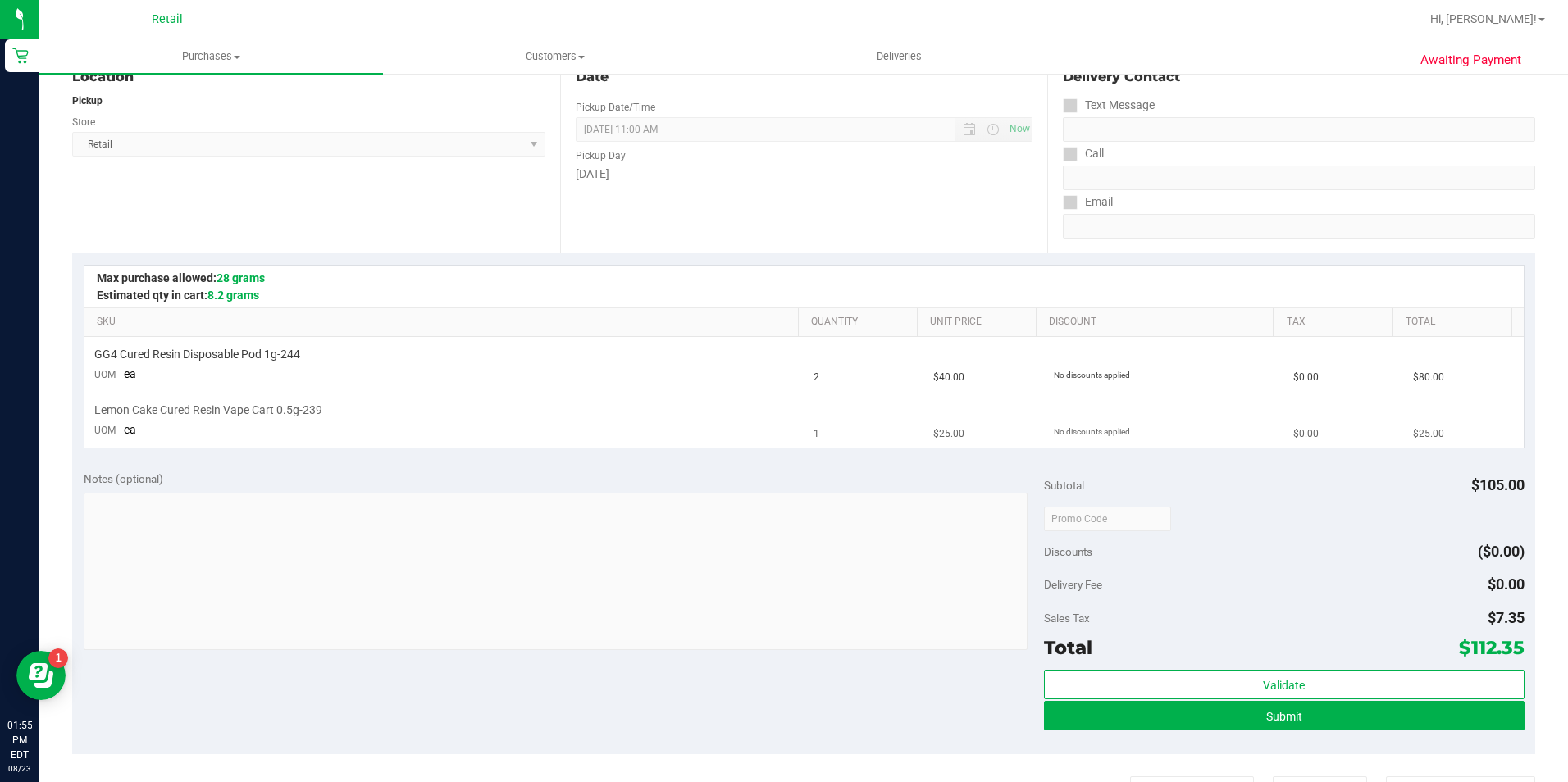
scroll to position [328, 0]
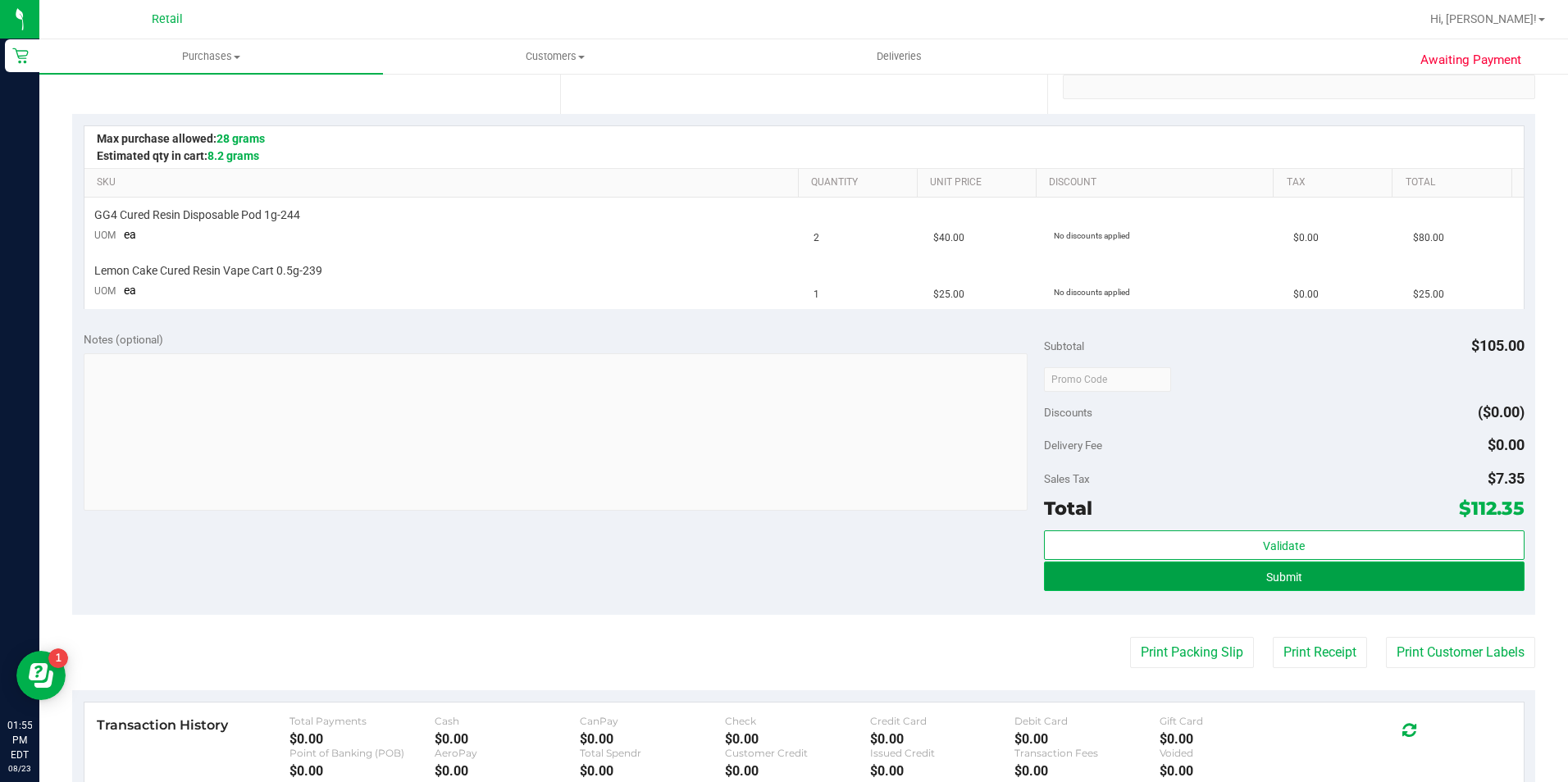
click at [1134, 567] on button "Submit" at bounding box center [1284, 576] width 480 height 29
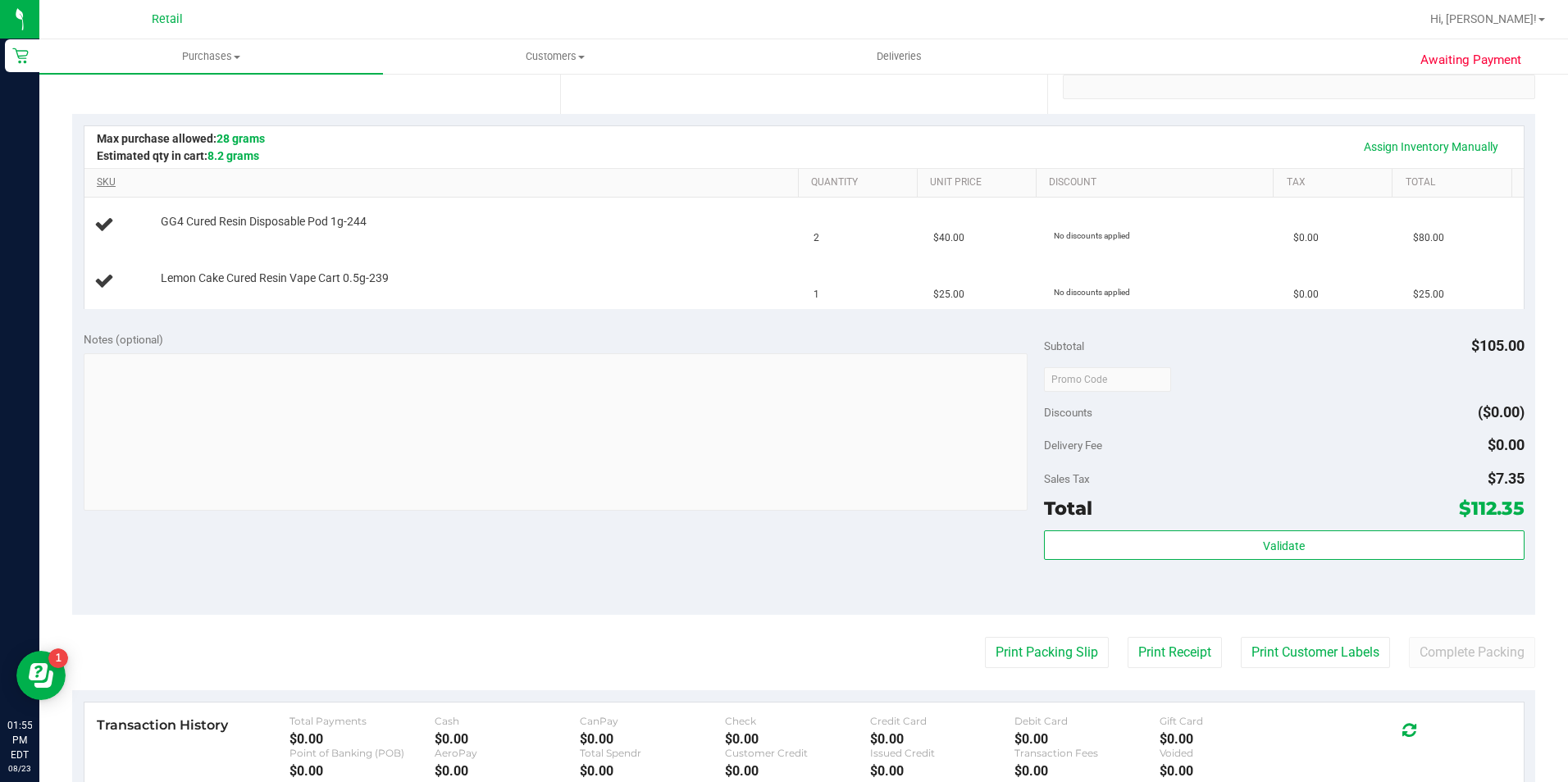
scroll to position [0, 0]
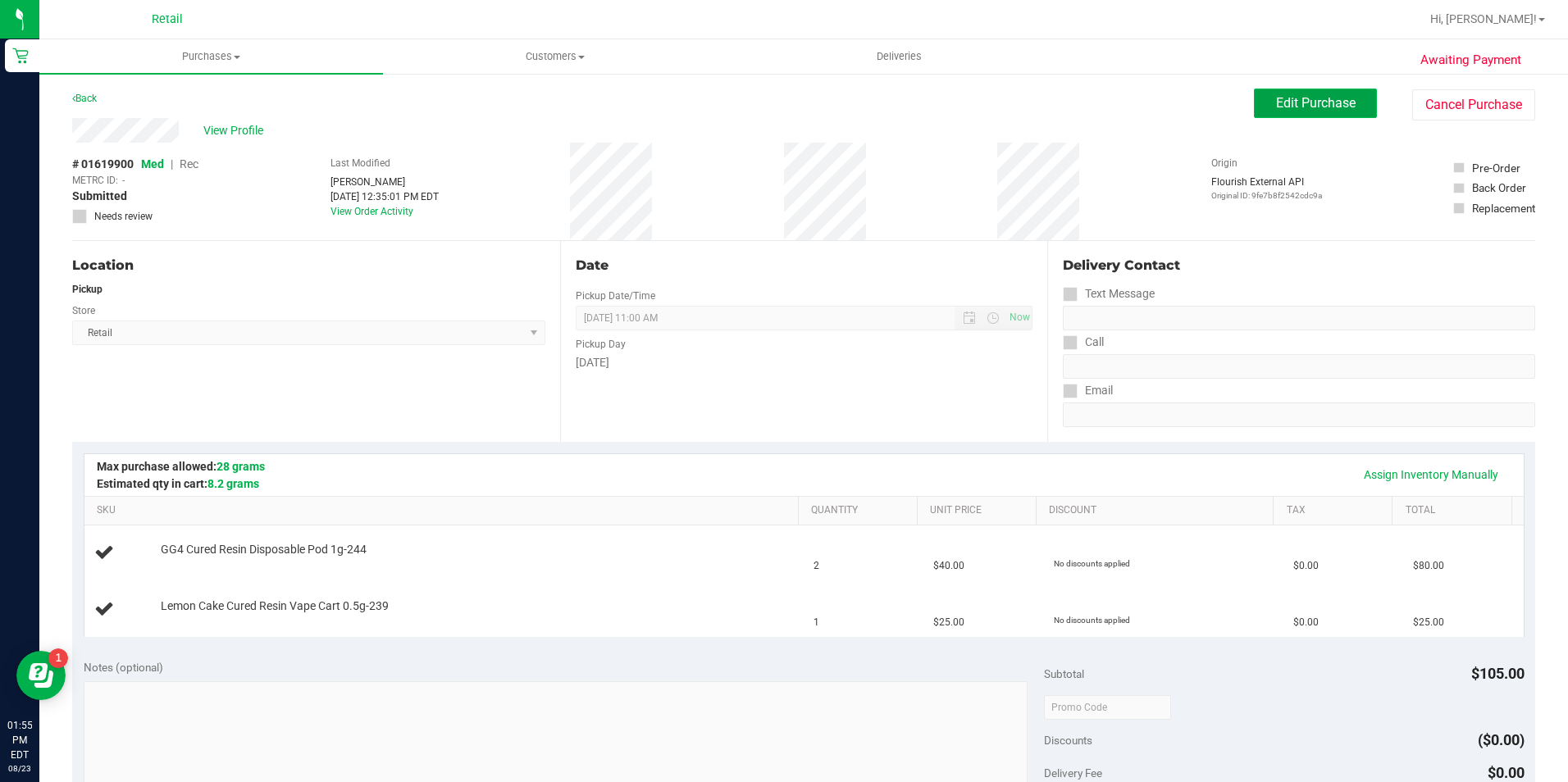
click at [1253, 99] on button "Edit Purchase" at bounding box center [1314, 103] width 123 height 29
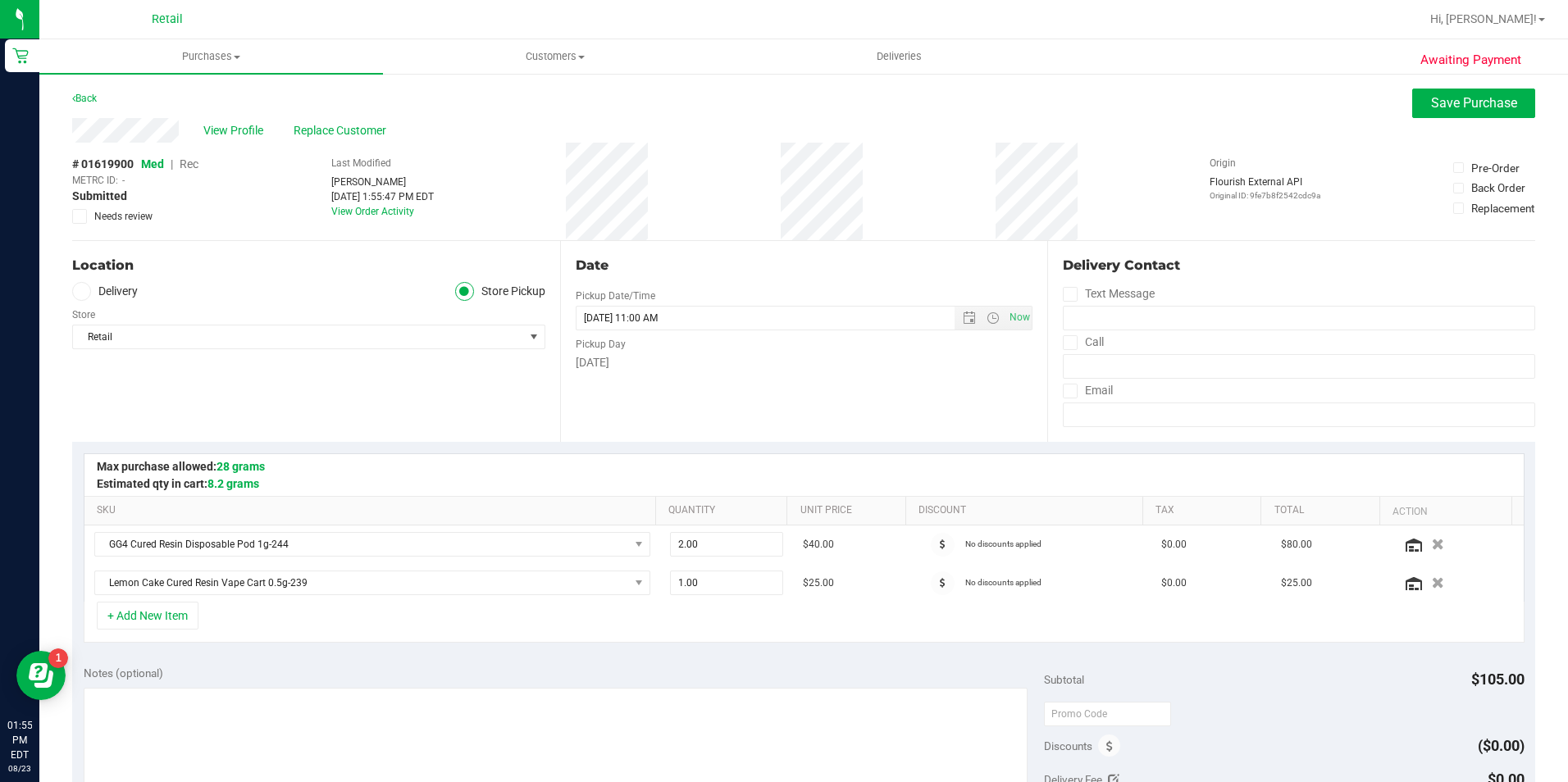
click at [195, 161] on span "Rec" at bounding box center [189, 164] width 19 height 13
click at [1452, 102] on span "Save Purchase" at bounding box center [1474, 103] width 86 height 15
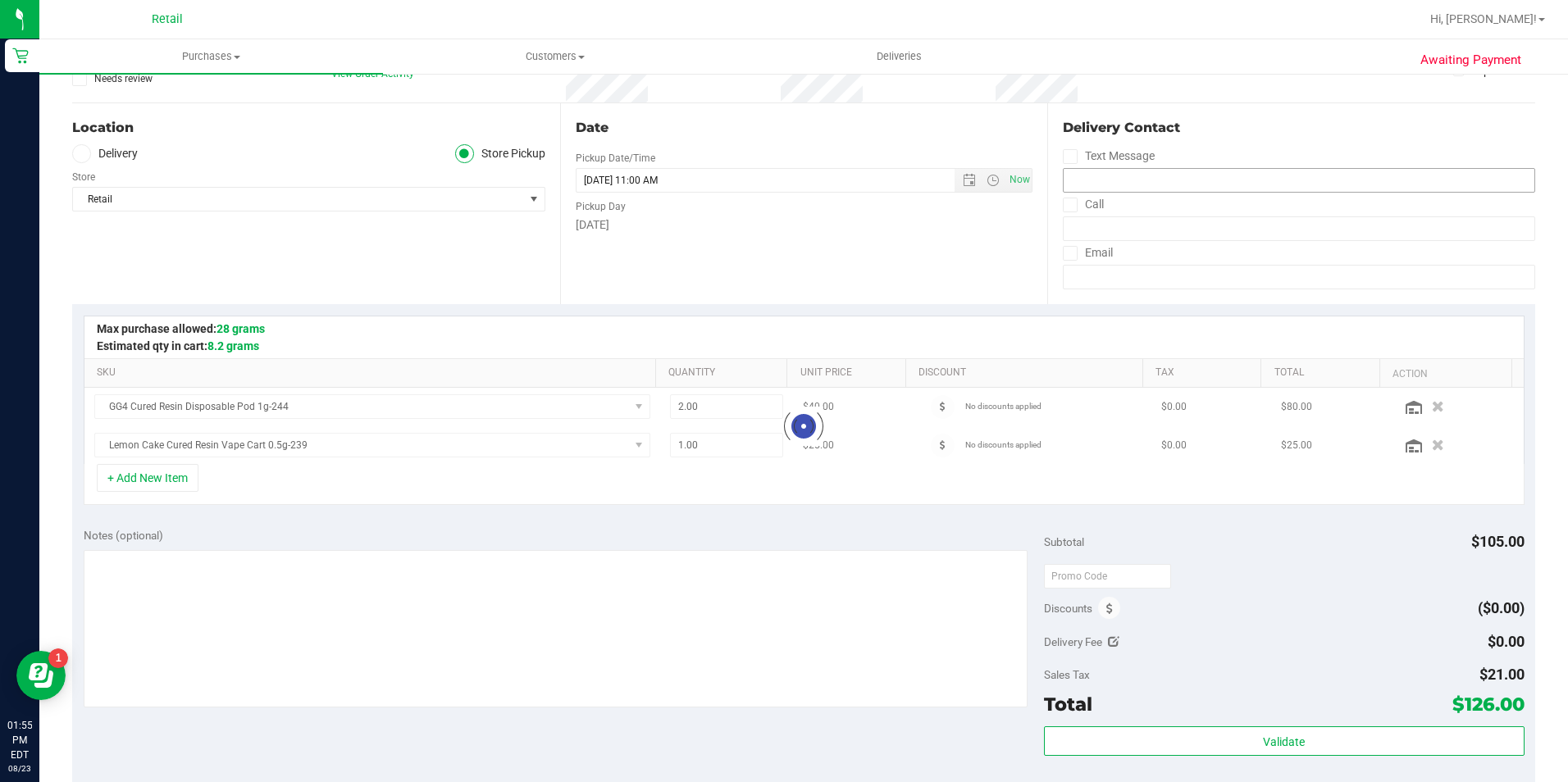
scroll to position [164, 0]
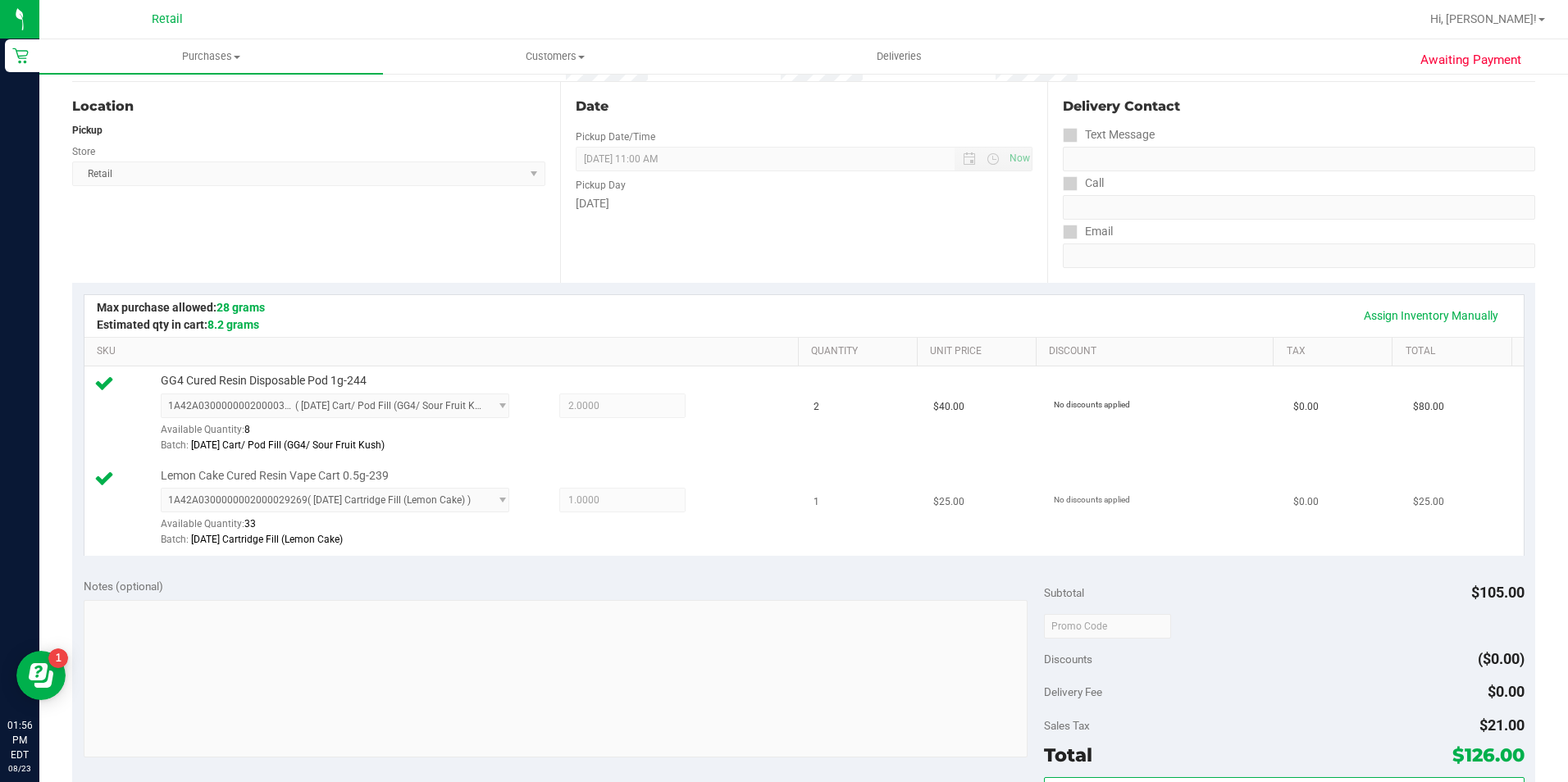
scroll to position [328, 0]
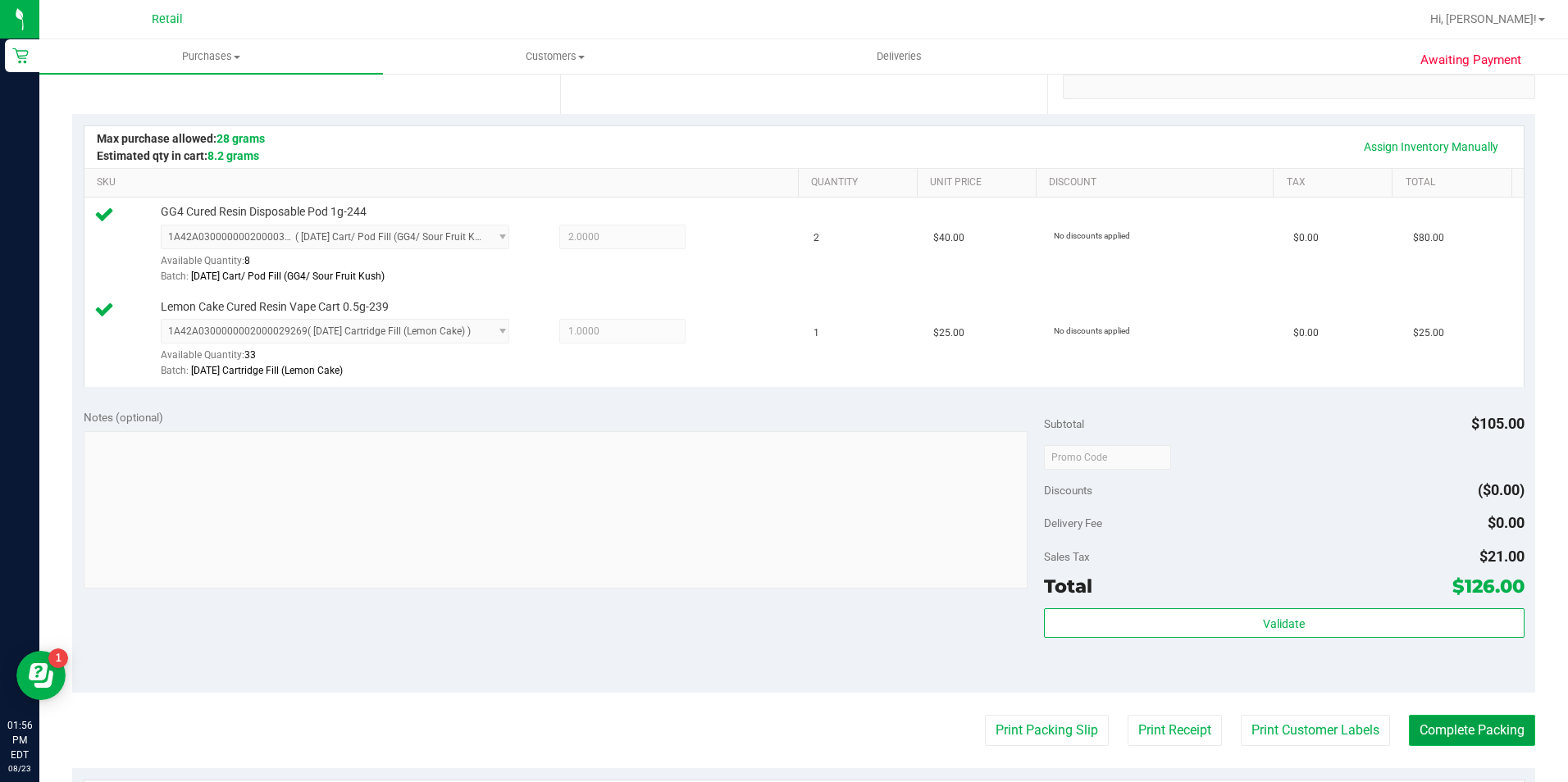
click at [1422, 735] on button "Complete Packing" at bounding box center [1471, 731] width 126 height 31
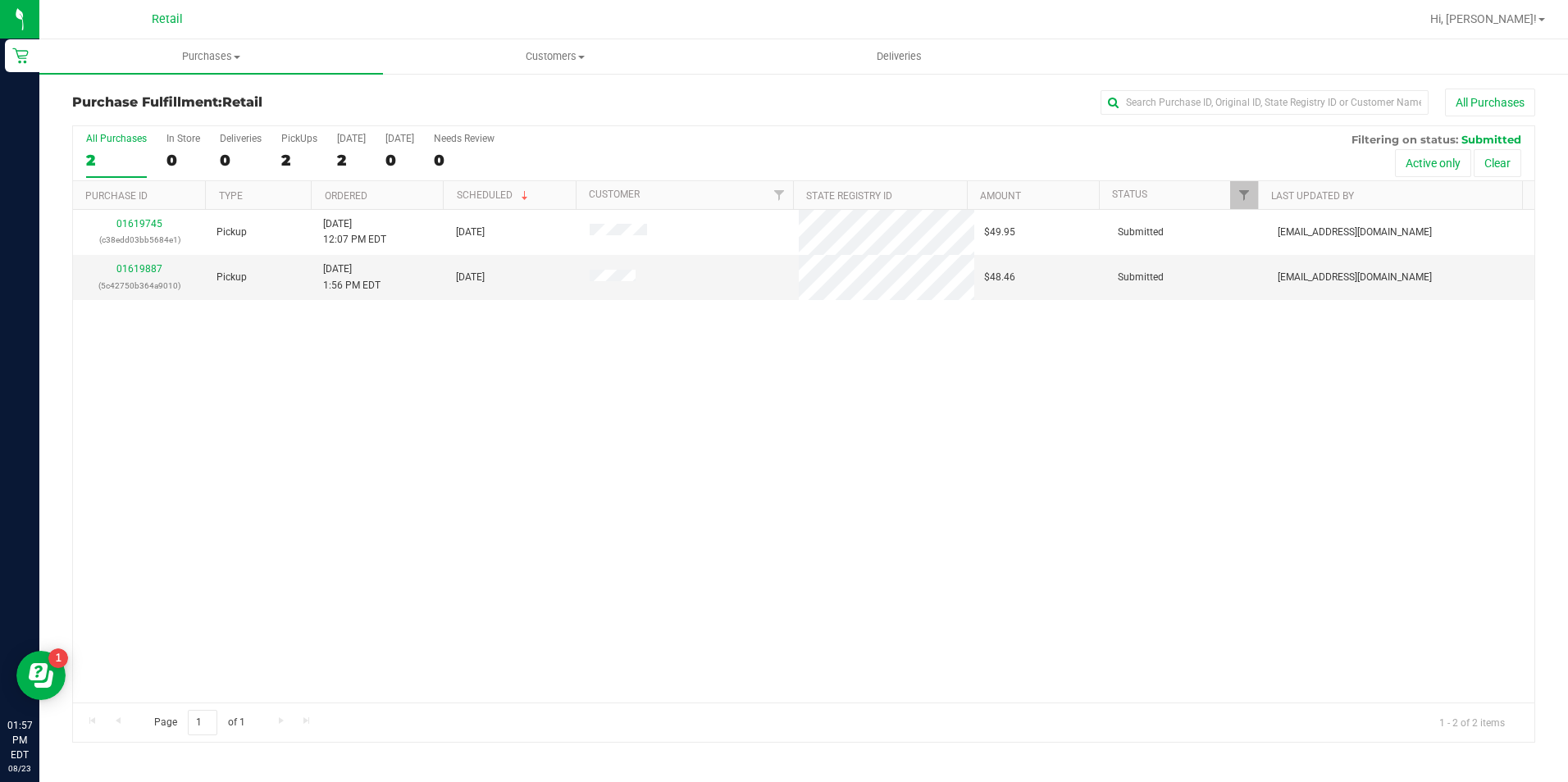
click at [189, 18] on div "Retail" at bounding box center [166, 20] width 239 height 26
click at [187, 47] on uib-tab-heading "Purchases Summary of purchases Fulfillment All purchases" at bounding box center [211, 57] width 344 height 34
click at [174, 135] on li "All purchases" at bounding box center [211, 138] width 344 height 20
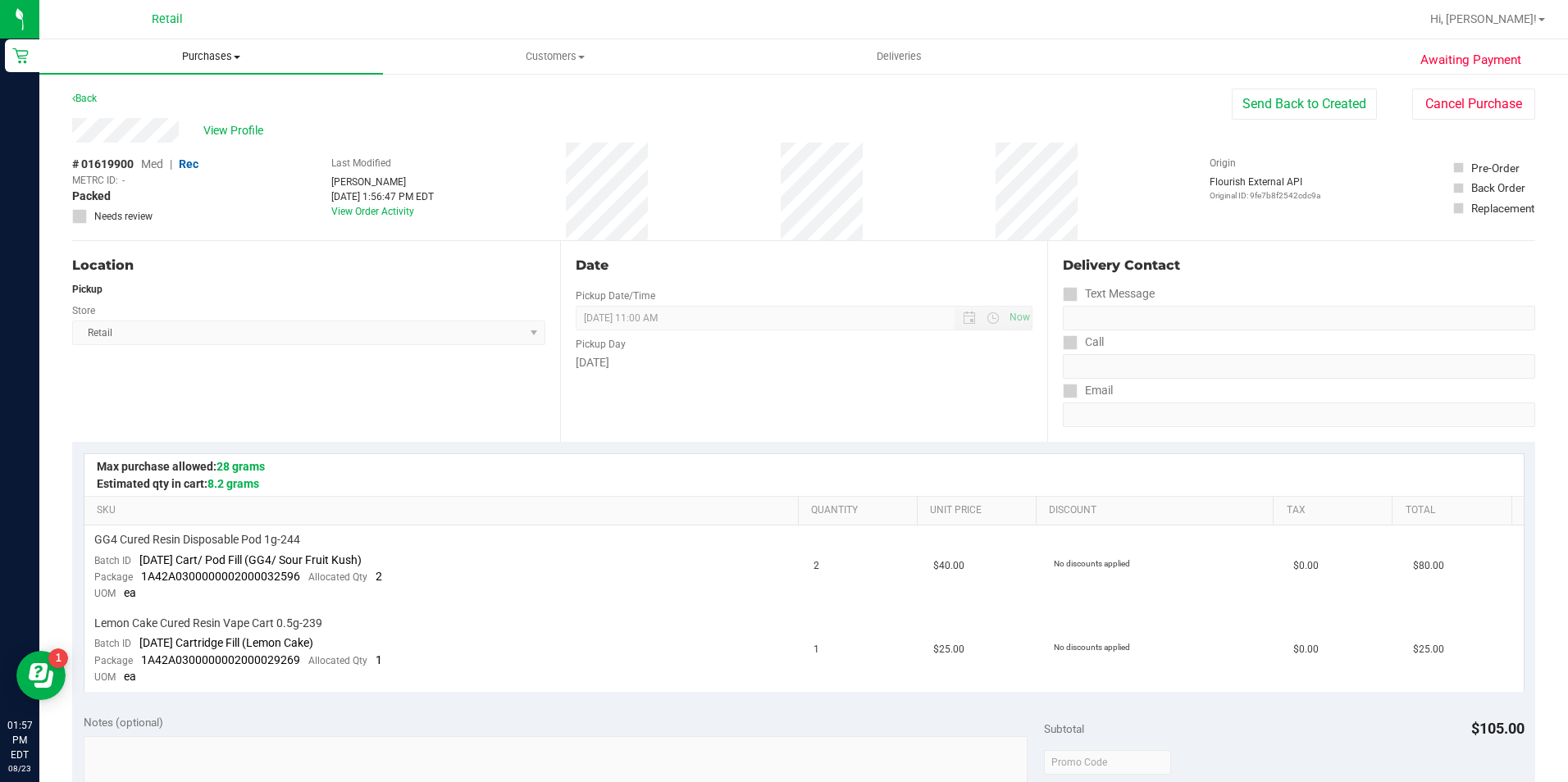
click at [217, 60] on span "Purchases" at bounding box center [211, 56] width 344 height 15
click at [204, 131] on li "All purchases" at bounding box center [211, 138] width 344 height 20
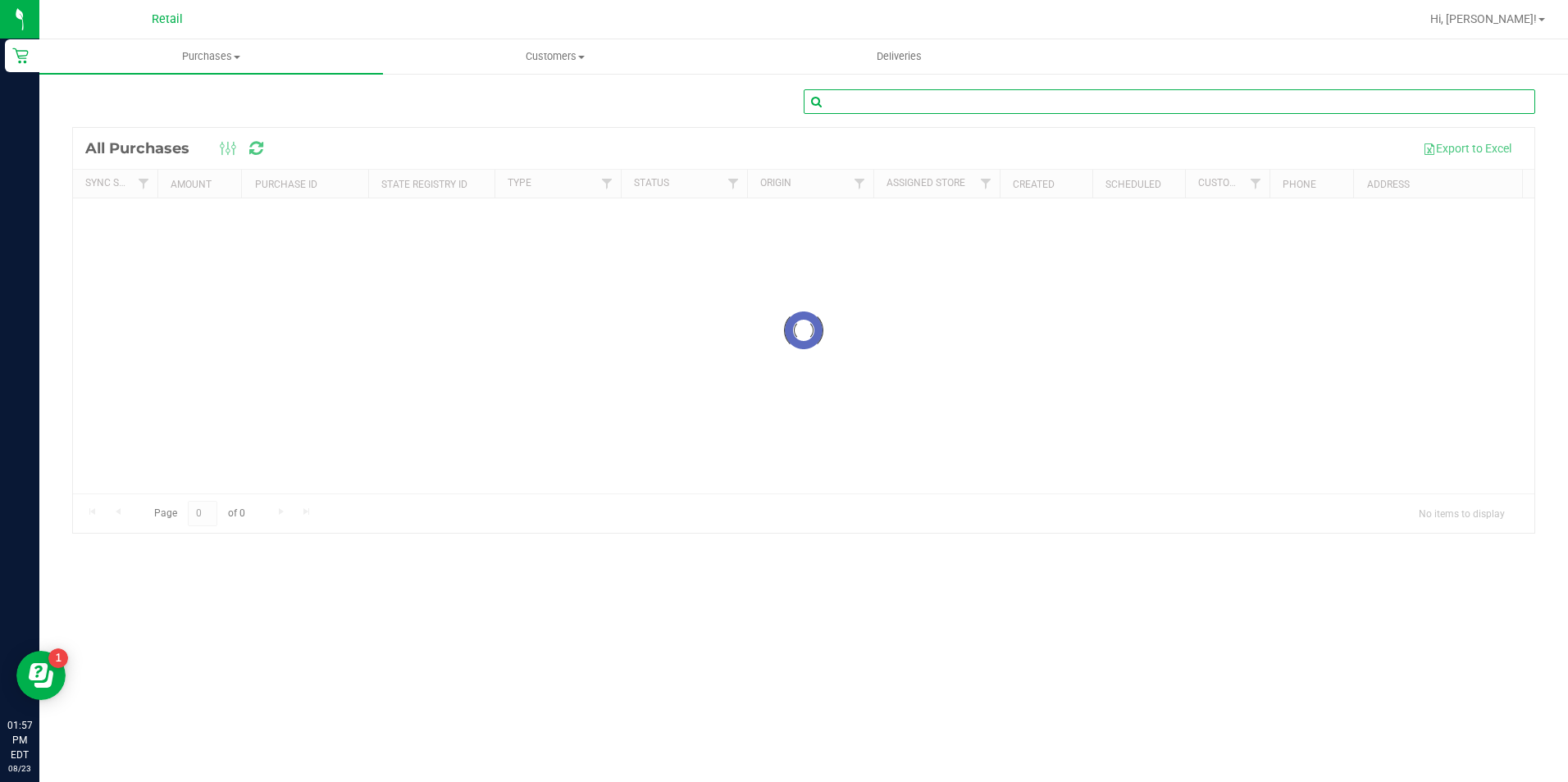
click at [1186, 108] on input "text" at bounding box center [1168, 101] width 731 height 25
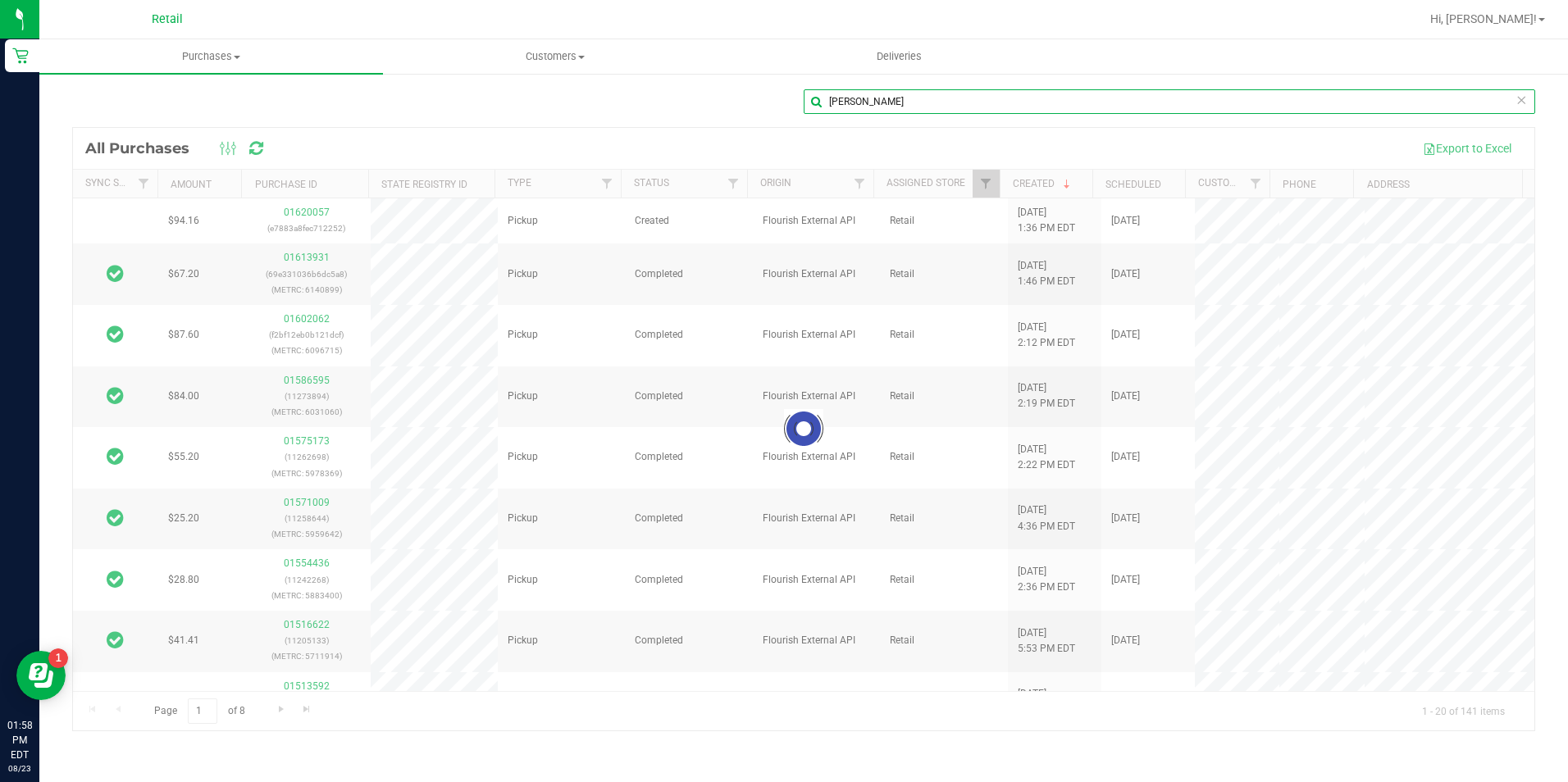
type input "[PERSON_NAME]"
click at [323, 222] on div at bounding box center [803, 429] width 1461 height 603
click at [311, 216] on div at bounding box center [803, 429] width 1461 height 603
click at [303, 210] on div at bounding box center [803, 429] width 1461 height 603
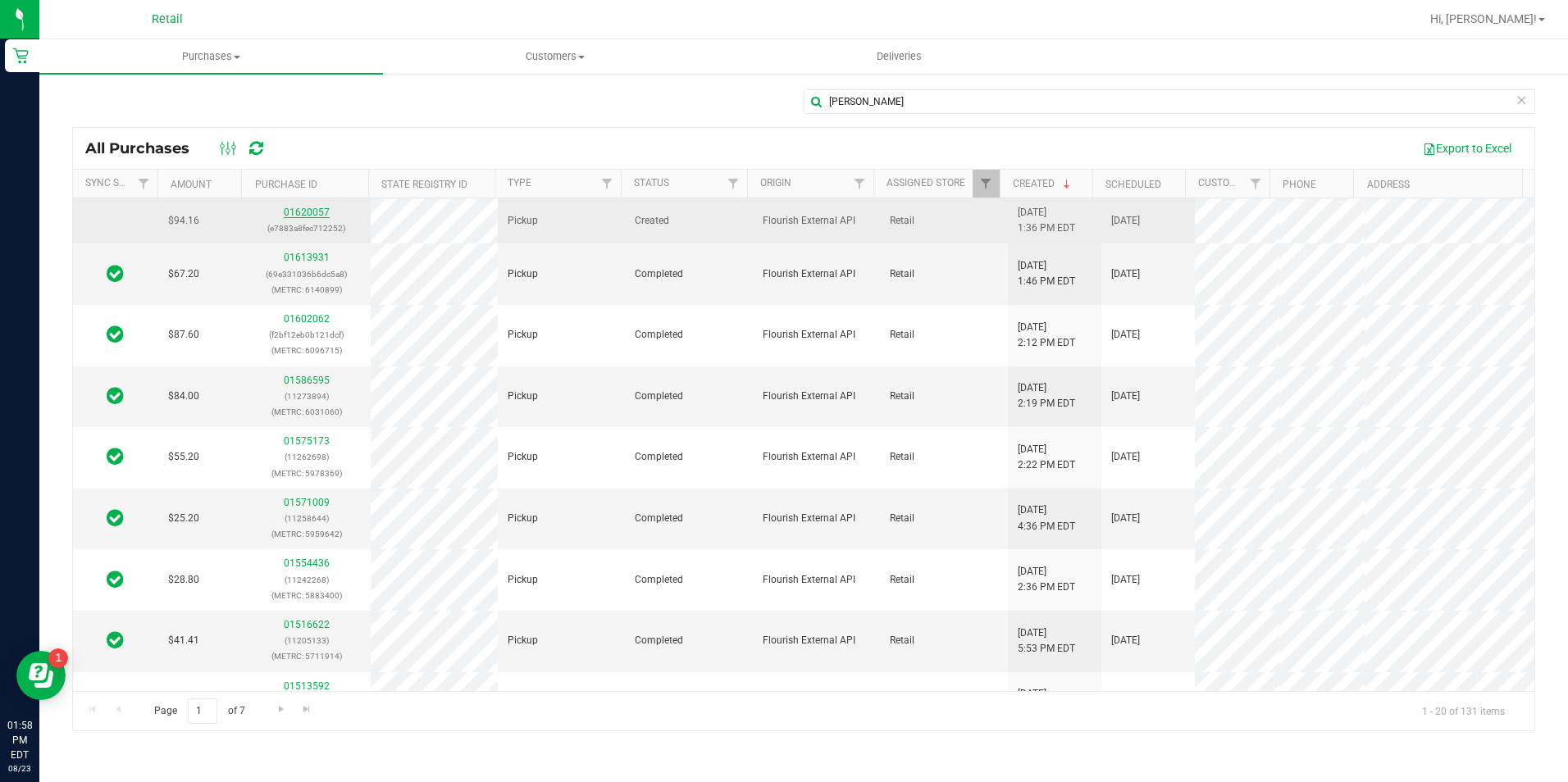
click at [297, 215] on link "01620057" at bounding box center [307, 212] width 46 height 11
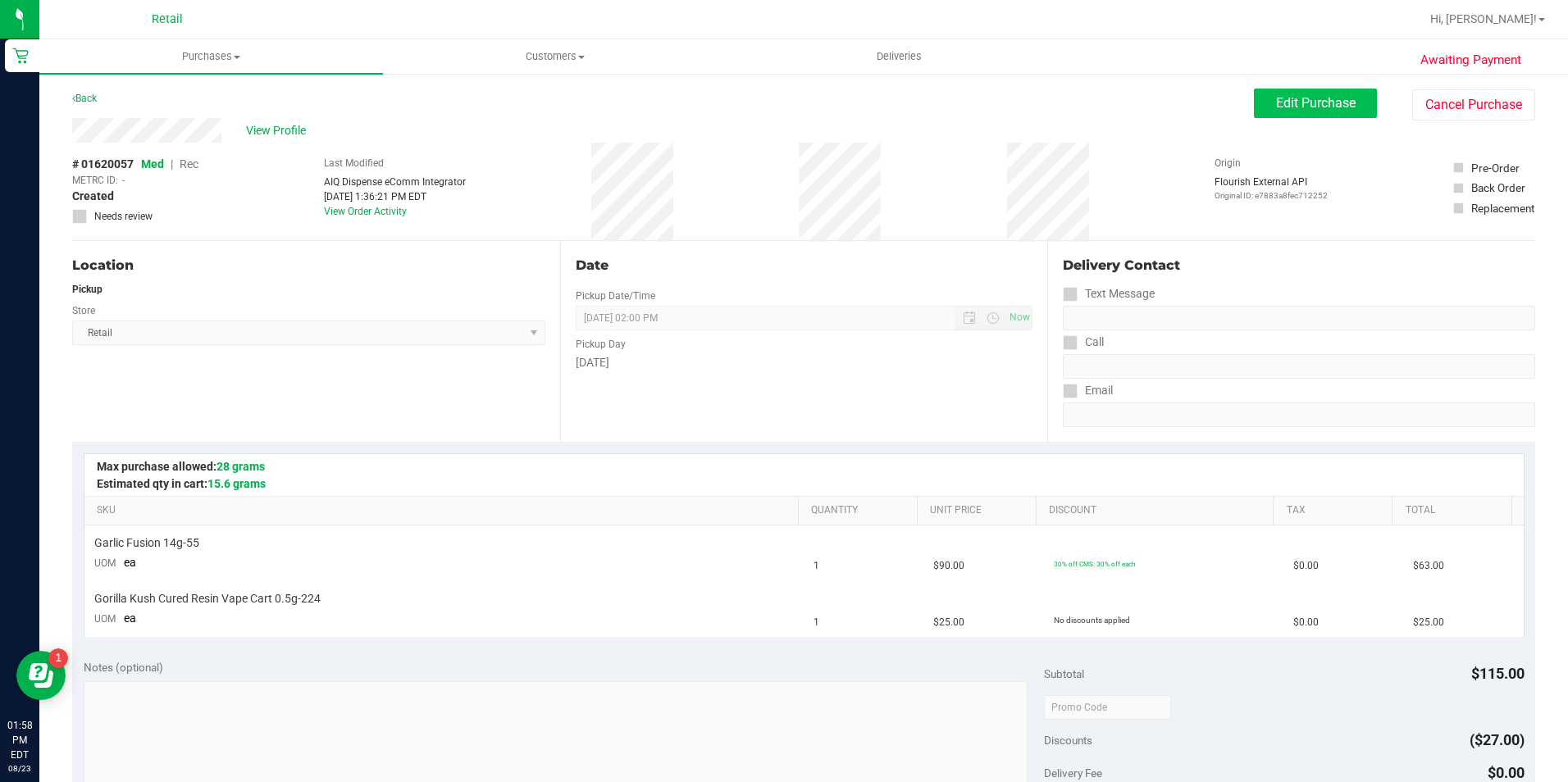
click at [1270, 120] on purchase-details "Back Edit Purchase Cancel Purchase View Profile # 01620057 Med | Rec METRC ID: …" at bounding box center [803, 707] width 1463 height 1236
drag, startPoint x: 1271, startPoint y: 117, endPoint x: 1272, endPoint y: 105, distance: 12.0
click at [1276, 105] on span "Edit Purchase" at bounding box center [1315, 103] width 80 height 15
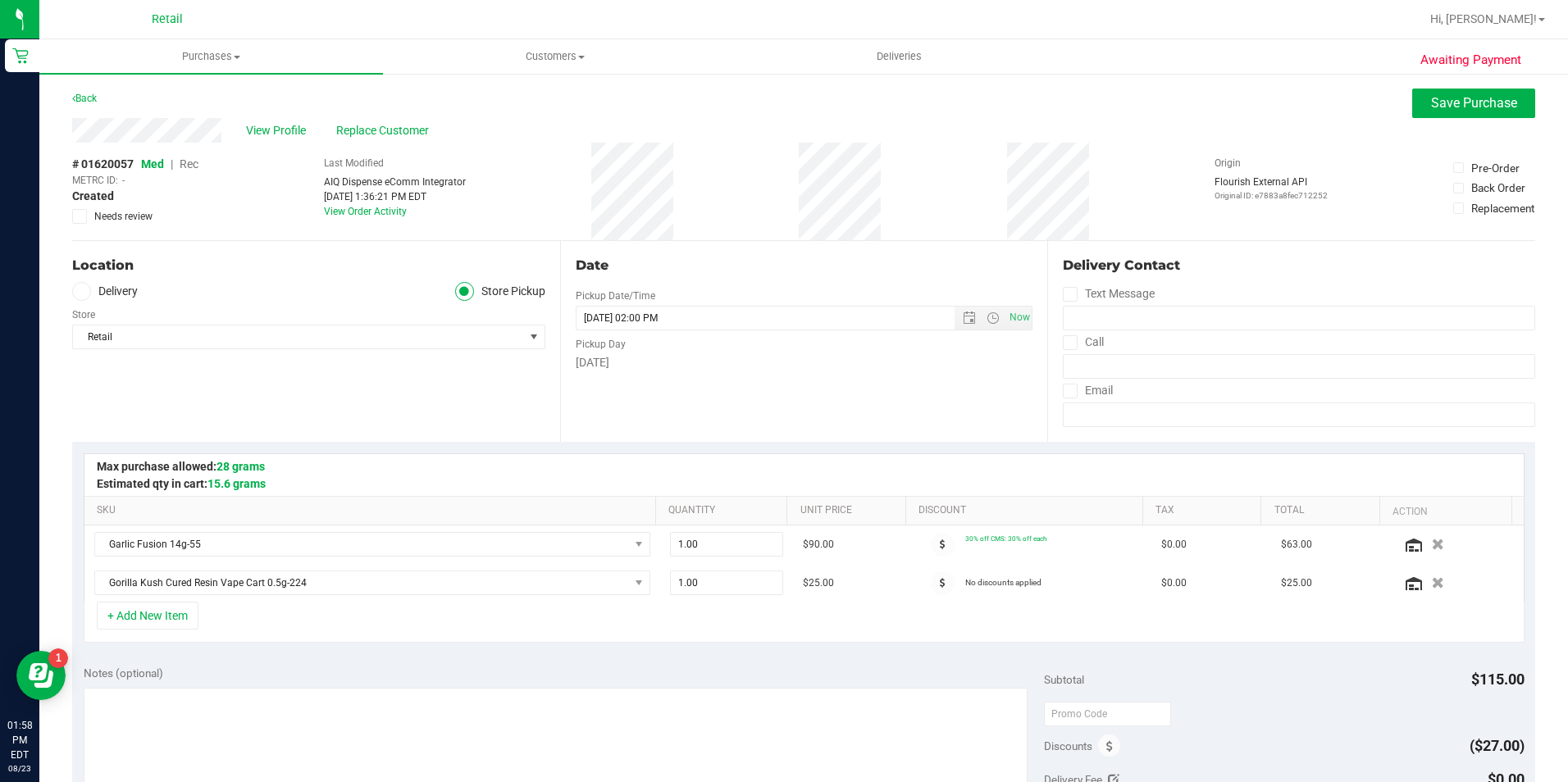
click at [190, 161] on span "Rec" at bounding box center [189, 164] width 19 height 13
click at [1431, 105] on span "Save Purchase" at bounding box center [1474, 103] width 86 height 15
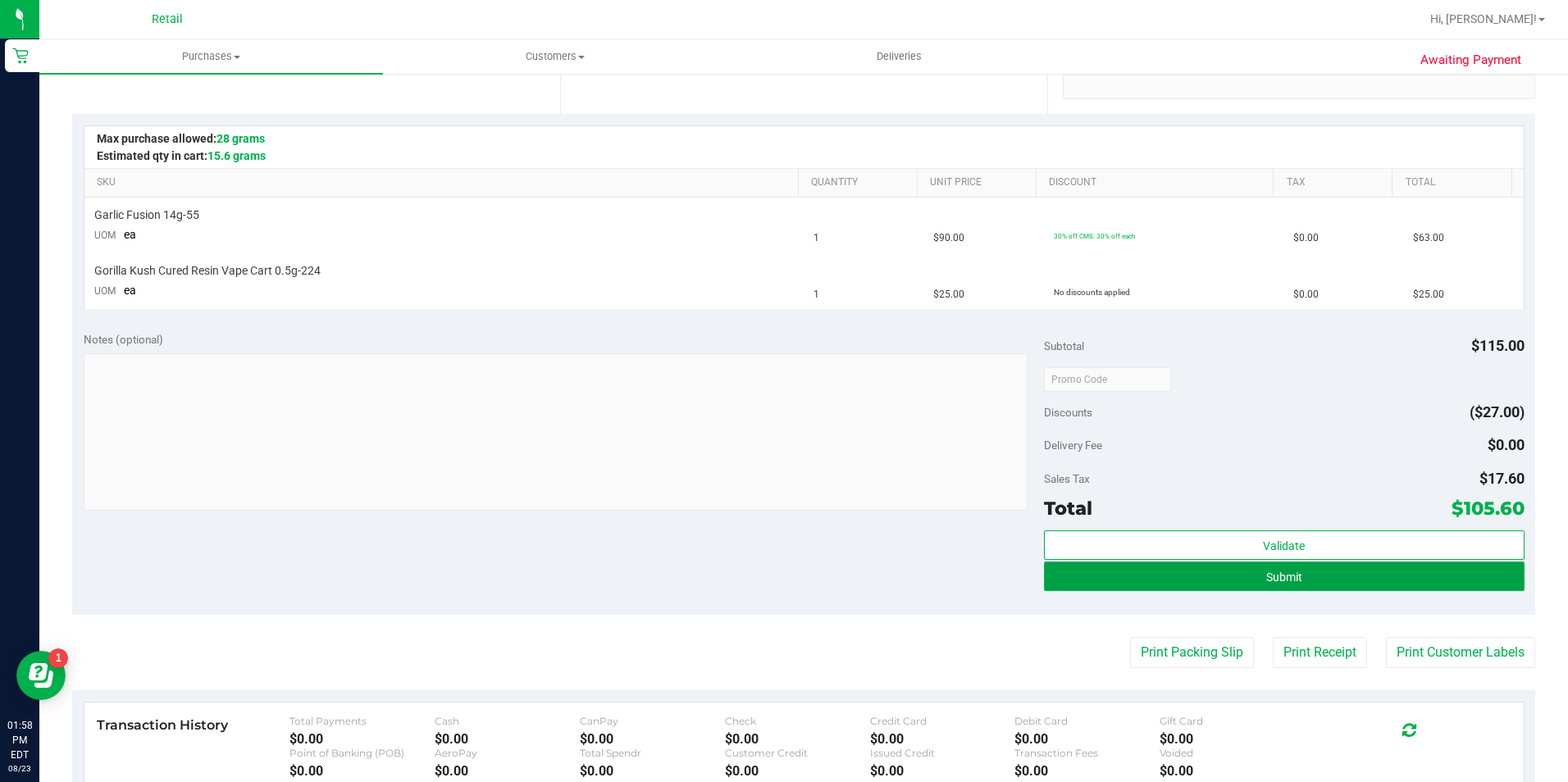
click at [1310, 581] on button "Submit" at bounding box center [1284, 576] width 480 height 29
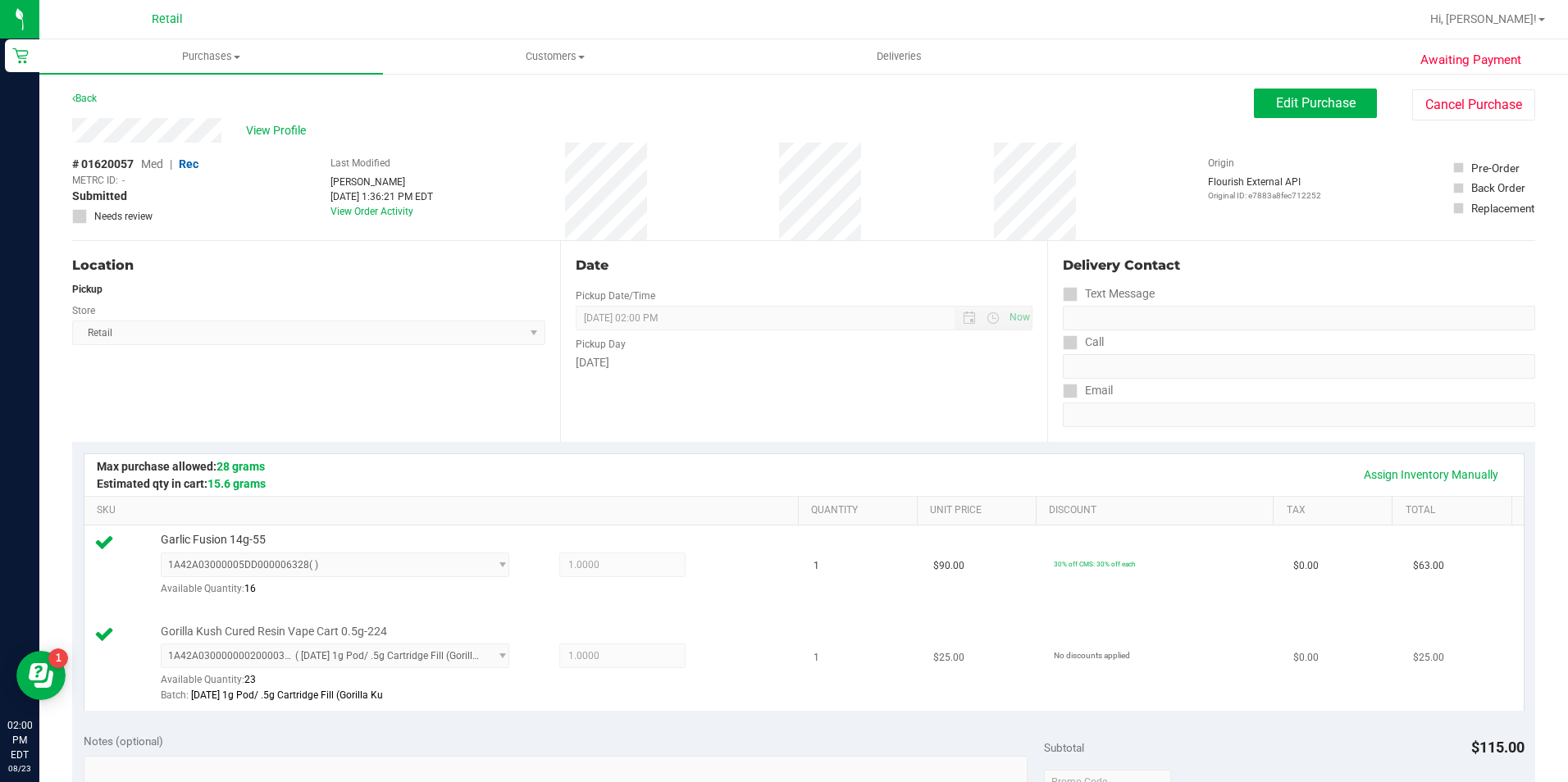
scroll to position [328, 0]
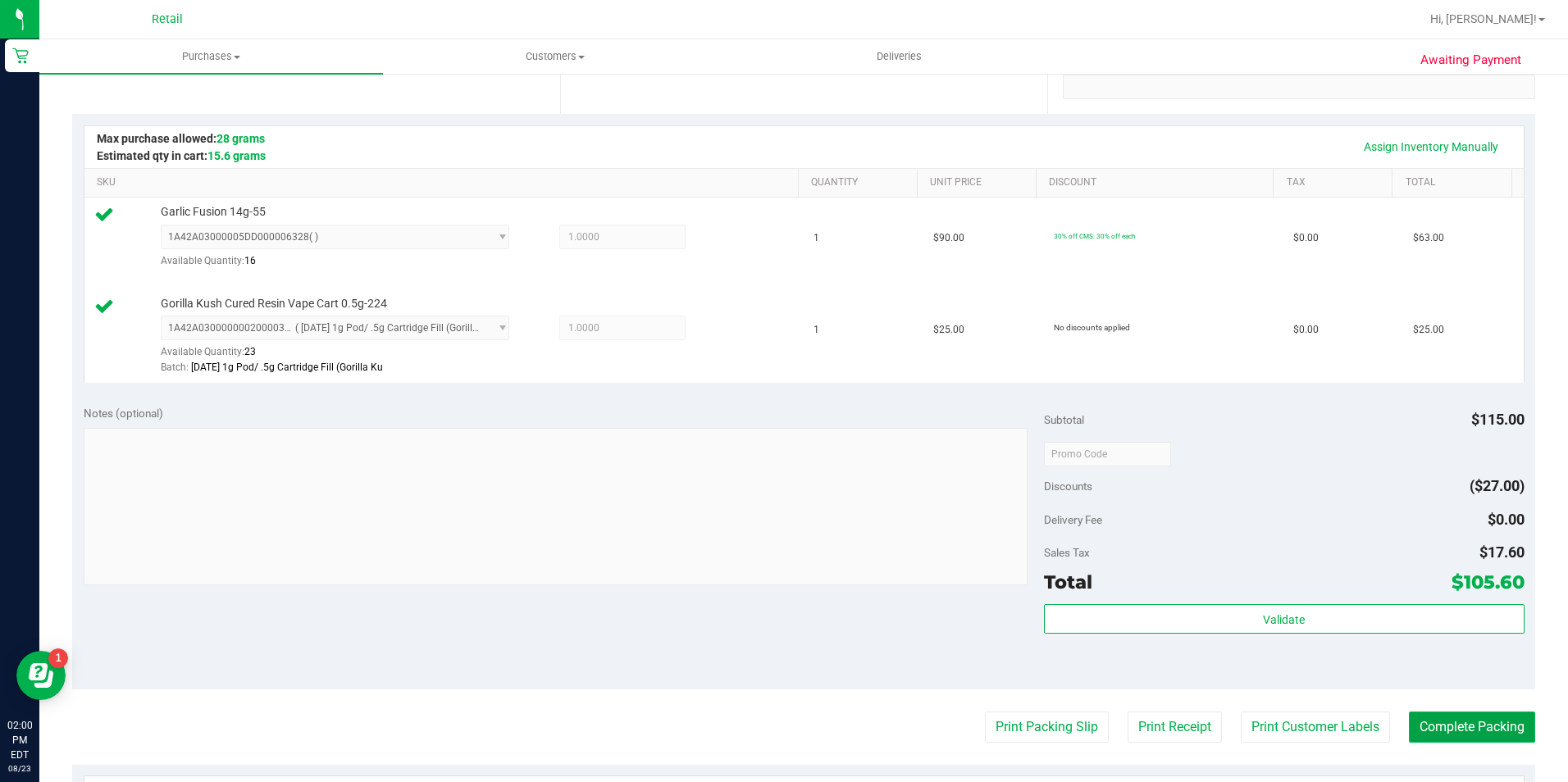
click at [1465, 713] on button "Complete Packing" at bounding box center [1471, 727] width 126 height 31
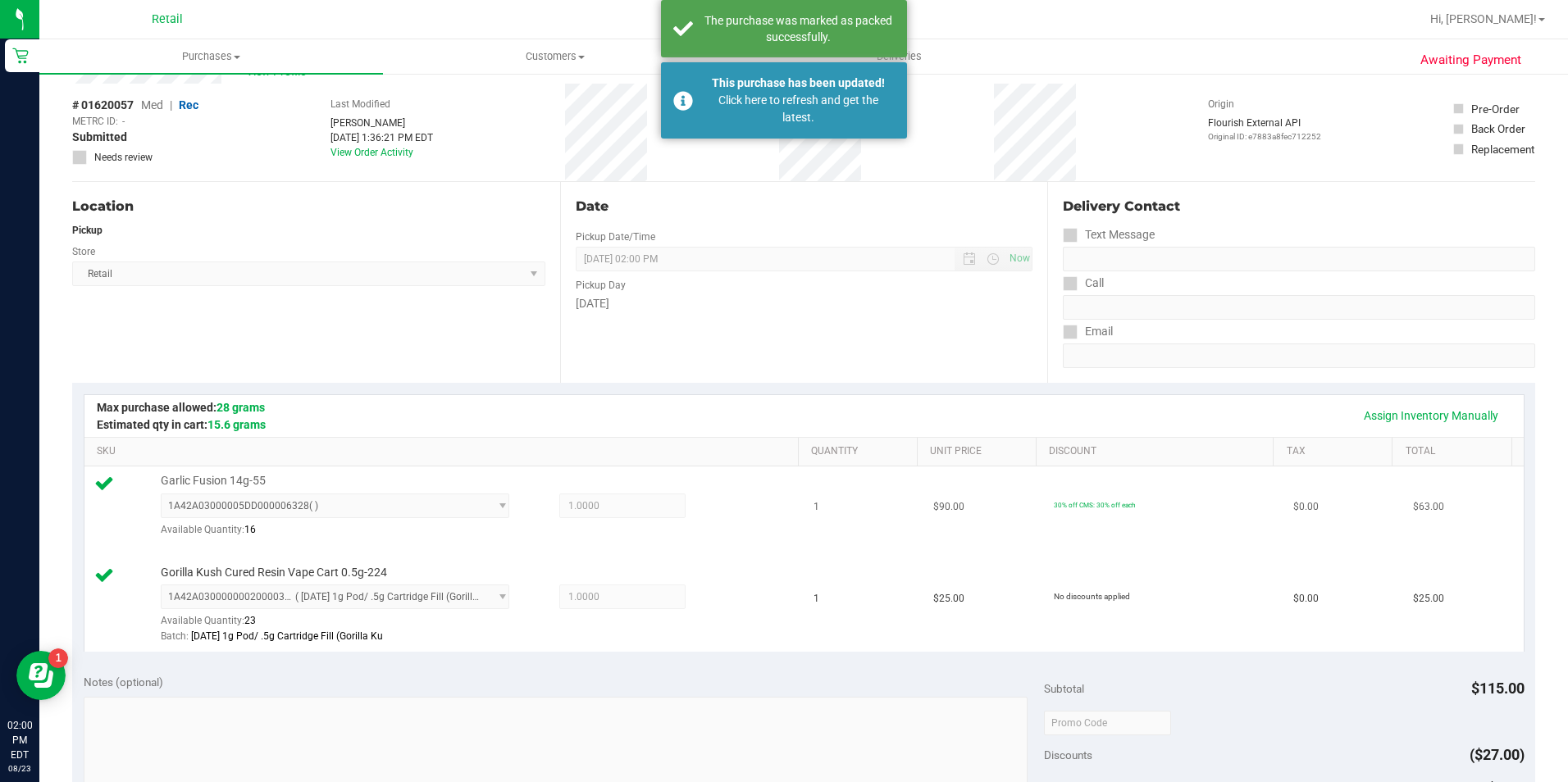
scroll to position [0, 0]
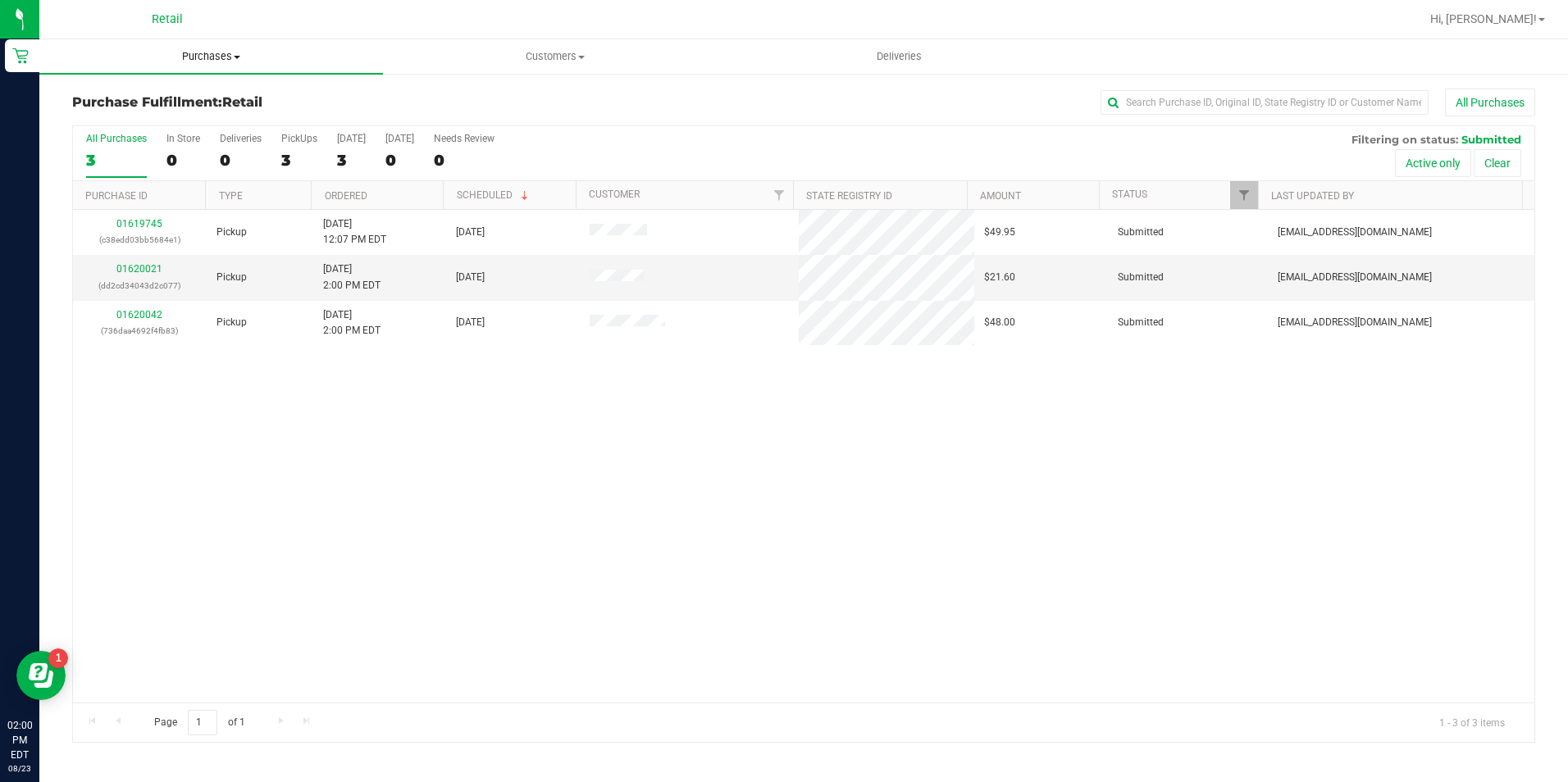
click at [197, 48] on uib-tab-heading "Purchases Summary of purchases Fulfillment All purchases" at bounding box center [211, 57] width 344 height 34
click at [198, 138] on li "All purchases" at bounding box center [211, 138] width 344 height 20
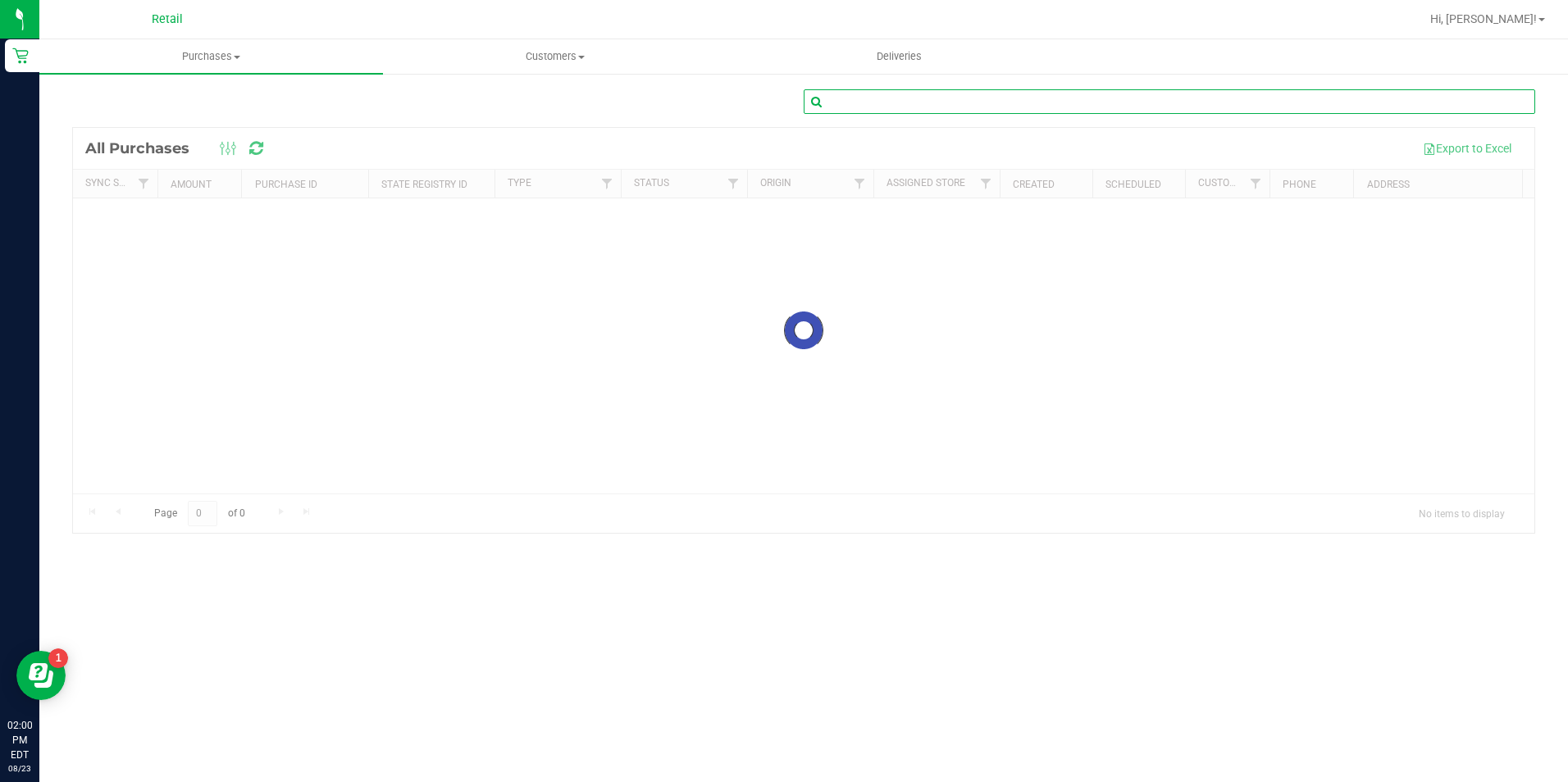
click at [1042, 108] on input "text" at bounding box center [1168, 101] width 731 height 25
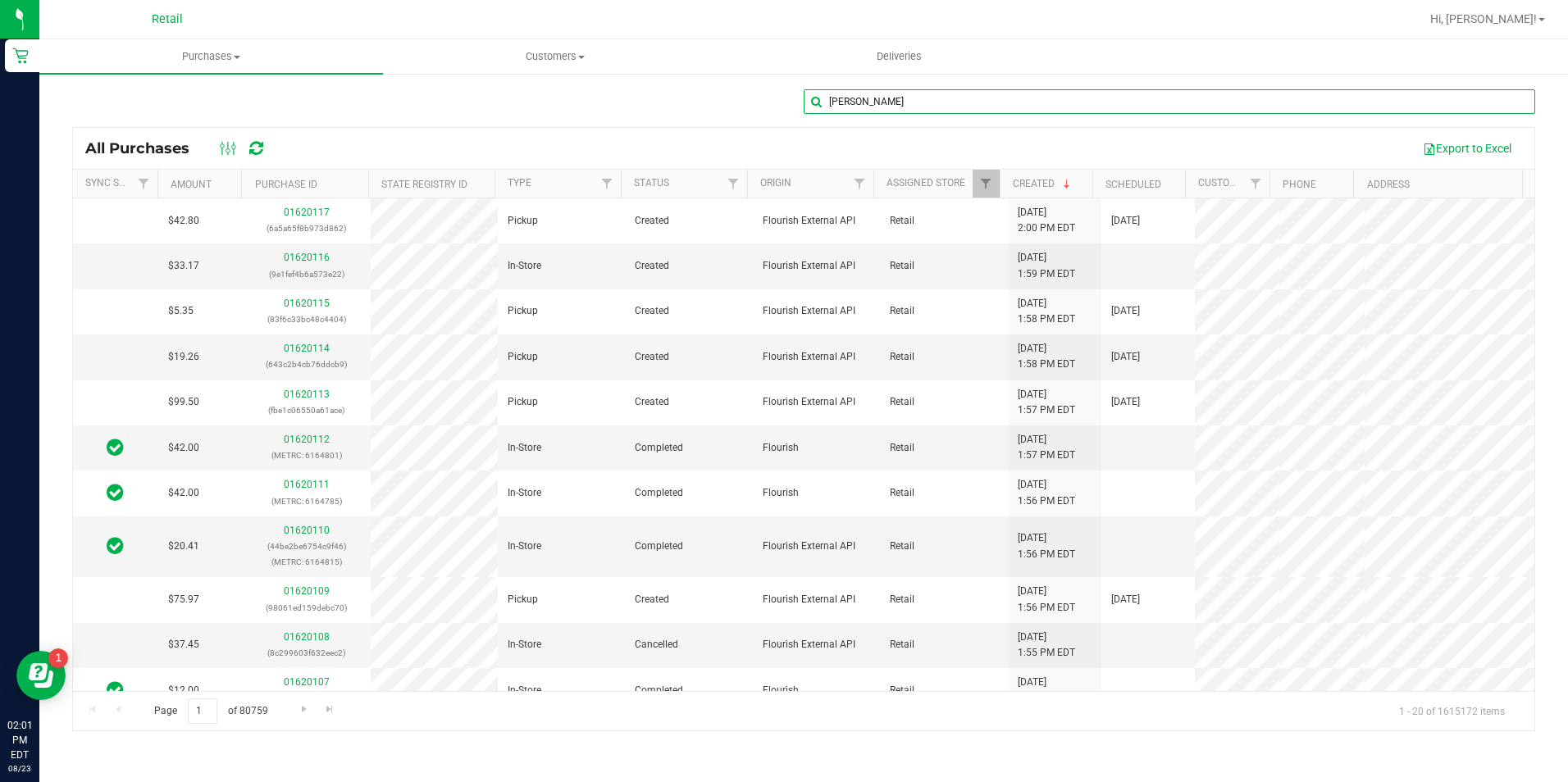
type input "[PERSON_NAME]"
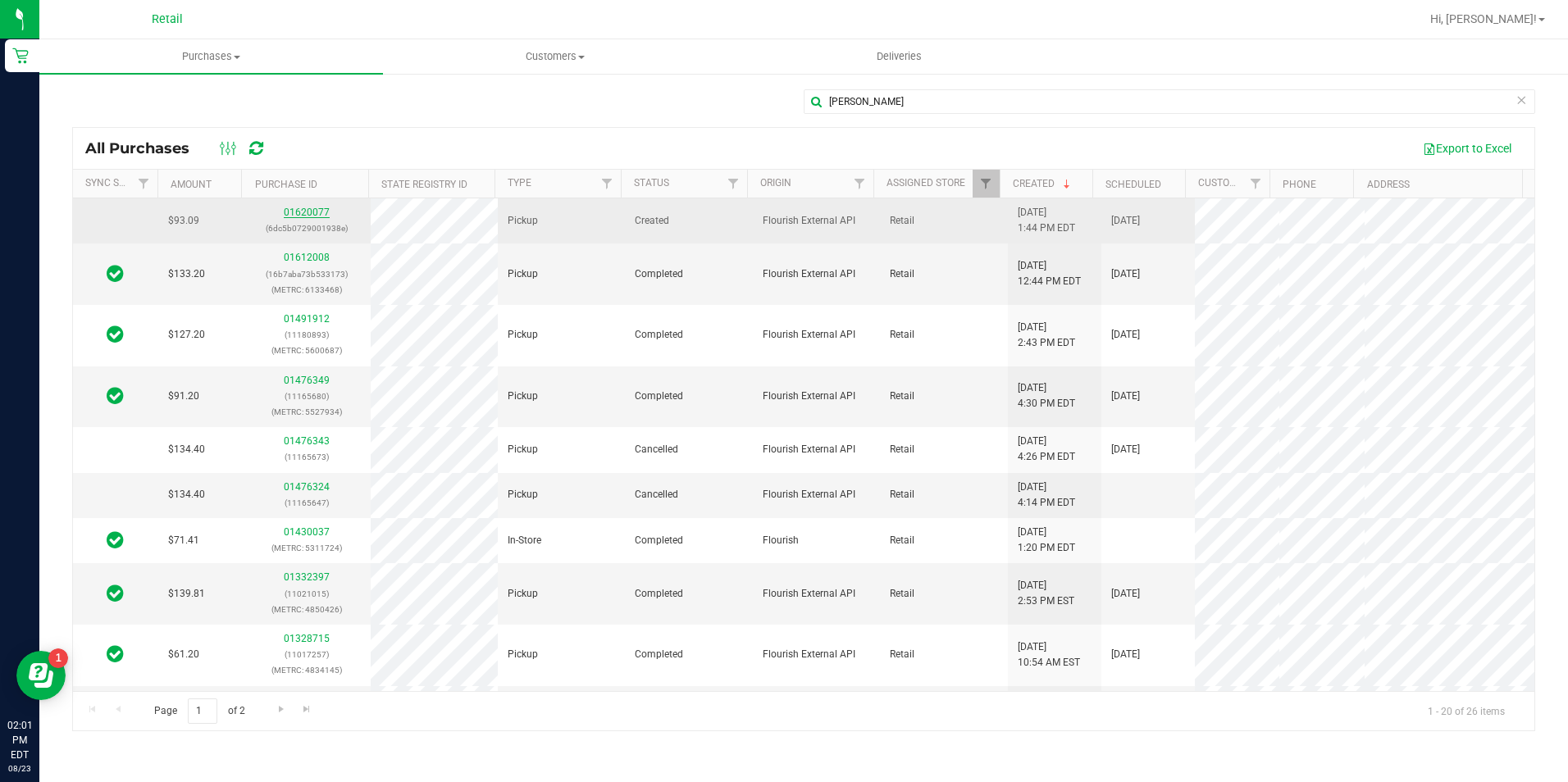
click at [316, 212] on link "01620077" at bounding box center [307, 212] width 46 height 11
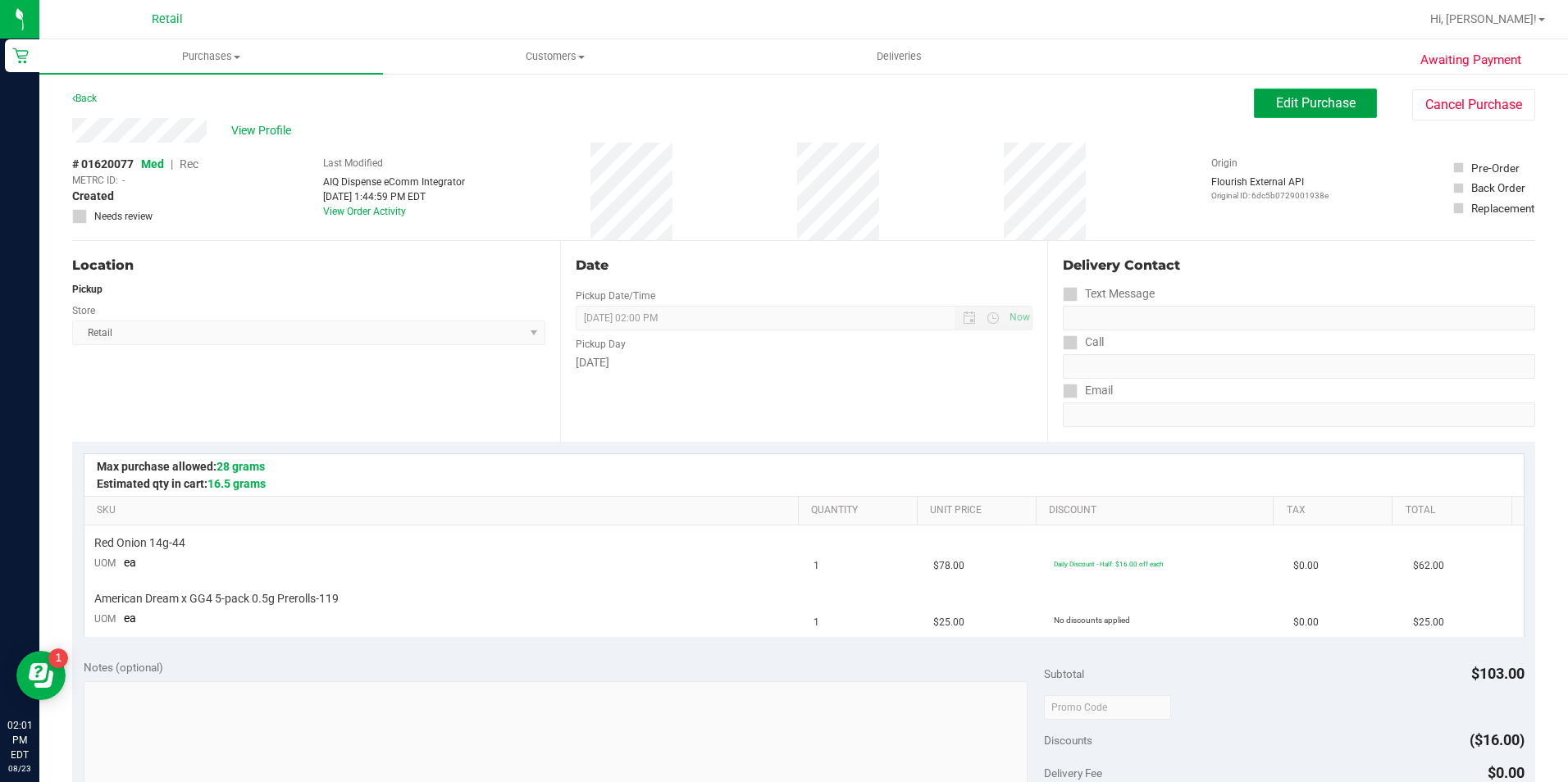
click at [1276, 99] on span "Edit Purchase" at bounding box center [1315, 103] width 80 height 15
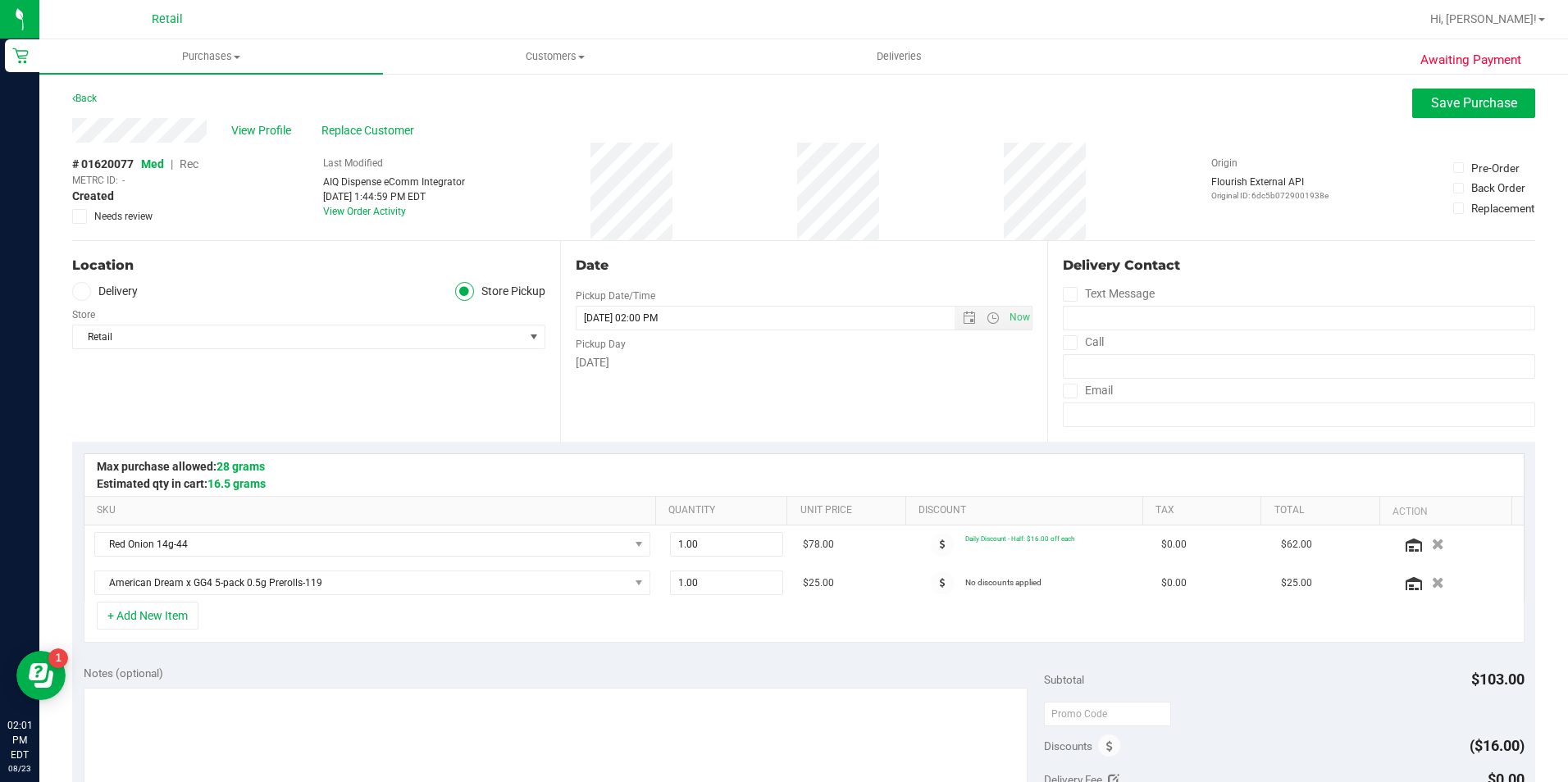
click at [181, 161] on span "Rec" at bounding box center [189, 164] width 19 height 13
click at [188, 161] on span "Rec" at bounding box center [189, 164] width 19 height 13
click at [1412, 105] on button "Save Purchase" at bounding box center [1473, 103] width 123 height 29
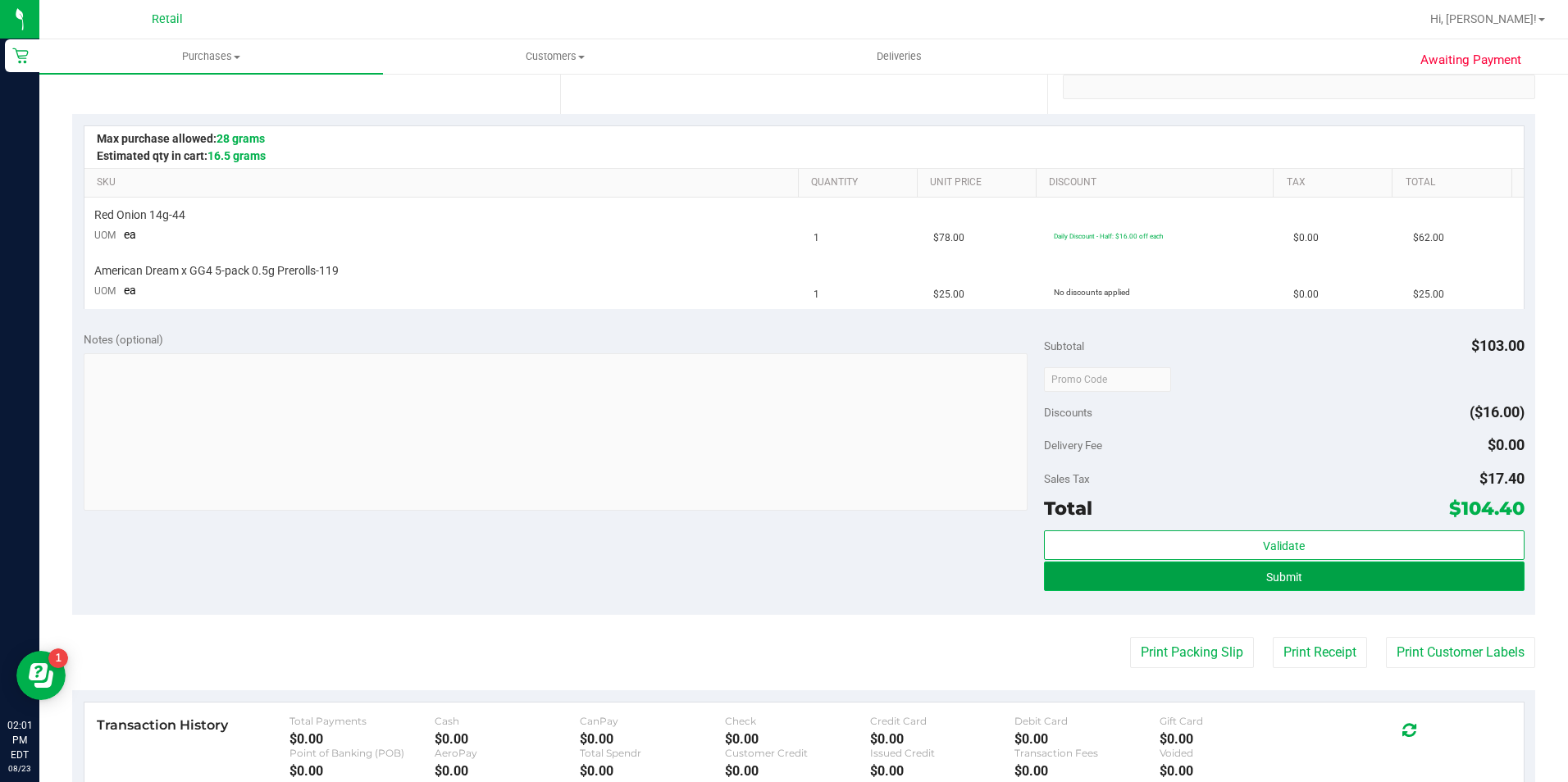
click at [1266, 572] on span "Submit" at bounding box center [1284, 577] width 36 height 13
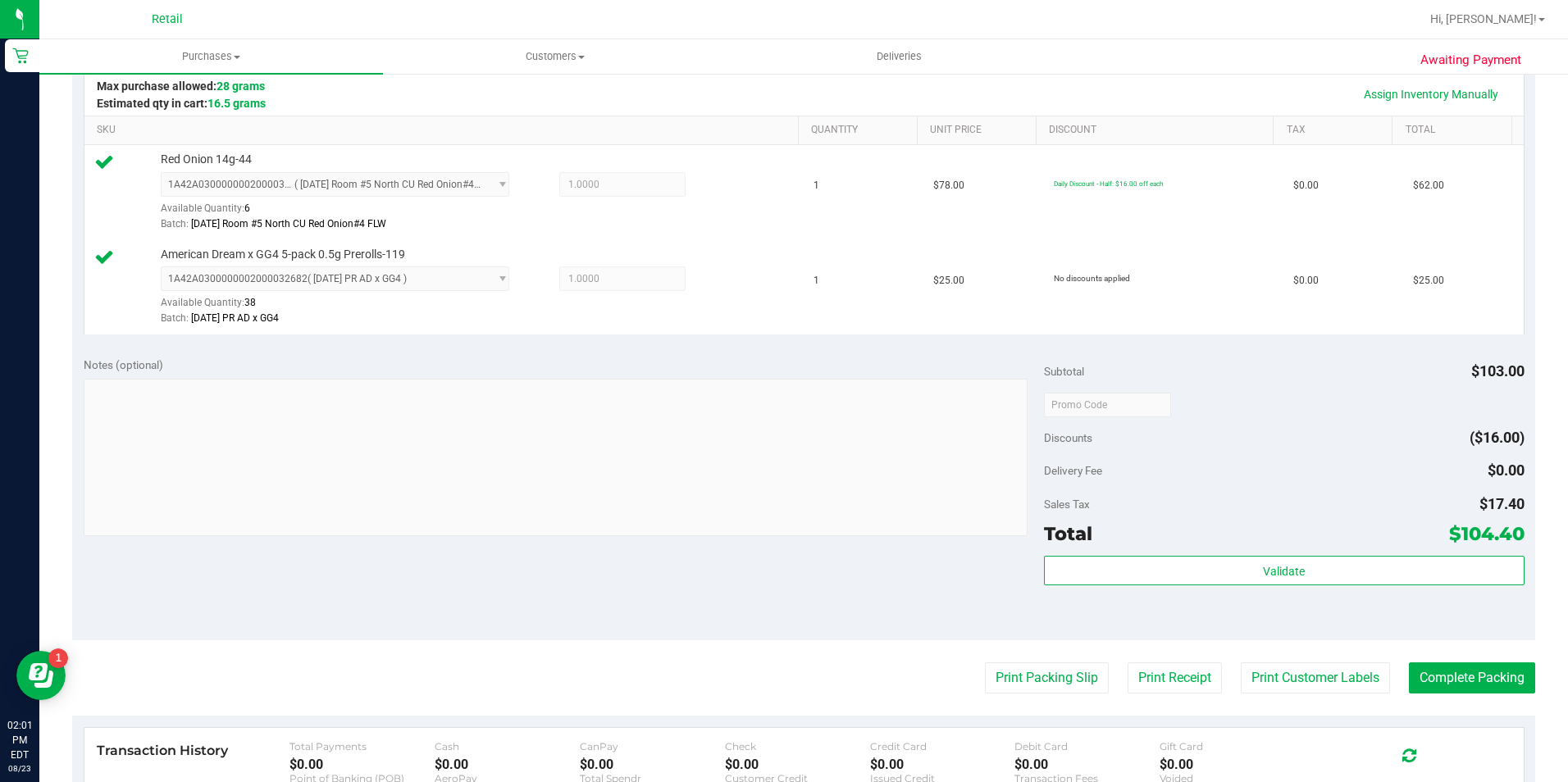
scroll to position [410, 0]
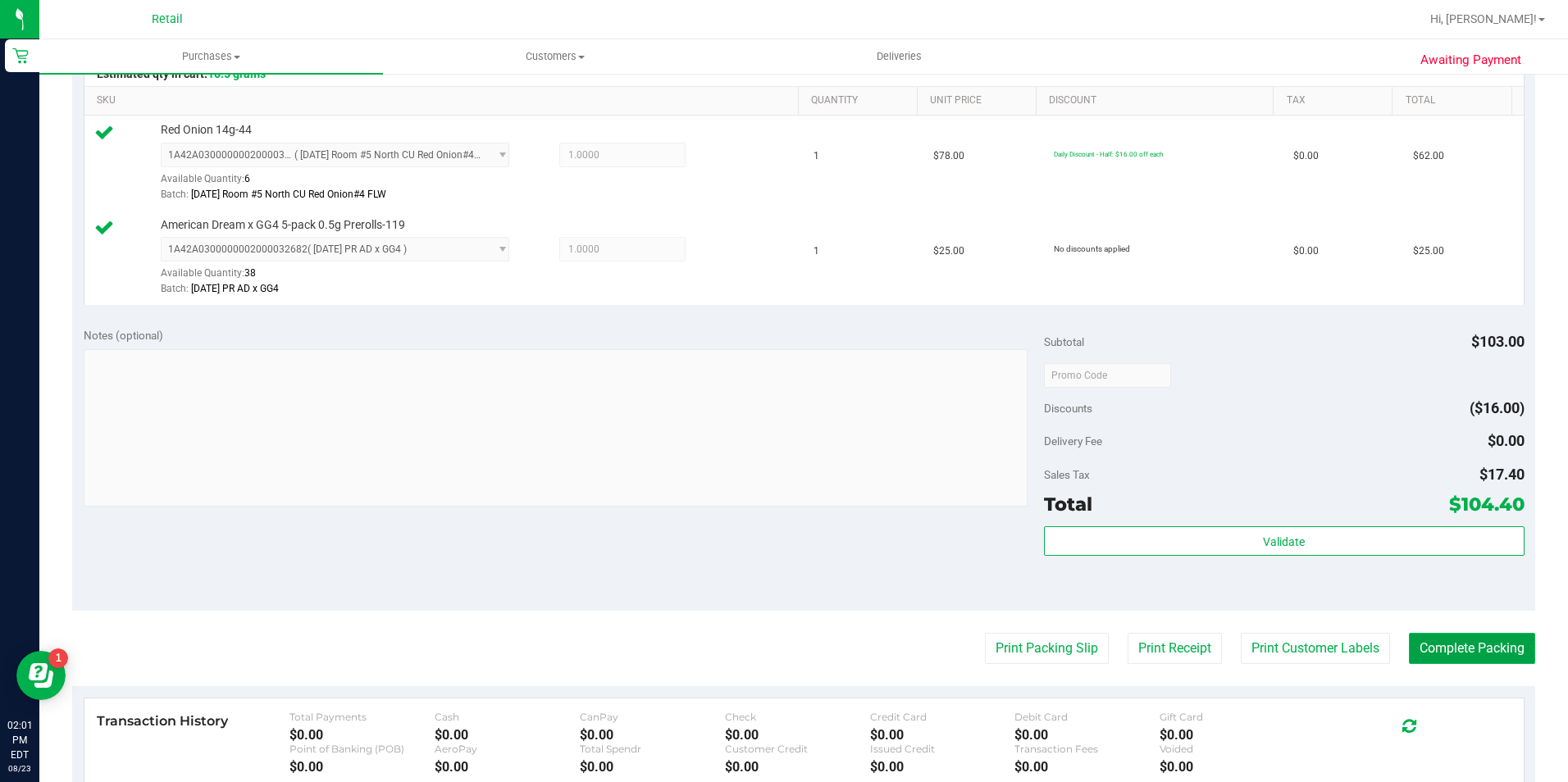
click at [1475, 647] on button "Complete Packing" at bounding box center [1471, 648] width 126 height 31
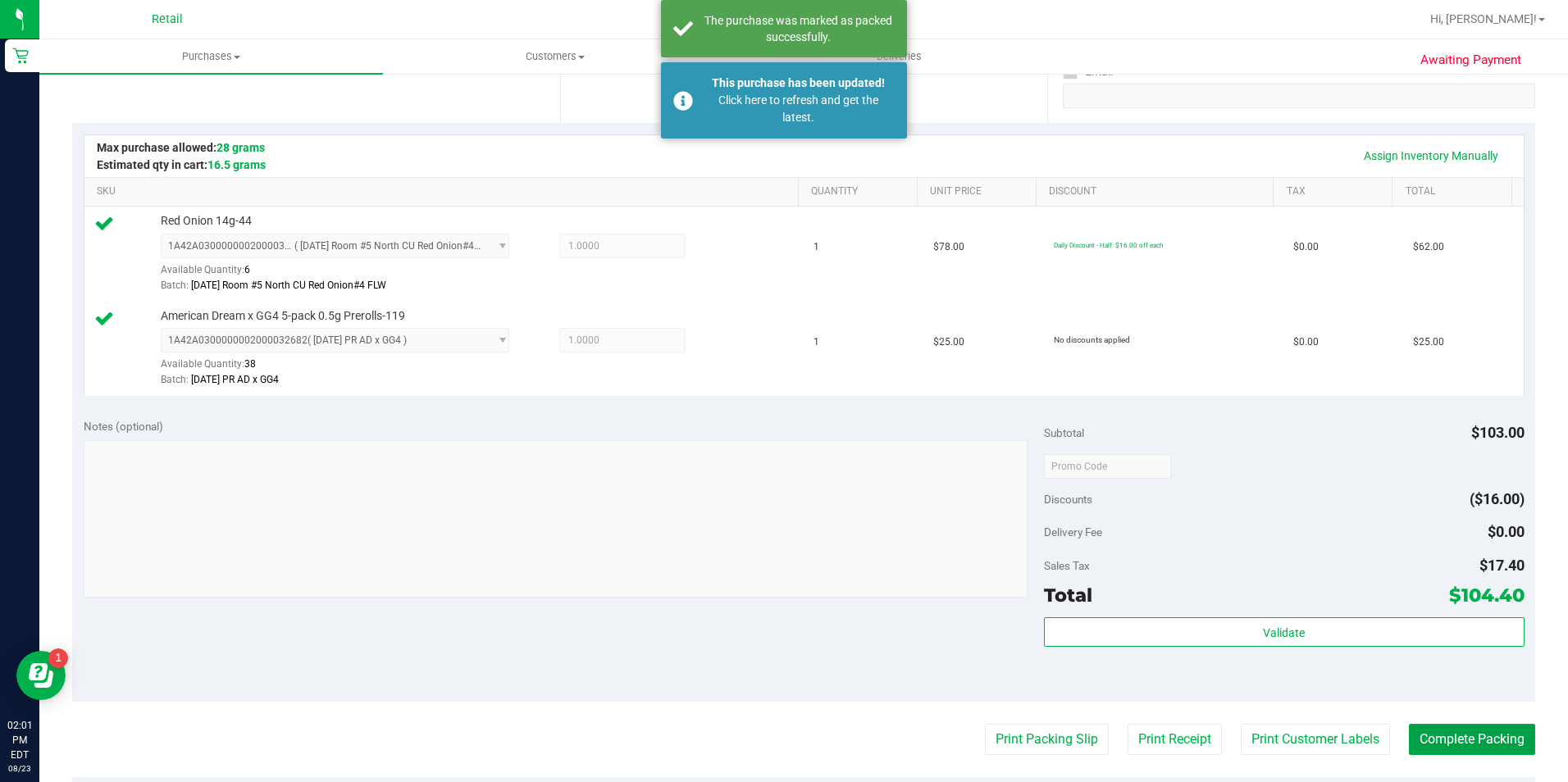
scroll to position [328, 0]
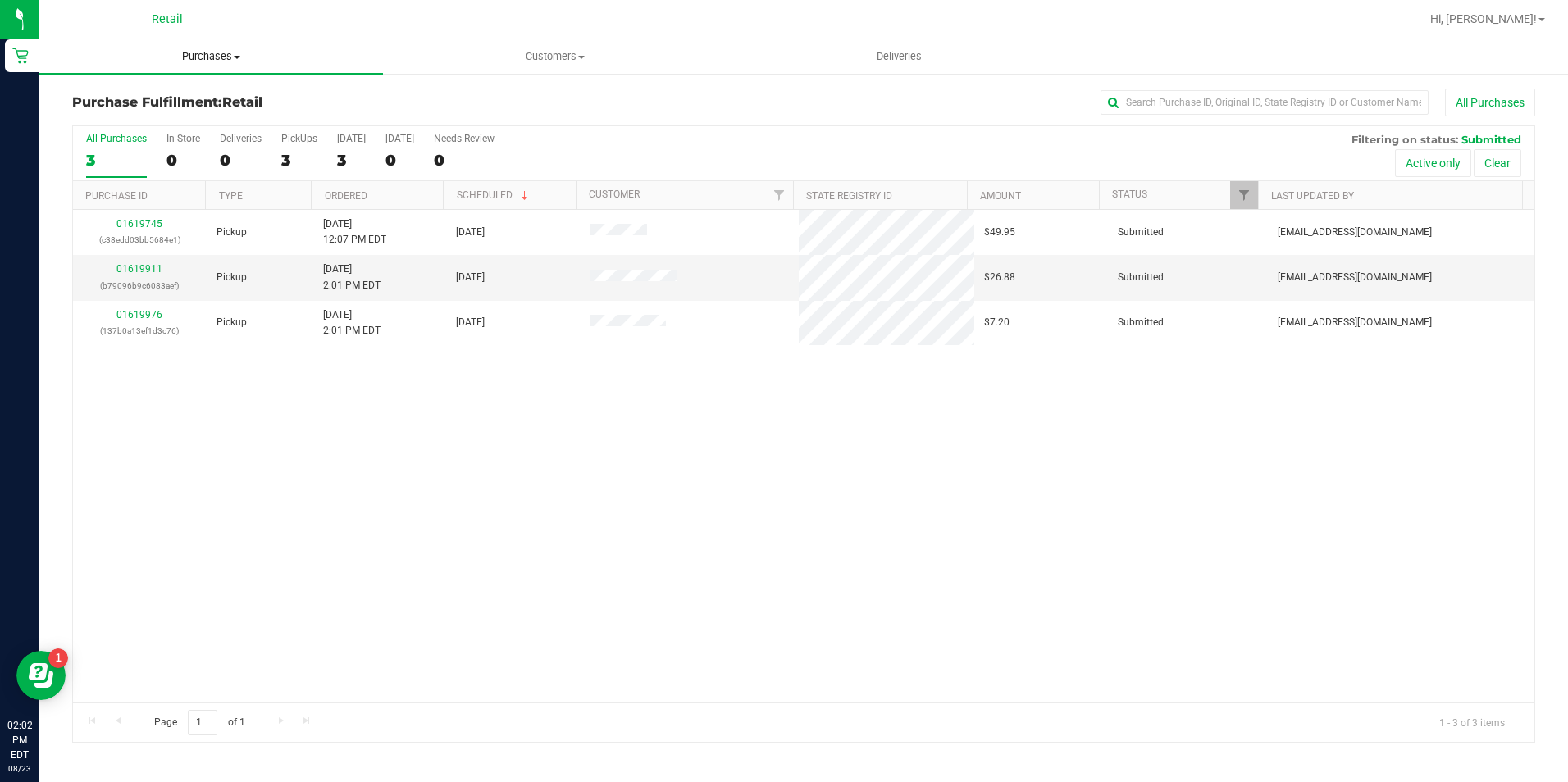
click at [198, 57] on span "Purchases" at bounding box center [211, 56] width 344 height 15
click at [195, 140] on li "All purchases" at bounding box center [211, 138] width 344 height 20
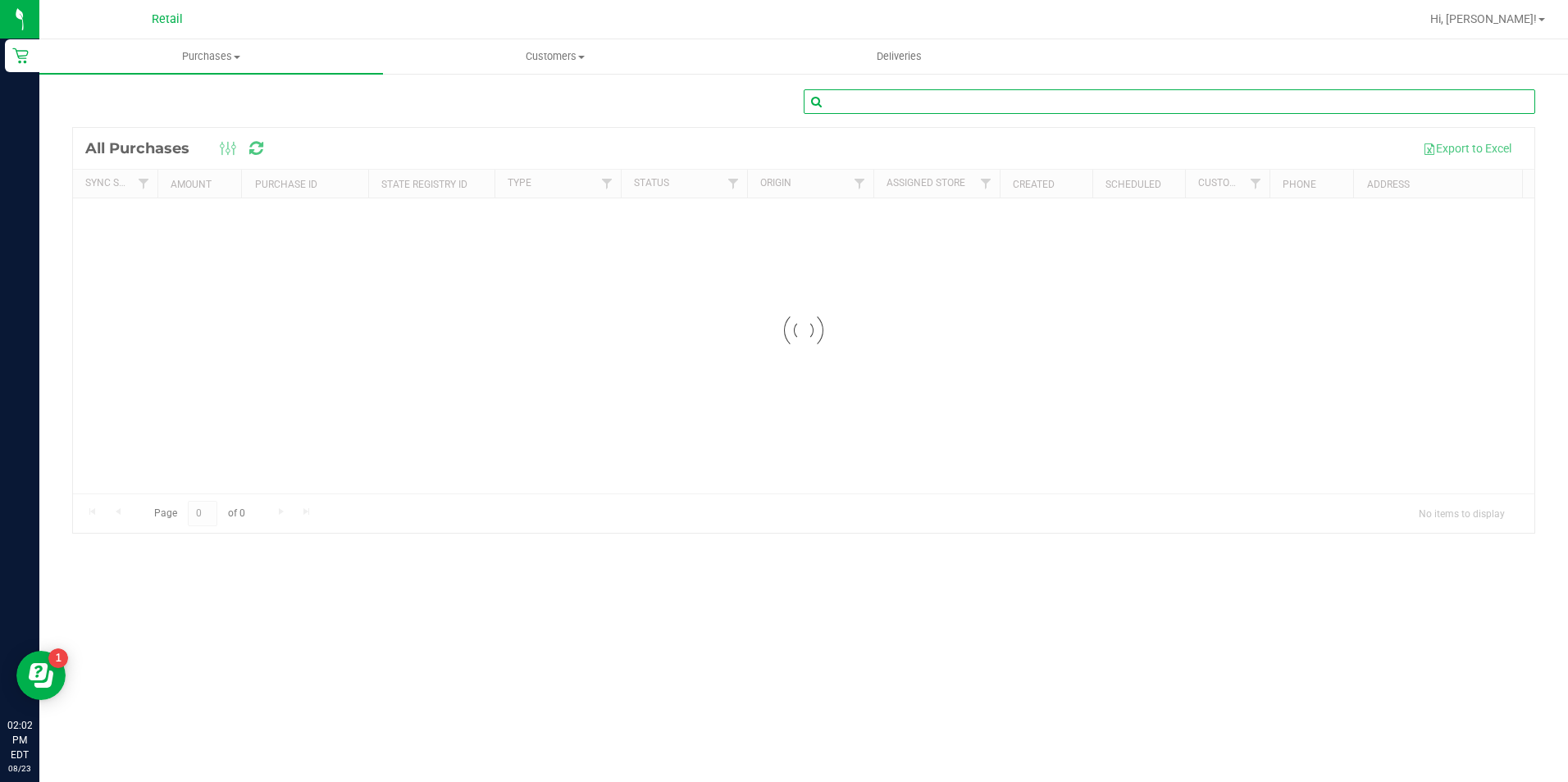
click at [967, 92] on input "text" at bounding box center [1168, 101] width 731 height 25
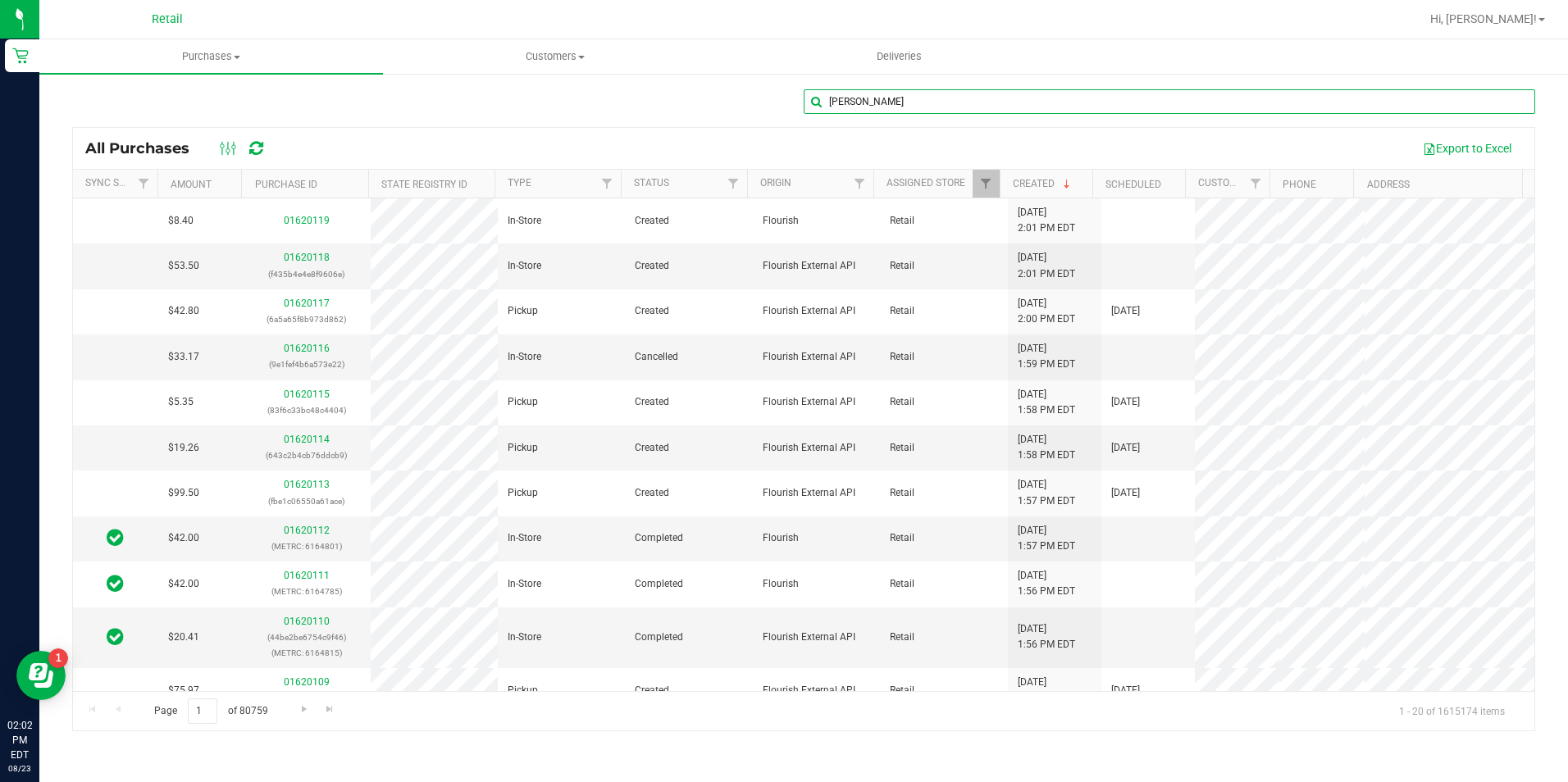
type input "[PERSON_NAME]"
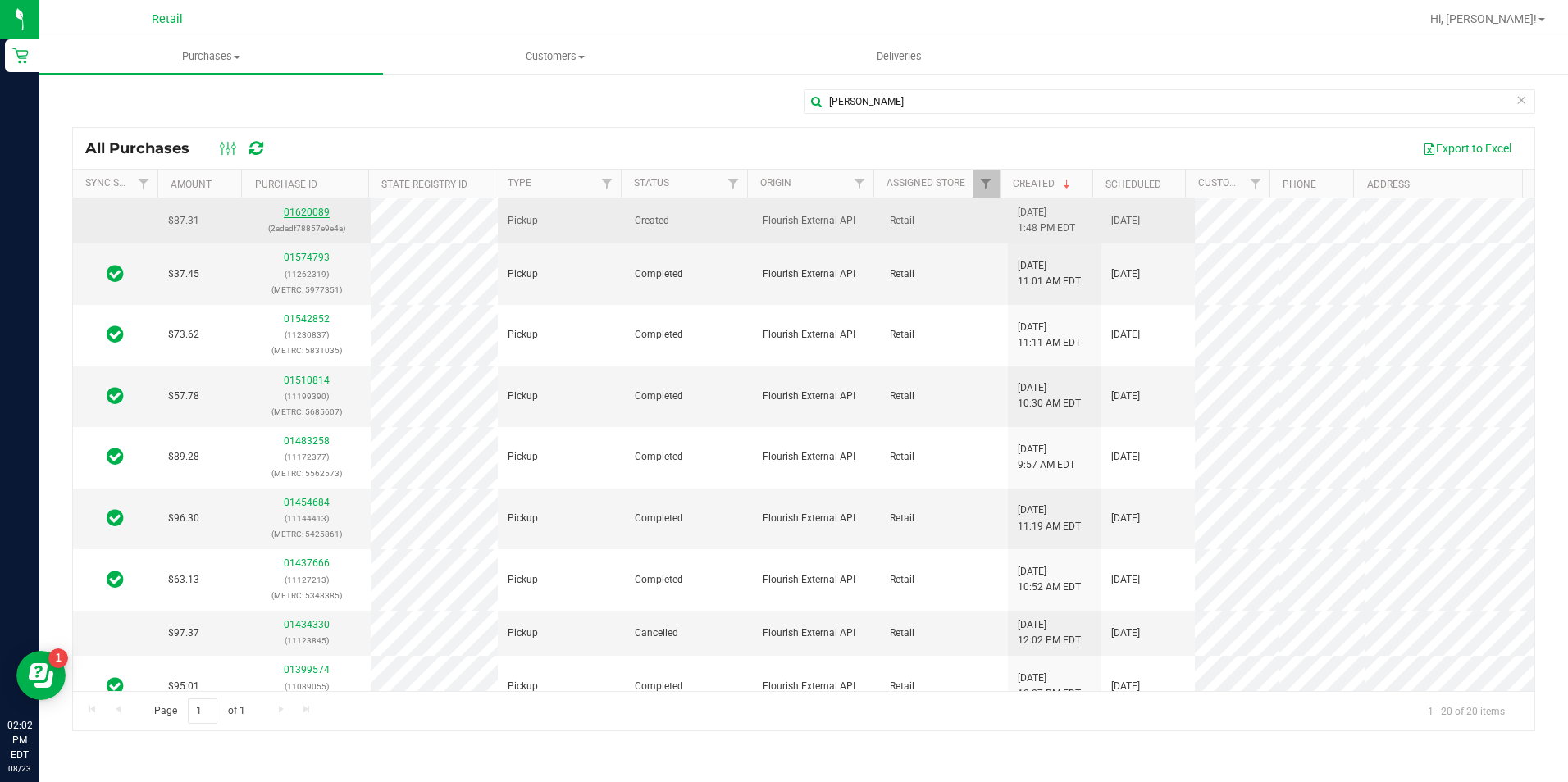
click at [309, 215] on link "01620089" at bounding box center [307, 212] width 46 height 11
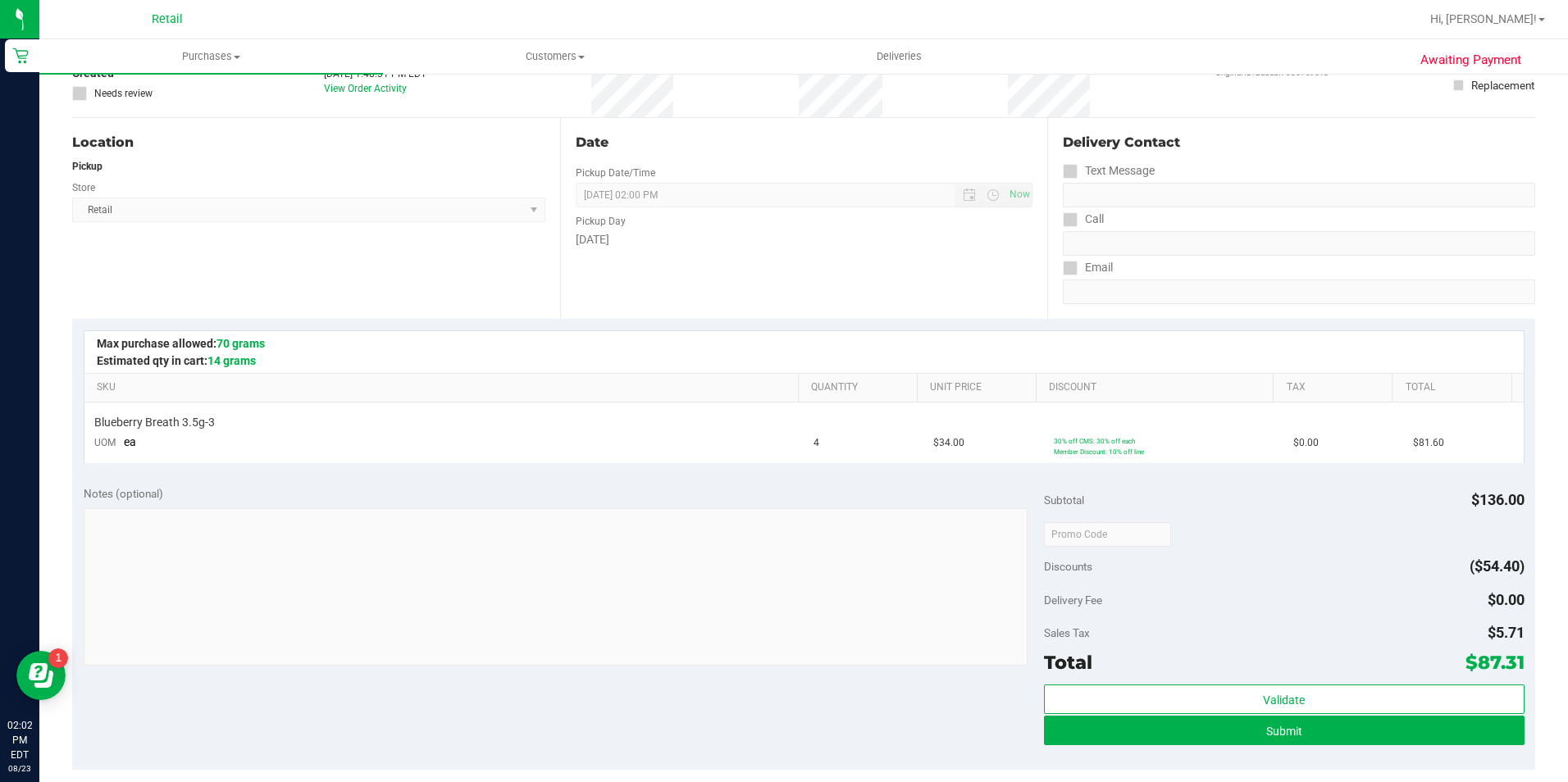
scroll to position [328, 0]
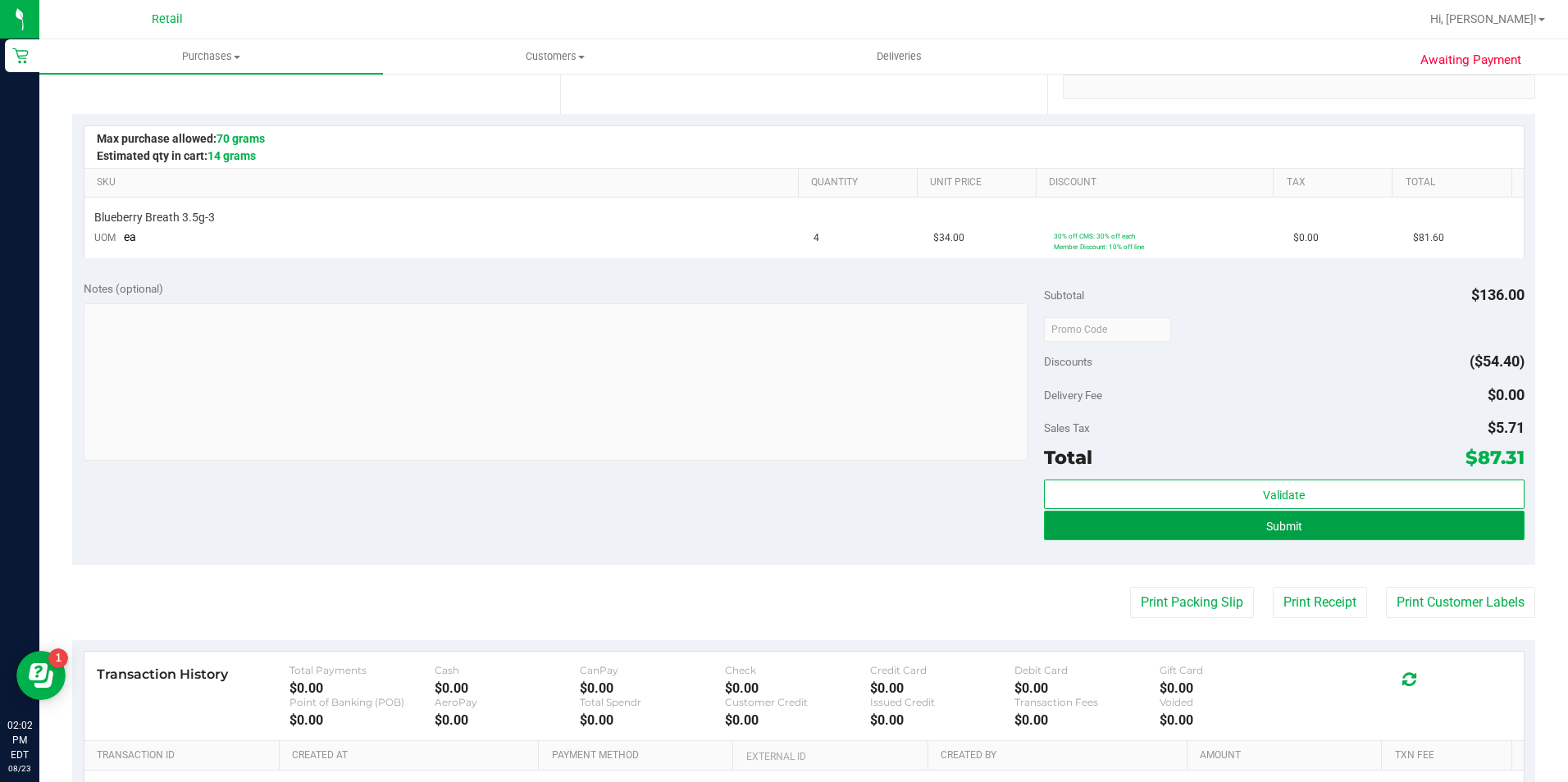
click at [1211, 527] on button "Submit" at bounding box center [1284, 526] width 480 height 29
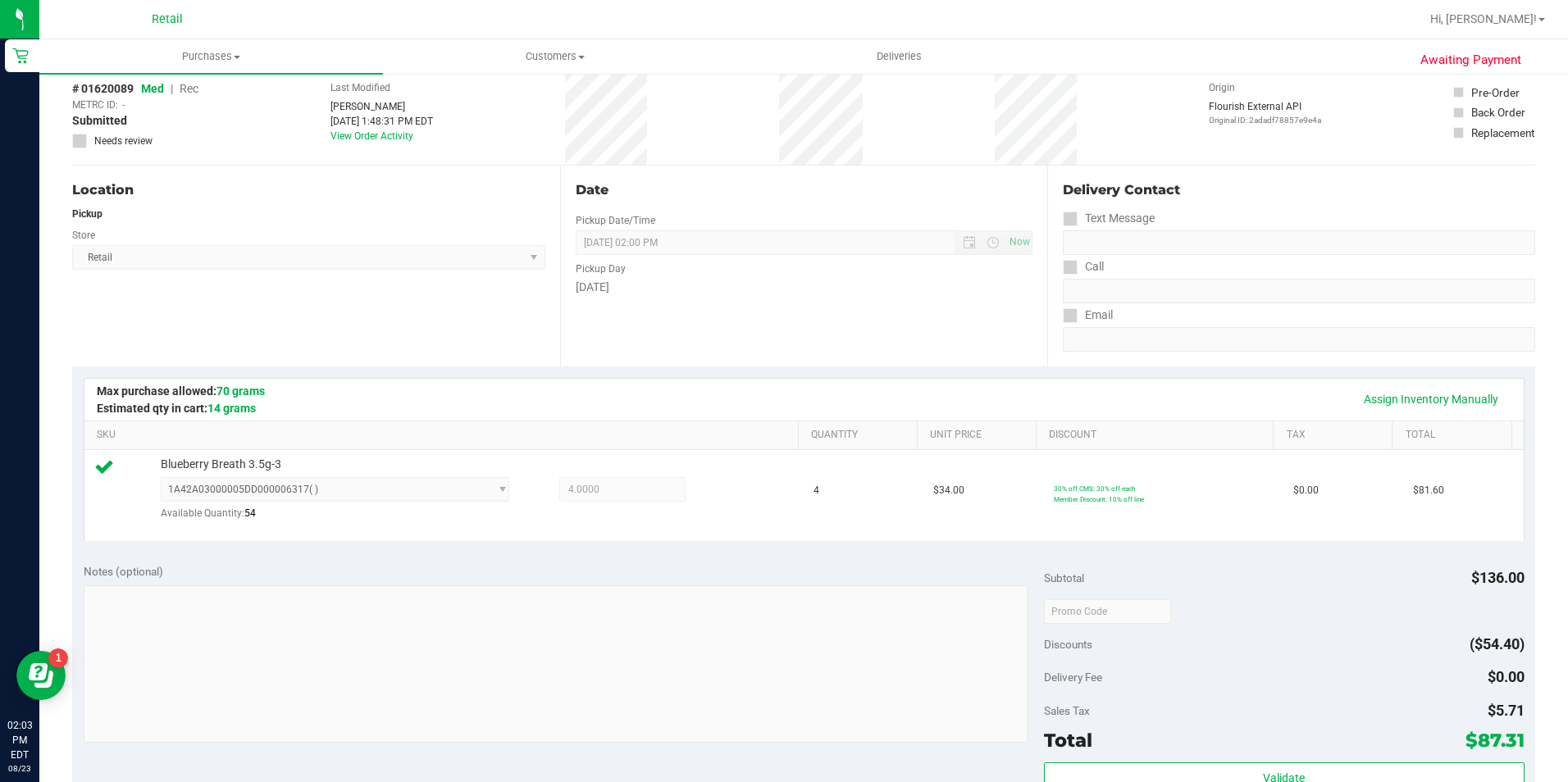
scroll to position [410, 0]
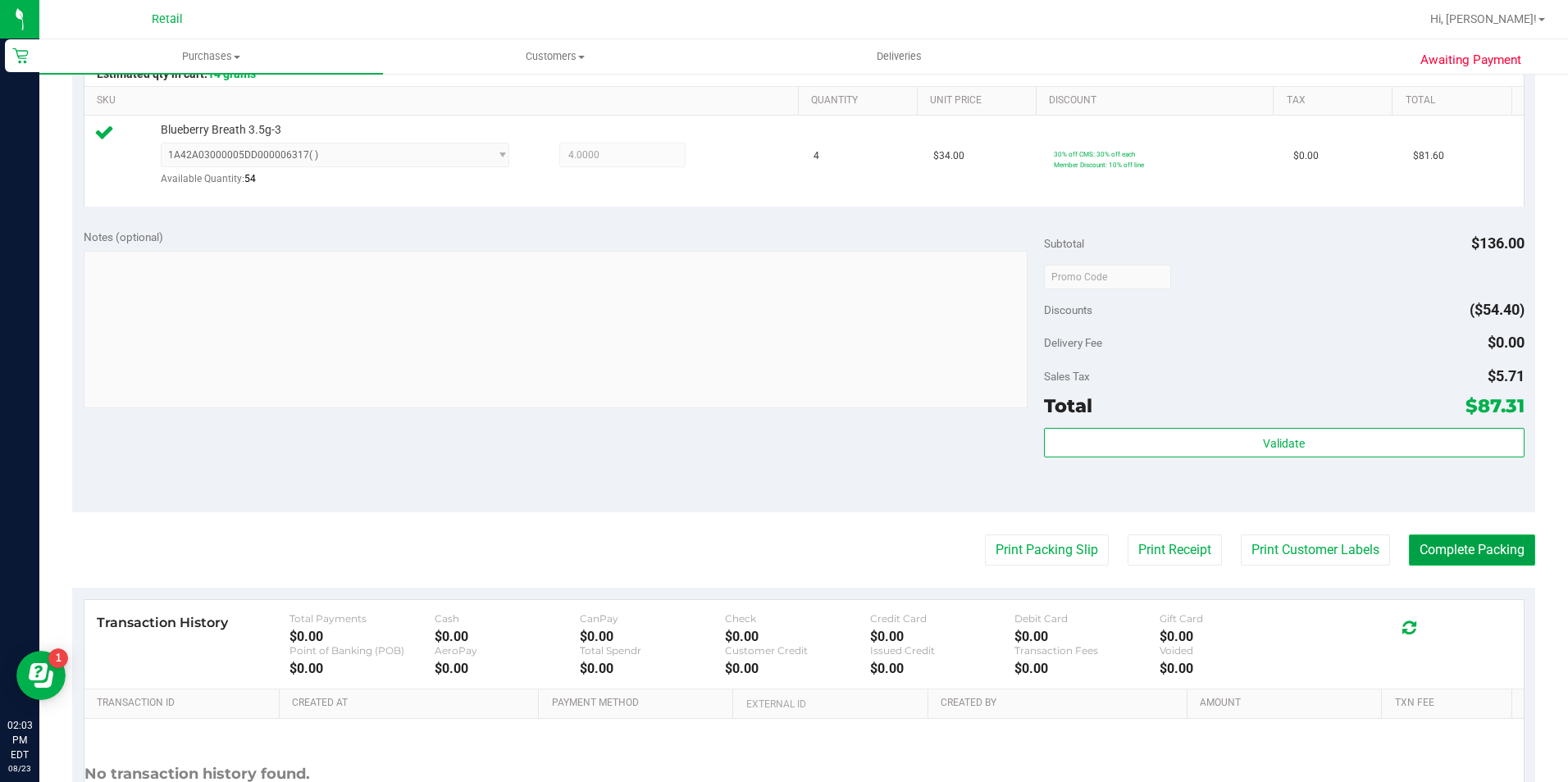
click at [1449, 564] on button "Complete Packing" at bounding box center [1471, 550] width 126 height 31
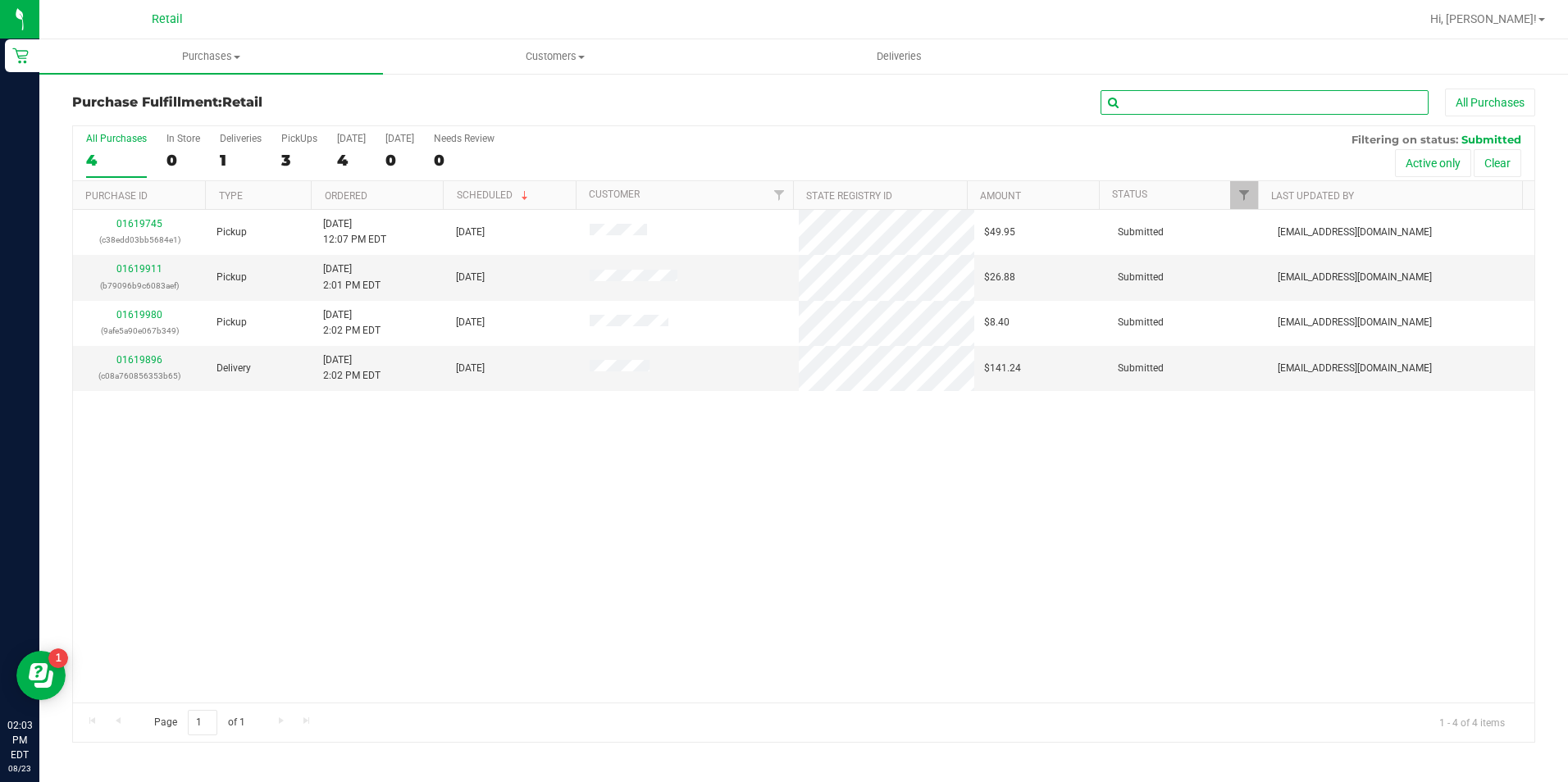
click at [1204, 105] on input "text" at bounding box center [1265, 102] width 328 height 25
click at [216, 58] on span "Purchases" at bounding box center [211, 56] width 344 height 15
click at [185, 138] on li "All purchases" at bounding box center [211, 138] width 344 height 20
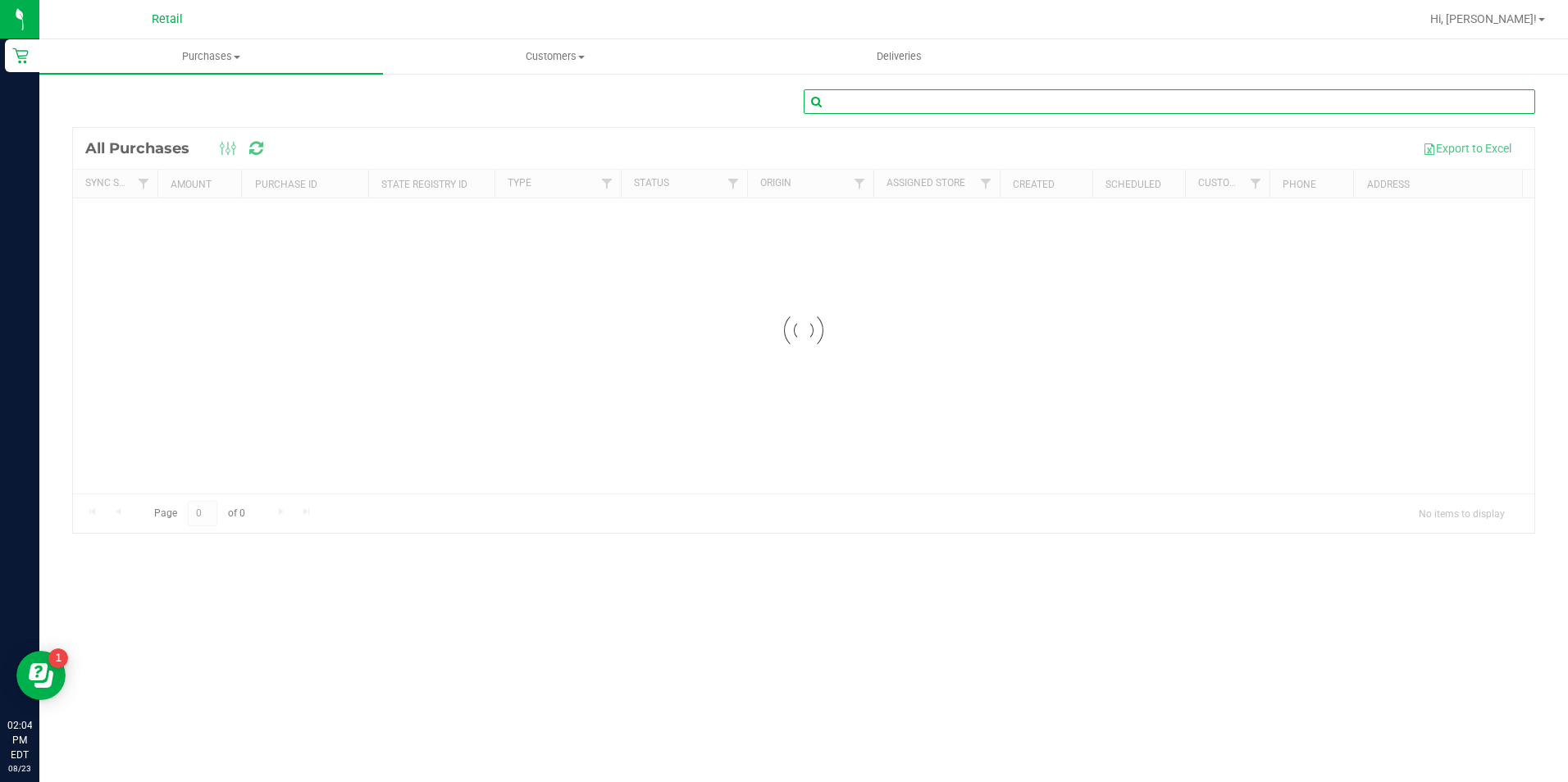
click at [1091, 96] on input "text" at bounding box center [1168, 101] width 731 height 25
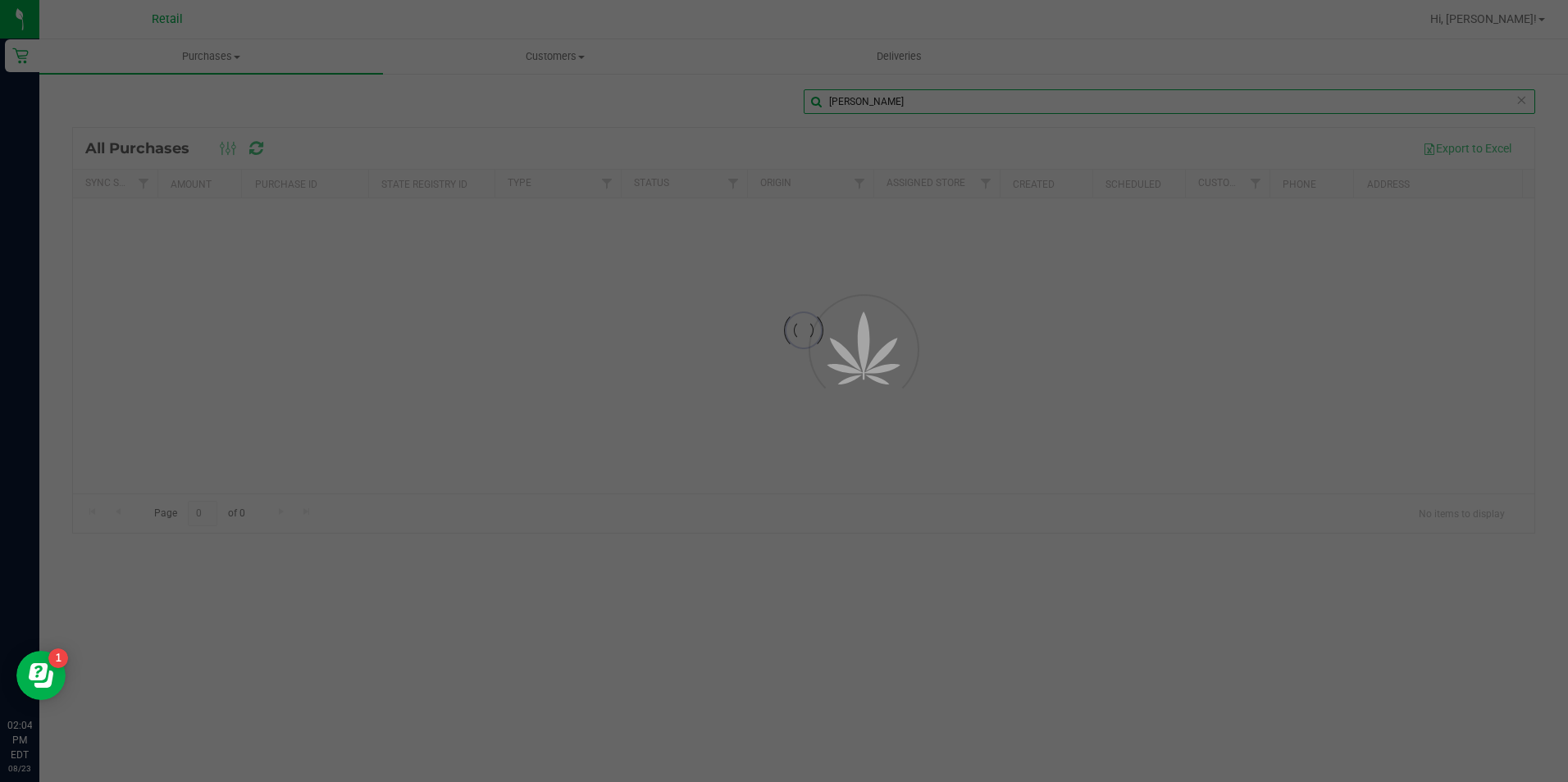
type input "[PERSON_NAME]"
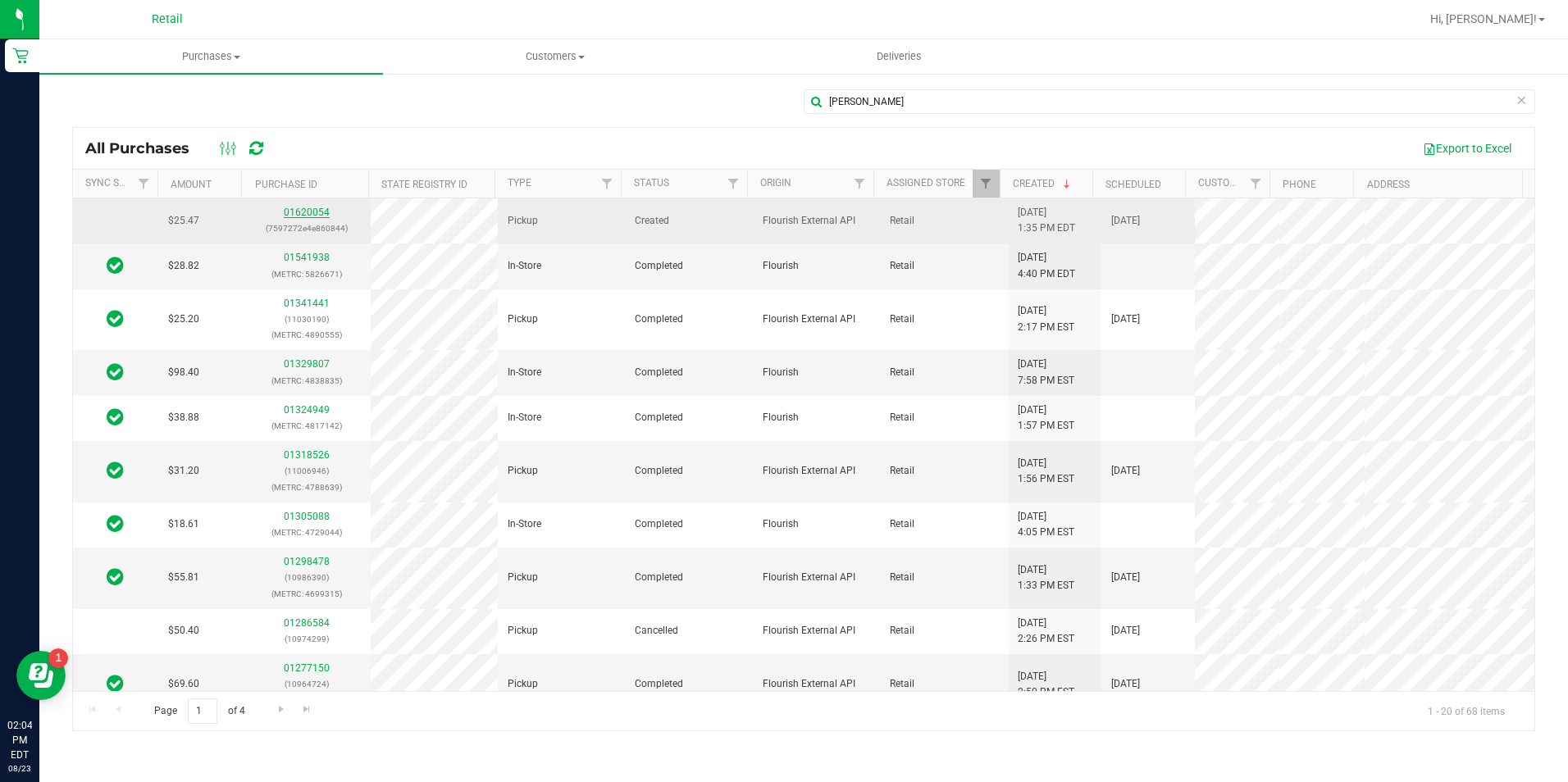
click at [309, 215] on link "01620054" at bounding box center [307, 212] width 46 height 11
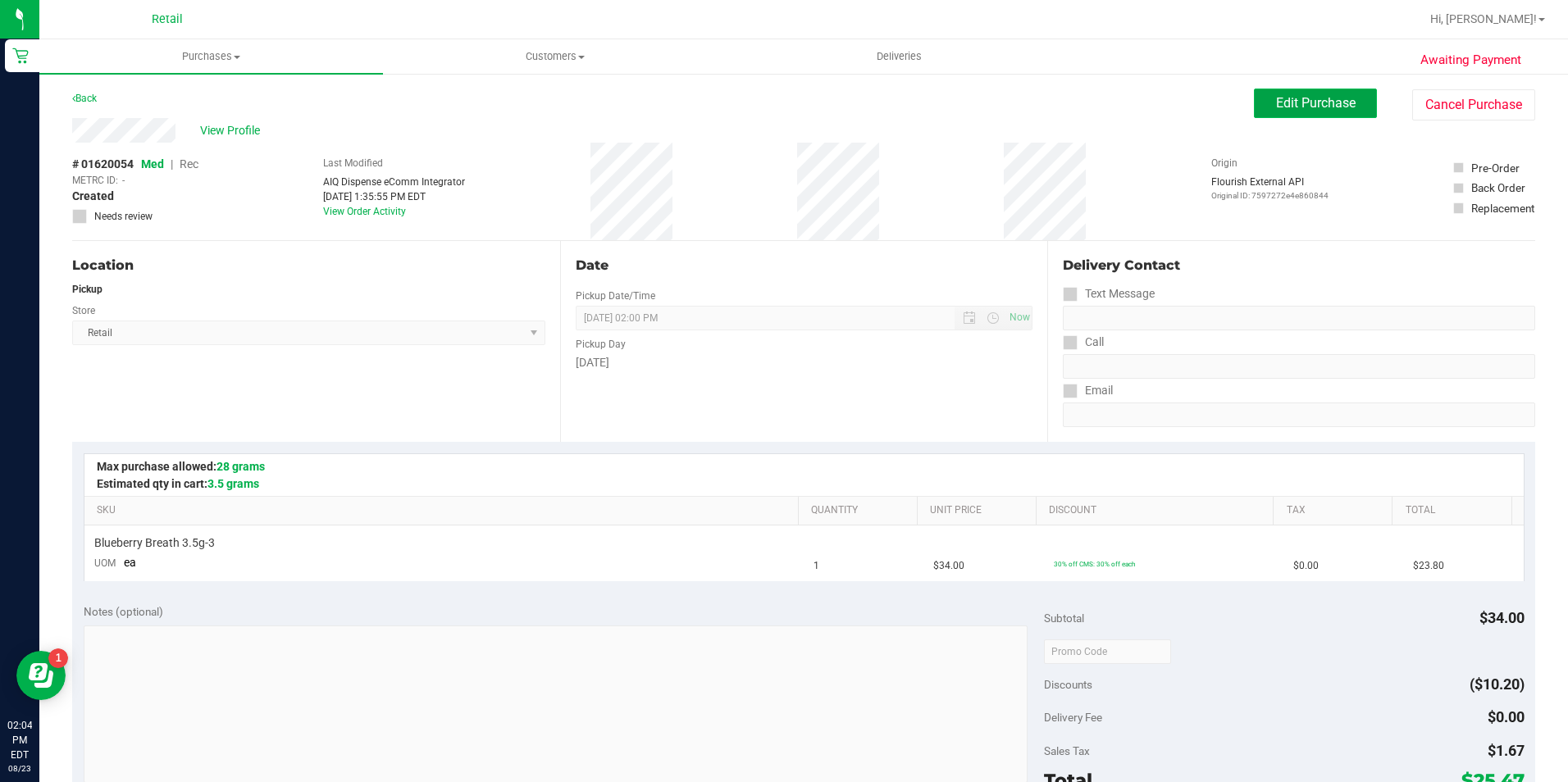
click at [1328, 114] on button "Edit Purchase" at bounding box center [1314, 103] width 123 height 29
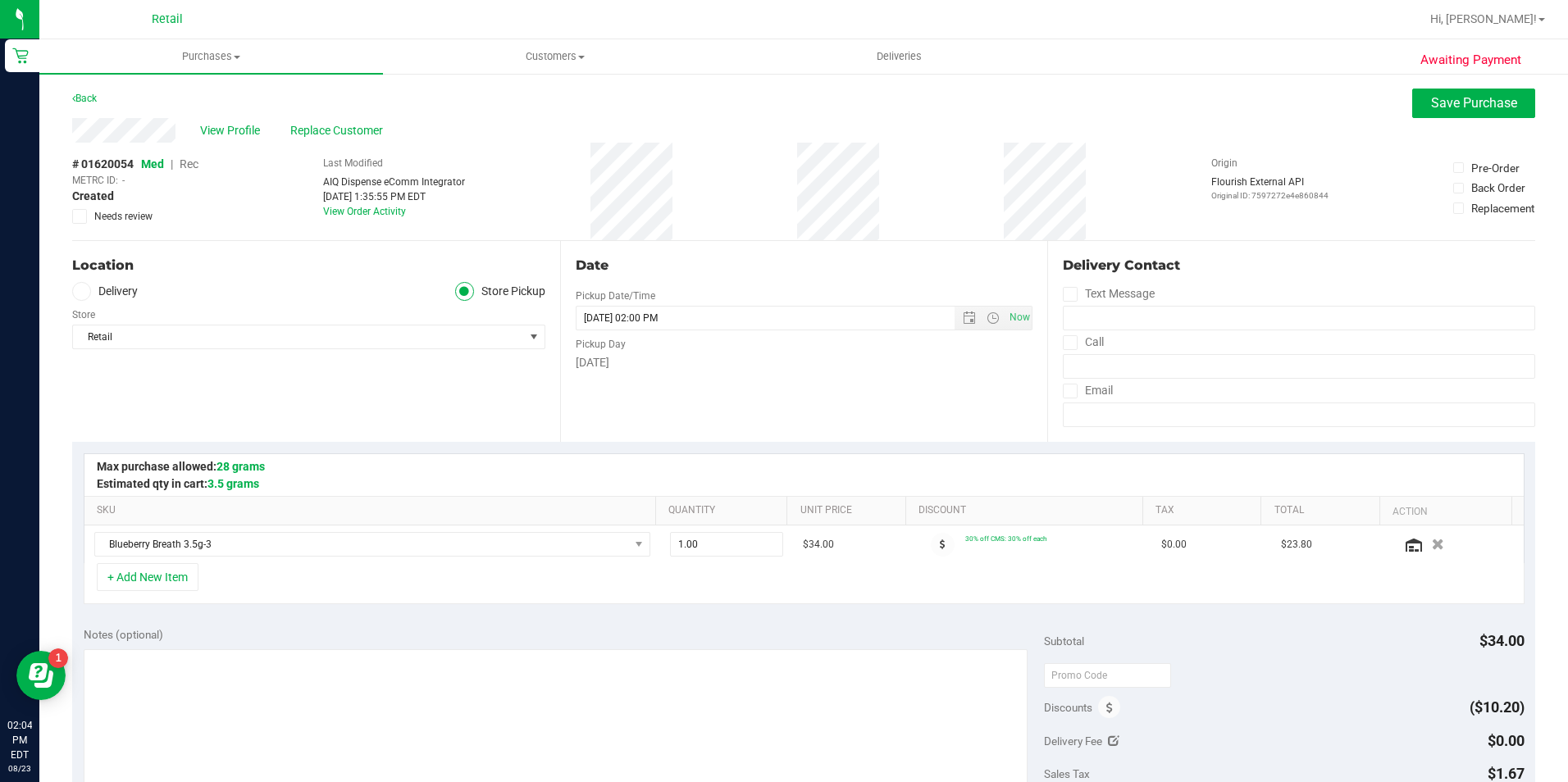
click at [181, 162] on span "Rec" at bounding box center [189, 164] width 19 height 13
click at [1439, 102] on span "Save Purchase" at bounding box center [1474, 103] width 86 height 15
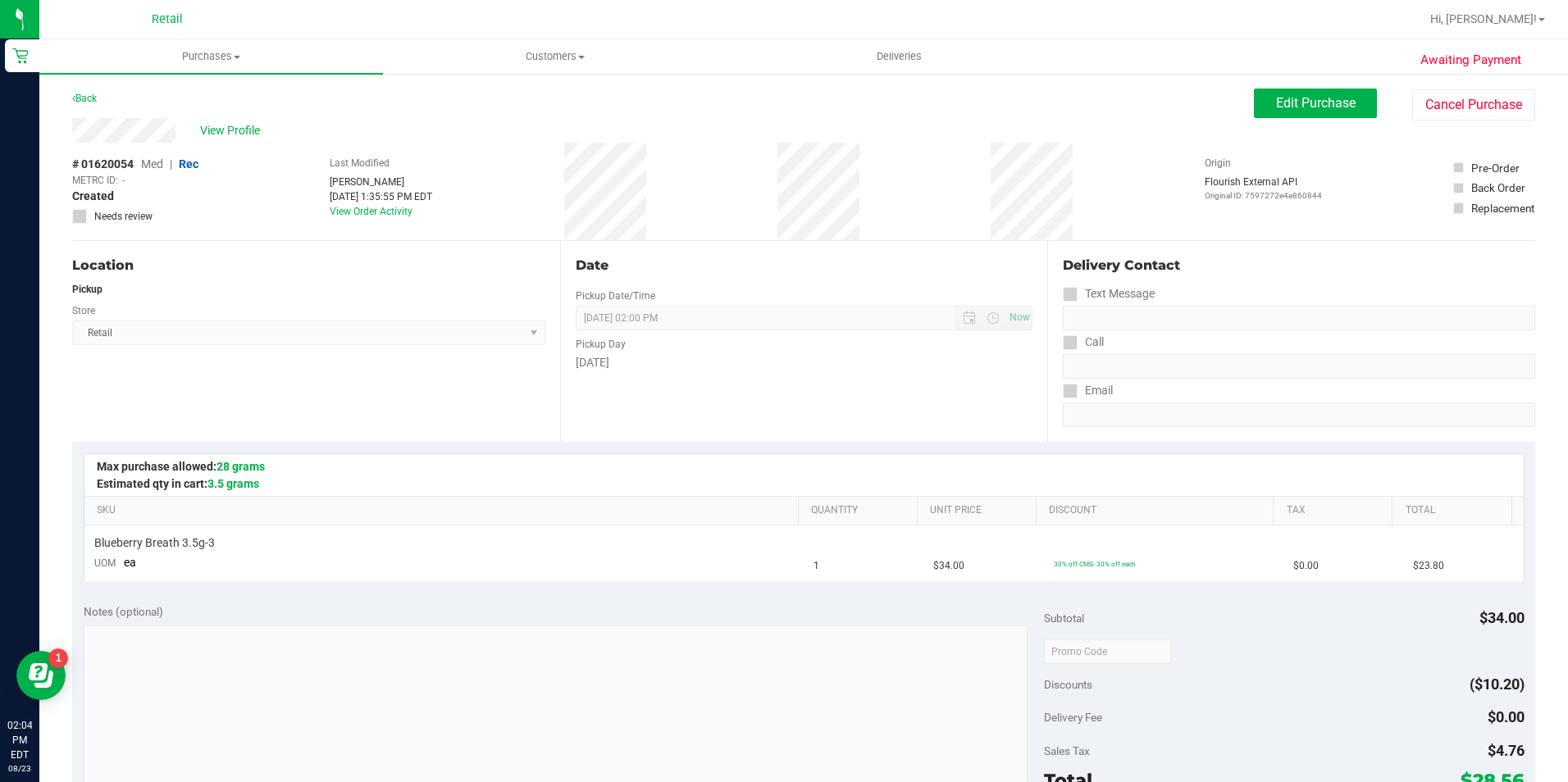
scroll to position [410, 0]
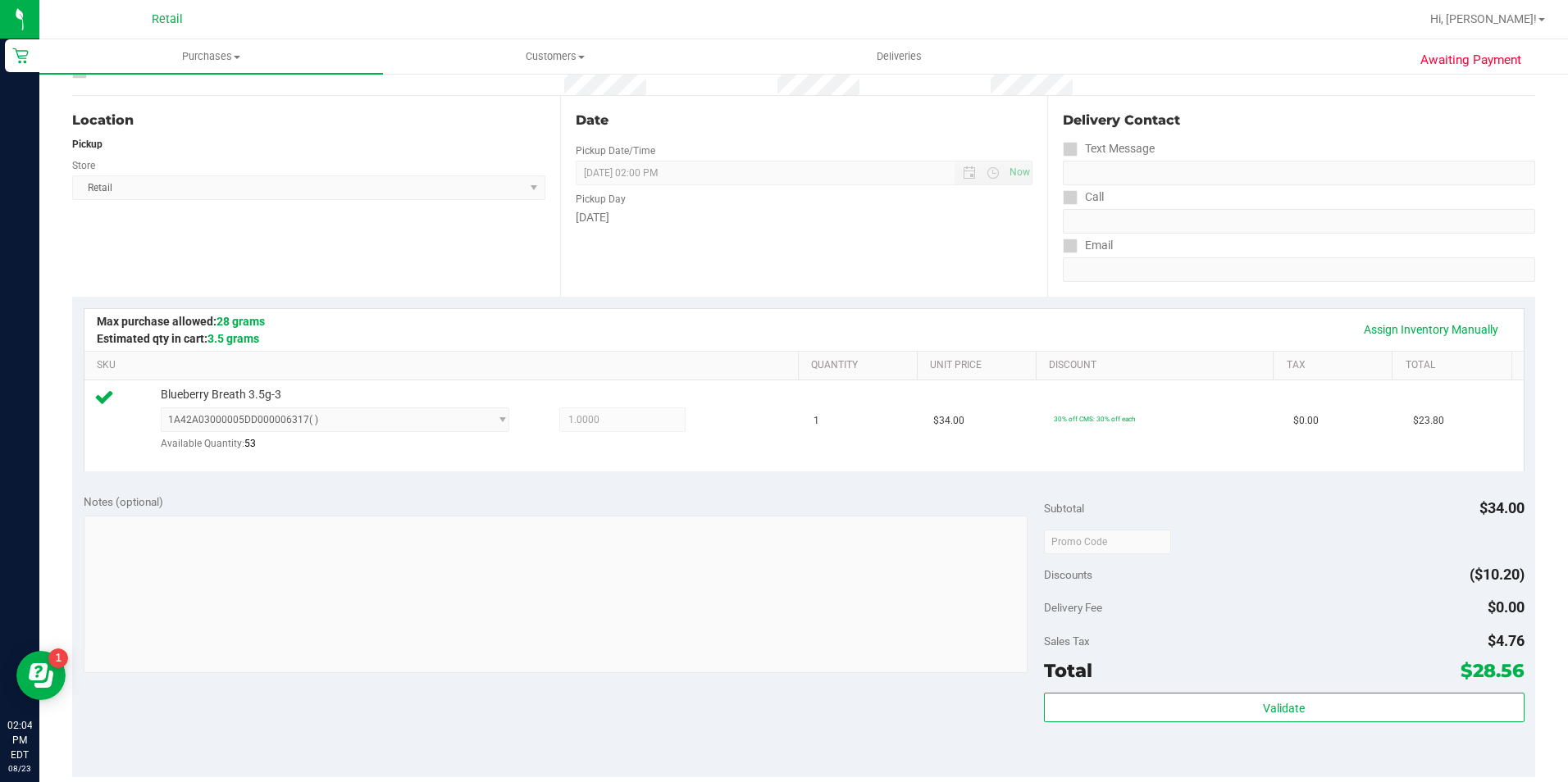
scroll to position [492, 0]
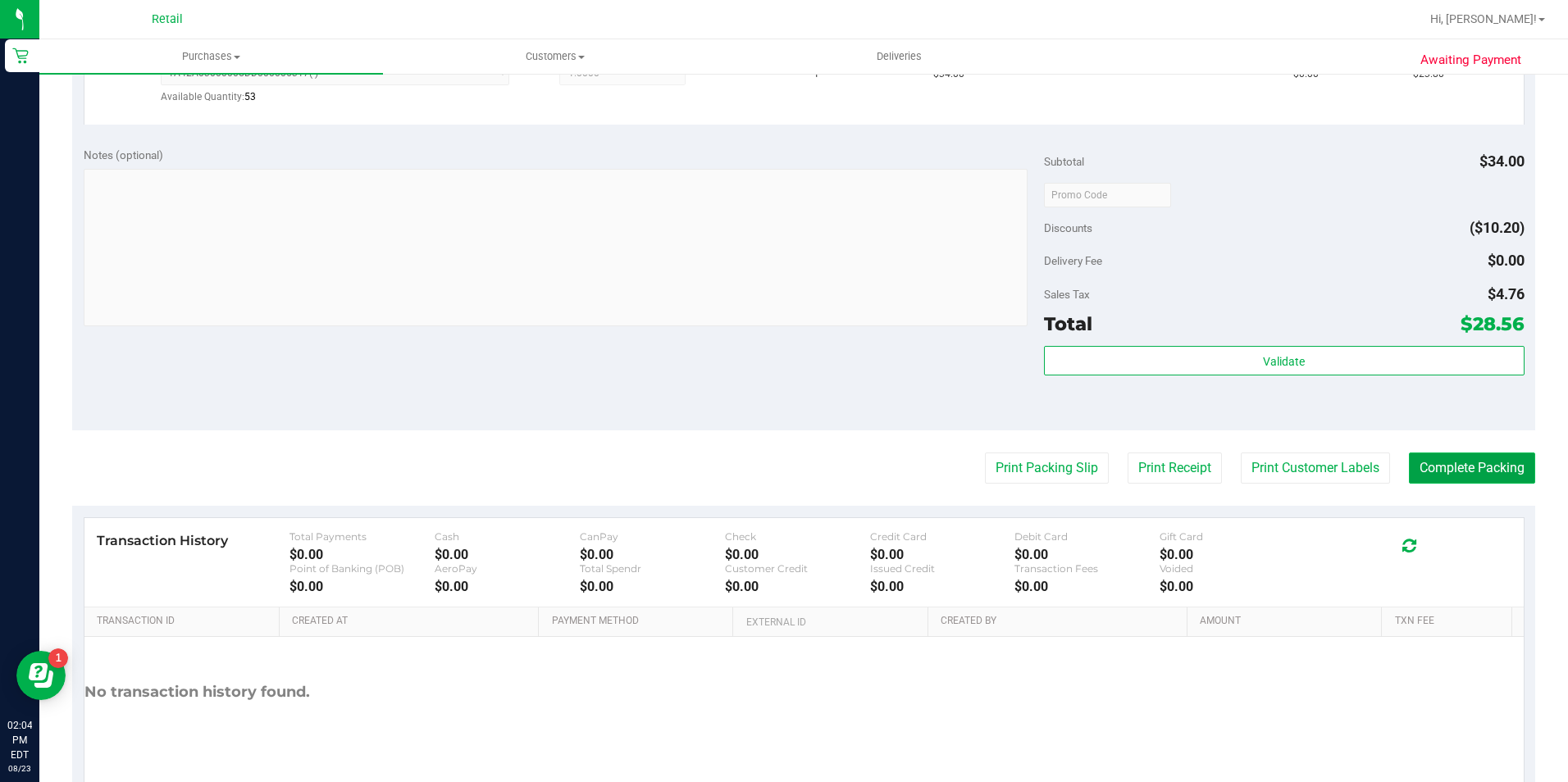
click at [1449, 469] on button "Complete Packing" at bounding box center [1471, 468] width 126 height 31
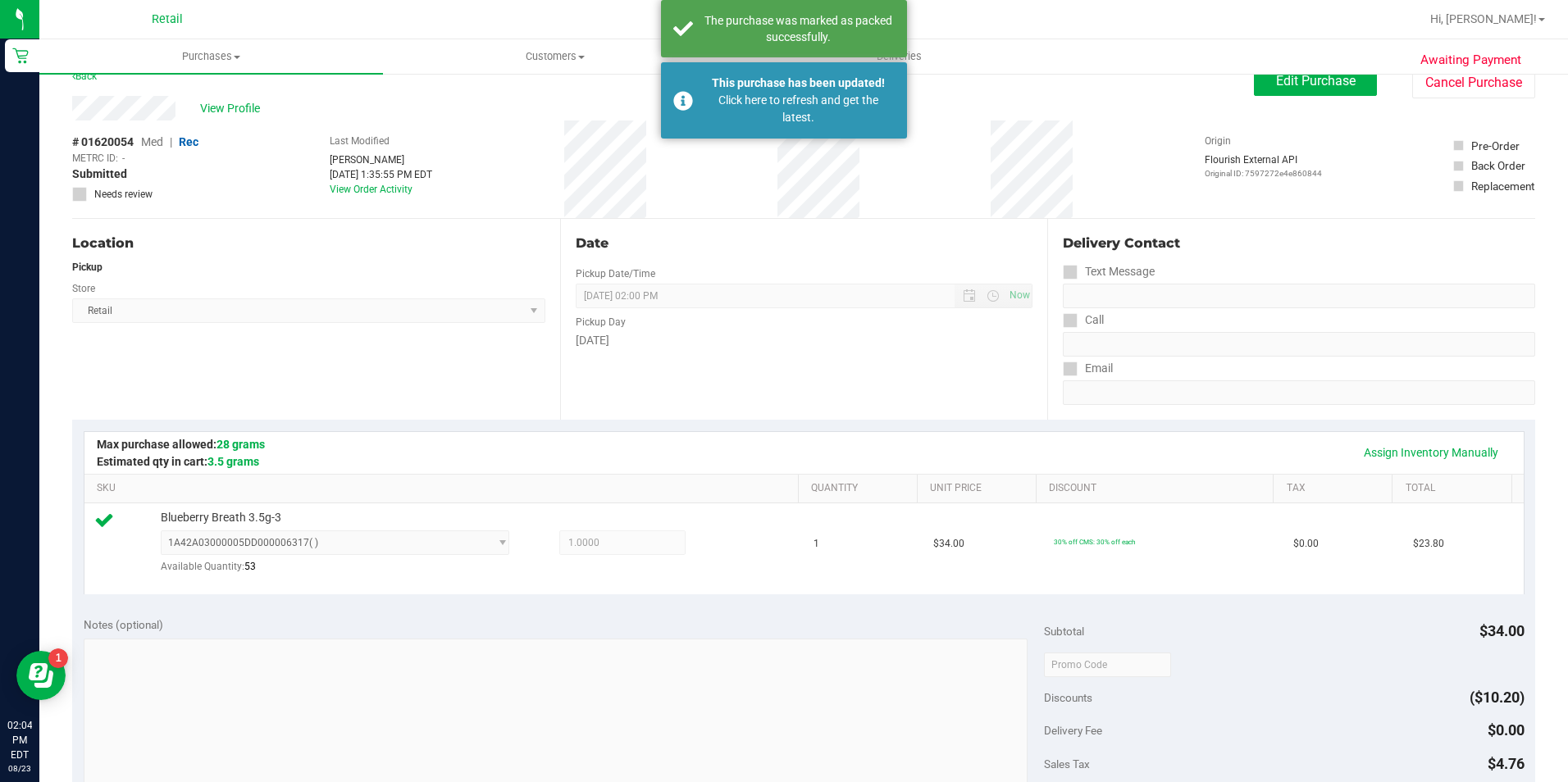
scroll to position [0, 0]
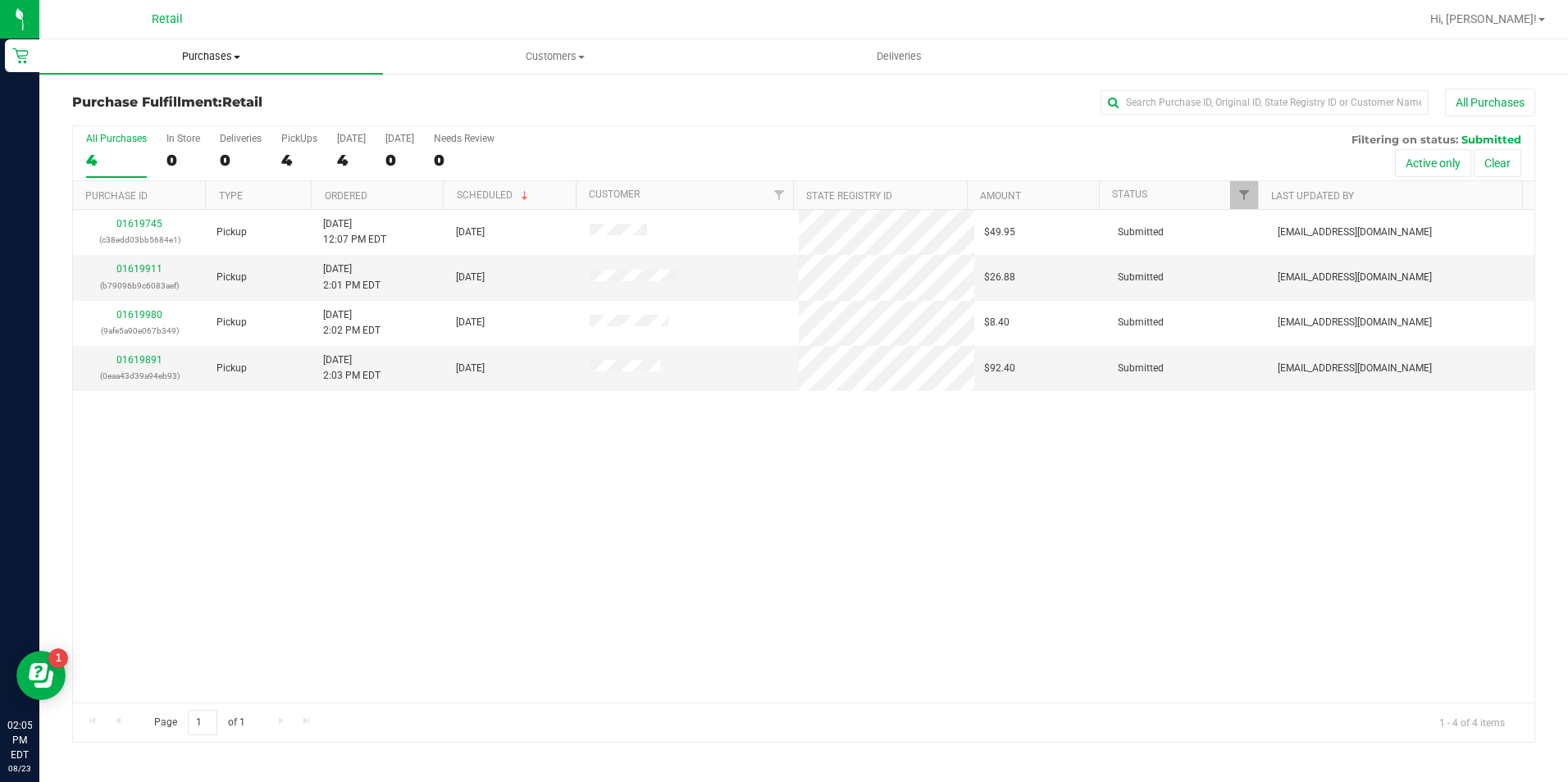
click at [224, 52] on span "Purchases" at bounding box center [211, 56] width 344 height 15
click at [165, 137] on li "All purchases" at bounding box center [211, 138] width 344 height 20
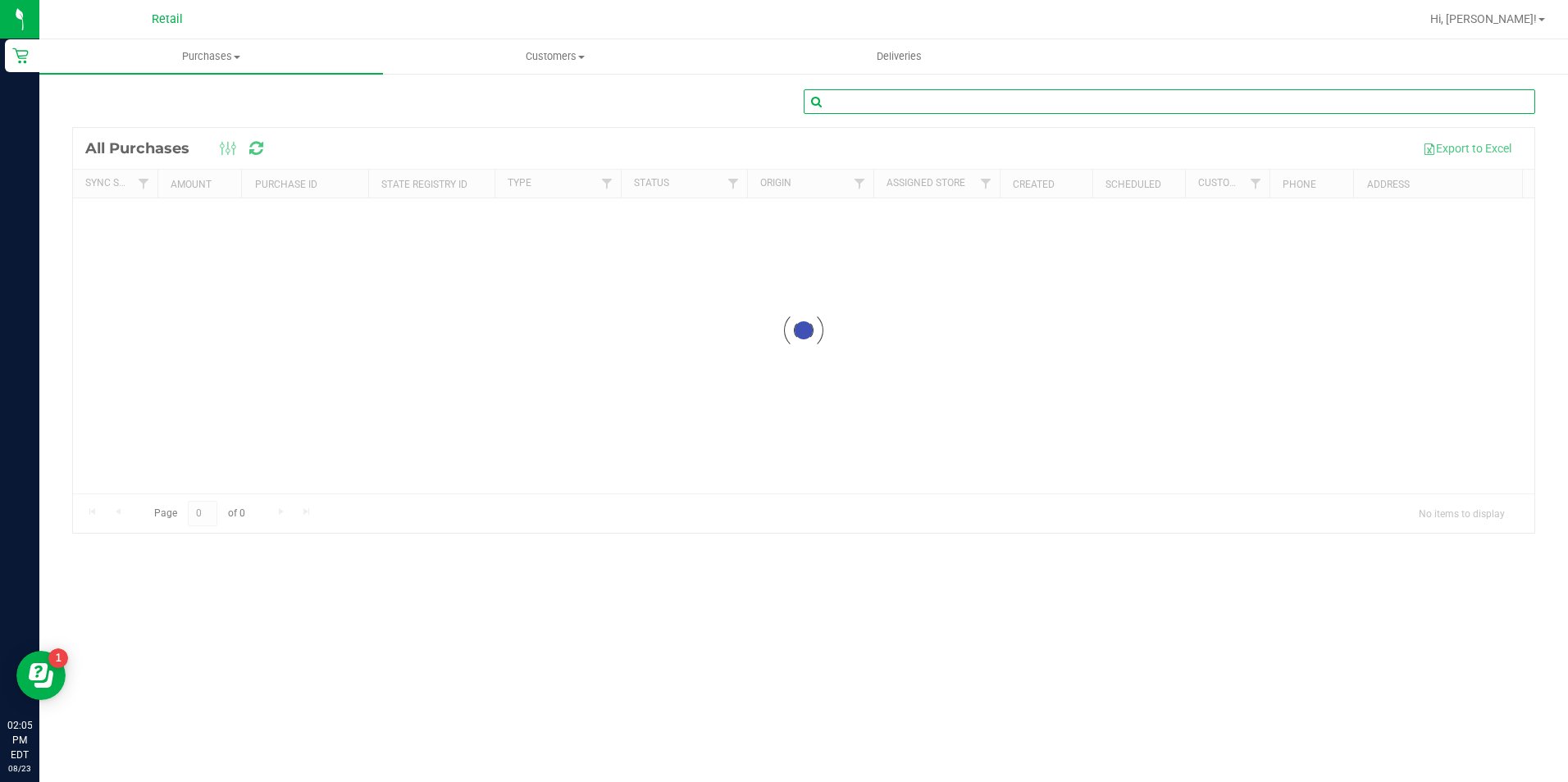
click at [1195, 103] on input "text" at bounding box center [1168, 101] width 731 height 25
type input "ashley lugo"
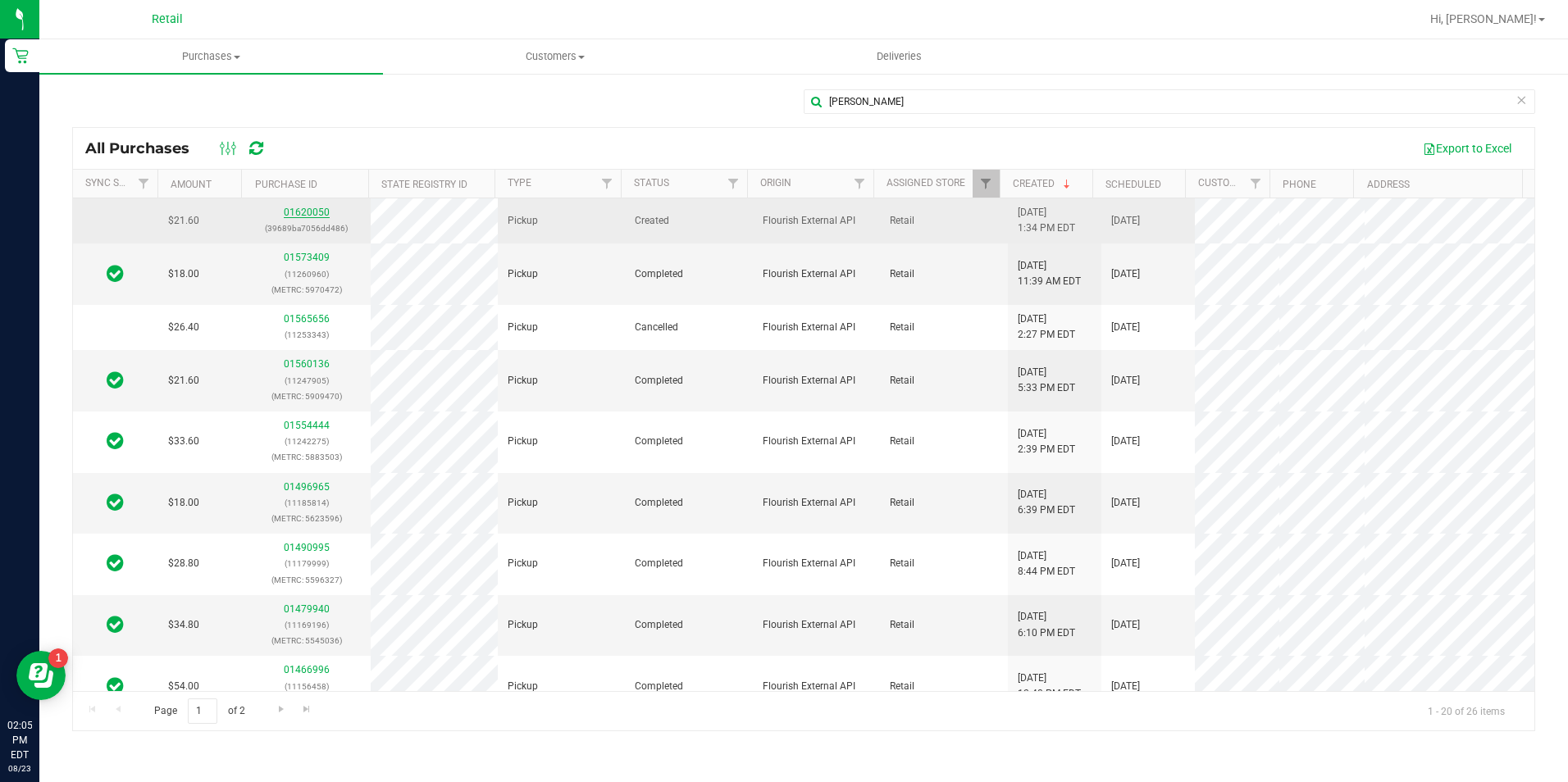
click at [314, 207] on link "01620050" at bounding box center [307, 212] width 46 height 11
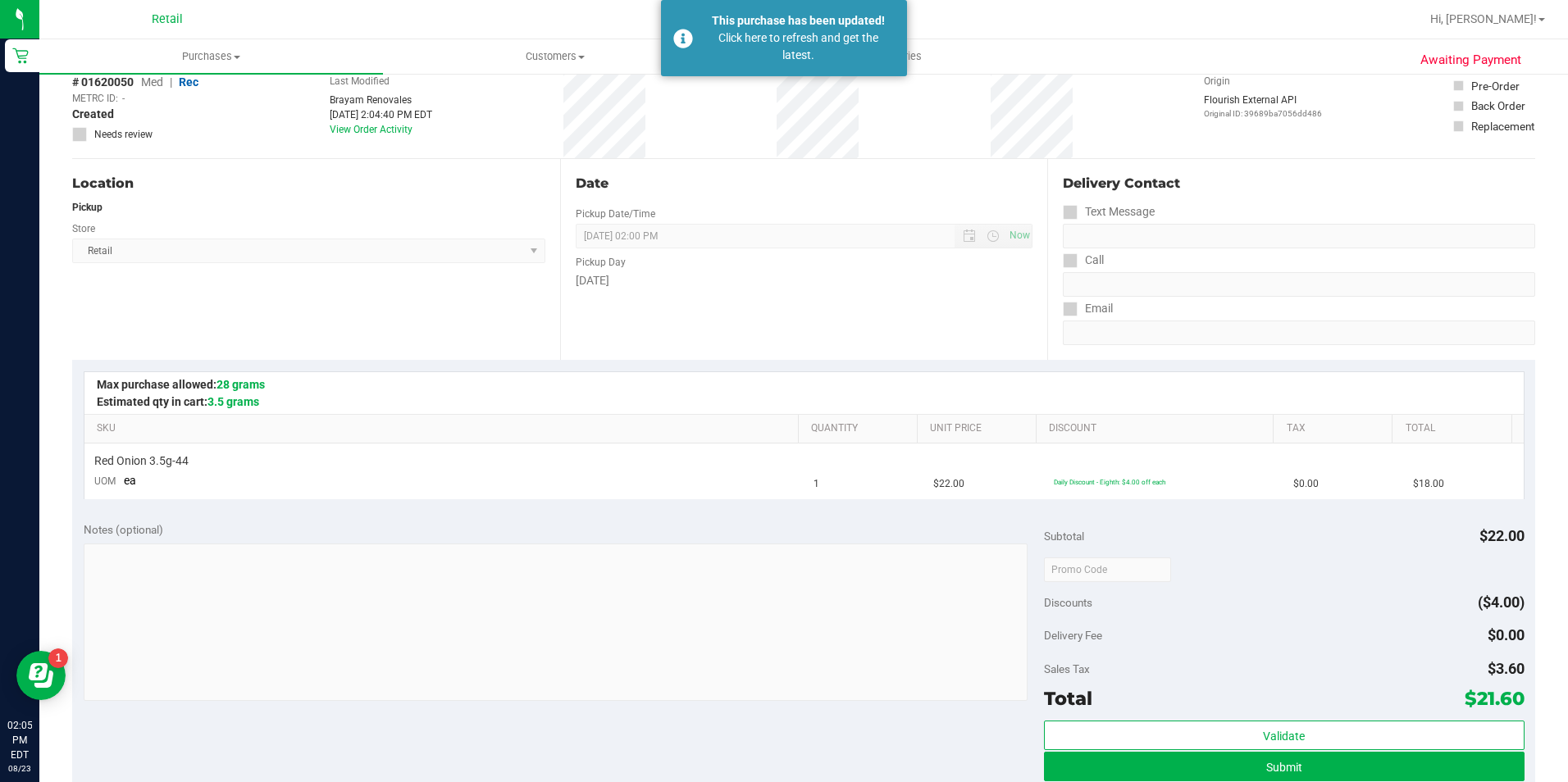
scroll to position [246, 0]
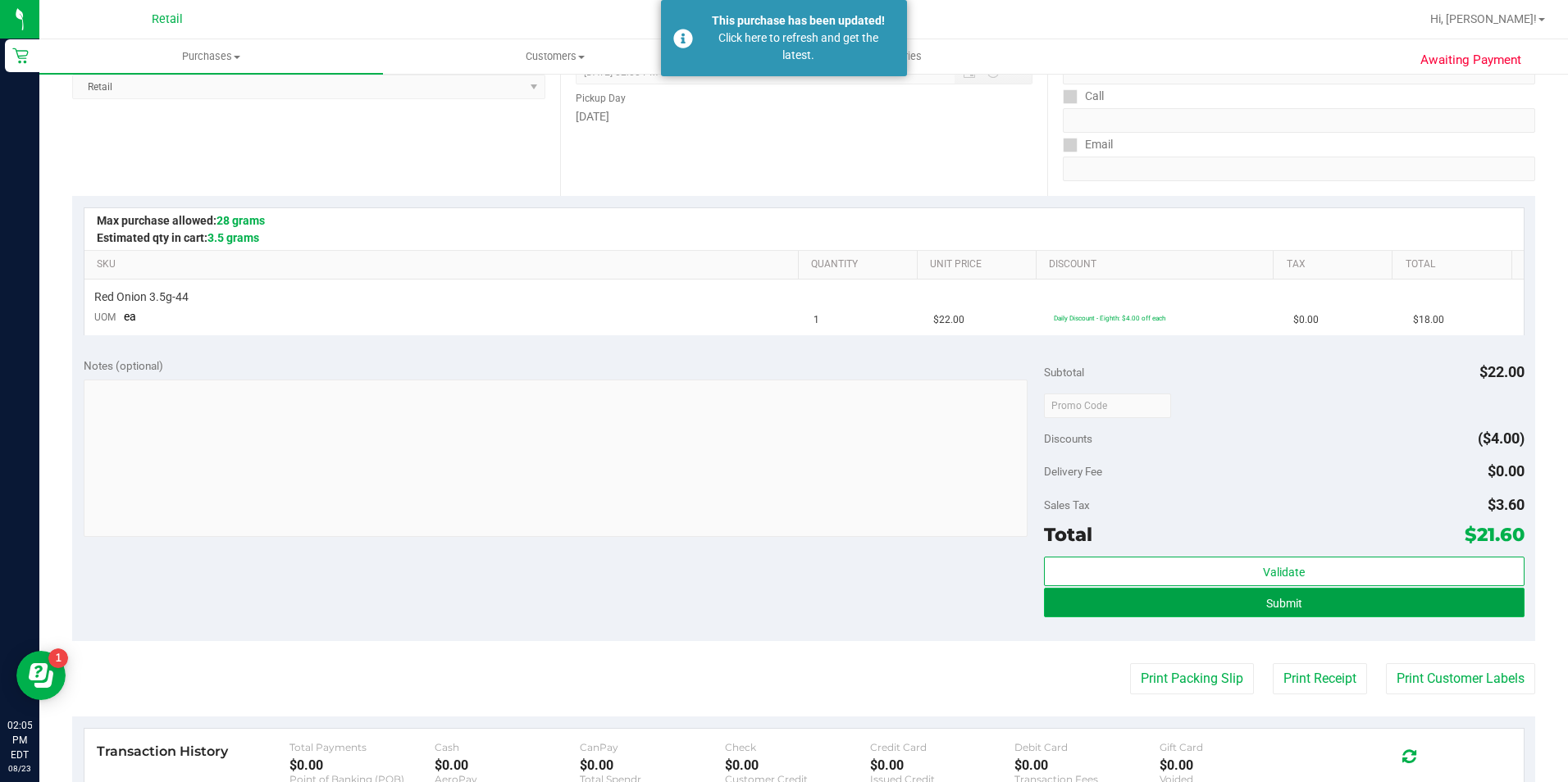
click at [1266, 609] on span "Submit" at bounding box center [1284, 603] width 36 height 13
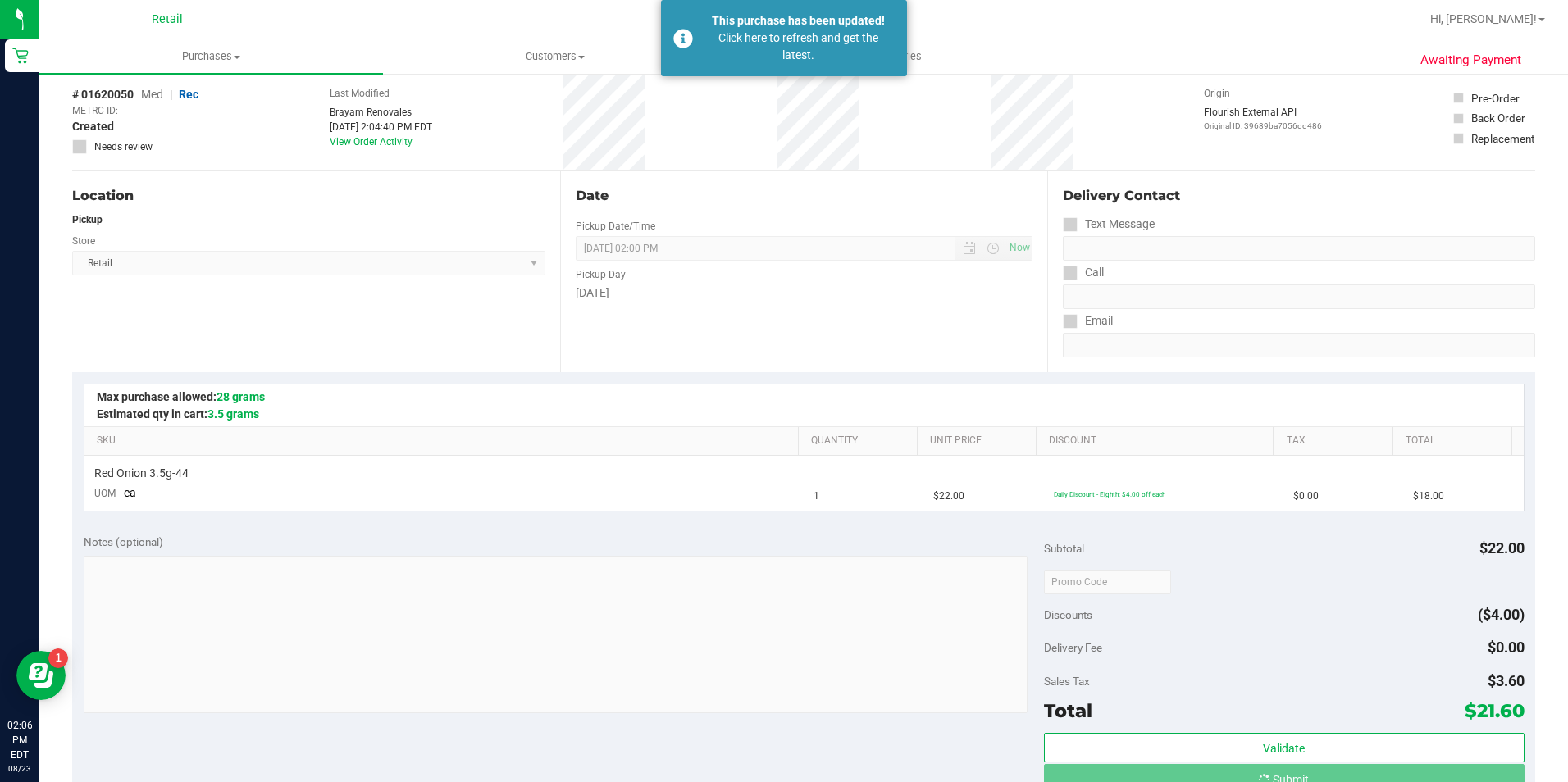
scroll to position [164, 0]
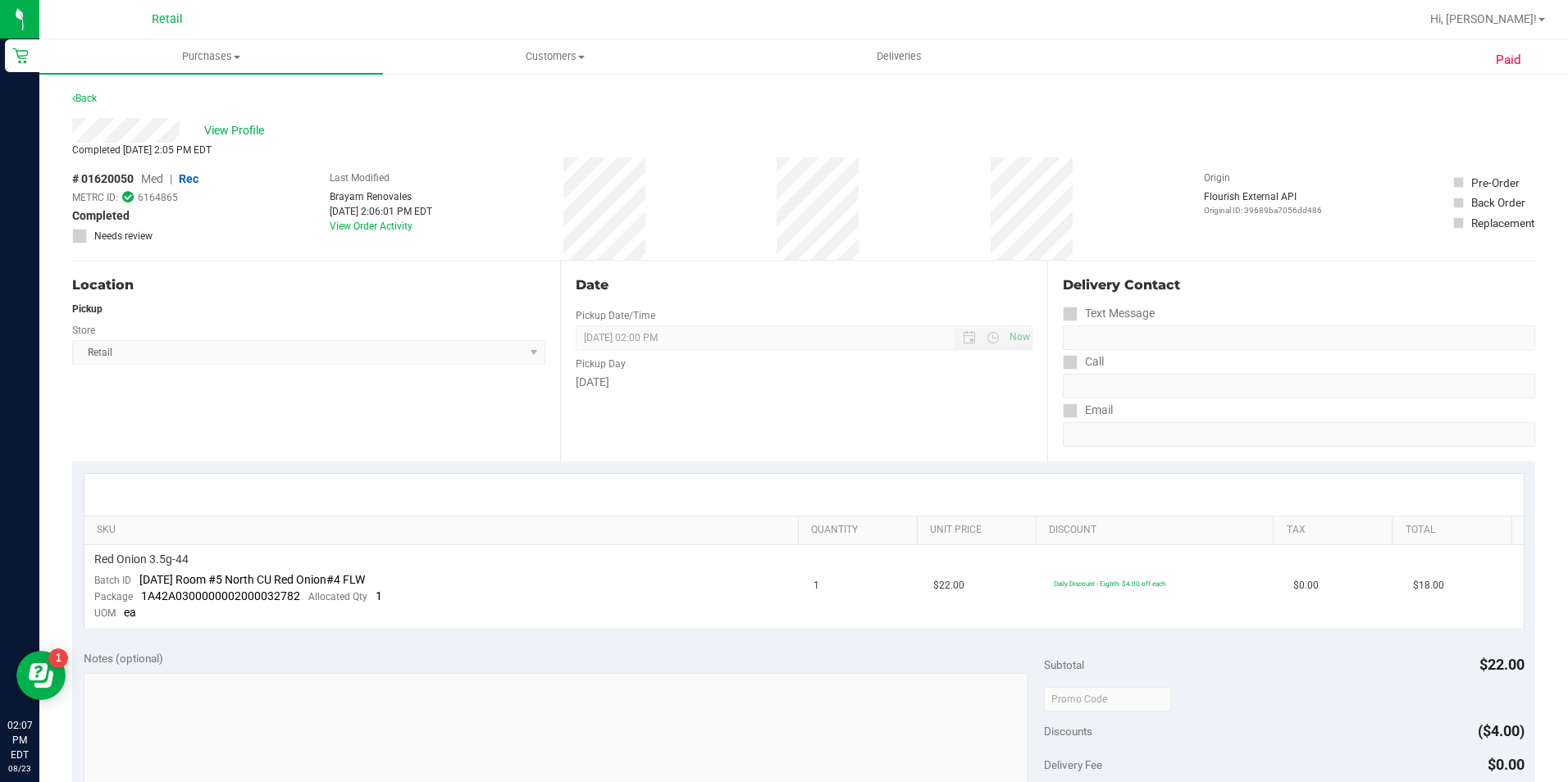
click at [181, 18] on span "Retail" at bounding box center [167, 19] width 31 height 15
click at [163, 17] on span "Retail" at bounding box center [167, 19] width 31 height 15
click at [197, 47] on uib-tab-heading "Purchases Summary of purchases Fulfillment All purchases" at bounding box center [211, 57] width 344 height 34
click at [199, 138] on li "All purchases" at bounding box center [211, 138] width 344 height 20
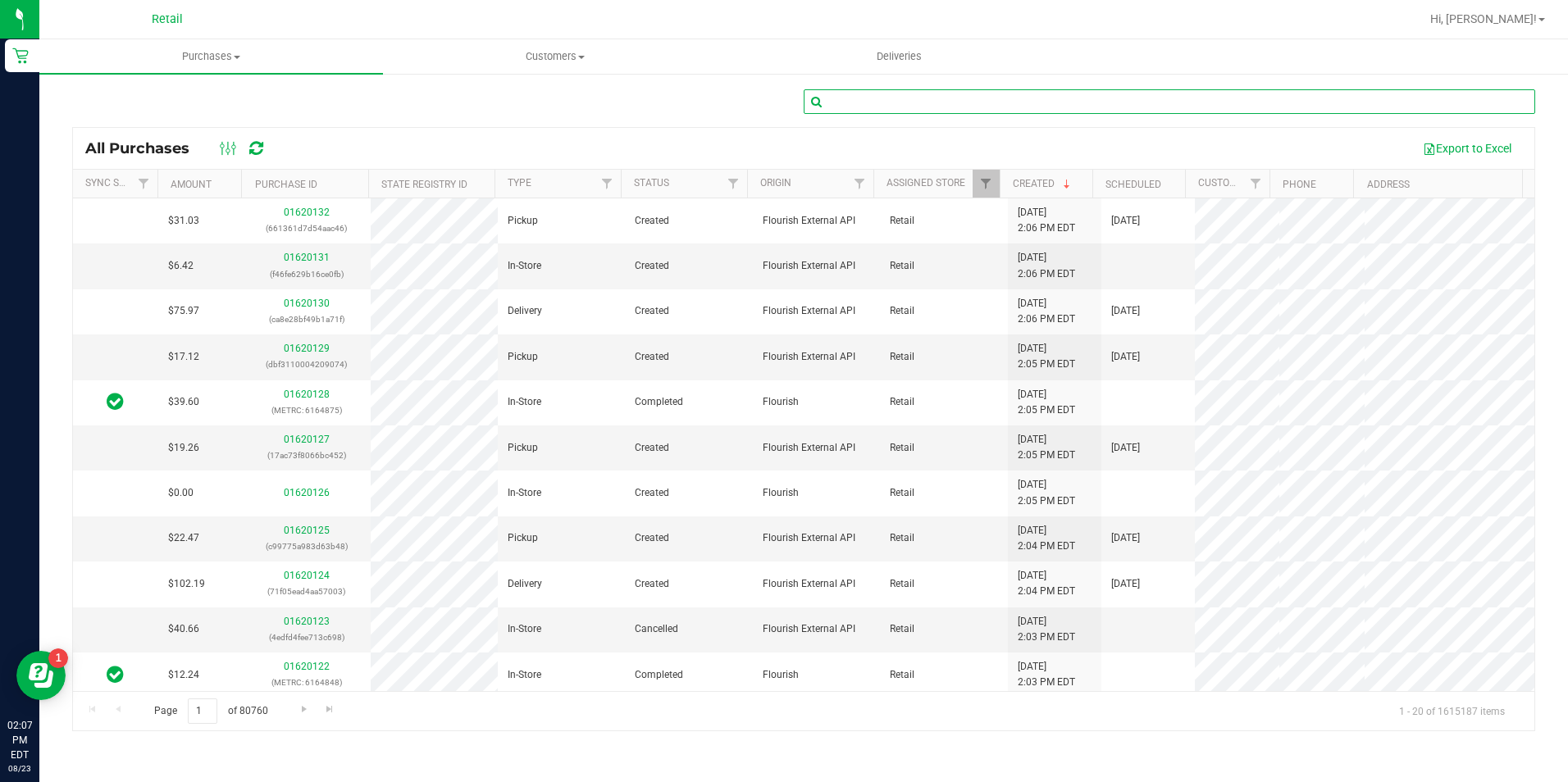
click at [879, 93] on input "text" at bounding box center [1168, 101] width 731 height 25
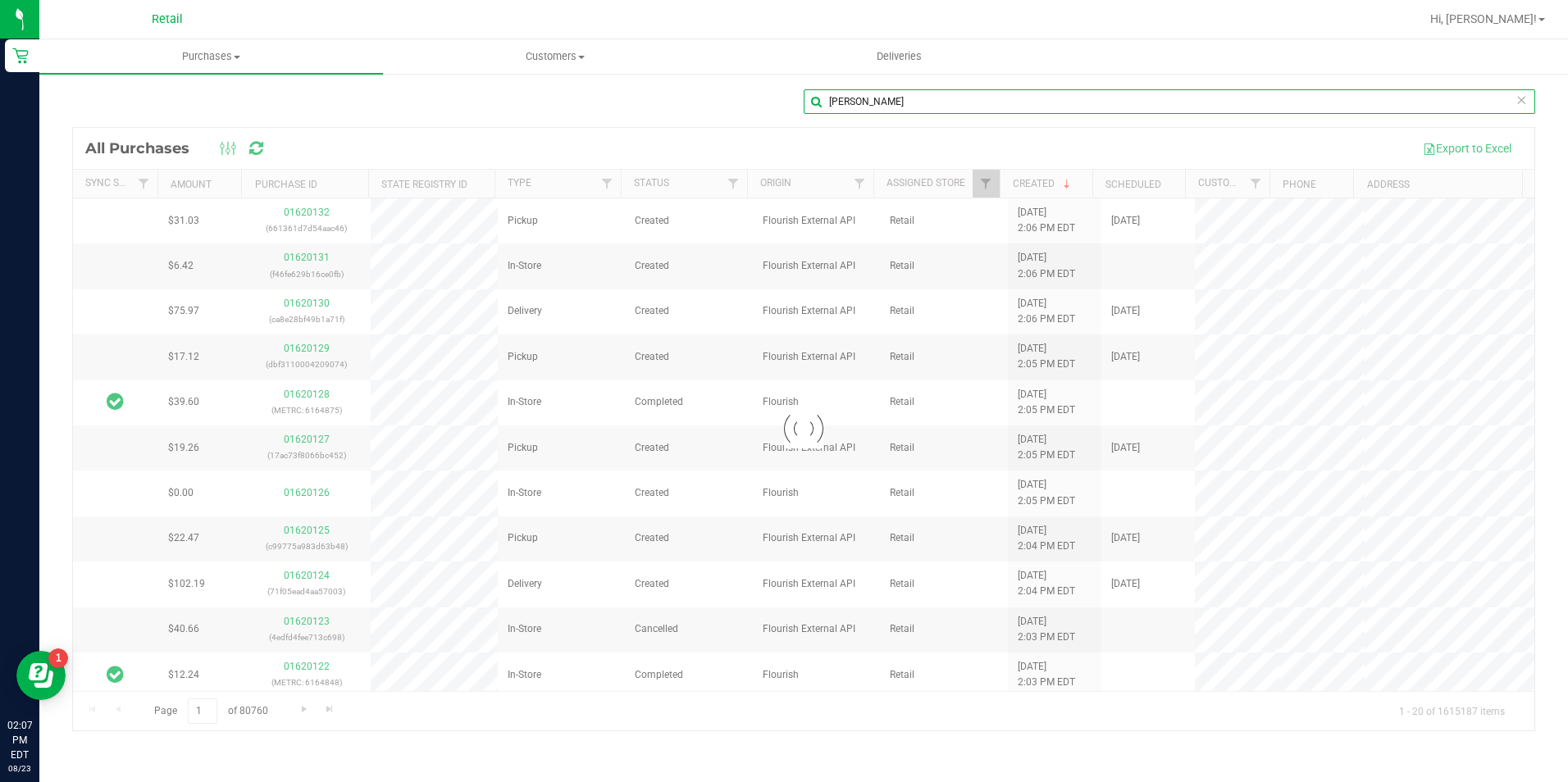
click at [879, 93] on input "geraldine" at bounding box center [1168, 101] width 731 height 25
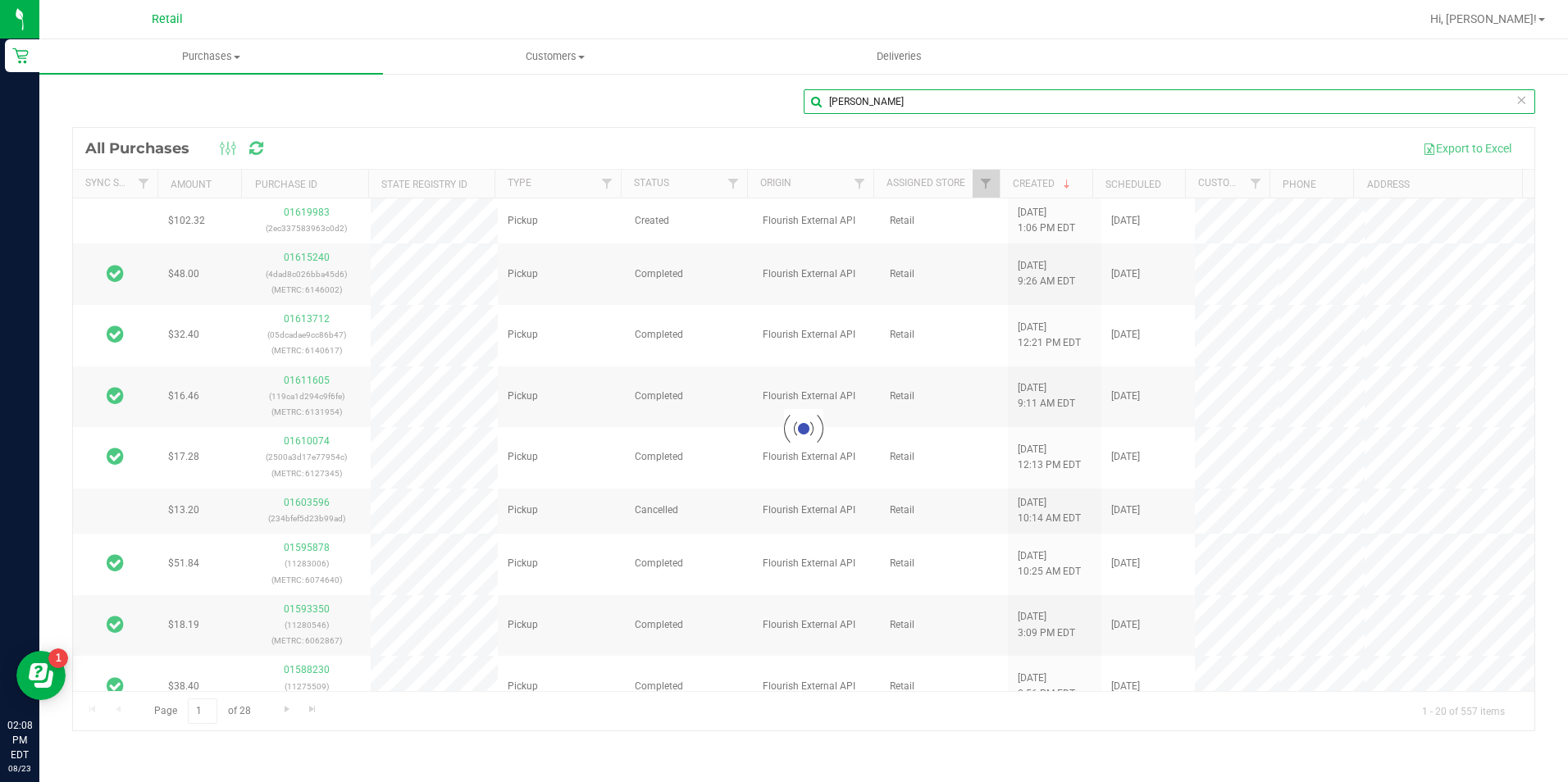
type input "geraldine lewis"
click at [313, 211] on div at bounding box center [803, 429] width 1461 height 603
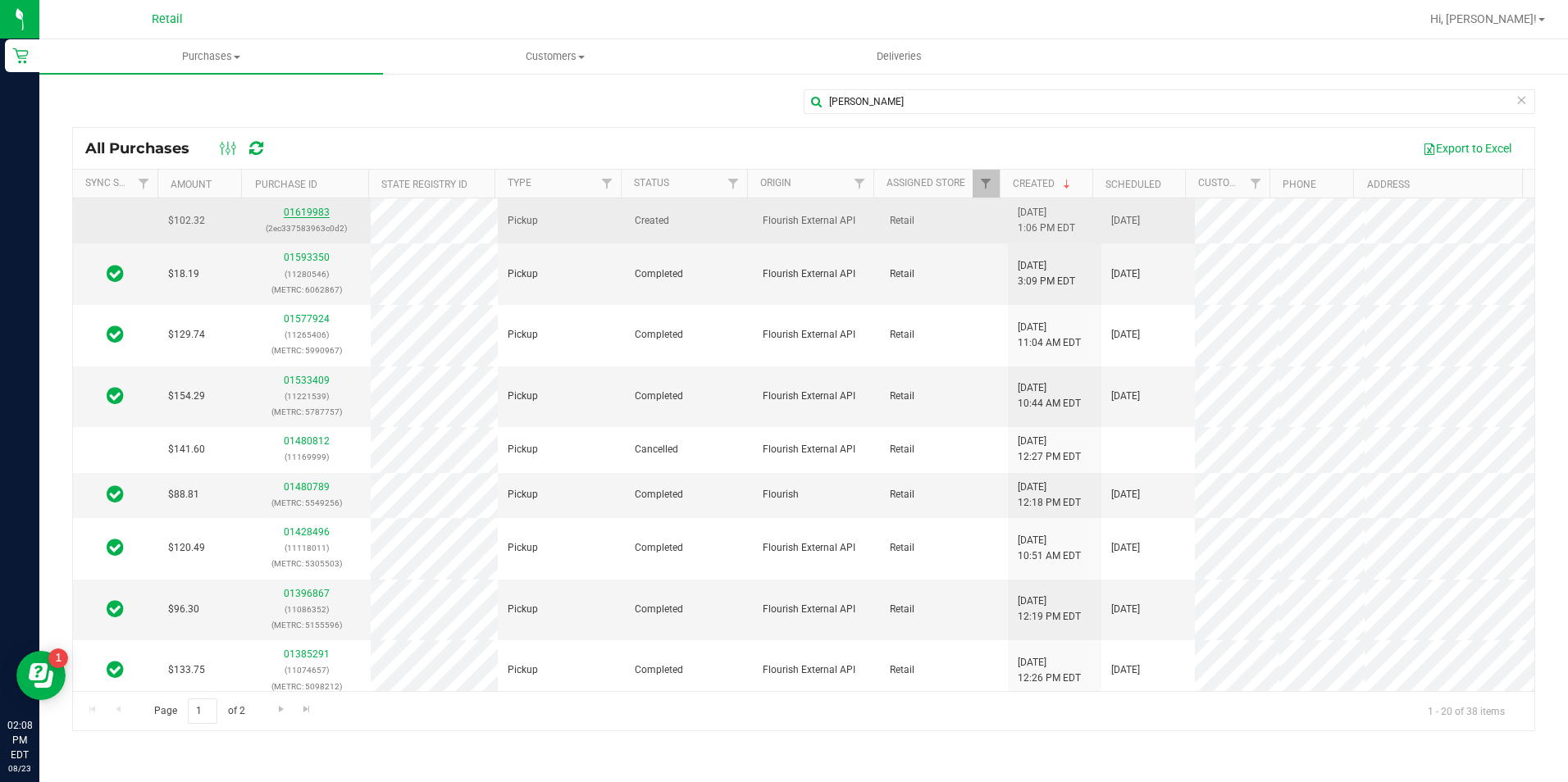
click at [316, 211] on link "01619983" at bounding box center [307, 212] width 46 height 11
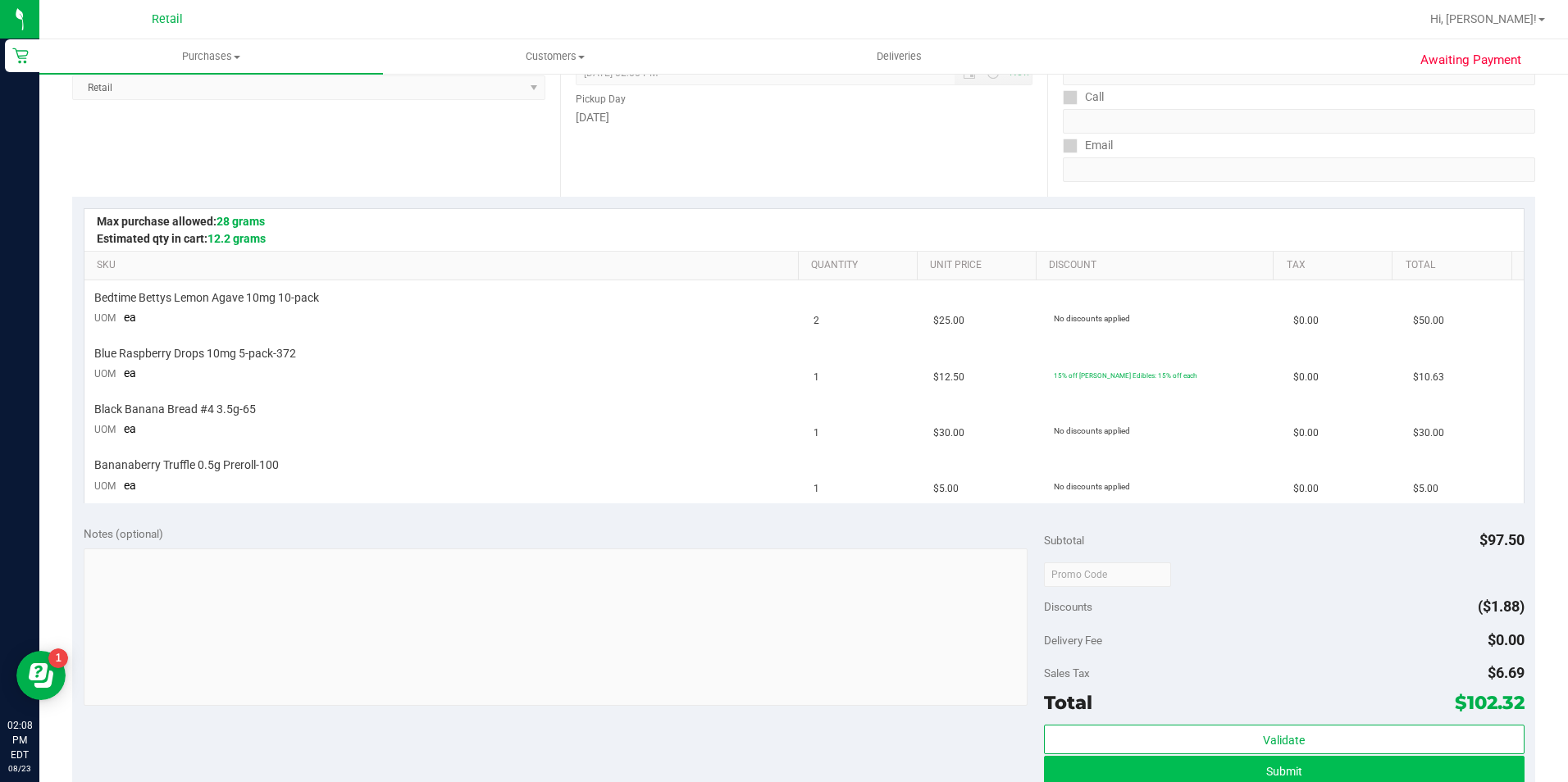
scroll to position [410, 0]
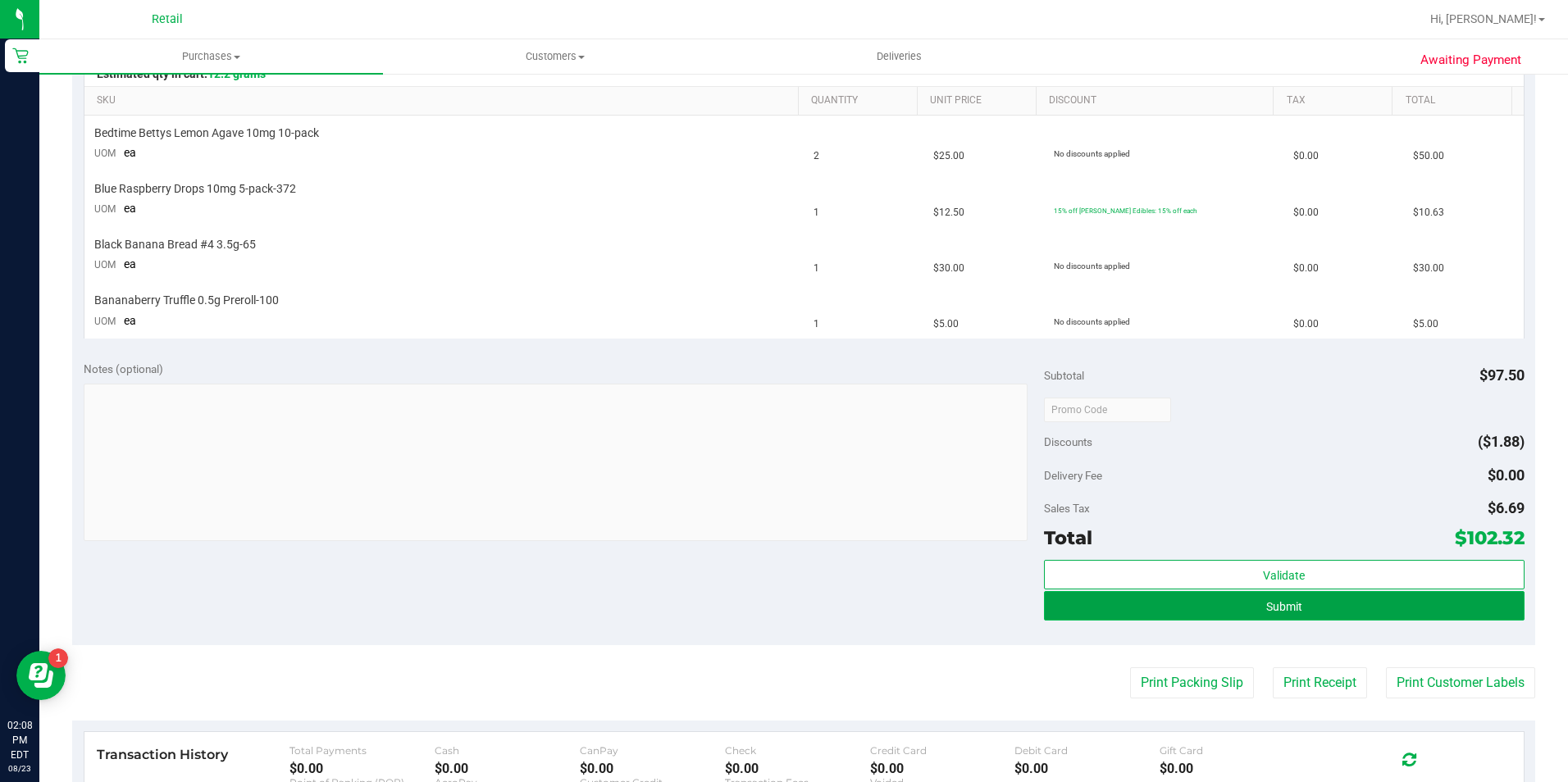
click at [1354, 601] on button "Submit" at bounding box center [1284, 606] width 480 height 29
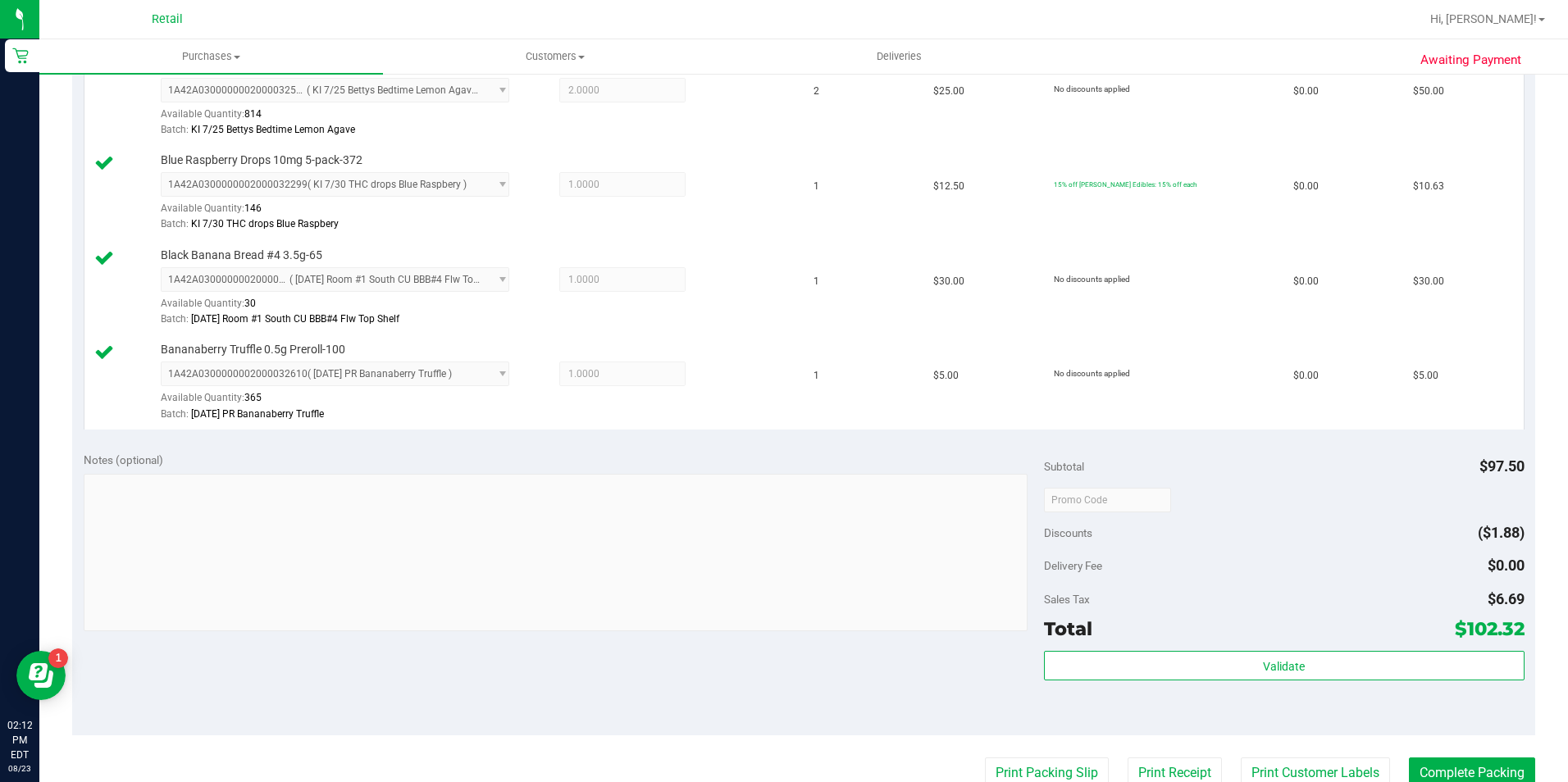
scroll to position [656, 0]
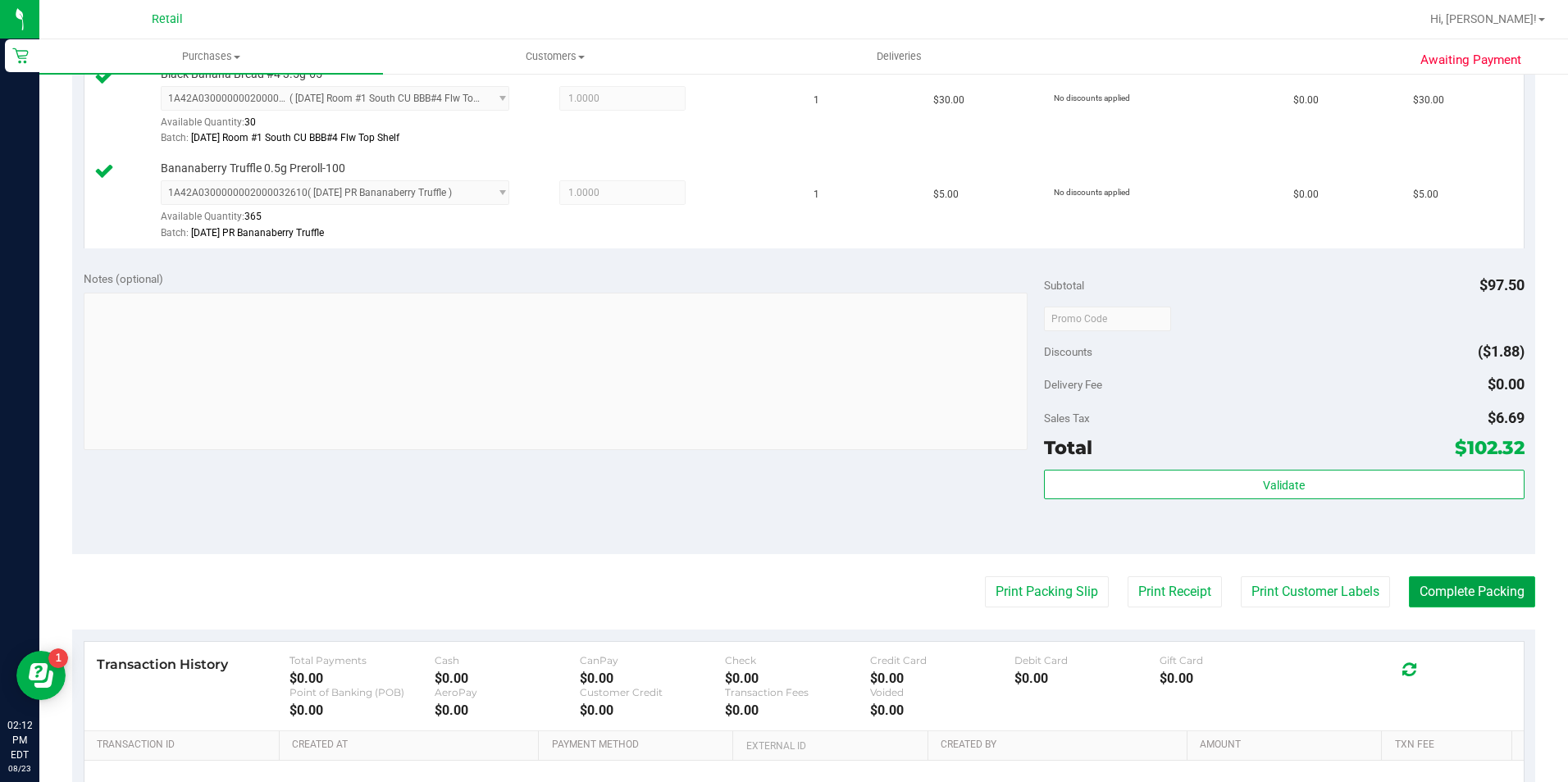
click at [1480, 586] on button "Complete Packing" at bounding box center [1471, 592] width 126 height 31
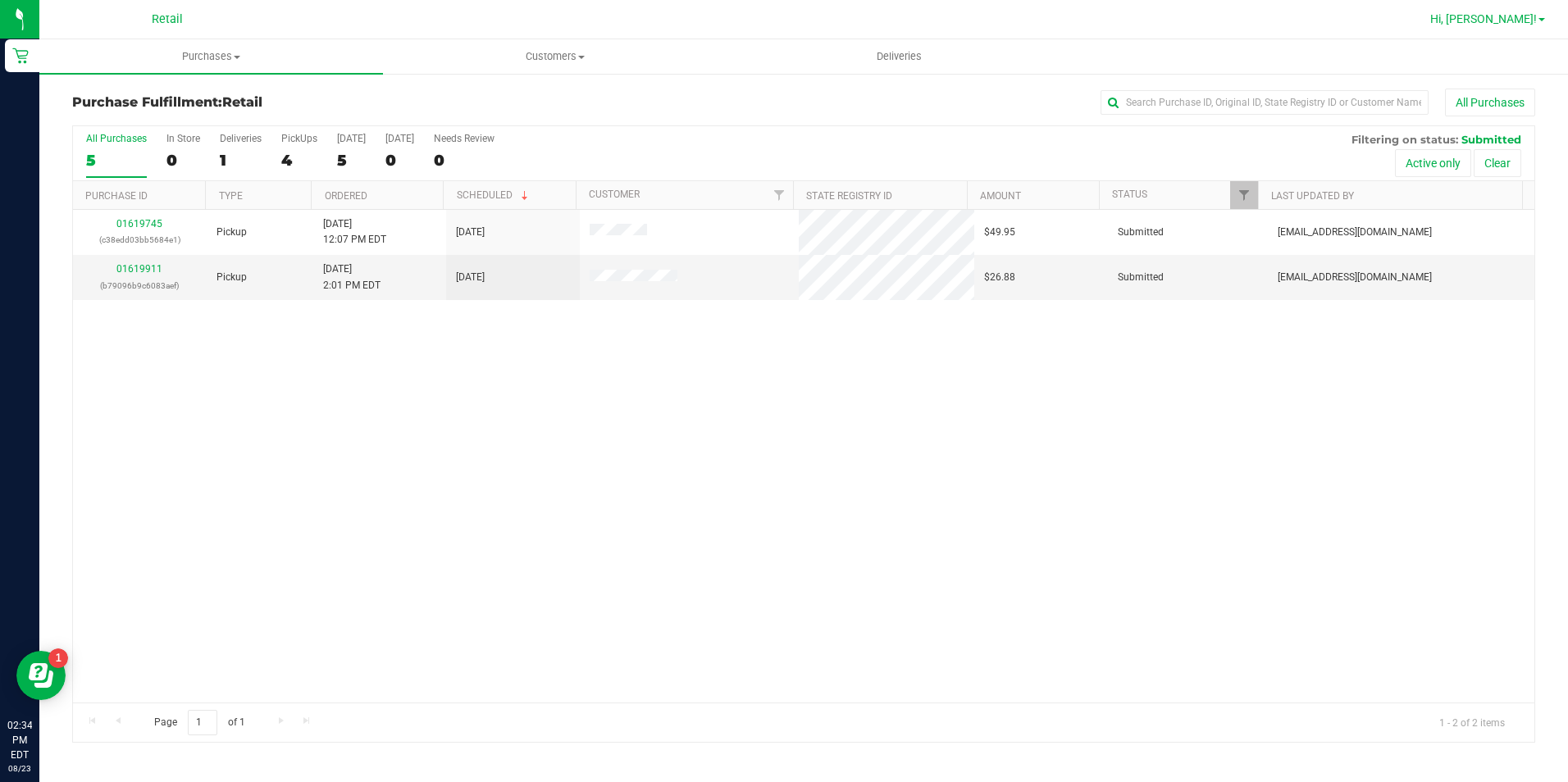
click at [1530, 15] on span "Hi, [PERSON_NAME]!" at bounding box center [1483, 18] width 106 height 13
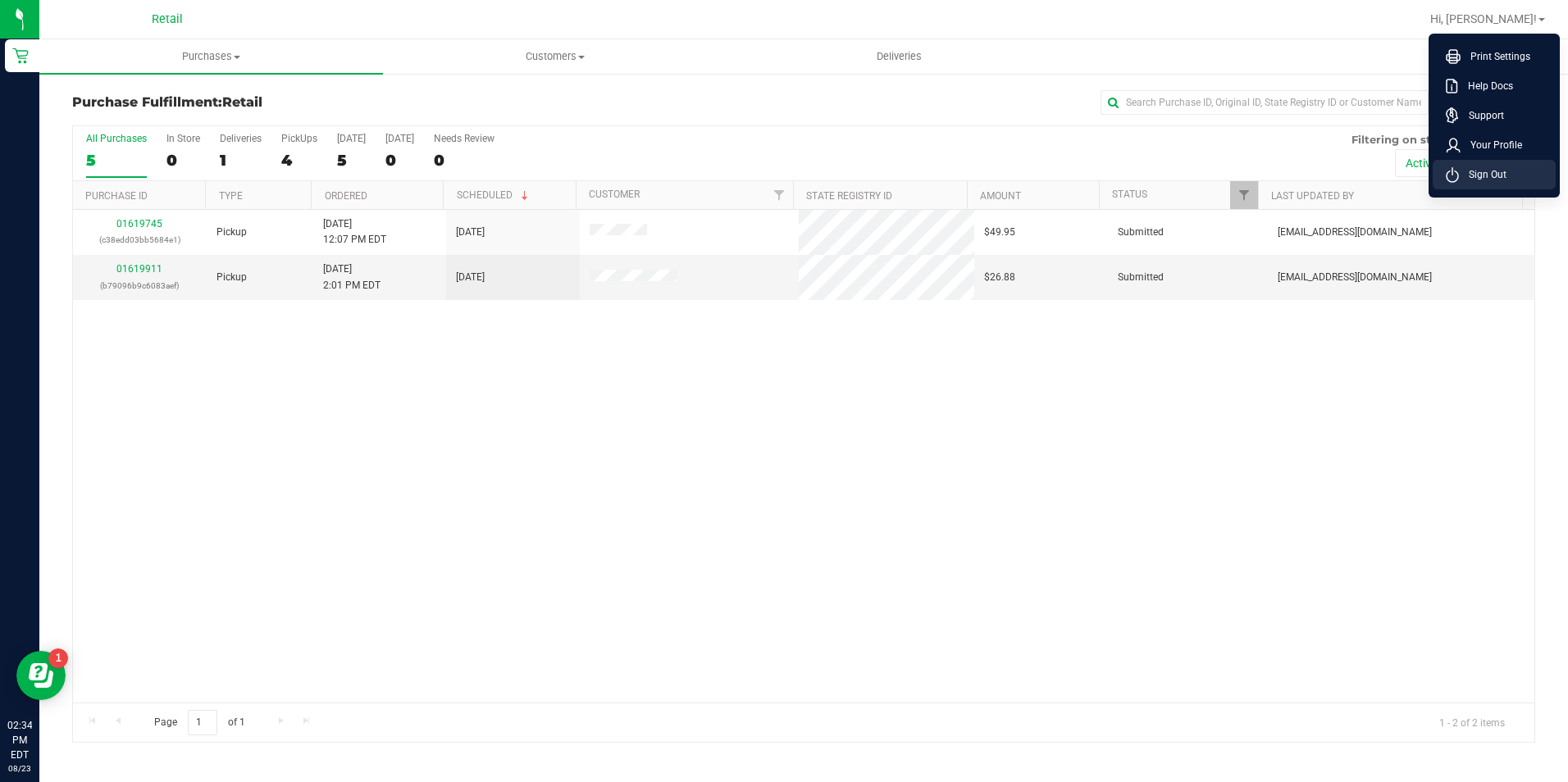
click at [1494, 182] on span "Sign Out" at bounding box center [1481, 174] width 47 height 16
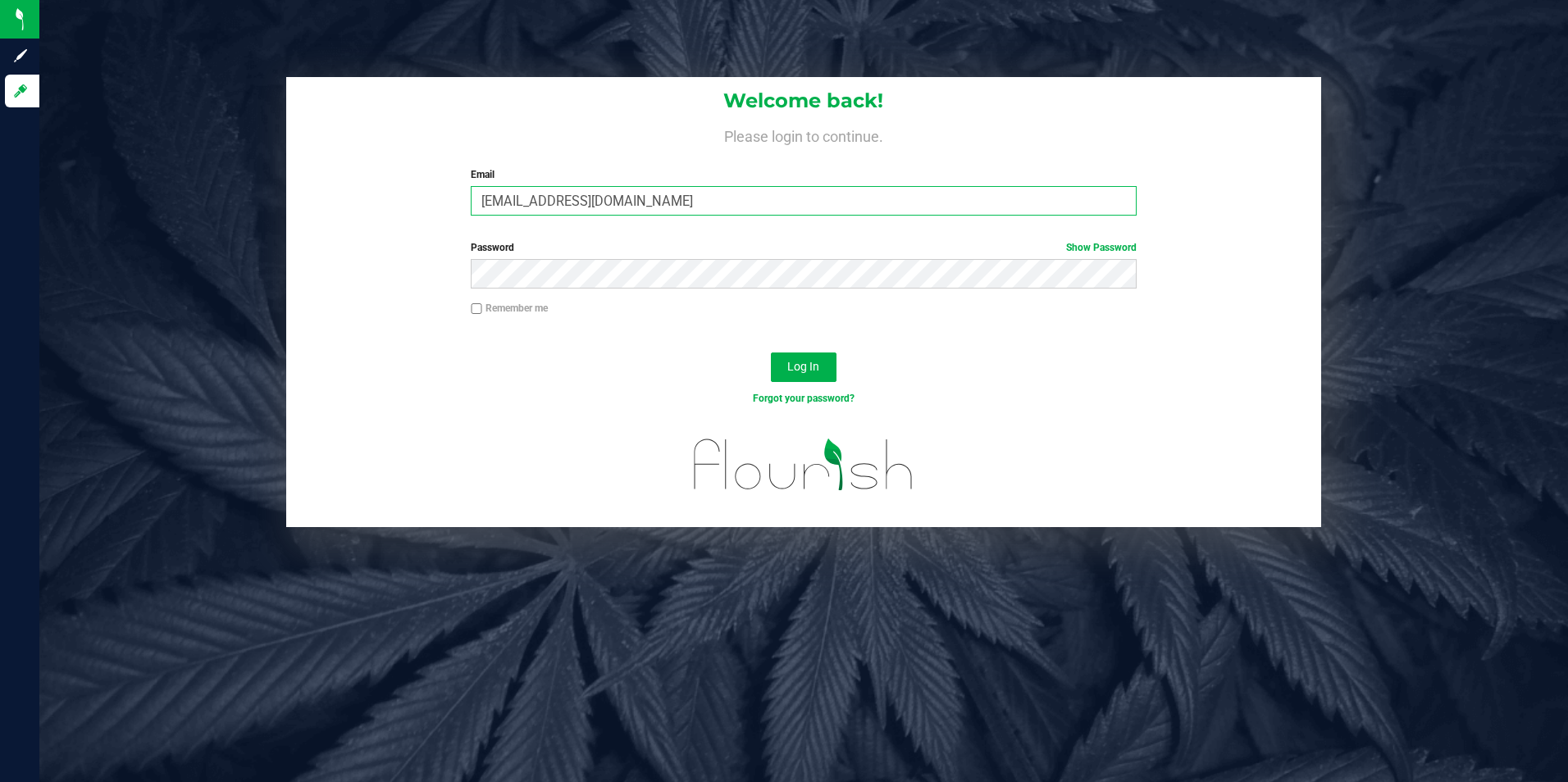
click at [680, 197] on input "[EMAIL_ADDRESS][DOMAIN_NAME]" at bounding box center [803, 201] width 666 height 29
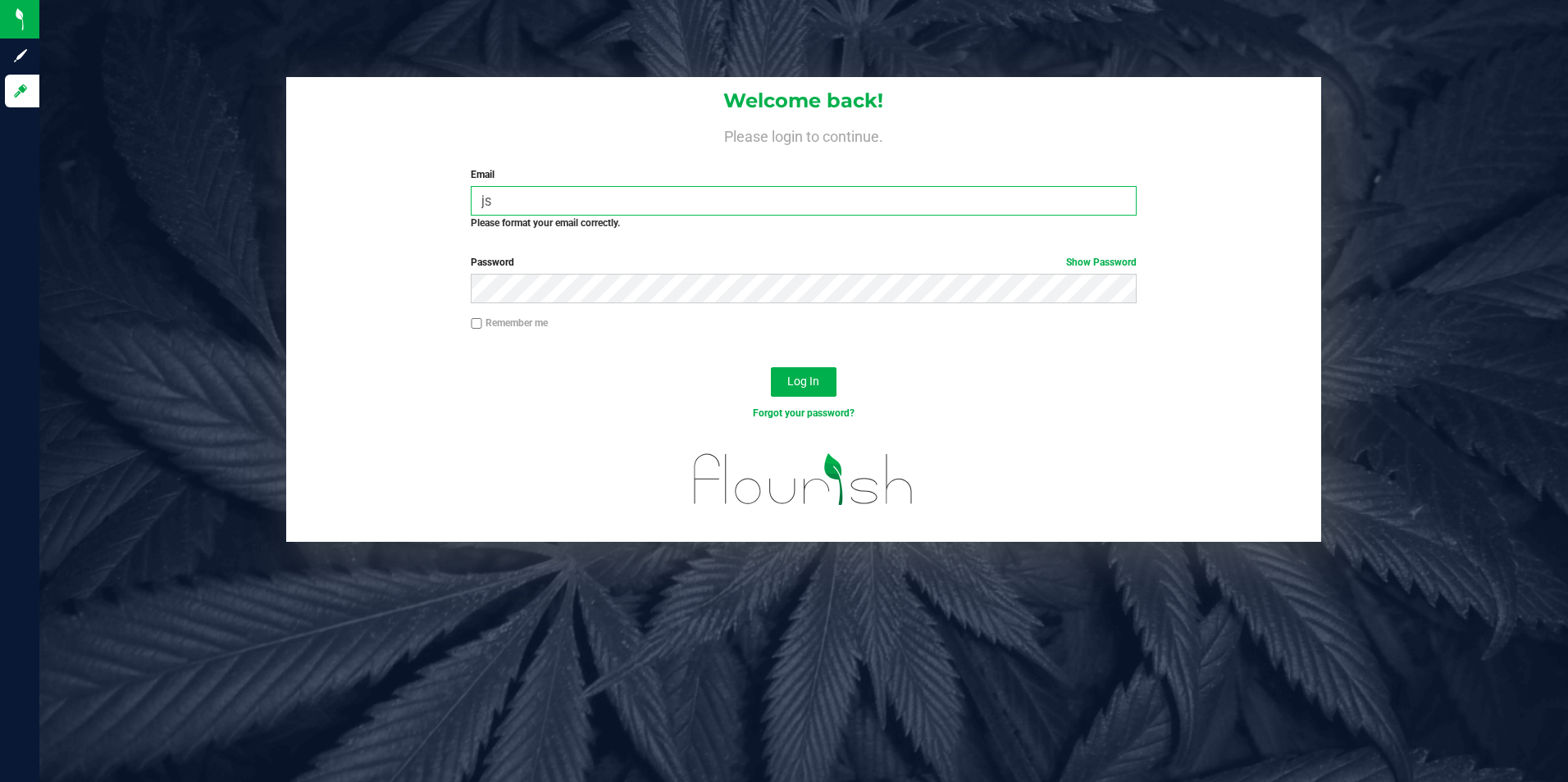
type input "j"
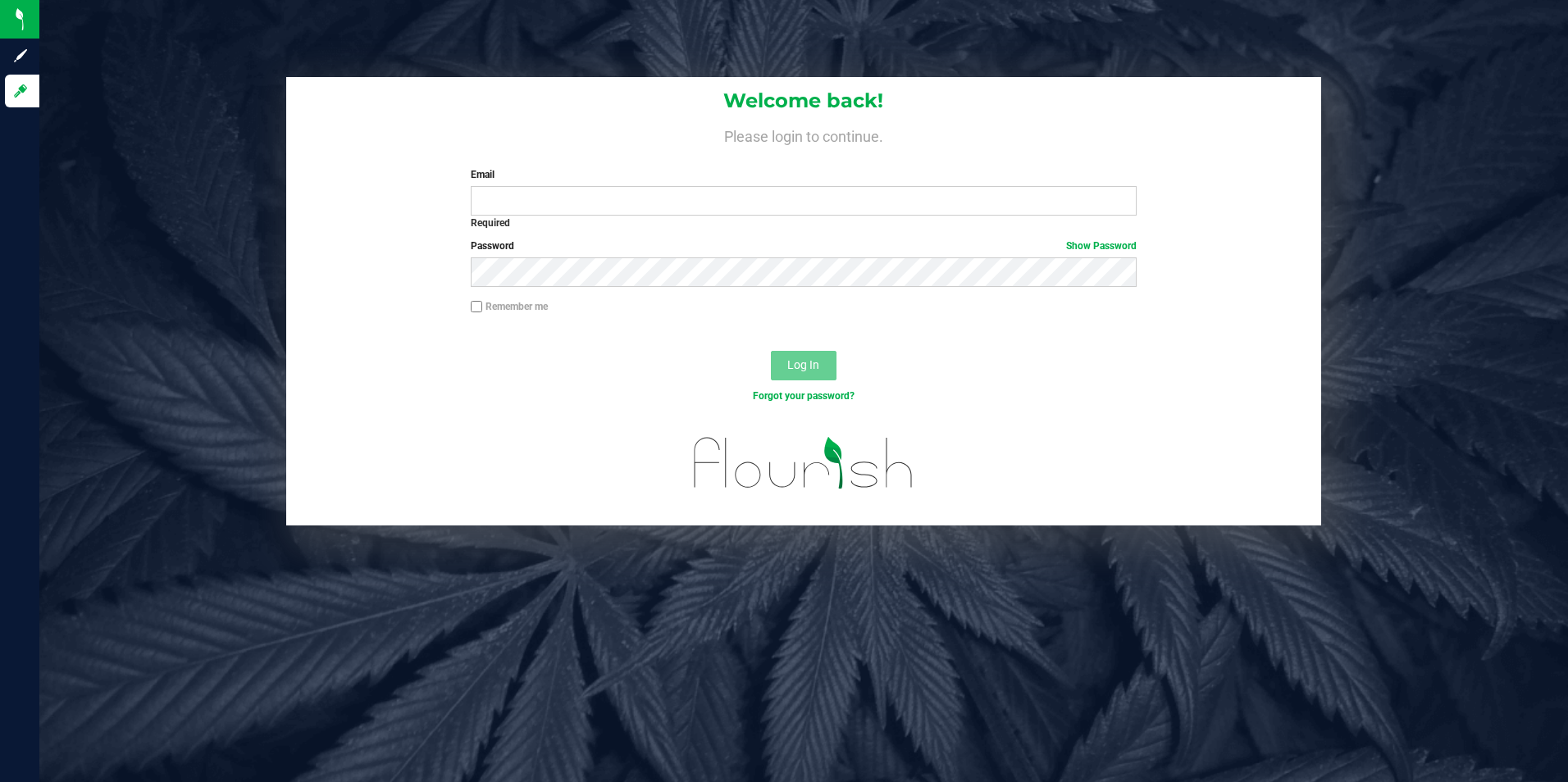
click at [664, 126] on h4 "Please login to continue." at bounding box center [804, 134] width 1036 height 20
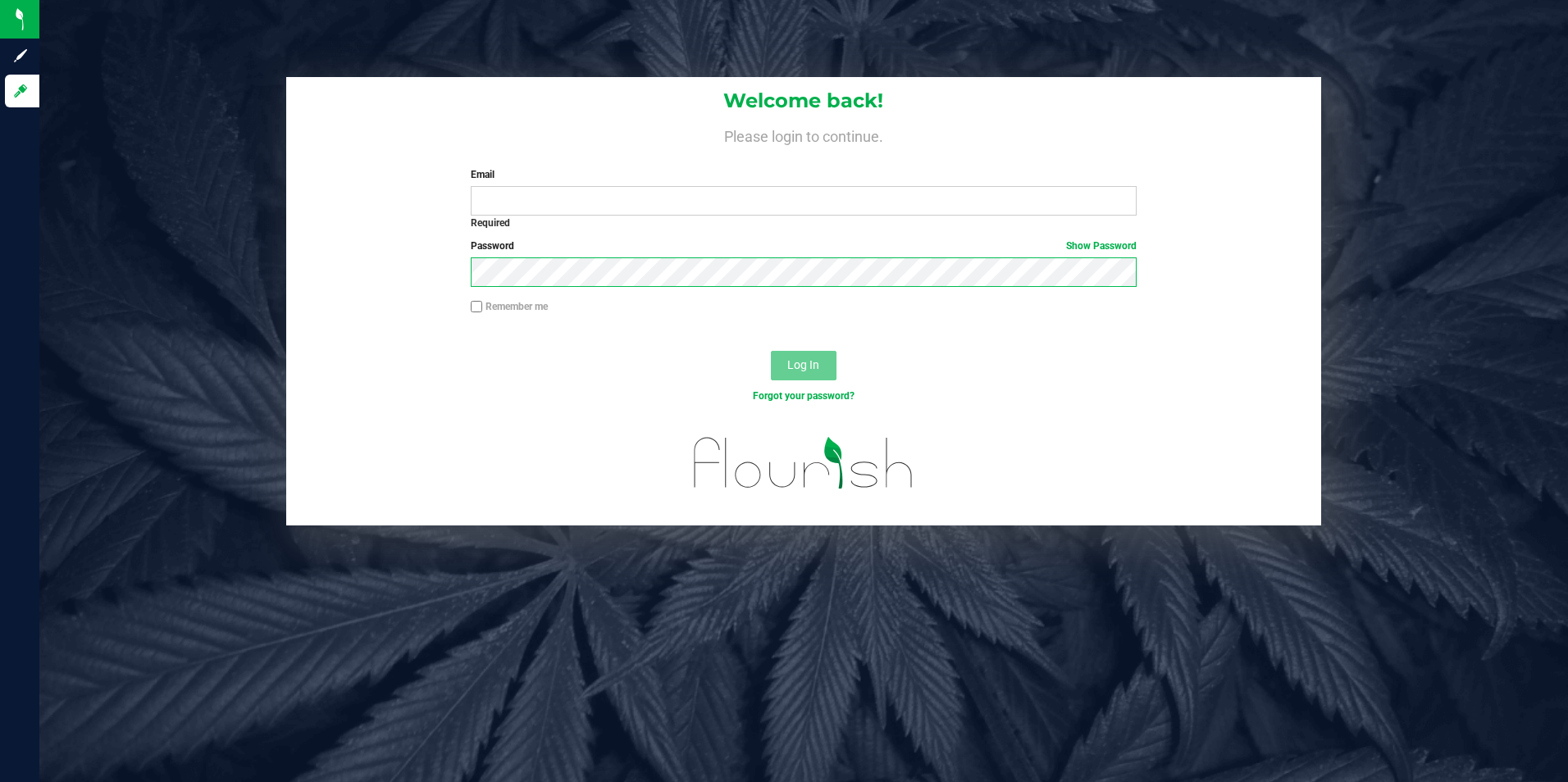
click at [404, 293] on div "Password Show Password" at bounding box center [804, 268] width 1036 height 61
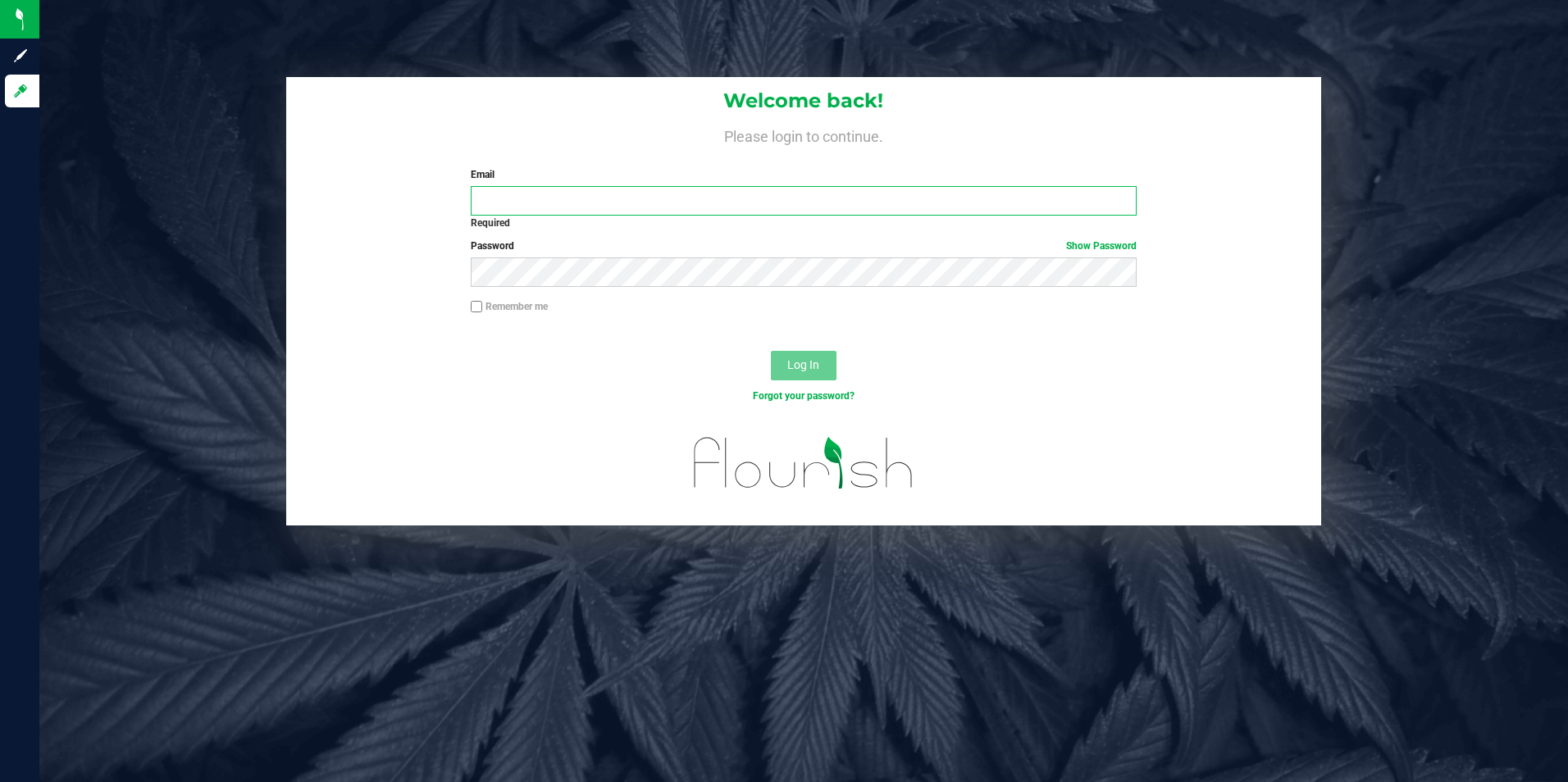
click at [595, 206] on input "Email" at bounding box center [803, 201] width 666 height 29
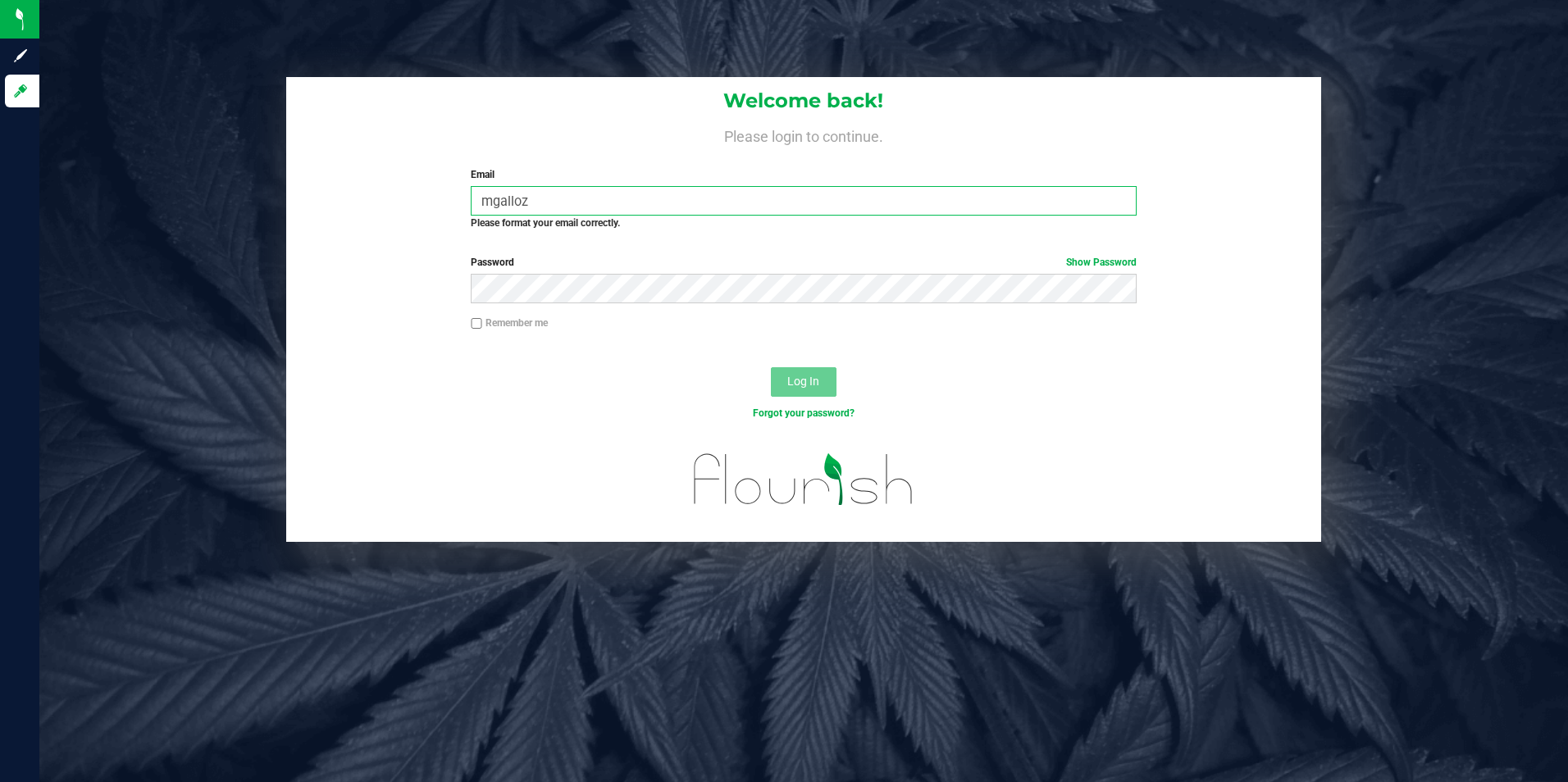
click at [550, 193] on input "mgalloz" at bounding box center [803, 201] width 666 height 29
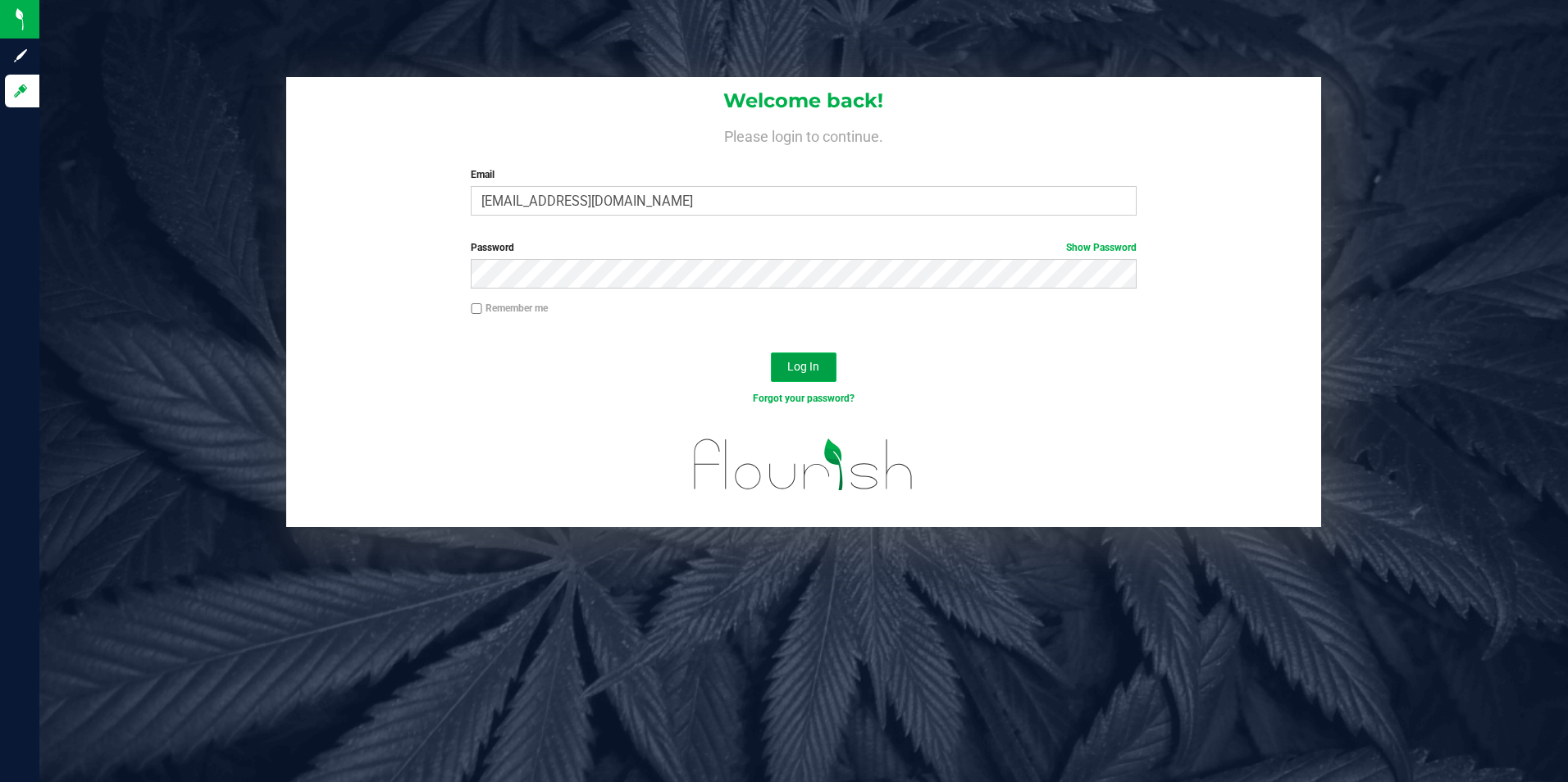
click at [798, 370] on span "Log In" at bounding box center [802, 366] width 32 height 13
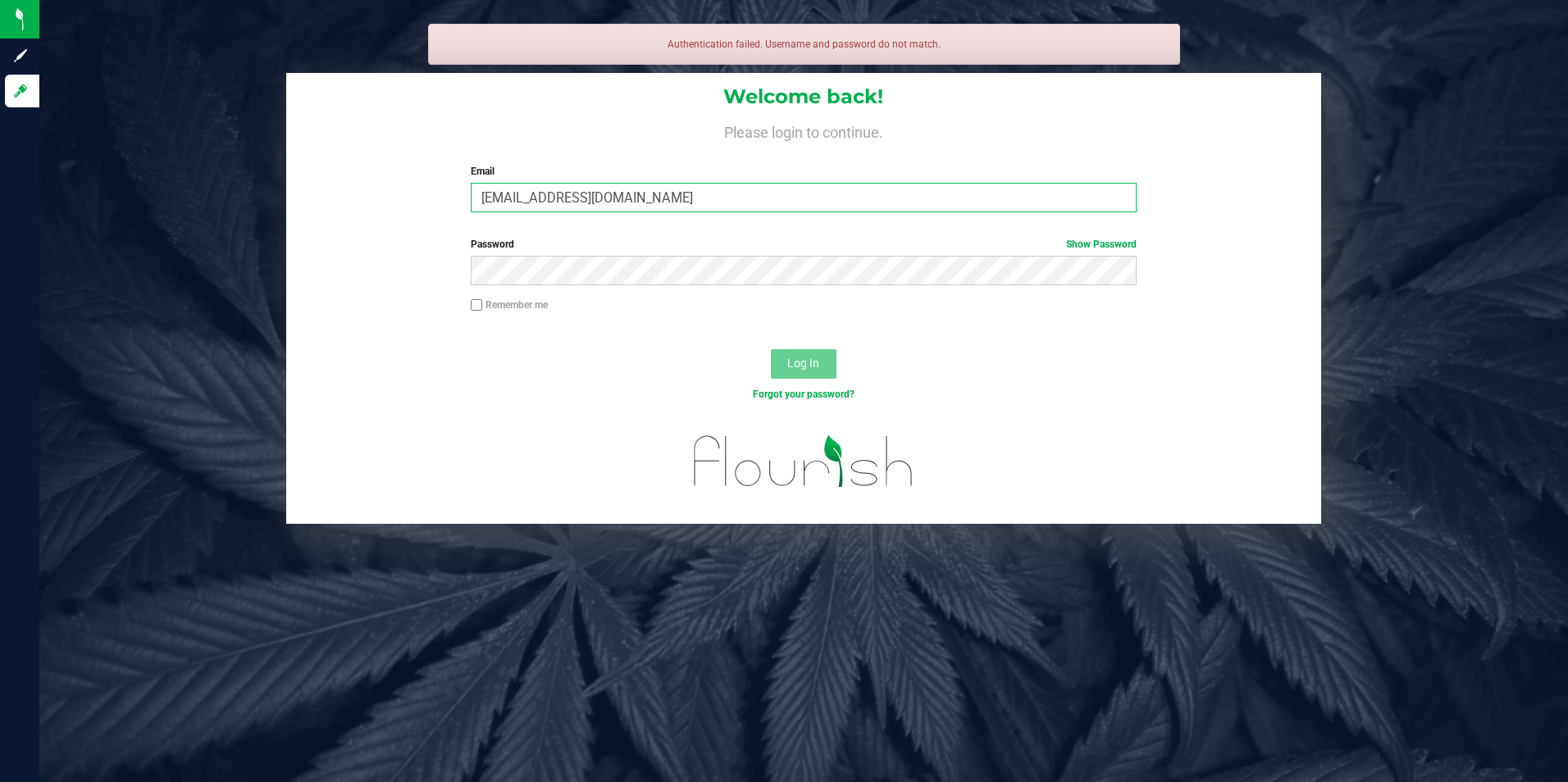
drag, startPoint x: 539, startPoint y: 191, endPoint x: 481, endPoint y: 186, distance: 58.2
click at [481, 186] on input "mgalloza@slatercenter.com" at bounding box center [803, 197] width 666 height 29
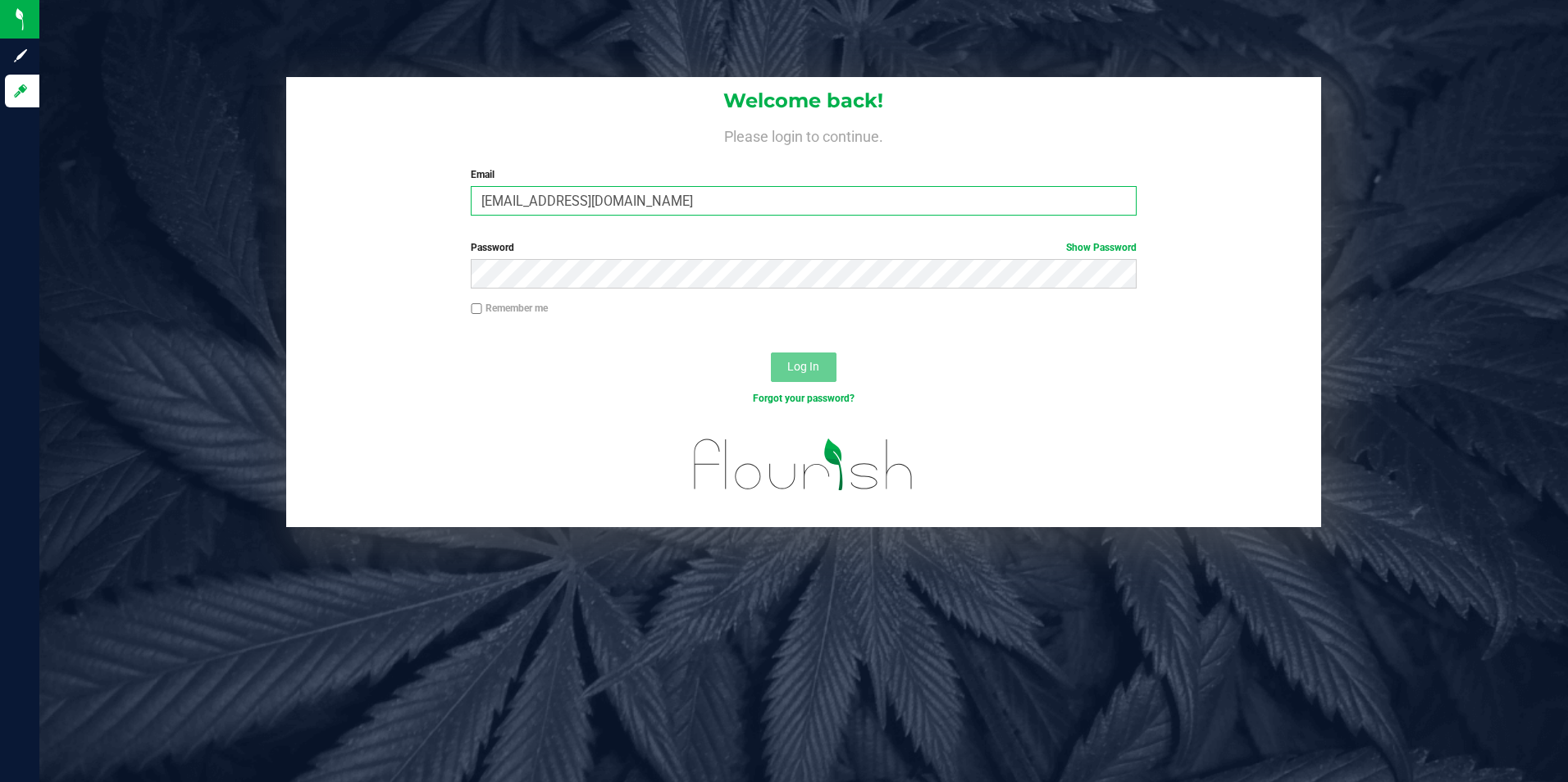
type input "[EMAIL_ADDRESS][DOMAIN_NAME]"
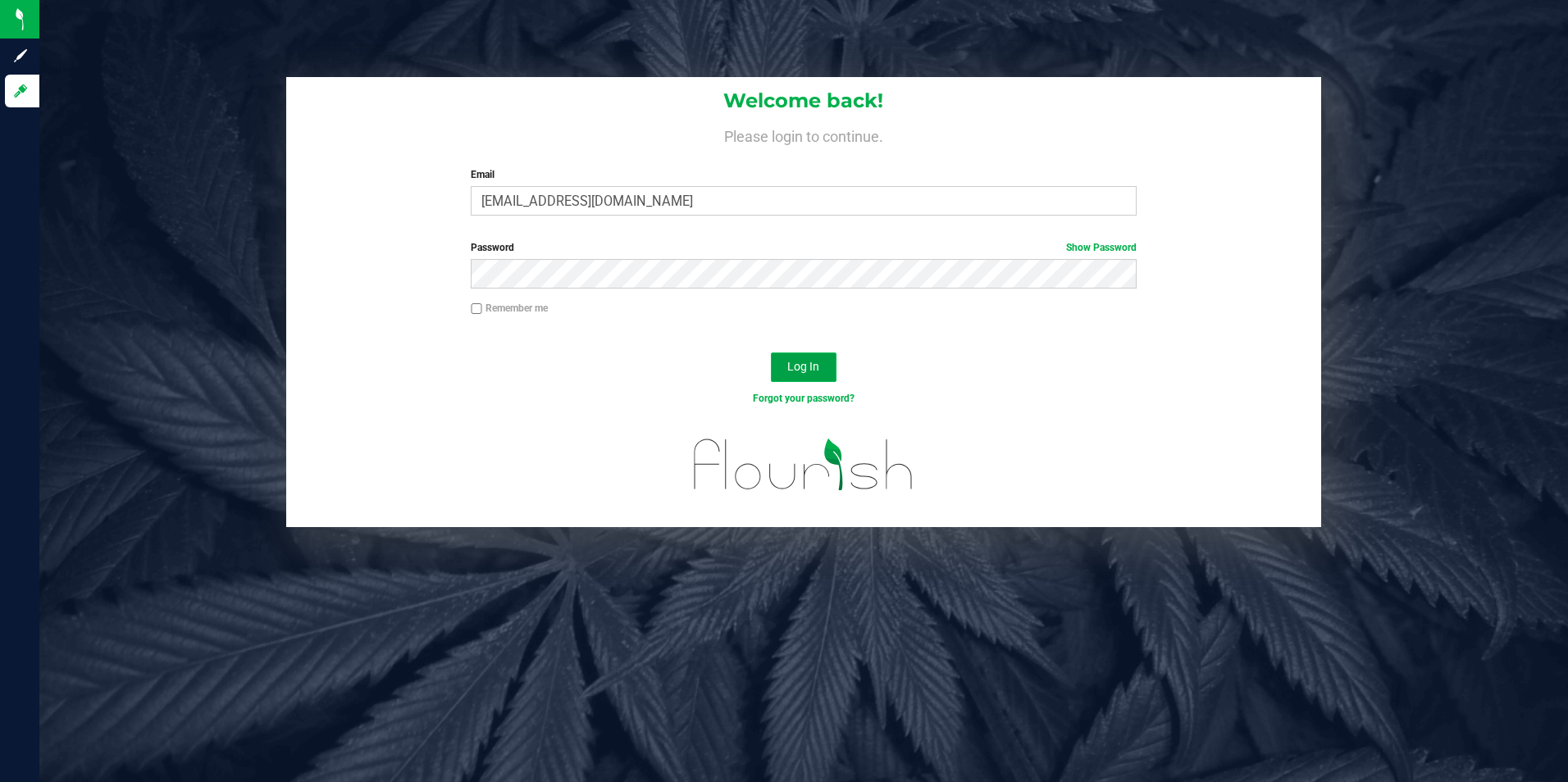
click at [789, 362] on span "Log In" at bounding box center [802, 366] width 32 height 13
